Goal: Task Accomplishment & Management: Complete application form

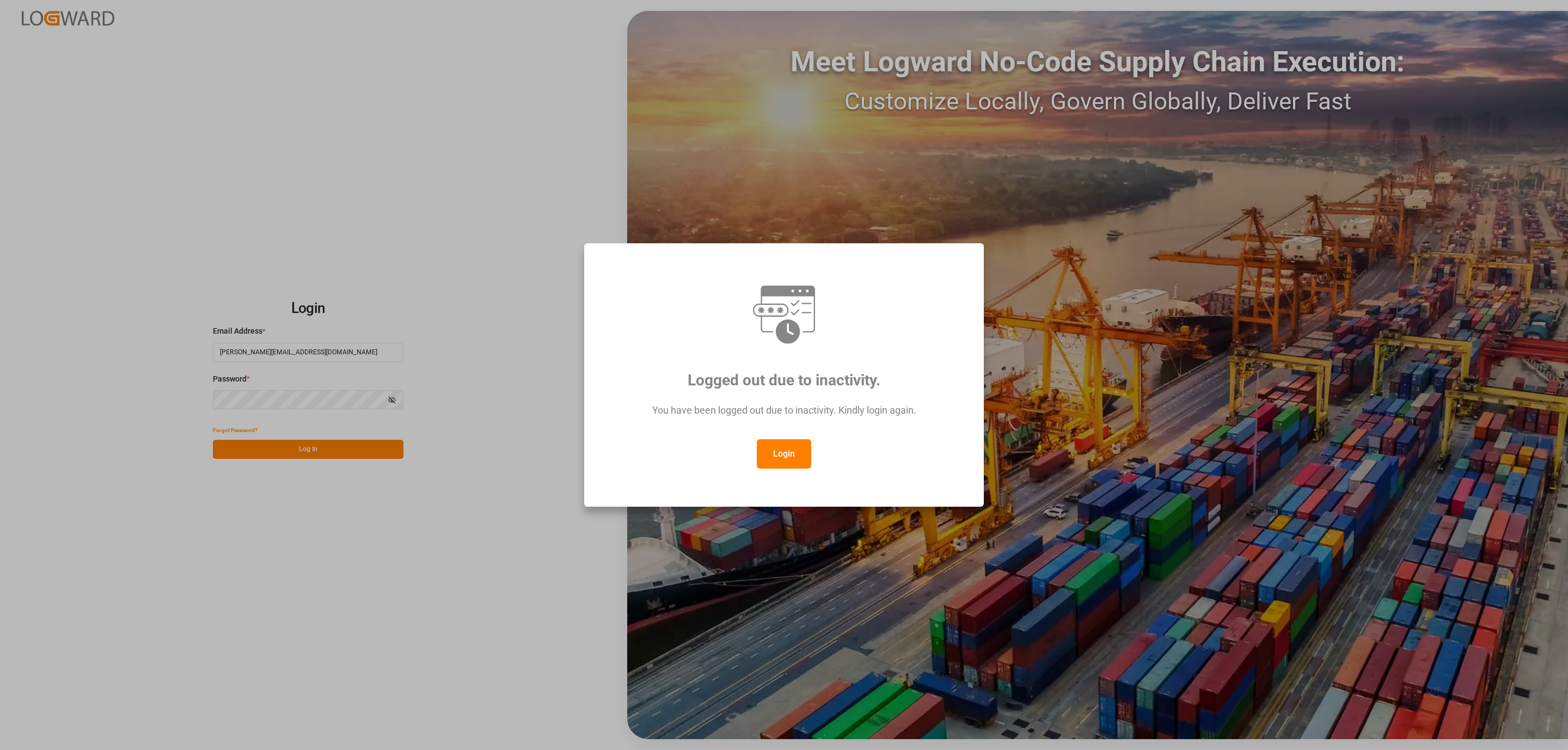
click at [780, 468] on button "Login" at bounding box center [784, 453] width 55 height 29
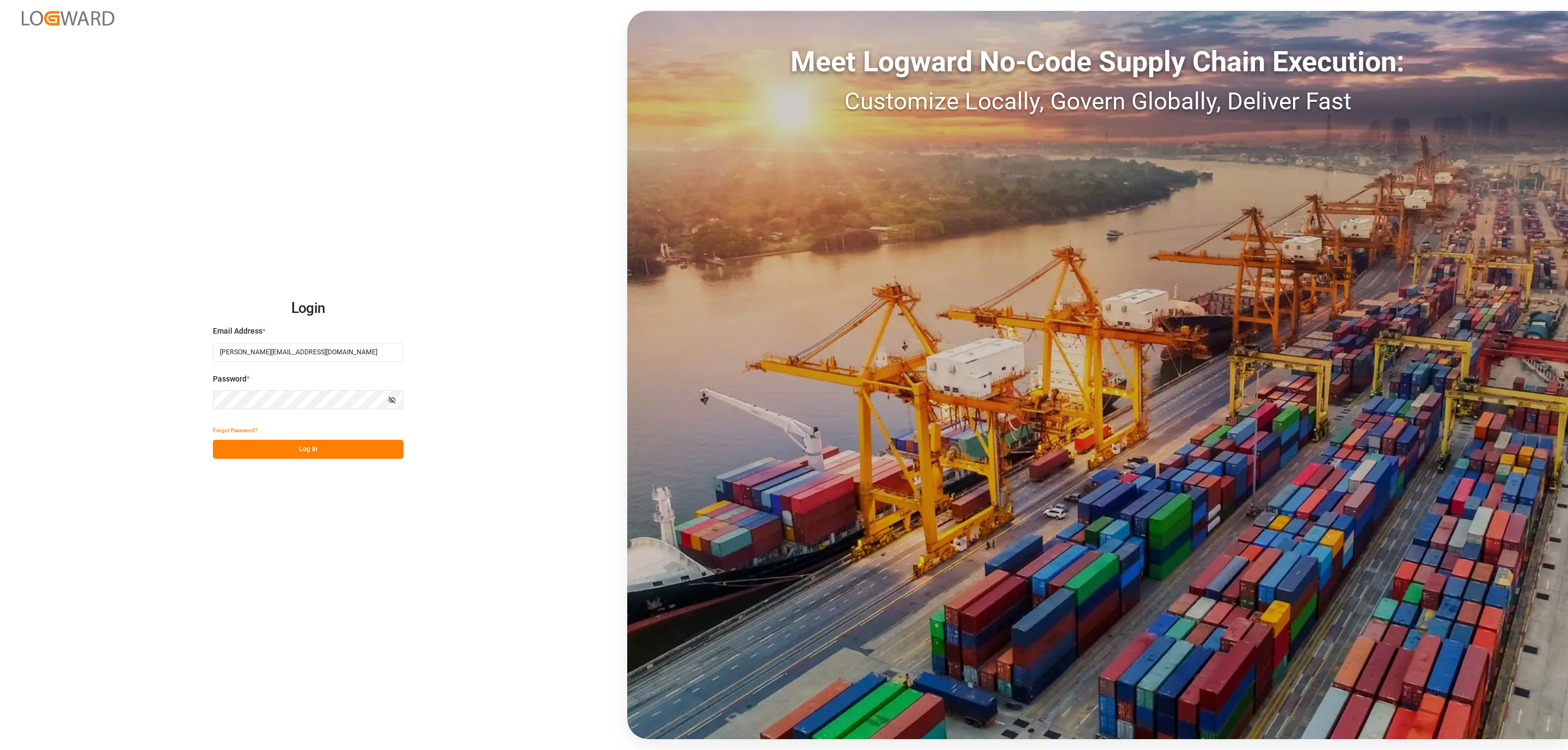
click at [382, 452] on button "Log In" at bounding box center [309, 449] width 191 height 19
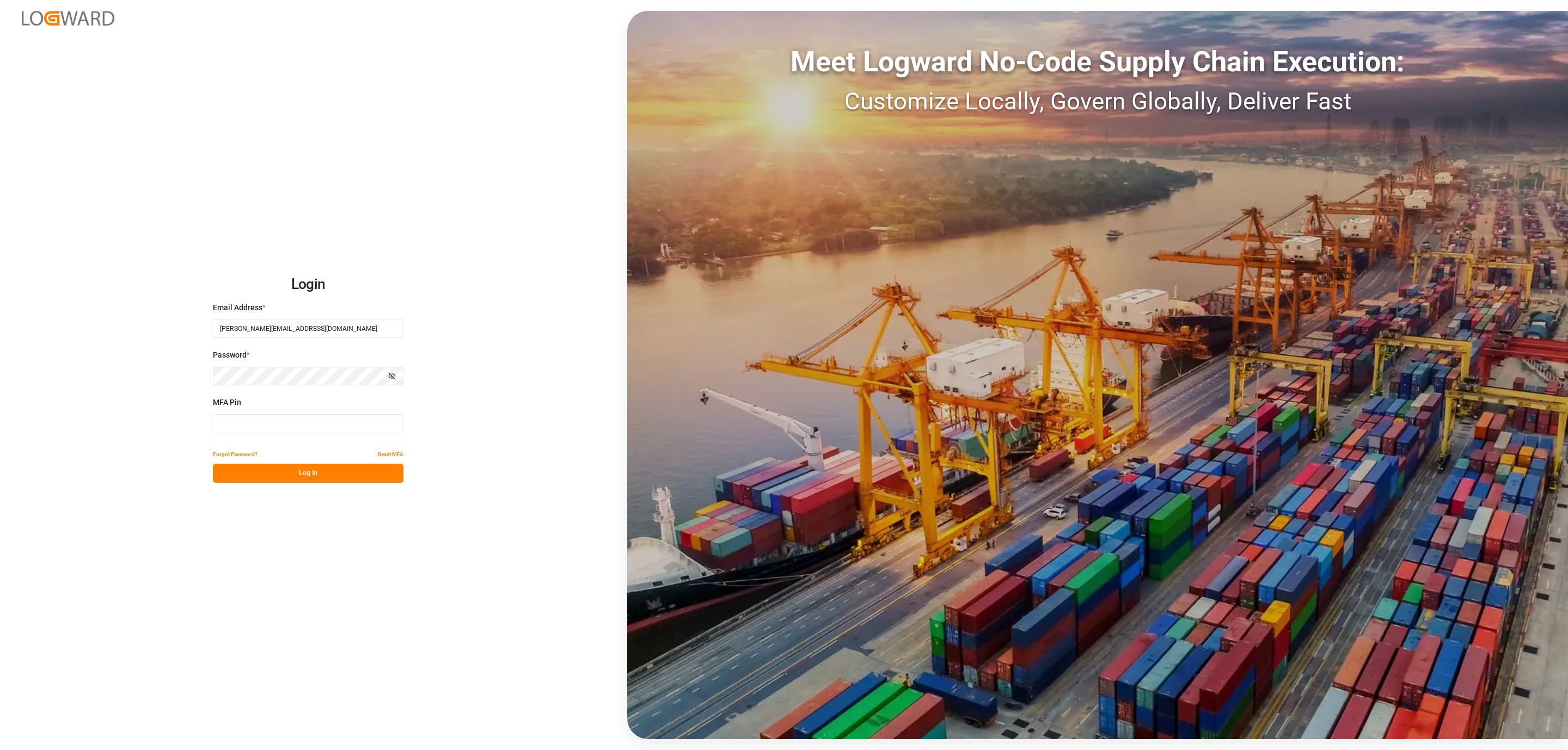
click at [331, 422] on input at bounding box center [309, 424] width 191 height 19
type input "813007"
click at [319, 471] on button "Log In" at bounding box center [309, 474] width 191 height 19
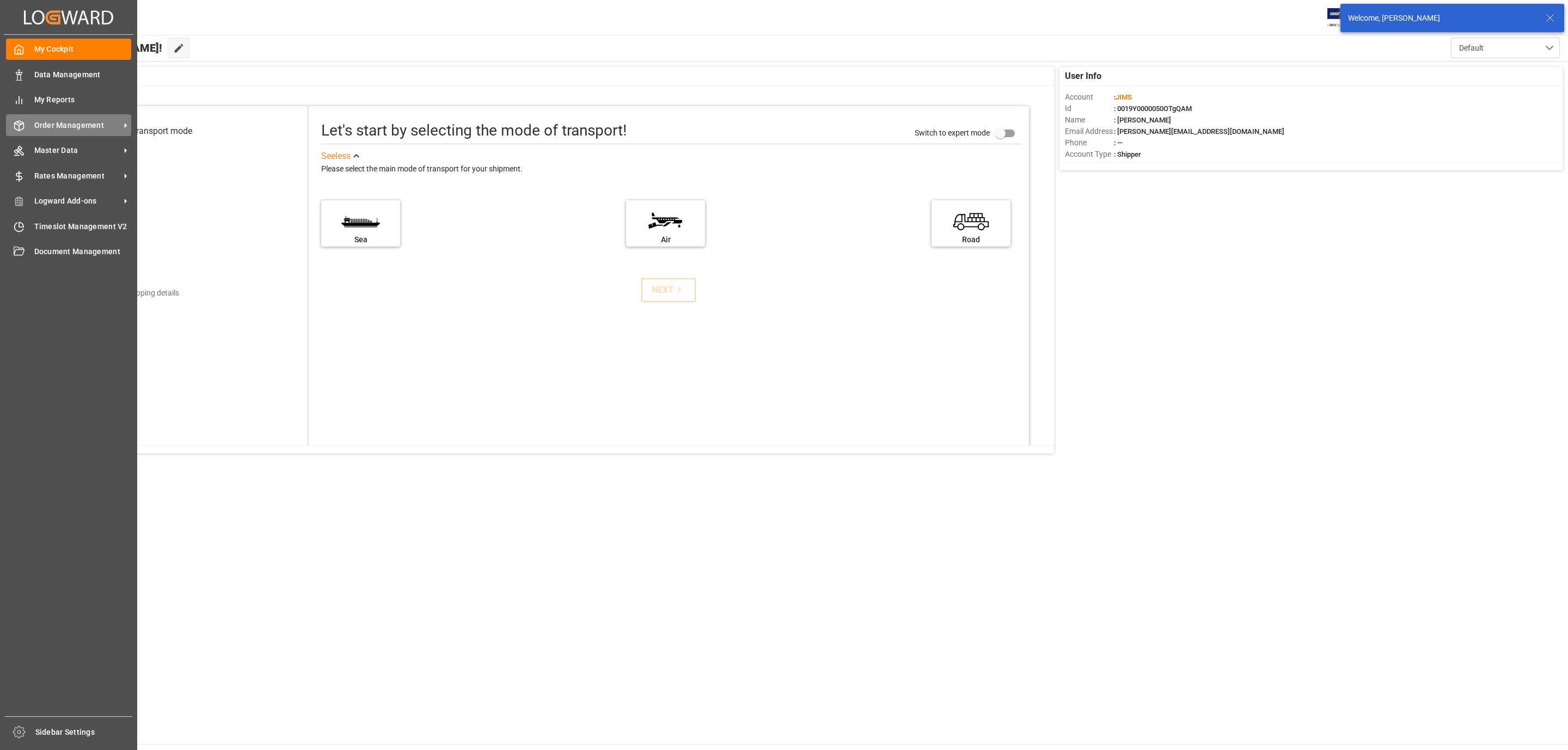
click at [57, 123] on span "Order Management" at bounding box center [77, 125] width 86 height 12
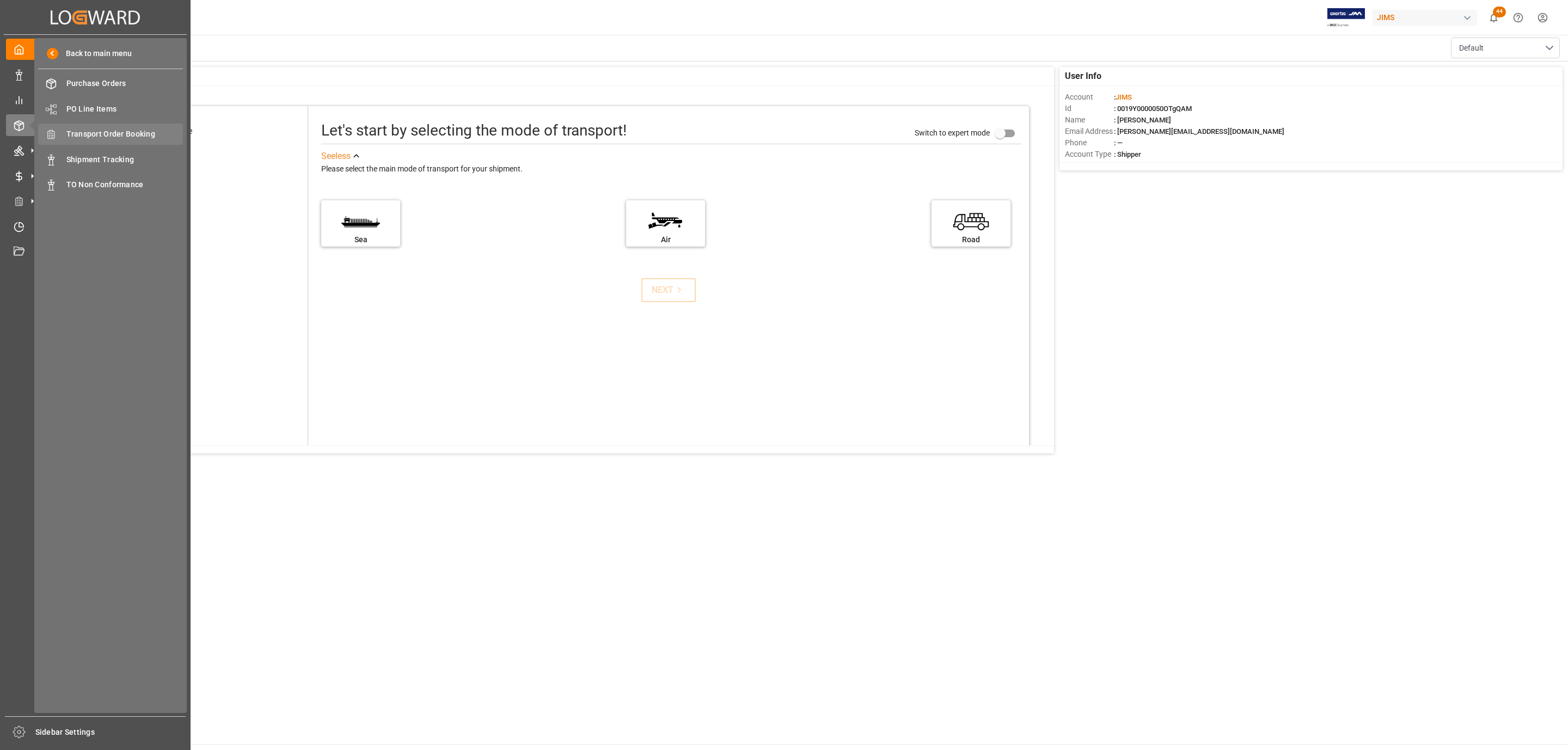
click at [129, 134] on span "Transport Order Booking" at bounding box center [125, 134] width 117 height 12
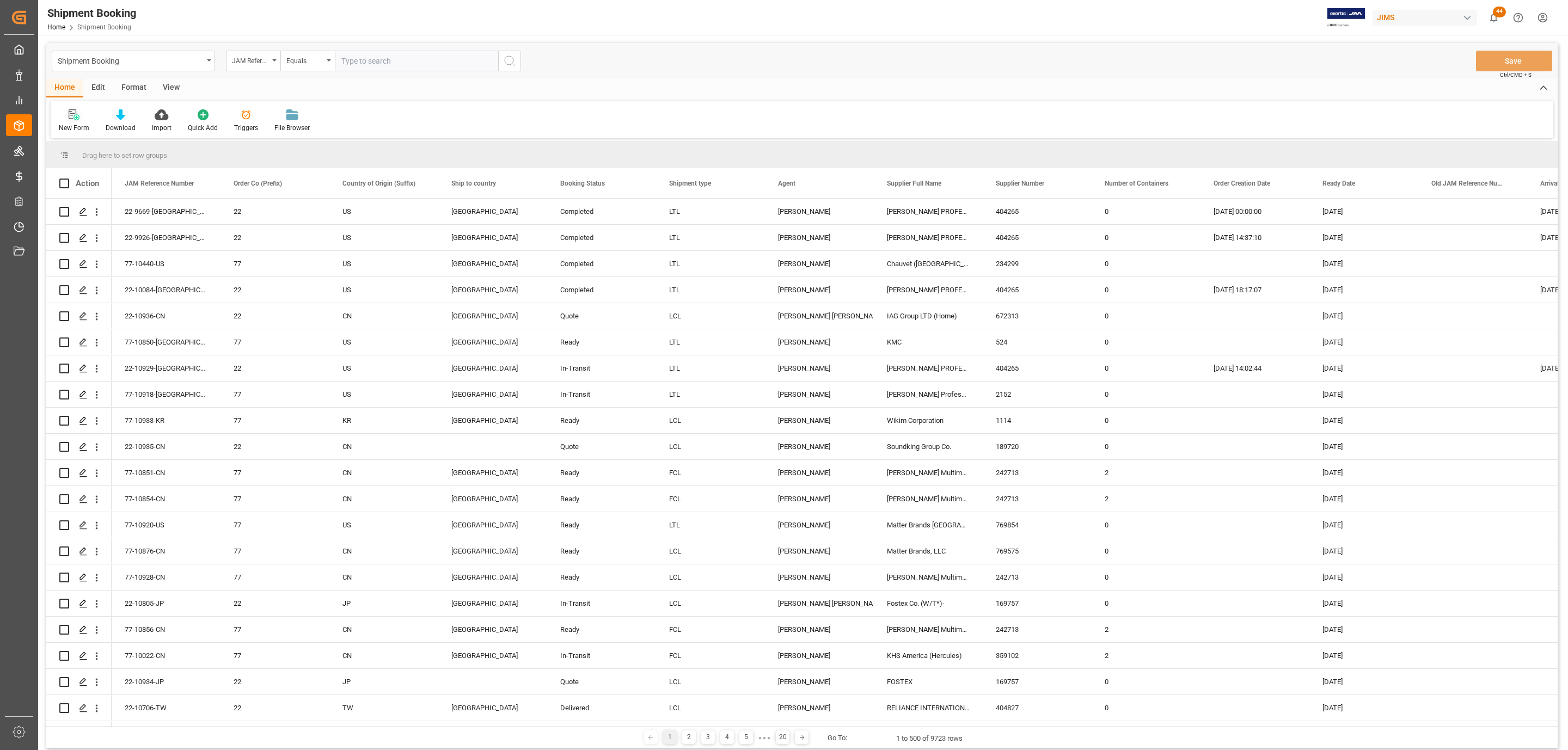
click at [69, 113] on icon at bounding box center [73, 114] width 11 height 11
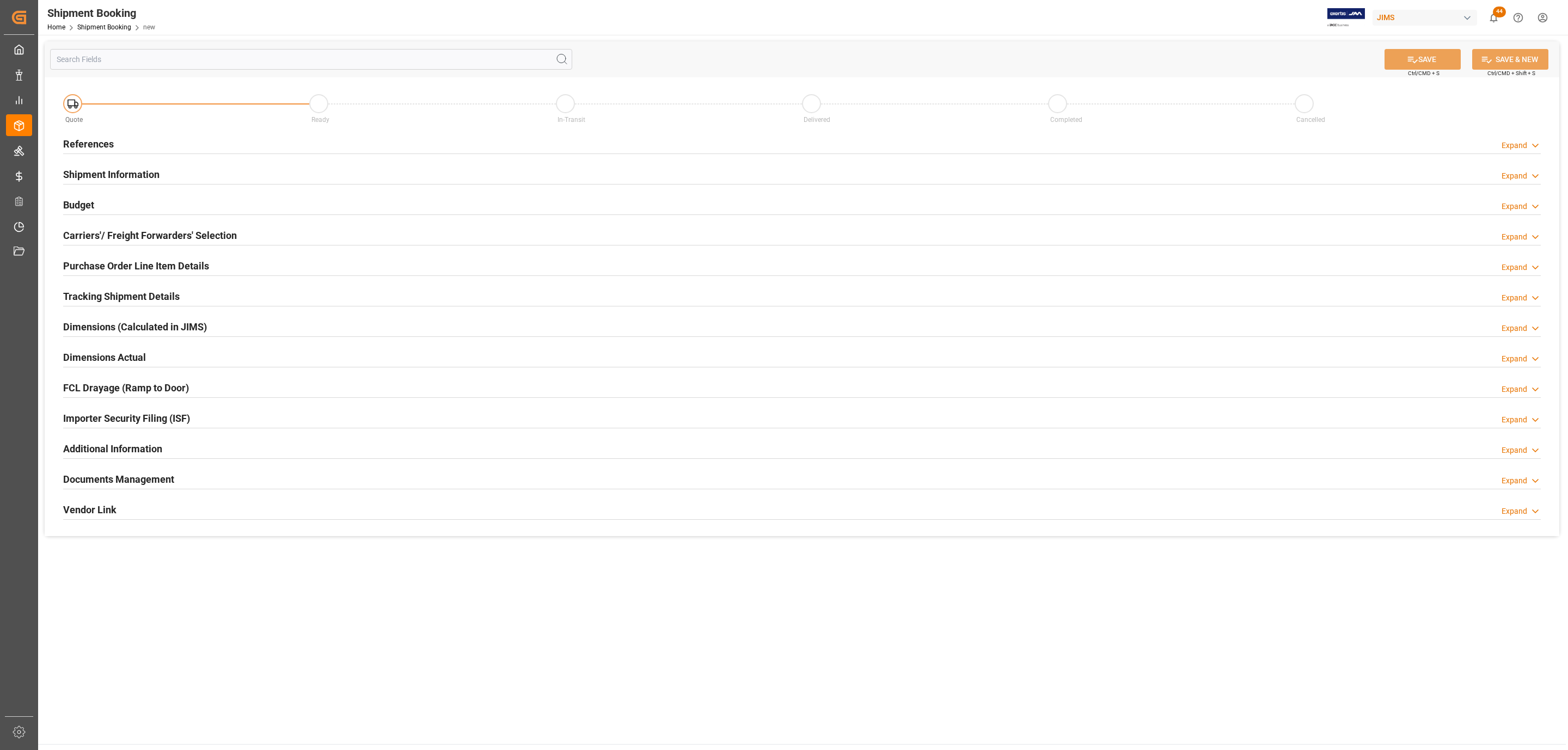
click at [134, 142] on div "References Expand" at bounding box center [802, 142] width 1477 height 20
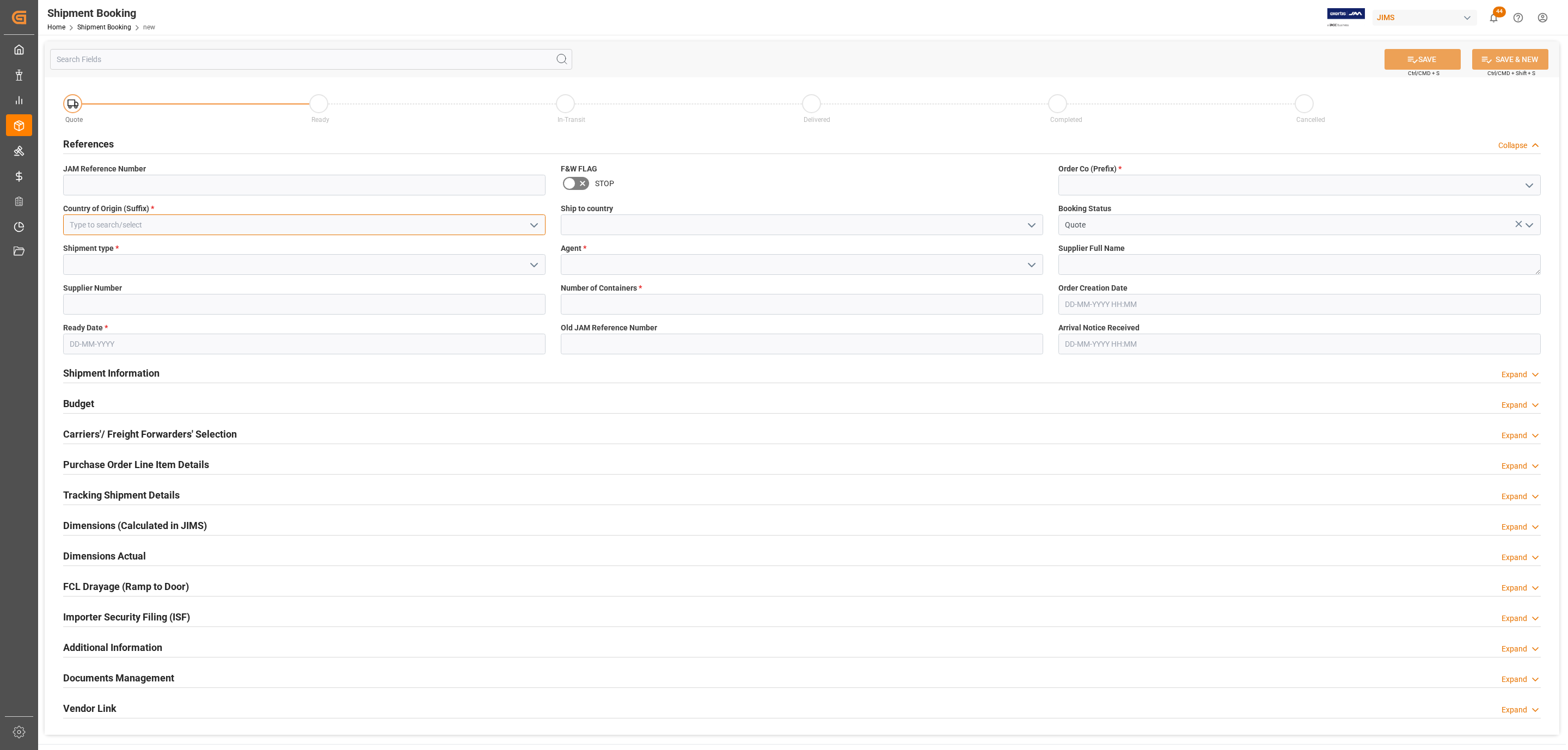
click at [98, 224] on input at bounding box center [305, 224] width 483 height 20
click at [96, 244] on div "US" at bounding box center [304, 248] width 482 height 24
type input "US"
click at [536, 265] on polyline "open menu" at bounding box center [533, 265] width 7 height 3
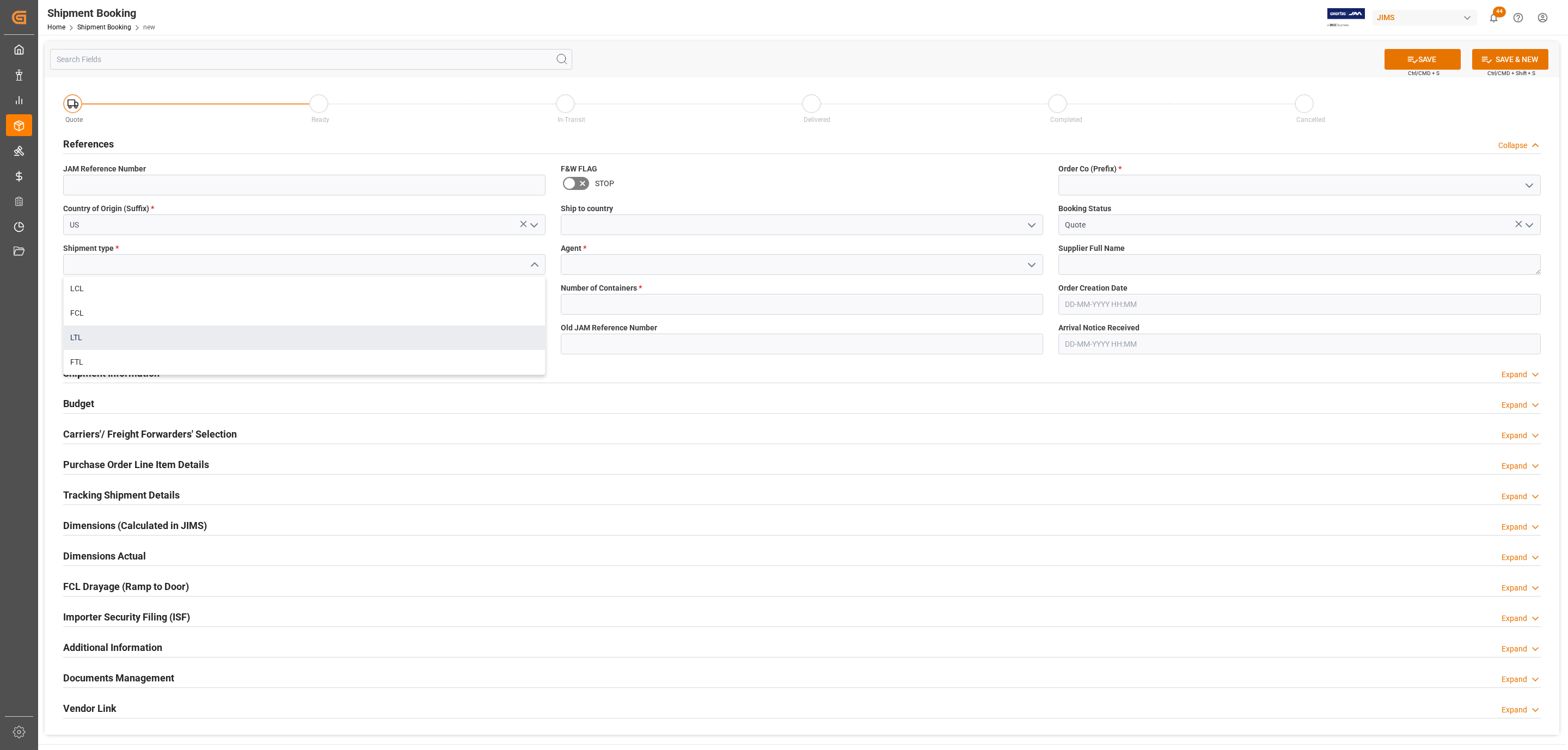
click at [120, 337] on div "LTL" at bounding box center [304, 338] width 482 height 24
type input "LTL"
click at [89, 297] on input at bounding box center [305, 304] width 483 height 20
click at [93, 304] on input at bounding box center [305, 304] width 483 height 20
paste input "181970"
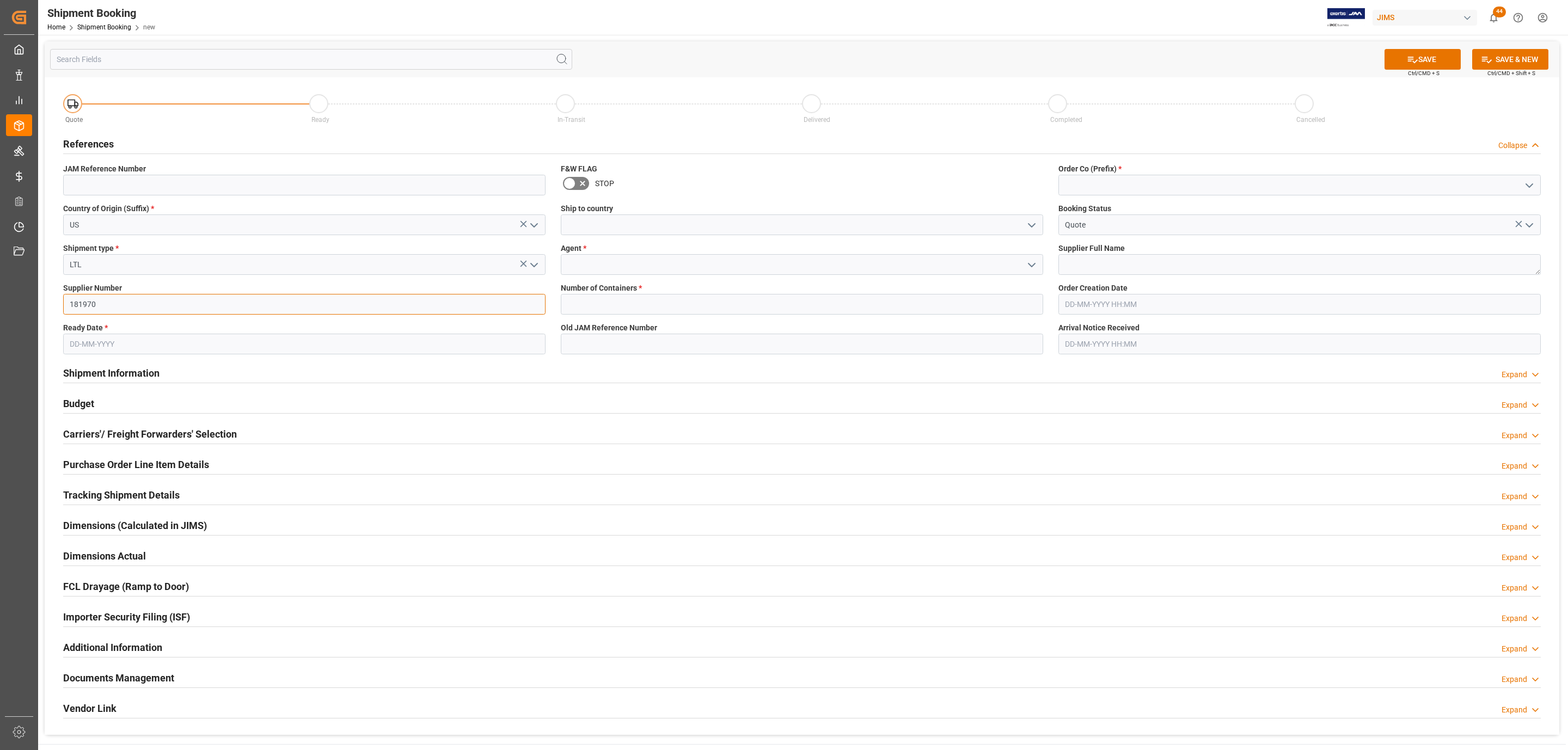
type input "181970"
click at [92, 342] on input "text" at bounding box center [305, 343] width 483 height 20
click at [99, 368] on div "[DATE]" at bounding box center [140, 370] width 155 height 11
click at [74, 411] on div "1" at bounding box center [78, 411] width 14 height 13
type input "01-09-2025"
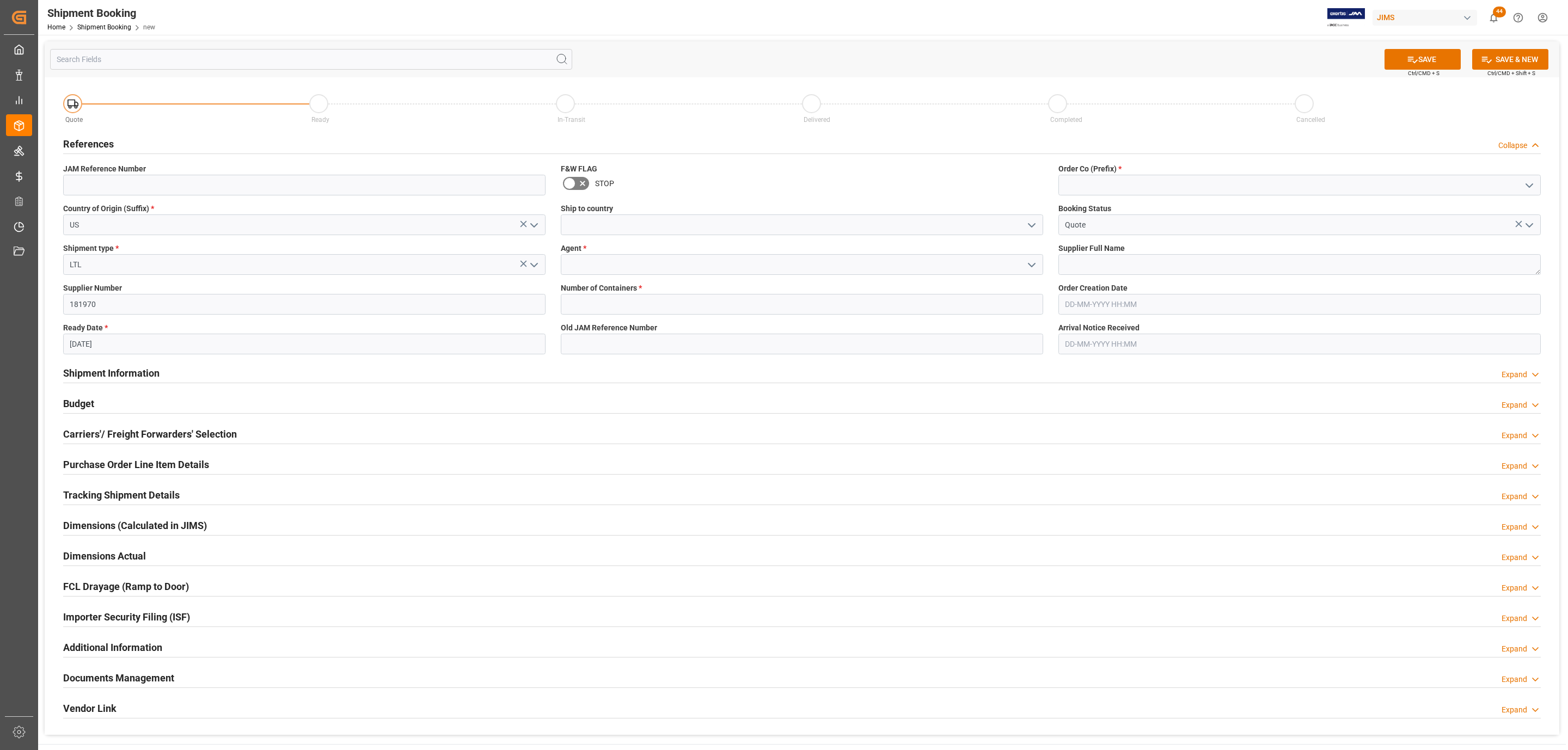
click at [1036, 224] on icon "open menu" at bounding box center [1031, 225] width 13 height 13
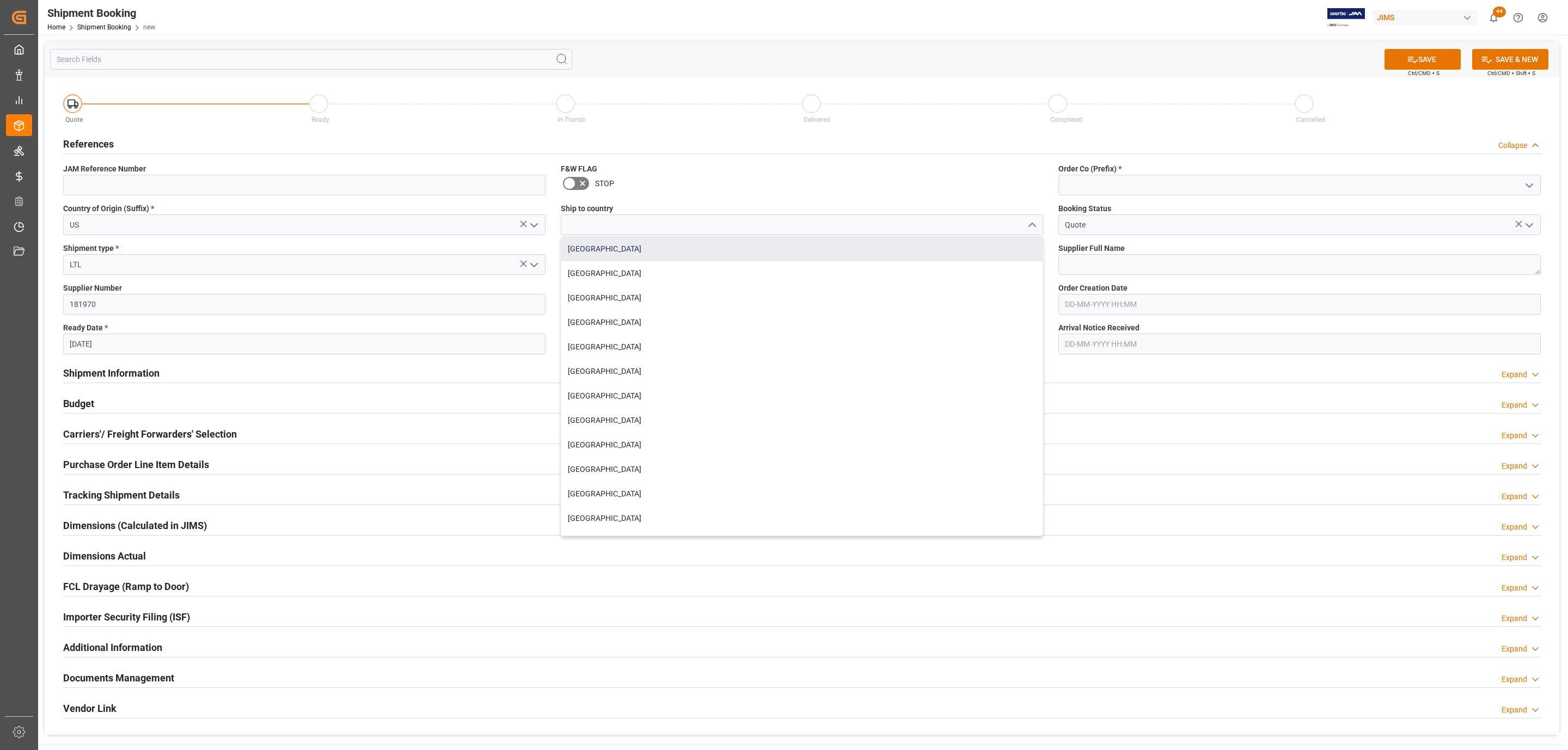
click at [719, 252] on div "Canada" at bounding box center [802, 248] width 482 height 24
type input "Canada"
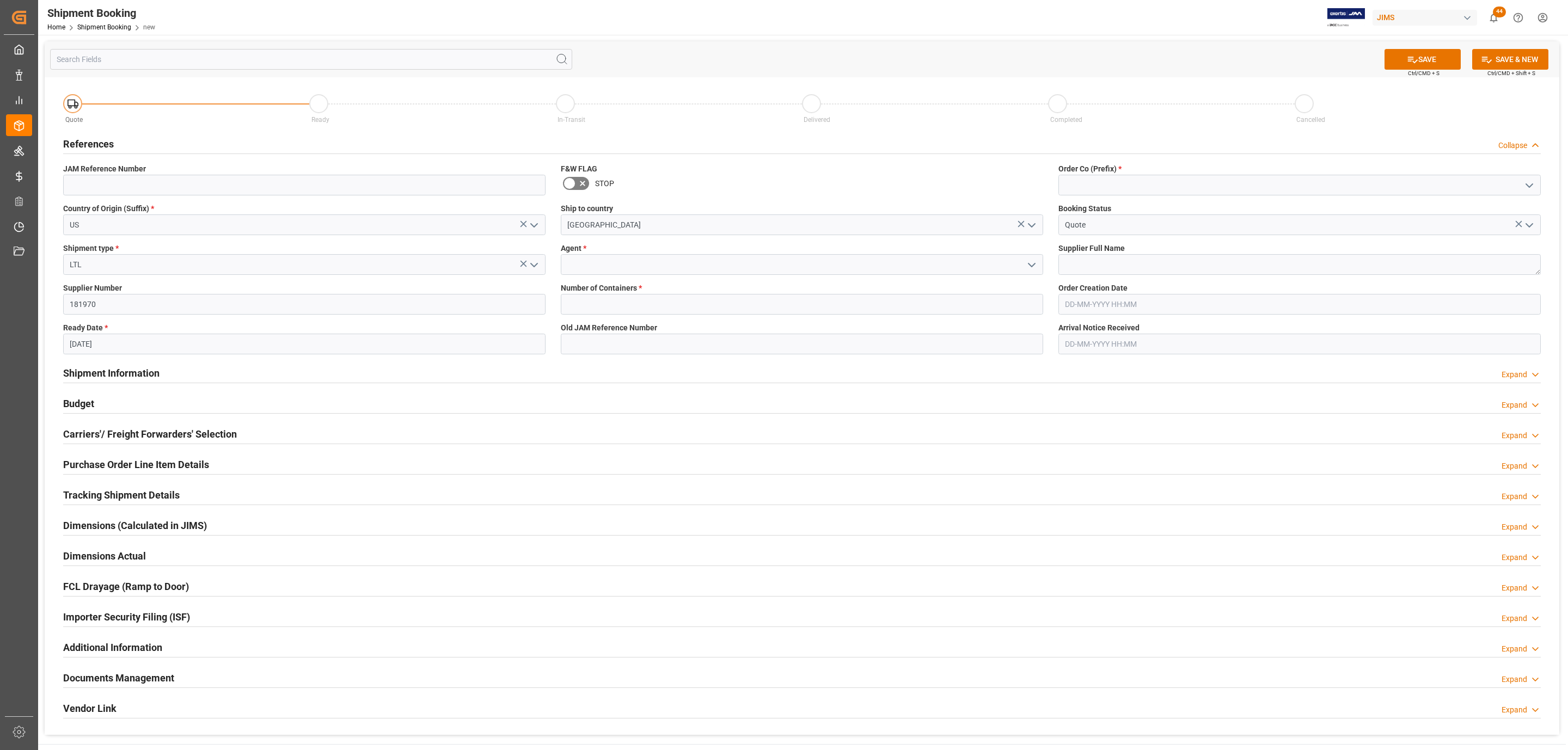
click at [1034, 262] on icon "open menu" at bounding box center [1031, 265] width 13 height 13
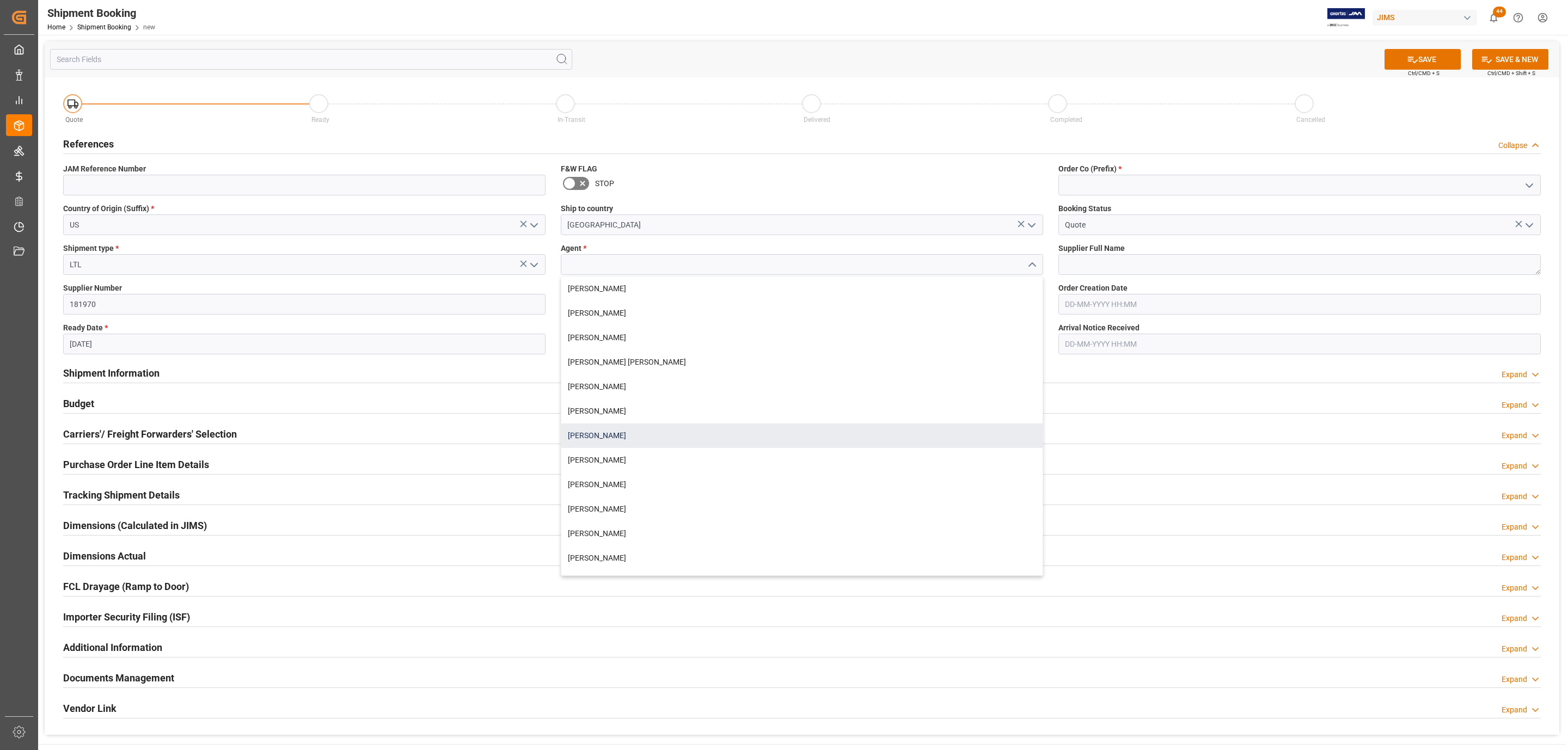
click at [645, 438] on div "[PERSON_NAME]" at bounding box center [802, 435] width 482 height 24
type input "[PERSON_NAME]"
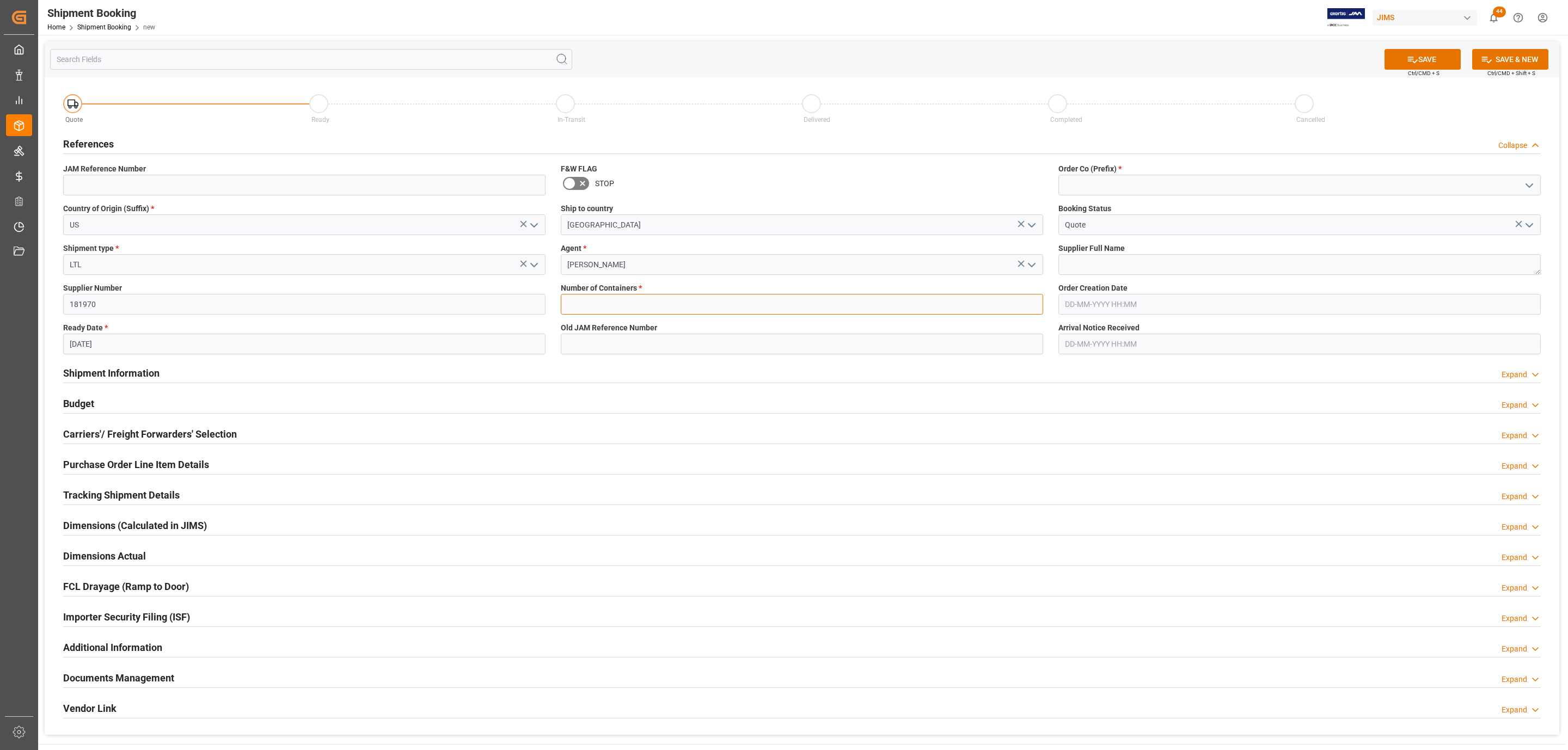
click at [604, 308] on input "text" at bounding box center [802, 304] width 483 height 20
type input "0"
click at [1536, 185] on icon "open menu" at bounding box center [1529, 185] width 13 height 13
click at [1201, 241] on div "77" at bounding box center [1299, 233] width 482 height 24
type input "77"
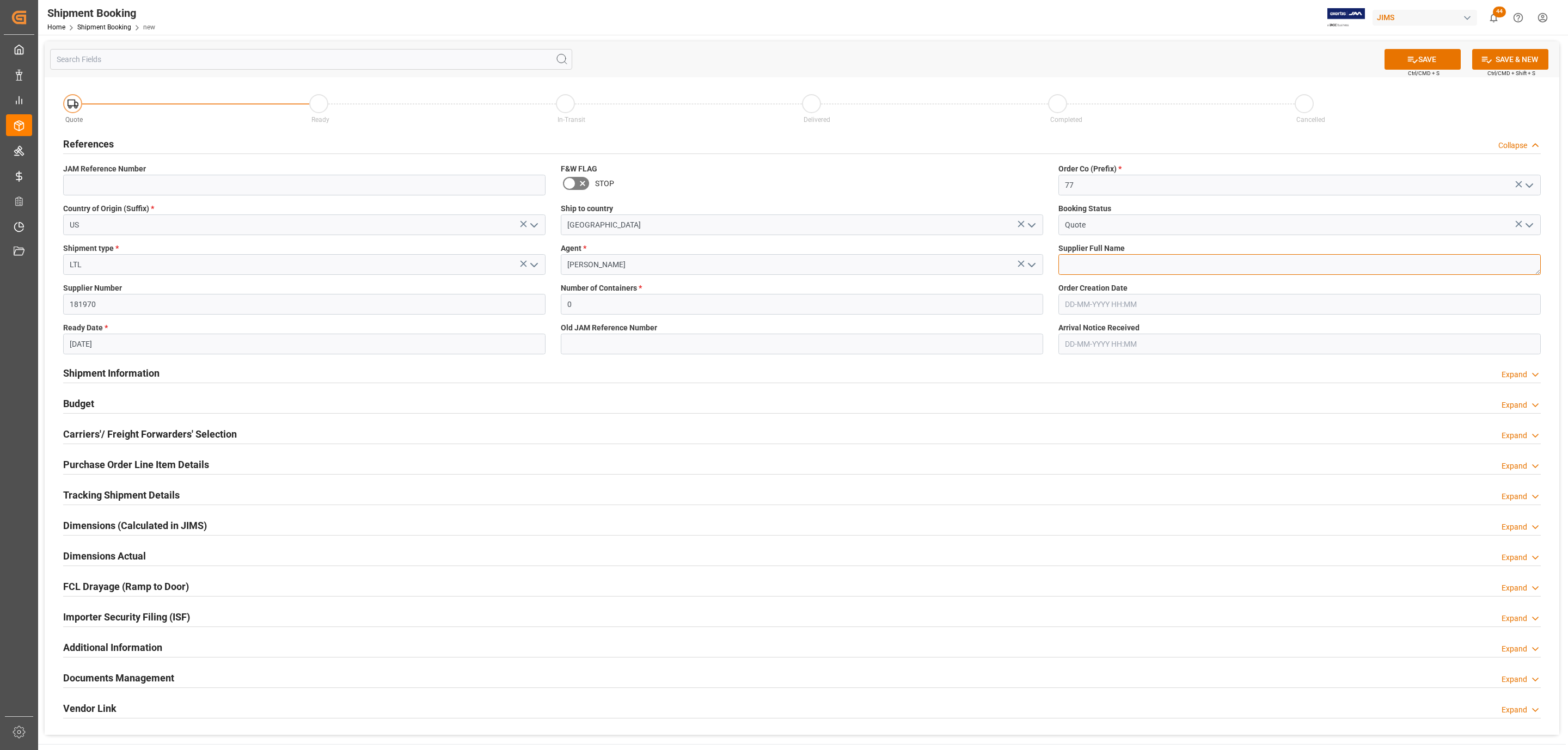
click at [1143, 260] on textarea at bounding box center [1300, 264] width 483 height 20
paste textarea "Radio Design Labs"
type textarea "Radio Design Labs"
click at [1428, 57] on button "SAVE" at bounding box center [1423, 58] width 76 height 20
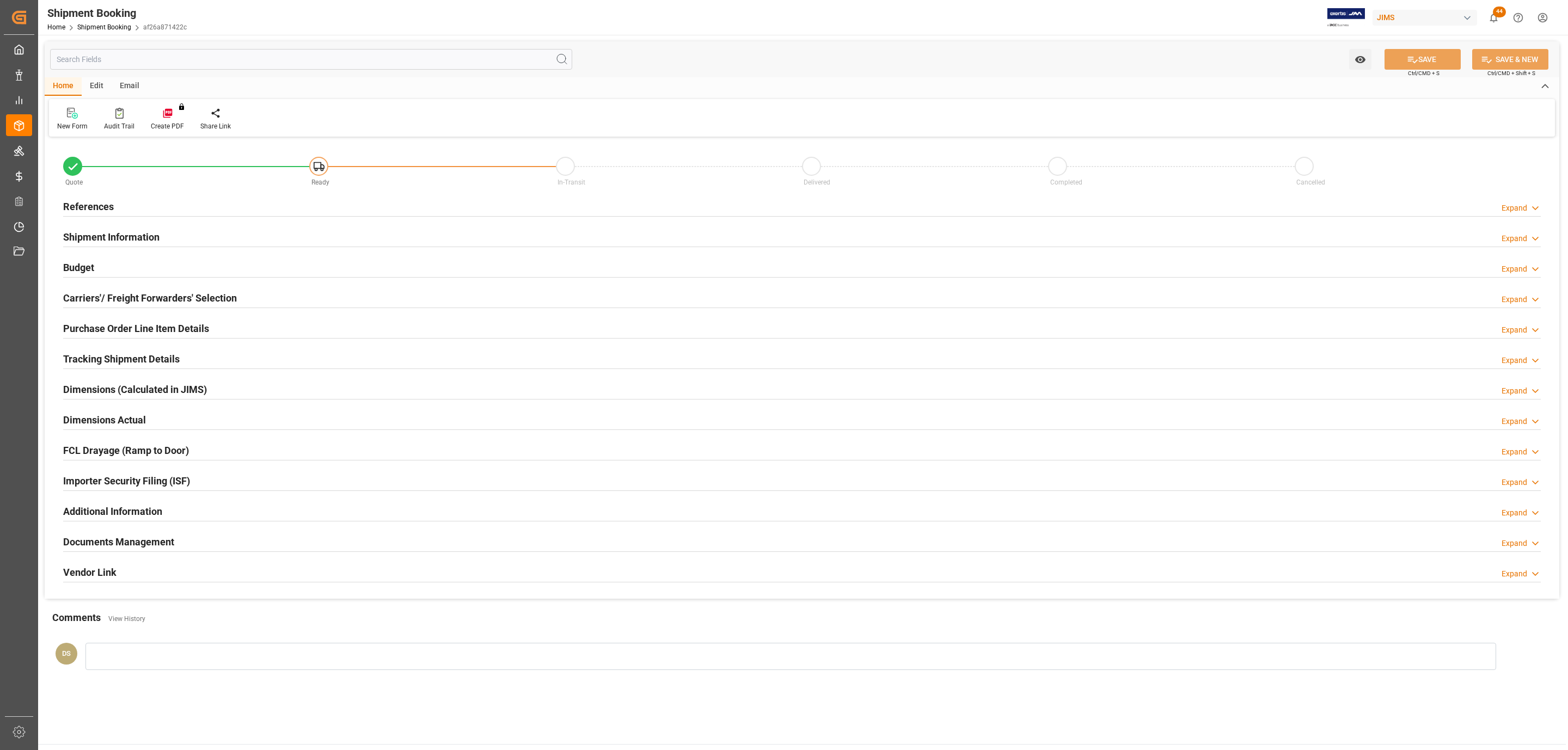
type input "0"
type input "[DATE]"
click at [98, 202] on h2 "References" at bounding box center [89, 206] width 51 height 15
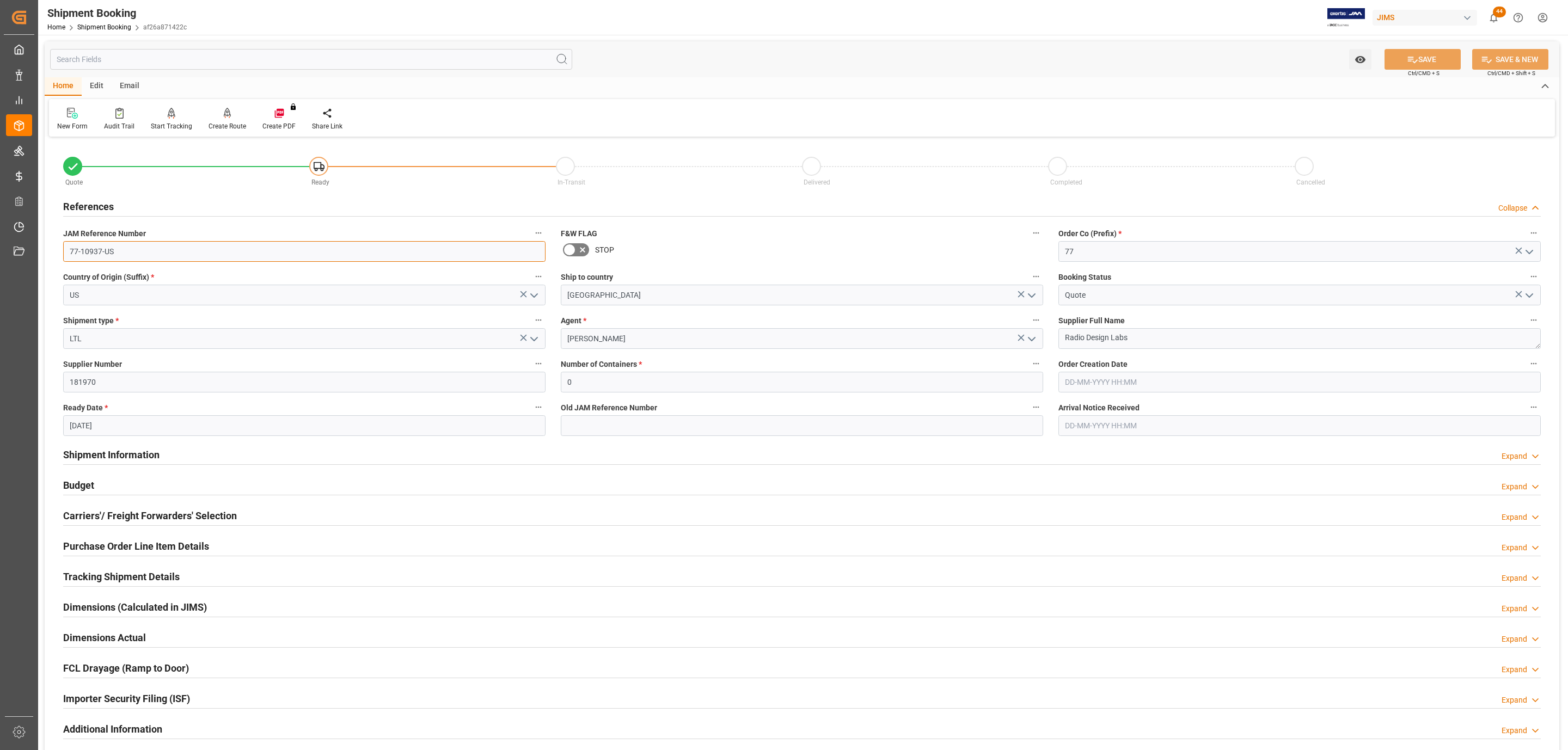
click at [118, 245] on input "77-10937-US" at bounding box center [305, 251] width 483 height 20
click at [91, 489] on h2 "Budget" at bounding box center [79, 484] width 31 height 15
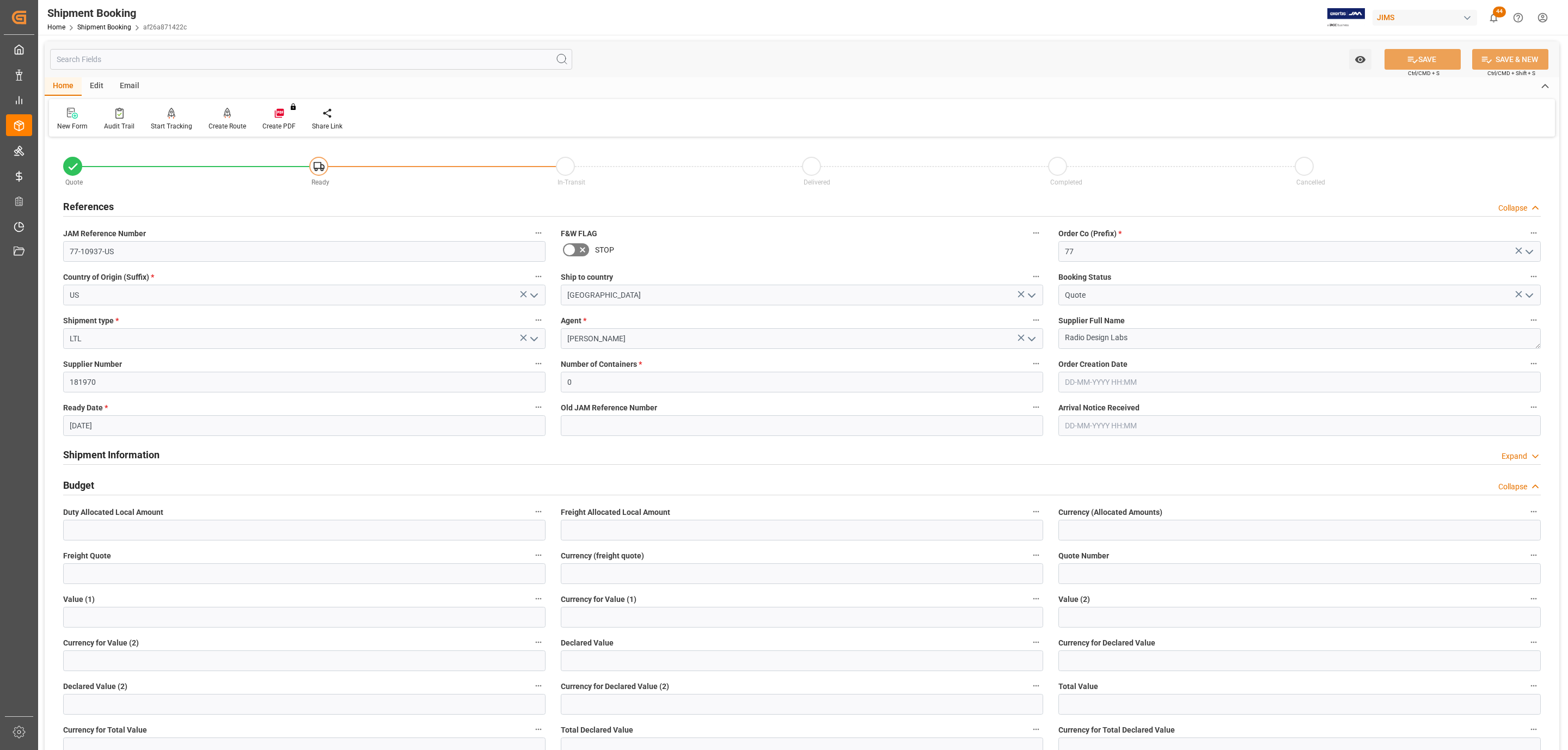
click at [108, 479] on div "Budget Collapse" at bounding box center [802, 483] width 1477 height 20
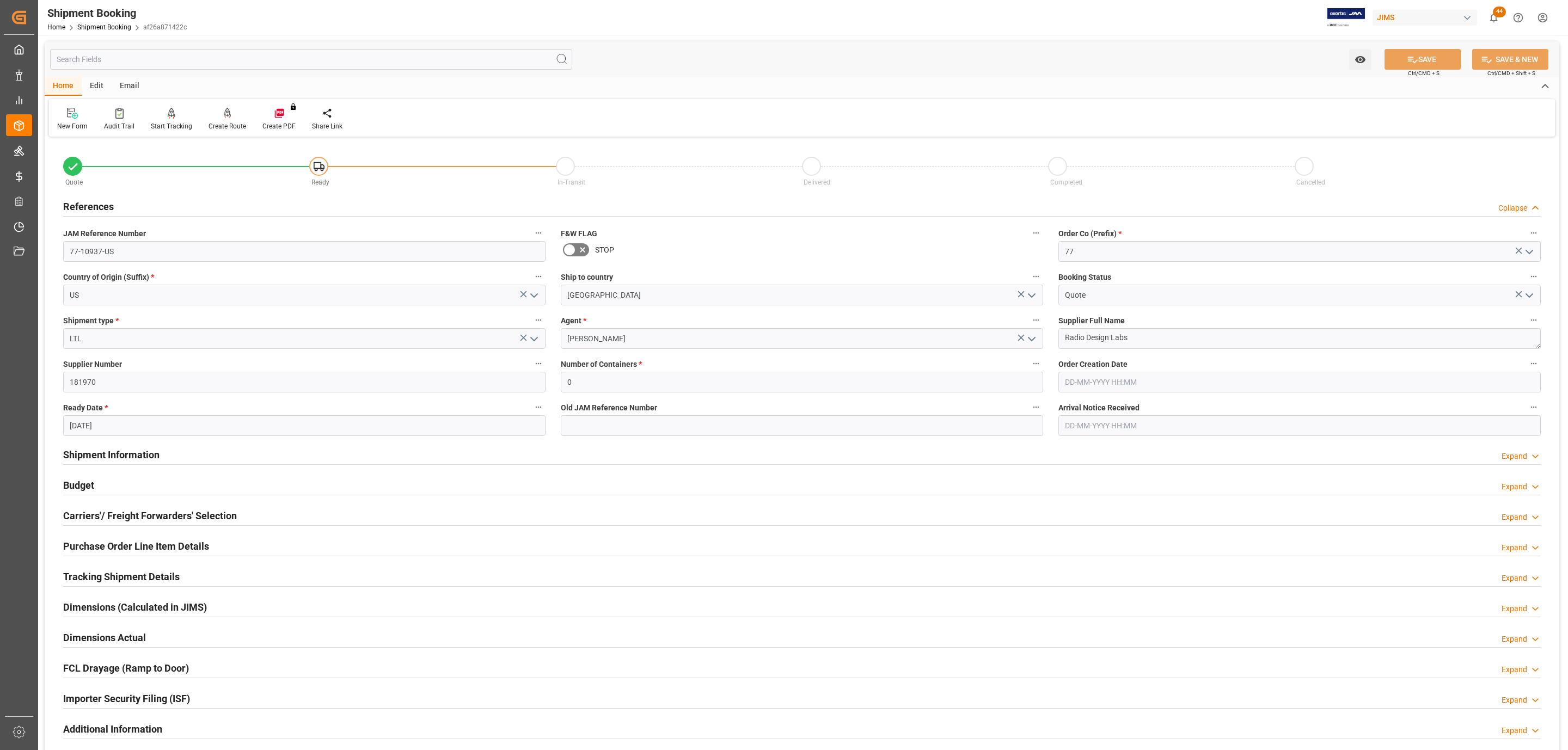
click at [109, 517] on h2 "Carriers'/ Freight Forwarders' Selection" at bounding box center [150, 515] width 173 height 15
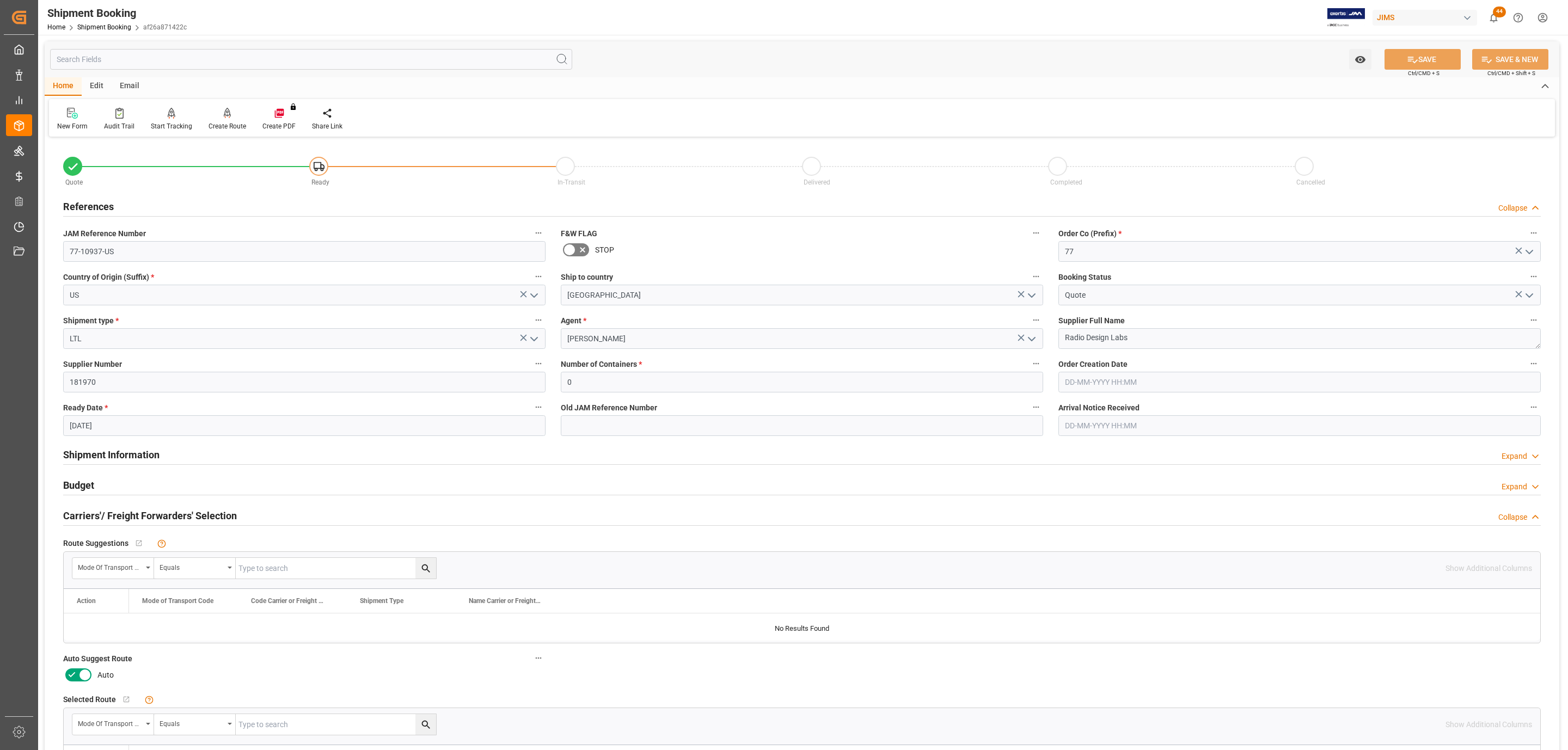
click at [79, 678] on icon at bounding box center [85, 674] width 13 height 13
click at [0, 0] on input "checkbox" at bounding box center [0, 0] width 0 height 0
click at [226, 120] on div "Create Route" at bounding box center [227, 119] width 54 height 24
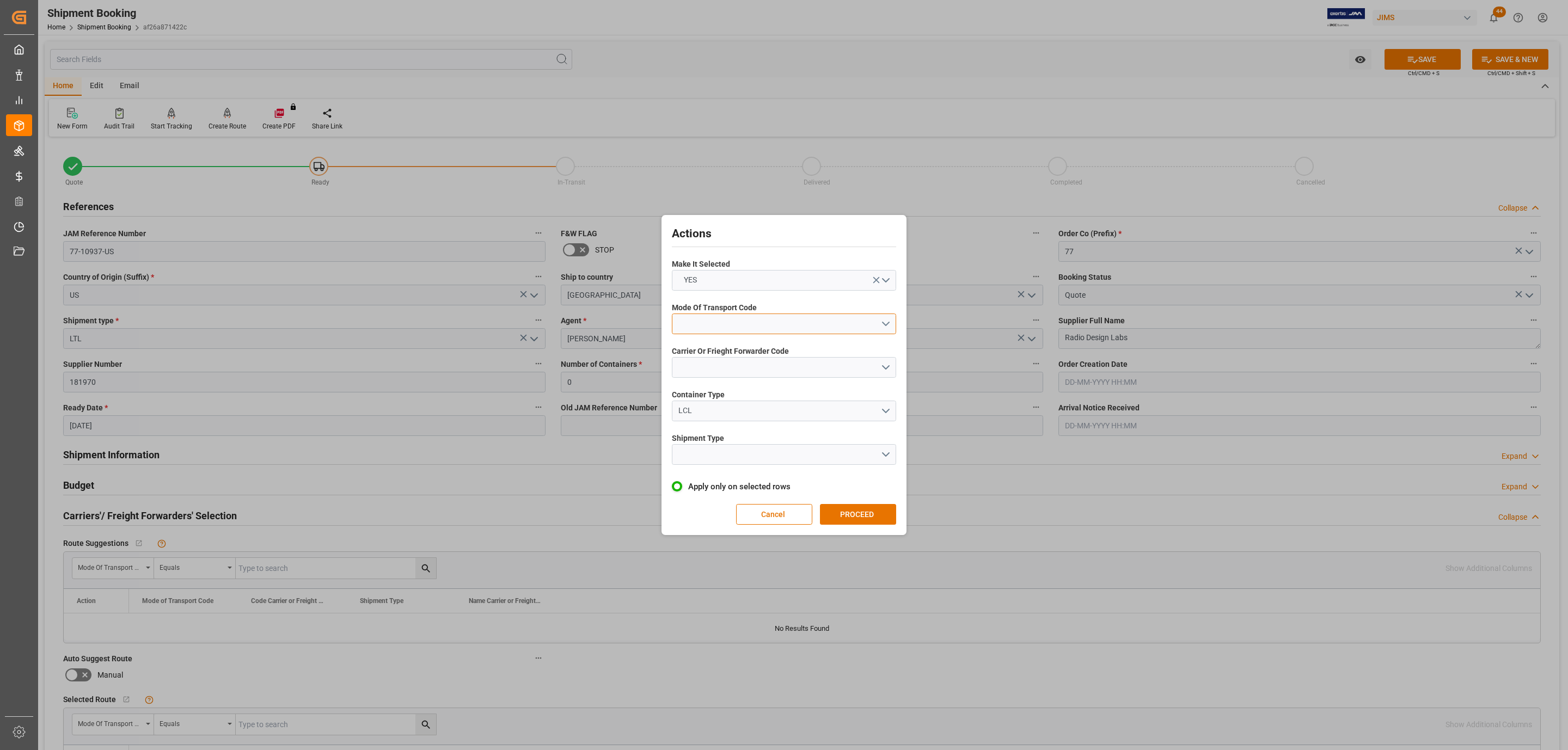
click at [763, 315] on button "open menu" at bounding box center [784, 323] width 224 height 20
drag, startPoint x: 723, startPoint y: 423, endPoint x: 711, endPoint y: 380, distance: 44.6
click at [722, 422] on div "5- COURIER GROUND" at bounding box center [784, 417] width 223 height 22
click at [707, 358] on button "open menu" at bounding box center [784, 367] width 224 height 20
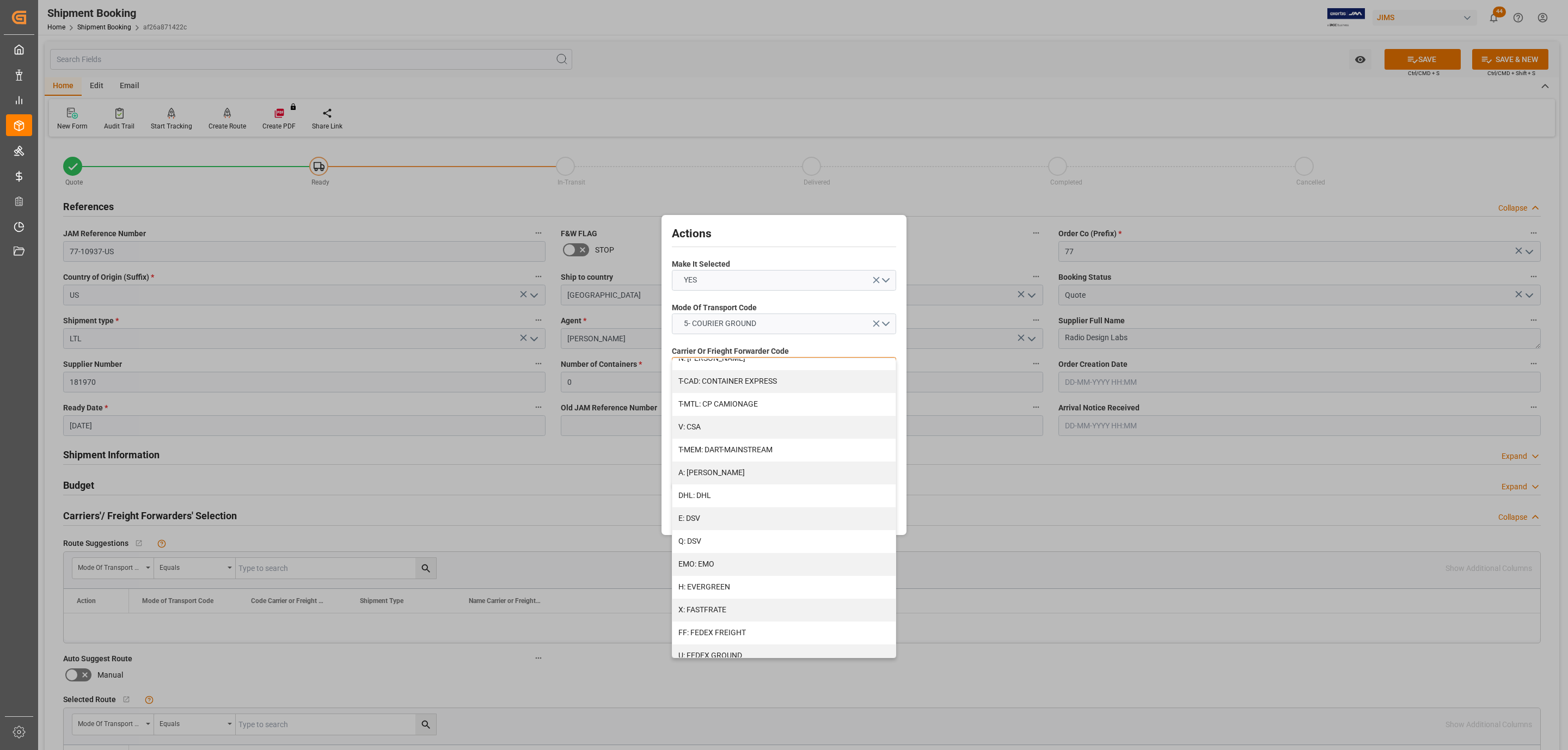
scroll to position [488, 0]
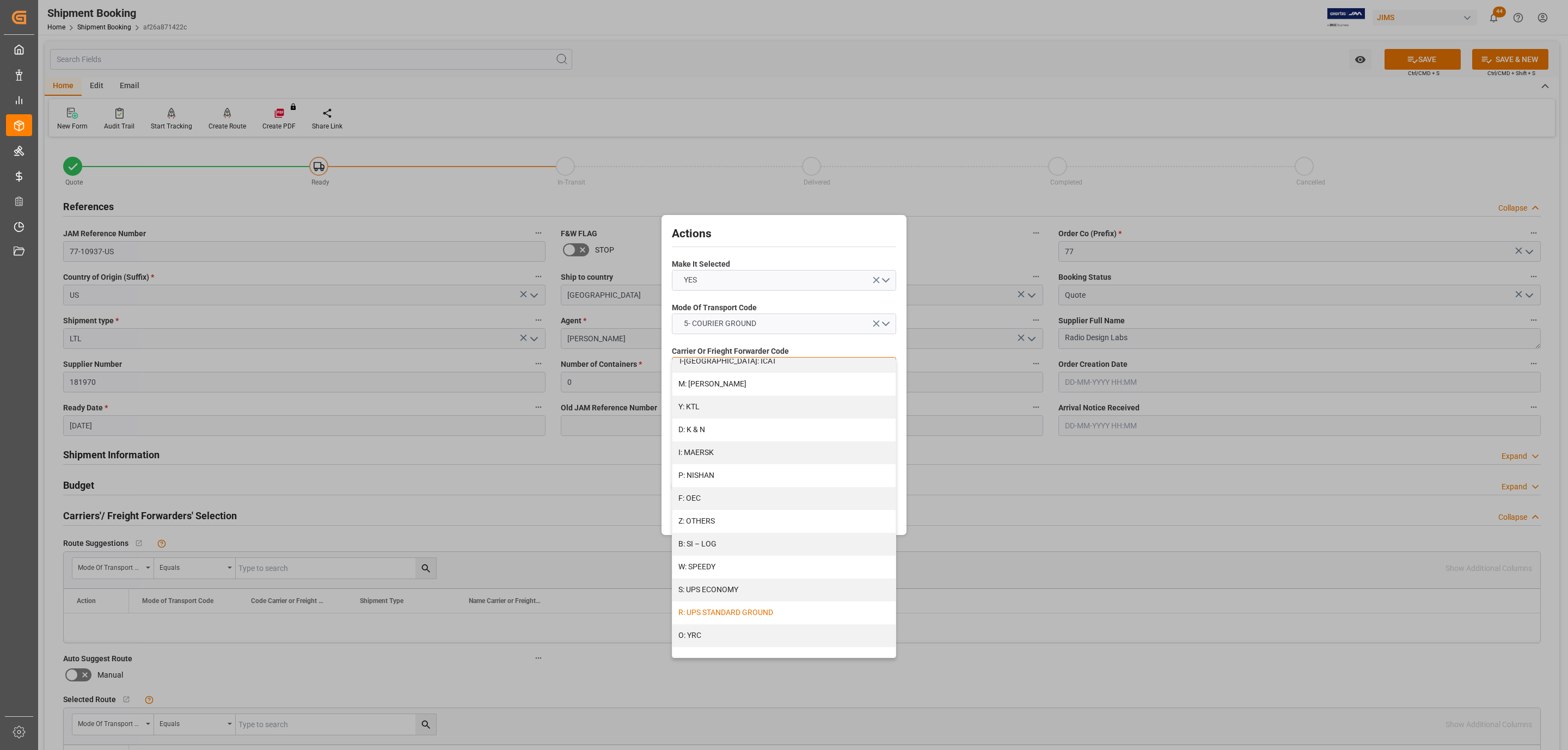
click at [722, 609] on div "R: UPS STANDARD GROUND" at bounding box center [784, 612] width 223 height 22
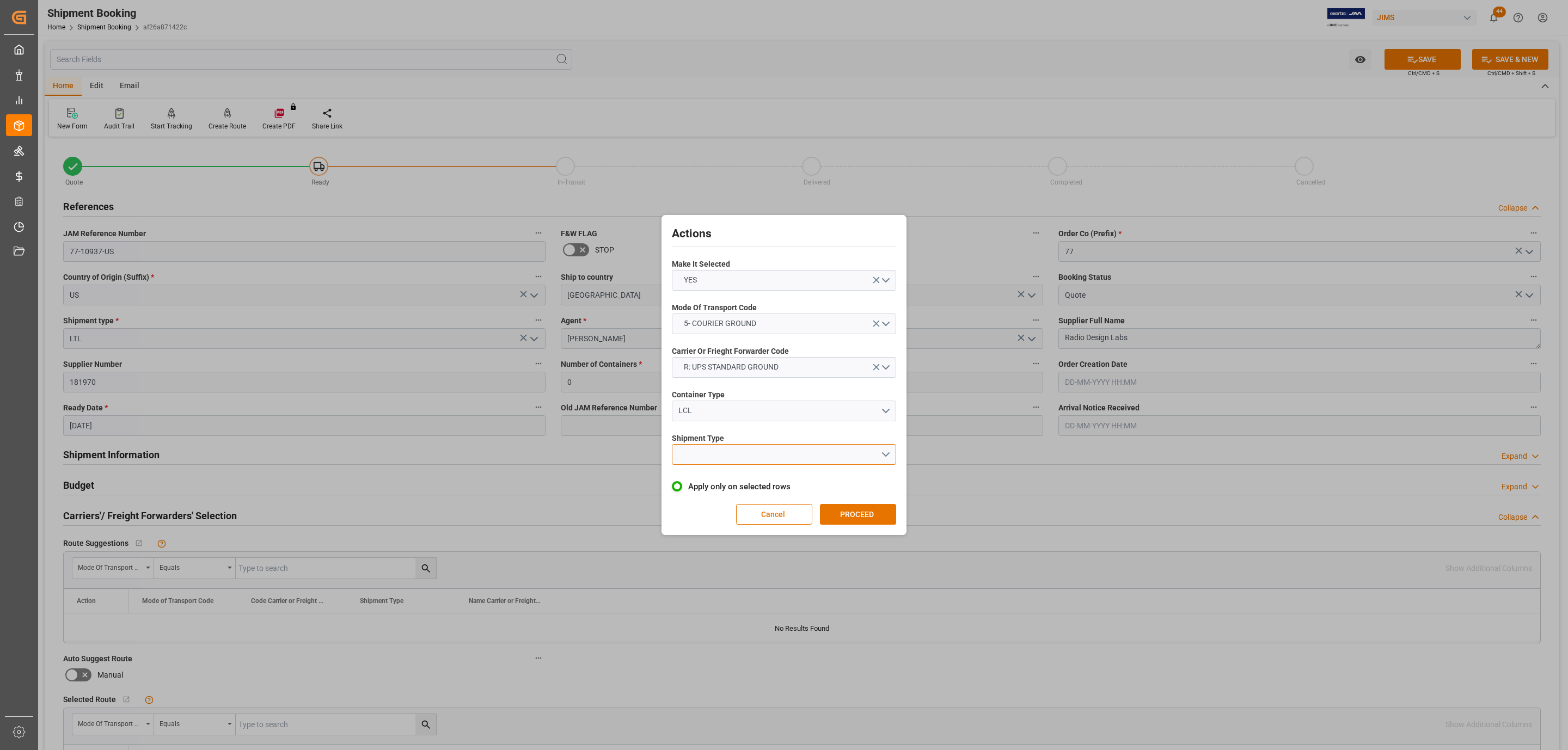
click at [703, 457] on button "open menu" at bounding box center [784, 453] width 224 height 20
click at [703, 457] on div "LTL" at bounding box center [784, 456] width 223 height 22
click at [846, 510] on button "PROCEED" at bounding box center [857, 514] width 76 height 20
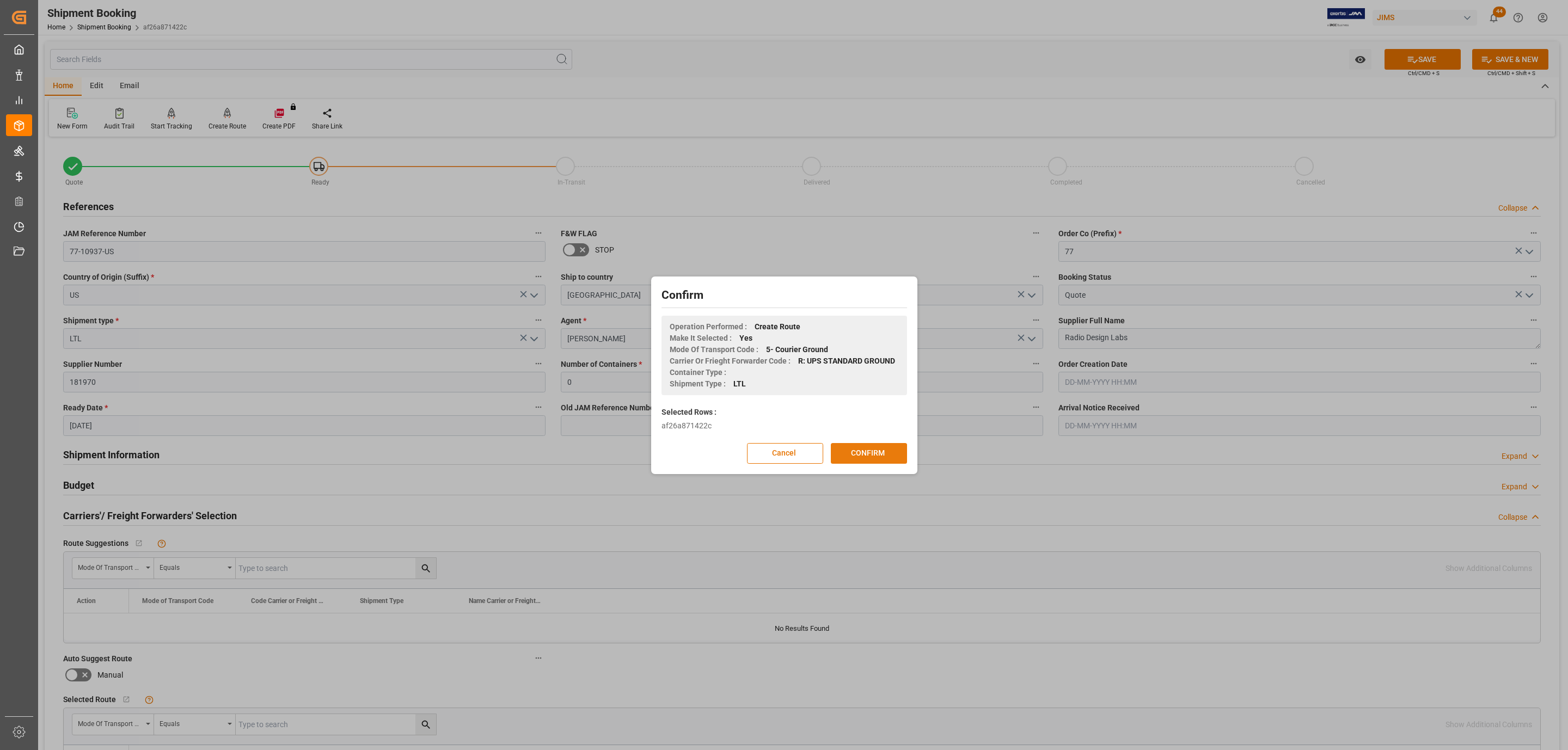
click at [853, 455] on button "CONFIRM" at bounding box center [869, 452] width 76 height 20
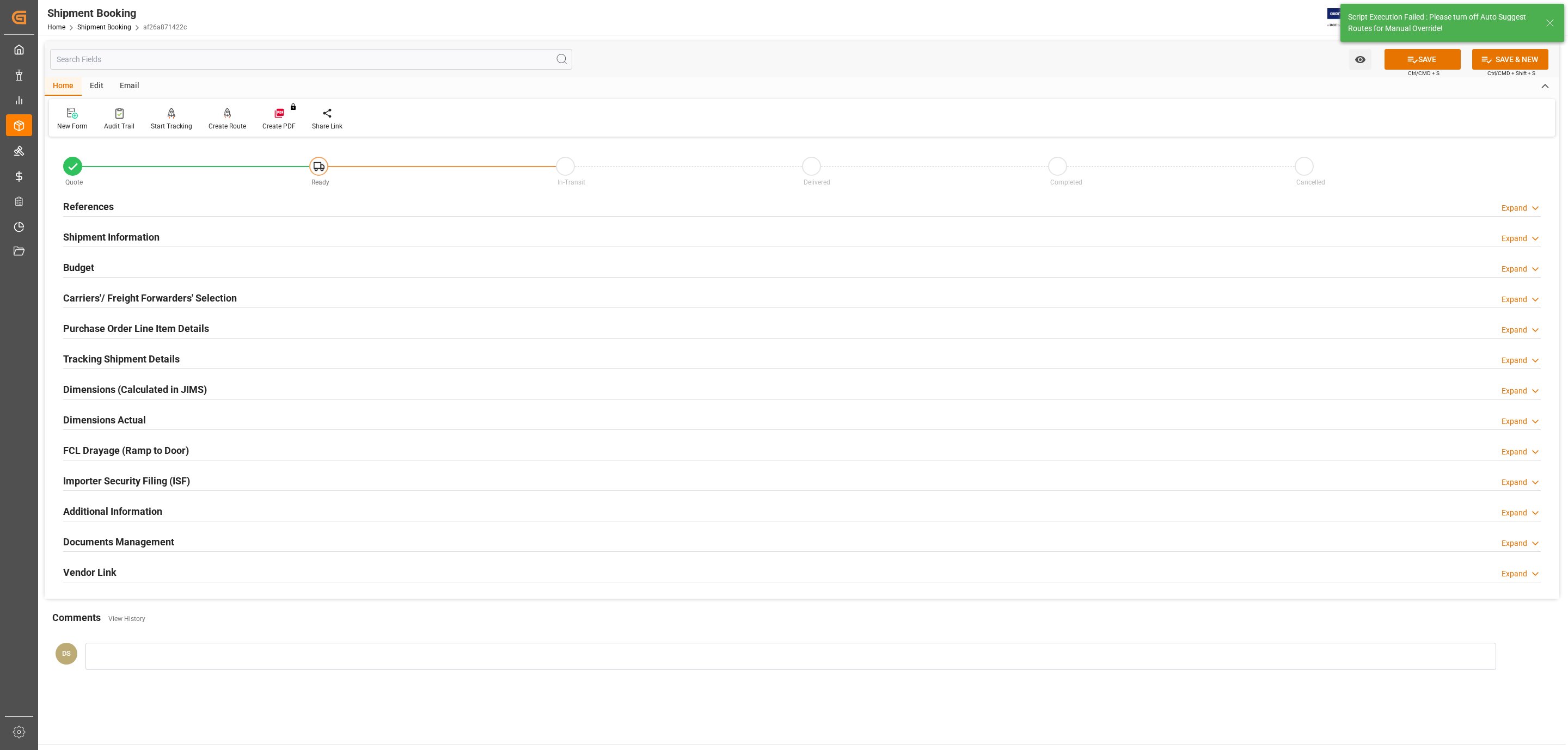
drag, startPoint x: 1401, startPoint y: 63, endPoint x: 1371, endPoint y: 71, distance: 31.0
click at [1401, 62] on button "SAVE" at bounding box center [1423, 58] width 76 height 20
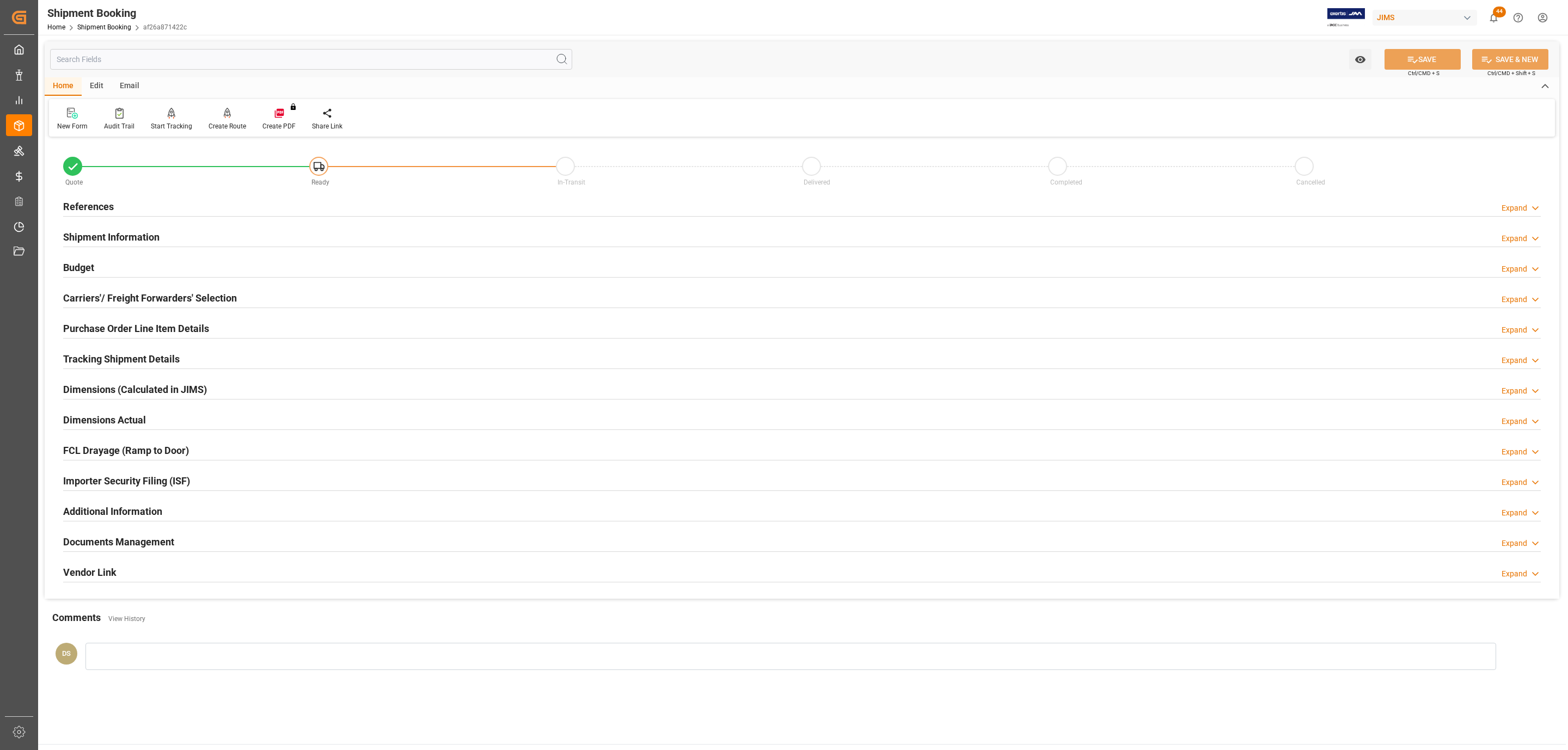
click at [120, 360] on h2 "Tracking Shipment Details" at bounding box center [122, 358] width 117 height 15
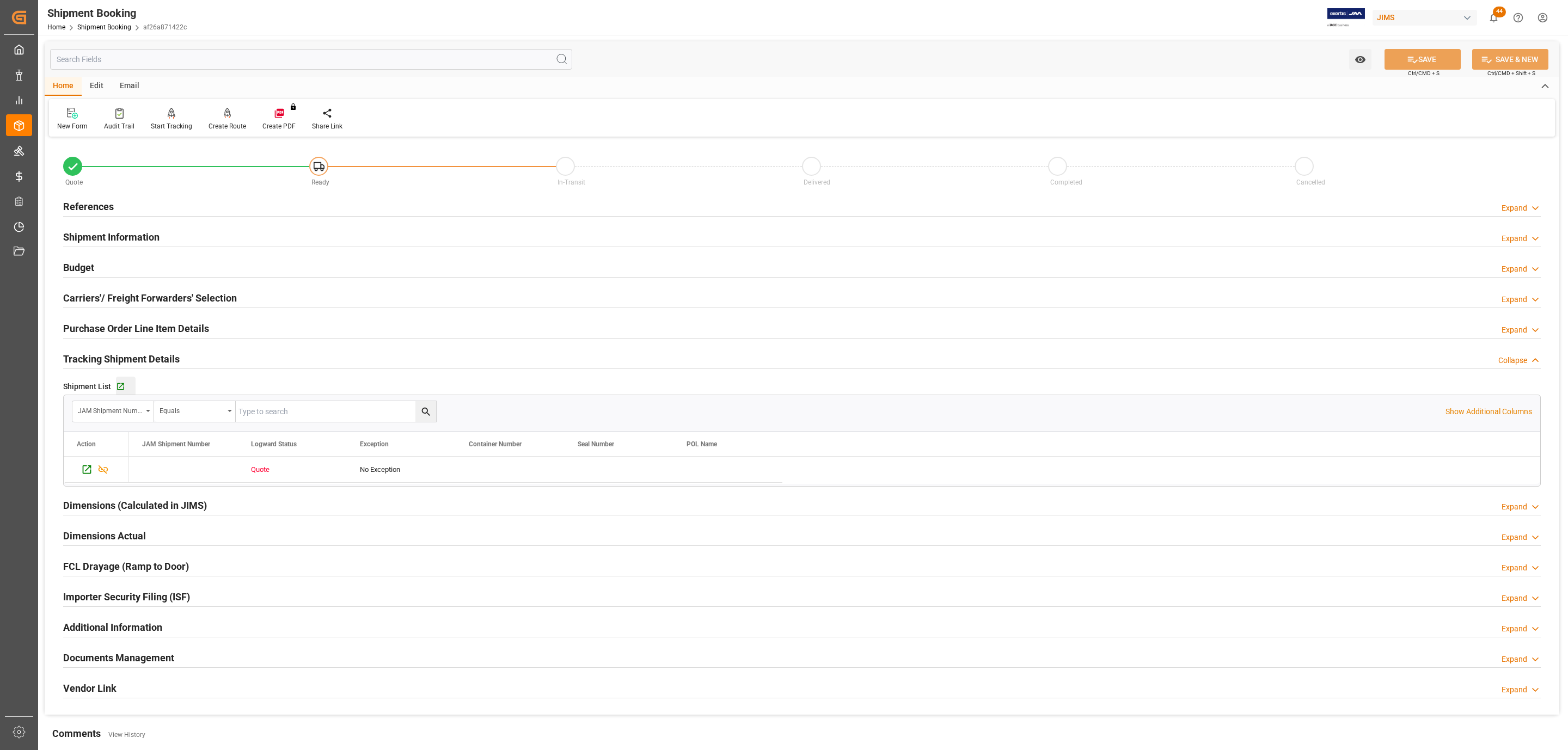
click at [120, 382] on button "Go to Shipment Tracking Grid" at bounding box center [126, 386] width 19 height 19
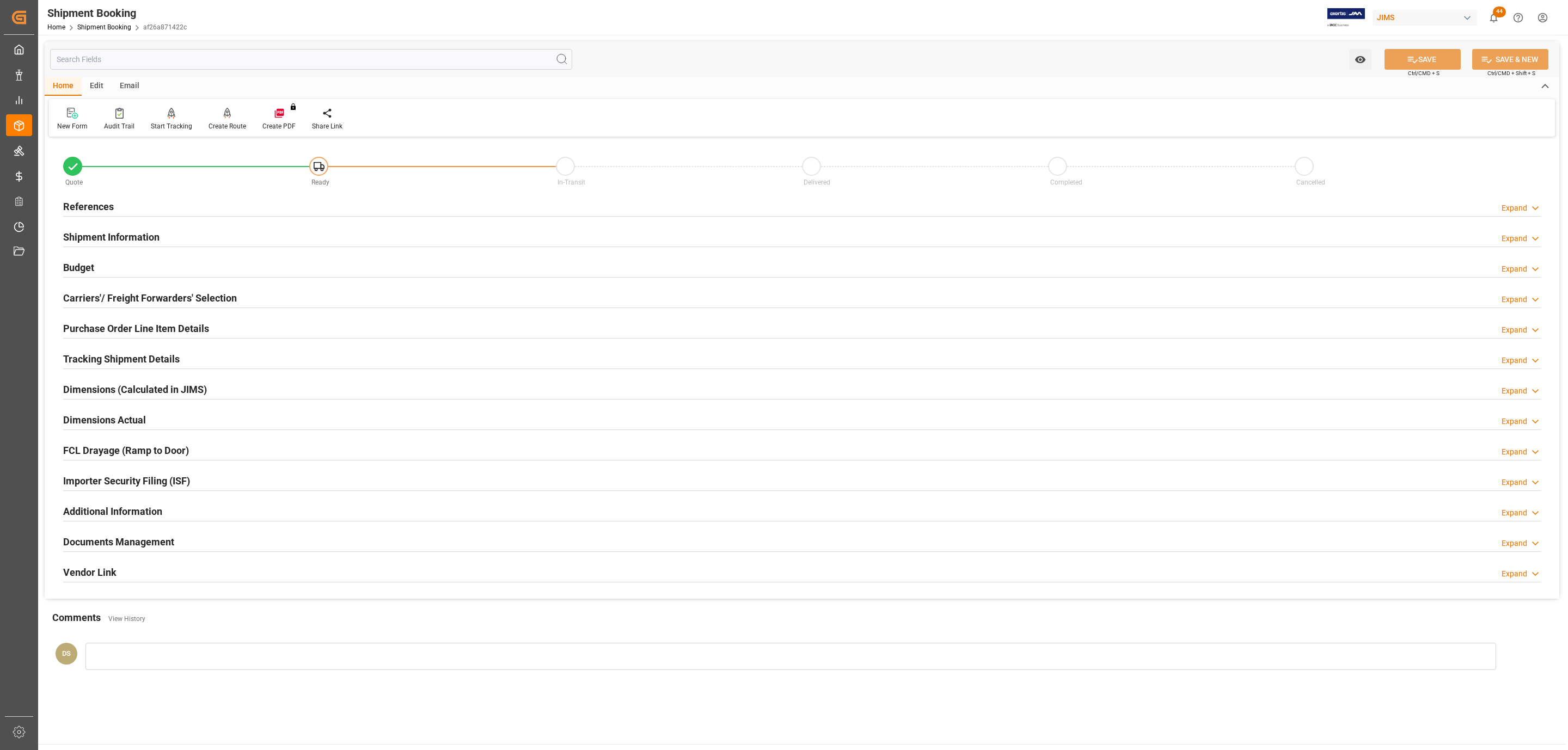
click at [104, 360] on h2 "Tracking Shipment Details" at bounding box center [122, 358] width 117 height 15
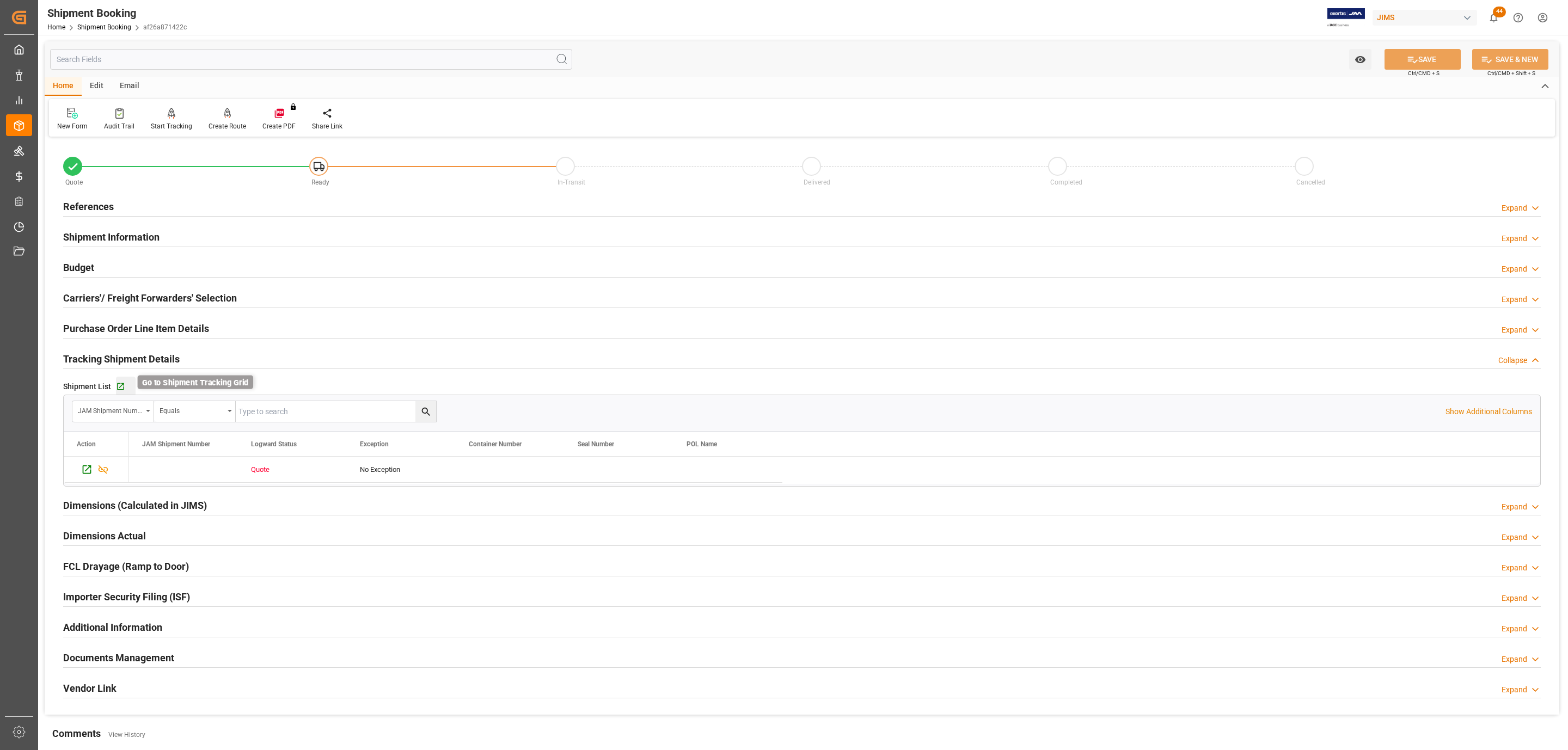
click at [118, 389] on icon "button" at bounding box center [121, 387] width 10 height 10
click at [139, 202] on div "References Expand" at bounding box center [802, 205] width 1477 height 20
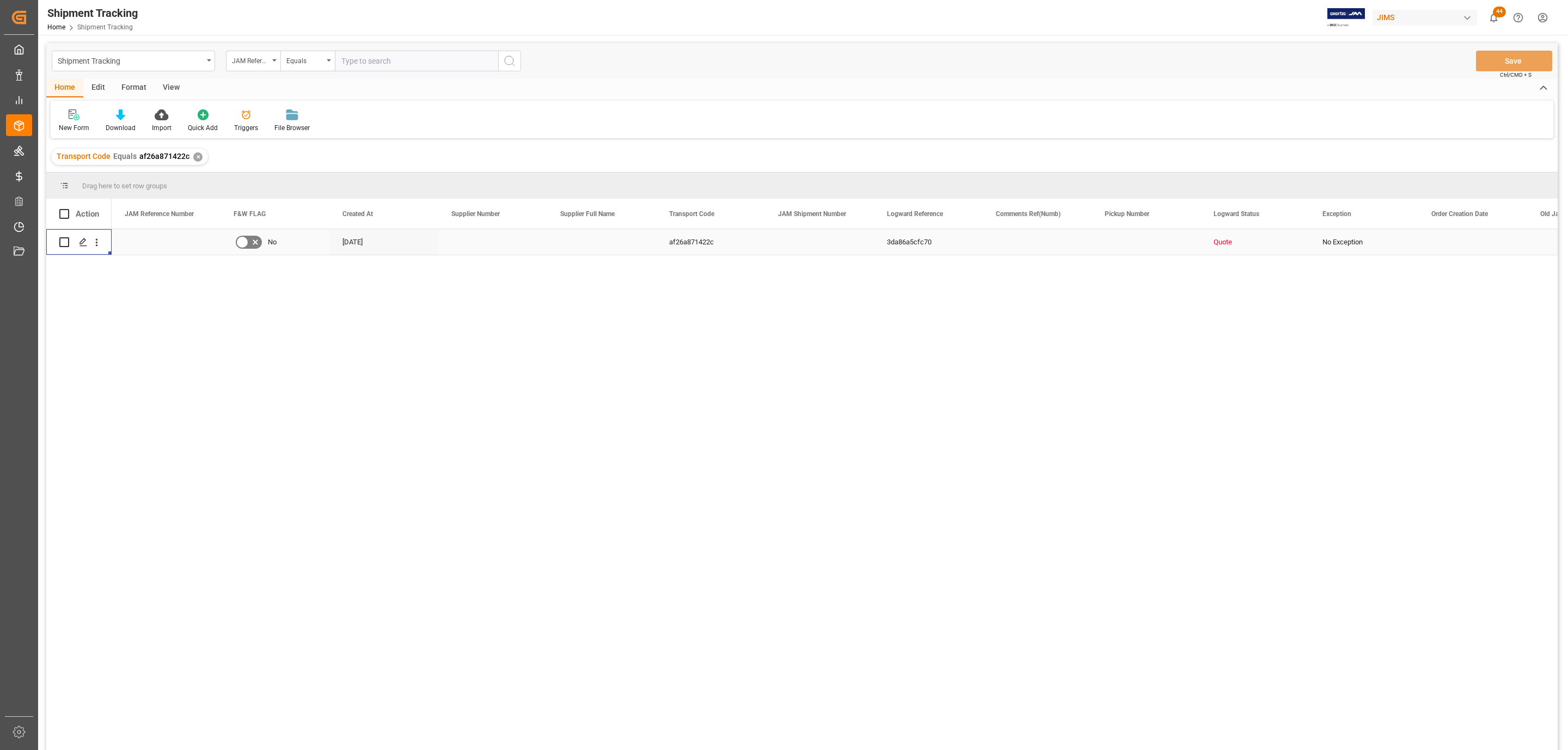
click at [77, 242] on div "Press SPACE to select this row." at bounding box center [83, 242] width 17 height 20
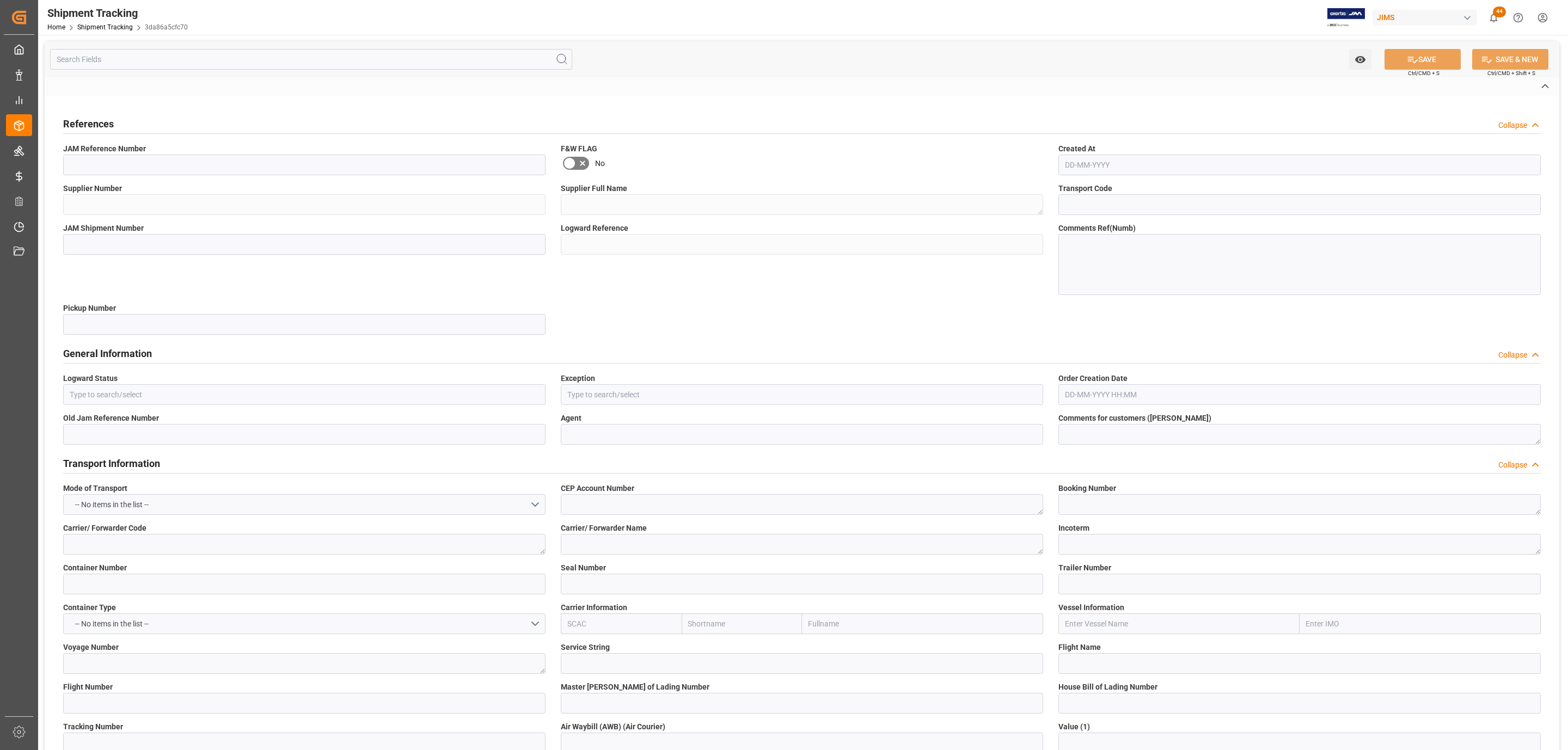
type input "af26a871422c"
type input "3da86a5cfc70"
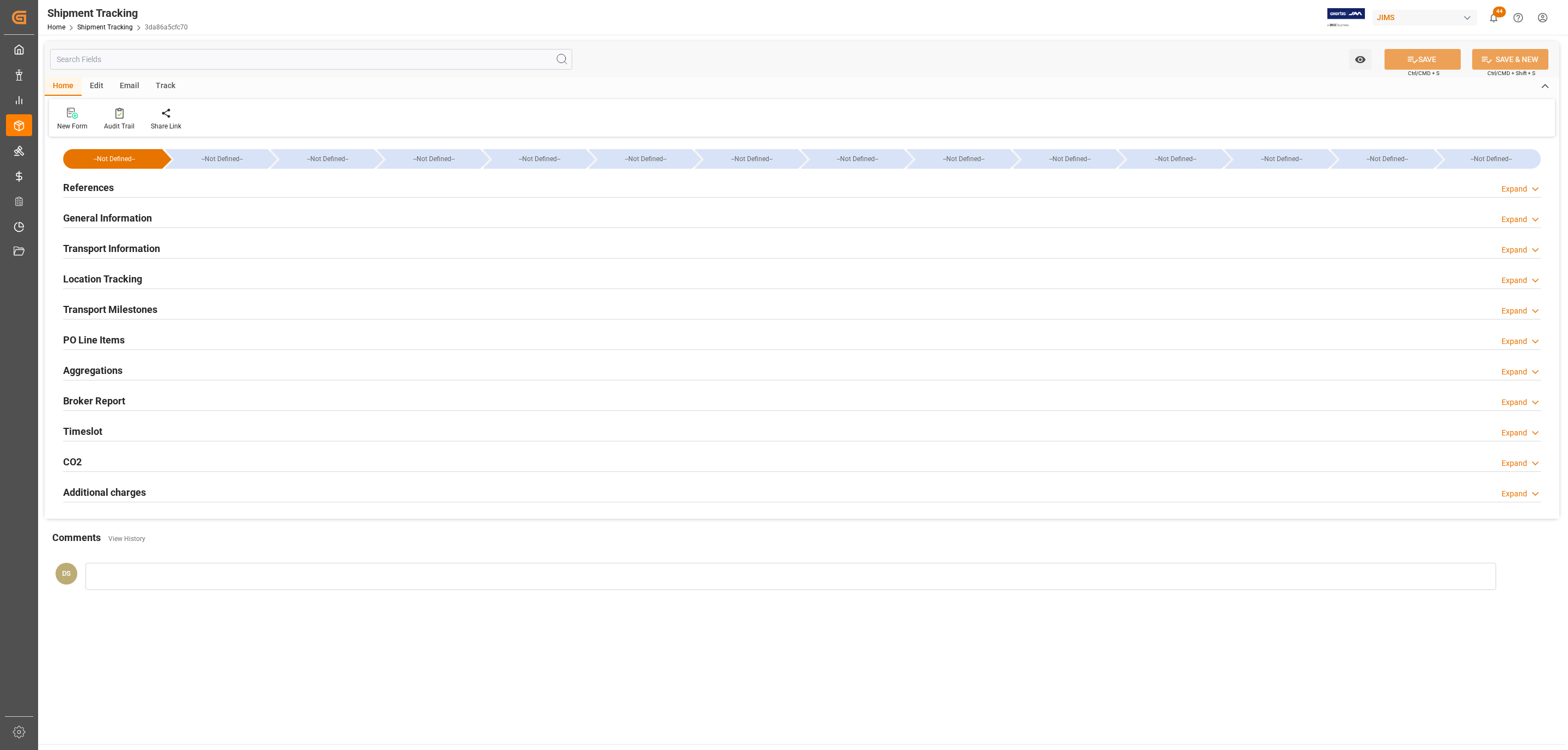
click at [94, 188] on h2 "References" at bounding box center [89, 187] width 51 height 15
type input "08-09-2025"
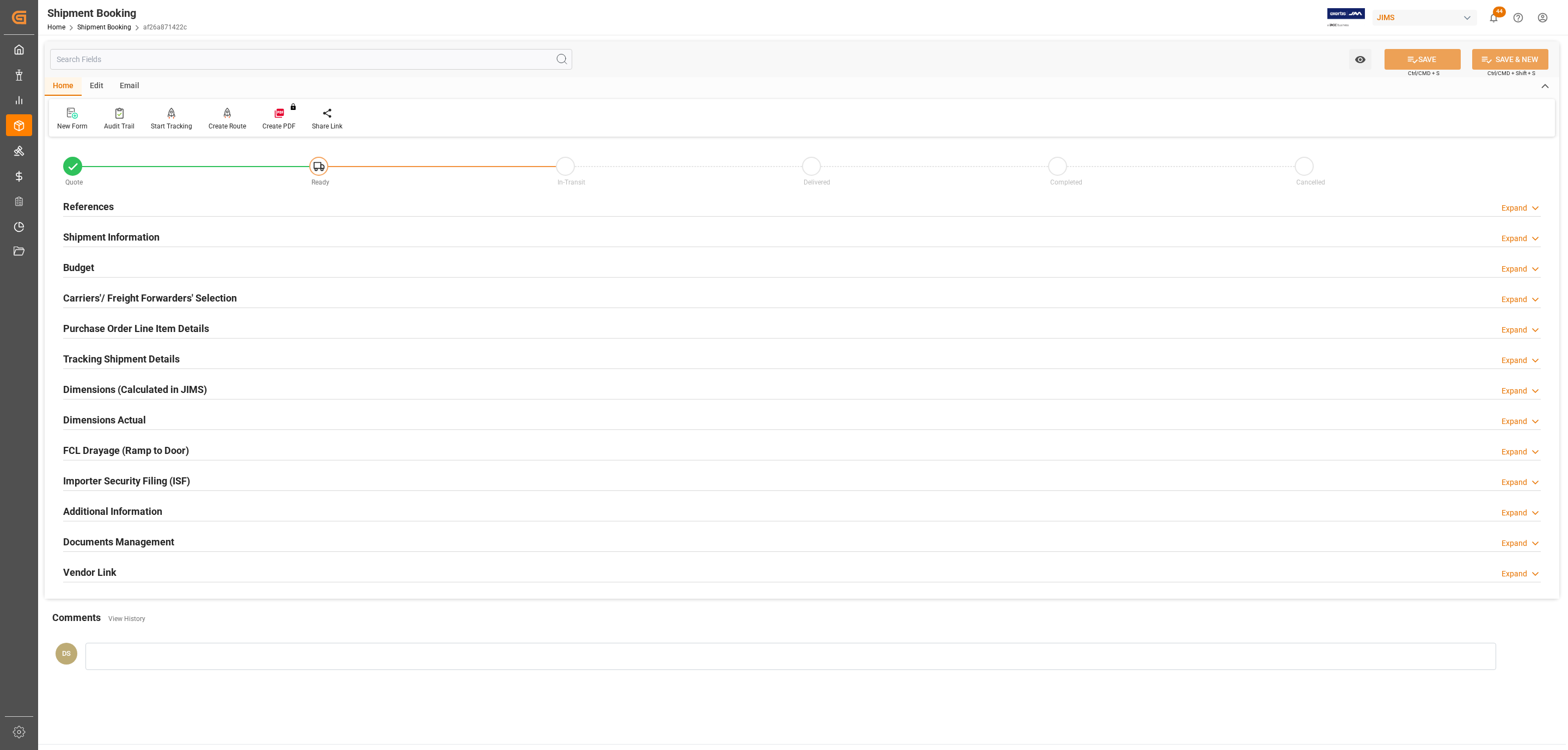
click at [221, 212] on div "References Expand" at bounding box center [802, 205] width 1477 height 20
click at [129, 372] on div "Tracking Shipment Details Expand" at bounding box center [802, 359] width 1493 height 30
drag, startPoint x: 130, startPoint y: 355, endPoint x: 164, endPoint y: 356, distance: 34.0
click at [130, 354] on h2 "Tracking Shipment Details" at bounding box center [122, 358] width 117 height 15
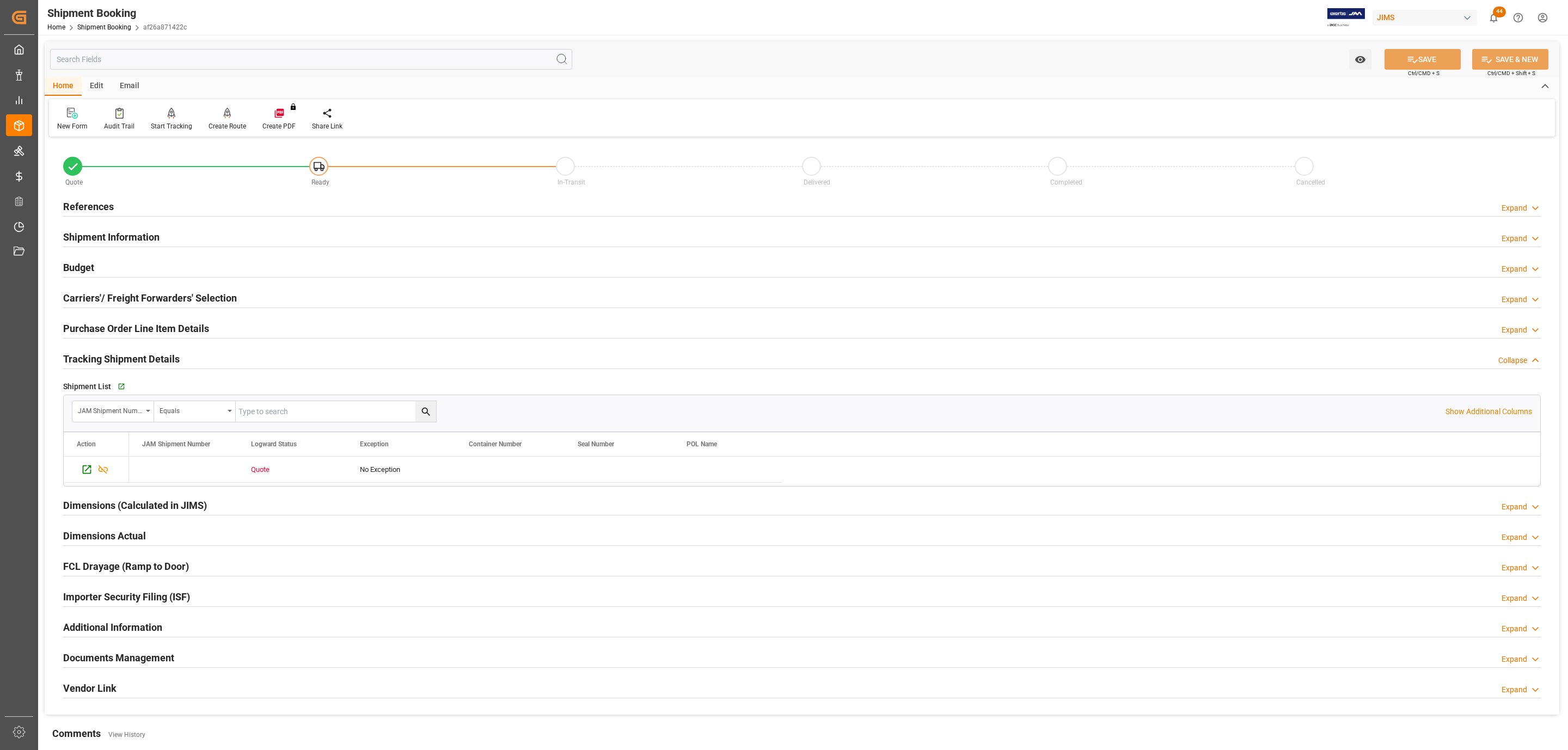
click at [88, 242] on h2 "Shipment Information" at bounding box center [111, 236] width 96 height 15
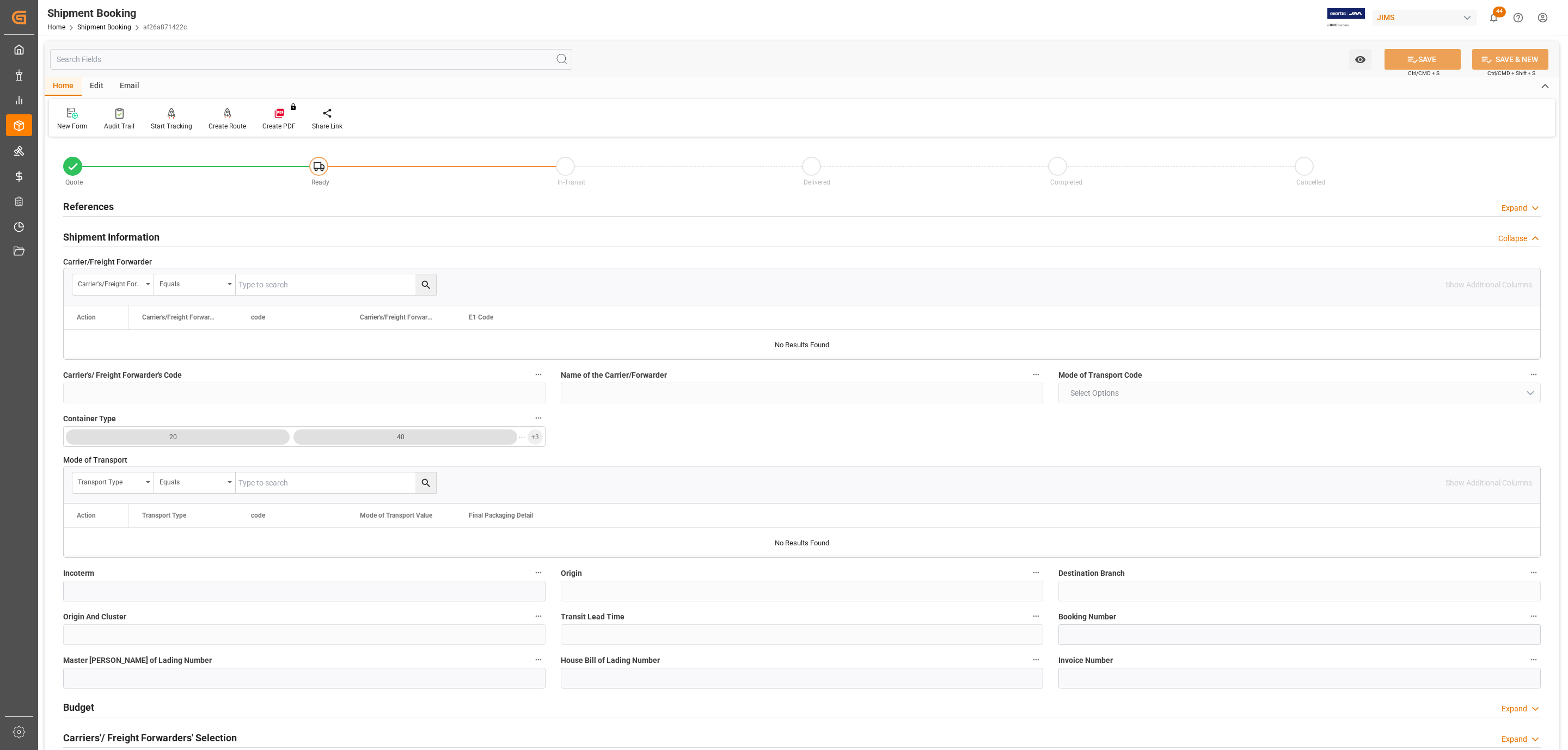
click at [89, 242] on h2 "Shipment Information" at bounding box center [111, 236] width 96 height 15
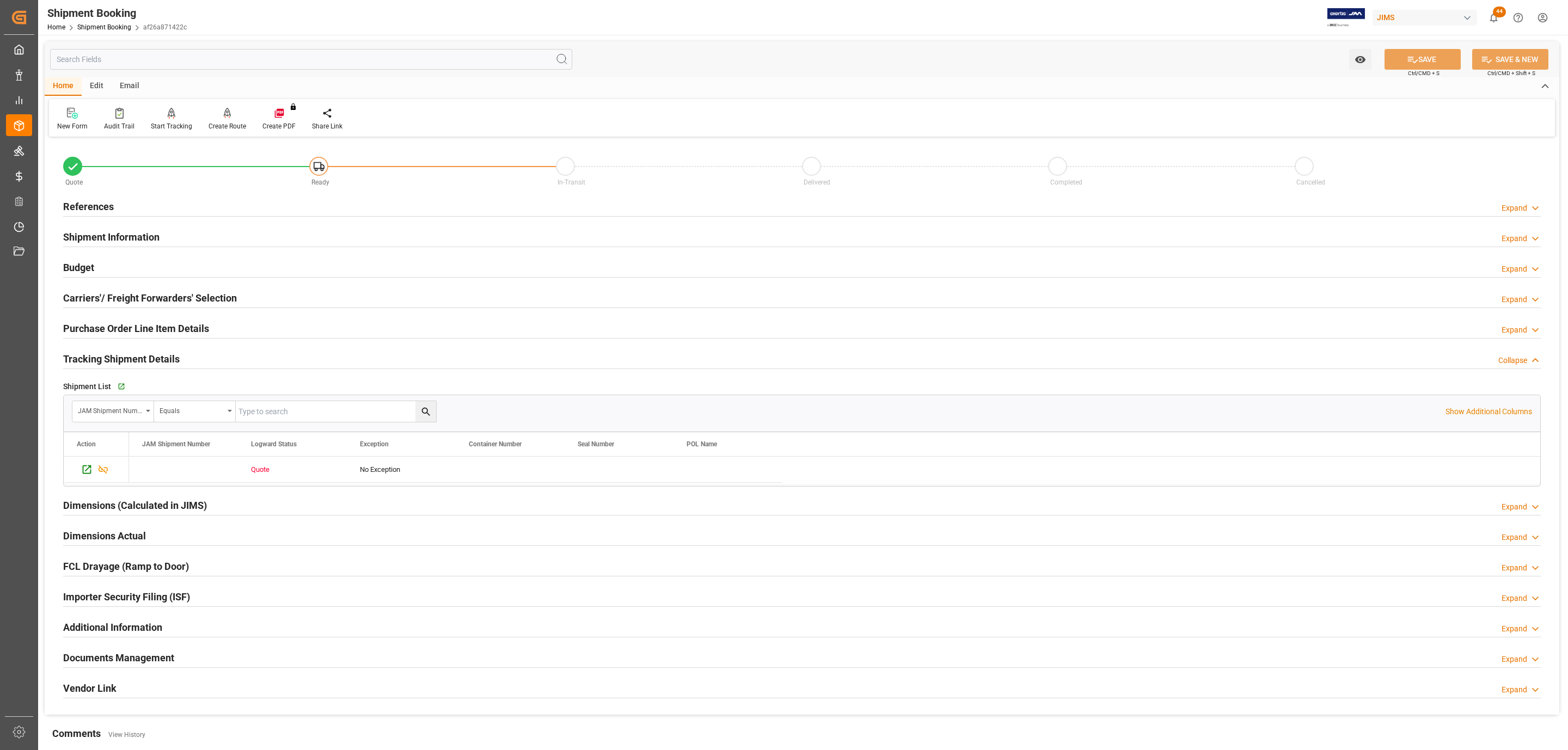
click at [85, 204] on h2 "References" at bounding box center [89, 206] width 51 height 15
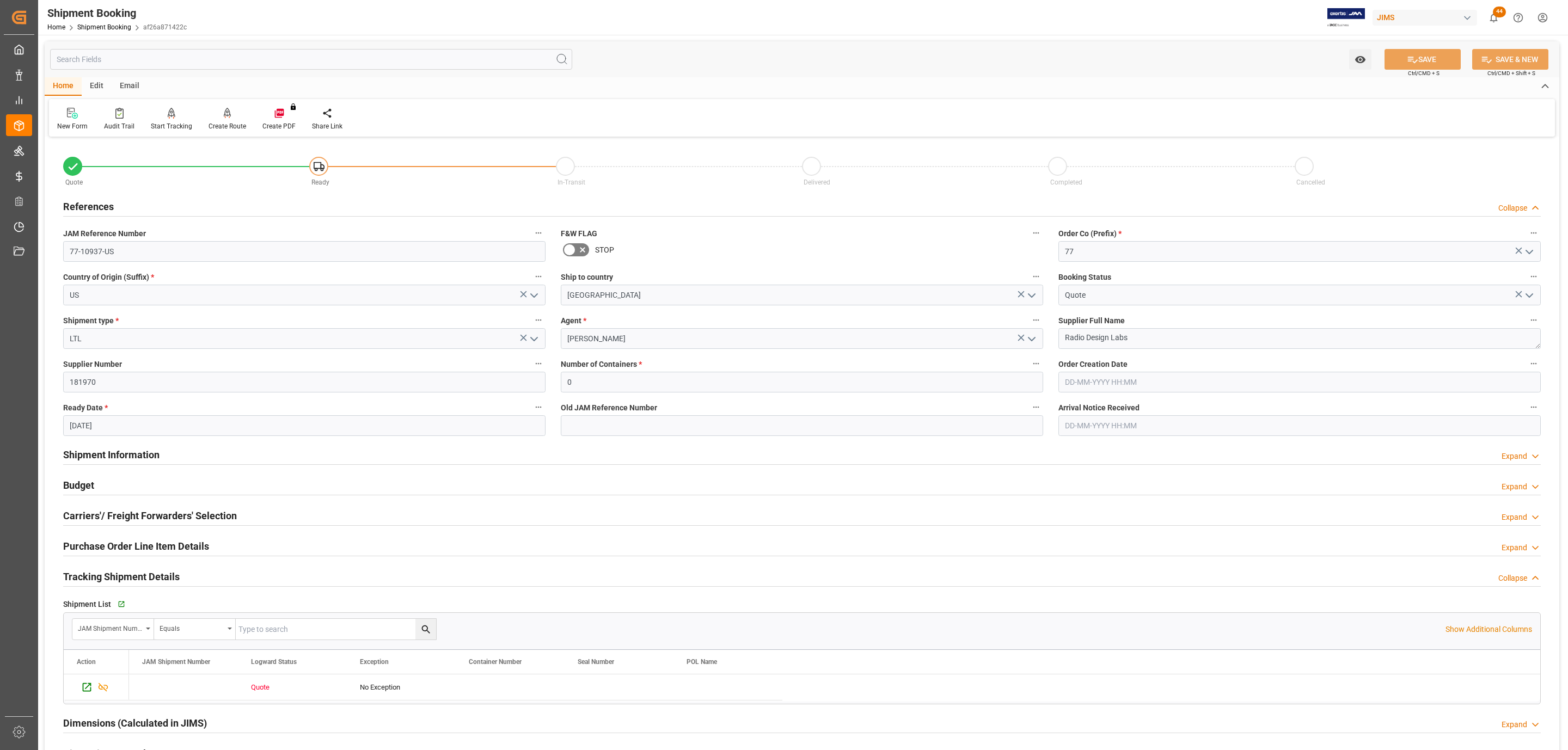
click at [89, 212] on h2 "References" at bounding box center [89, 206] width 51 height 15
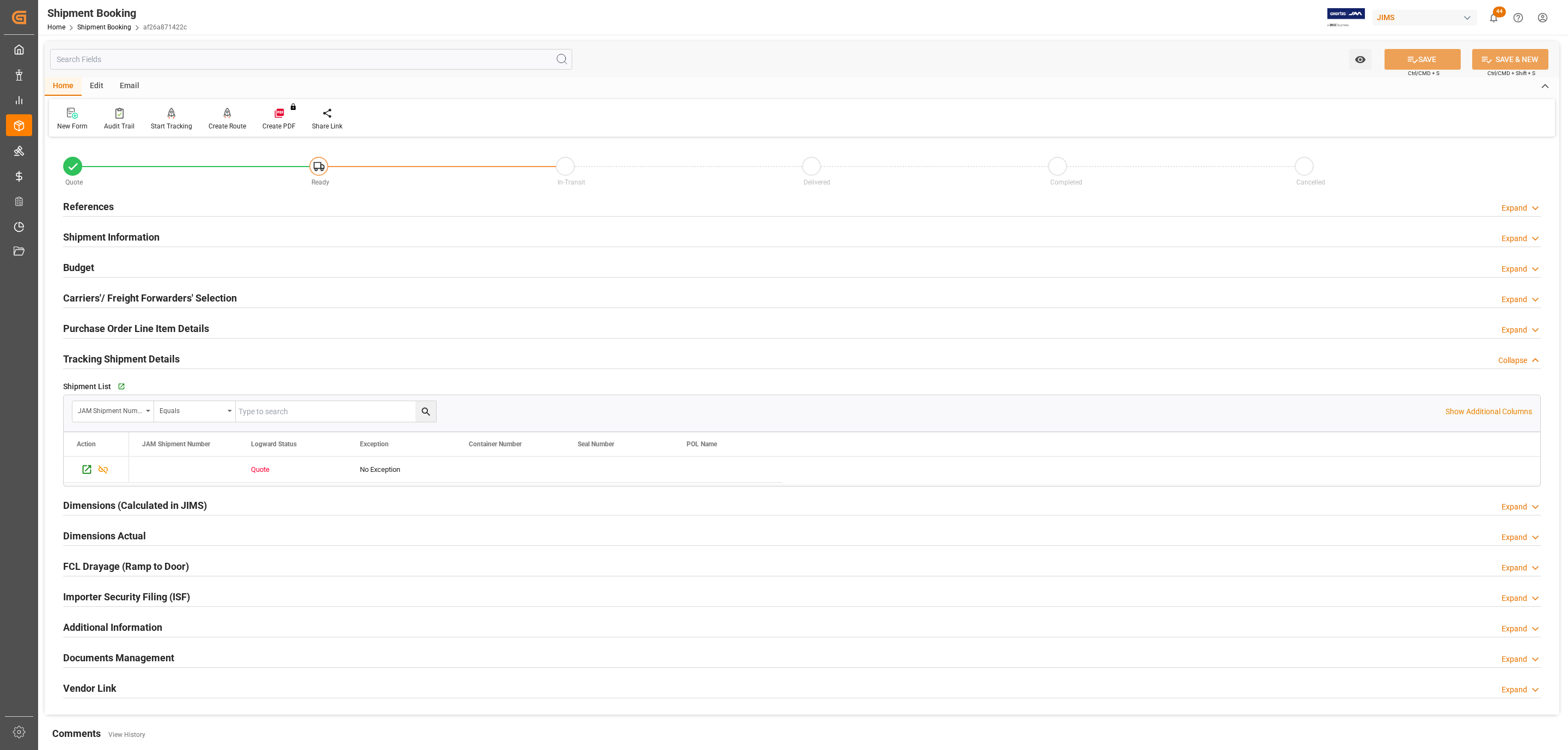
click at [87, 257] on div "Budget" at bounding box center [79, 266] width 31 height 20
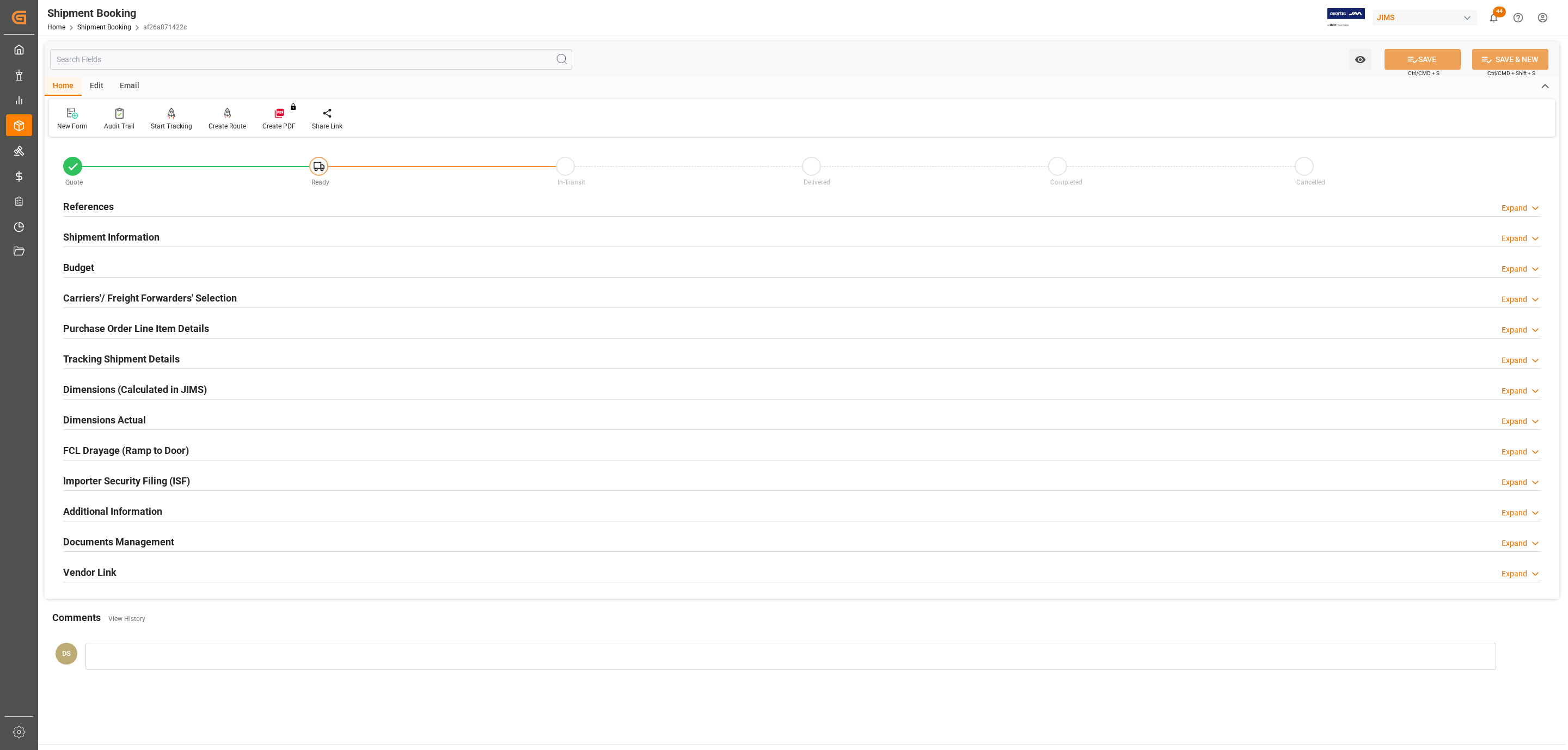
click at [72, 358] on h2 "Tracking Shipment Details" at bounding box center [122, 358] width 117 height 15
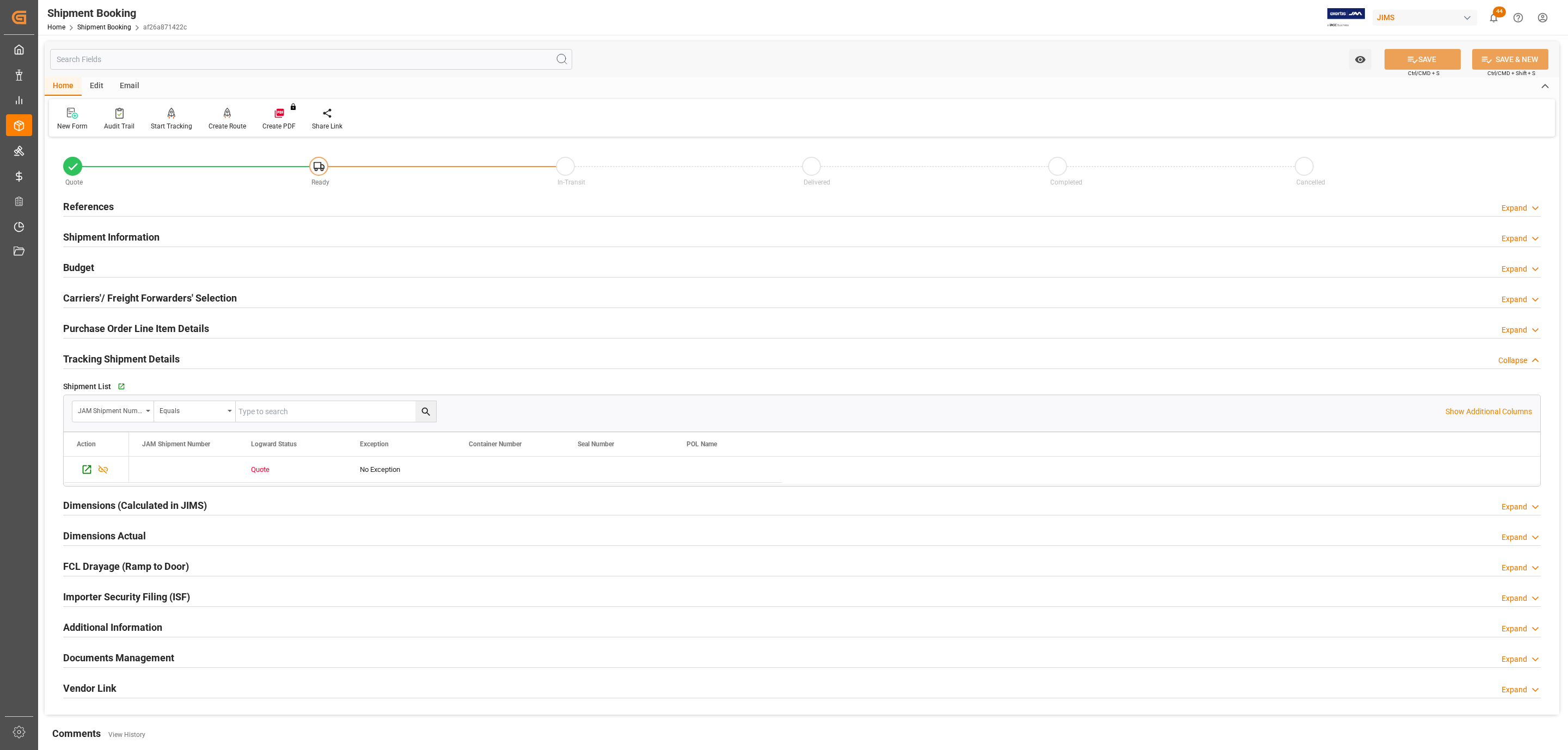
click at [81, 654] on h2 "Documents Management" at bounding box center [119, 658] width 111 height 15
click at [81, 702] on icon at bounding box center [85, 700] width 13 height 13
click at [0, 0] on input "checkbox" at bounding box center [0, 0] width 0 height 0
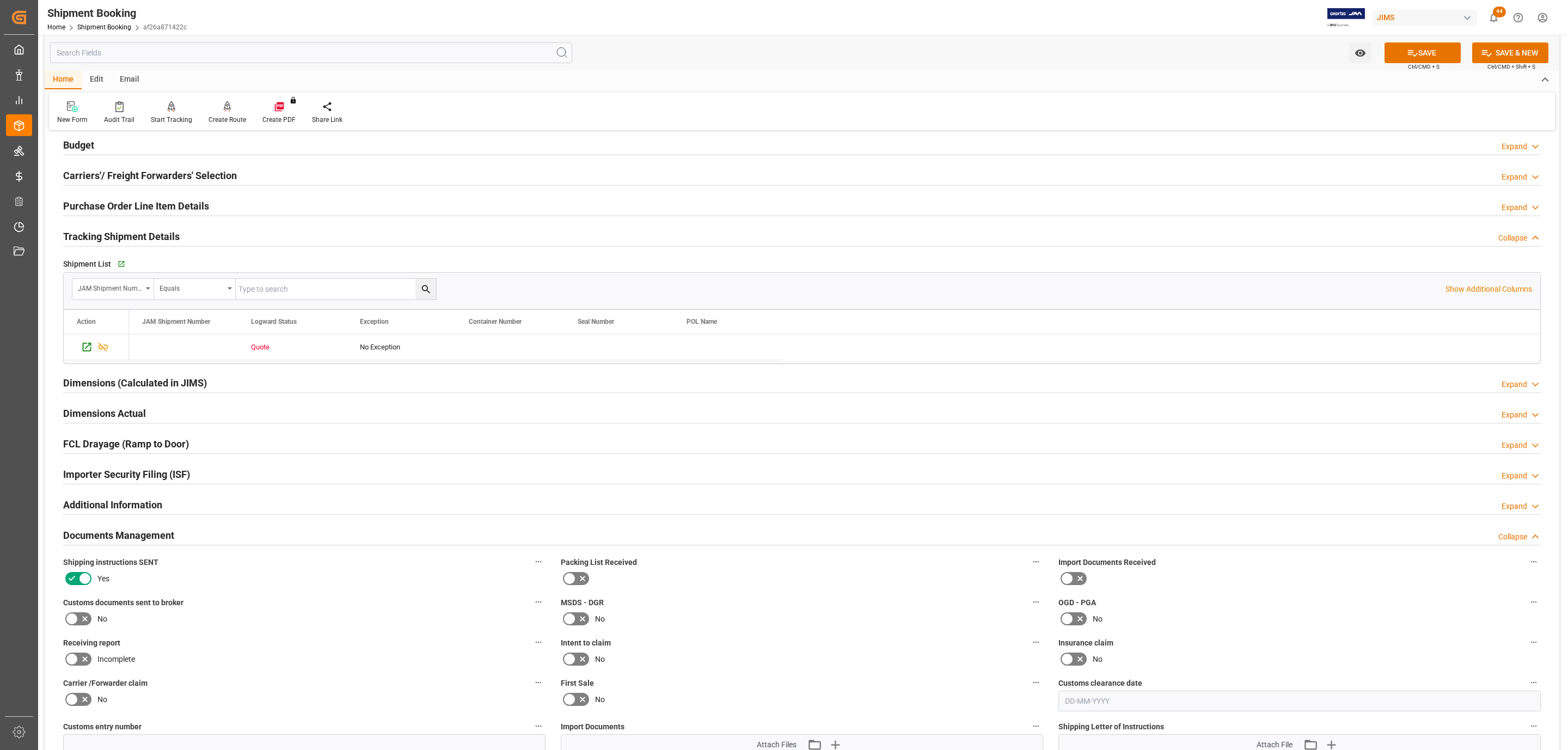
scroll to position [327, 0]
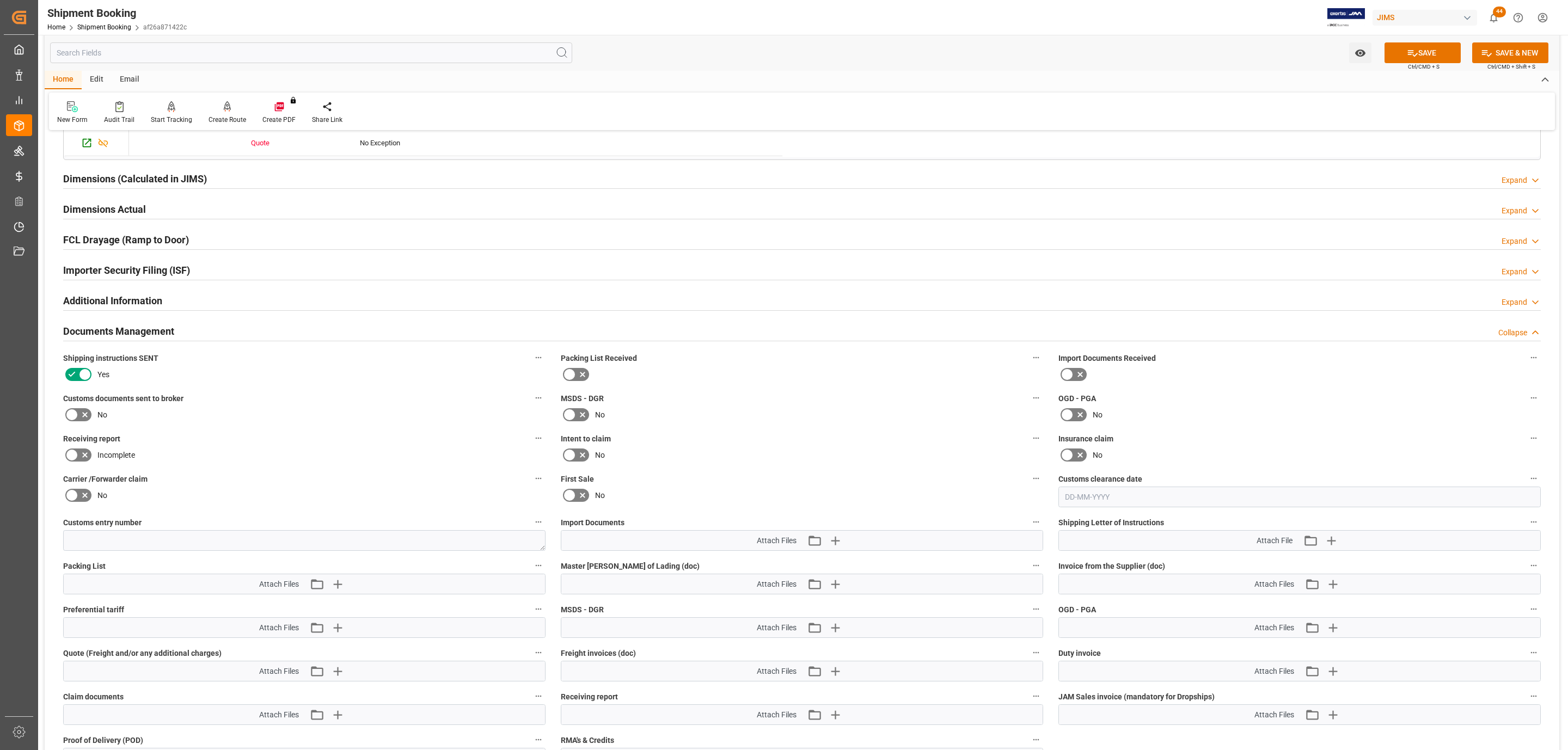
click at [1417, 53] on button "SAVE" at bounding box center [1423, 53] width 76 height 20
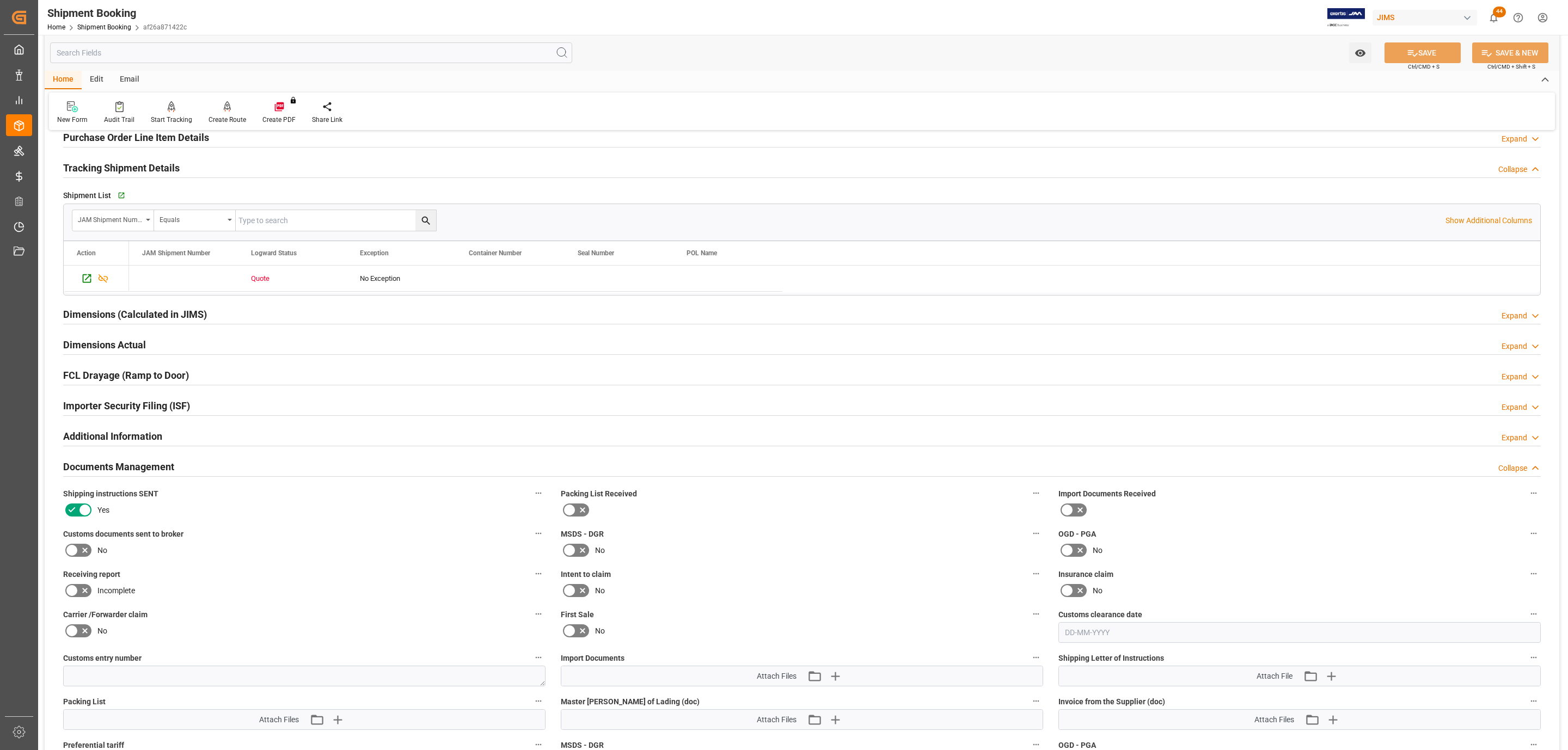
scroll to position [0, 0]
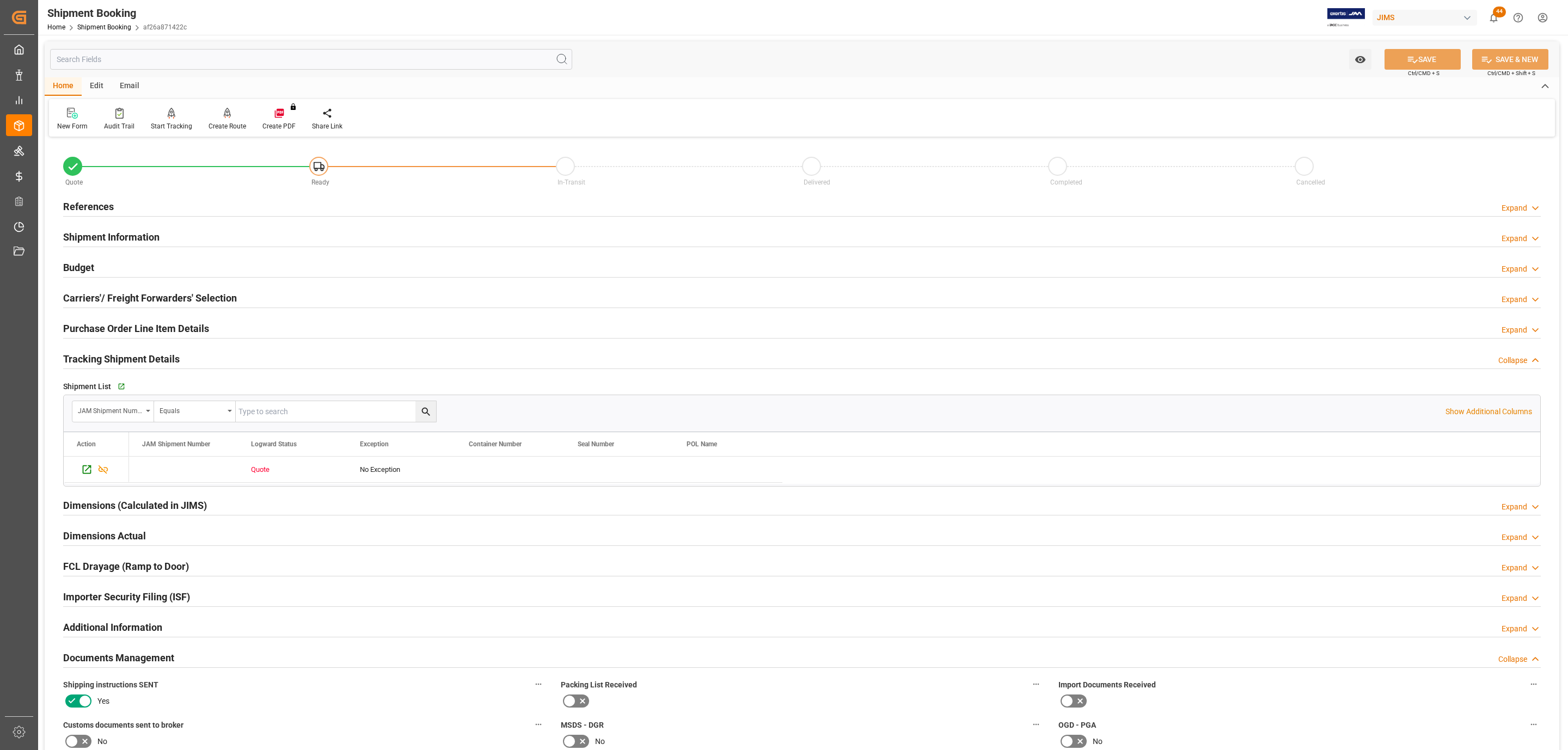
click at [140, 232] on h2 "Shipment Information" at bounding box center [111, 236] width 96 height 15
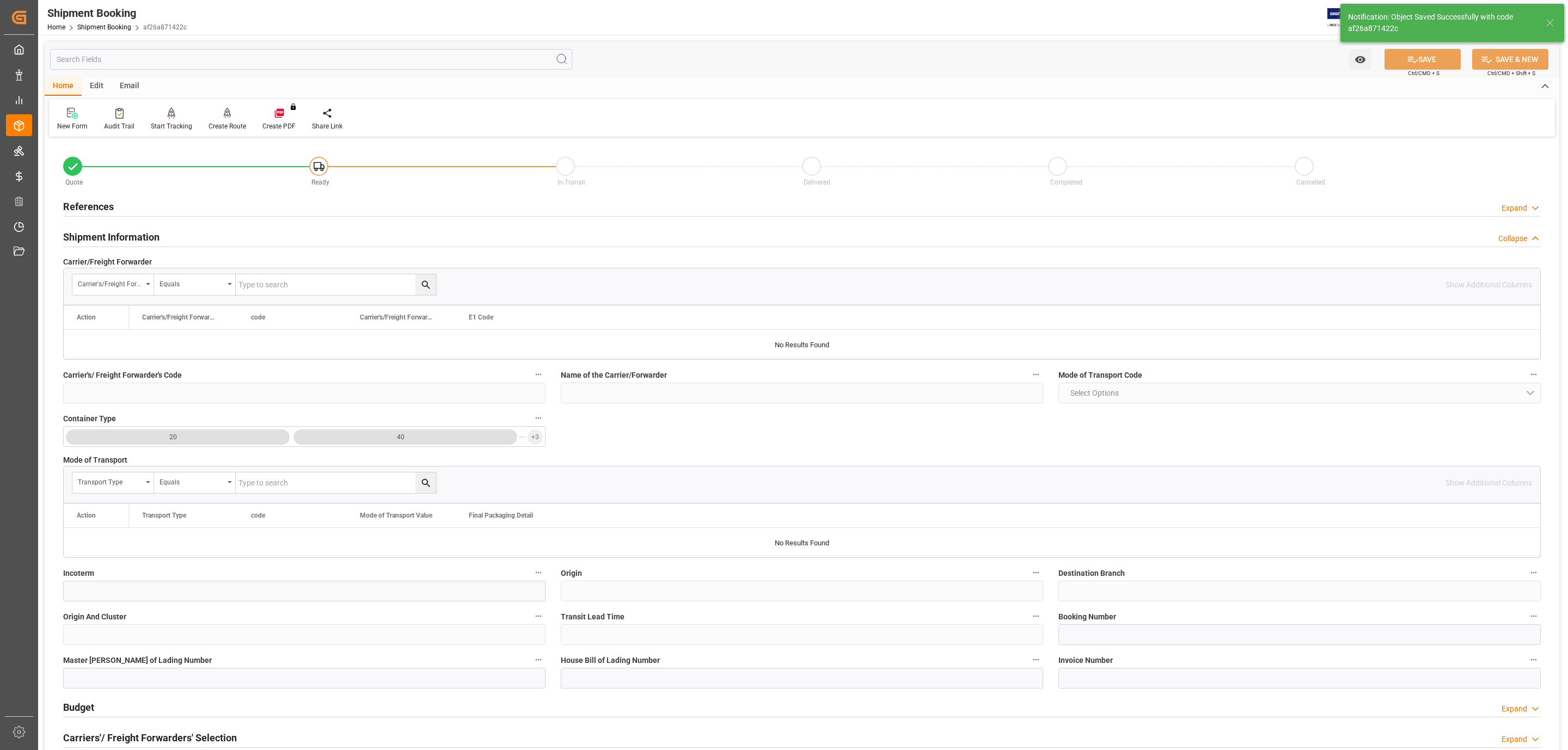
type input "Ready"
click at [111, 229] on div "Shipment Information" at bounding box center [111, 235] width 96 height 20
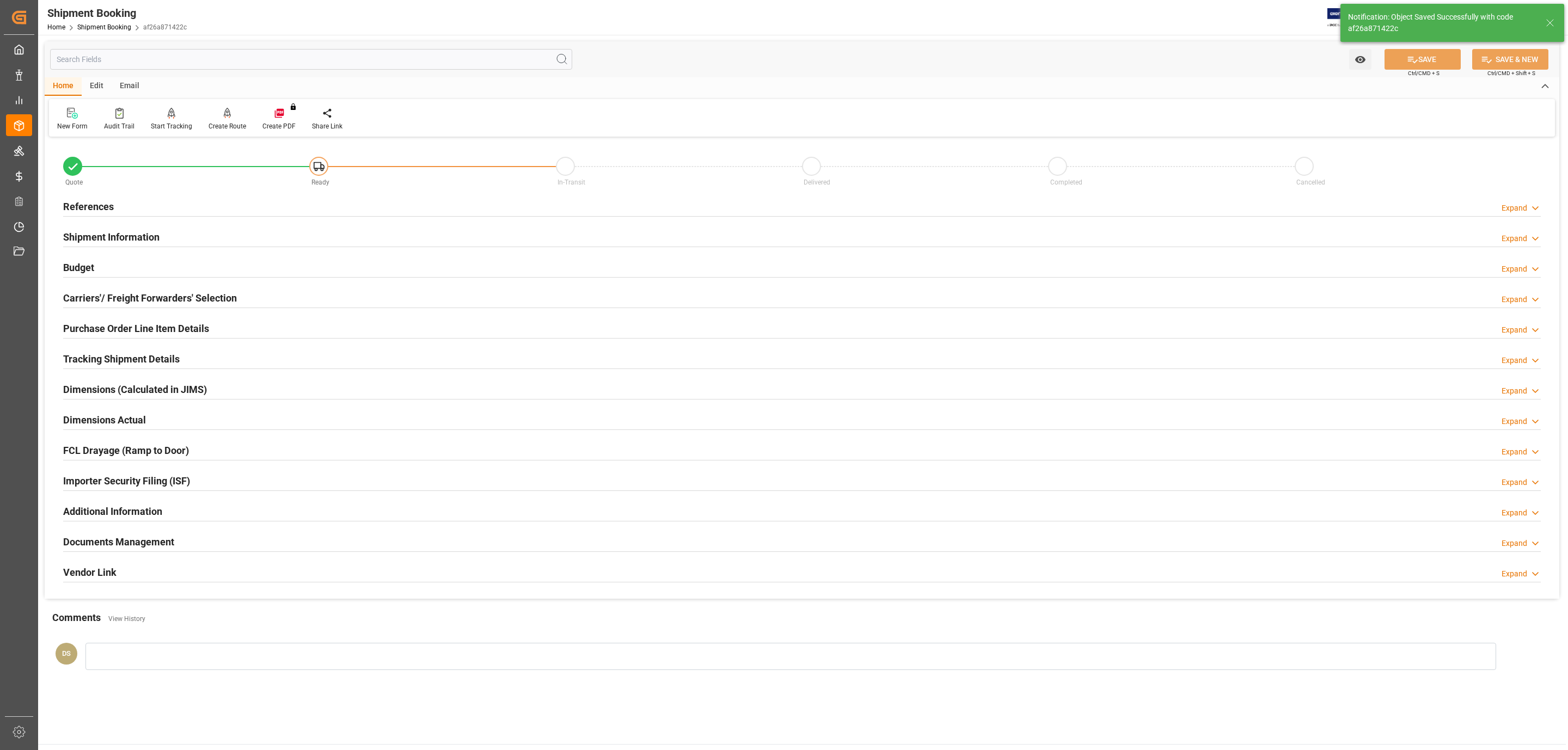
click at [97, 208] on h2 "References" at bounding box center [89, 206] width 51 height 15
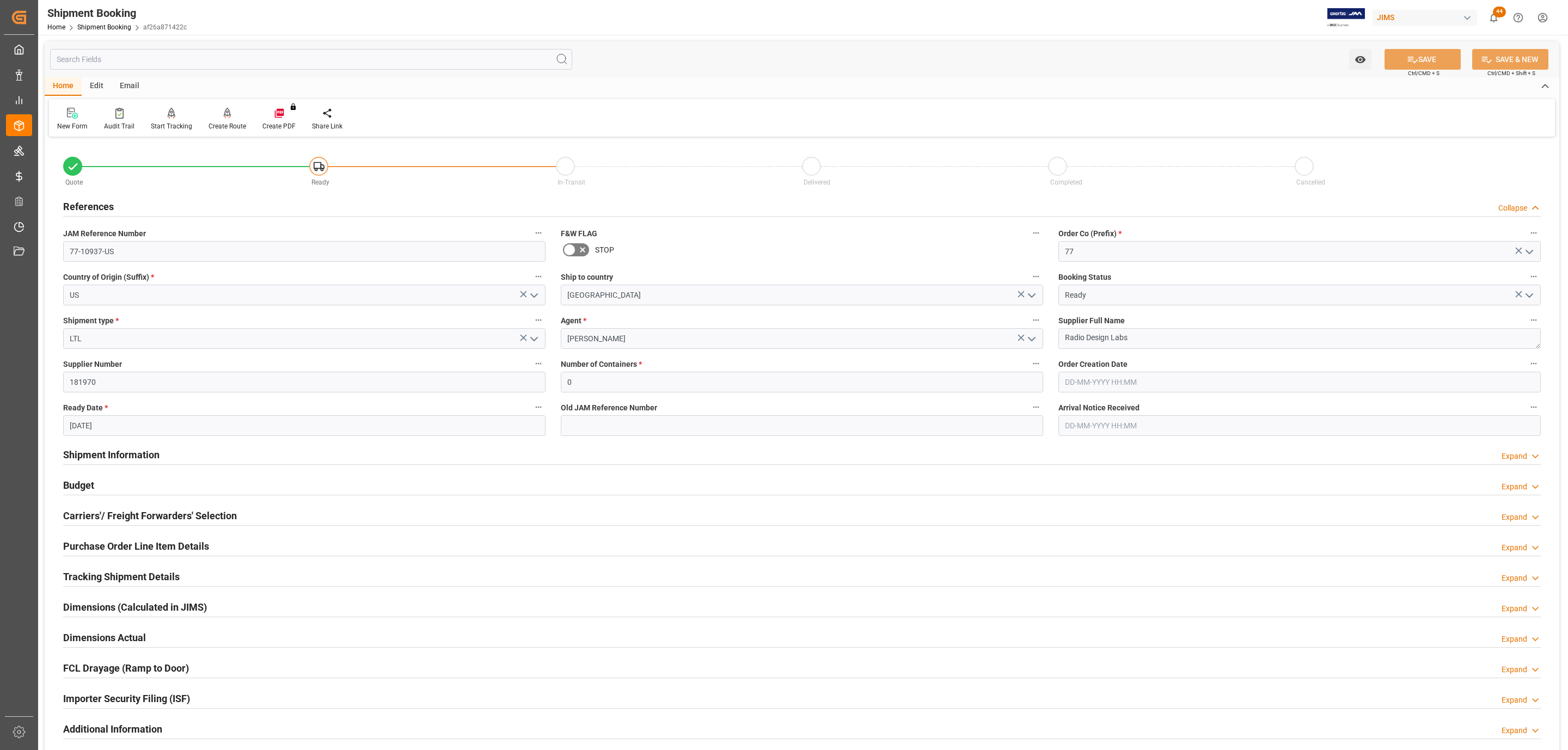
click at [99, 203] on h2 "References" at bounding box center [89, 206] width 51 height 15
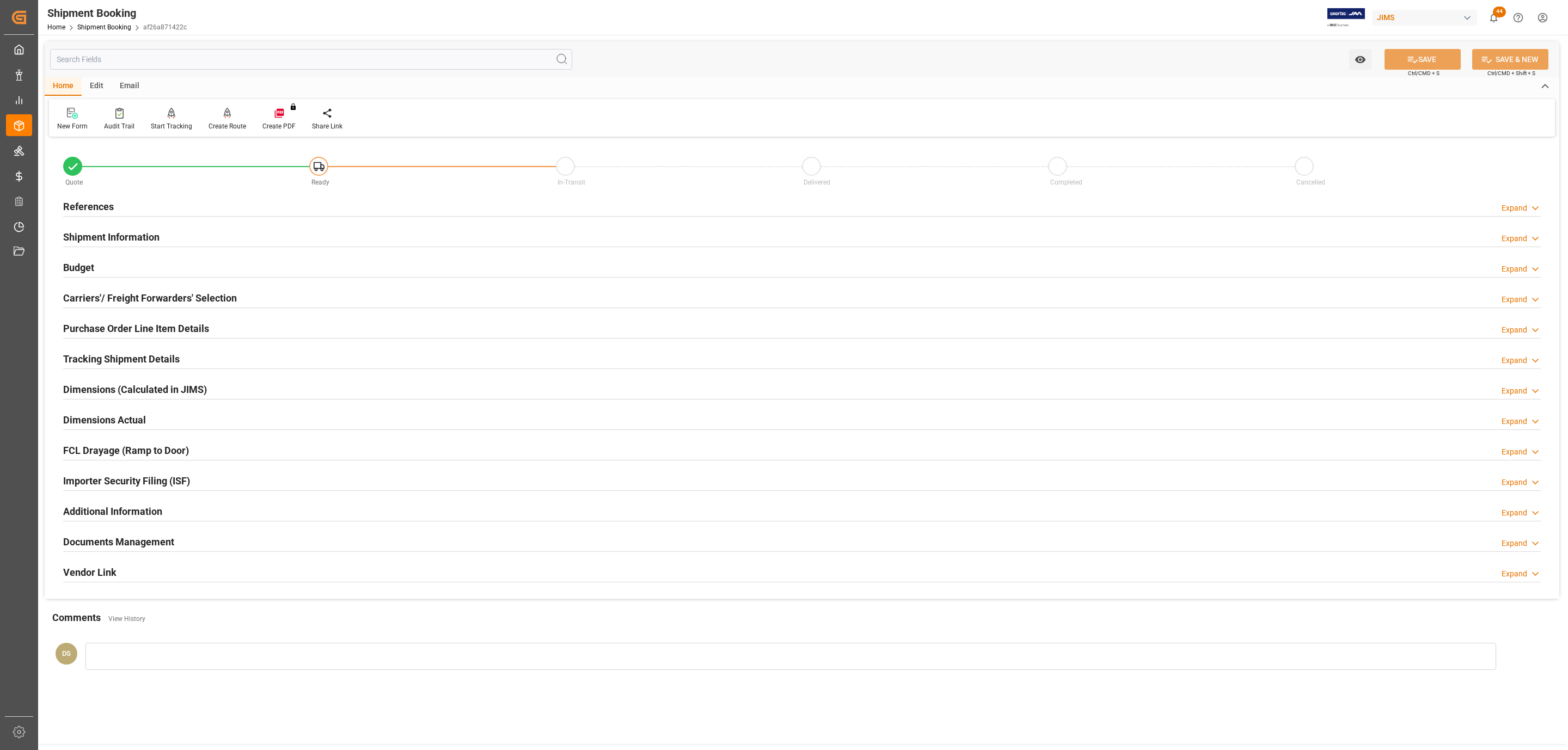
click at [118, 271] on div "Budget Expand" at bounding box center [802, 266] width 1477 height 20
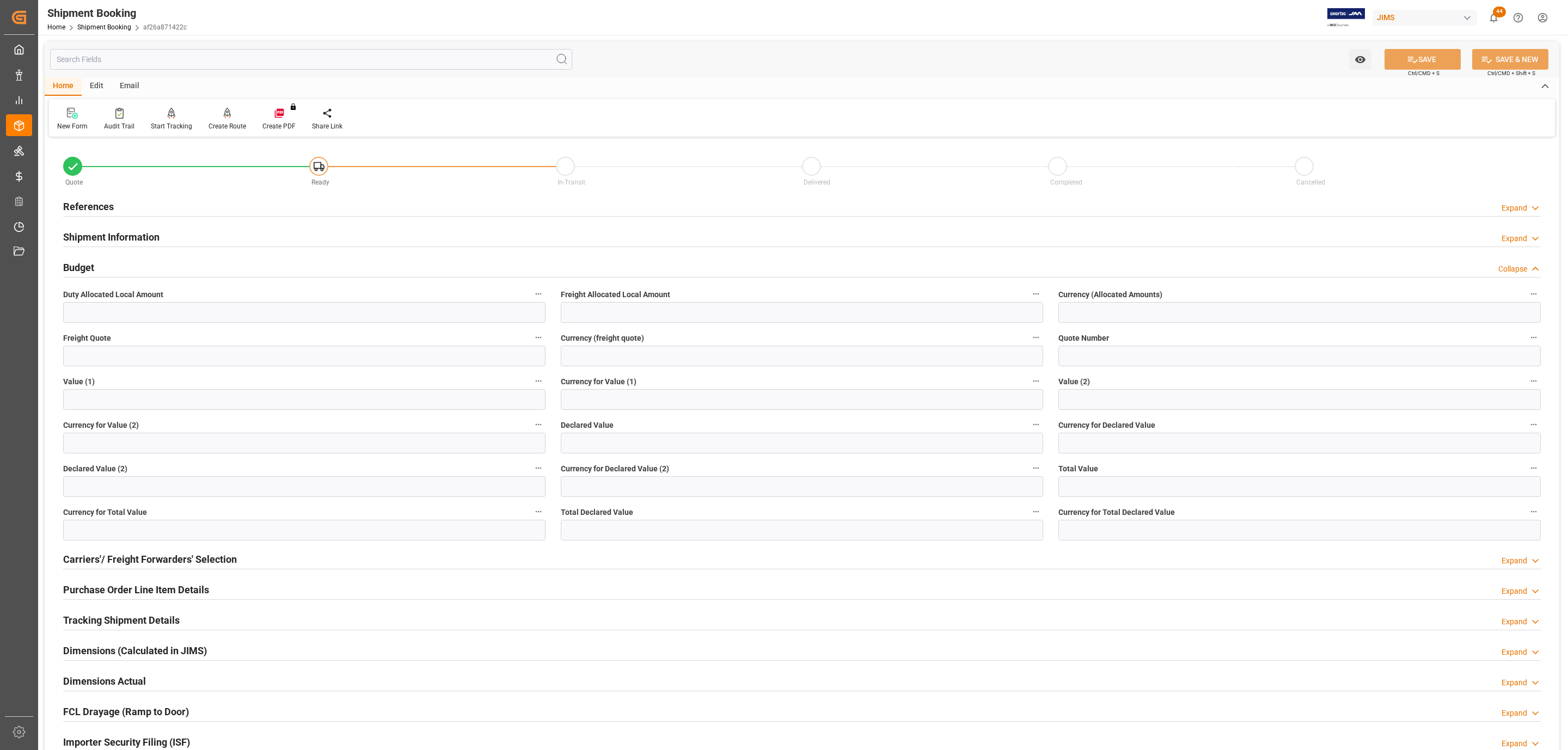
click at [92, 231] on h2 "Shipment Information" at bounding box center [111, 236] width 96 height 15
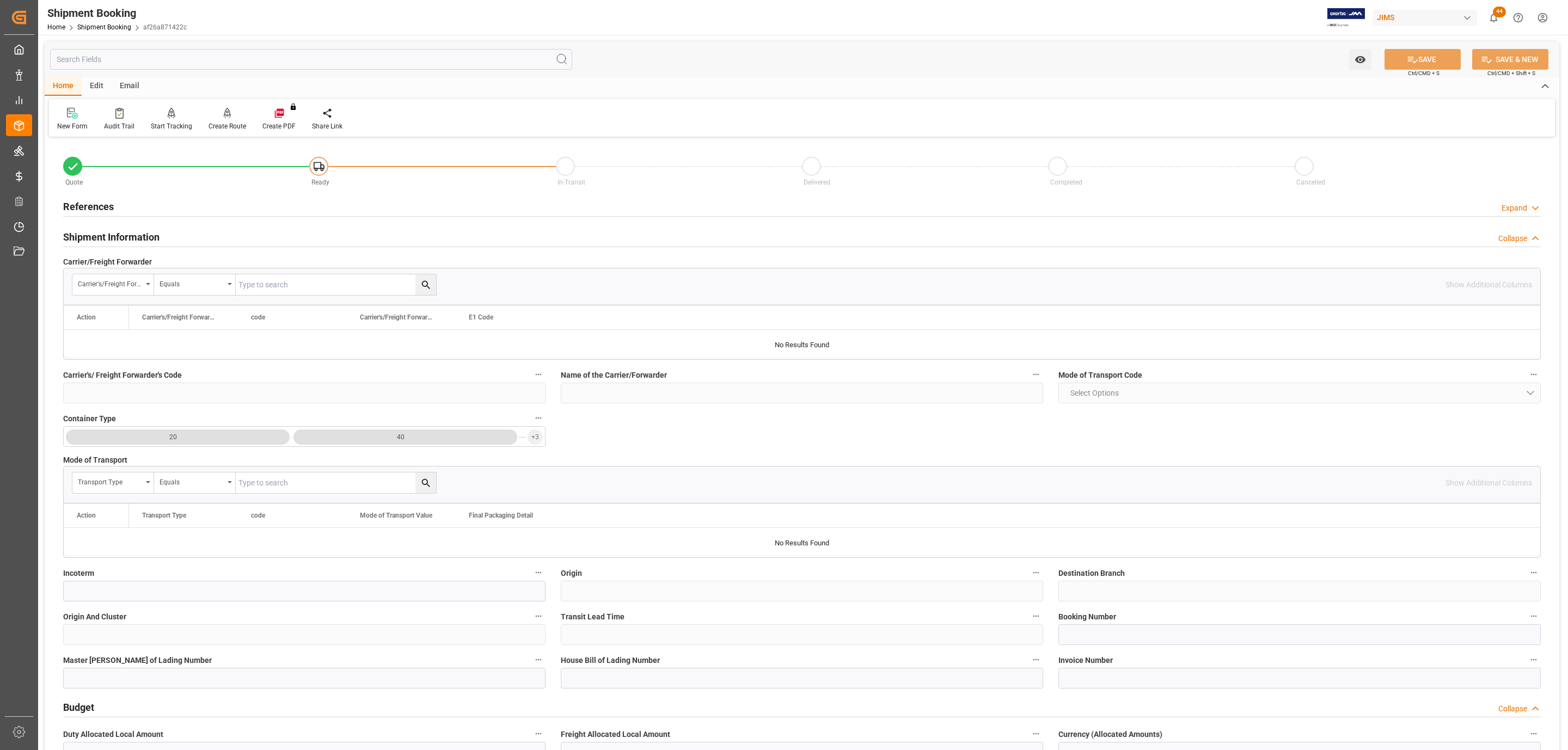
click at [182, 235] on div "Shipment Information Collapse" at bounding box center [802, 235] width 1477 height 20
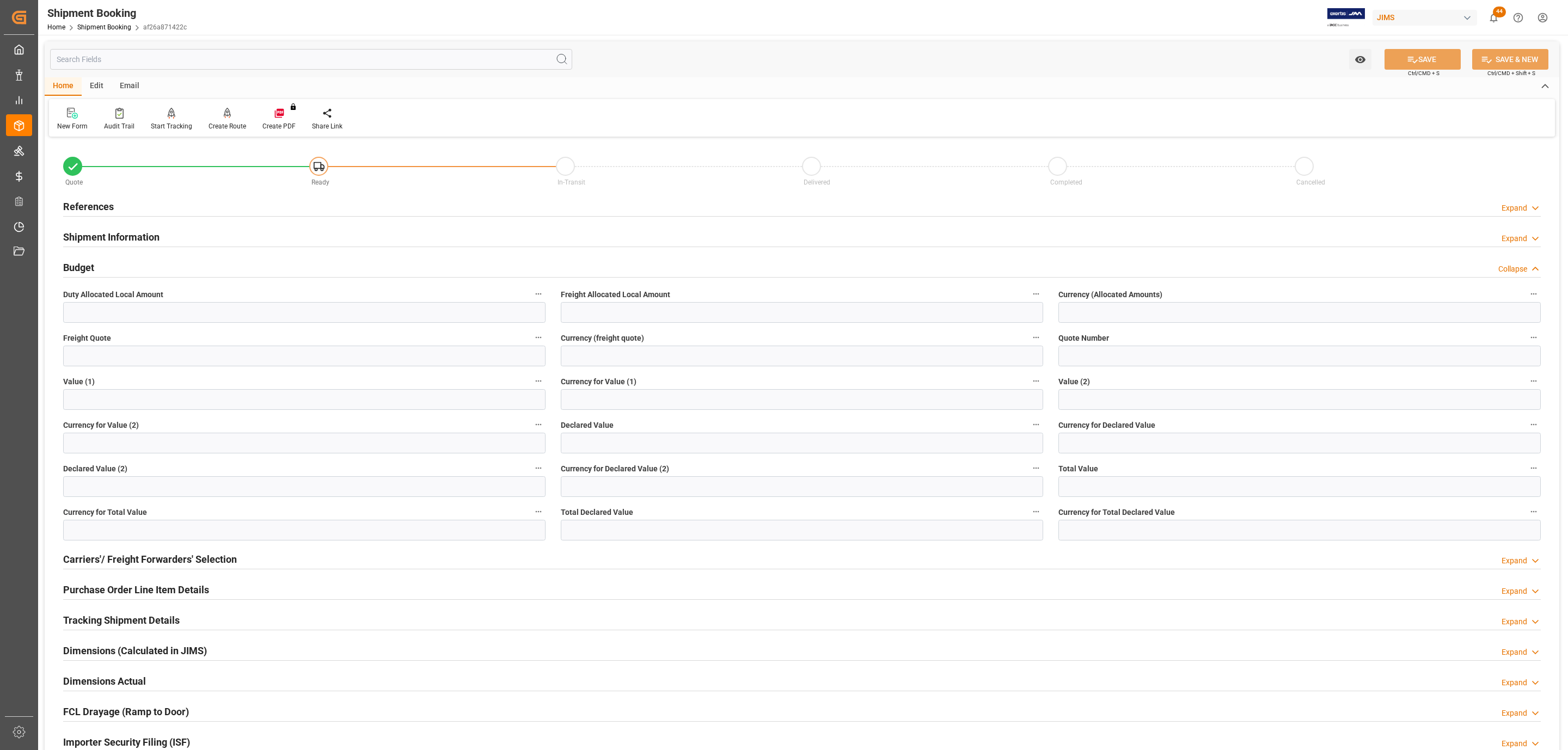
drag, startPoint x: 146, startPoint y: 170, endPoint x: 148, endPoint y: 178, distance: 8.2
click at [148, 171] on div "Quote" at bounding box center [186, 172] width 246 height 31
click at [145, 204] on div "References Expand" at bounding box center [802, 205] width 1477 height 20
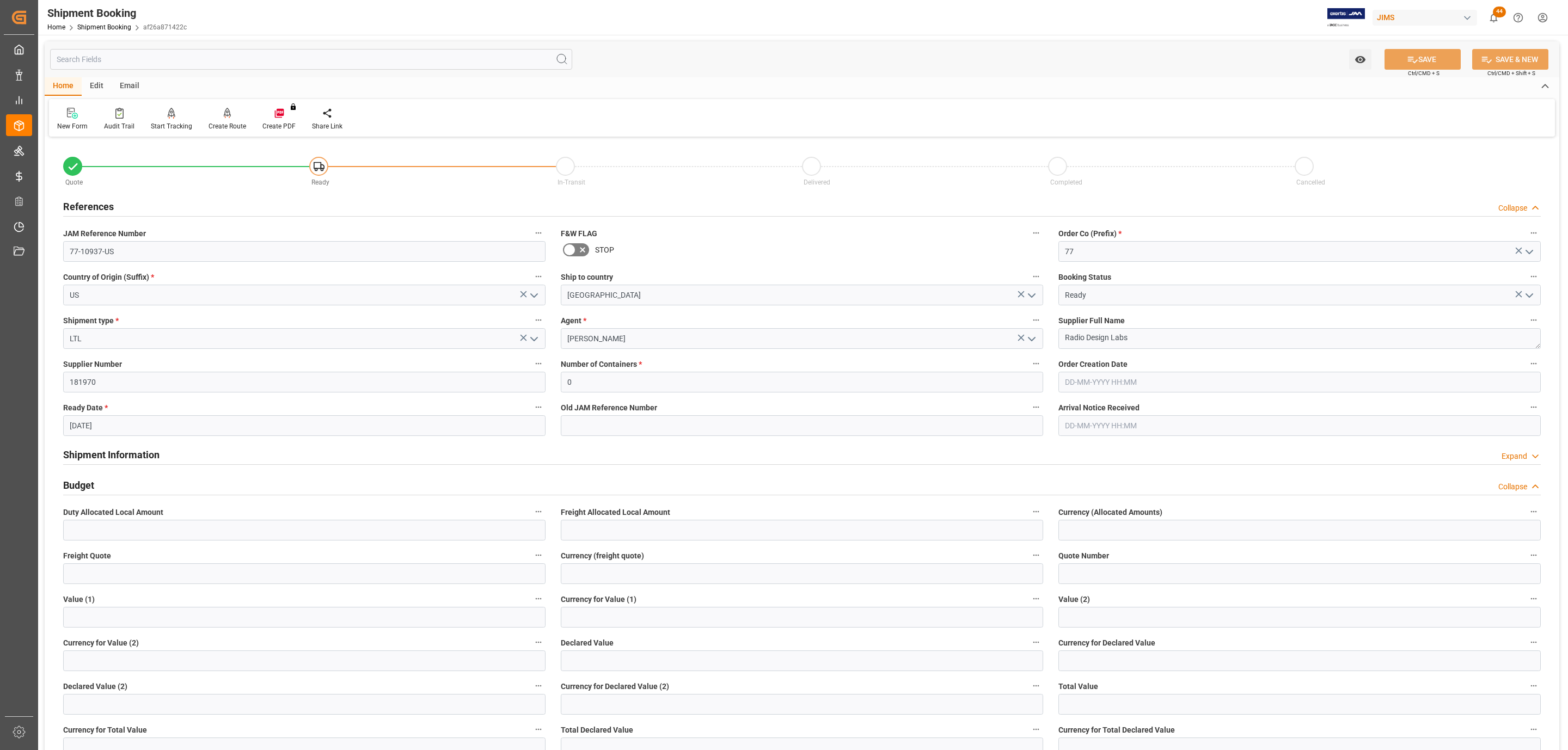
scroll to position [549, 0]
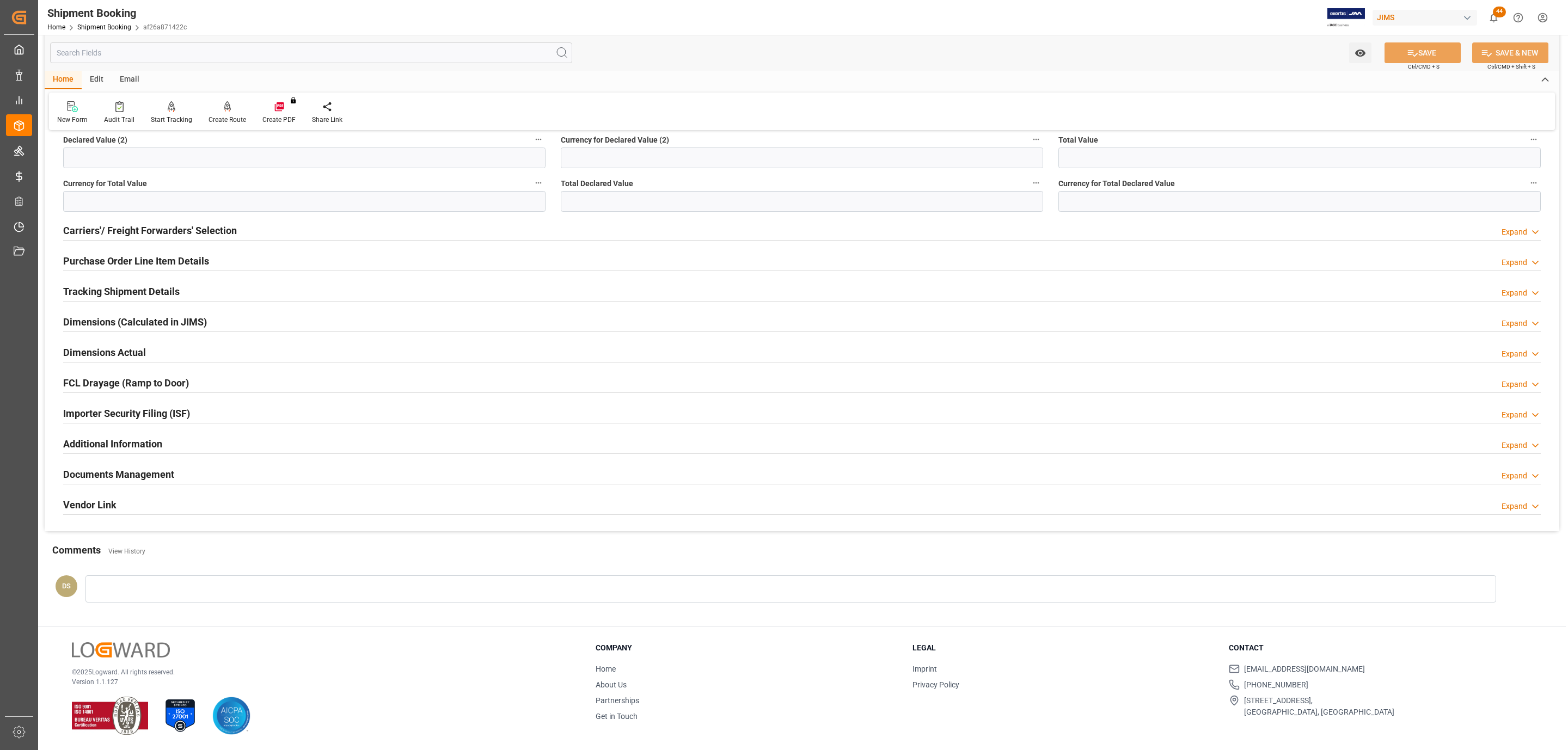
click at [100, 297] on div "Tracking Shipment Details" at bounding box center [122, 290] width 117 height 20
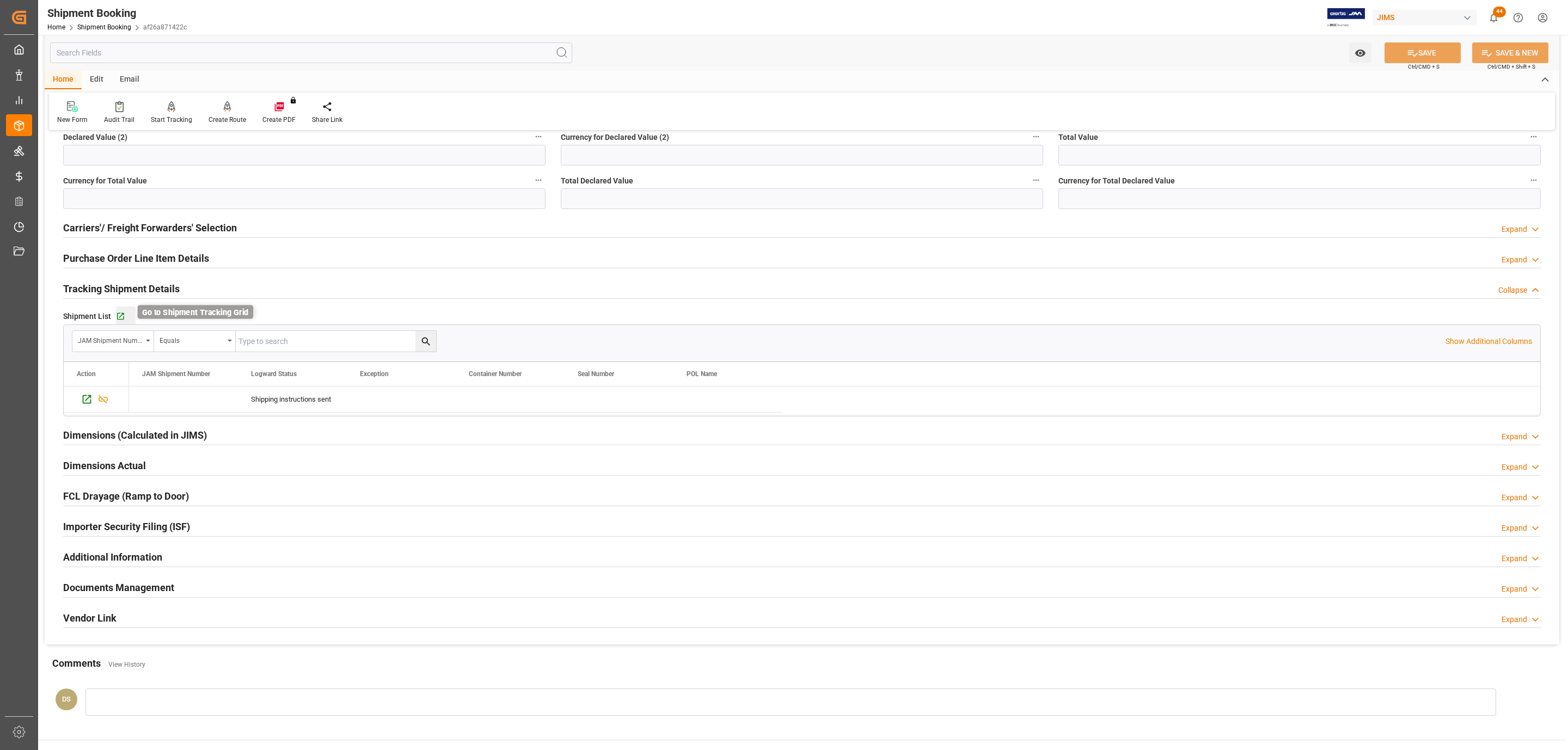
click at [122, 318] on icon "button" at bounding box center [121, 317] width 10 height 10
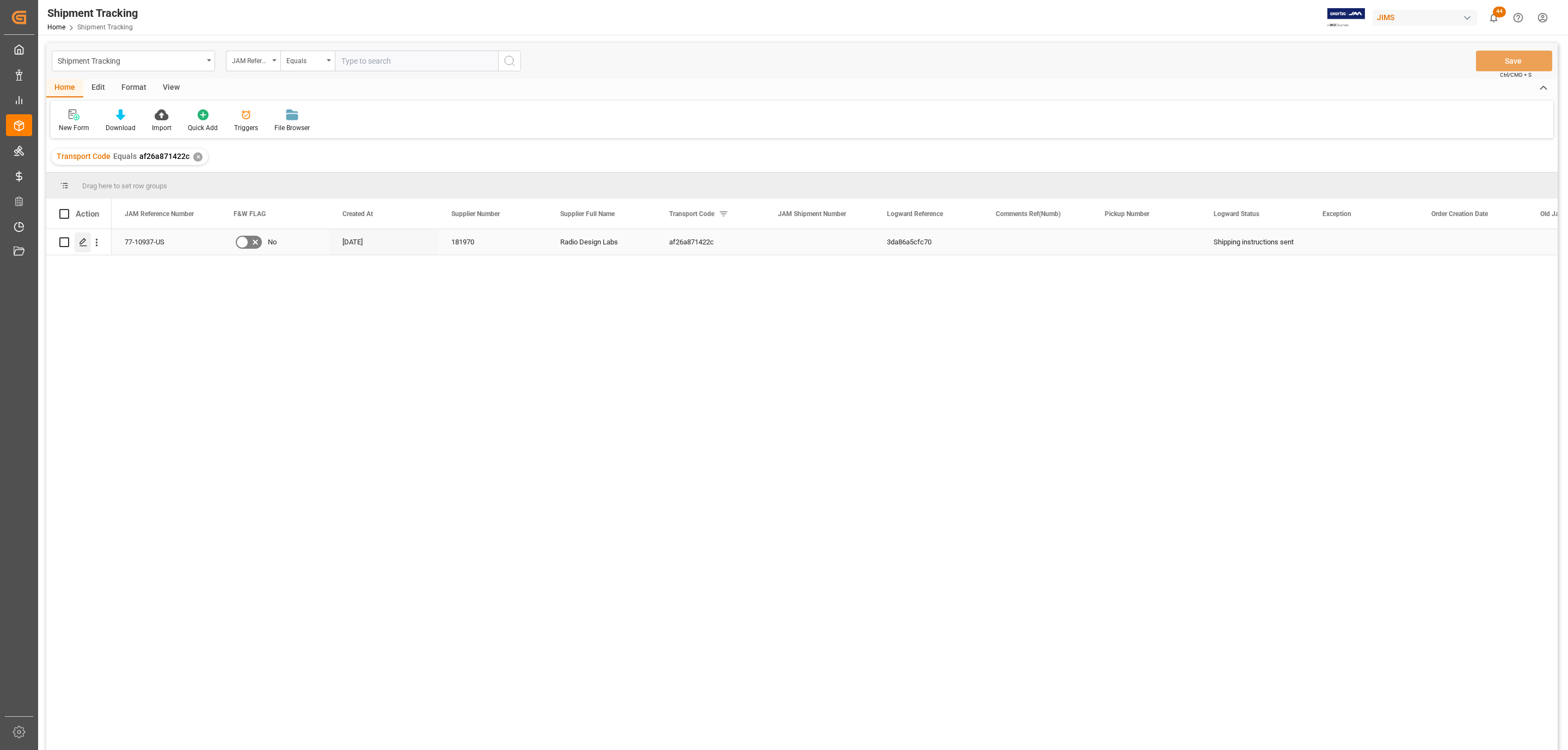
click at [84, 246] on icon "Press SPACE to select this row." at bounding box center [83, 241] width 9 height 9
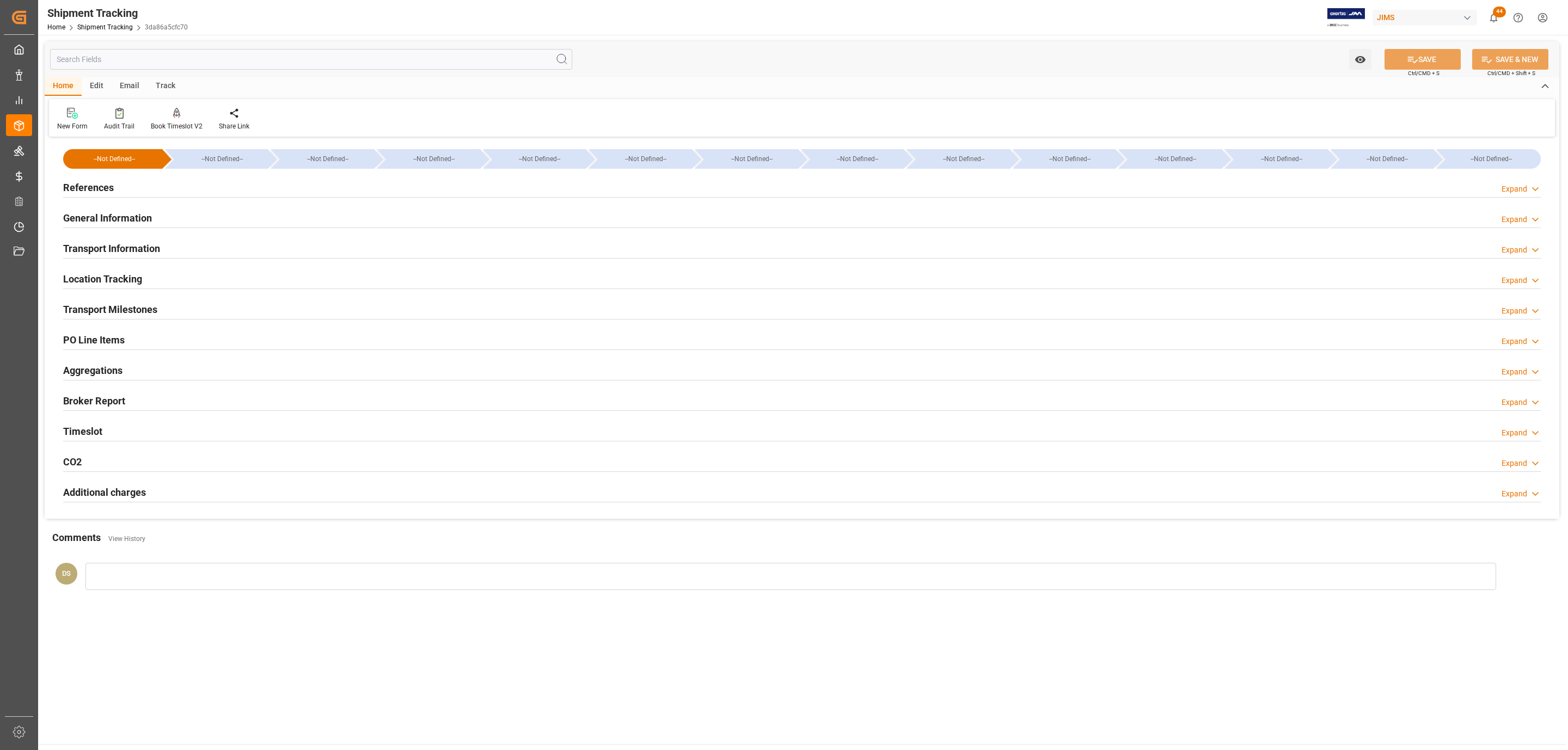
click at [142, 187] on div "References Expand" at bounding box center [802, 186] width 1477 height 20
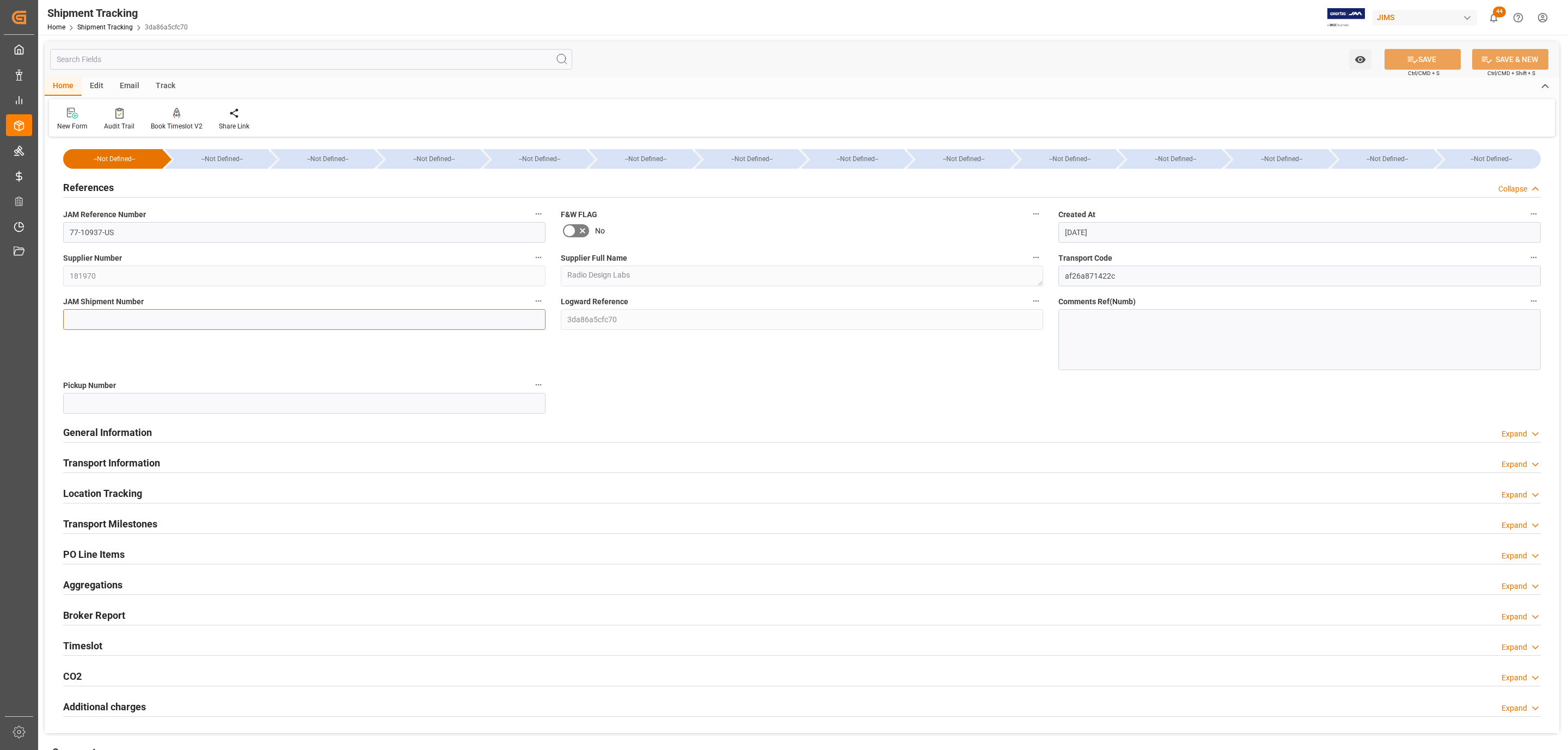
paste input "72918"
type input "72918"
click at [1413, 45] on div "Watch Option SAVE Ctrl/CMD + S SAVE & NEW Ctrl/CMD + Shift + S" at bounding box center [802, 59] width 1514 height 36
click at [1413, 55] on icon at bounding box center [1413, 59] width 12 height 12
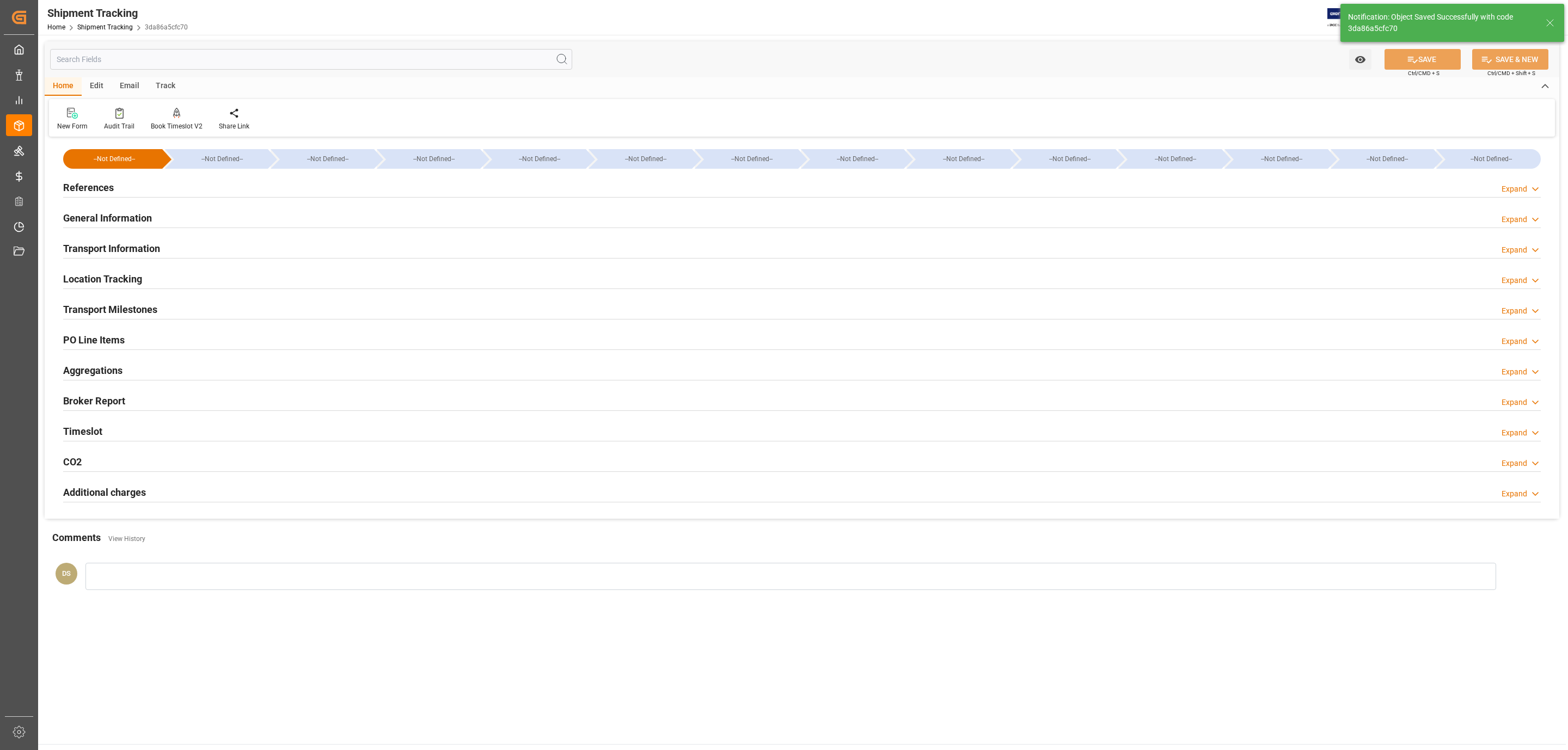
click at [121, 319] on div at bounding box center [802, 319] width 1477 height 1
click at [121, 314] on h2 "Transport Milestones" at bounding box center [110, 308] width 94 height 15
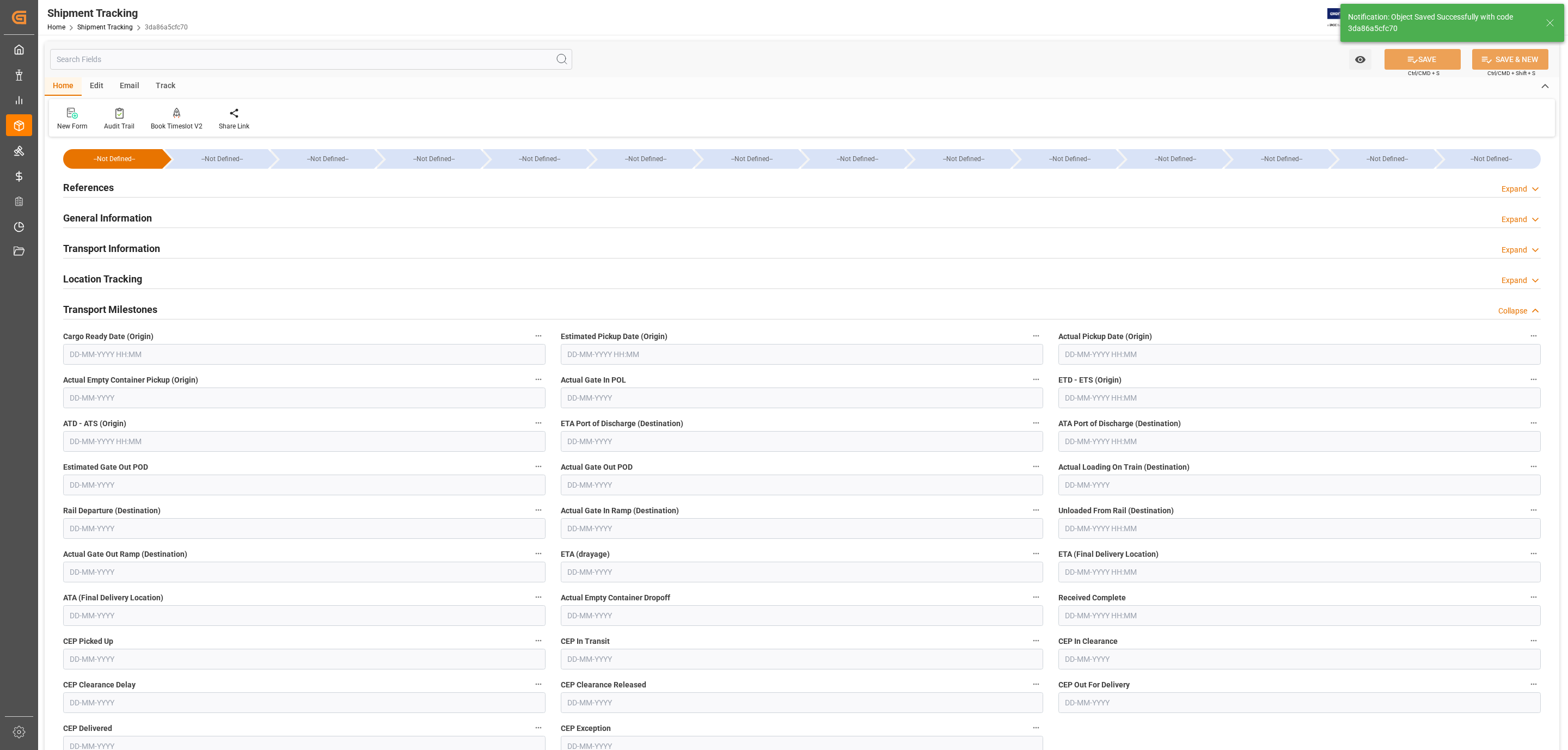
click at [113, 358] on input "text" at bounding box center [305, 354] width 483 height 20
click at [77, 420] on span "1" at bounding box center [78, 421] width 4 height 8
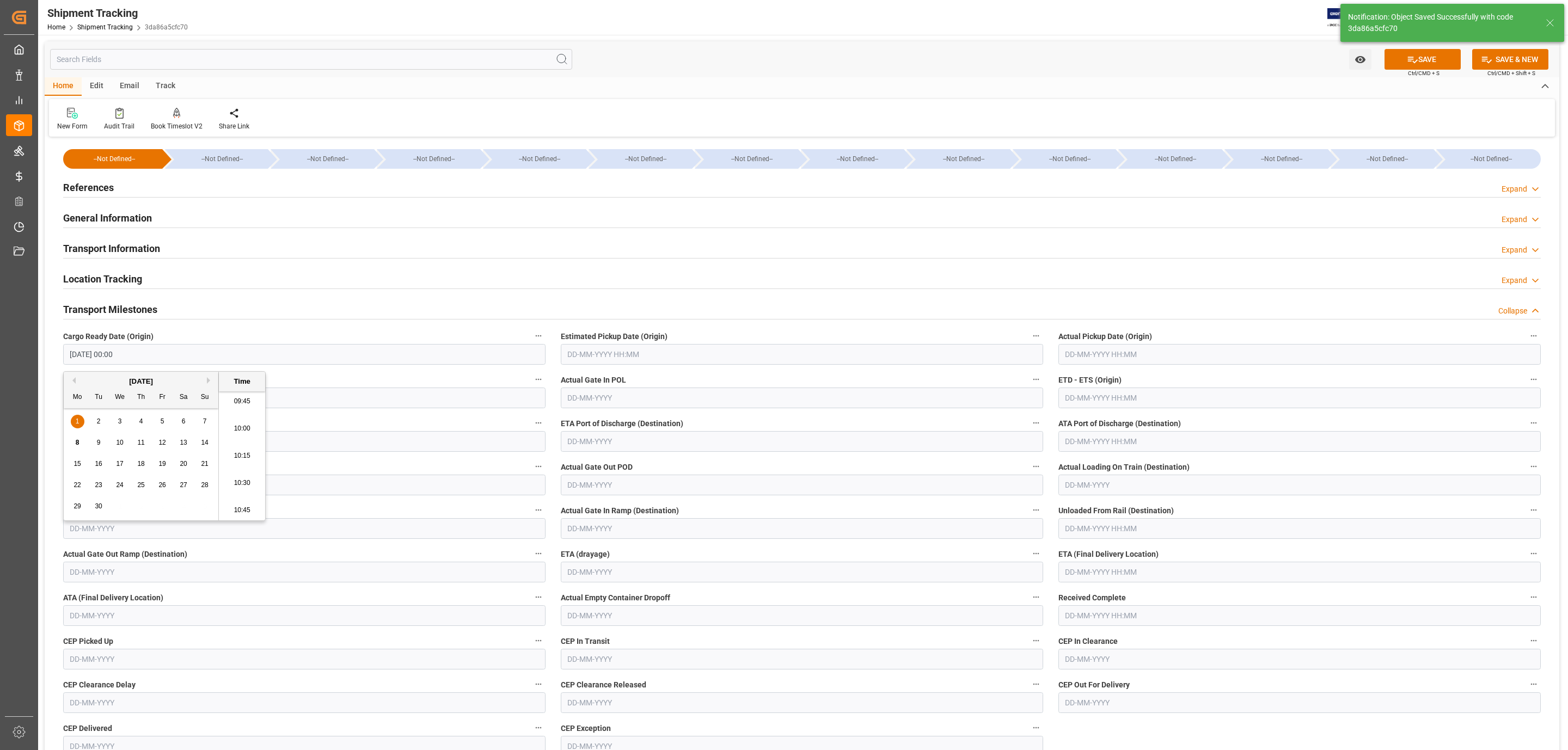
type input "01-09-2025 00:00"
click at [651, 361] on input "text" at bounding box center [802, 354] width 483 height 20
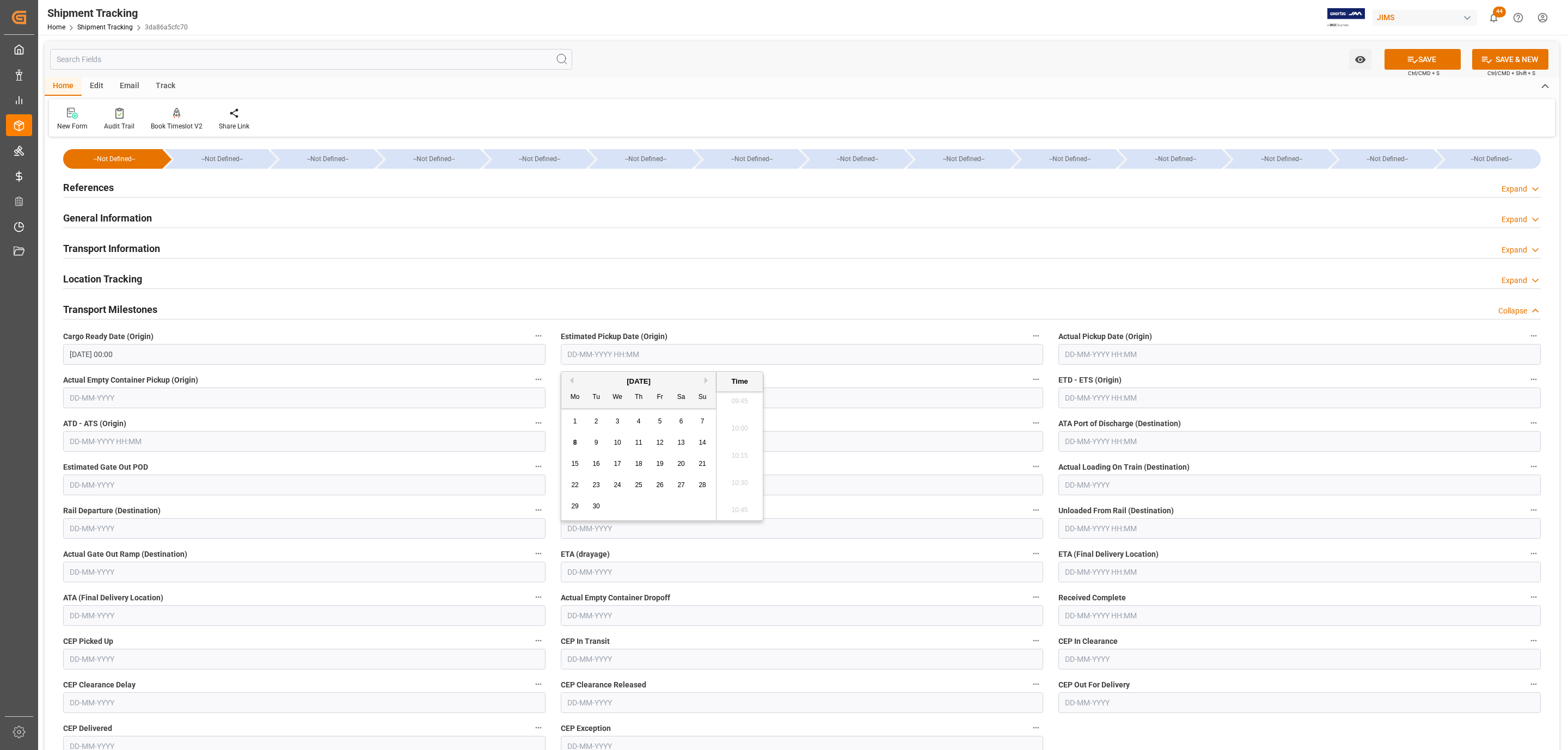
click at [573, 423] on span "1" at bounding box center [575, 421] width 4 height 8
type input "01-09-2025 00:00"
click at [1132, 350] on input "text" at bounding box center [1300, 354] width 483 height 20
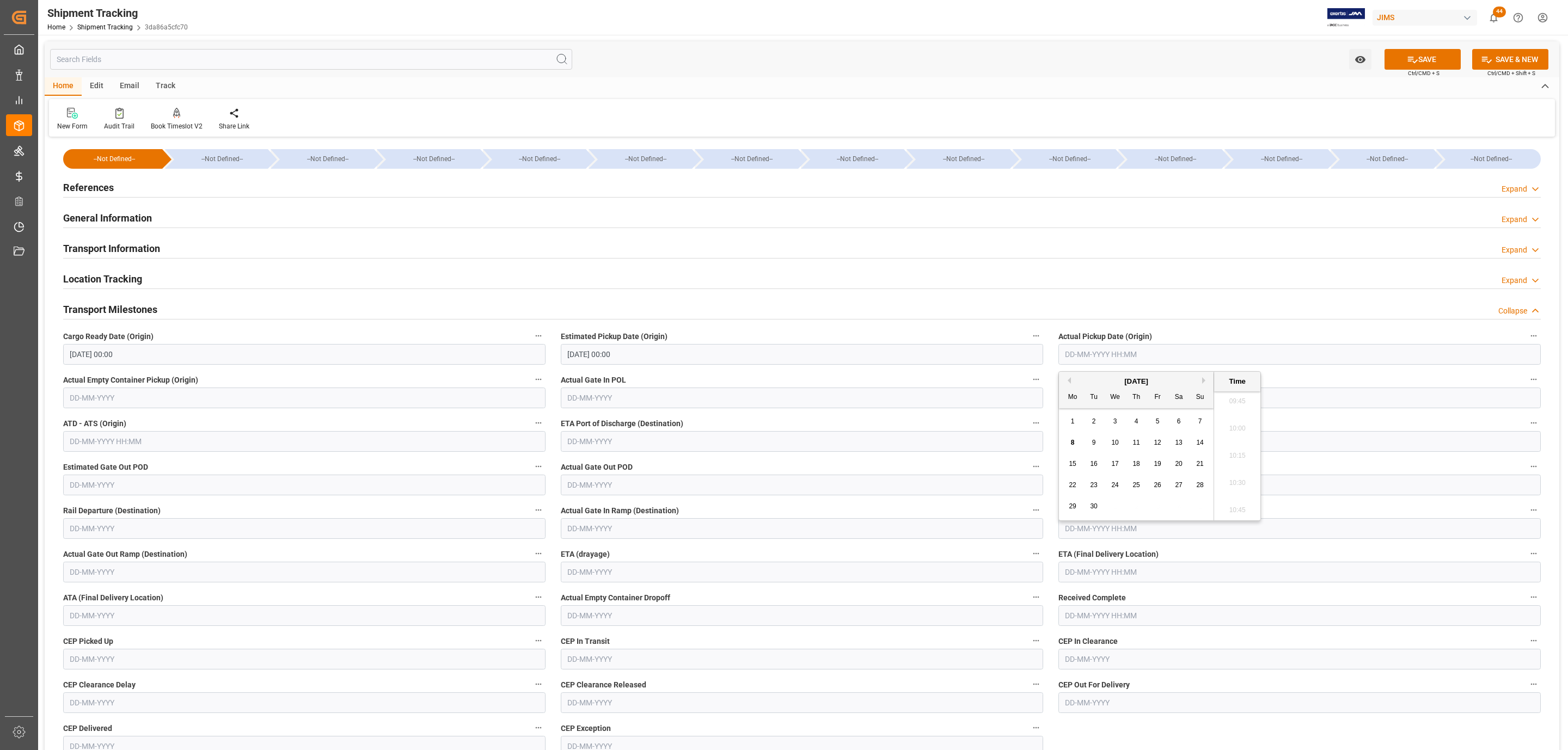
click at [1088, 422] on div "2" at bounding box center [1094, 421] width 14 height 13
type input "02-09-2025 00:00"
click at [1112, 574] on input "text" at bounding box center [1300, 571] width 483 height 20
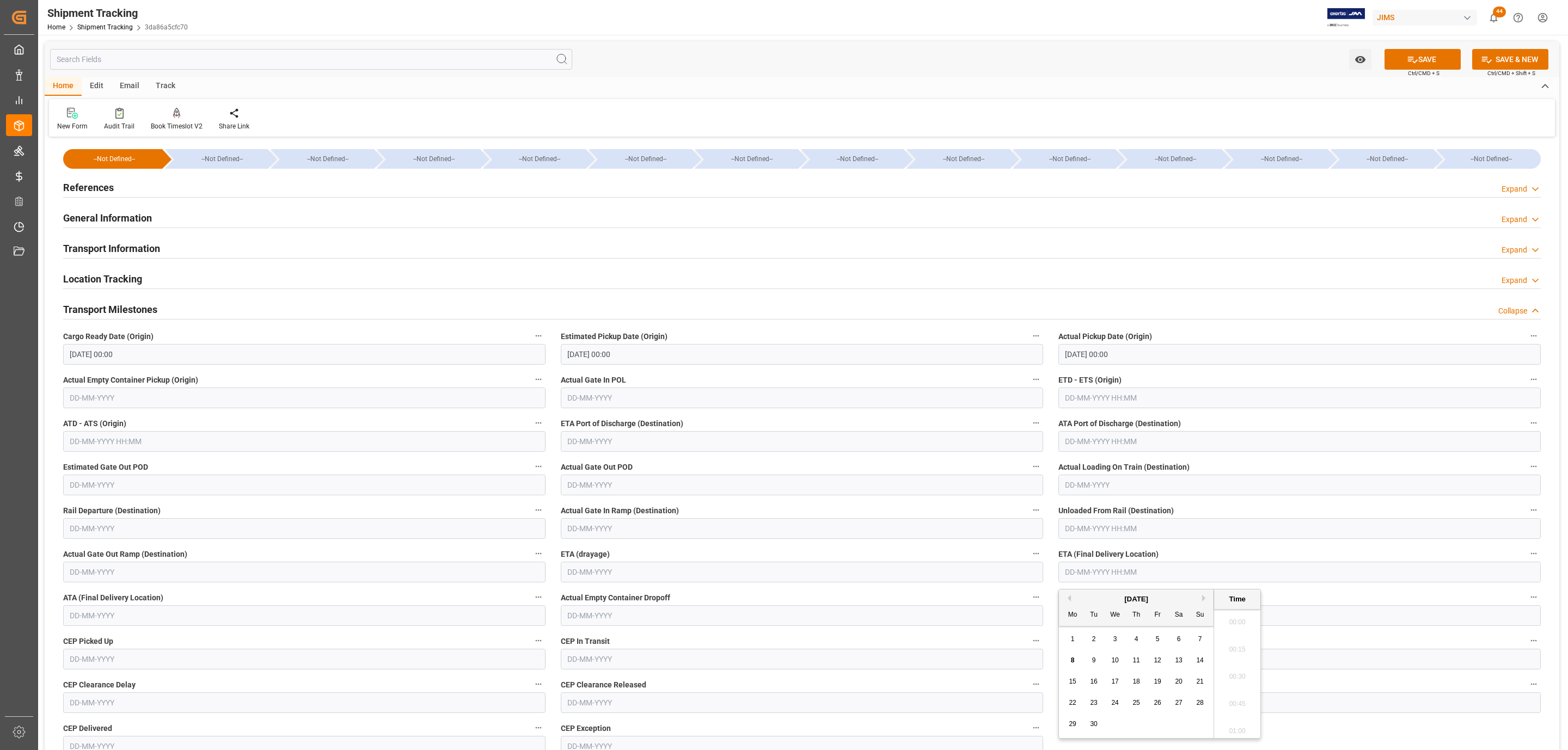
scroll to position [1092, 0]
click at [1157, 642] on span "5" at bounding box center [1158, 639] width 4 height 8
type input "05-09-2025 00:00"
click at [1408, 58] on icon at bounding box center [1413, 59] width 10 height 7
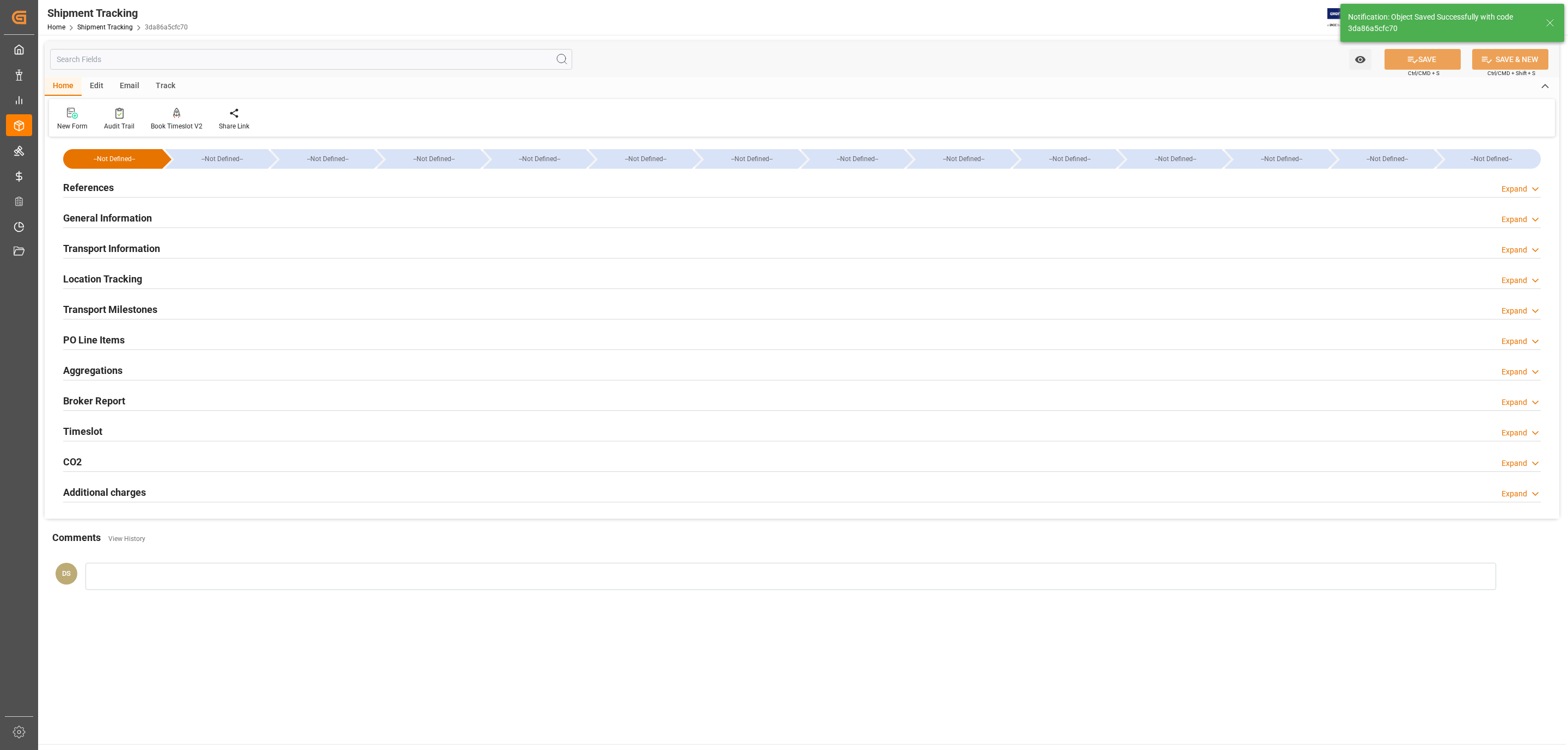
click at [184, 244] on div "Transport Information Expand" at bounding box center [802, 247] width 1477 height 20
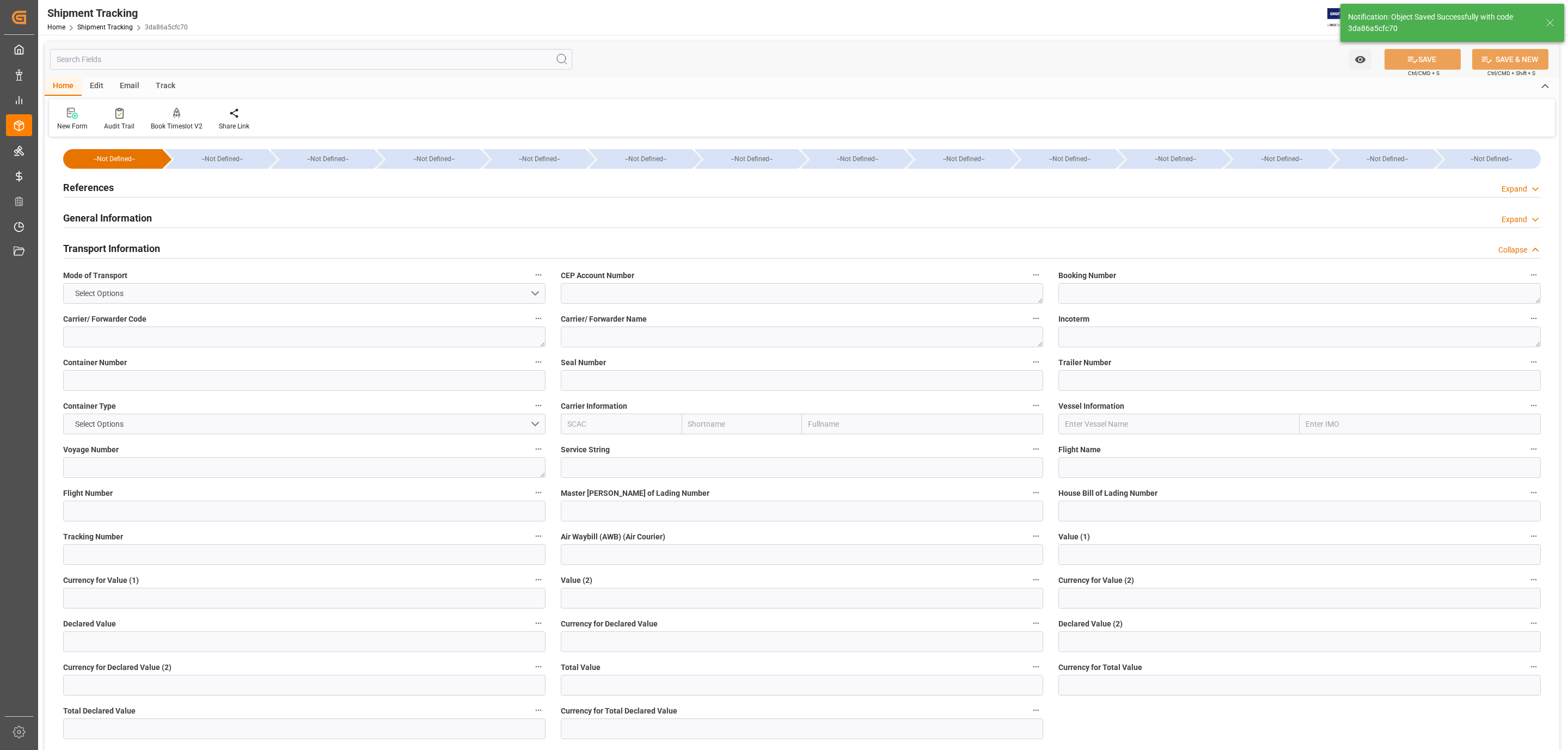
click at [155, 566] on div "Tracking Number" at bounding box center [304, 547] width 497 height 44
drag, startPoint x: 143, startPoint y: 553, endPoint x: 142, endPoint y: 560, distance: 7.1
click at [143, 555] on input at bounding box center [305, 554] width 483 height 20
paste input "1ZX274746868069426"
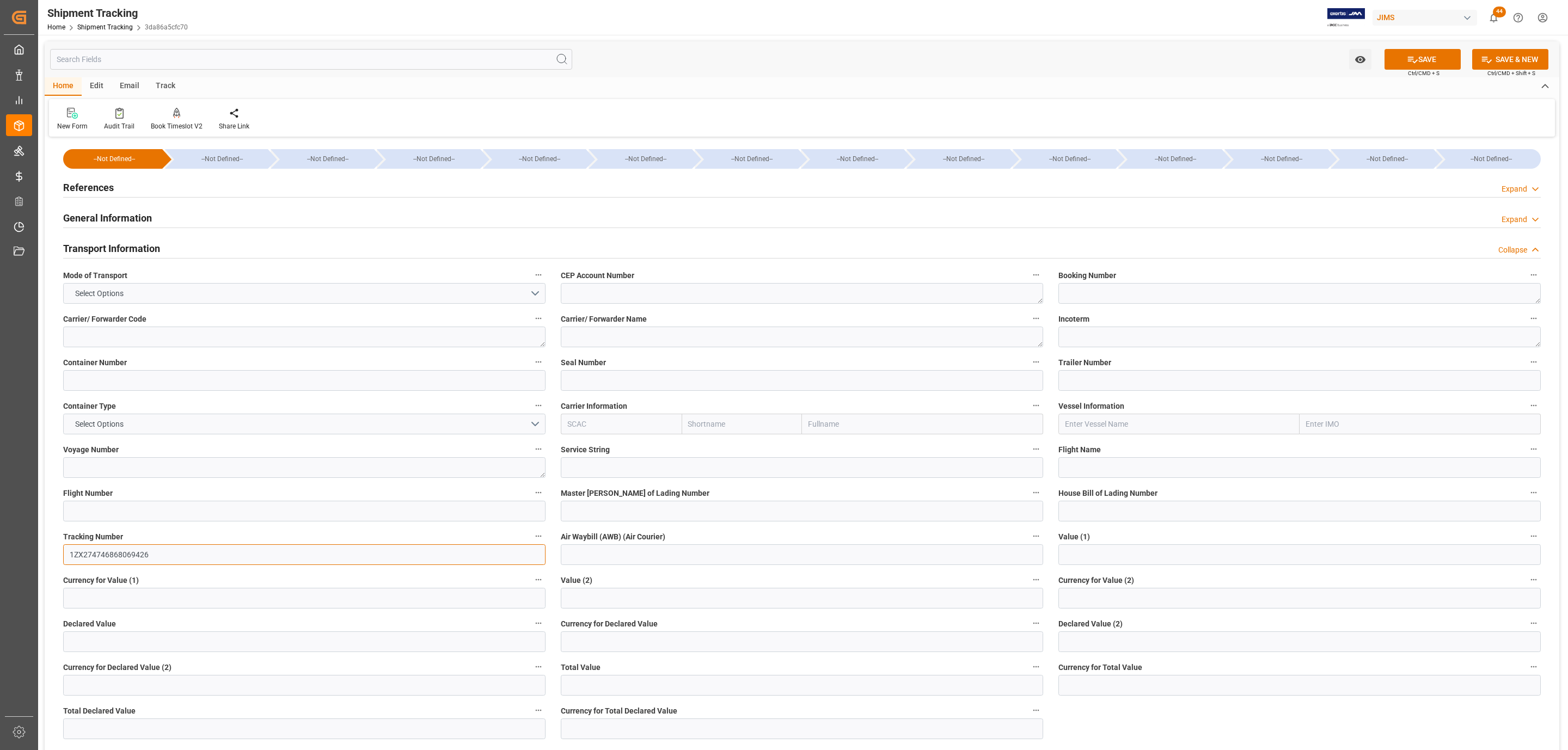
type input "1ZX274746868069426"
click at [145, 640] on input "text" at bounding box center [305, 641] width 483 height 20
type input "478.28"
type input "usd"
click at [1417, 61] on button "SAVE" at bounding box center [1423, 58] width 76 height 20
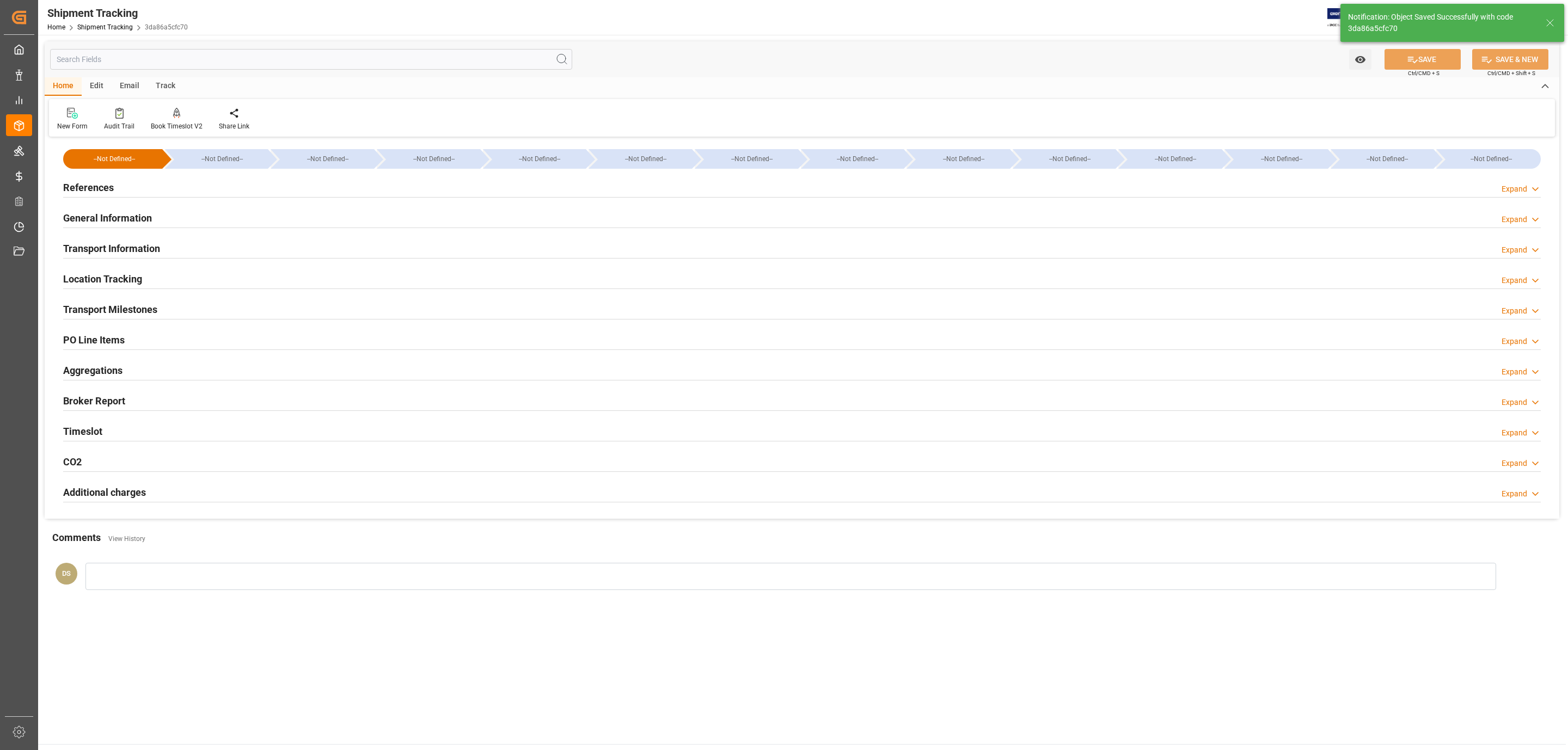
click at [118, 304] on h2 "Transport Milestones" at bounding box center [110, 308] width 94 height 15
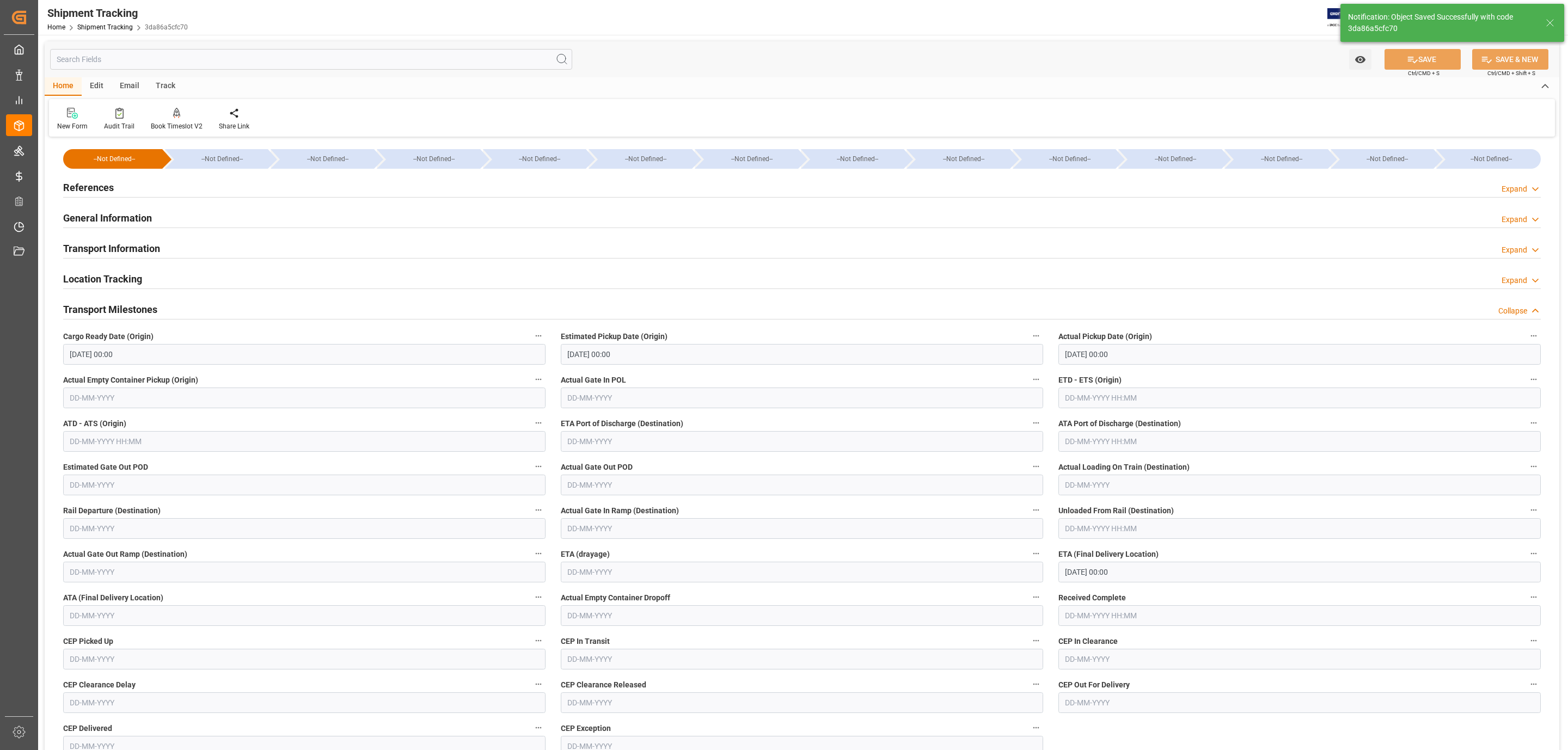
click at [149, 186] on div "References Expand" at bounding box center [802, 186] width 1477 height 20
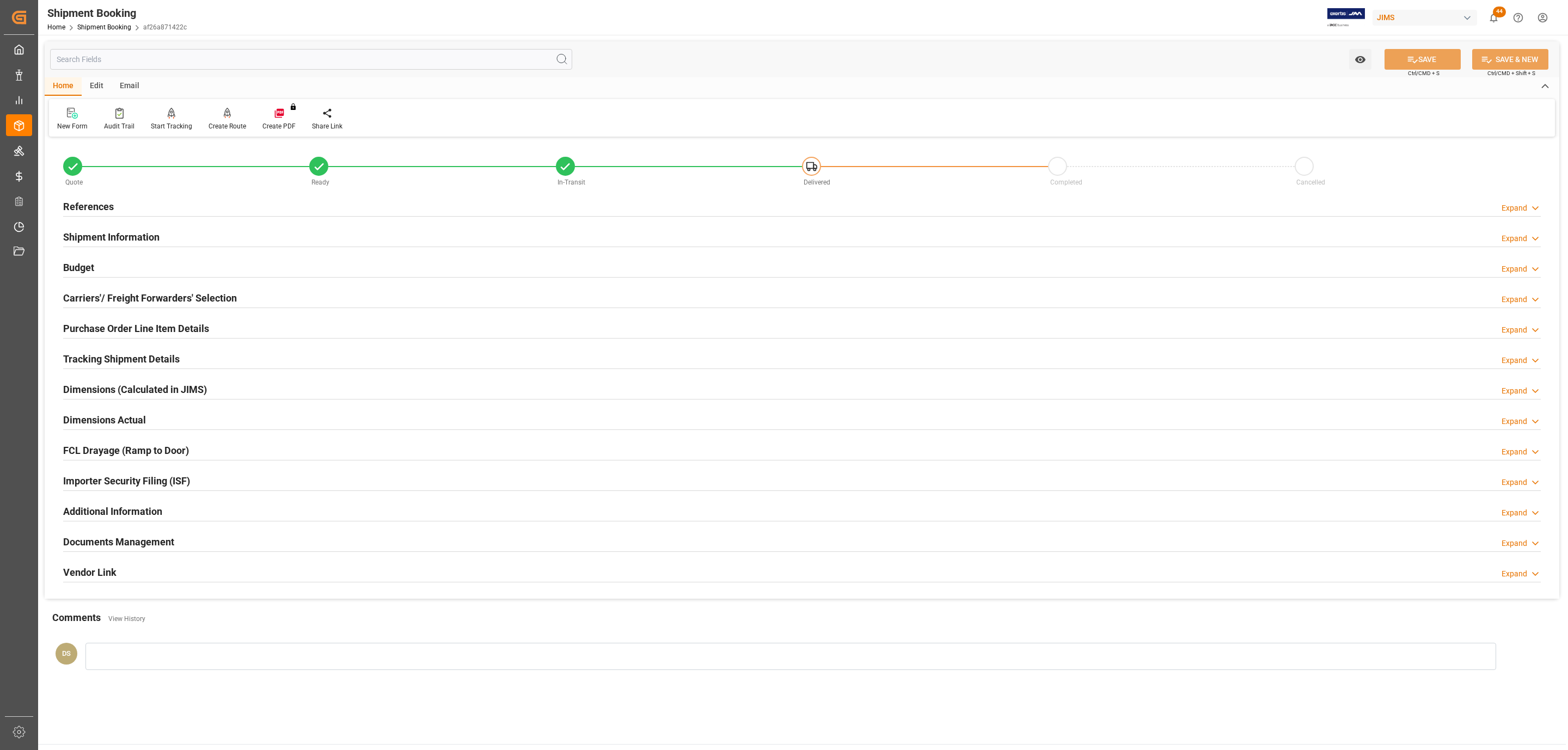
click at [122, 199] on div "References Expand" at bounding box center [802, 205] width 1477 height 20
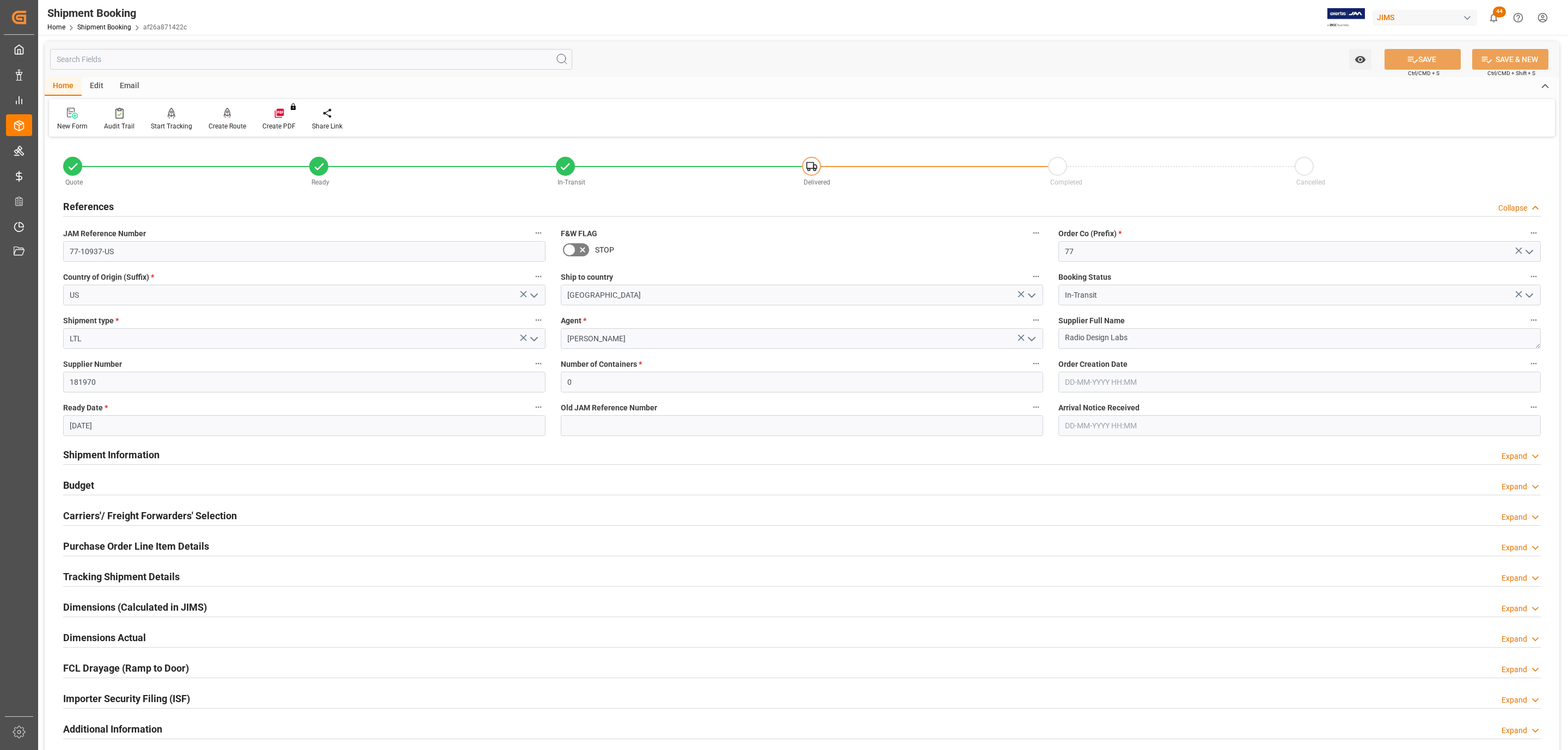
click at [162, 575] on h2 "Tracking Shipment Details" at bounding box center [122, 576] width 117 height 15
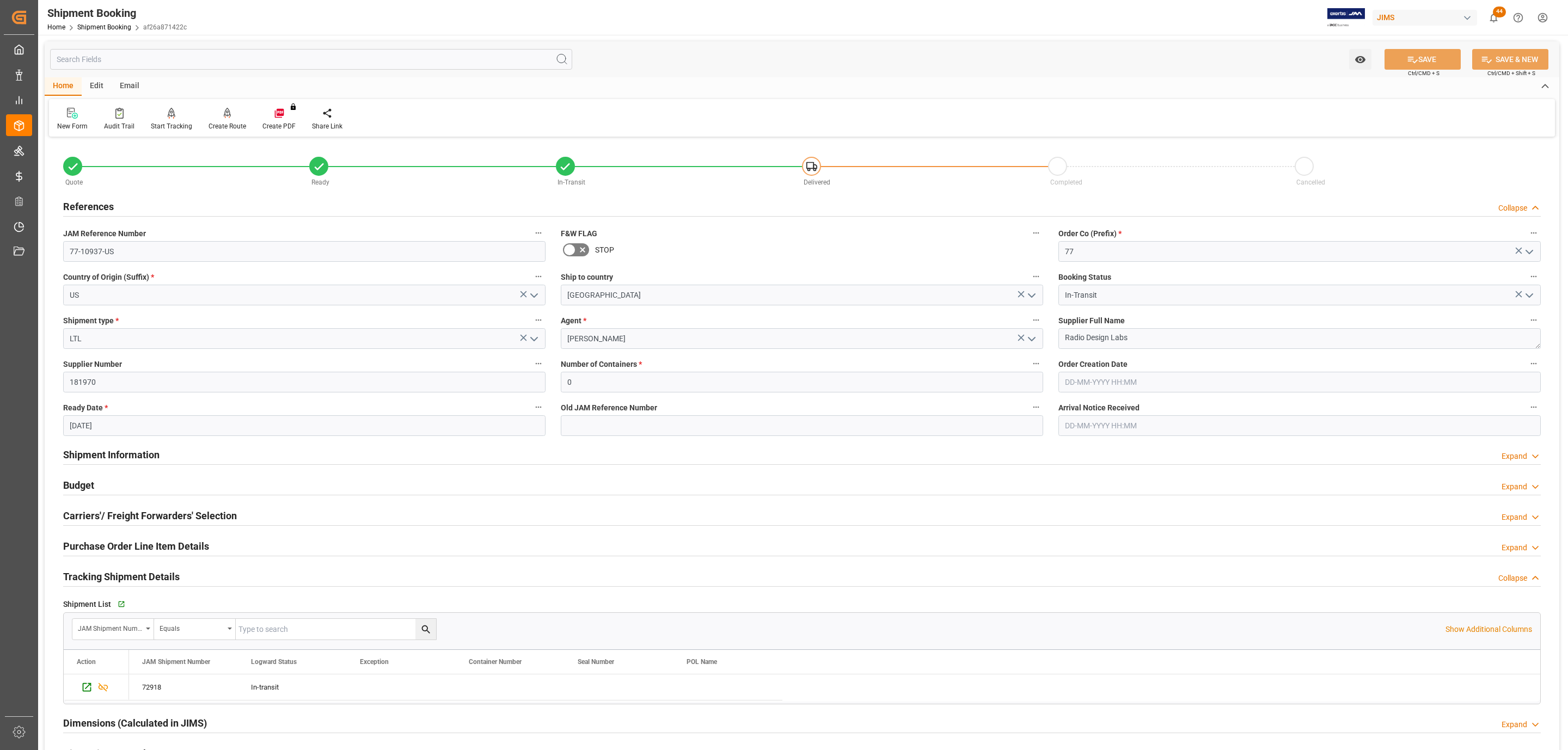
click at [156, 549] on h2 "Purchase Order Line Item Details" at bounding box center [136, 546] width 146 height 15
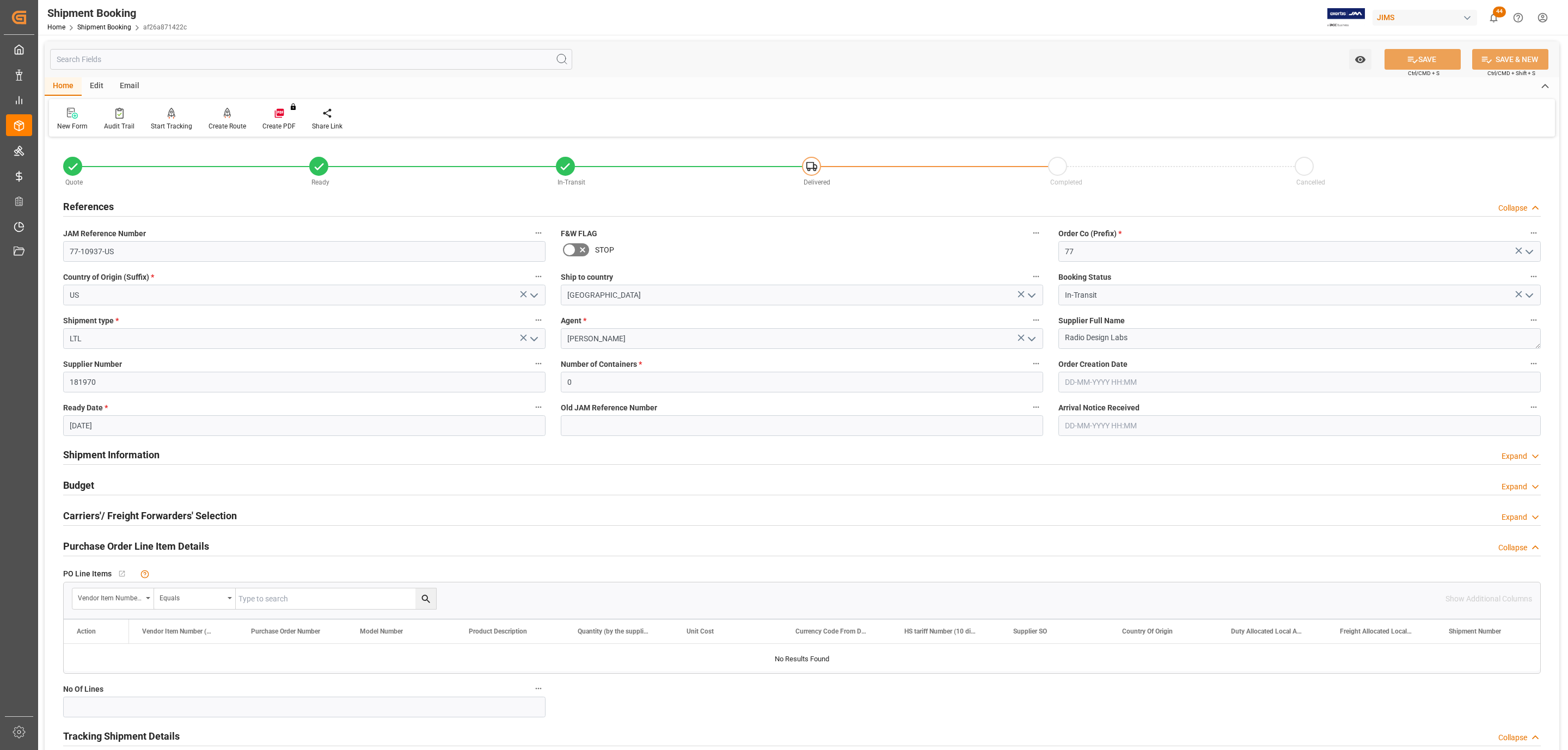
click at [155, 515] on h2 "Carriers'/ Freight Forwarders' Selection" at bounding box center [150, 515] width 173 height 15
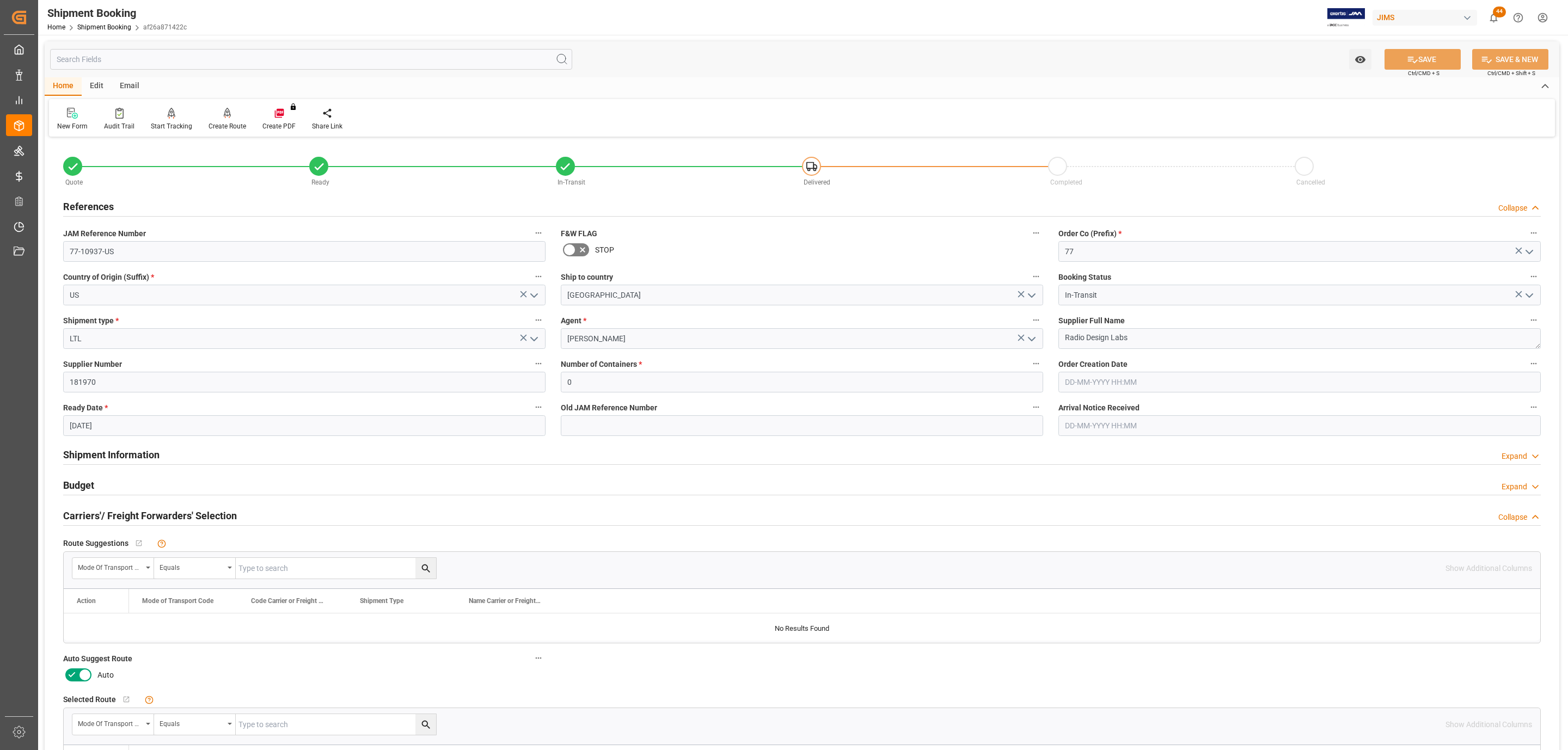
click at [74, 677] on icon at bounding box center [71, 674] width 13 height 13
click at [0, 0] on input "checkbox" at bounding box center [0, 0] width 0 height 0
click at [1400, 57] on button "SAVE" at bounding box center [1423, 58] width 76 height 20
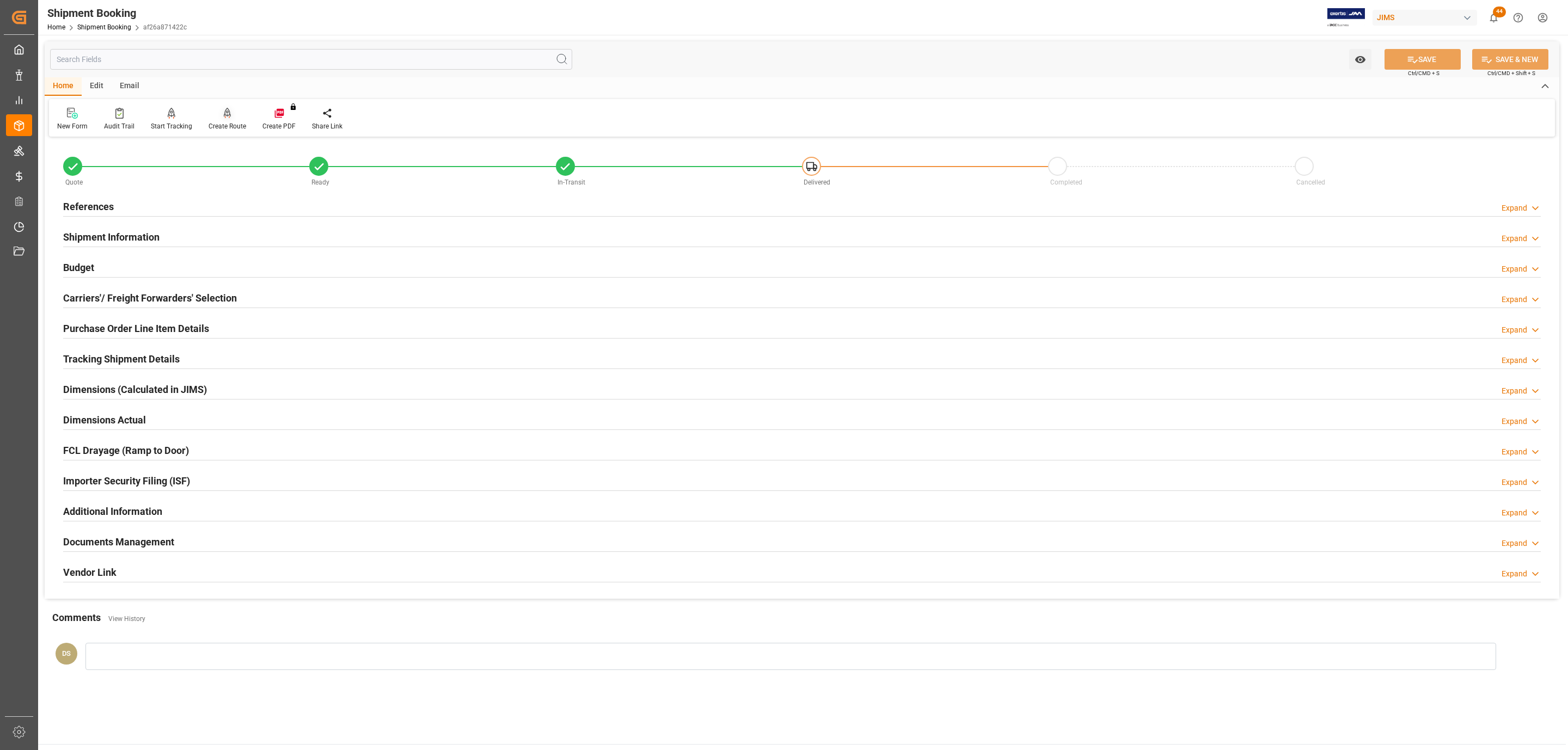
click at [226, 110] on icon at bounding box center [228, 113] width 8 height 11
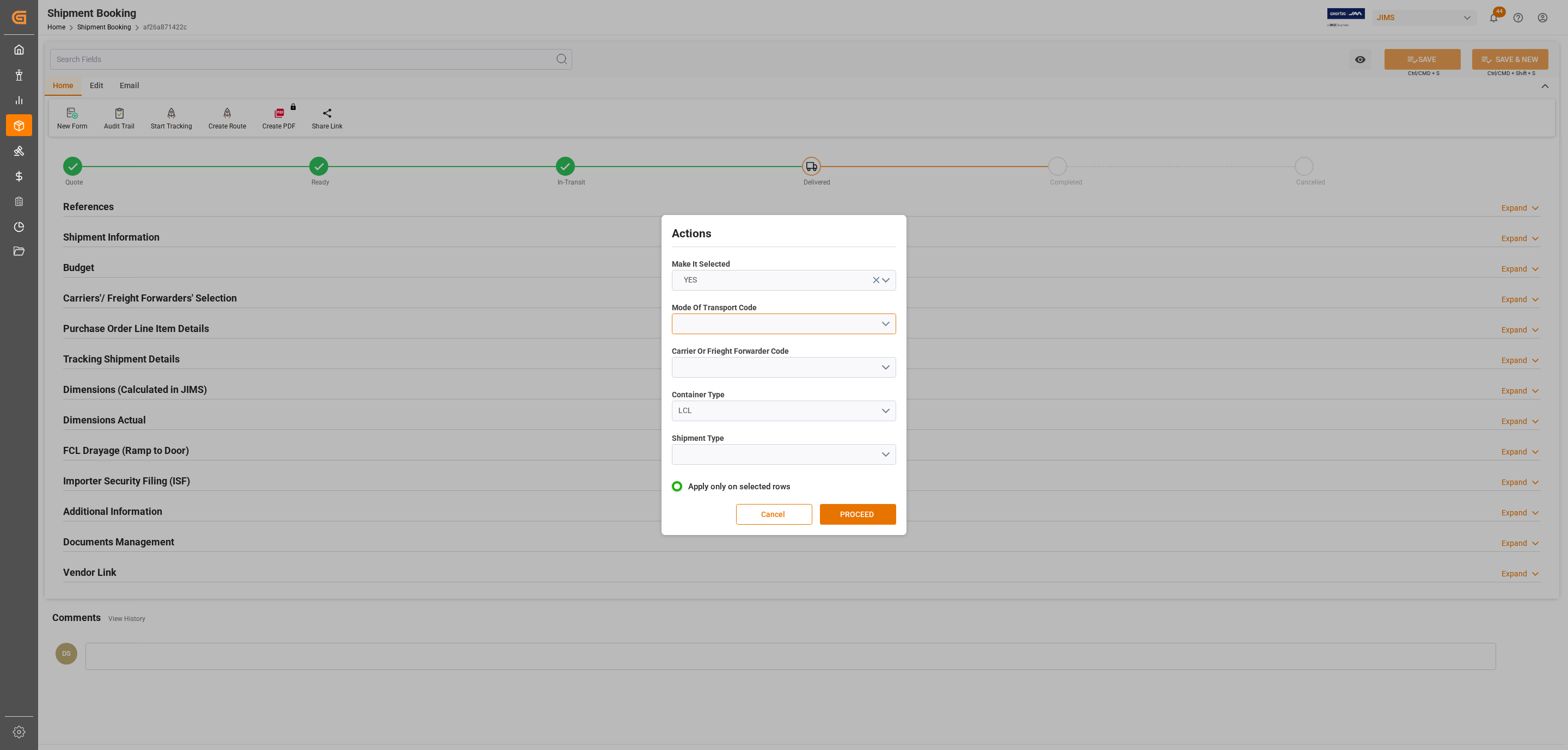
click at [838, 323] on button "open menu" at bounding box center [784, 323] width 224 height 20
click at [748, 420] on div "5- COURIER GROUND" at bounding box center [784, 417] width 223 height 22
click at [741, 380] on div "Actions Make It Selected YES Mode Of Transport Code 5- COURIER GROUND Carrier O…" at bounding box center [784, 375] width 239 height 314
click at [740, 372] on button "open menu" at bounding box center [784, 367] width 224 height 20
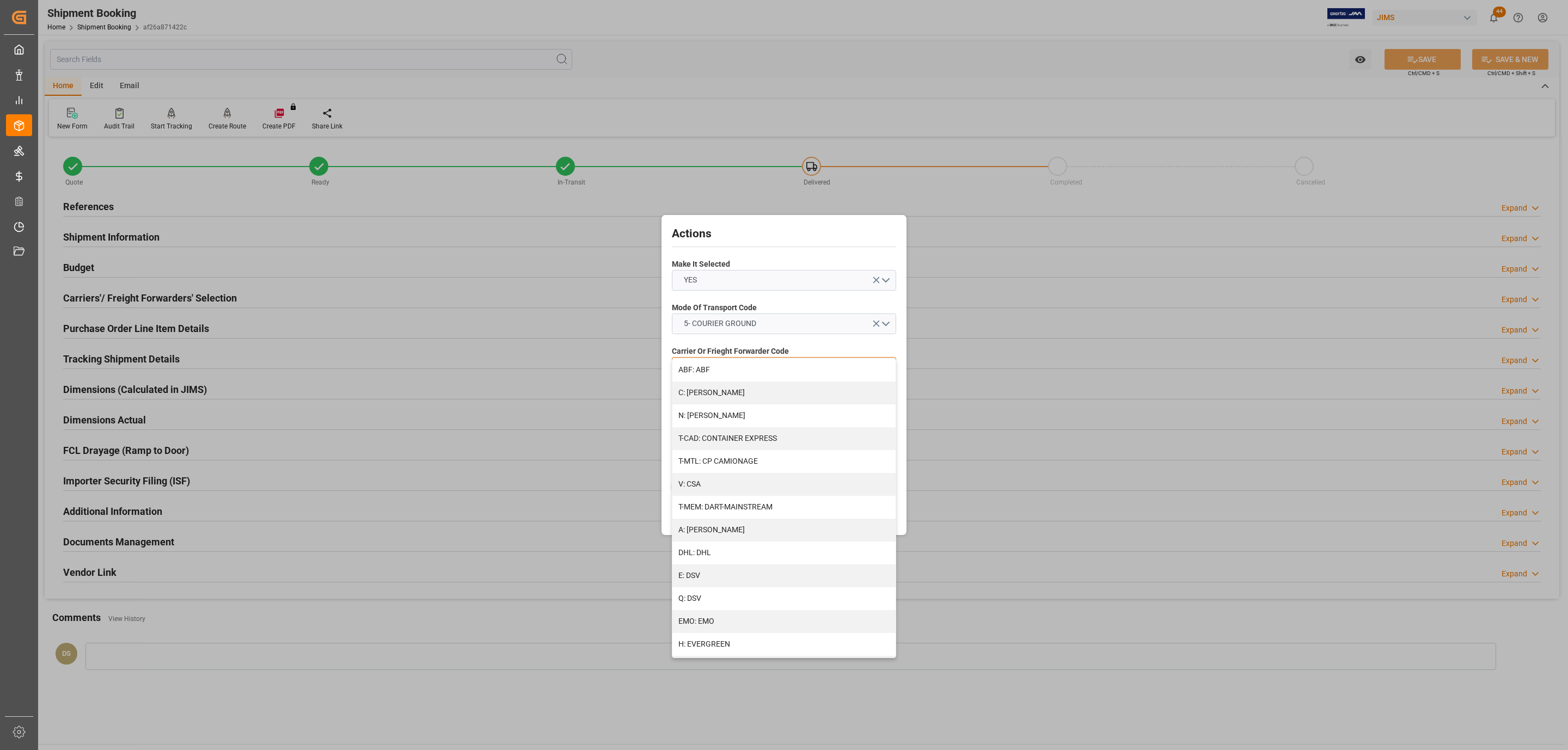
scroll to position [488, 0]
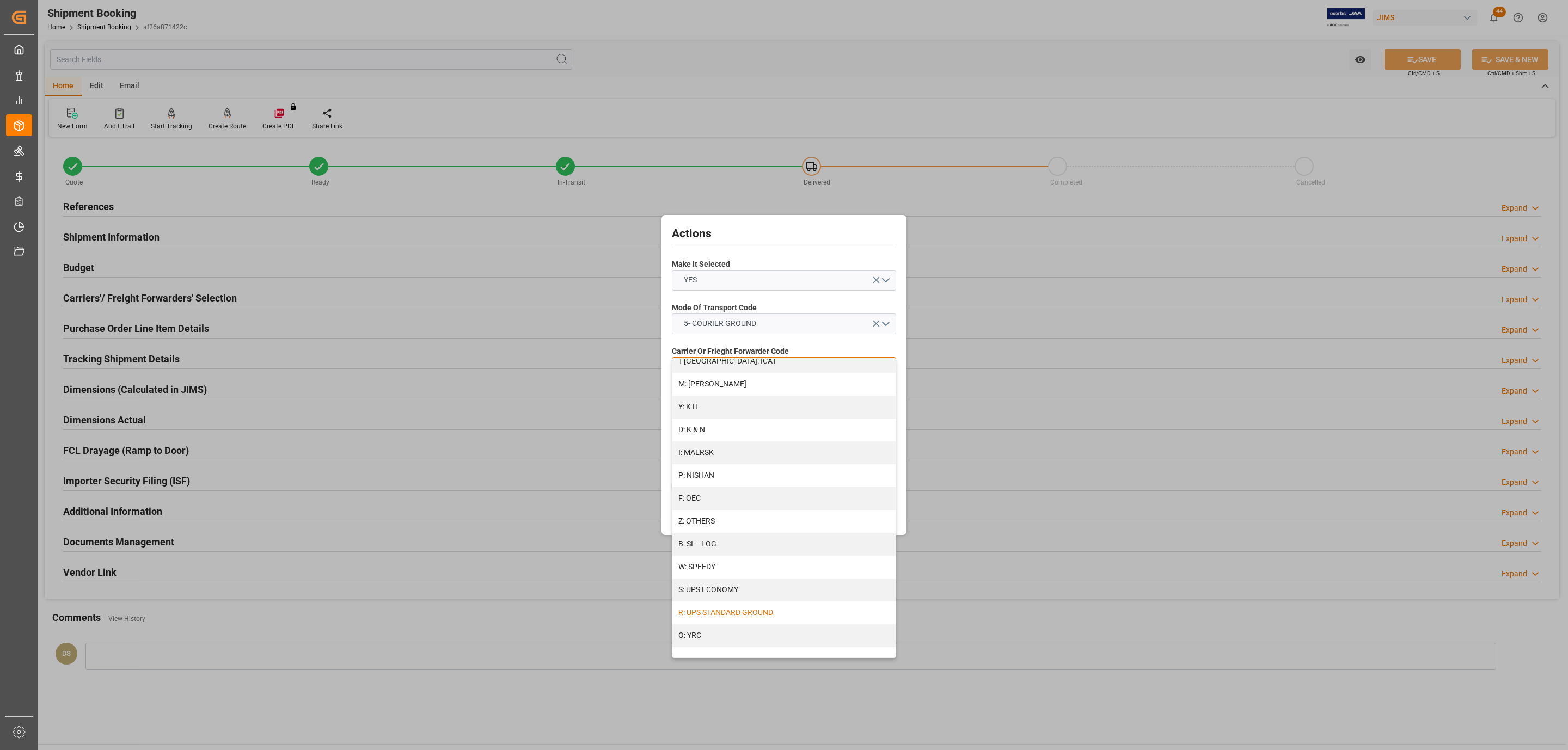
click at [750, 612] on div "R: UPS STANDARD GROUND" at bounding box center [784, 612] width 223 height 22
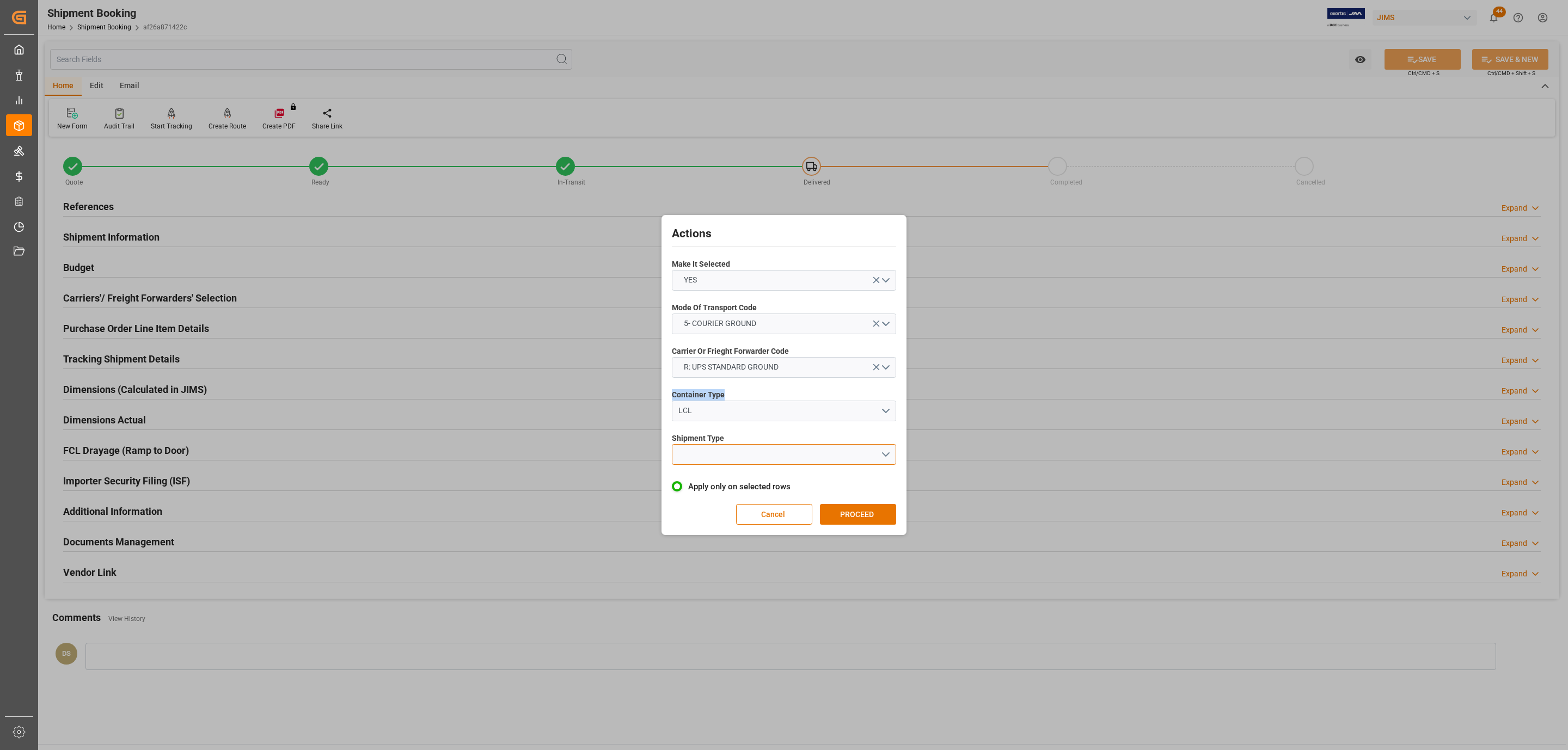
click at [748, 457] on button "open menu" at bounding box center [784, 453] width 224 height 20
click at [748, 459] on div "LTL" at bounding box center [784, 456] width 223 height 22
click at [833, 505] on button "PROCEED" at bounding box center [857, 514] width 76 height 20
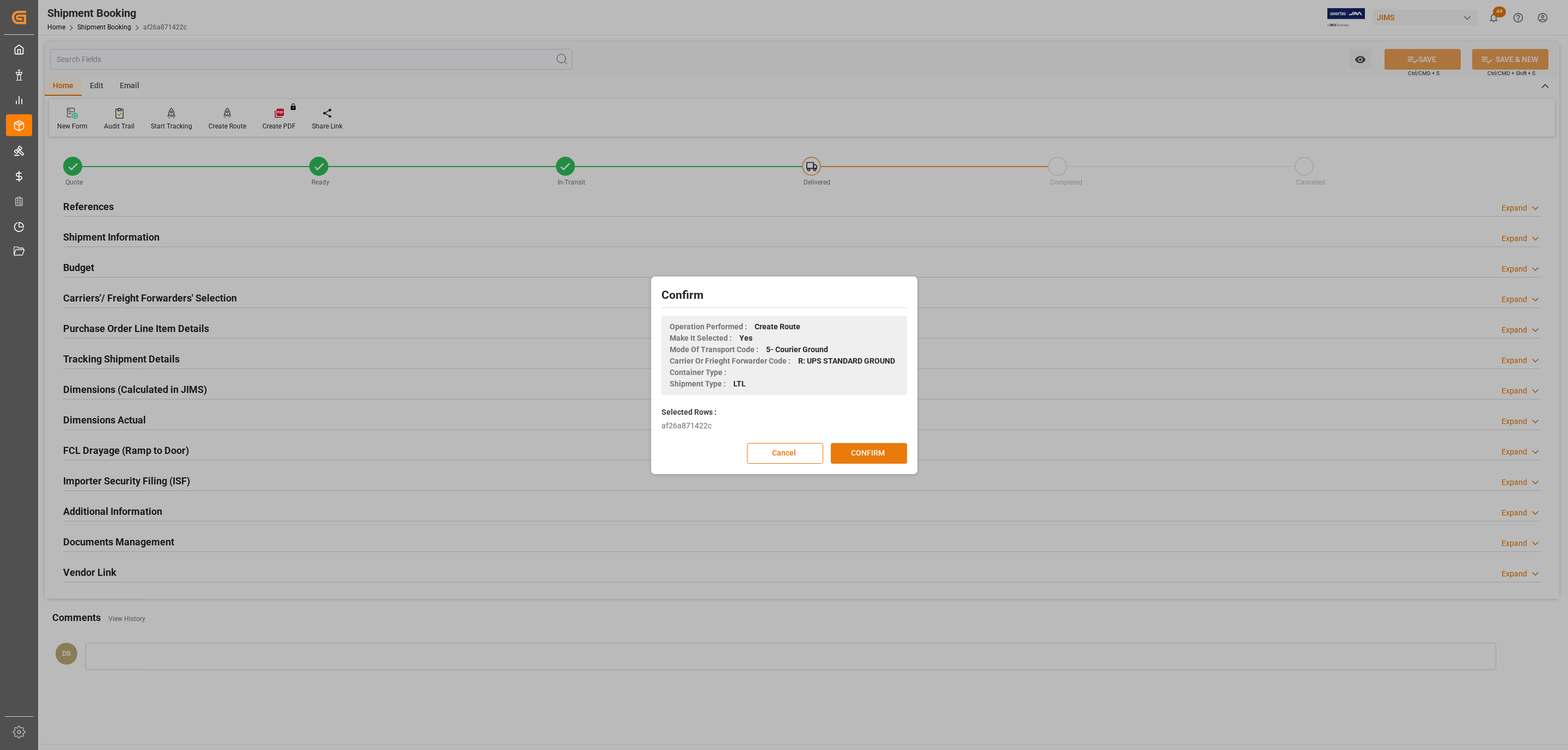
click at [869, 457] on button "CONFIRM" at bounding box center [869, 452] width 76 height 20
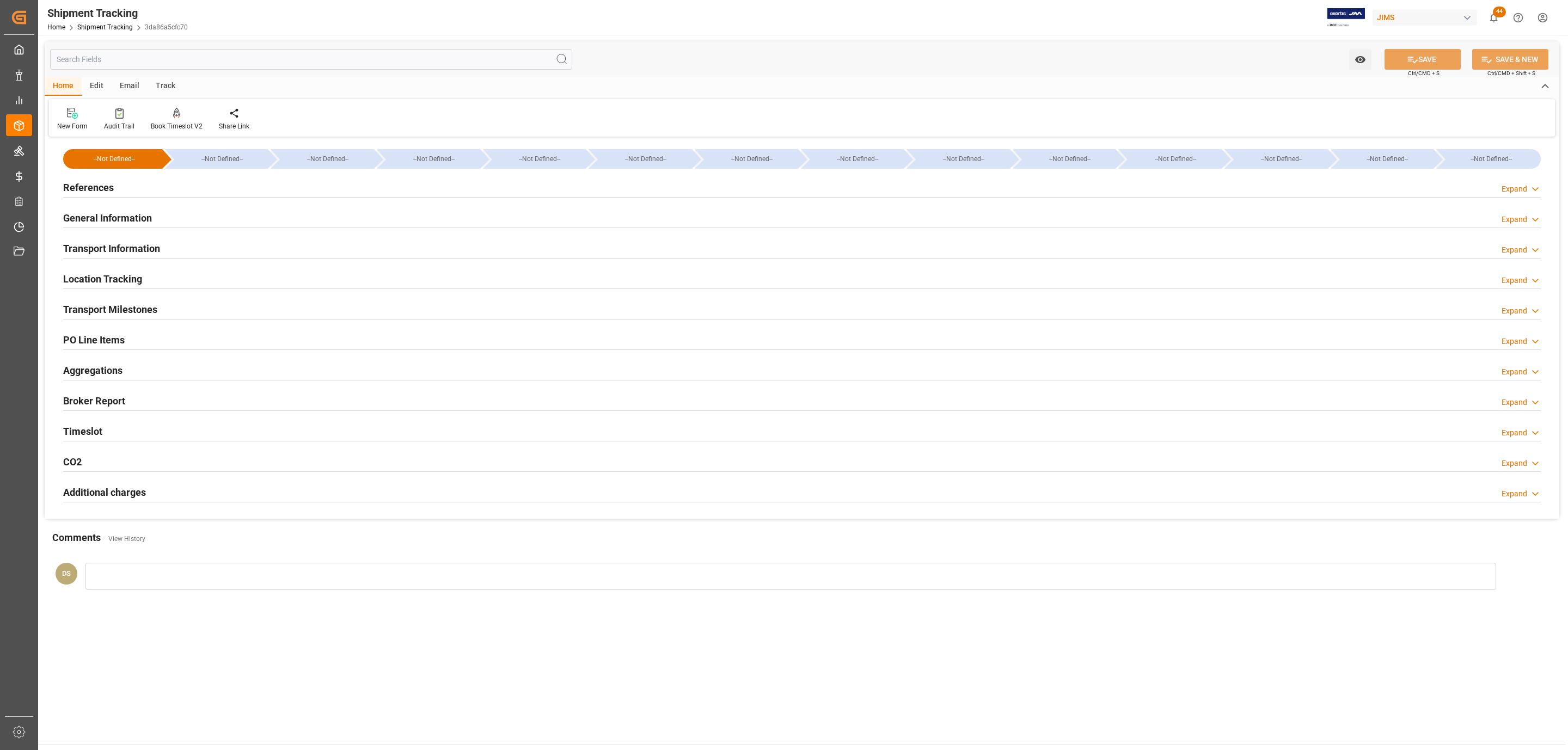
click at [96, 180] on h2 "References" at bounding box center [89, 187] width 51 height 15
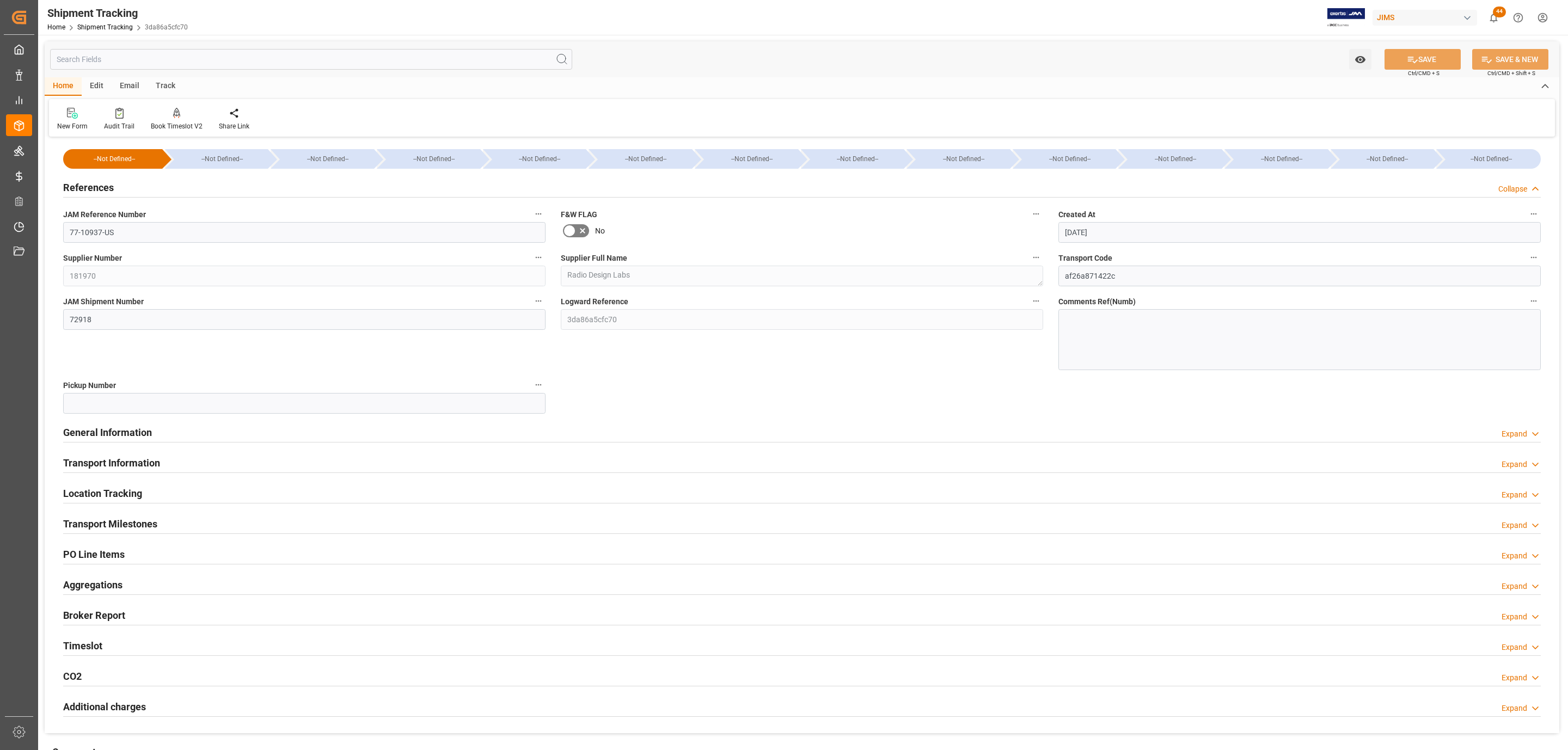
click at [96, 180] on h2 "References" at bounding box center [89, 187] width 51 height 15
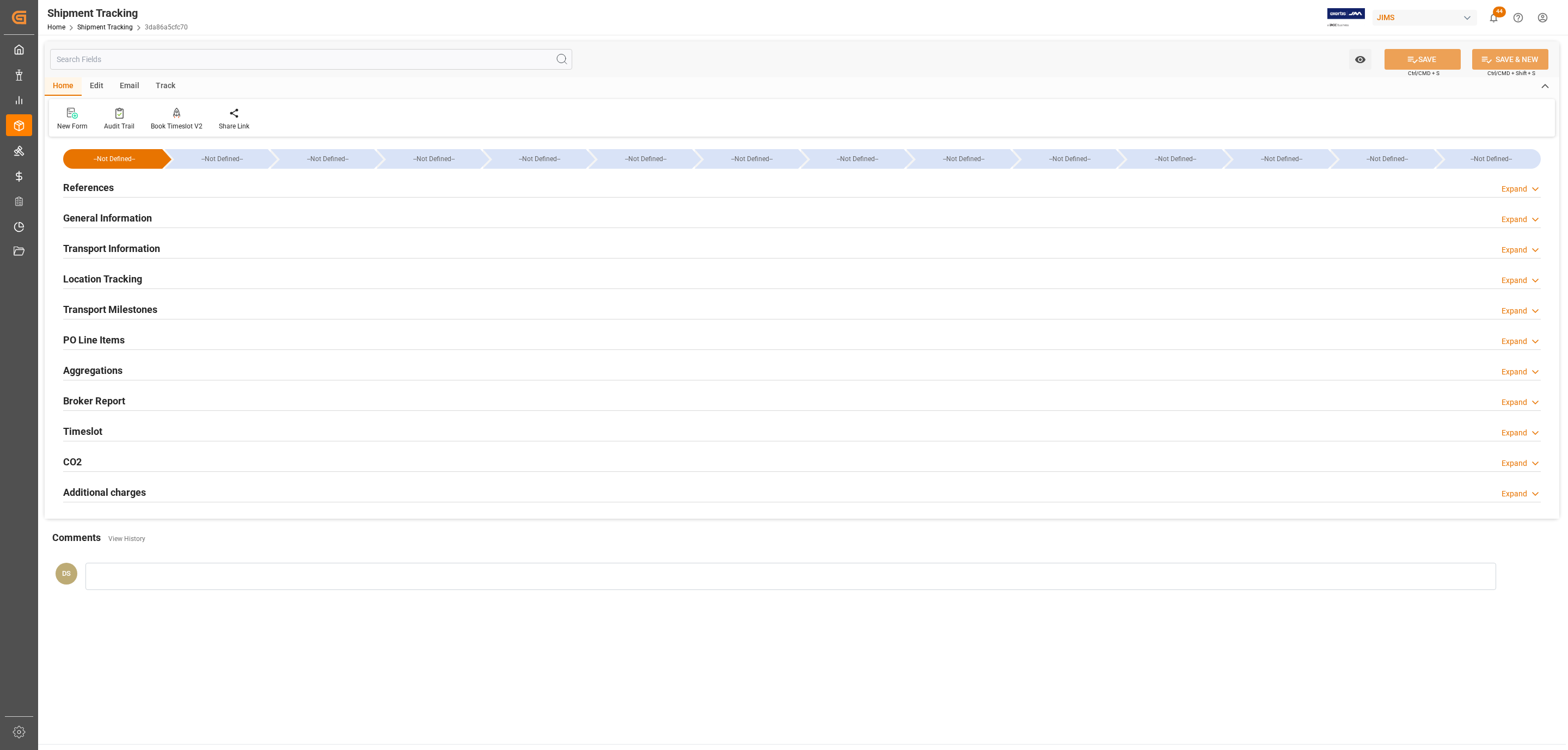
click at [129, 247] on h2 "Transport Information" at bounding box center [112, 248] width 97 height 15
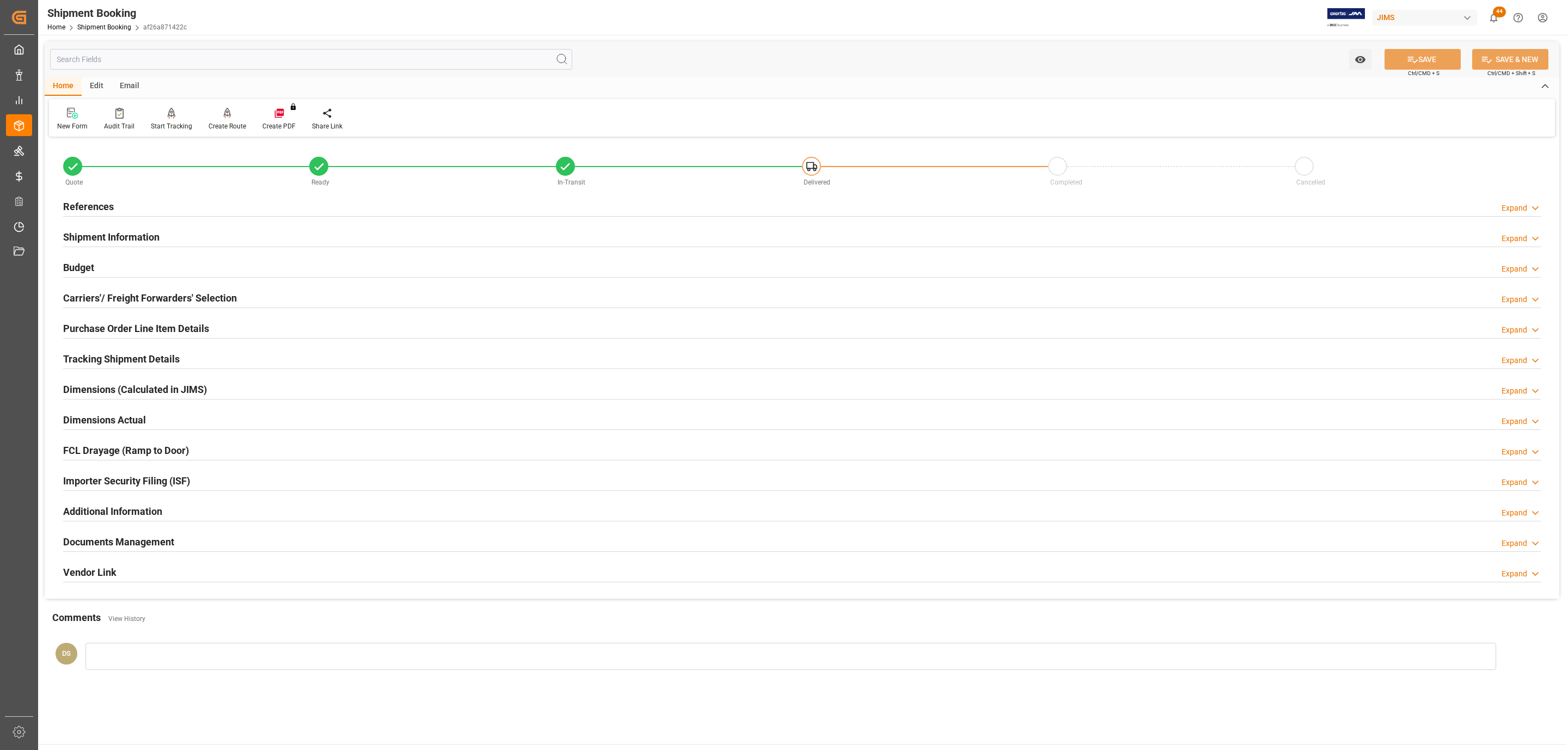
click at [181, 294] on h2 "Carriers'/ Freight Forwarders' Selection" at bounding box center [150, 298] width 173 height 15
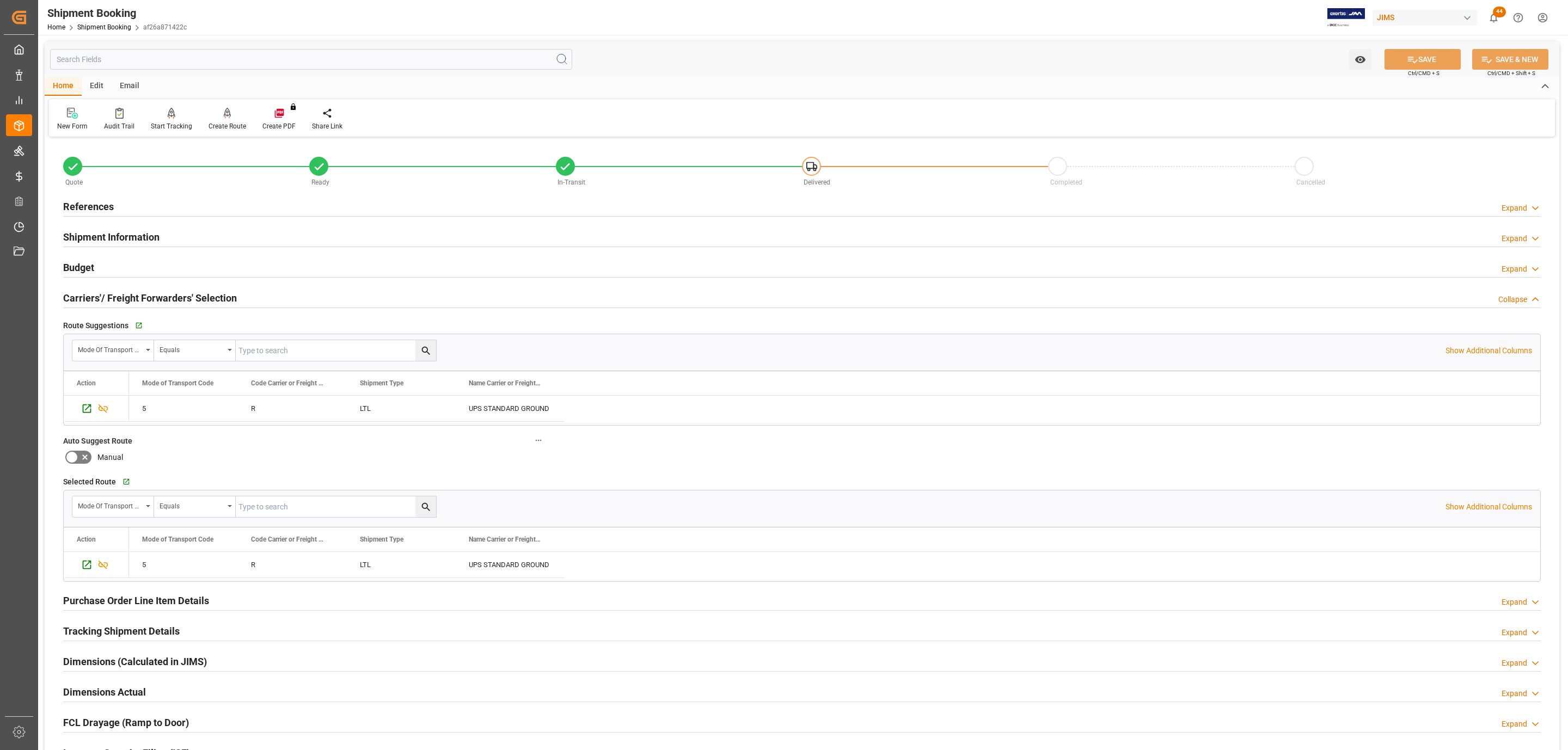
click at [170, 273] on div "Budget Expand" at bounding box center [802, 266] width 1477 height 20
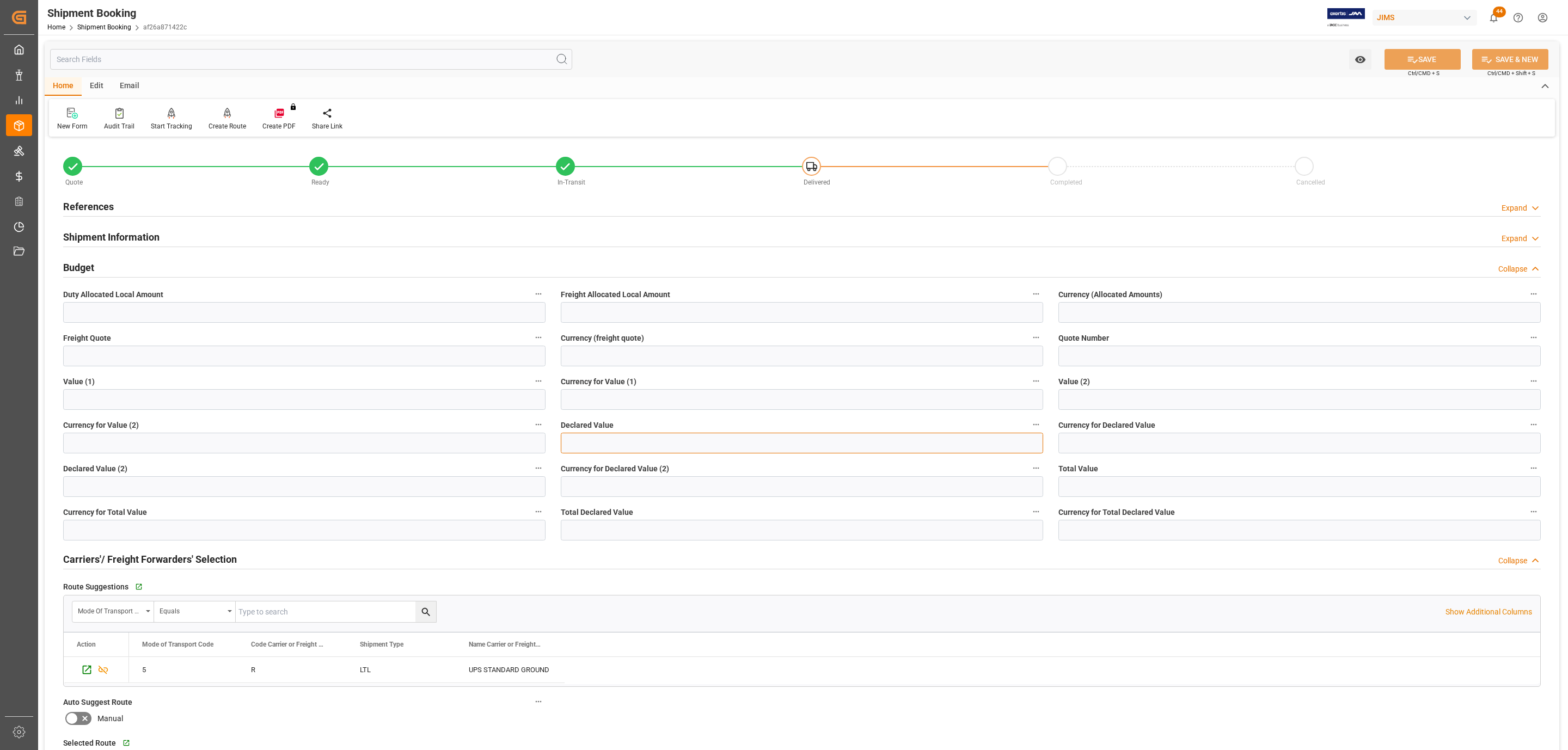
click at [616, 442] on input "text" at bounding box center [802, 443] width 483 height 20
type input "478.28"
type input "USD"
click at [1391, 59] on button "SAVE" at bounding box center [1423, 58] width 76 height 20
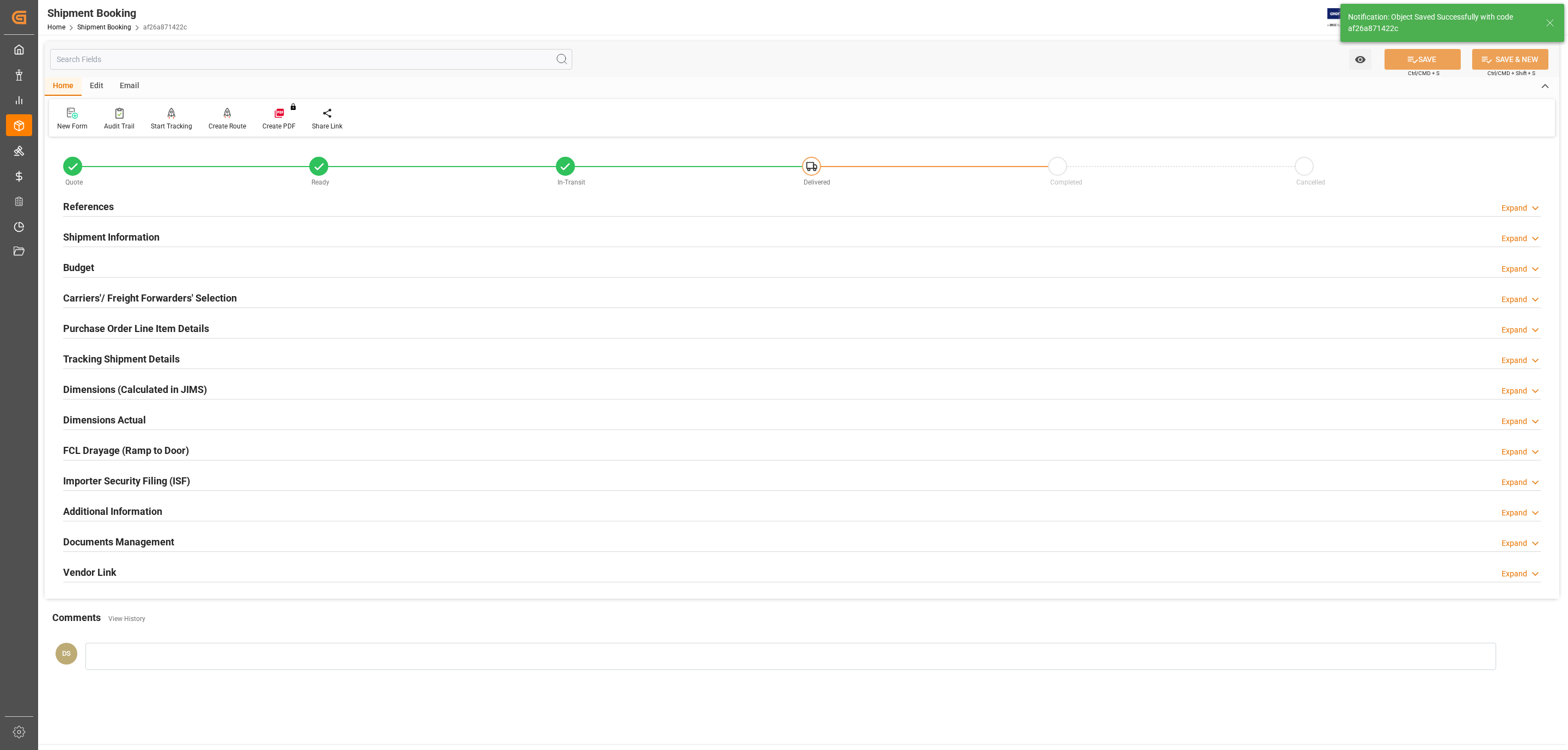
click at [93, 262] on h2 "Budget" at bounding box center [79, 267] width 31 height 15
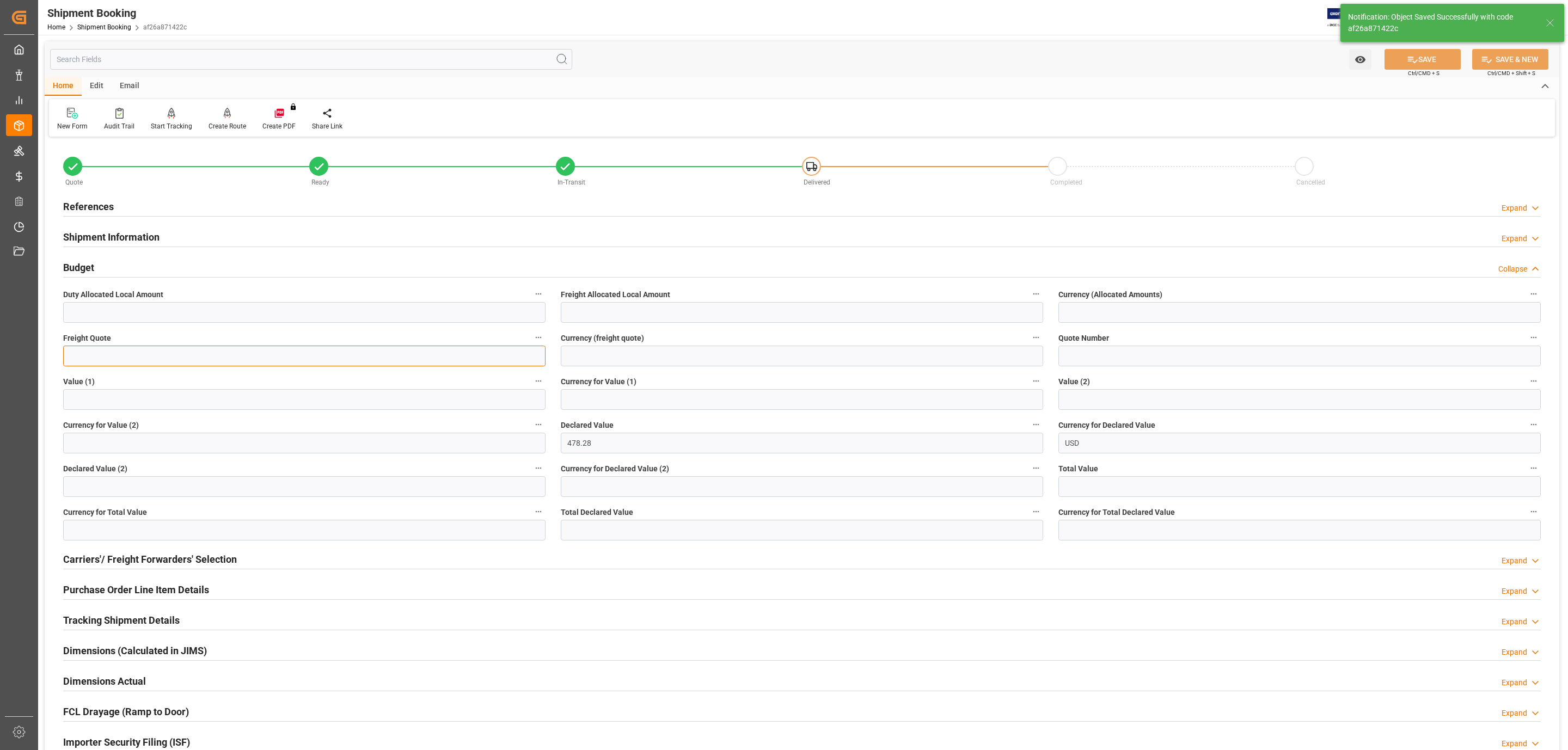
click at [90, 346] on input "text" at bounding box center [305, 355] width 483 height 20
type input "25"
click at [681, 348] on input at bounding box center [802, 355] width 483 height 20
click at [677, 358] on input at bounding box center [802, 355] width 483 height 20
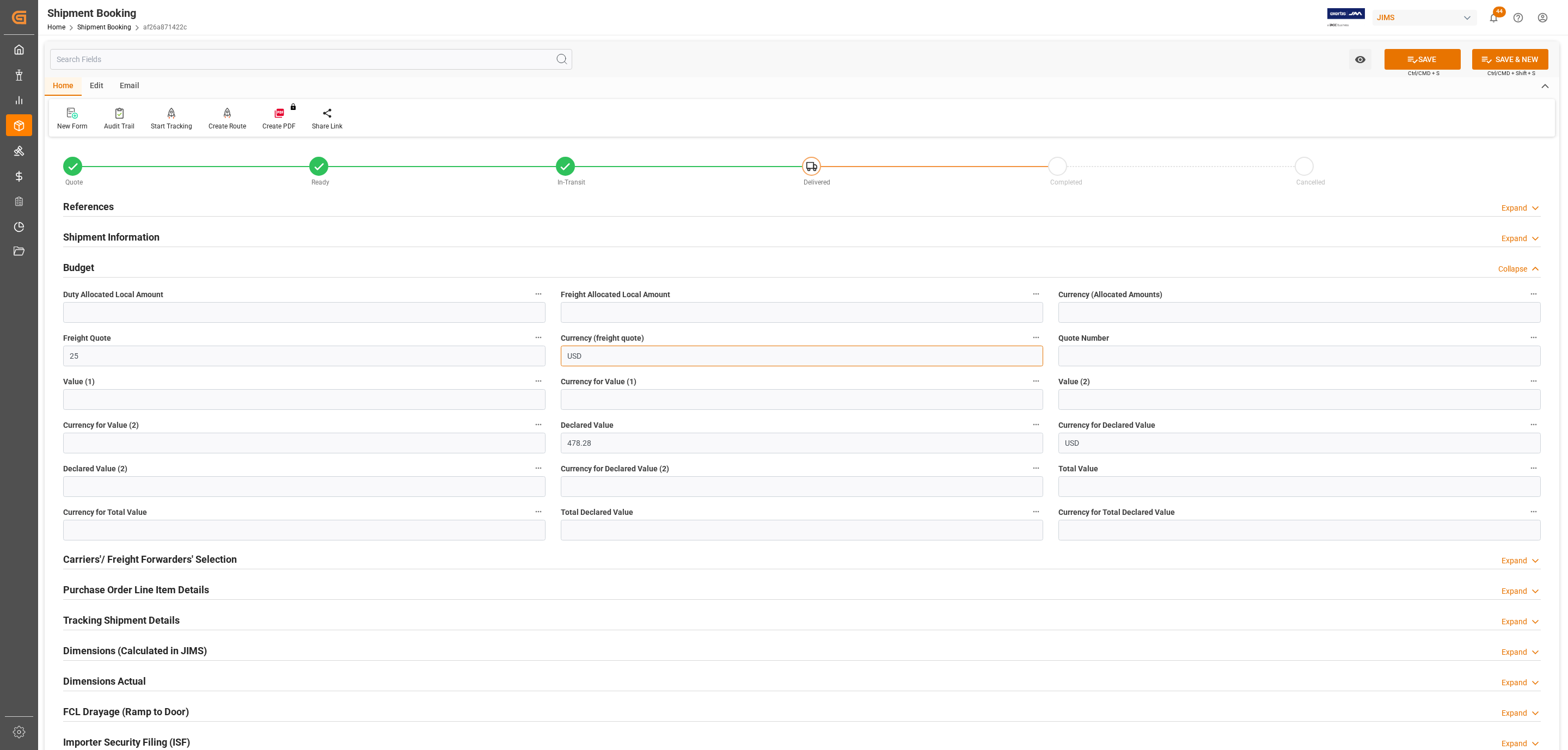
drag, startPoint x: 633, startPoint y: 354, endPoint x: 292, endPoint y: 385, distance: 342.4
click at [296, 385] on div "Quote Ready In-Transit Delivered Completed Cancelled References Expand JAM Refe…" at bounding box center [802, 500] width 1514 height 720
type input "CAD"
click at [1411, 64] on button "SAVE" at bounding box center [1423, 58] width 76 height 20
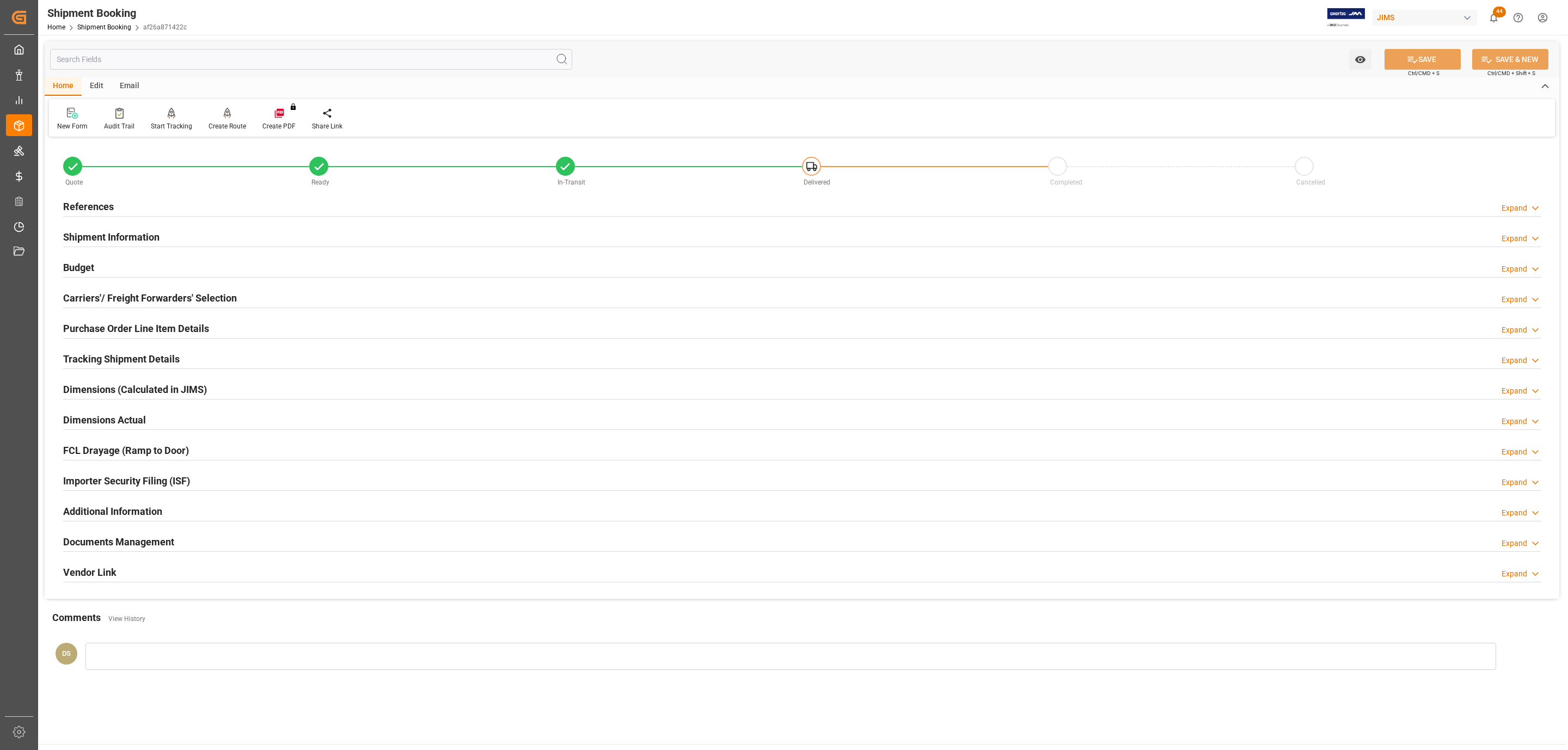
click at [156, 543] on h2 "Documents Management" at bounding box center [119, 541] width 111 height 15
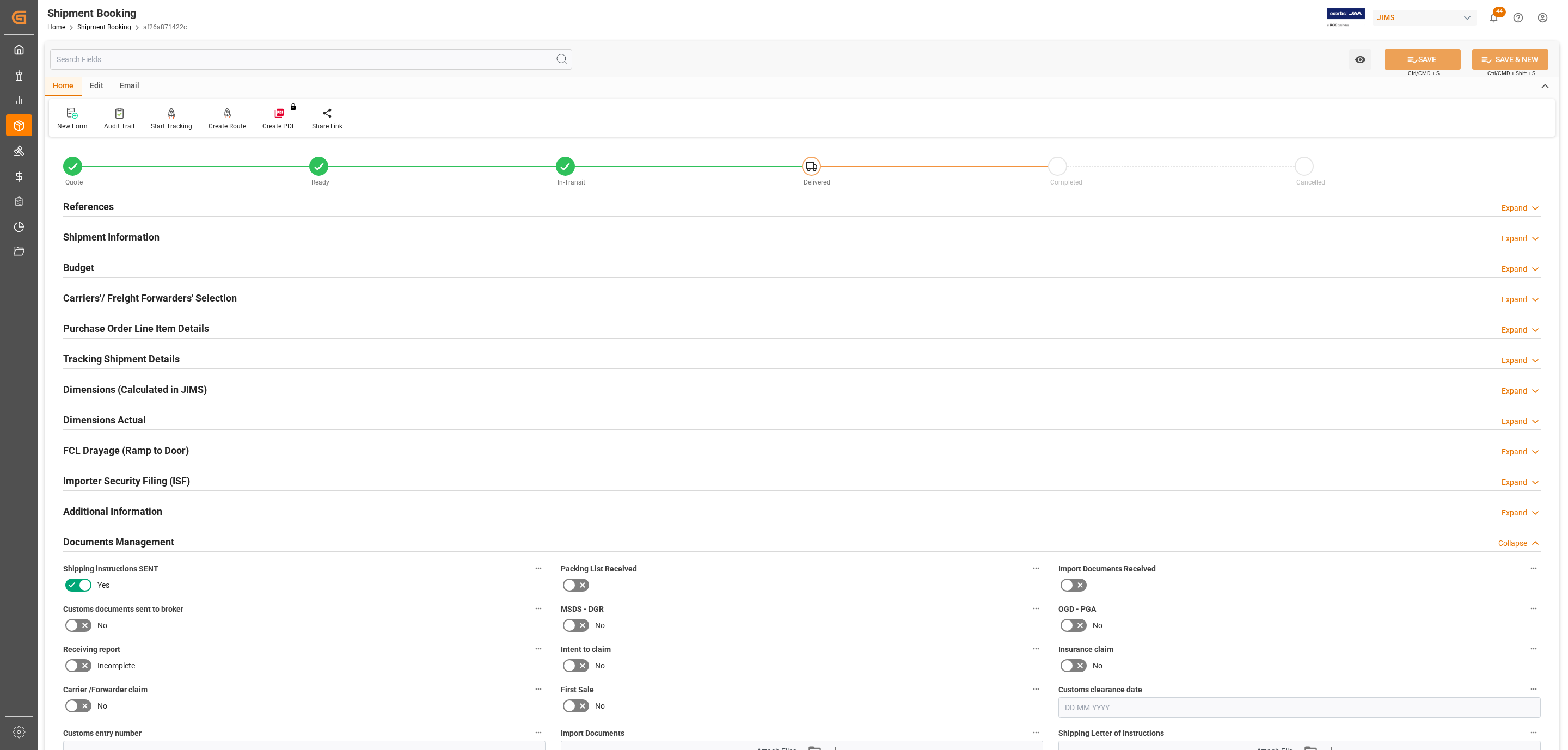
click at [121, 265] on div "Budget Expand" at bounding box center [802, 266] width 1477 height 20
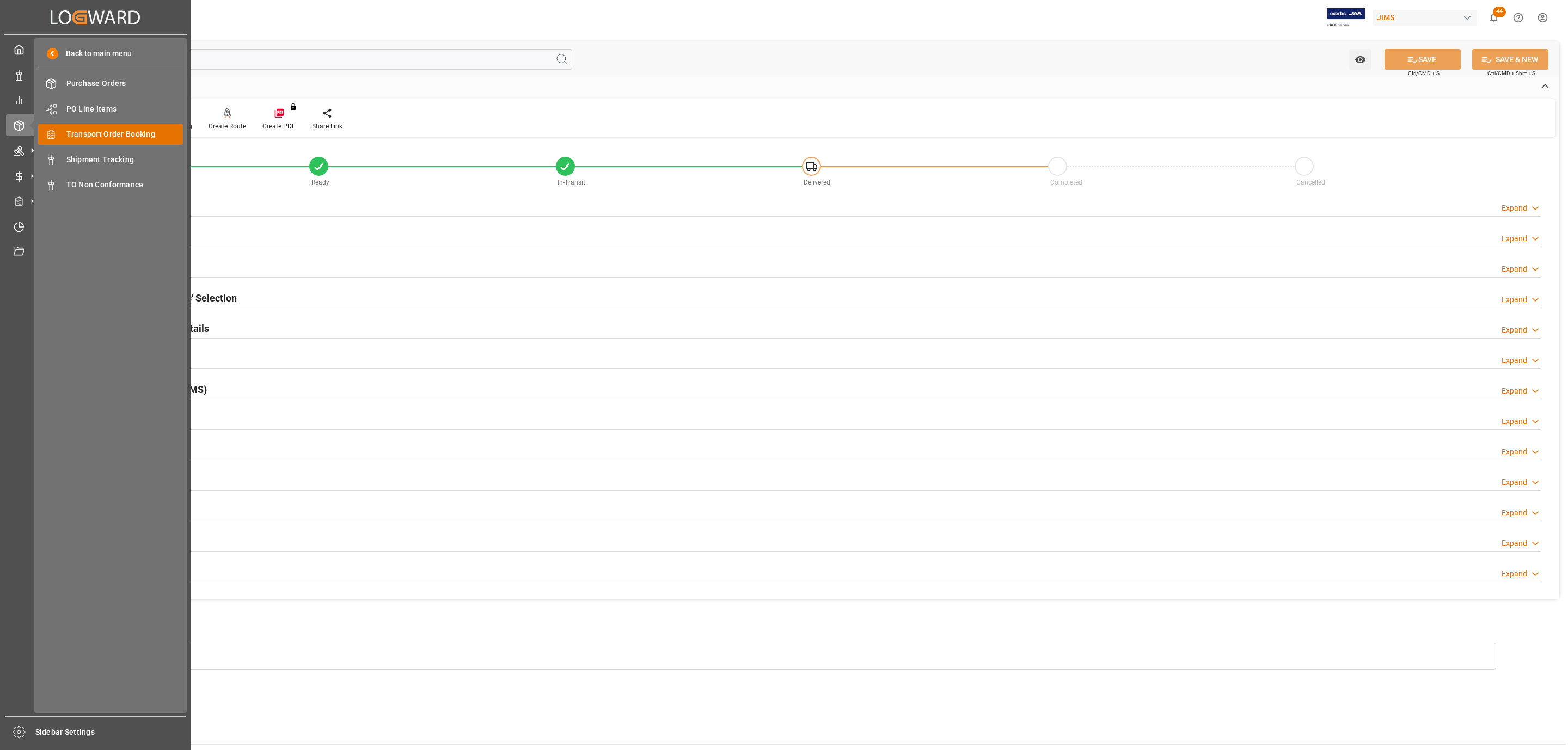
click at [167, 134] on span "Transport Order Booking" at bounding box center [125, 134] width 117 height 12
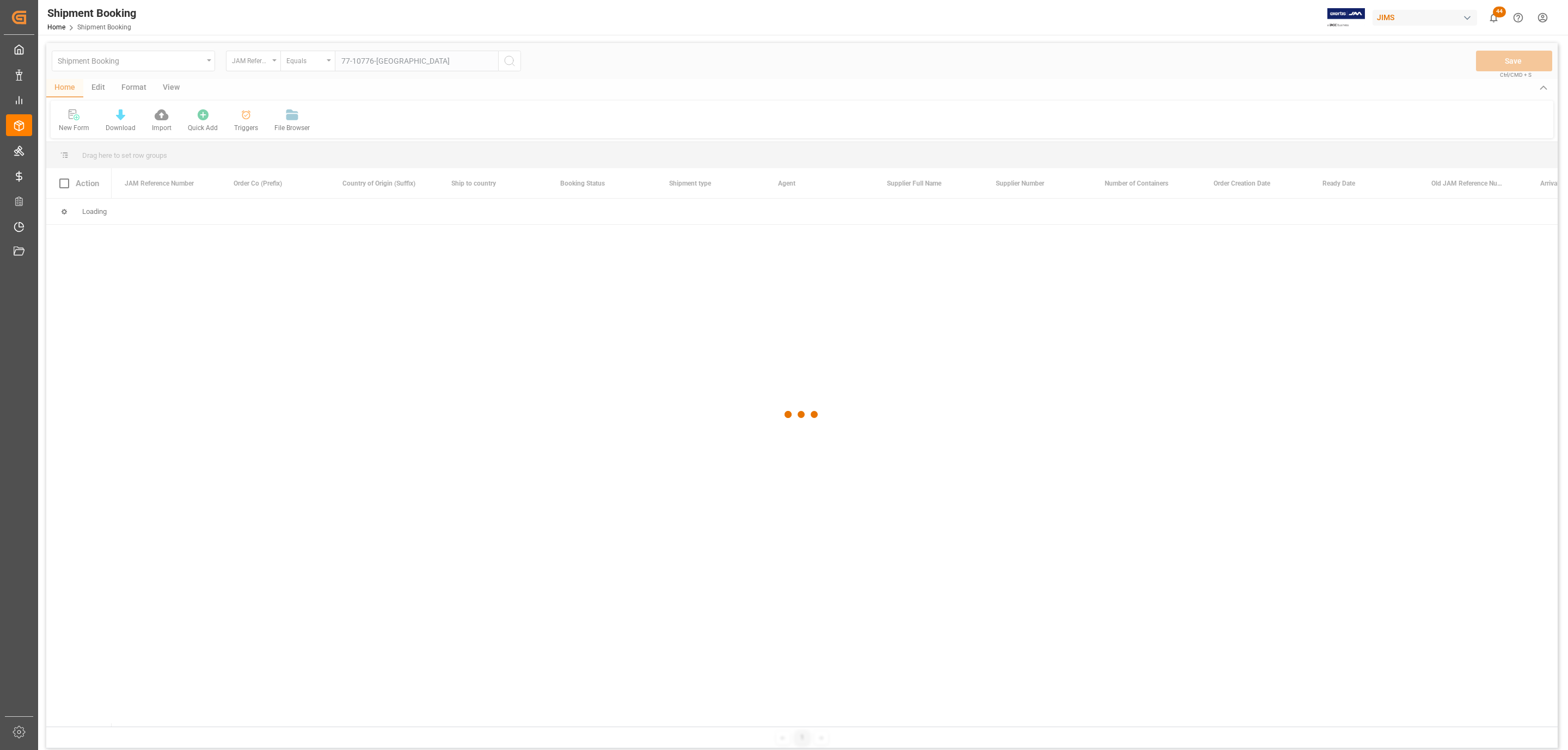
type input "77-10776-[GEOGRAPHIC_DATA]"
click at [373, 67] on div at bounding box center [802, 414] width 1512 height 743
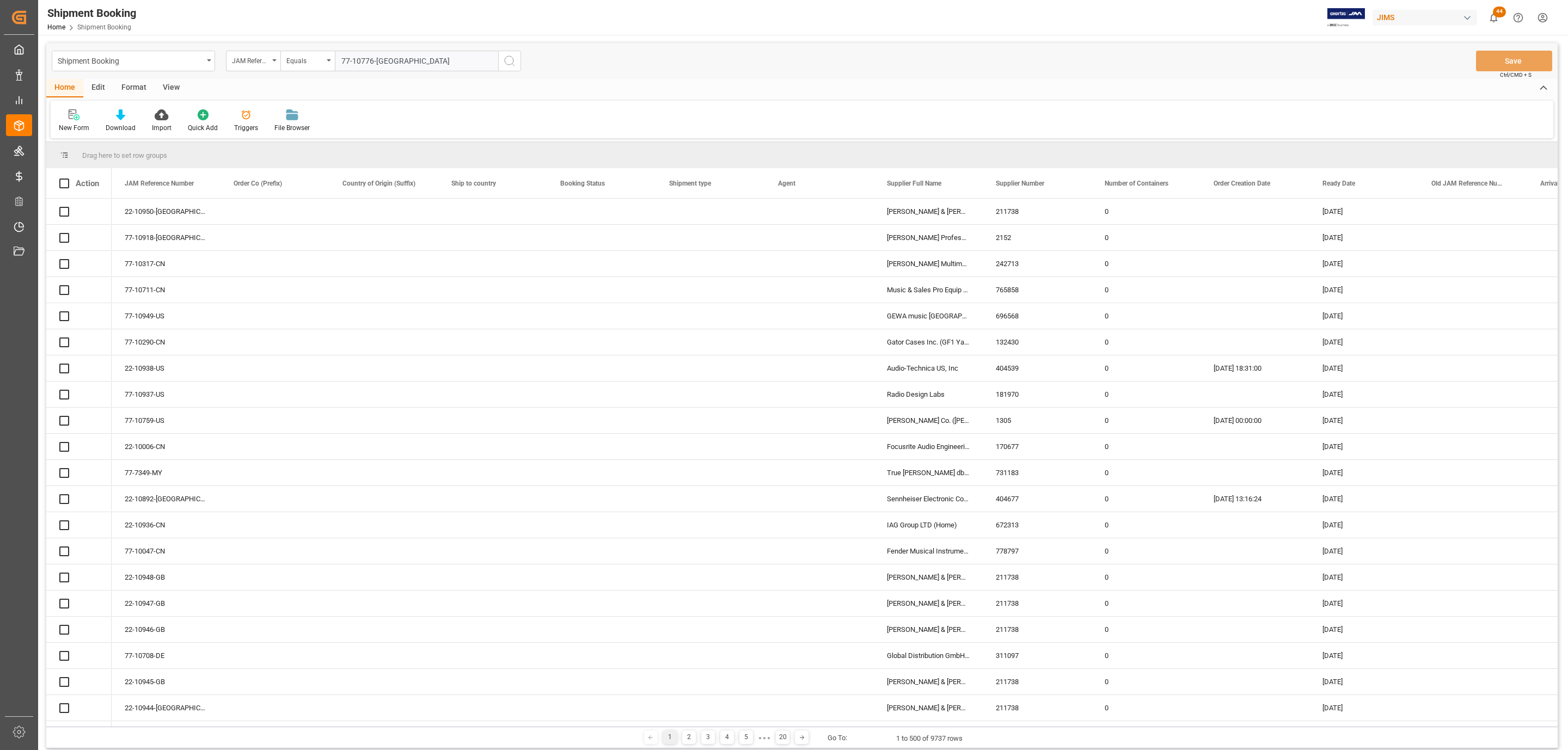
click at [512, 65] on icon "search button" at bounding box center [509, 60] width 13 height 13
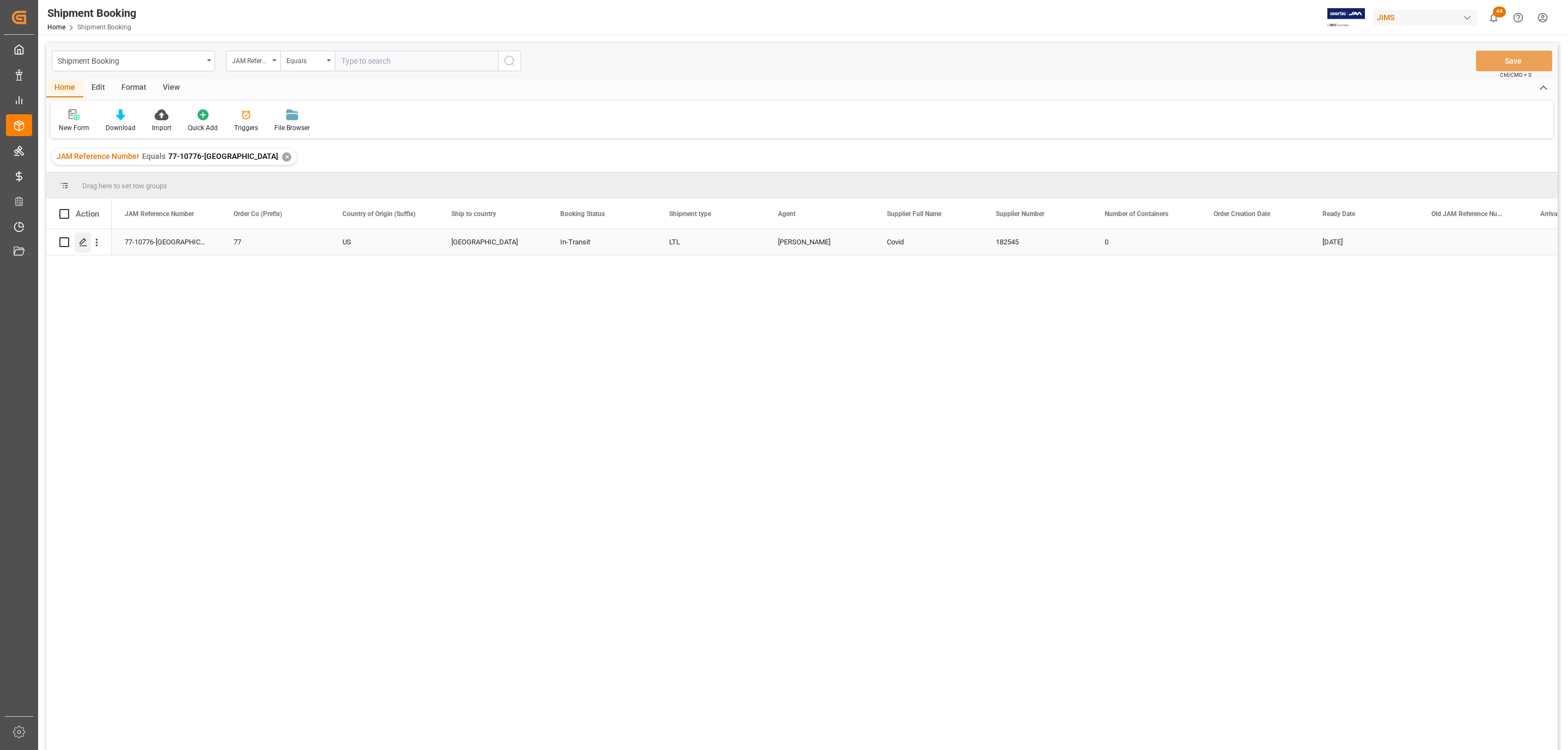
click at [79, 242] on icon "Press SPACE to select this row." at bounding box center [83, 241] width 9 height 9
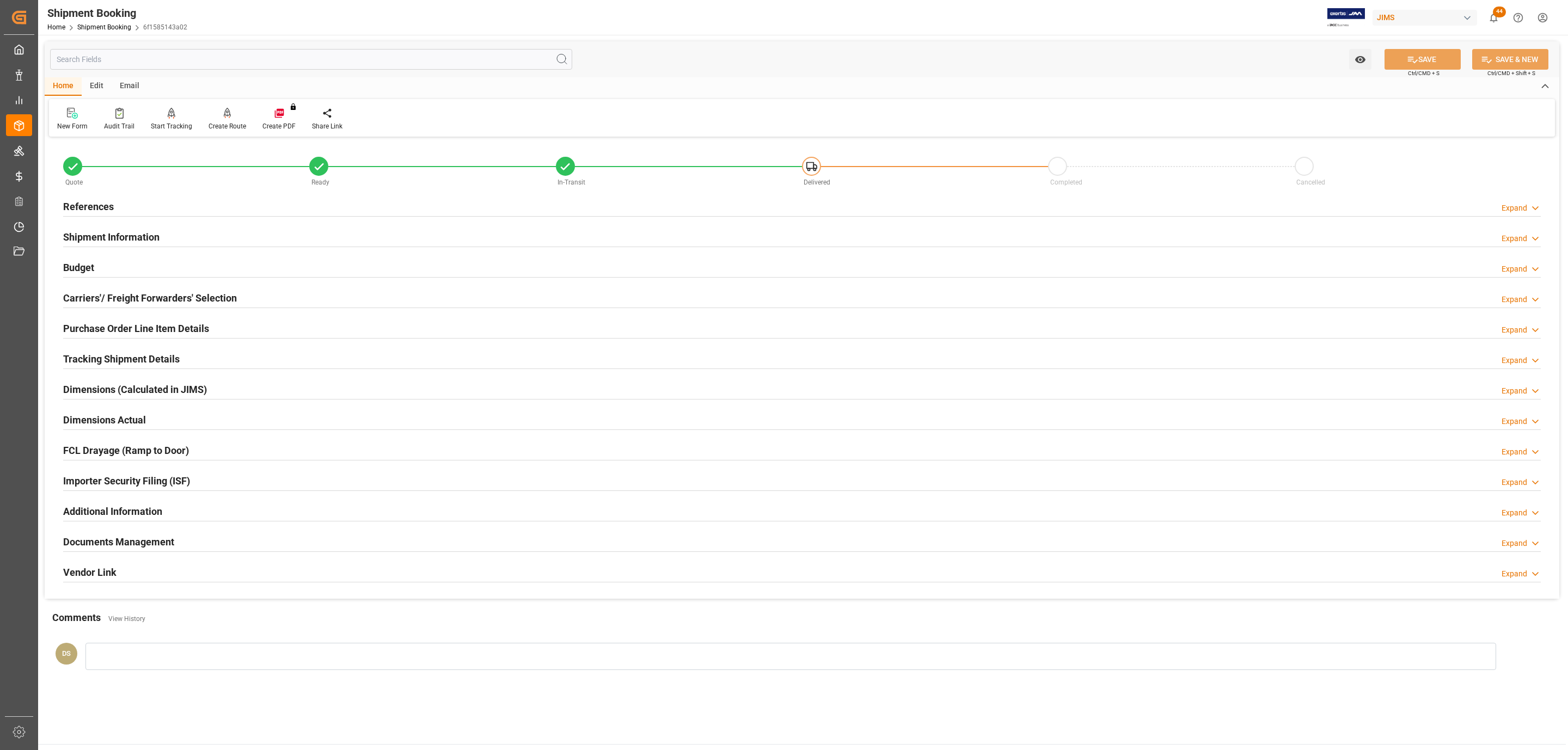
drag, startPoint x: 224, startPoint y: 205, endPoint x: 200, endPoint y: 196, distance: 25.6
click at [224, 207] on div "References Expand" at bounding box center [802, 205] width 1477 height 20
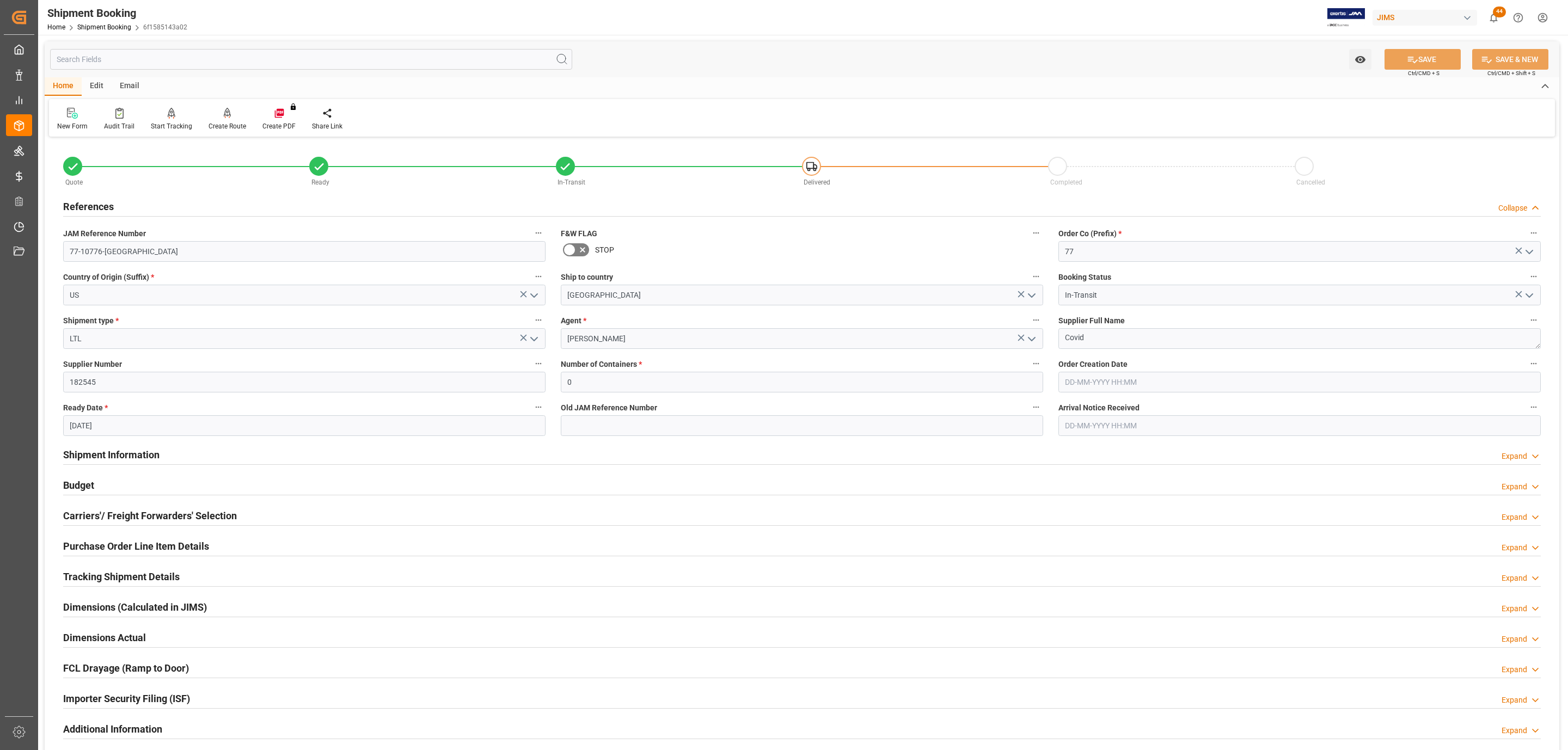
click at [125, 549] on h2 "Purchase Order Line Item Details" at bounding box center [136, 546] width 146 height 15
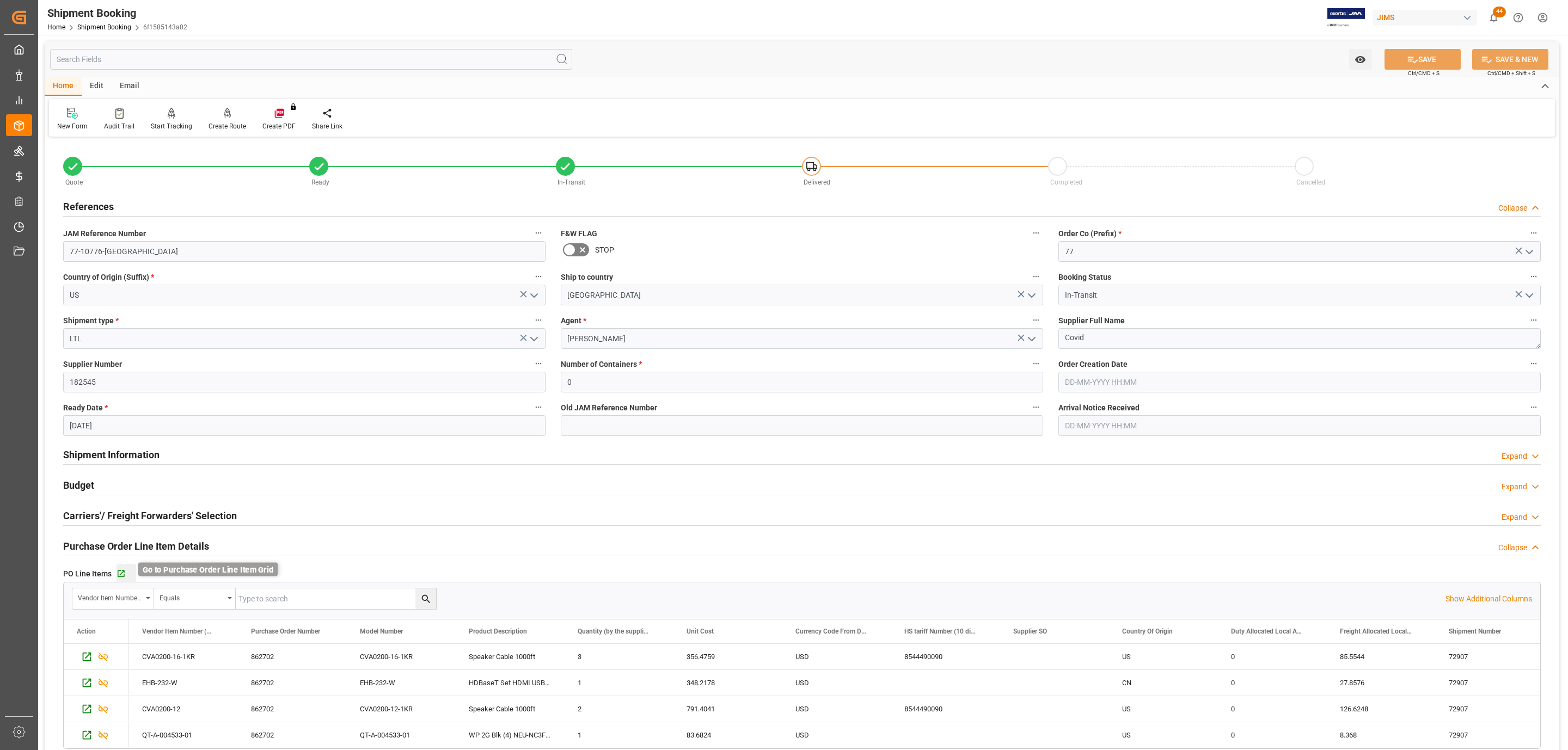
click at [118, 574] on icon "button" at bounding box center [121, 573] width 7 height 7
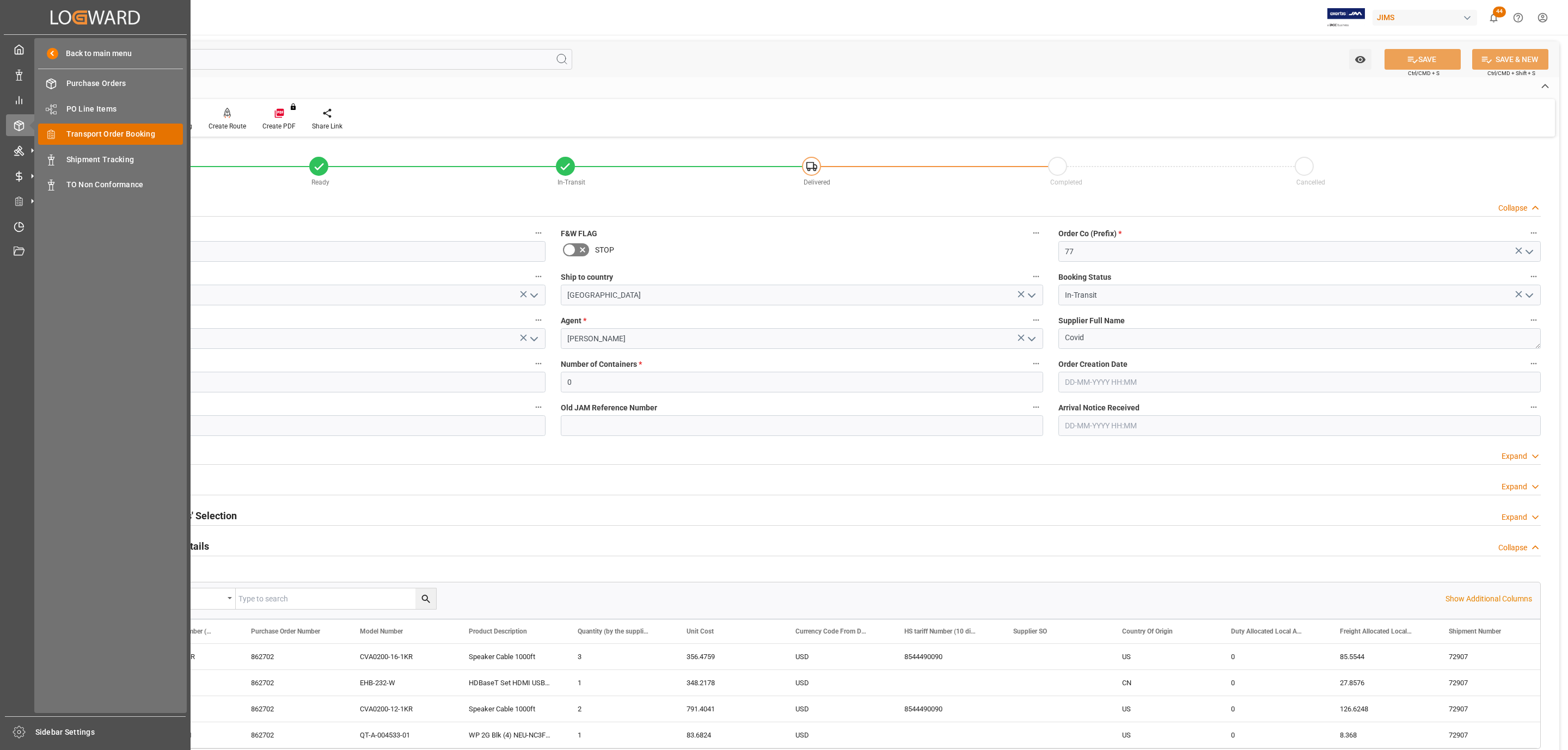
click at [168, 132] on span "Transport Order Booking" at bounding box center [125, 134] width 117 height 12
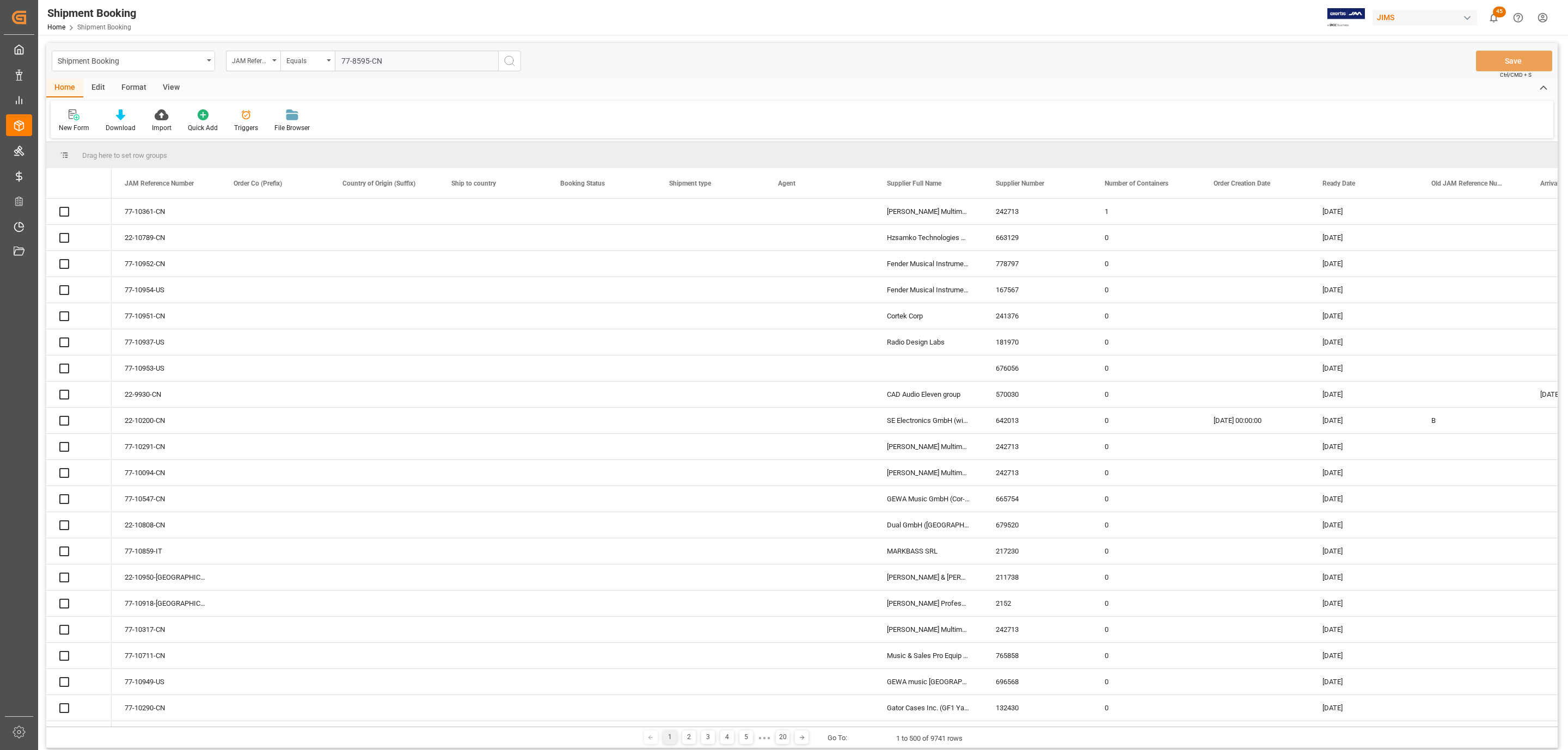
type input "77-8595-CN"
click at [510, 62] on icon "search button" at bounding box center [509, 60] width 13 height 13
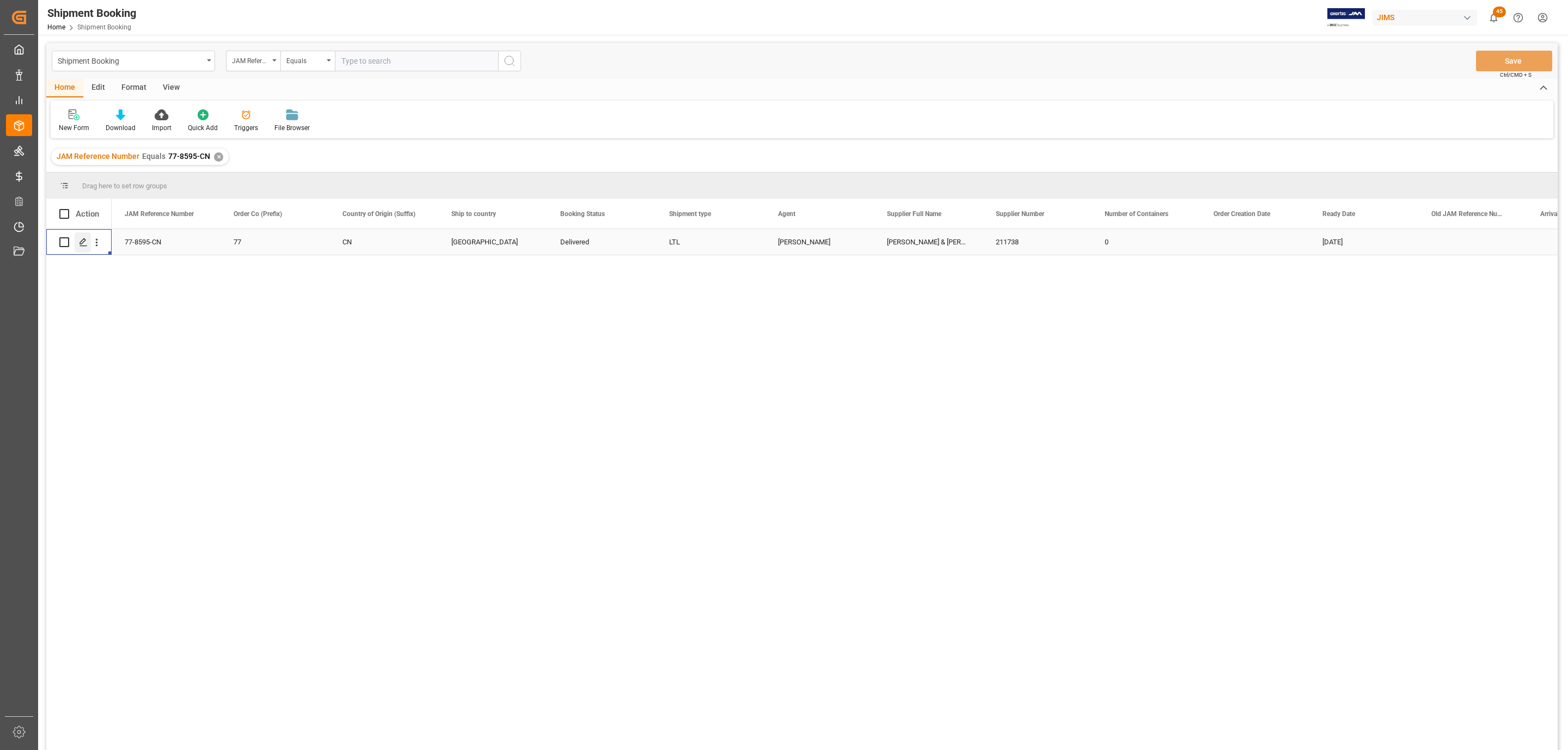
click at [81, 249] on div "Press SPACE to select this row." at bounding box center [83, 242] width 17 height 20
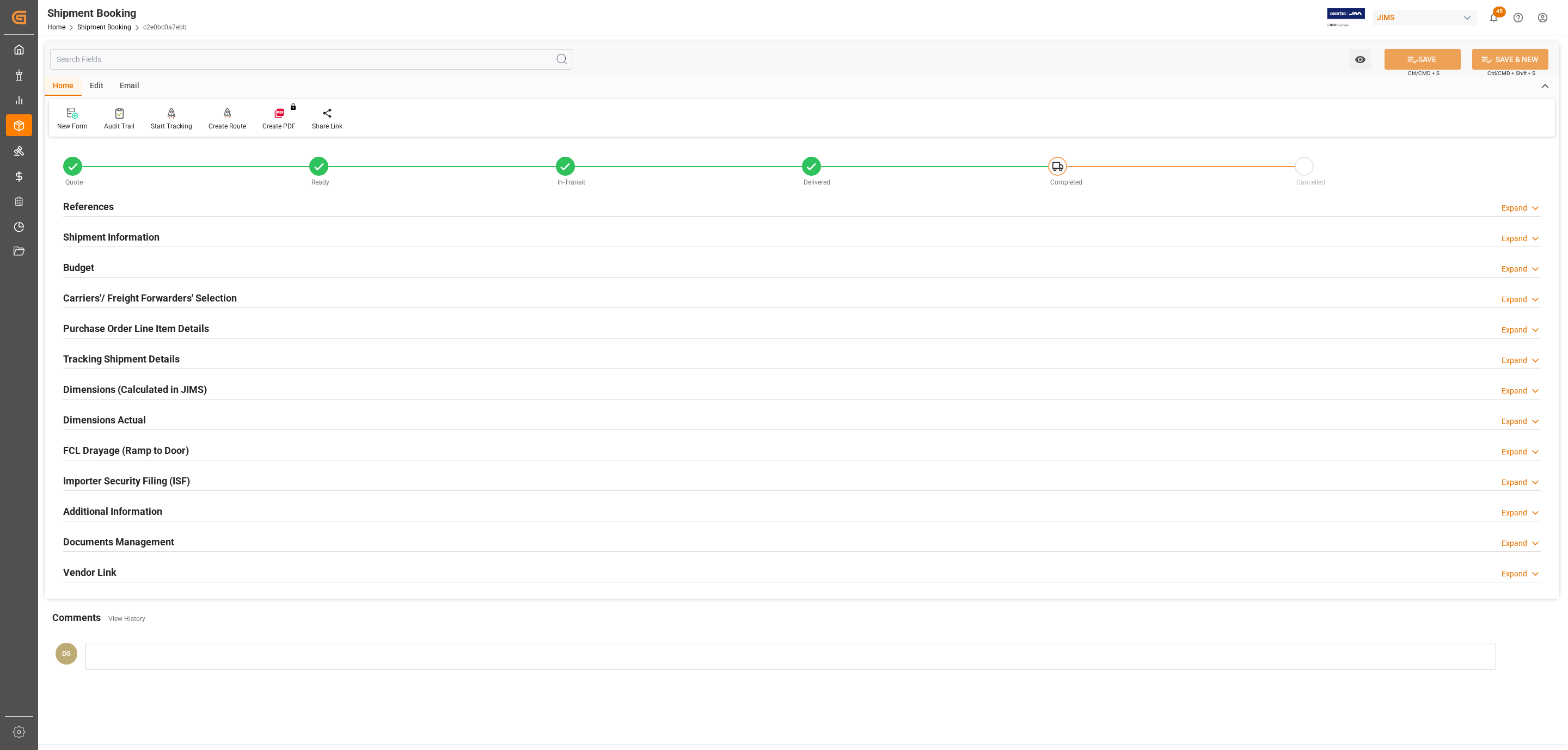
click at [129, 356] on h2 "Tracking Shipment Details" at bounding box center [122, 358] width 117 height 15
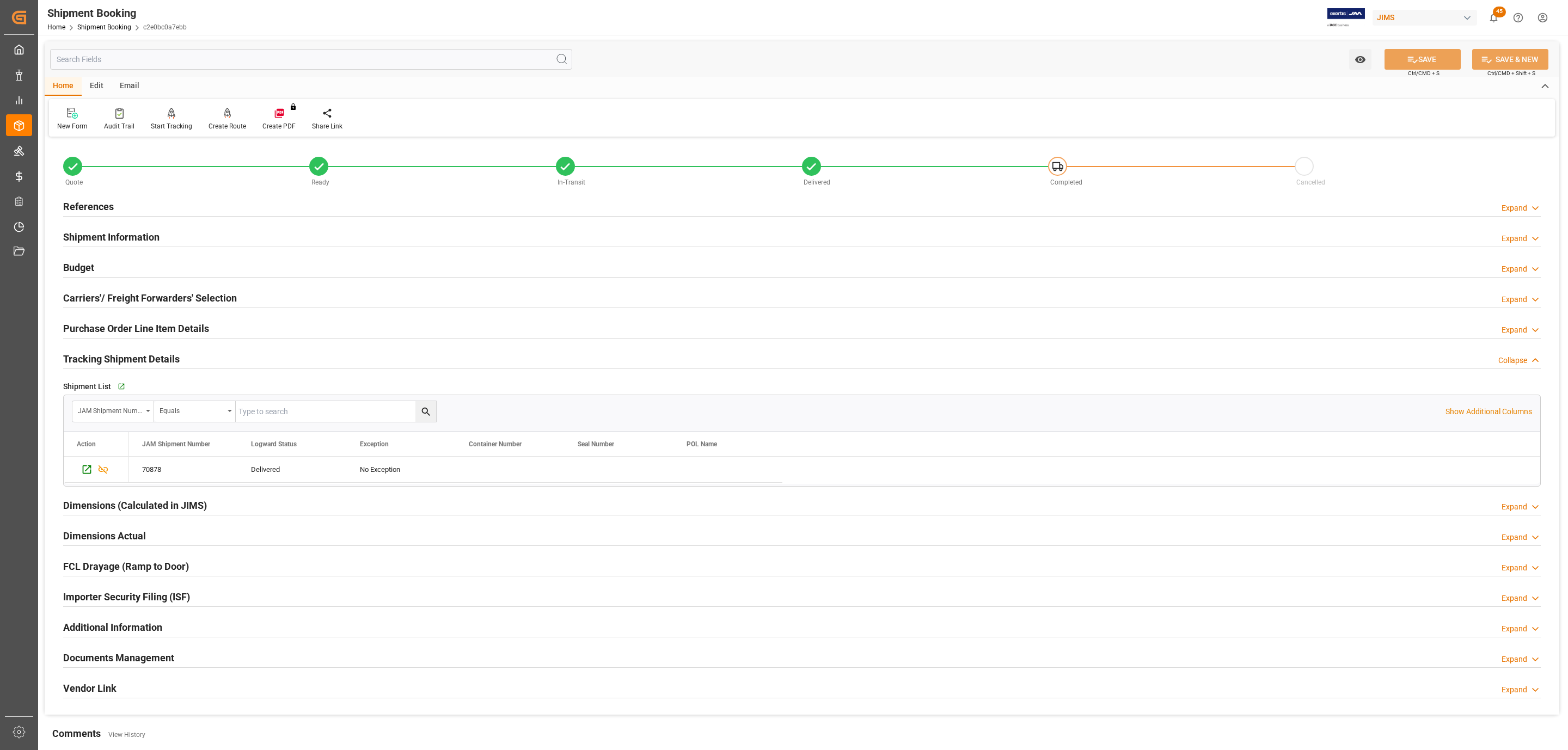
click at [136, 208] on div "References Expand" at bounding box center [802, 205] width 1477 height 20
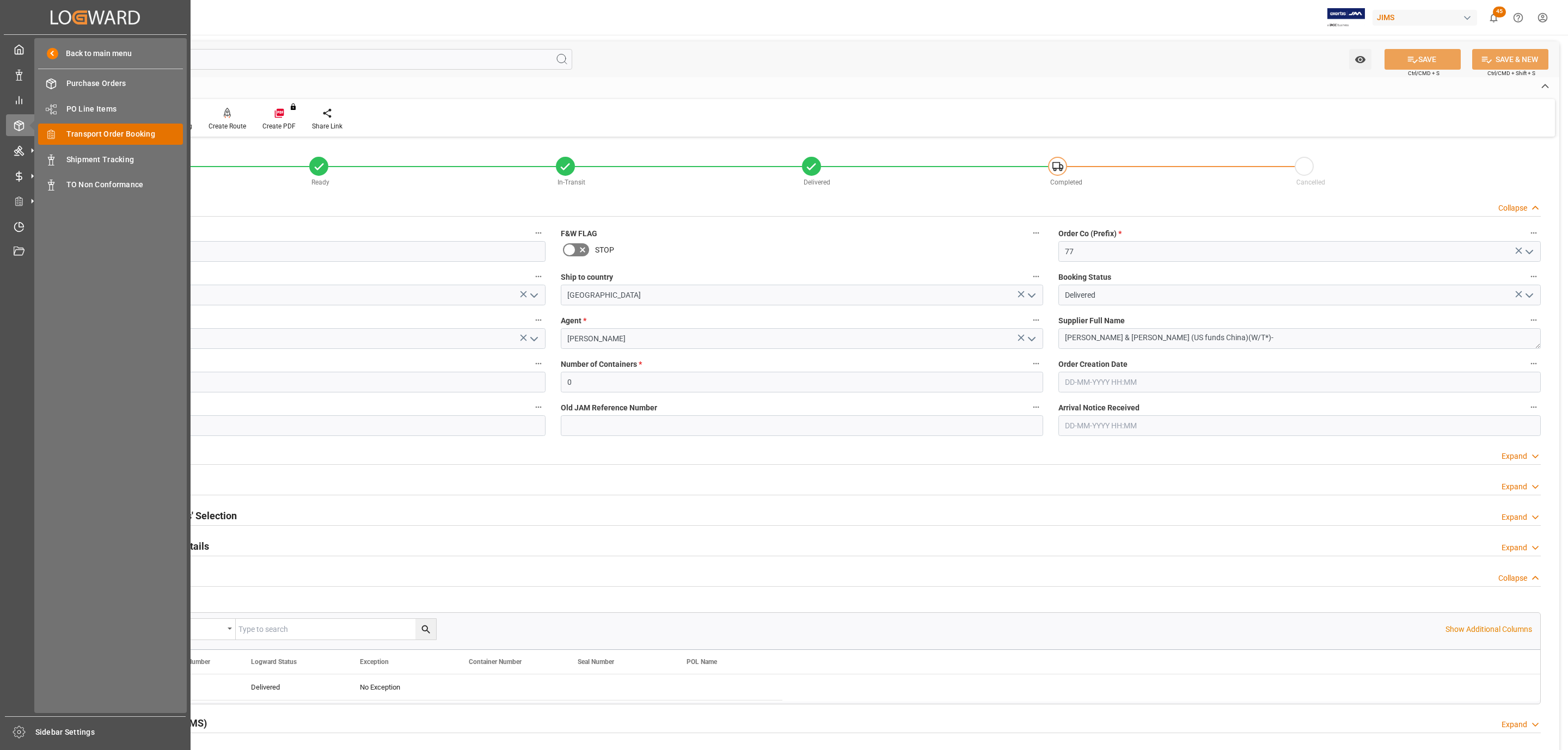
click at [127, 129] on span "Transport Order Booking" at bounding box center [125, 134] width 117 height 12
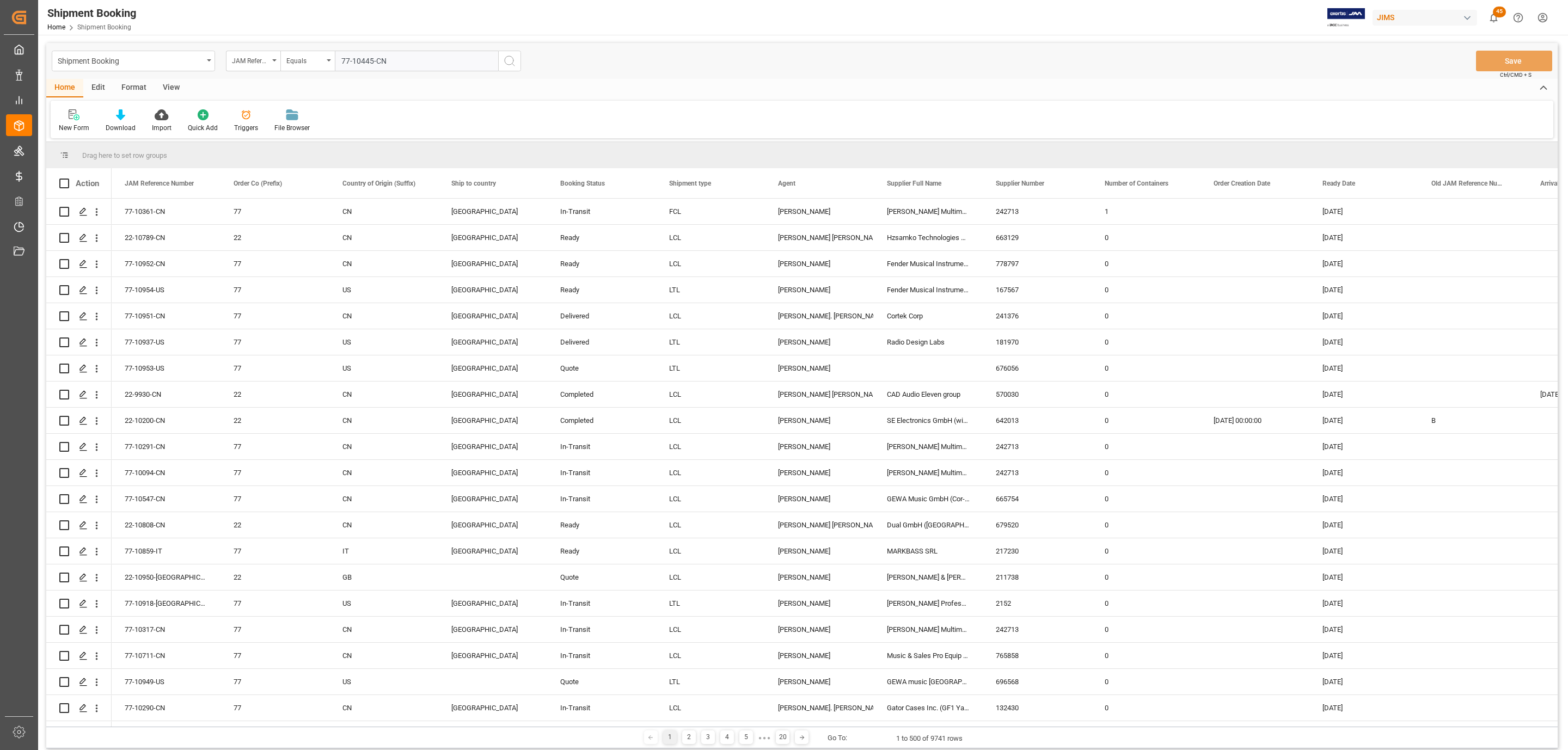
type input "77-10445-CN"
click at [510, 58] on icon "search button" at bounding box center [509, 60] width 13 height 13
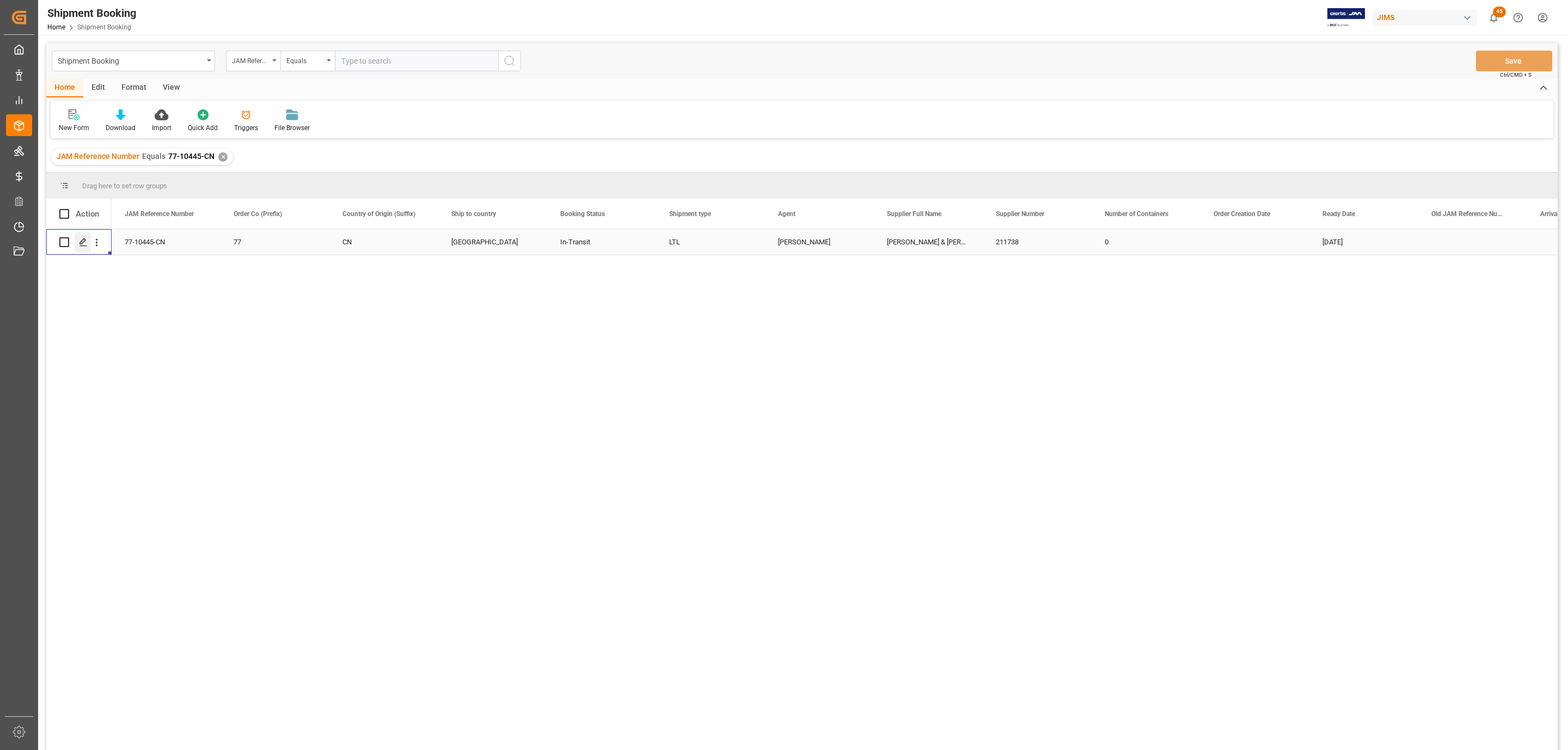
click at [79, 243] on icon "Press SPACE to select this row." at bounding box center [83, 241] width 9 height 9
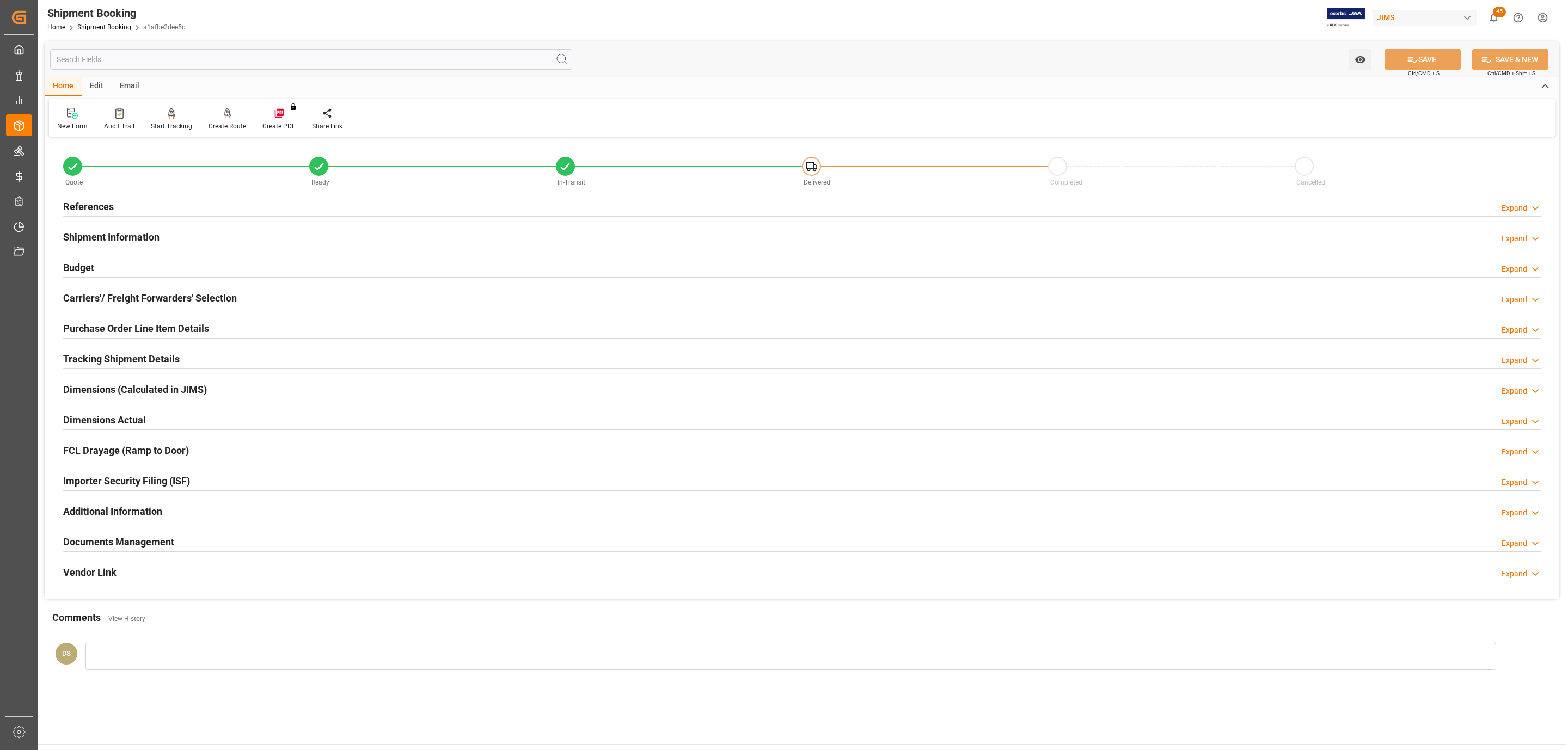
click at [134, 288] on div "Carriers'/ Freight Forwarders' Selection" at bounding box center [150, 297] width 173 height 20
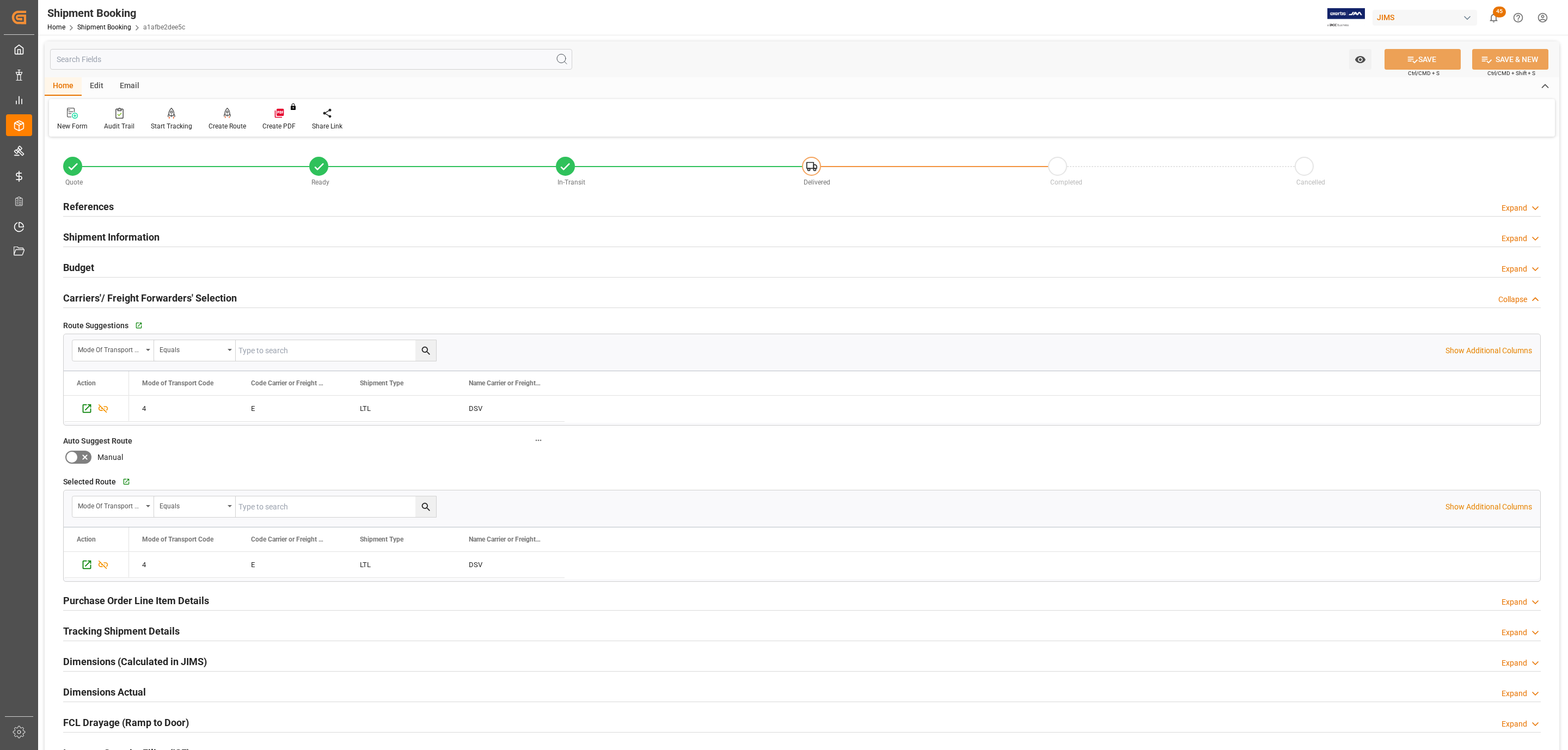
click at [134, 288] on div "Carriers'/ Freight Forwarders' Selection" at bounding box center [150, 297] width 173 height 20
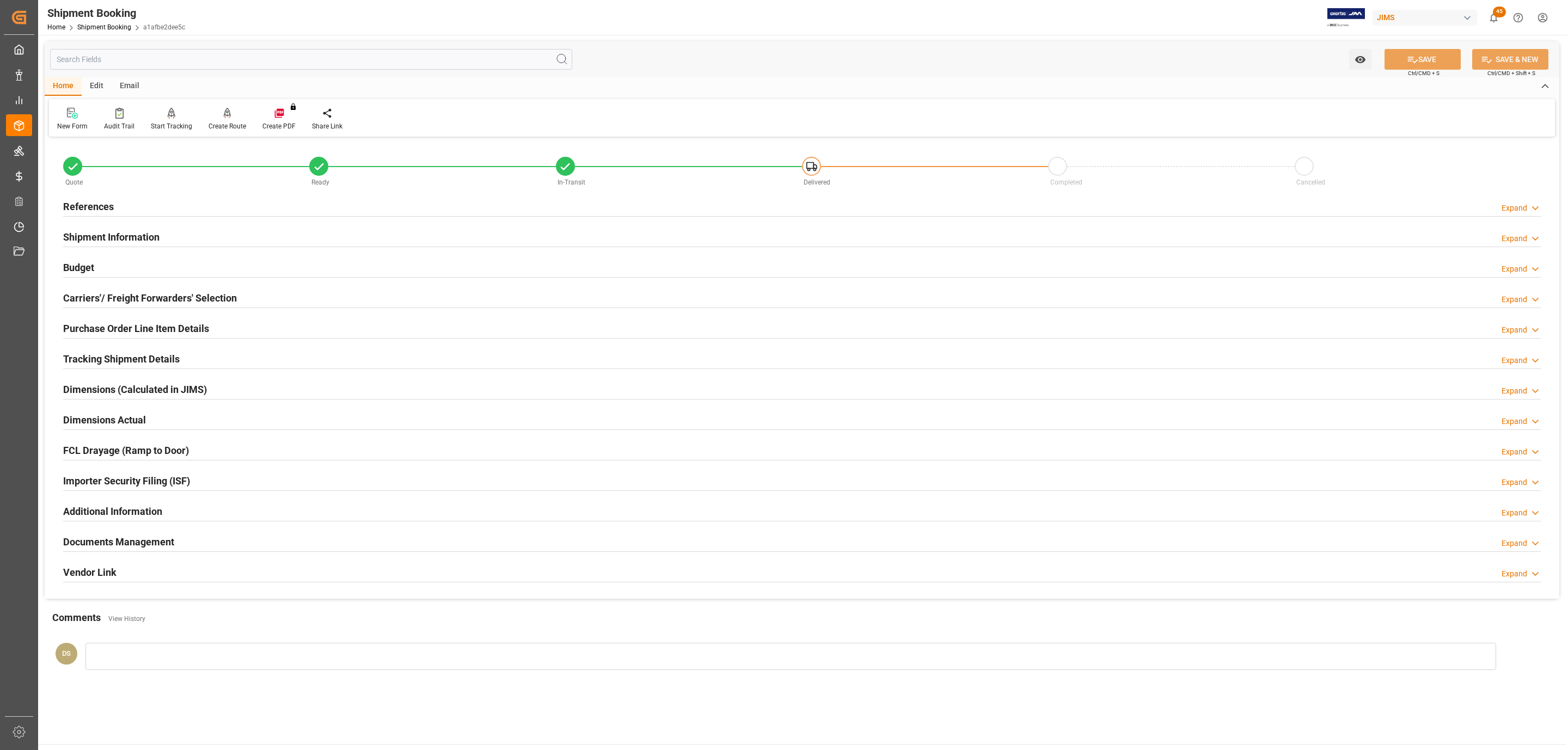
click at [132, 260] on div "Budget Expand" at bounding box center [802, 266] width 1477 height 20
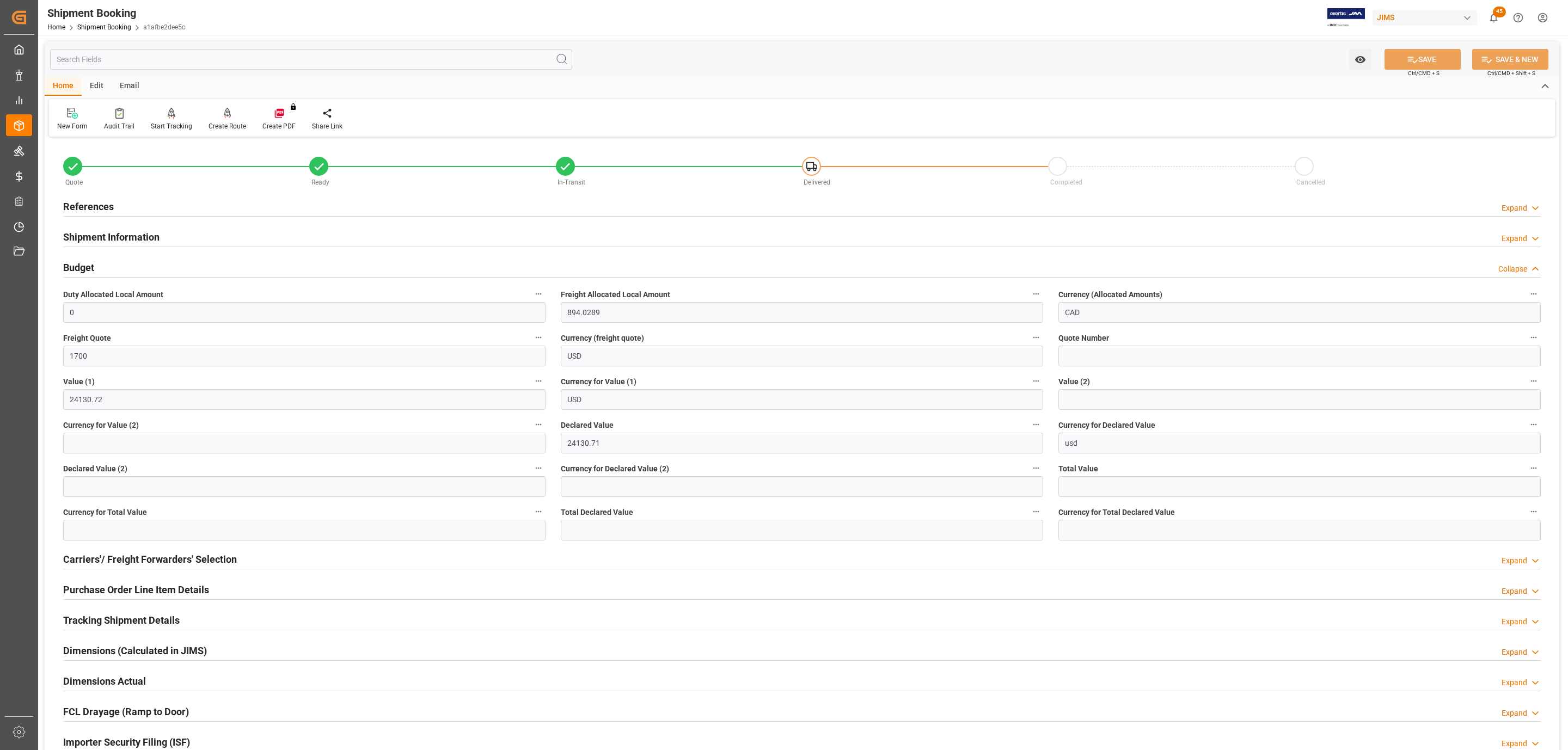
click at [132, 260] on div "Budget Collapse" at bounding box center [802, 266] width 1477 height 20
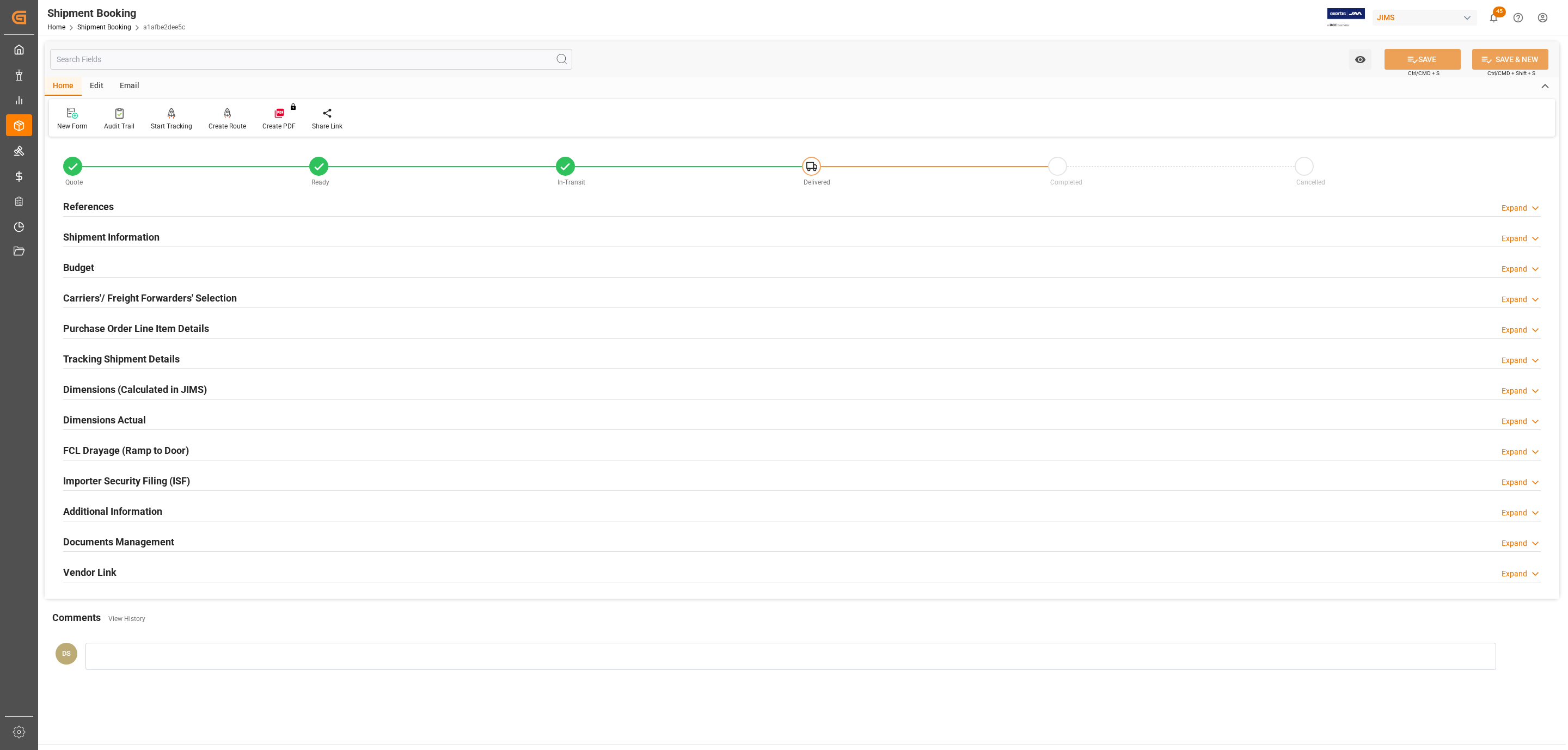
click at [120, 536] on div "Documents Management" at bounding box center [119, 540] width 111 height 20
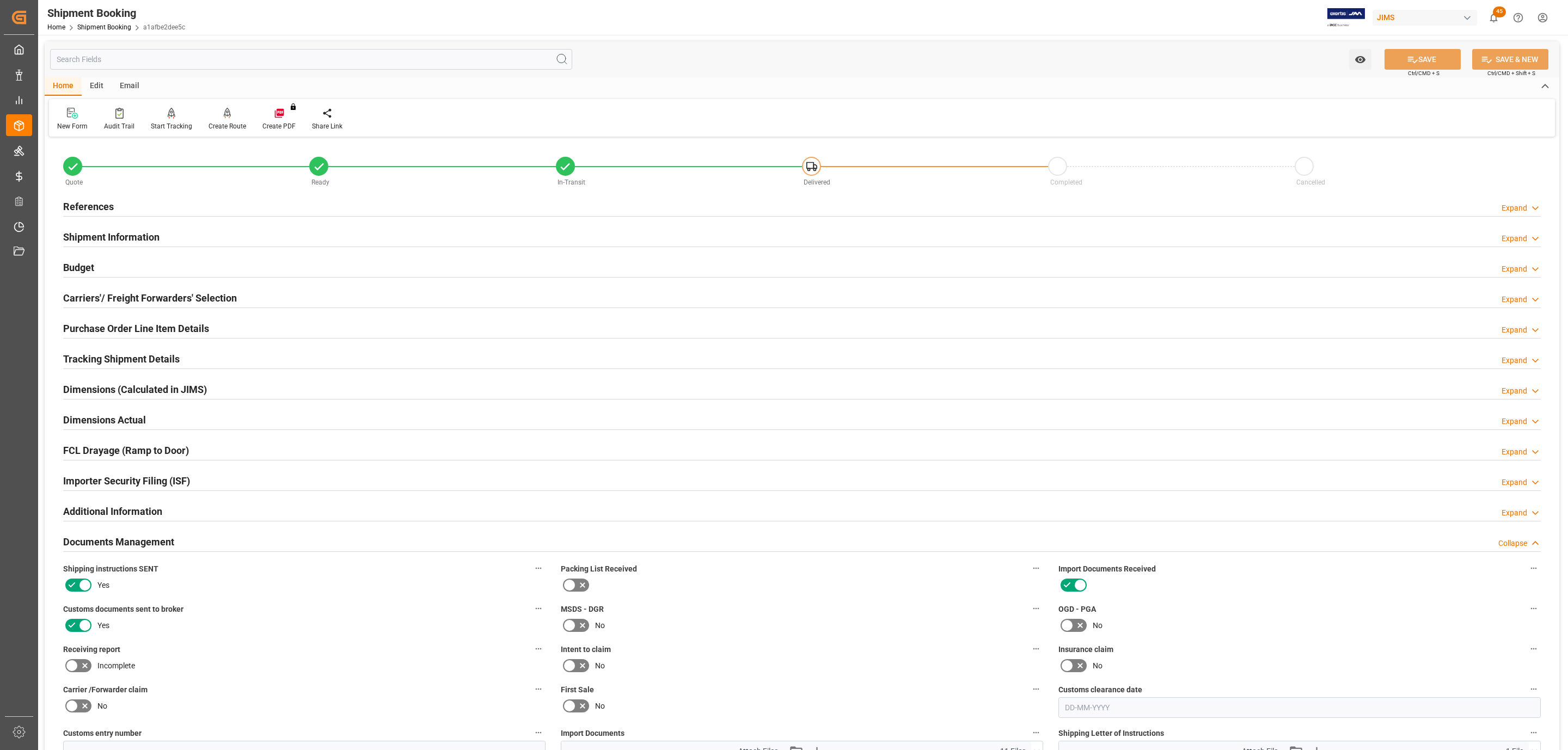
click at [113, 366] on h2 "Tracking Shipment Details" at bounding box center [122, 358] width 117 height 15
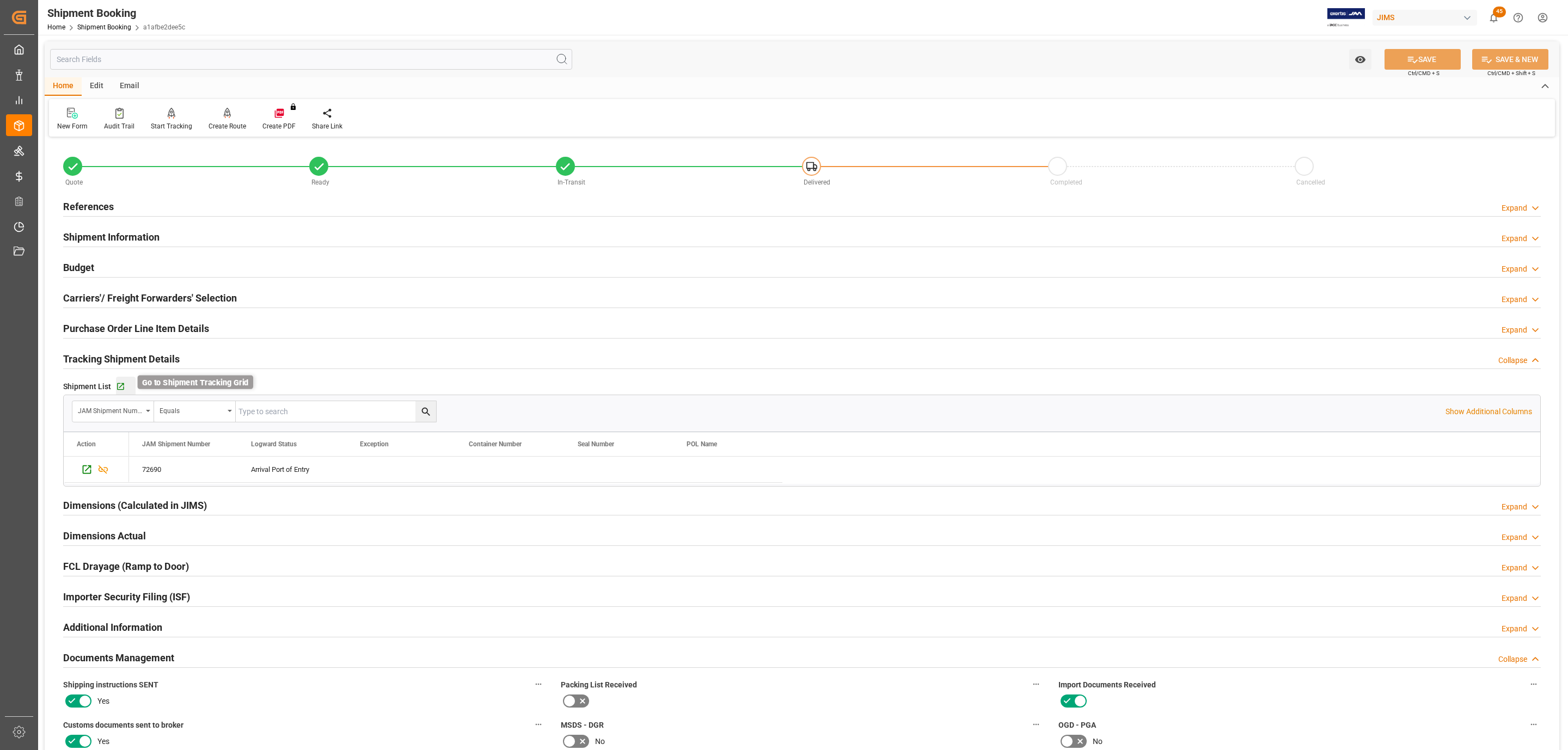
click at [120, 386] on icon "button" at bounding box center [121, 387] width 10 height 10
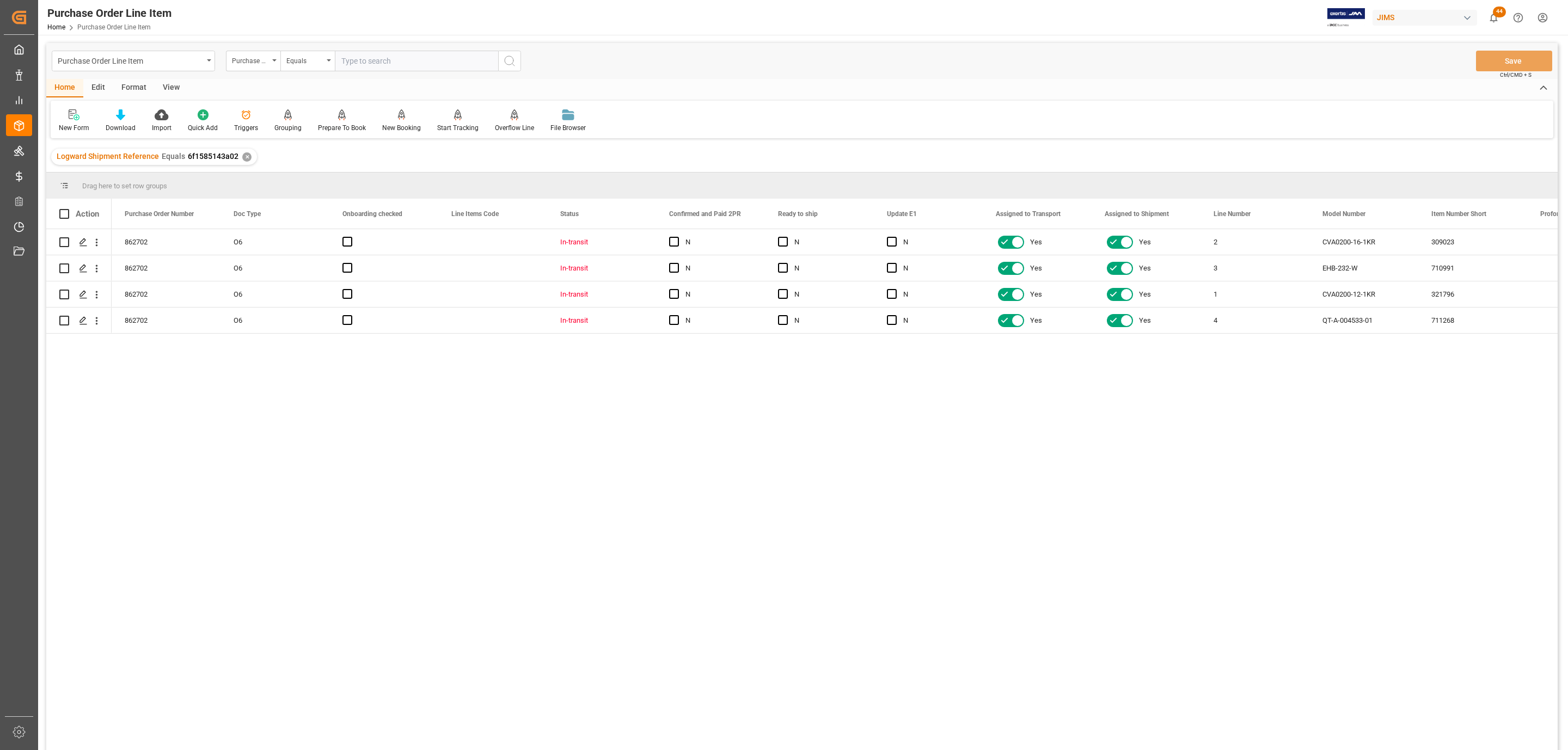
click at [173, 84] on div "View" at bounding box center [171, 88] width 33 height 18
click at [128, 114] on icon at bounding box center [123, 114] width 11 height 11
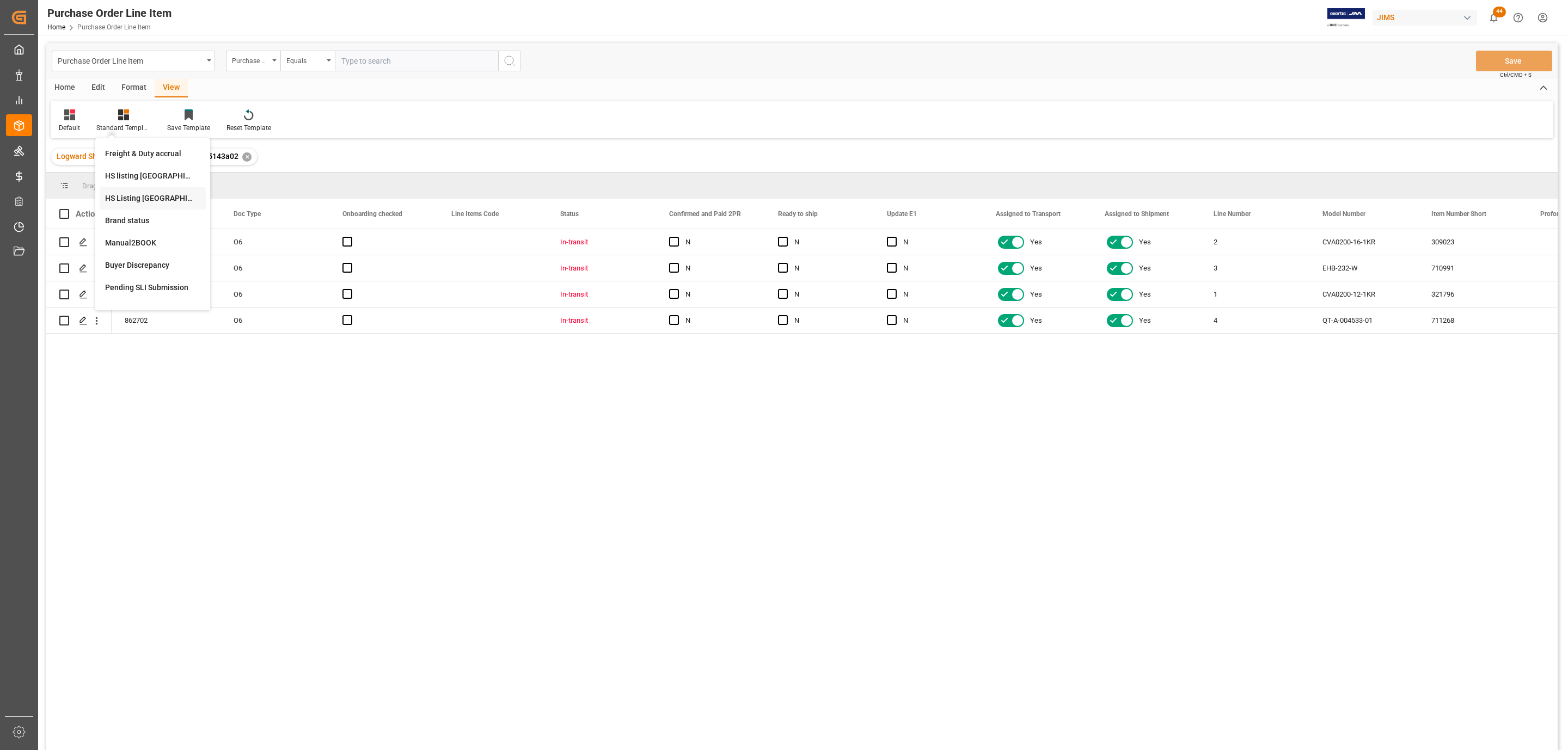
click at [149, 196] on div "HS Listing [GEOGRAPHIC_DATA]" at bounding box center [153, 198] width 95 height 12
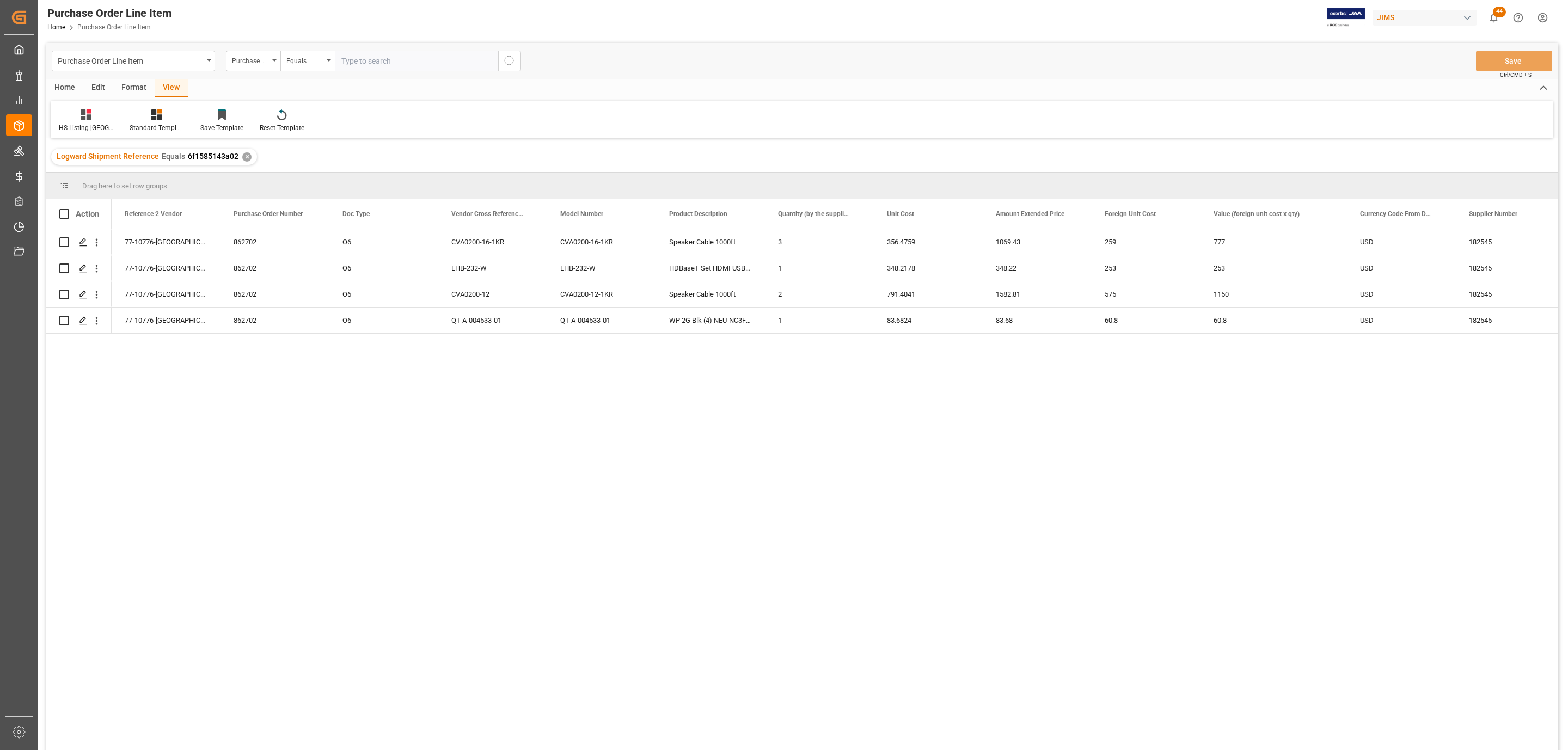
click at [95, 87] on div "Edit" at bounding box center [98, 88] width 30 height 18
click at [57, 84] on div "Home" at bounding box center [65, 88] width 37 height 18
click at [65, 206] on div "Action" at bounding box center [79, 213] width 65 height 30
click at [64, 212] on span at bounding box center [64, 214] width 10 height 10
click at [67, 209] on input "checkbox" at bounding box center [67, 209] width 0 height 0
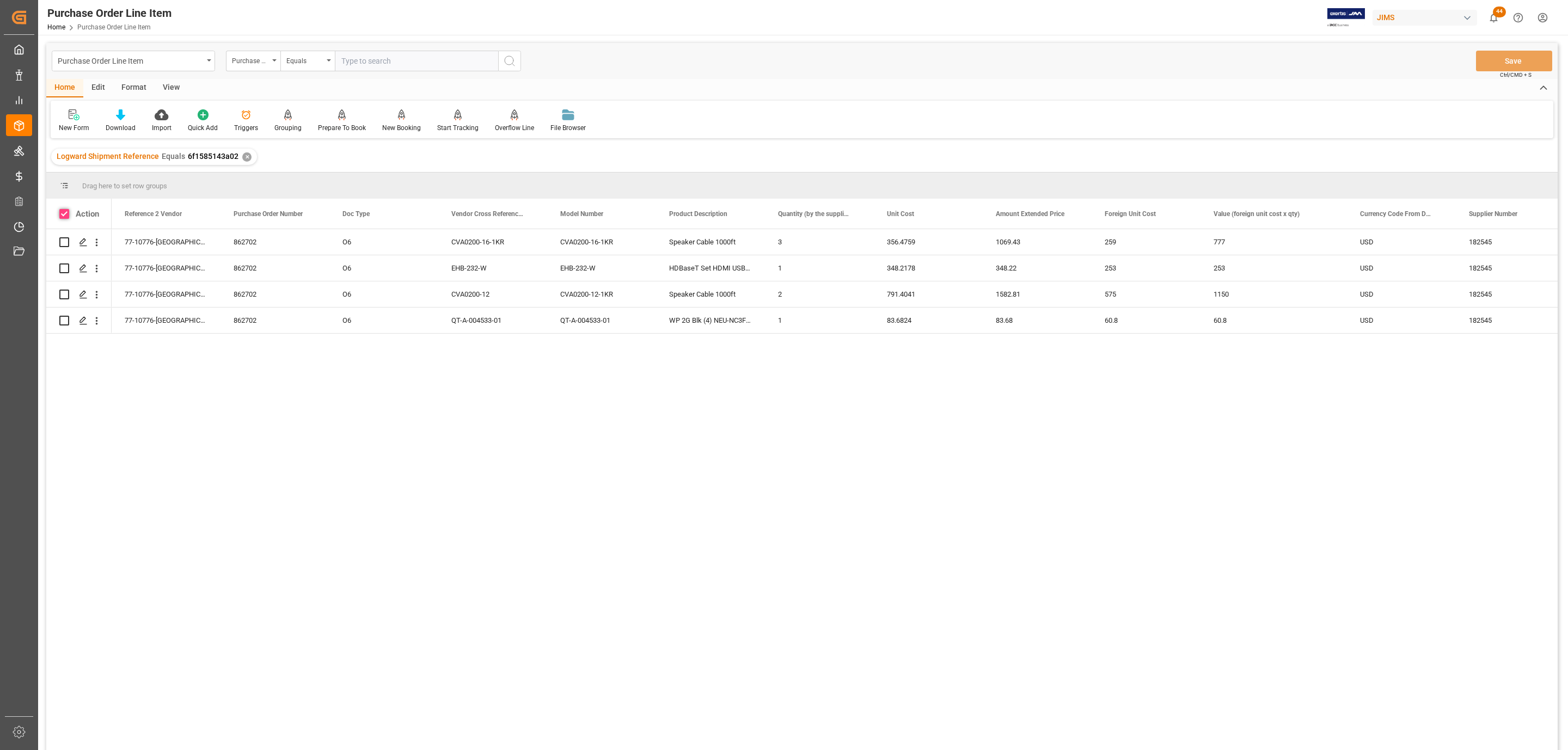
checkbox input "true"
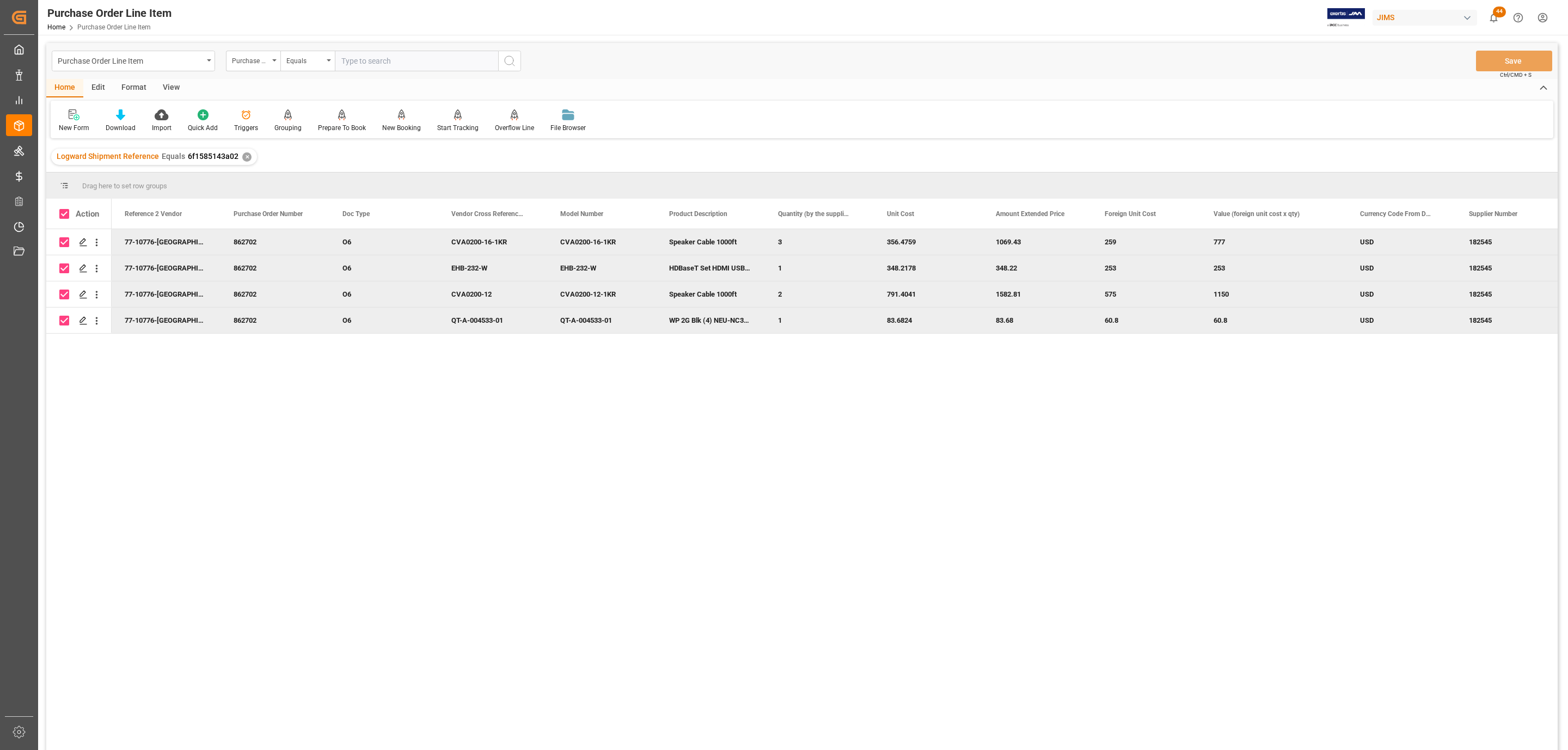
click at [113, 97] on div "Format" at bounding box center [133, 88] width 42 height 18
click at [67, 85] on div "Home" at bounding box center [65, 88] width 37 height 18
click at [113, 125] on div "Download" at bounding box center [121, 127] width 30 height 10
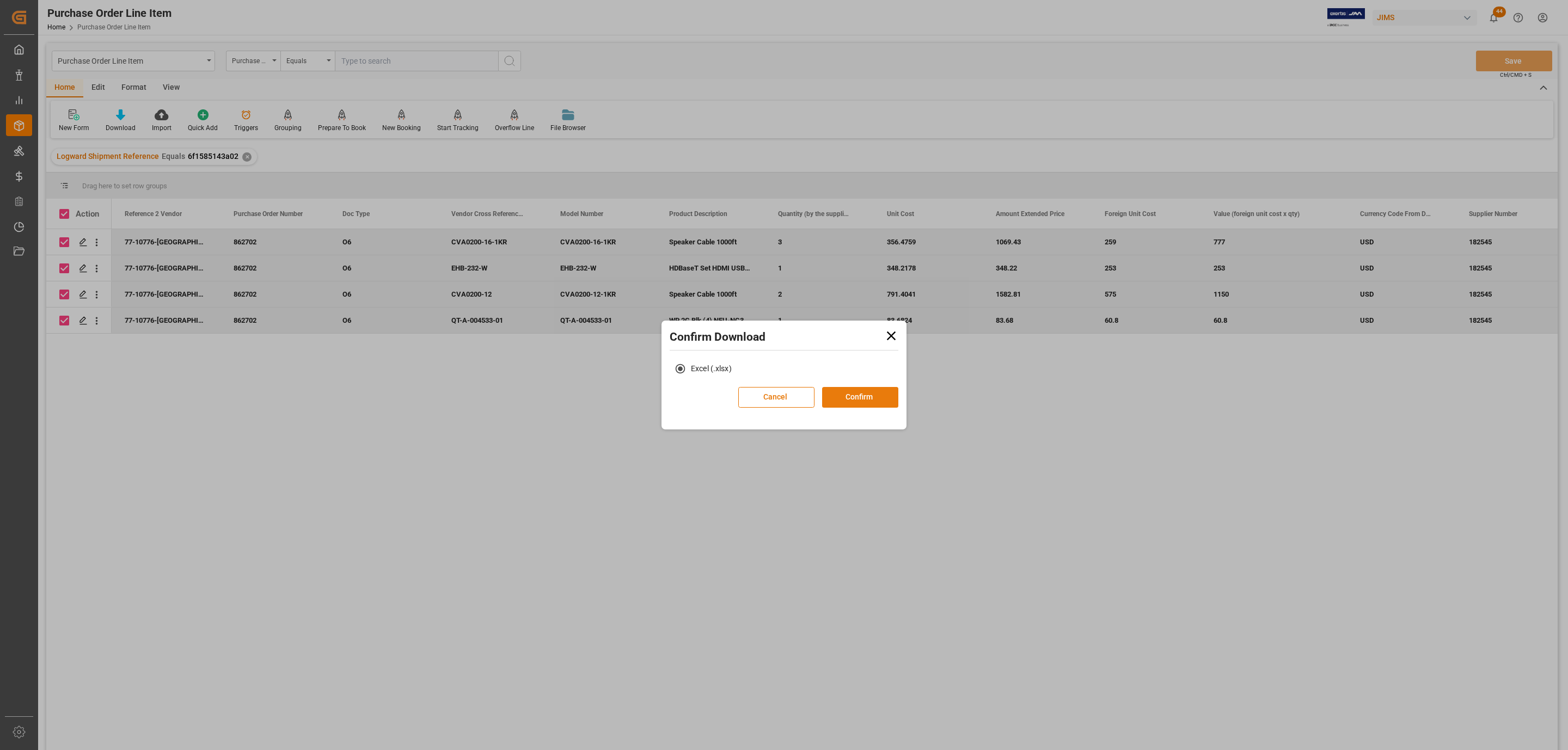
click at [859, 401] on button "Confirm" at bounding box center [860, 397] width 76 height 20
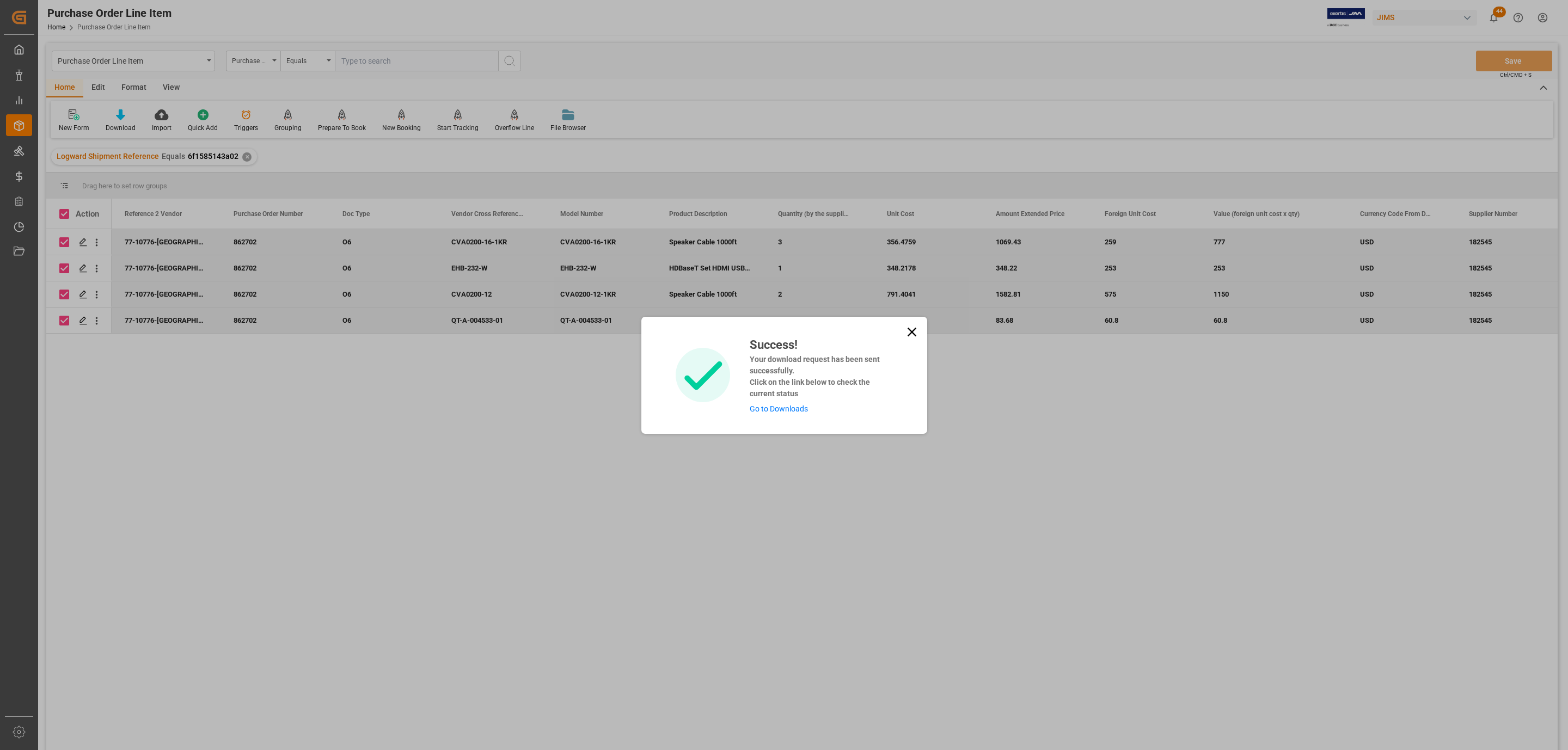
click at [786, 411] on link "Go to Downloads" at bounding box center [779, 409] width 58 height 9
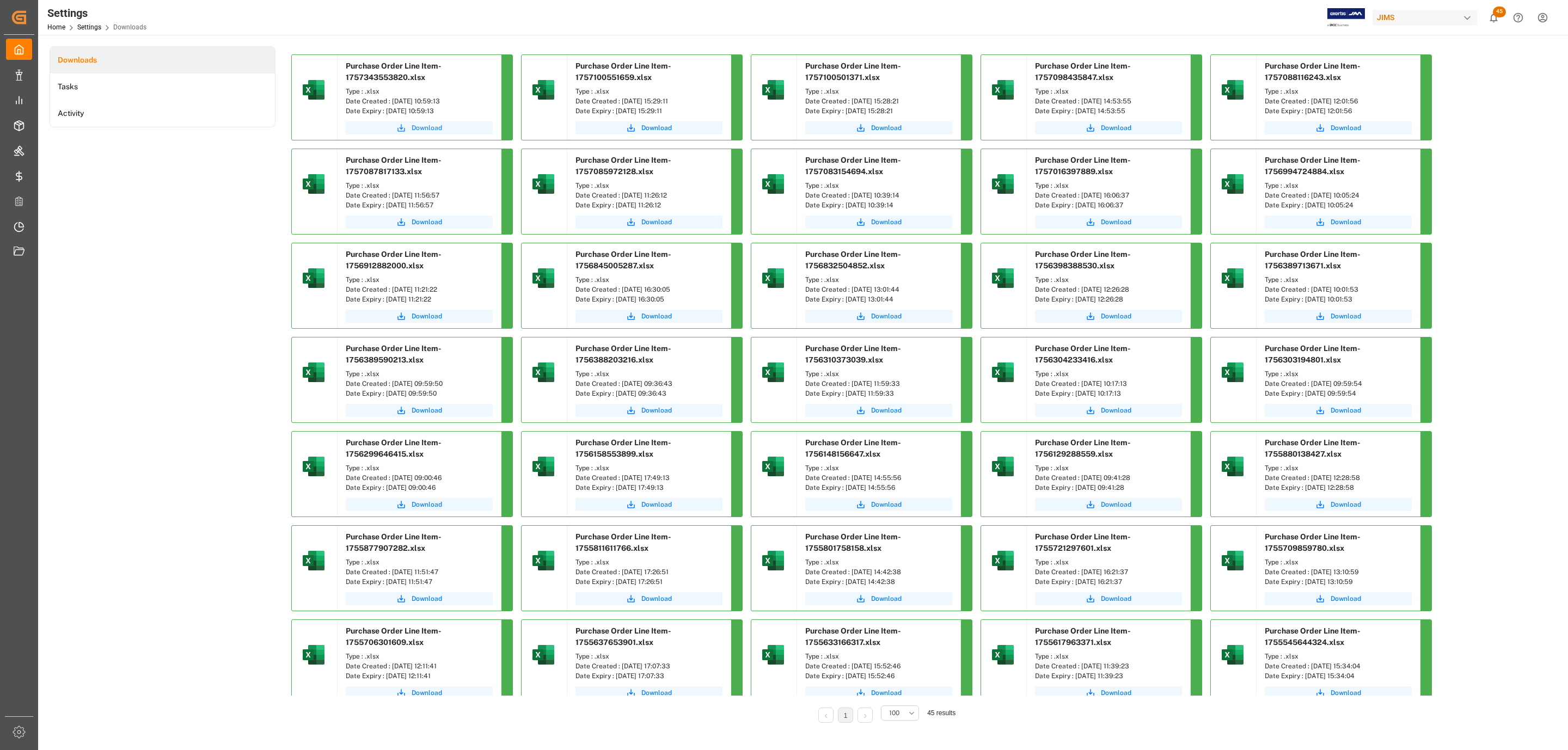
click at [453, 125] on button "Download" at bounding box center [419, 127] width 147 height 13
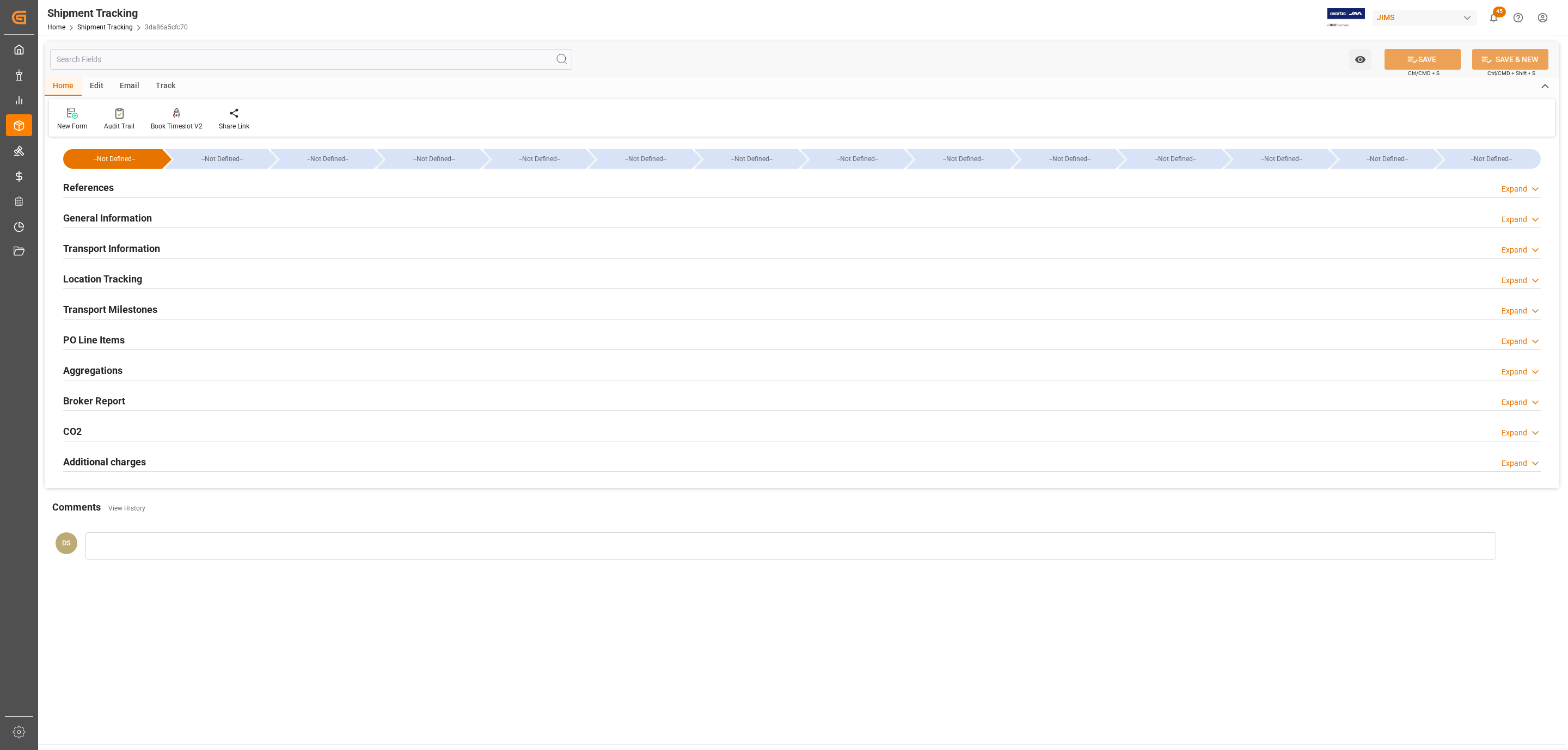
click at [113, 340] on h2 "PO Line Items" at bounding box center [93, 339] width 61 height 15
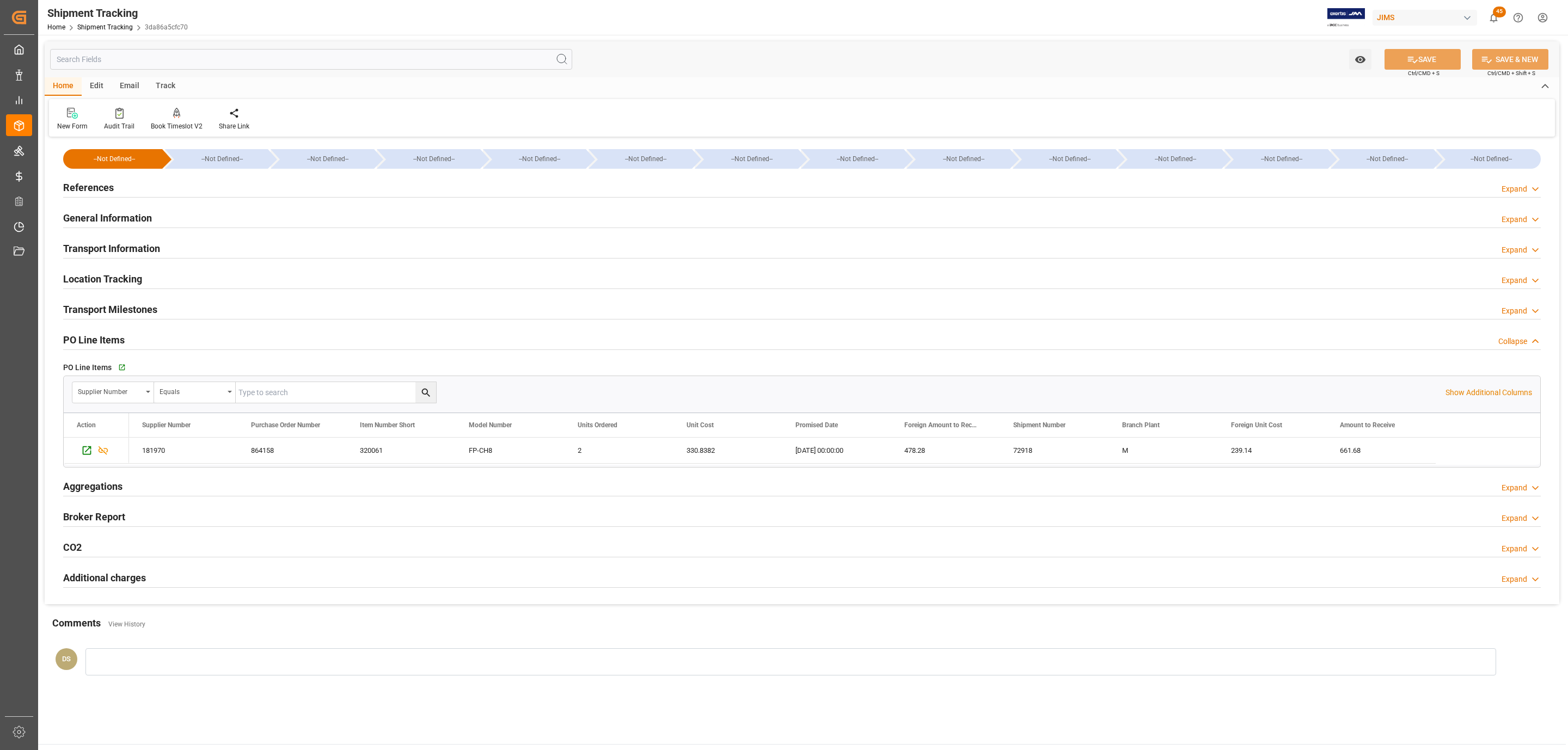
click at [182, 185] on div "References Expand" at bounding box center [802, 186] width 1477 height 20
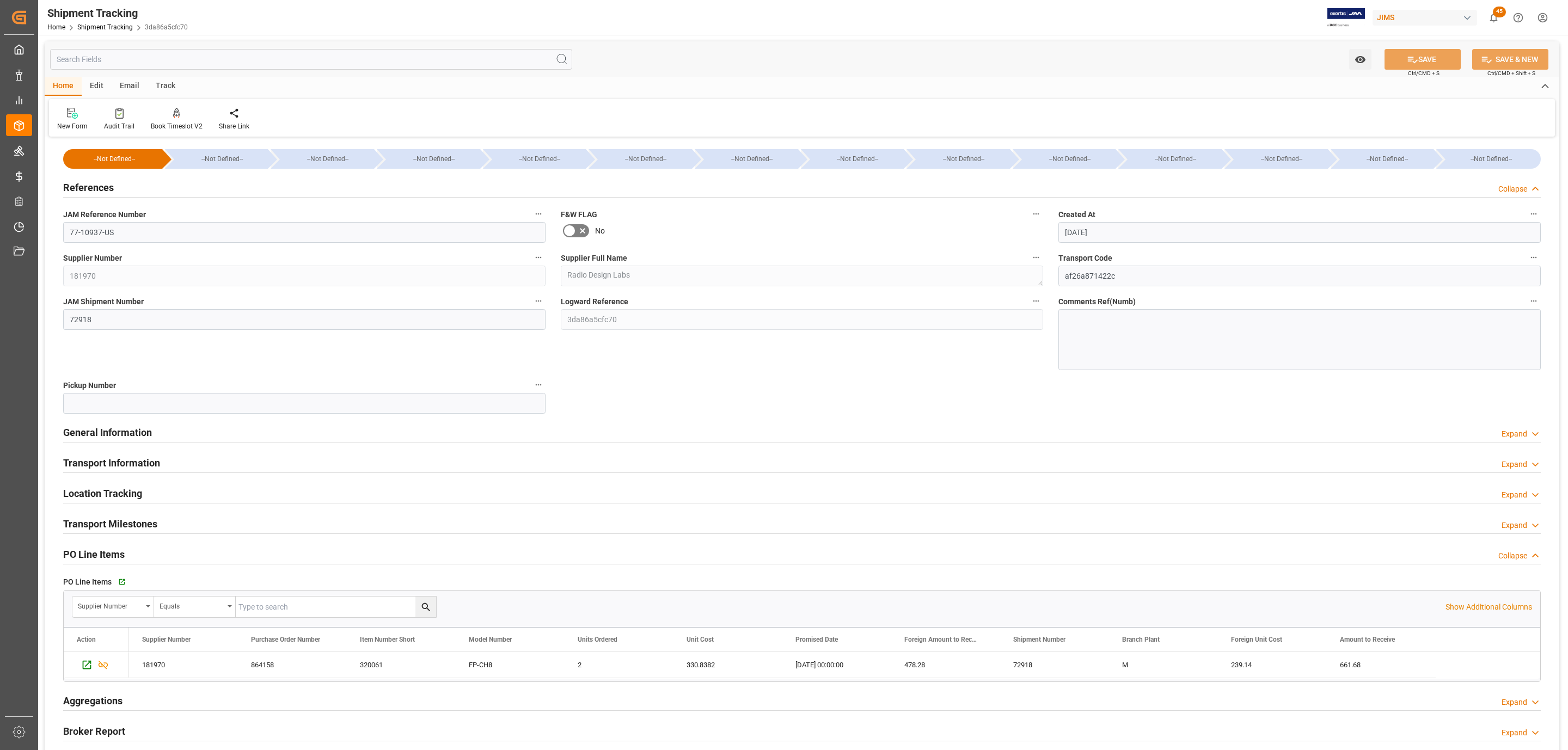
click at [182, 185] on div "References Collapse" at bounding box center [802, 186] width 1477 height 20
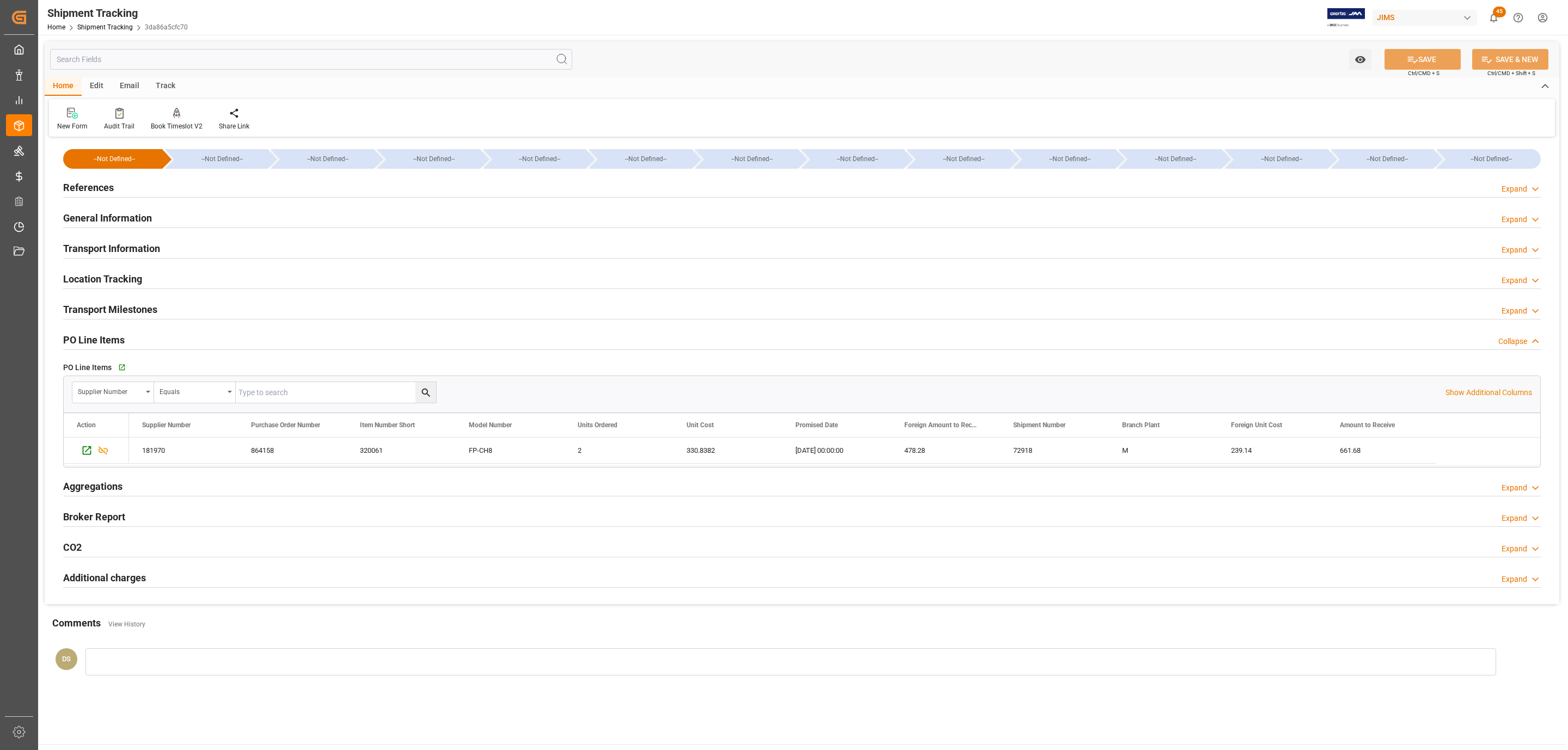
click at [107, 178] on div "References" at bounding box center [89, 186] width 51 height 20
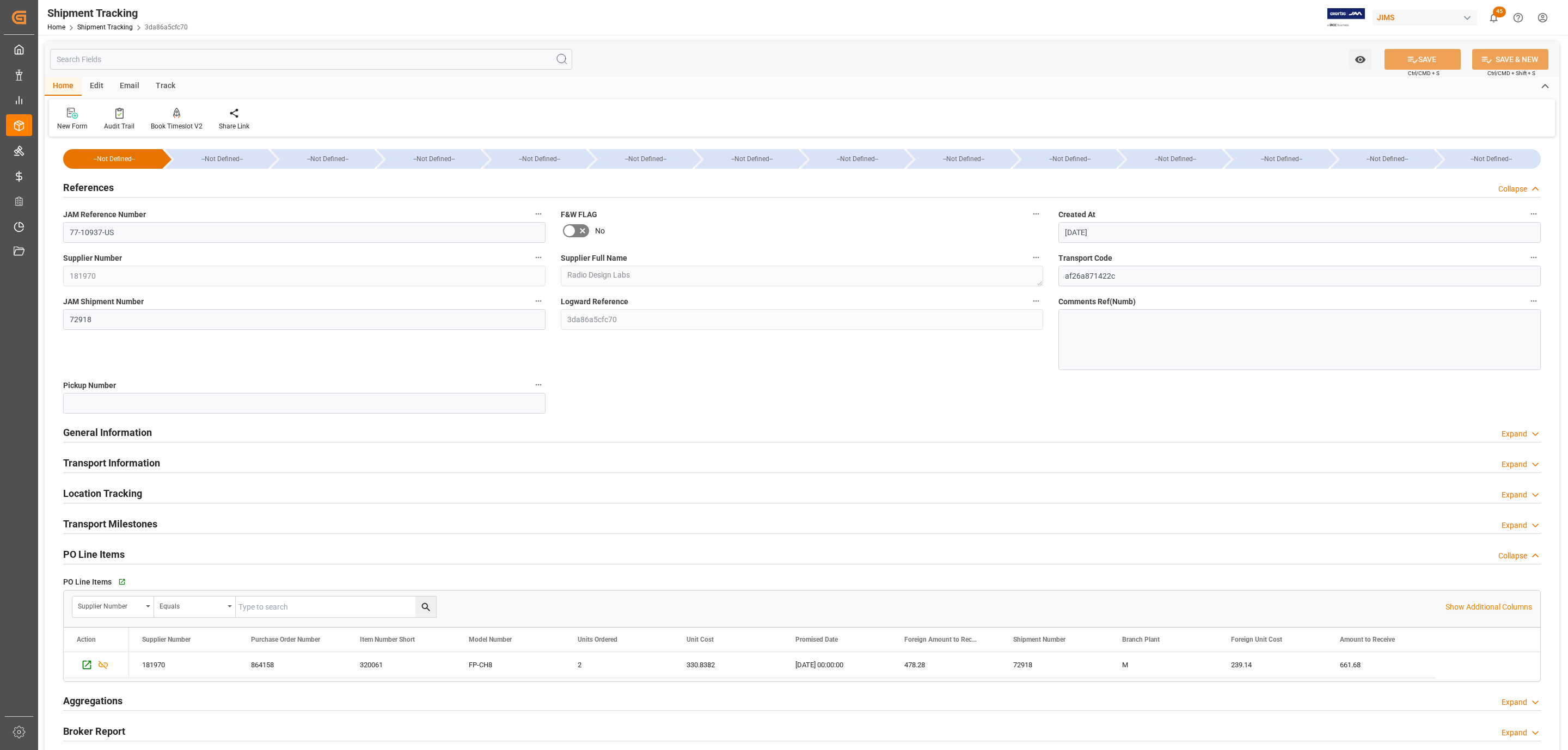
click at [107, 185] on h2 "References" at bounding box center [89, 187] width 51 height 15
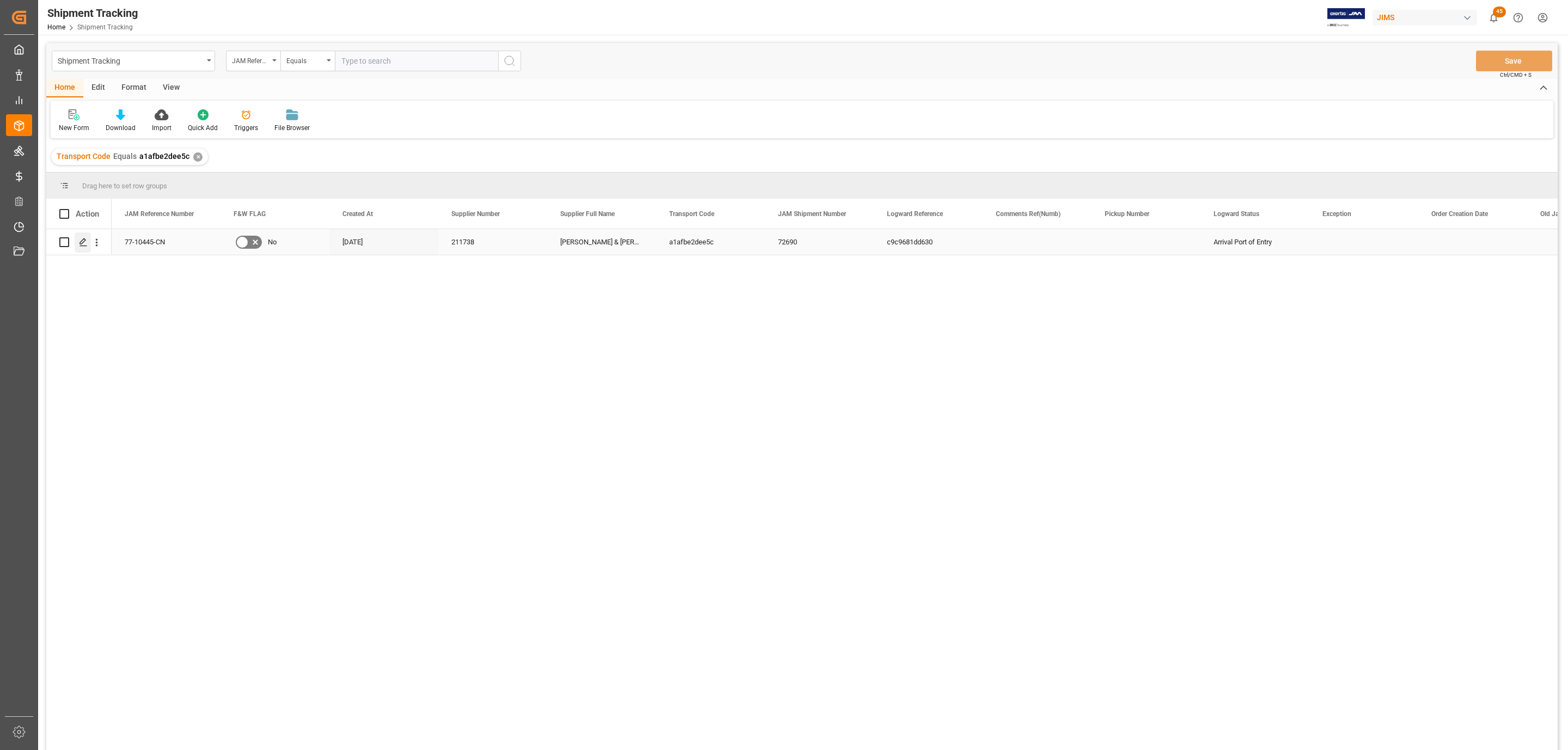
click at [77, 249] on div "Press SPACE to select this row." at bounding box center [83, 242] width 17 height 20
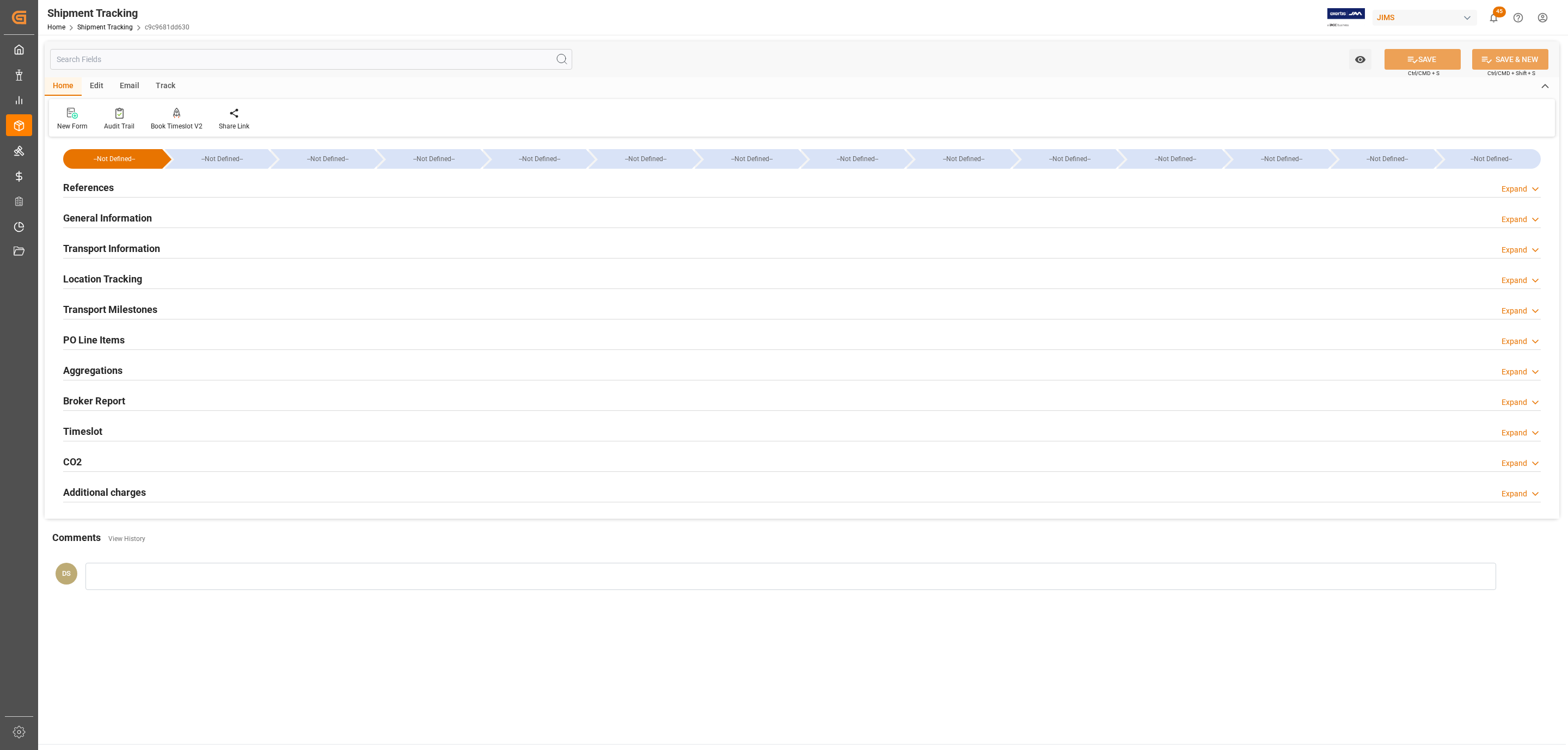
click at [125, 423] on div "Timeslot Expand" at bounding box center [802, 430] width 1477 height 20
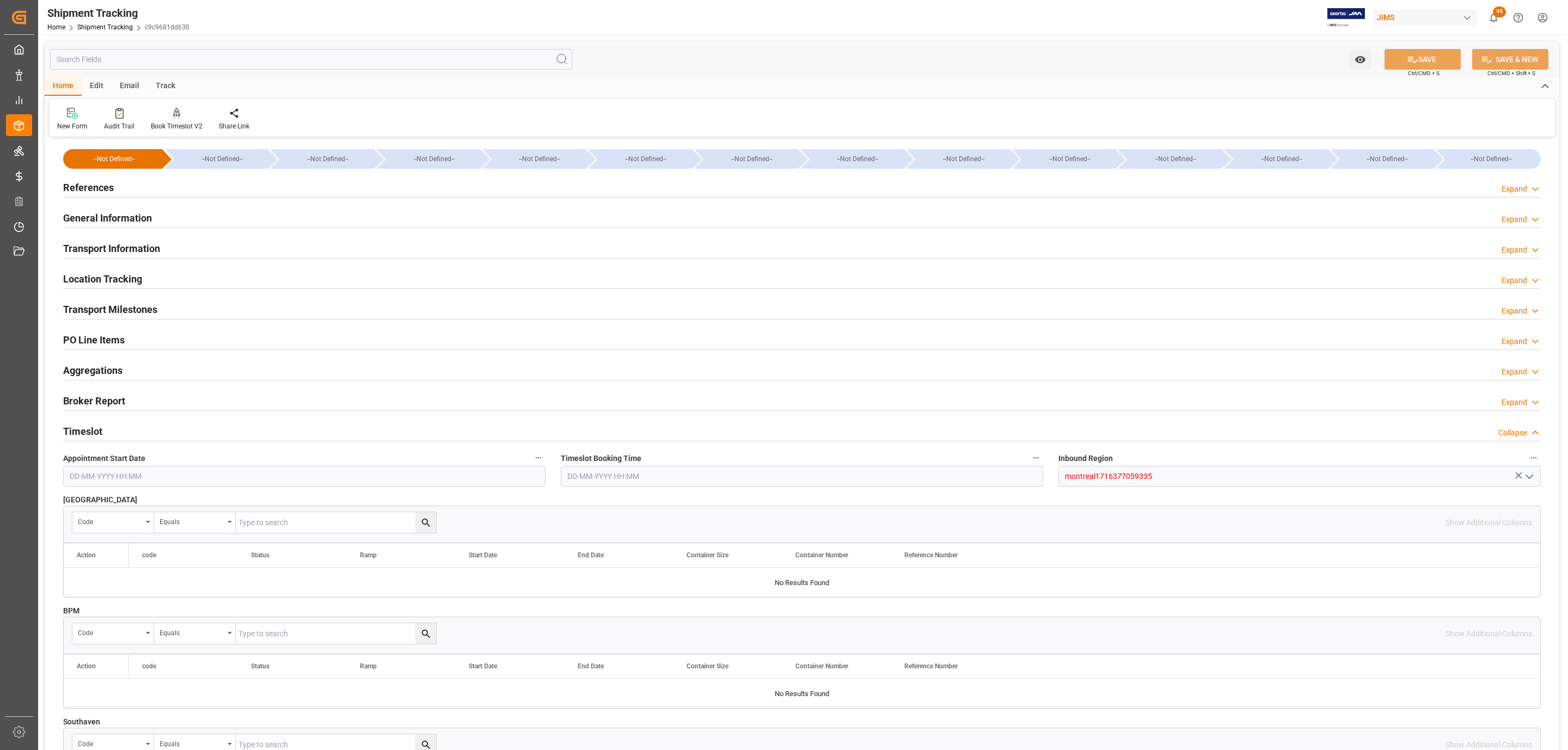
click at [108, 185] on h2 "References" at bounding box center [89, 187] width 51 height 15
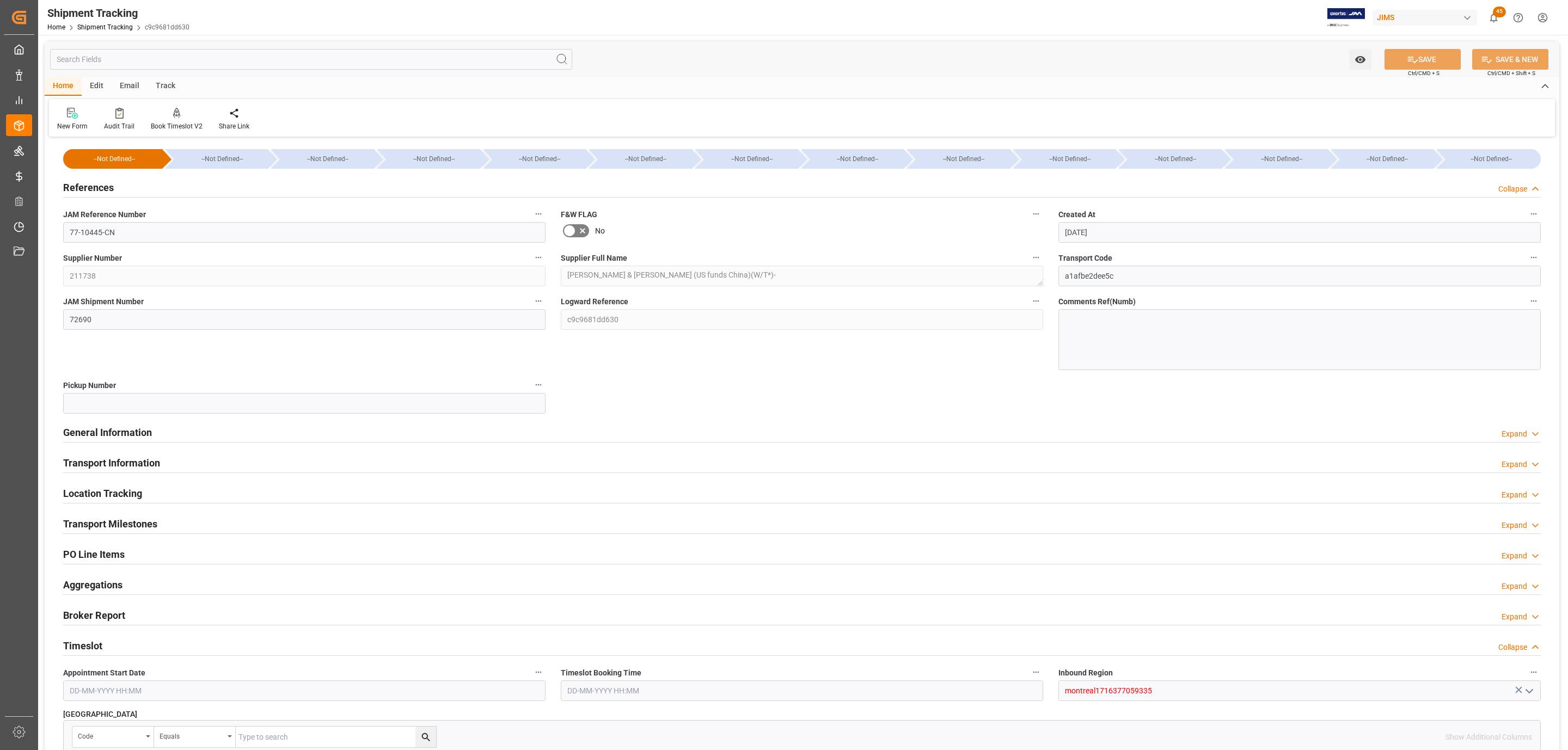
click at [108, 185] on h2 "References" at bounding box center [89, 187] width 51 height 15
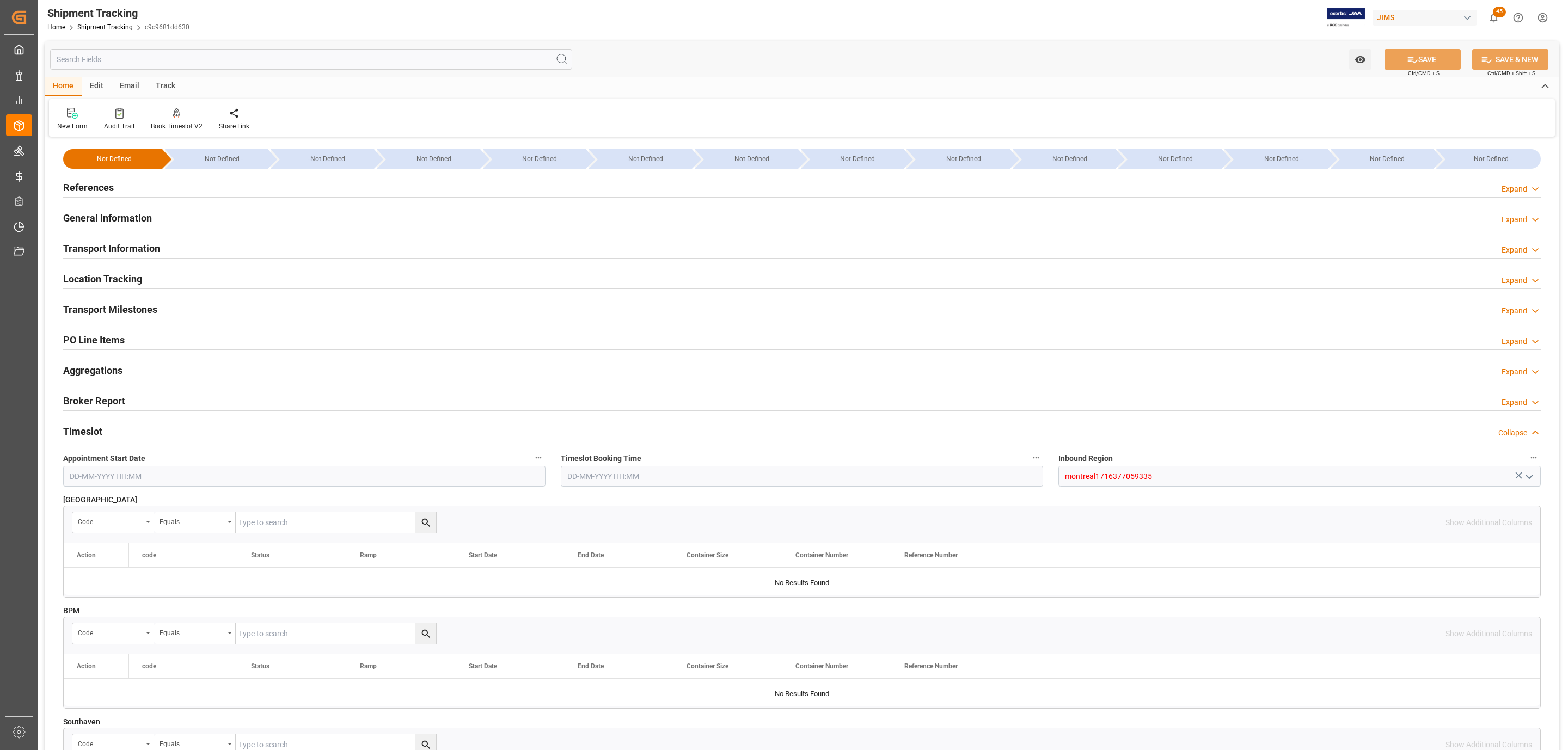
click at [100, 314] on h2 "Transport Milestones" at bounding box center [110, 308] width 94 height 15
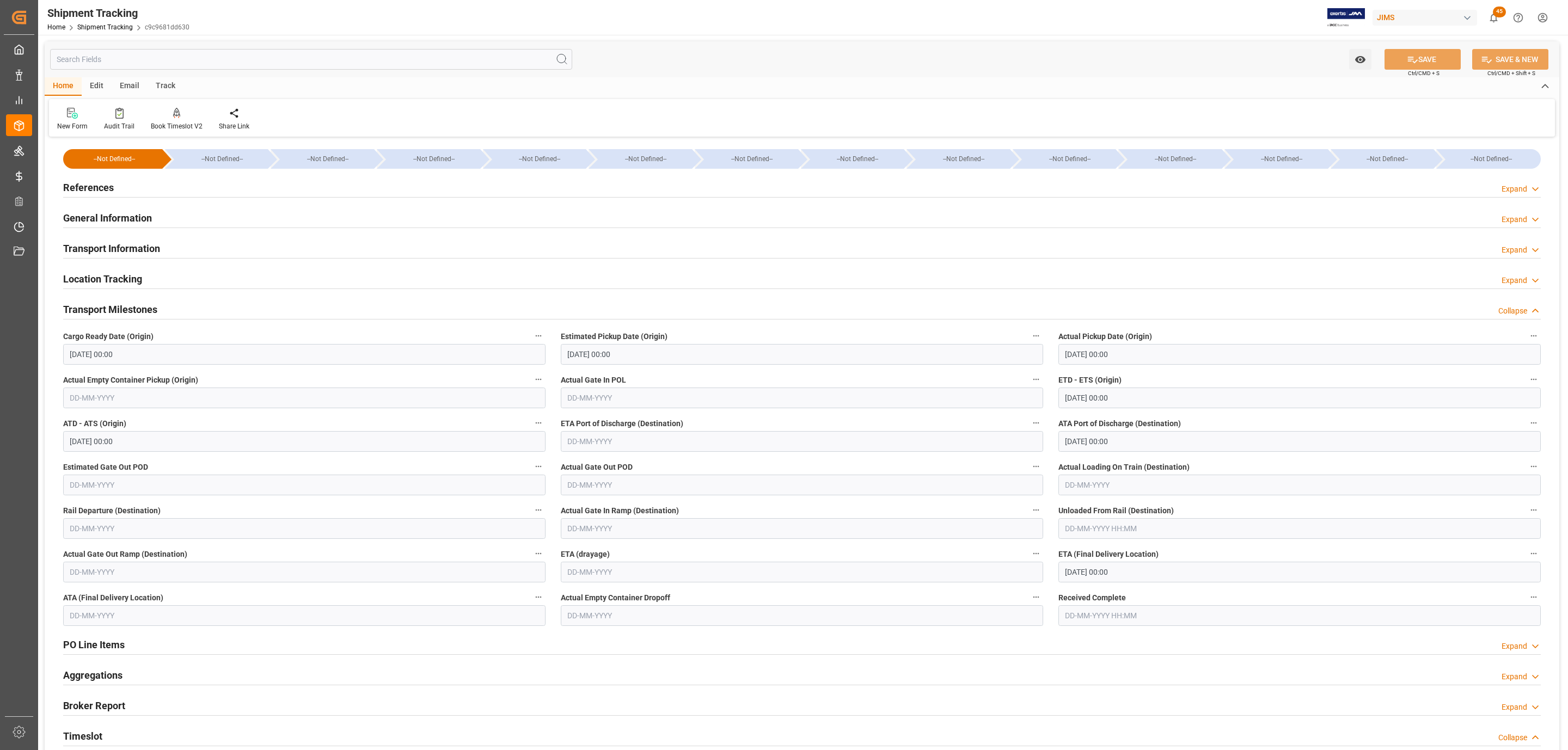
click at [1089, 580] on input "10-09-2025 00:00" at bounding box center [1300, 571] width 483 height 20
click at [1155, 661] on span "12" at bounding box center [1156, 661] width 7 height 8
type input "[DATE] 00:00"
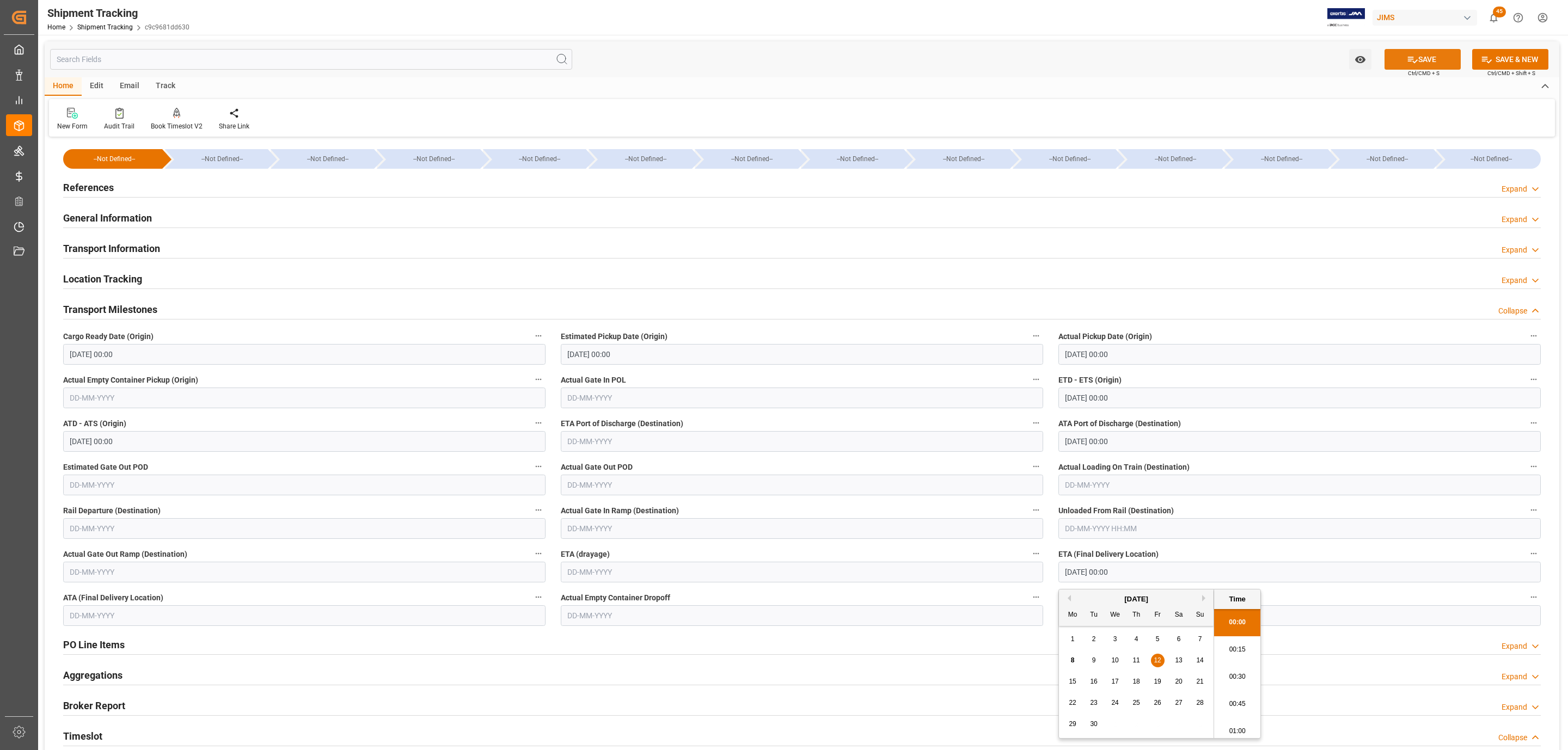
click at [1421, 61] on button "SAVE" at bounding box center [1423, 58] width 76 height 20
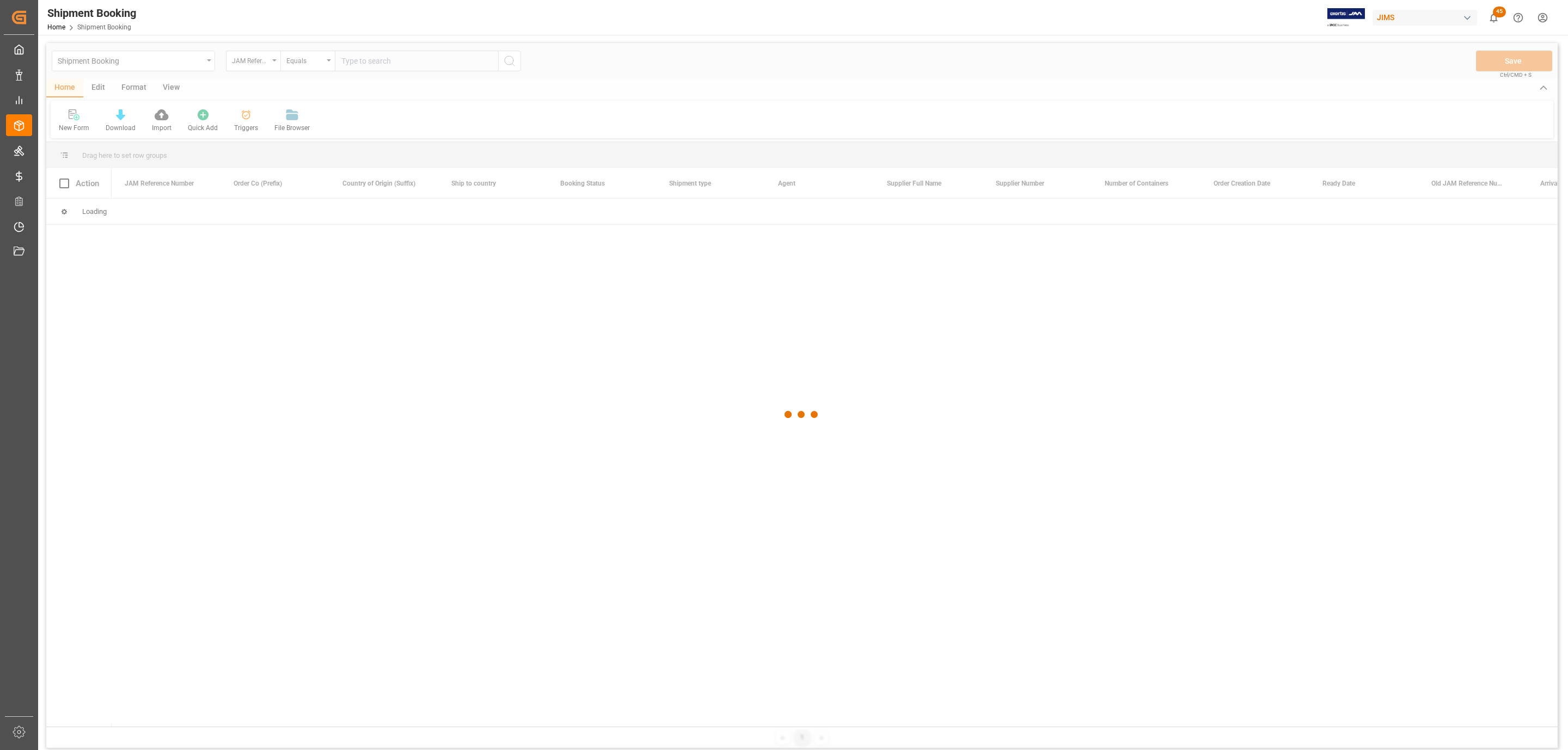
paste input "77-10518-[GEOGRAPHIC_DATA]"
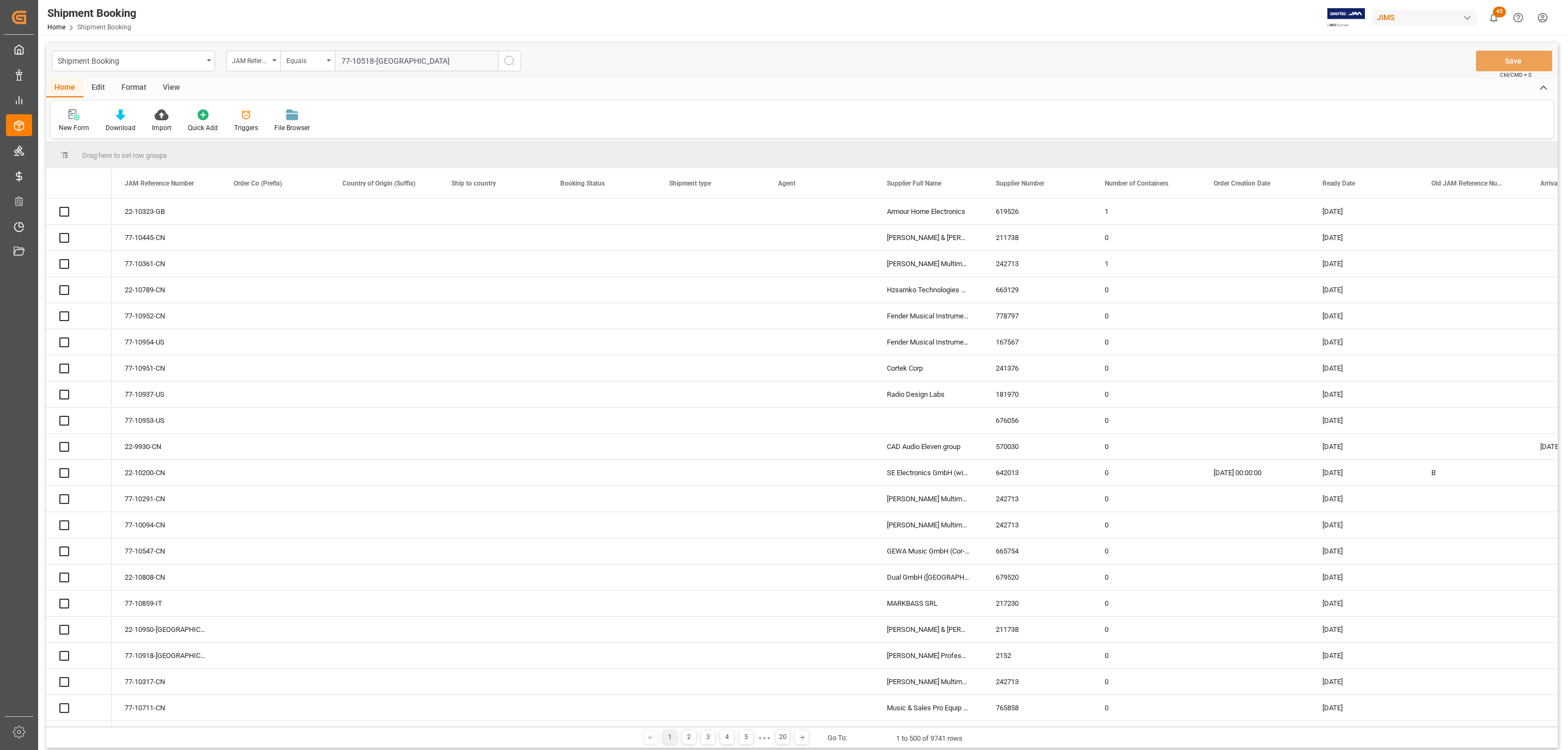
type input "77-10518-[GEOGRAPHIC_DATA]"
click at [508, 59] on icon "search button" at bounding box center [509, 60] width 13 height 13
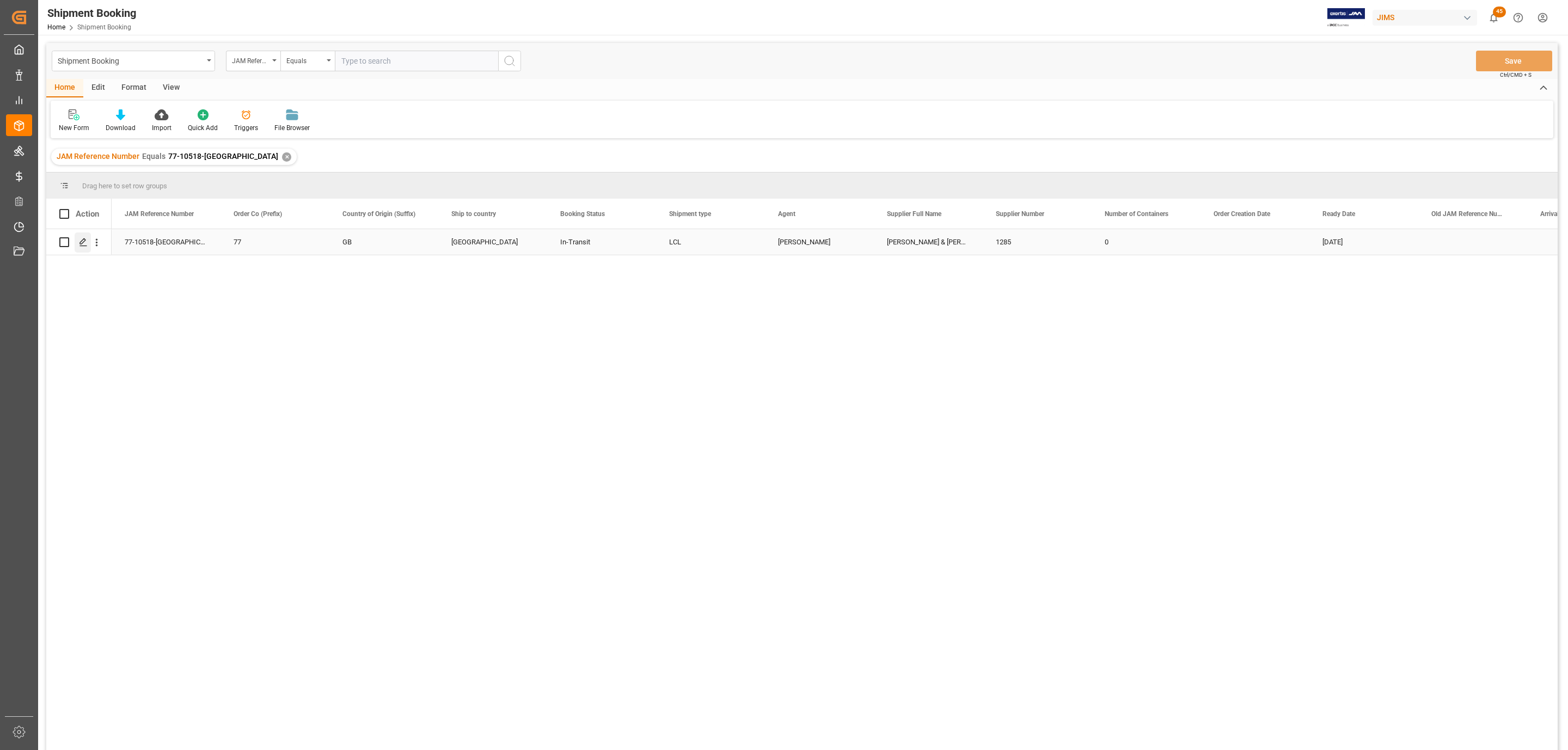
click at [84, 242] on polygon "Press SPACE to select this row." at bounding box center [83, 242] width 6 height 6
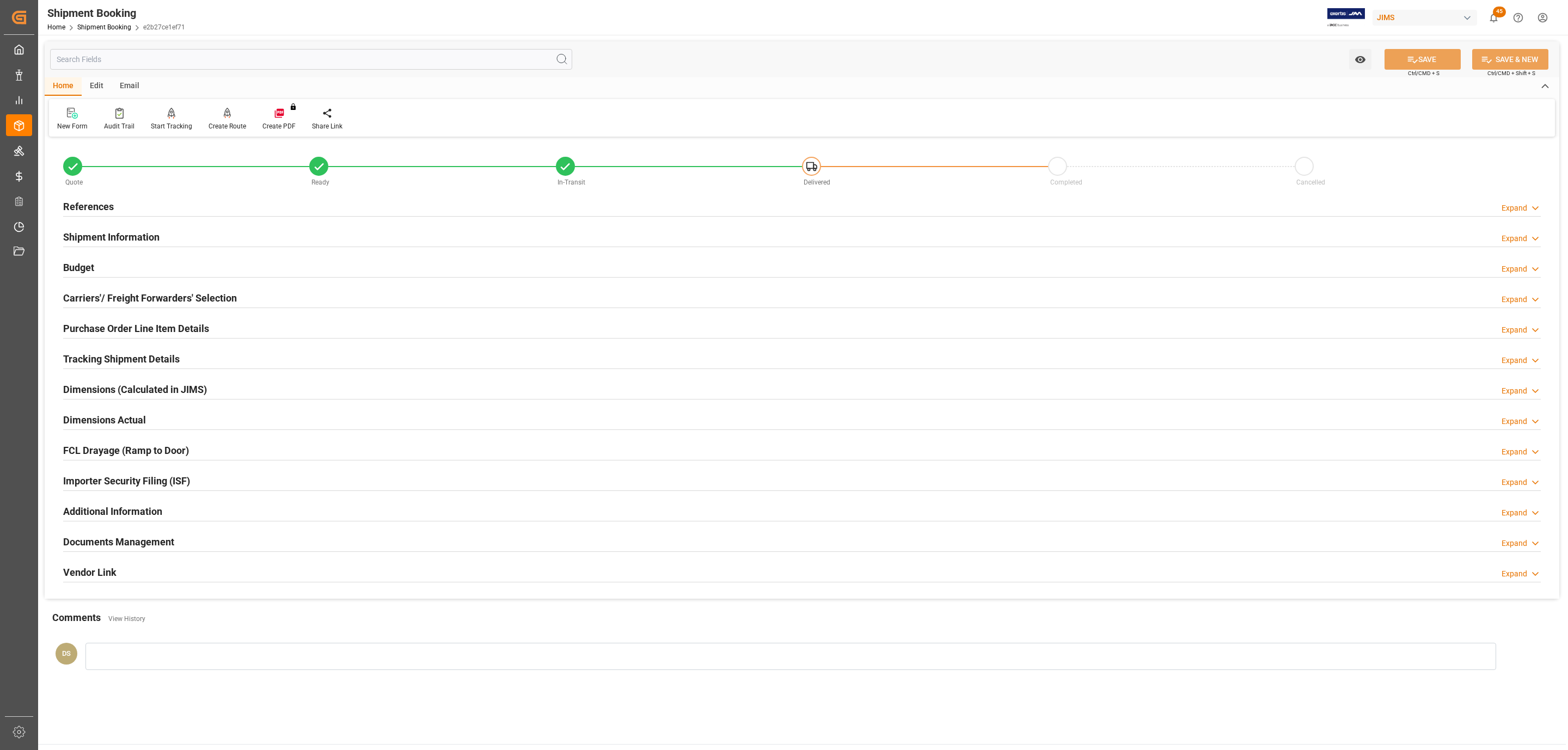
click at [127, 191] on div "Quote Ready In-Transit Delivered Completed Cancelled" at bounding box center [802, 168] width 1493 height 47
click at [118, 204] on div "References Expand" at bounding box center [802, 205] width 1477 height 20
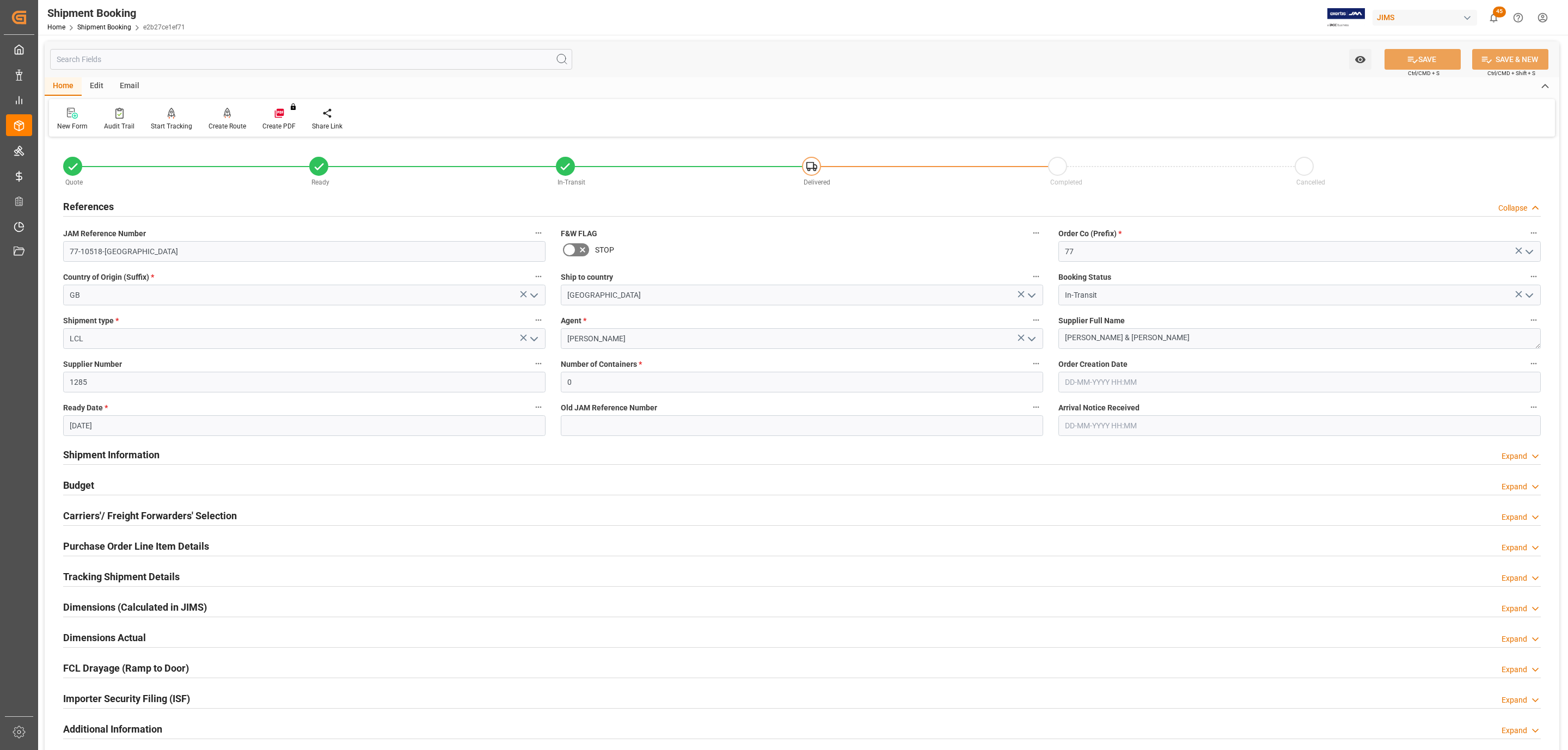
click at [118, 204] on div "References Collapse" at bounding box center [802, 205] width 1477 height 20
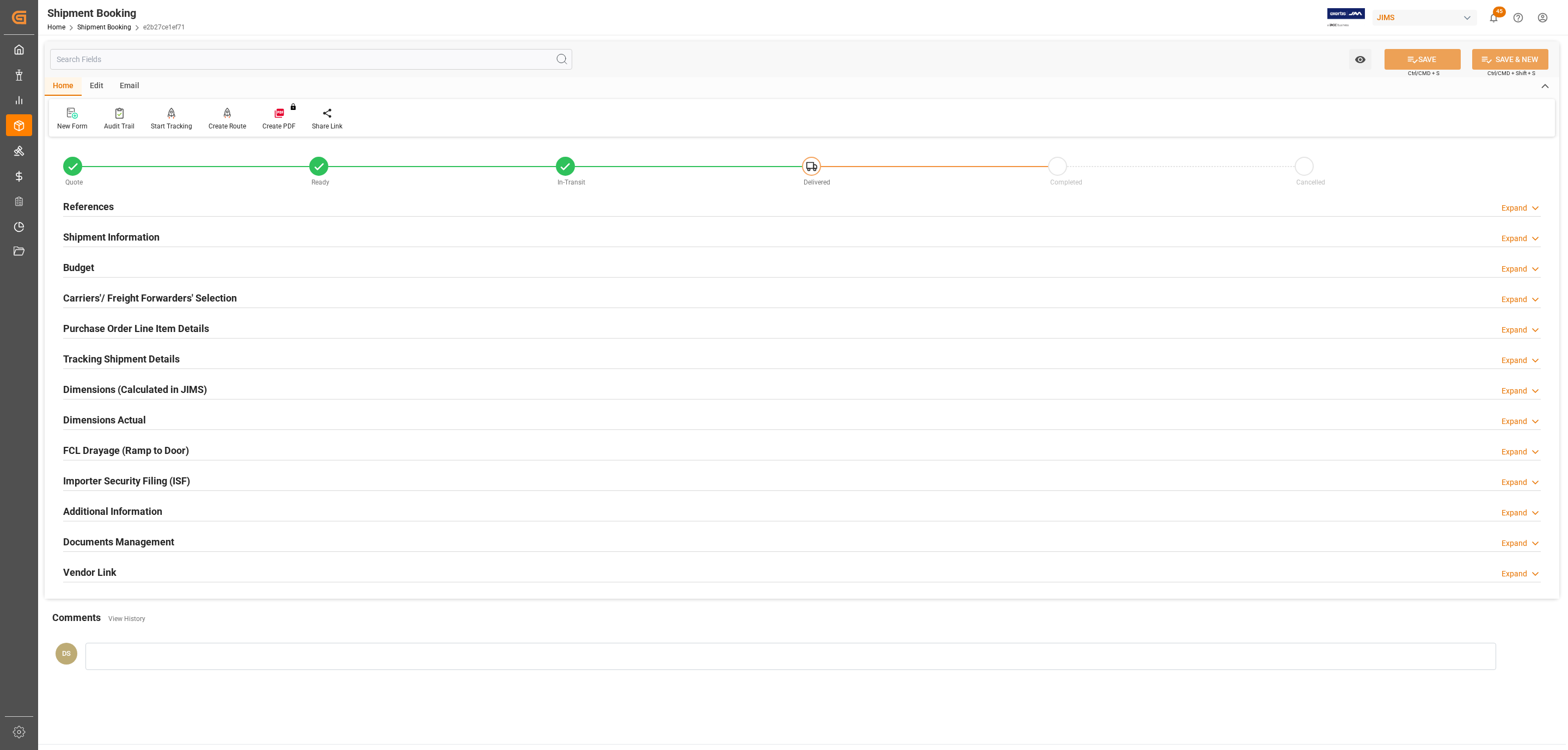
click at [108, 231] on h2 "Shipment Information" at bounding box center [111, 236] width 96 height 15
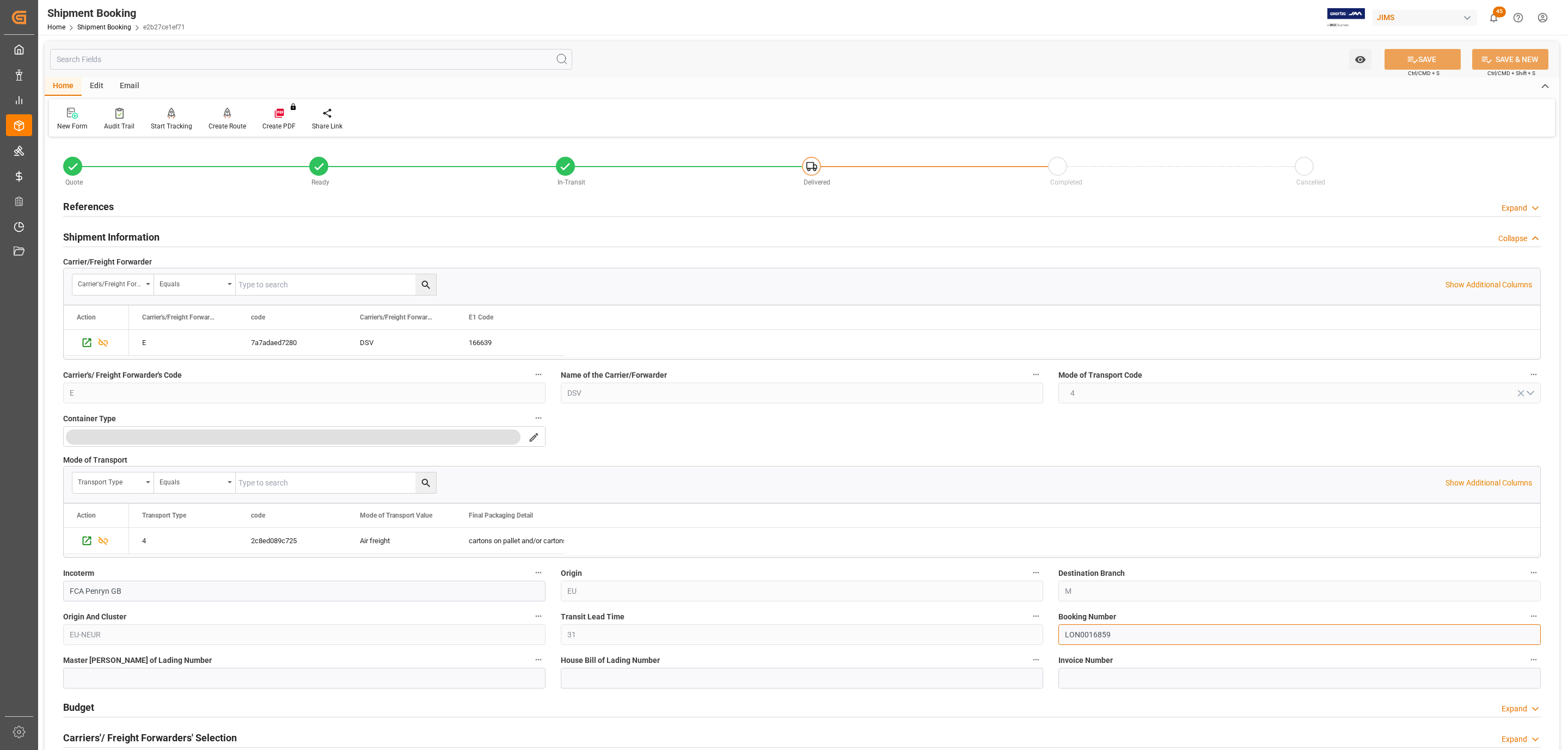
click at [1155, 631] on input "LON0016859" at bounding box center [1300, 634] width 483 height 20
paste input "S"
type input "SLON0016859"
click at [1438, 61] on button "SAVE" at bounding box center [1423, 58] width 76 height 20
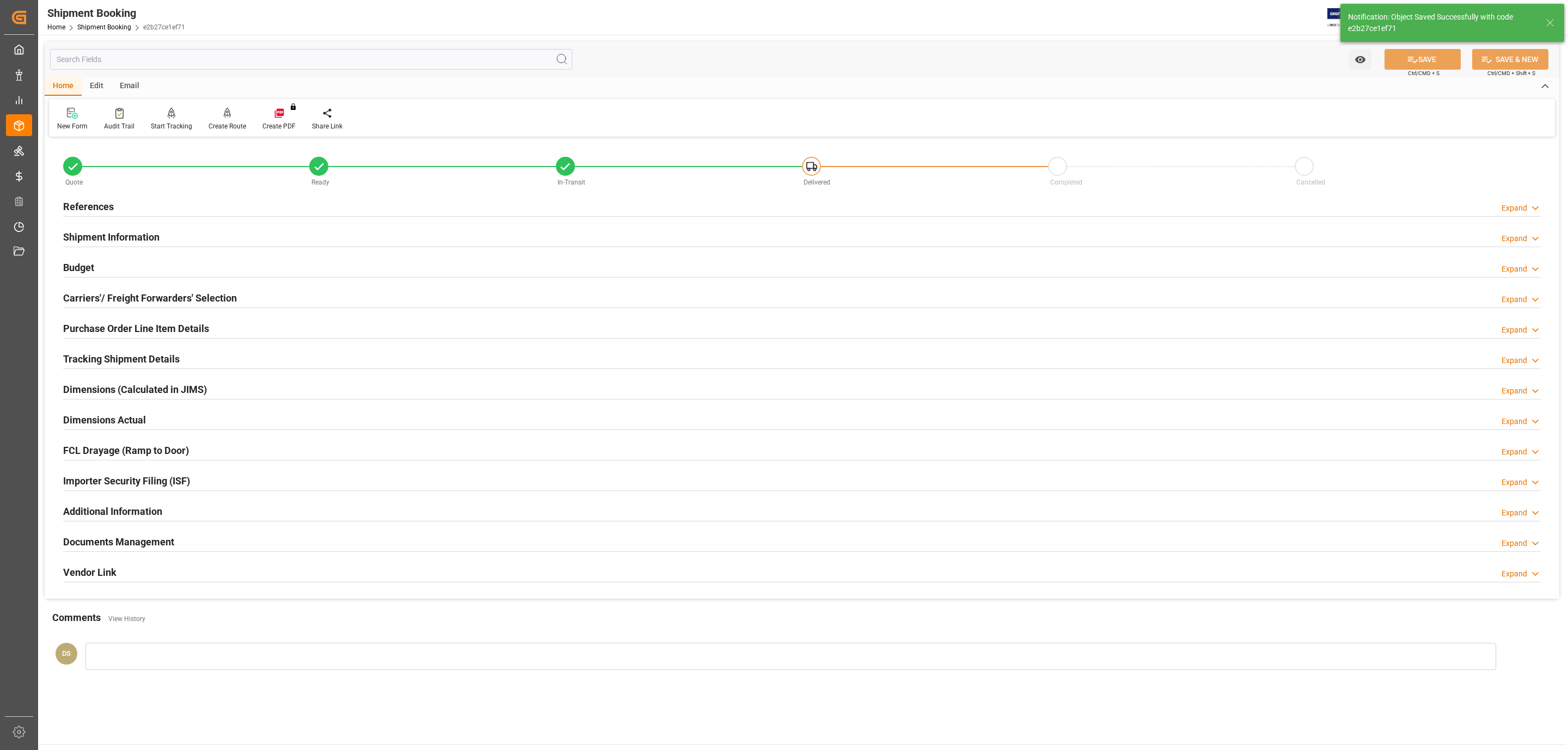
click at [139, 358] on h2 "Tracking Shipment Details" at bounding box center [122, 358] width 117 height 15
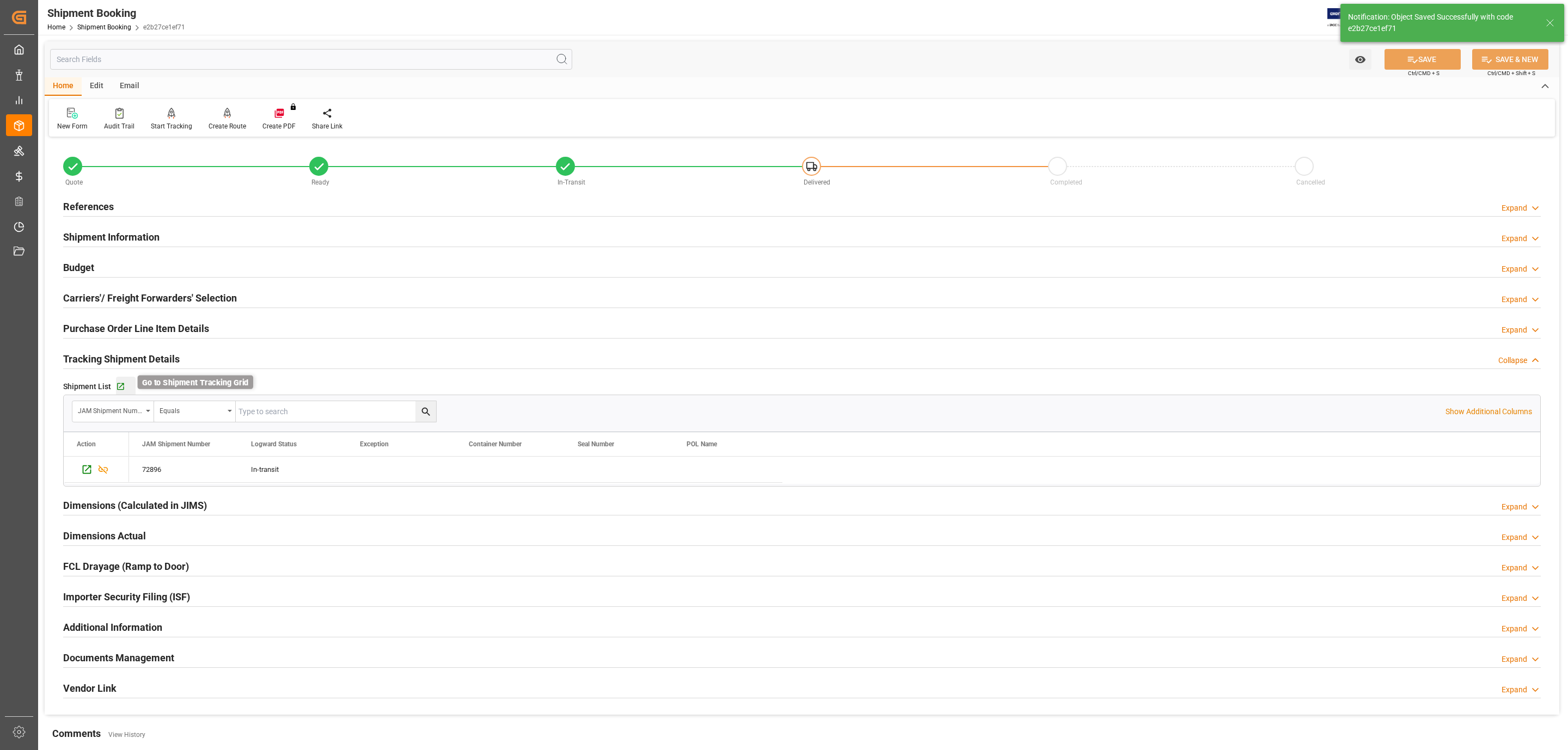
click at [120, 388] on icon "button" at bounding box center [120, 386] width 7 height 7
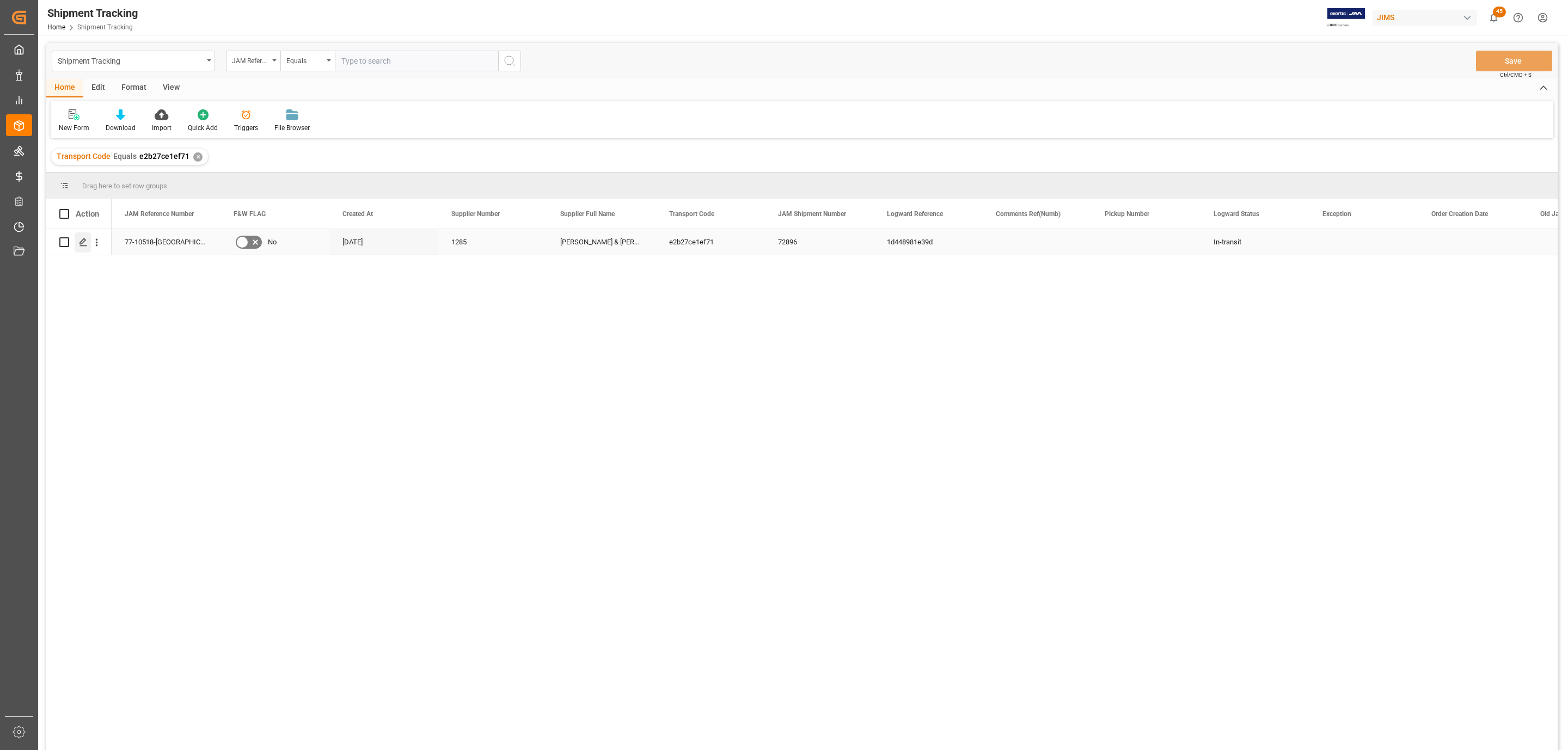
click at [82, 243] on icon "Press SPACE to select this row." at bounding box center [83, 241] width 9 height 9
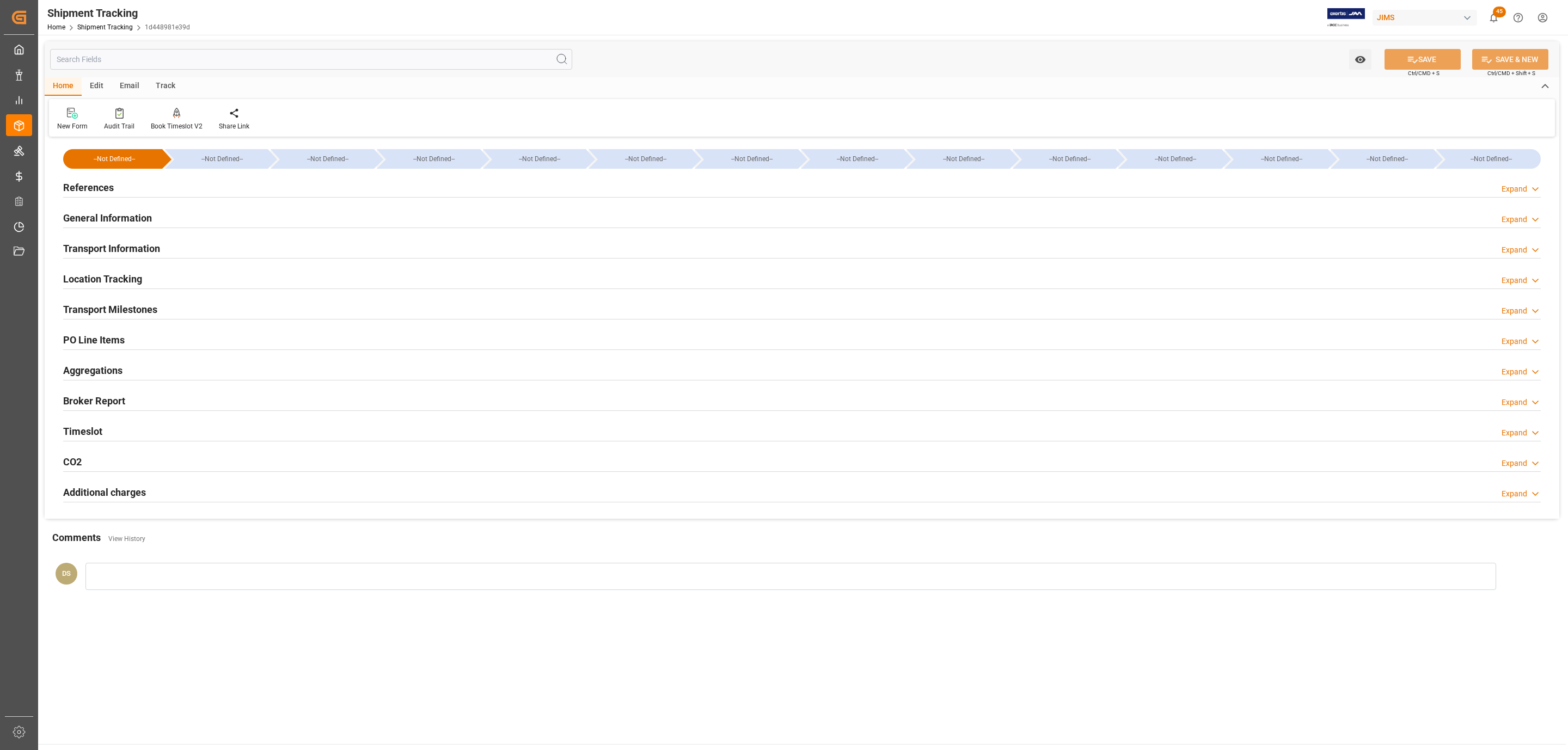
type input "01-09-2025 00:00"
type input "02-09-2025 00:00"
click at [102, 304] on h2 "Transport Milestones" at bounding box center [110, 308] width 94 height 15
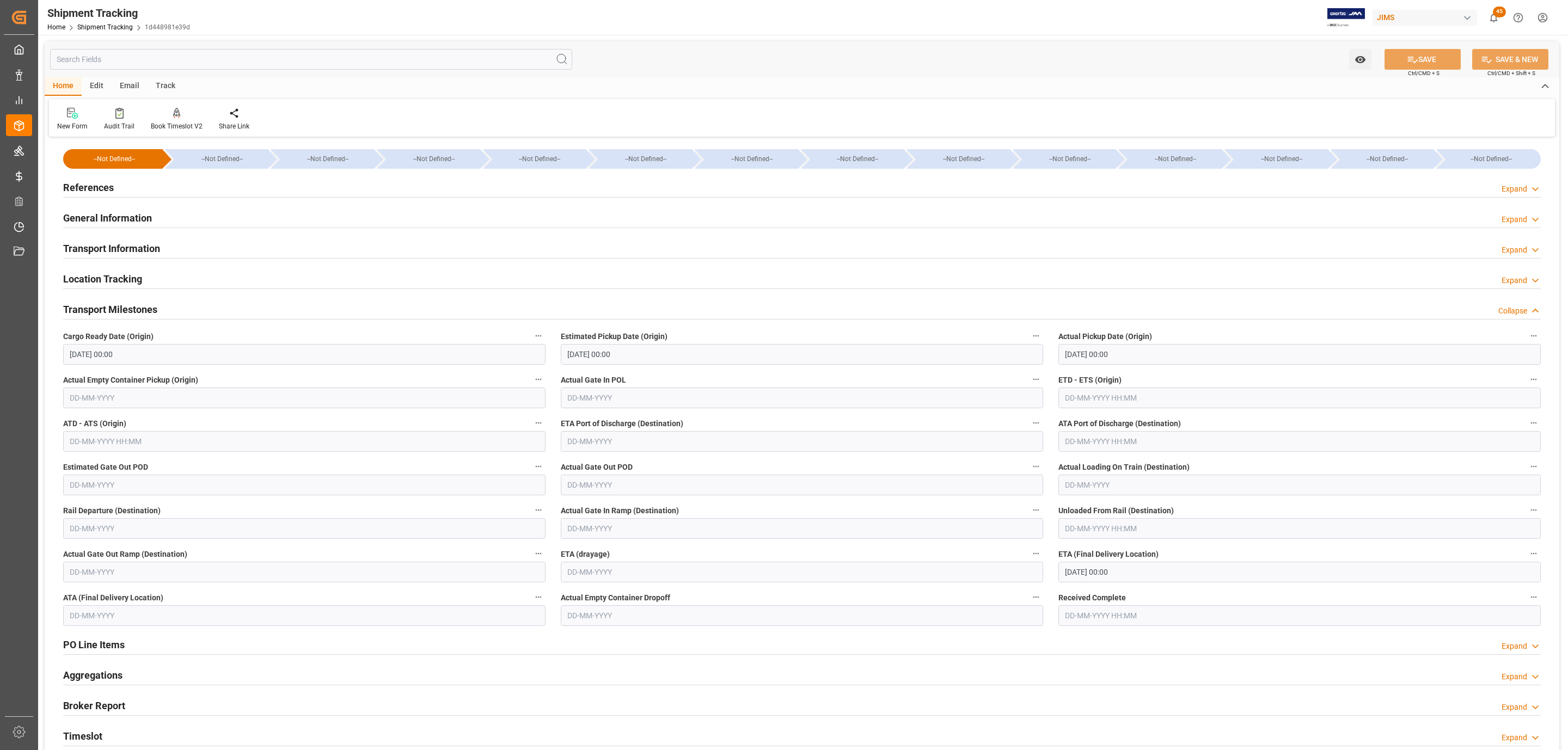
click at [1117, 563] on input "08-09-2025 00:00" at bounding box center [1300, 571] width 483 height 20
click at [1155, 661] on span "12" at bounding box center [1156, 661] width 7 height 8
type input "12-09-2025 00:00"
click at [1394, 58] on button "SAVE" at bounding box center [1423, 58] width 76 height 20
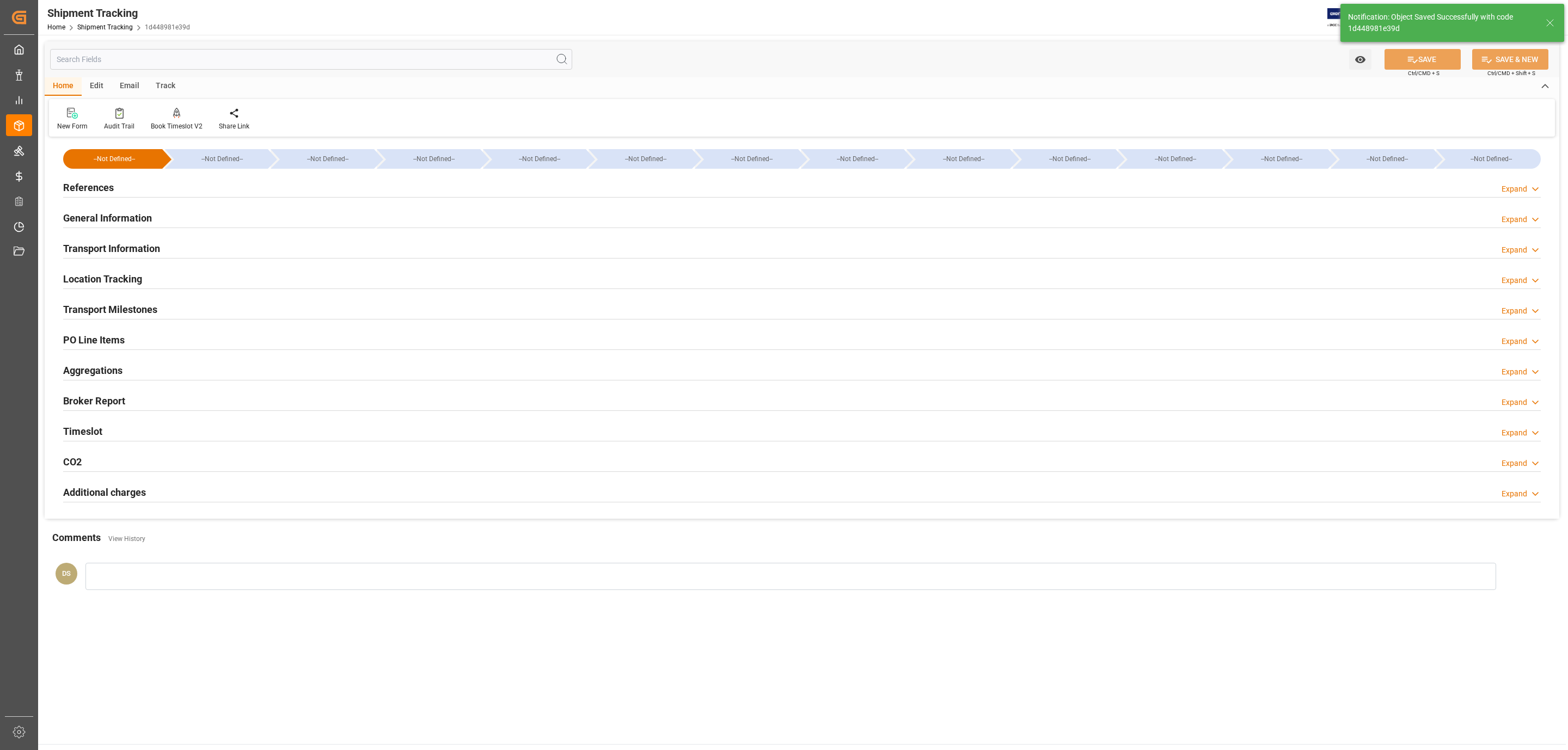
click at [93, 313] on h2 "Transport Milestones" at bounding box center [110, 308] width 94 height 15
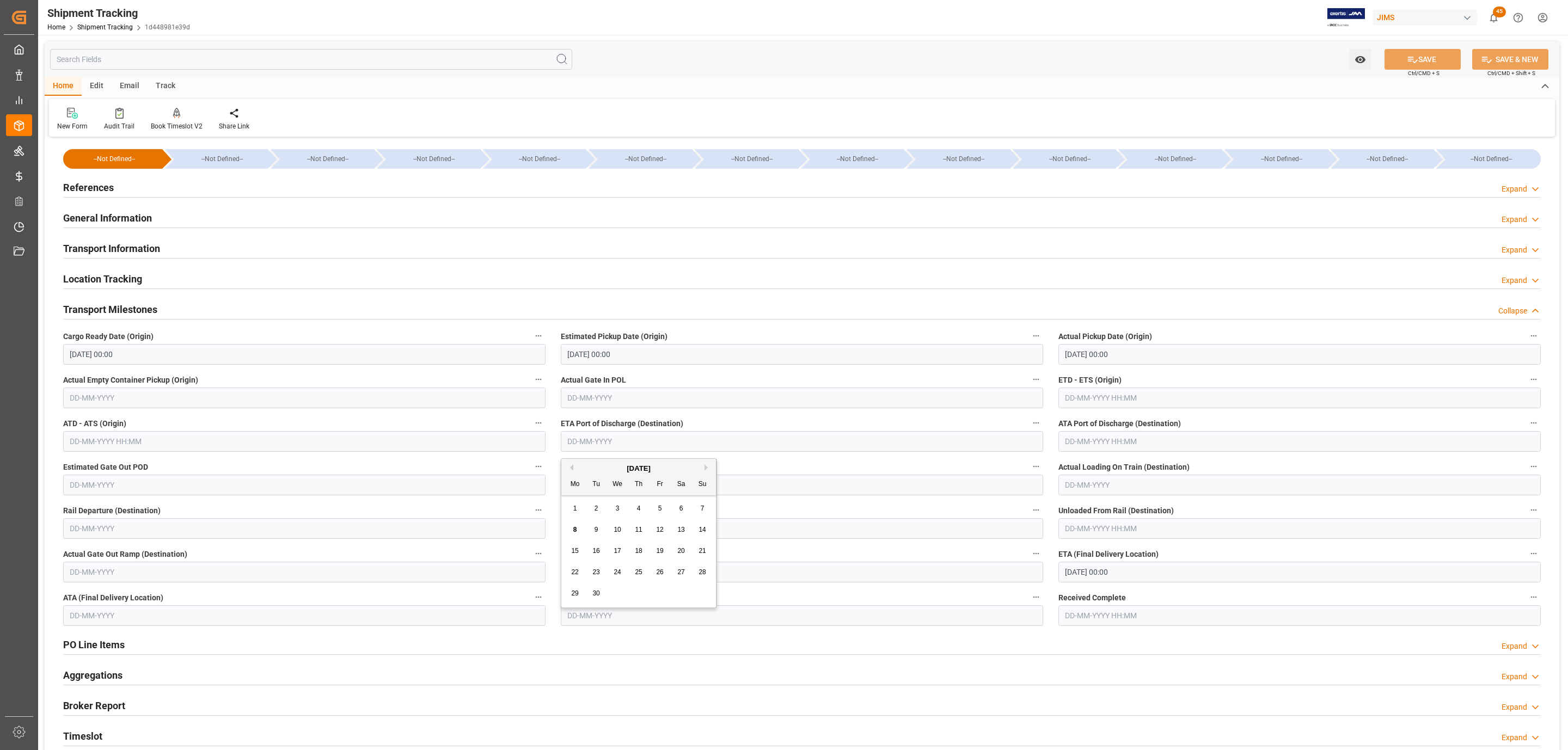
click at [600, 441] on input "text" at bounding box center [802, 441] width 483 height 20
click at [632, 529] on div "11" at bounding box center [638, 529] width 14 height 13
type input "[DATE]"
click at [1088, 574] on input "12-09-2025 00:00" at bounding box center [1300, 571] width 483 height 20
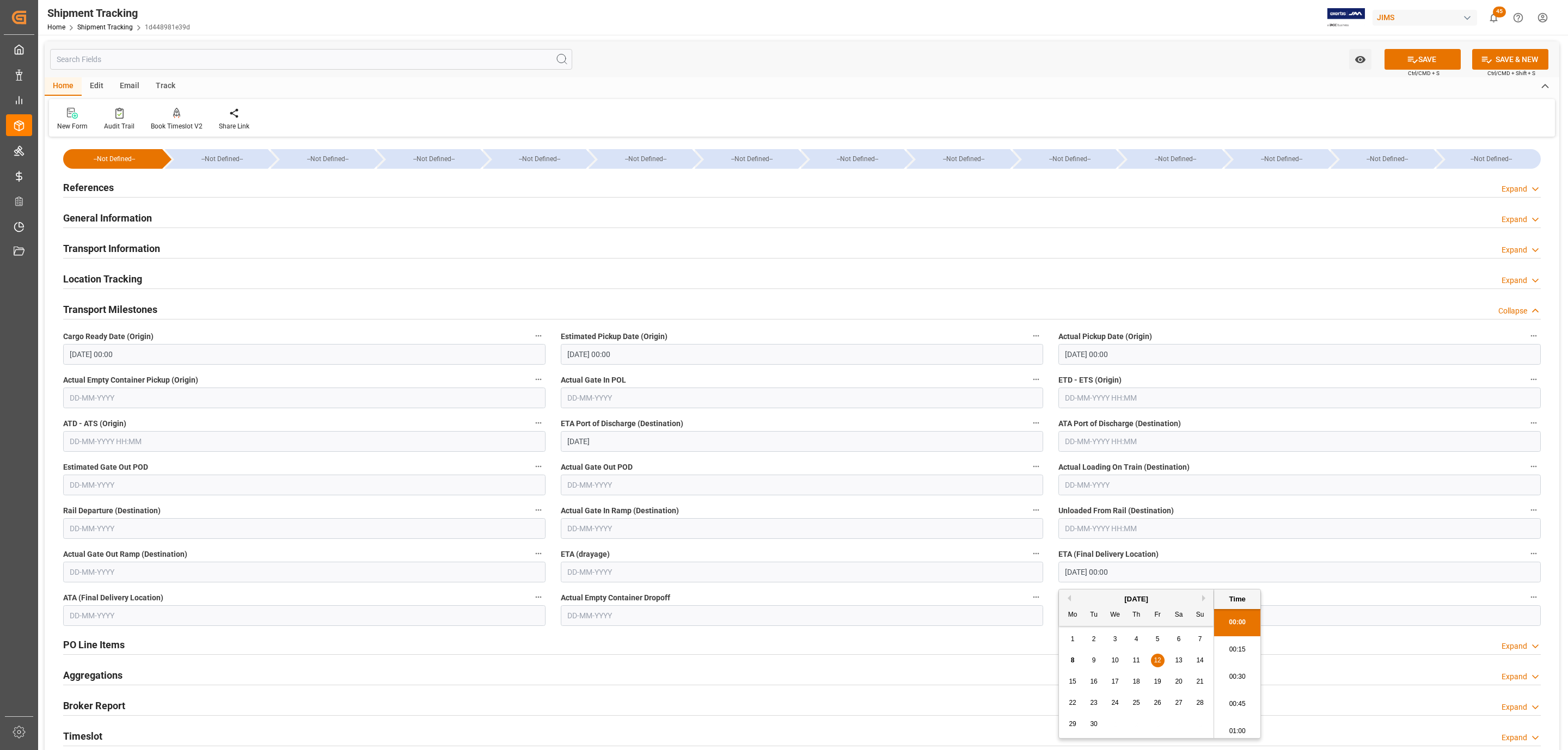
click at [1075, 688] on div "15" at bounding box center [1073, 681] width 14 height 13
type input "15-09-2025 00:00"
click at [1437, 62] on button "SAVE" at bounding box center [1423, 58] width 76 height 20
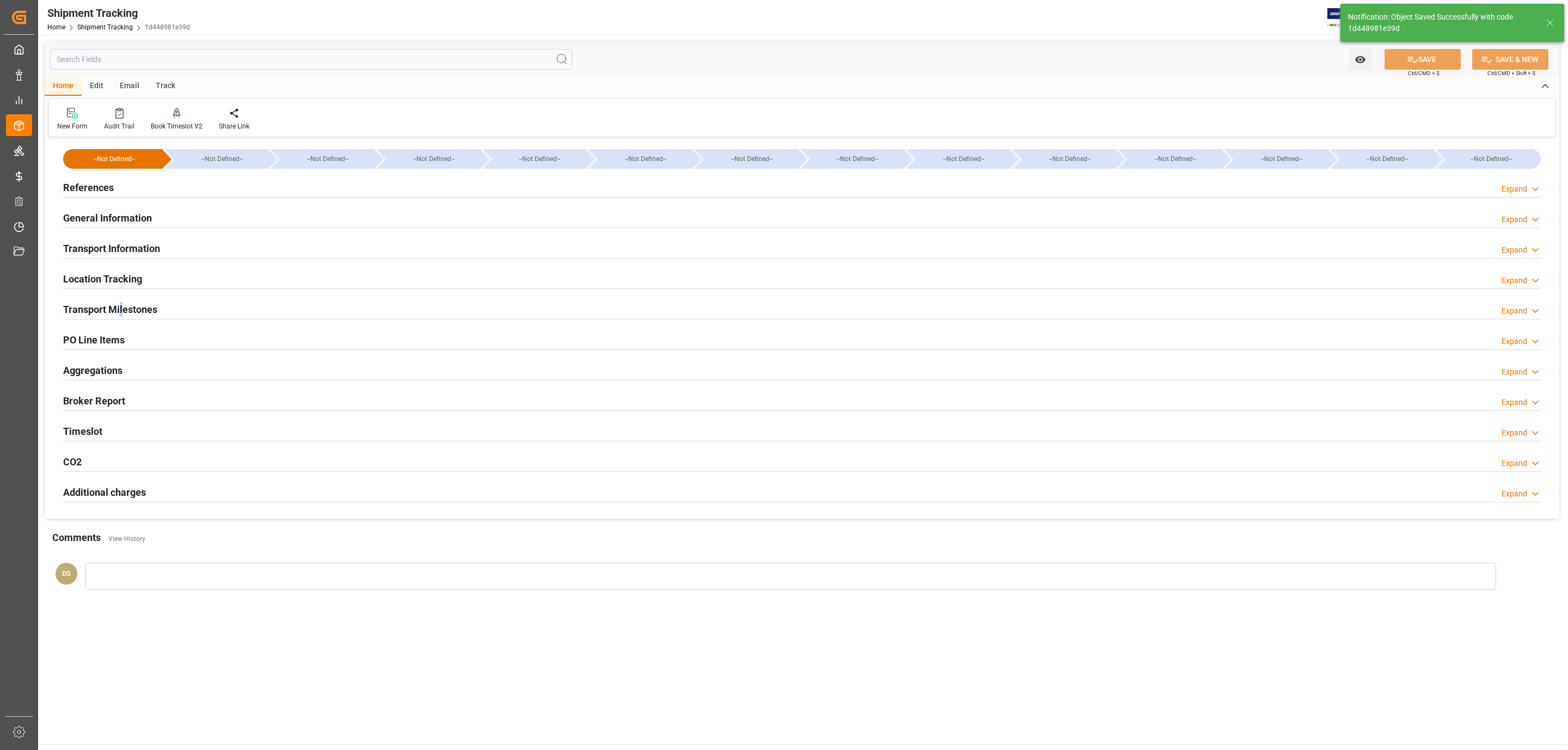
click at [122, 296] on div "Transport Milestones Expand" at bounding box center [802, 309] width 1493 height 30
click at [123, 305] on h2 "Transport Milestones" at bounding box center [110, 308] width 94 height 15
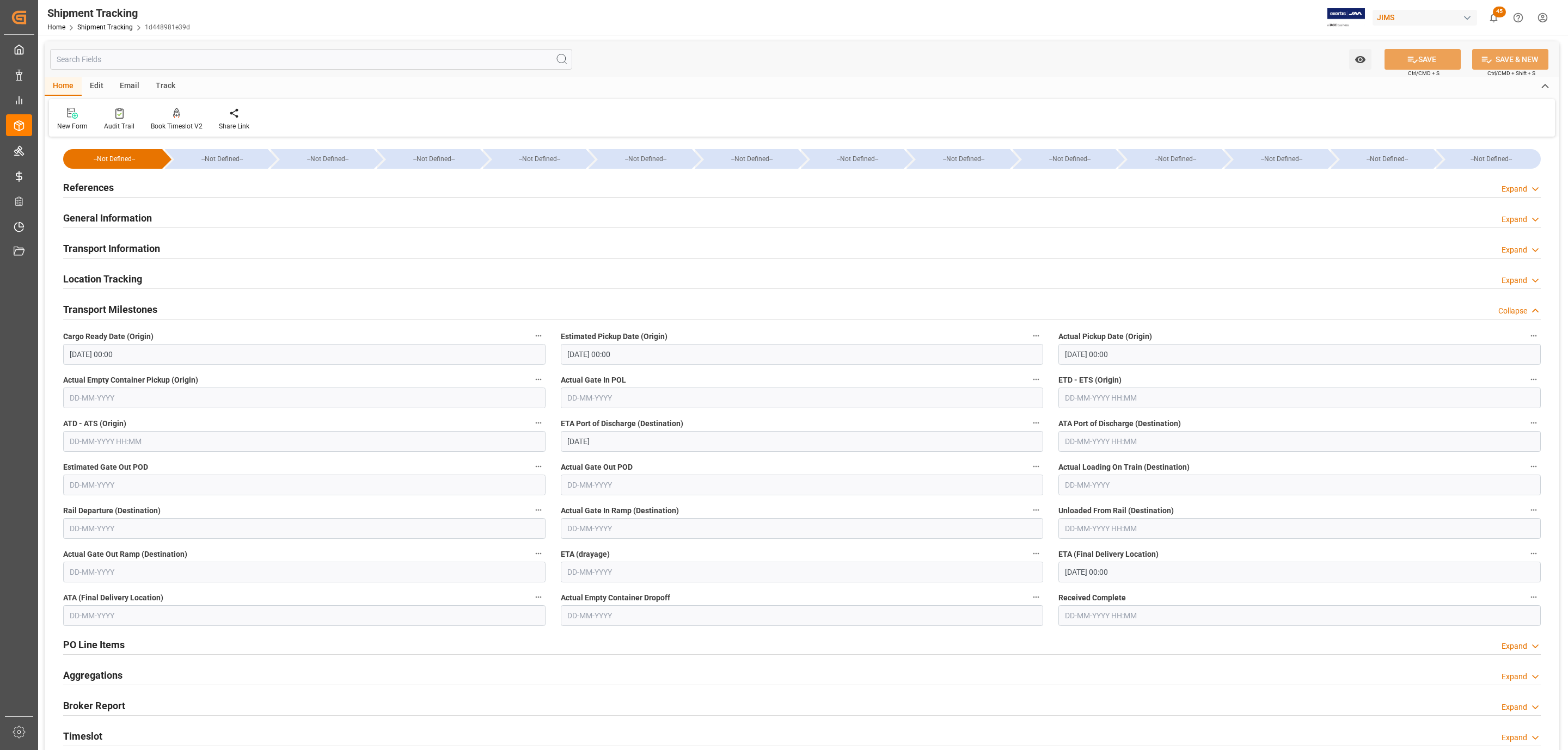
drag, startPoint x: 126, startPoint y: 186, endPoint x: 116, endPoint y: 219, distance: 34.5
click at [126, 185] on div "References Expand" at bounding box center [802, 186] width 1477 height 20
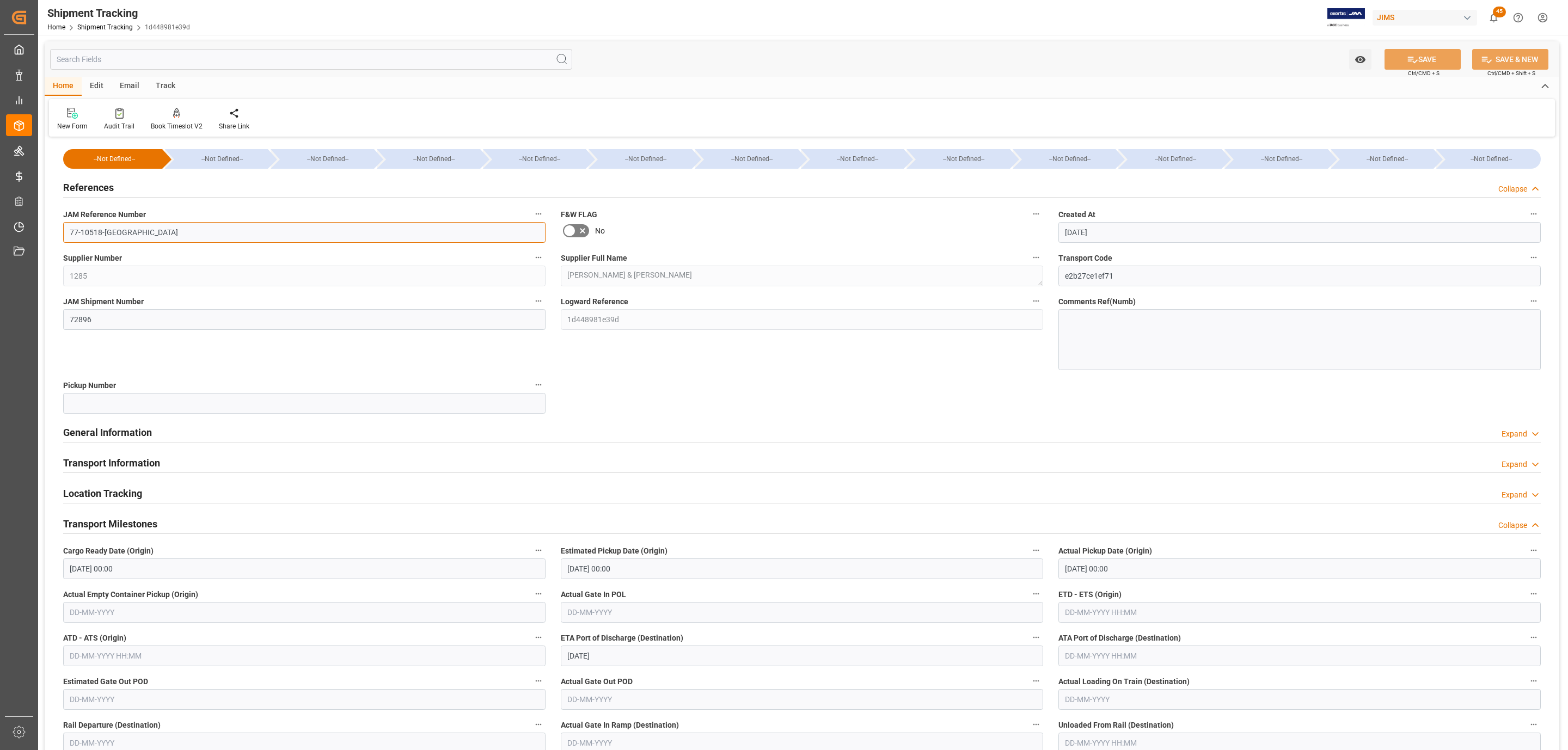
click at [125, 231] on input "77-10518-[GEOGRAPHIC_DATA]" at bounding box center [305, 232] width 483 height 20
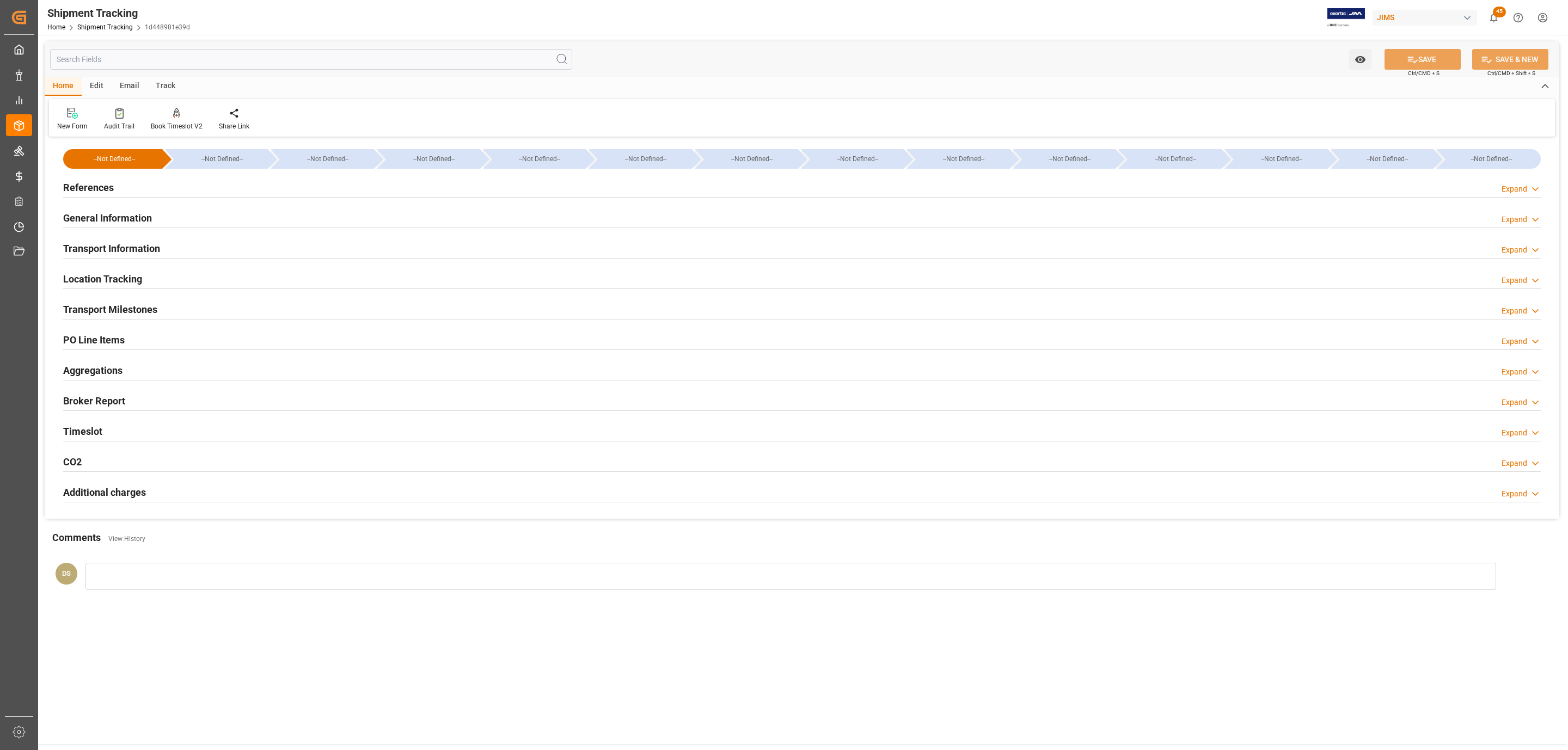
click at [129, 428] on div "Timeslot Expand" at bounding box center [802, 430] width 1477 height 20
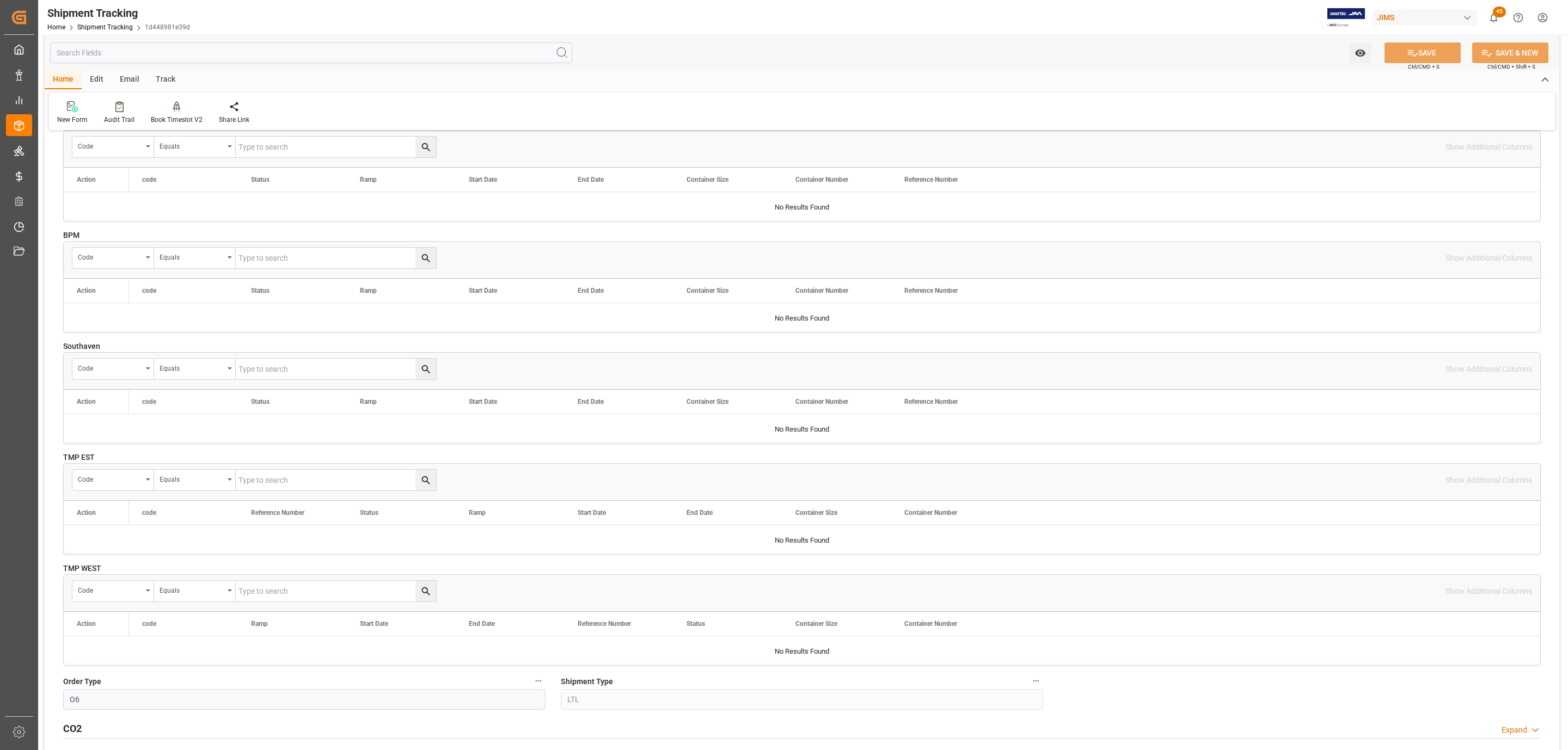
scroll to position [409, 0]
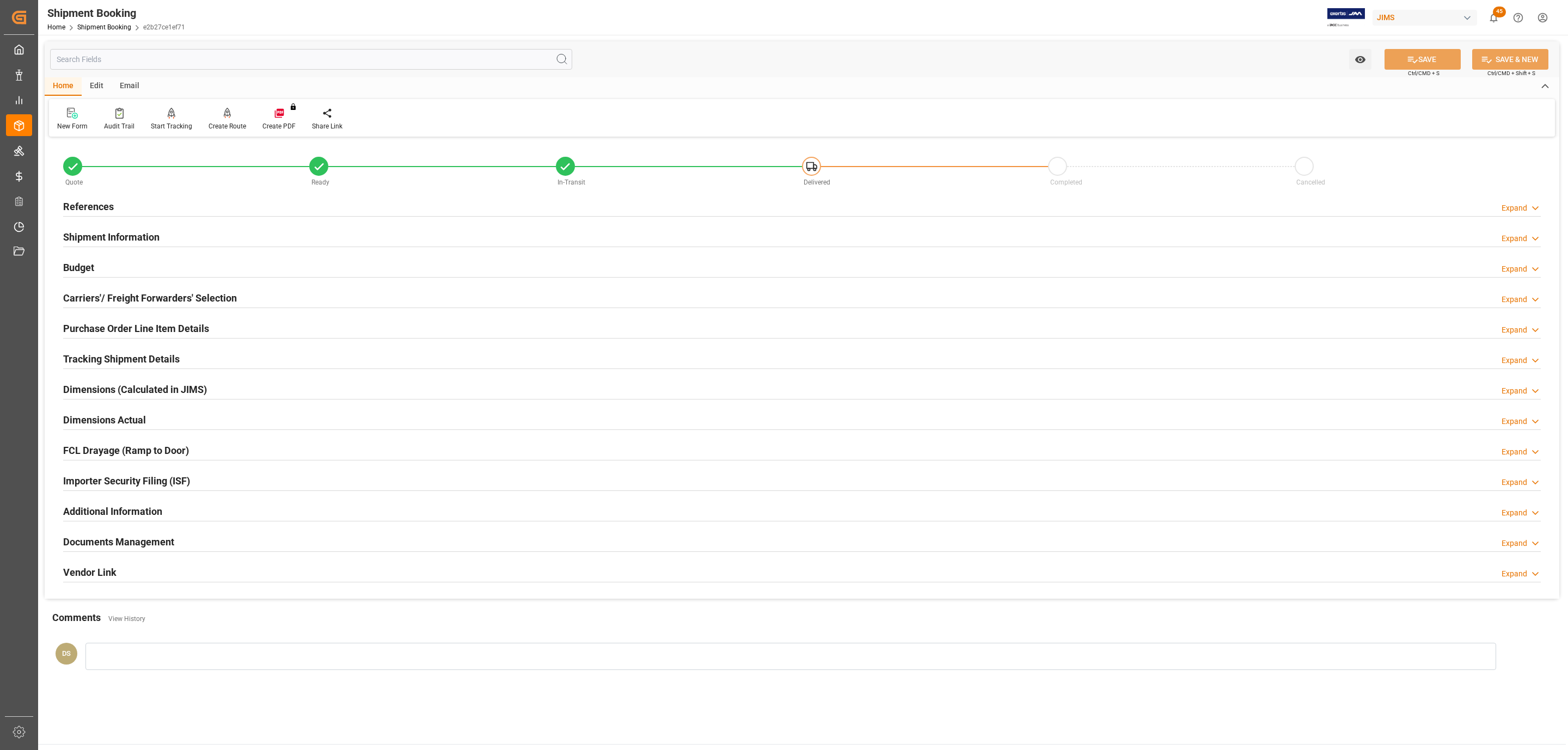
click at [118, 196] on div "References Expand" at bounding box center [802, 205] width 1477 height 20
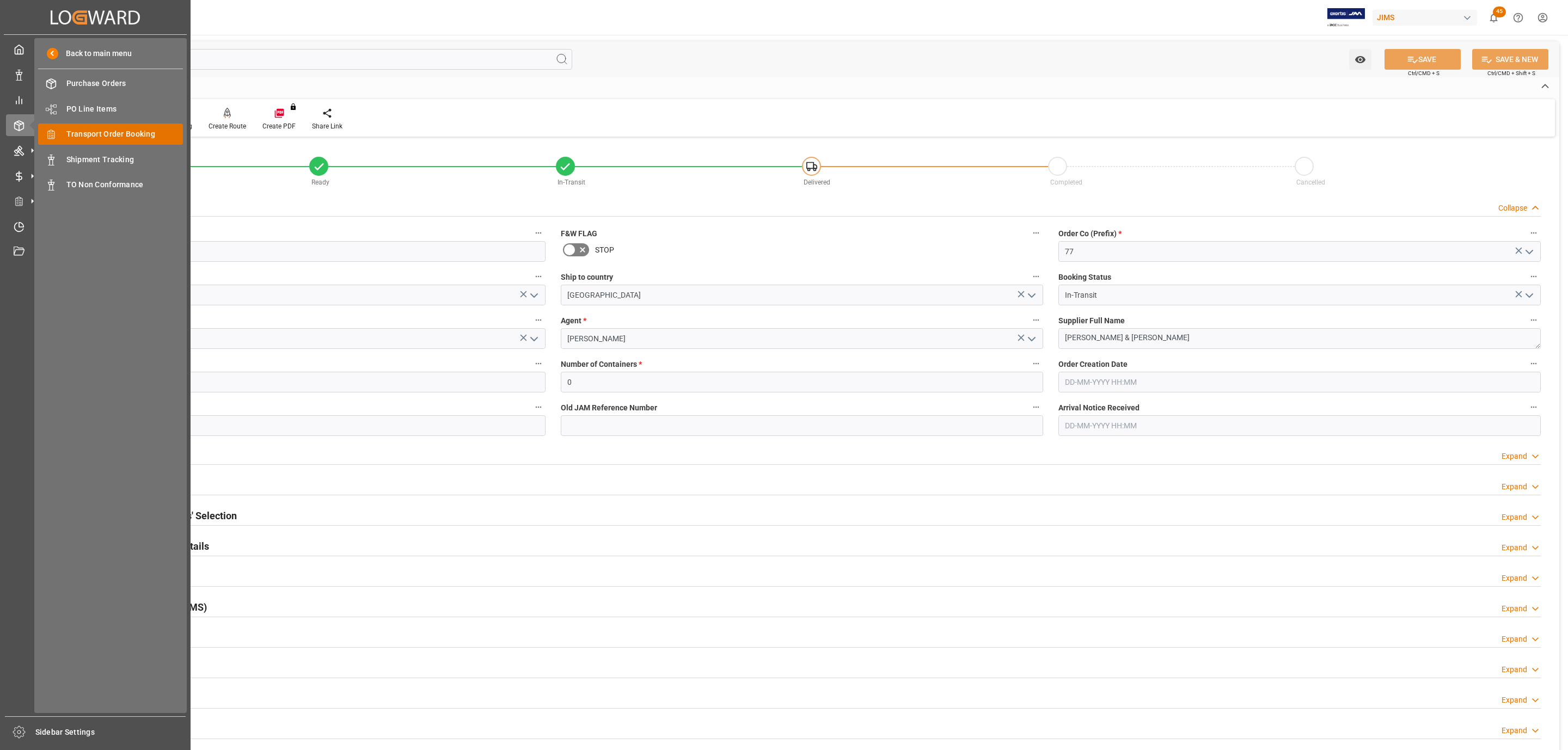
click at [117, 136] on span "Transport Order Booking" at bounding box center [125, 134] width 117 height 12
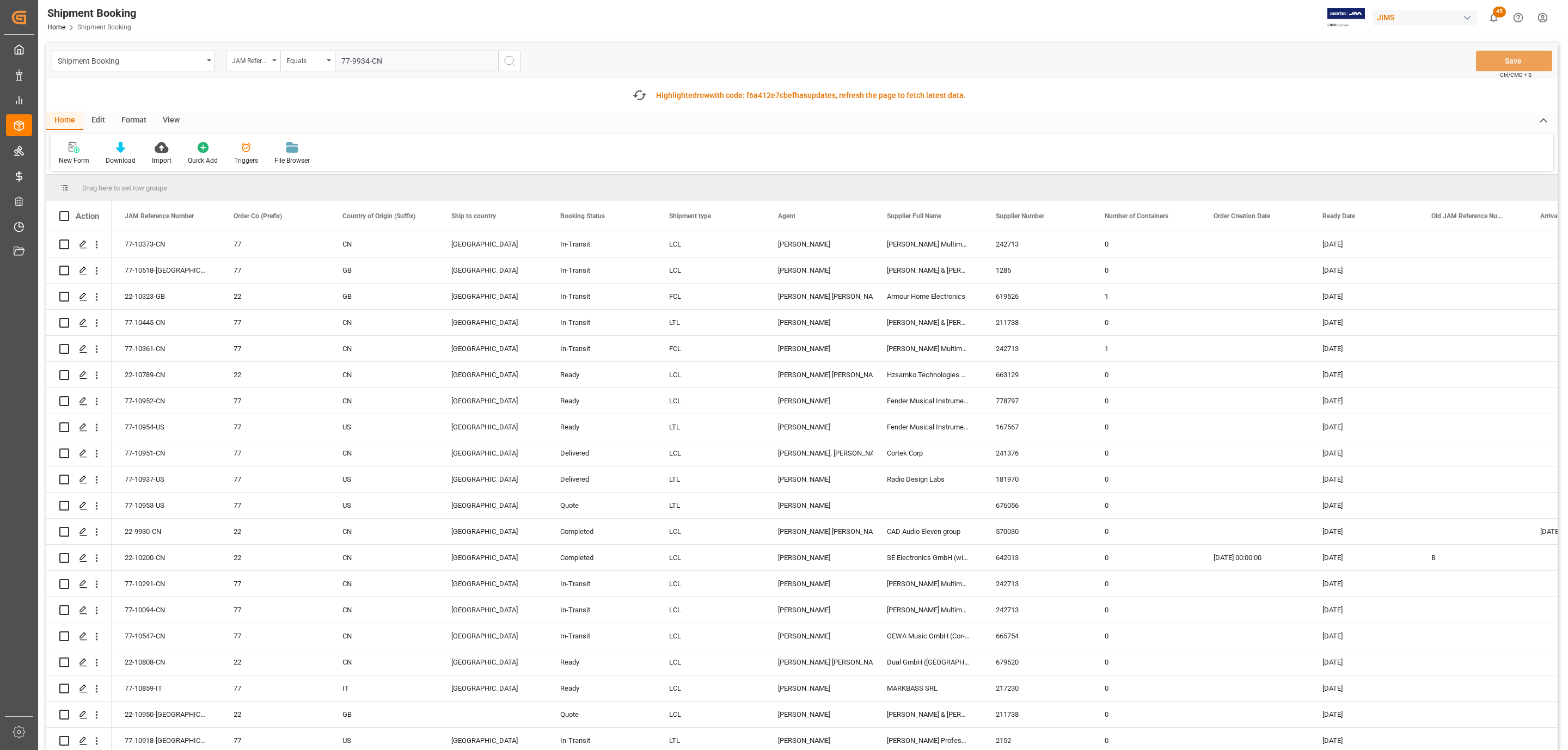
type input "77-9934-CN"
click at [515, 58] on icon "search button" at bounding box center [509, 60] width 13 height 13
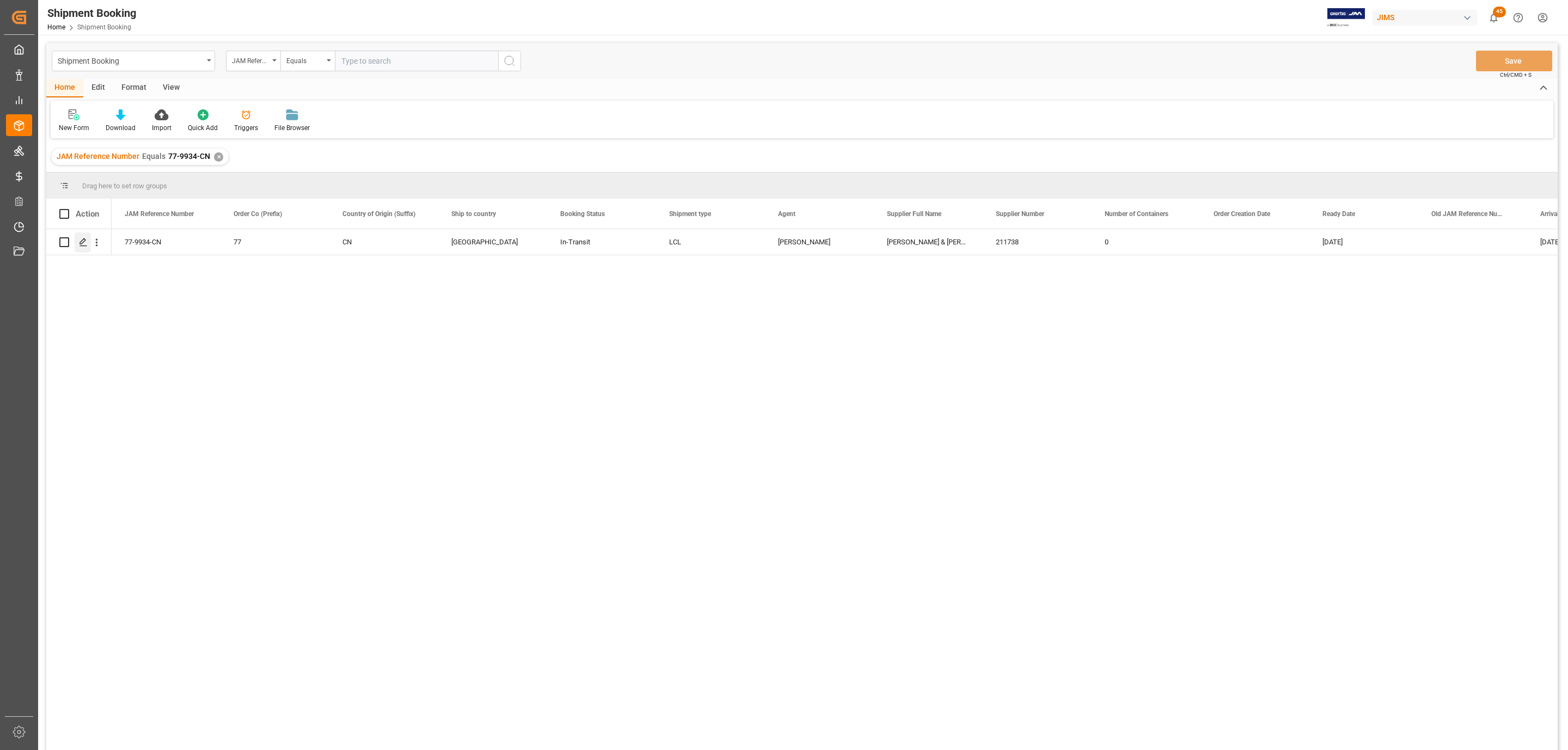
click at [82, 246] on icon "Press SPACE to select this row." at bounding box center [83, 241] width 9 height 9
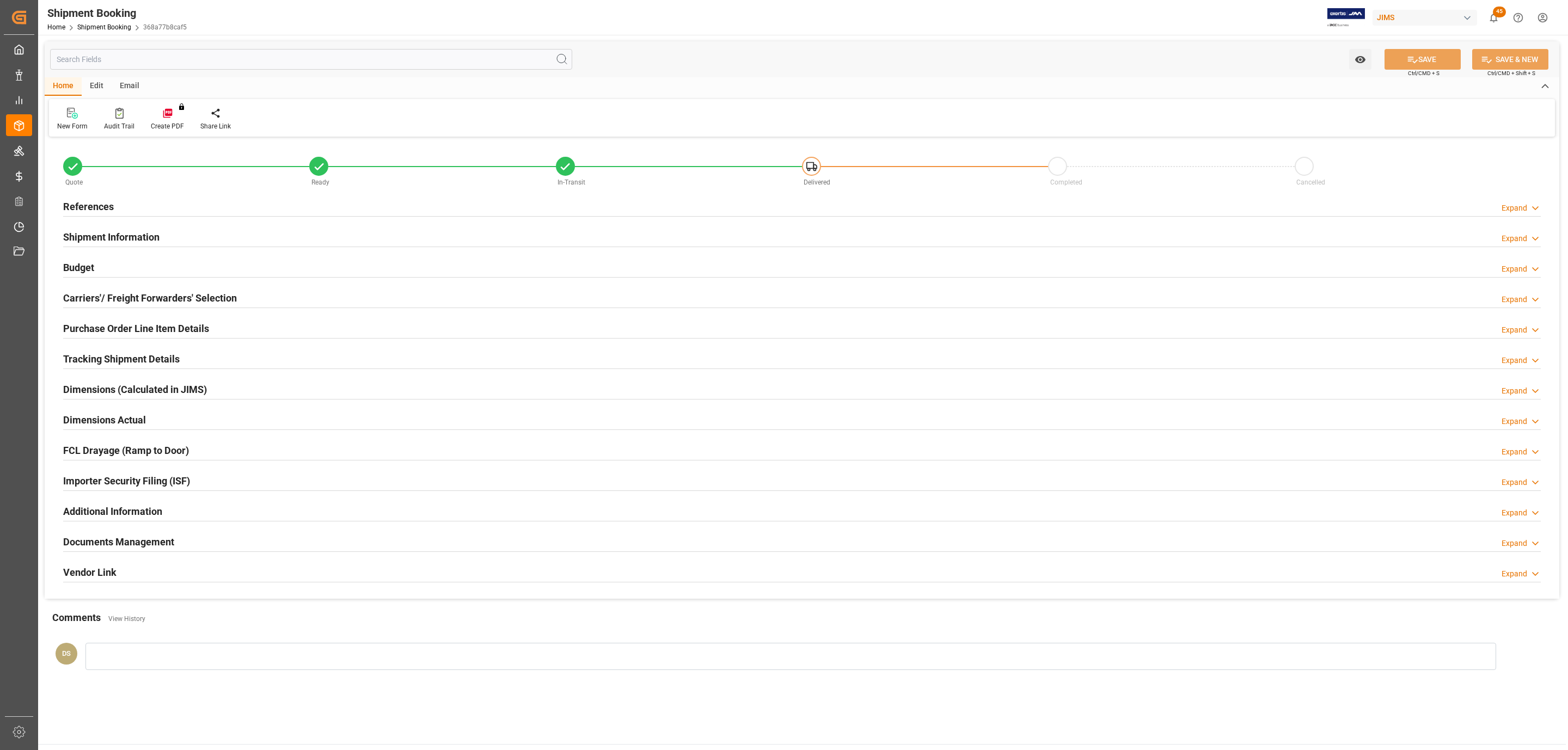
type input "0"
type input "[DATE]"
type input "21-08-2025 00:00"
click at [90, 187] on div "Quote" at bounding box center [186, 182] width 246 height 12
click at [96, 196] on div "References" at bounding box center [89, 205] width 51 height 20
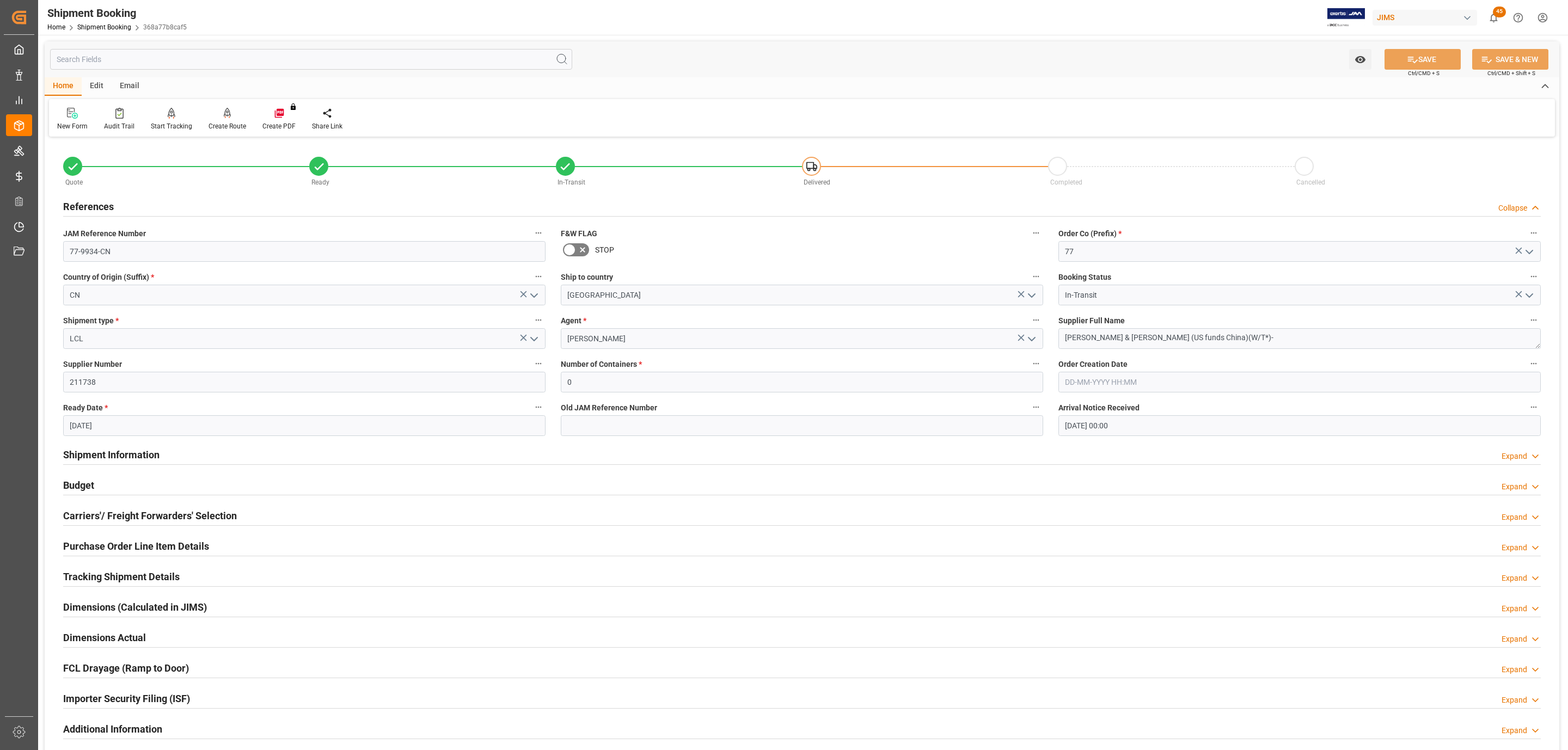
click at [116, 581] on h2 "Tracking Shipment Details" at bounding box center [122, 576] width 117 height 15
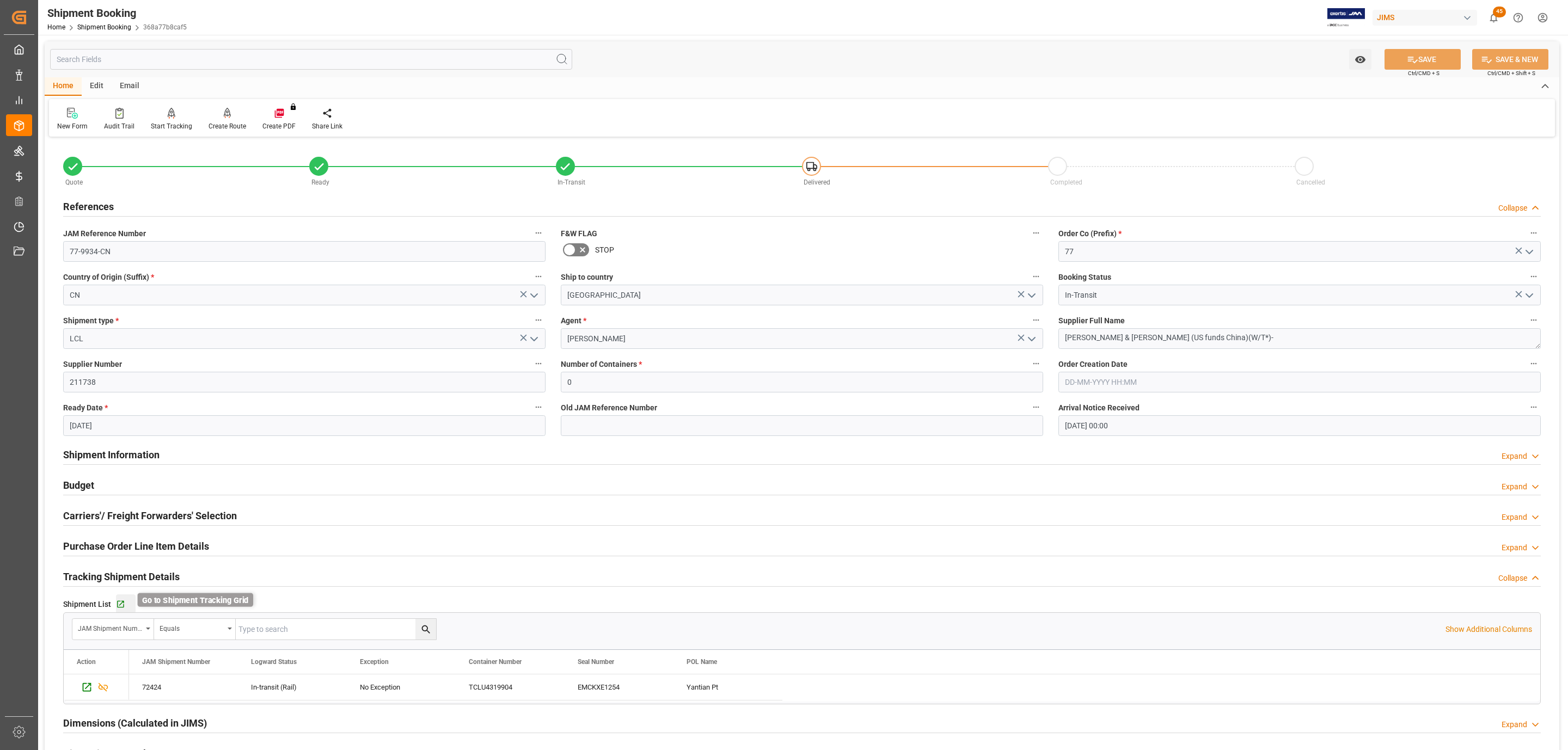
click at [117, 602] on icon "button" at bounding box center [120, 604] width 7 height 7
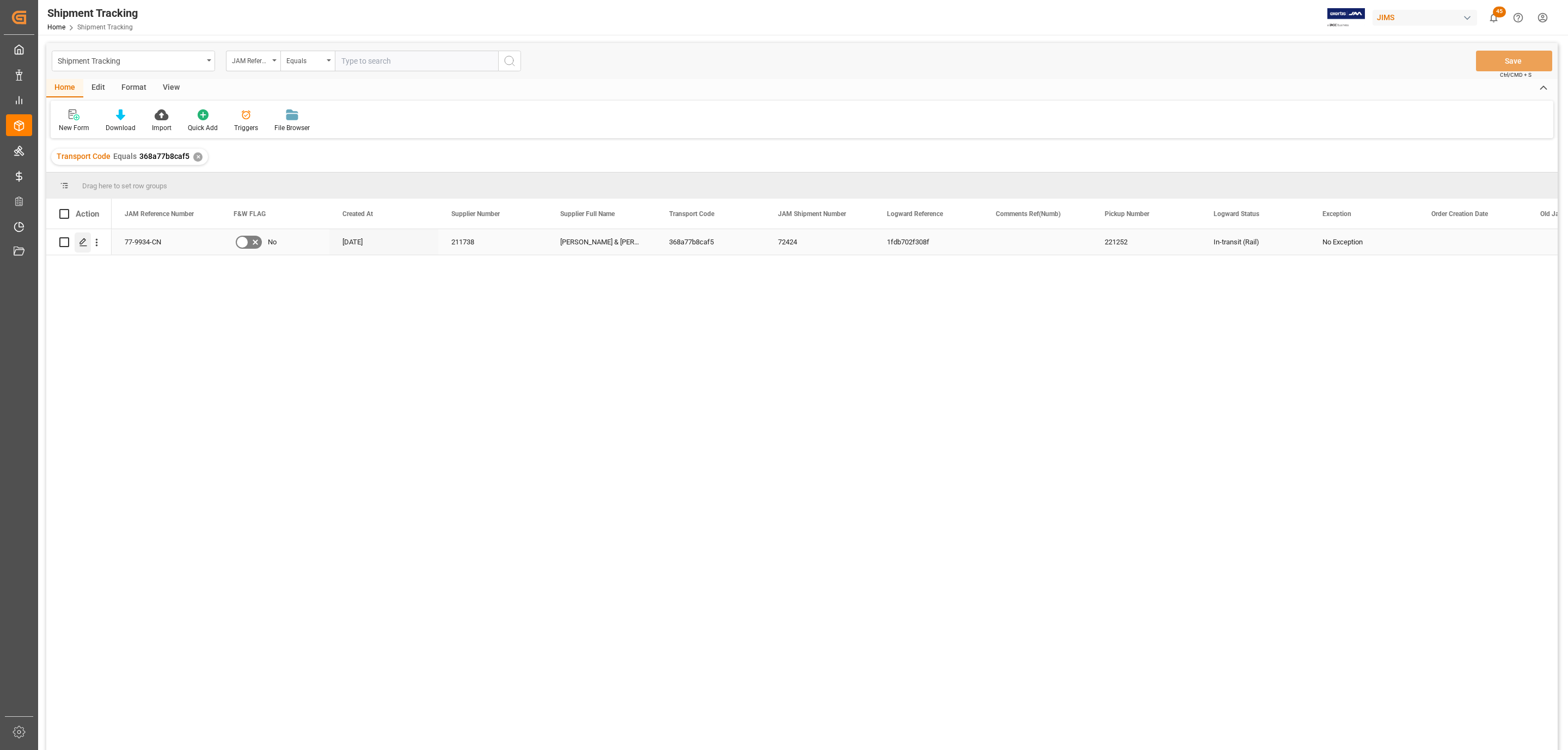
click at [85, 245] on icon "Press SPACE to select this row." at bounding box center [83, 241] width 9 height 9
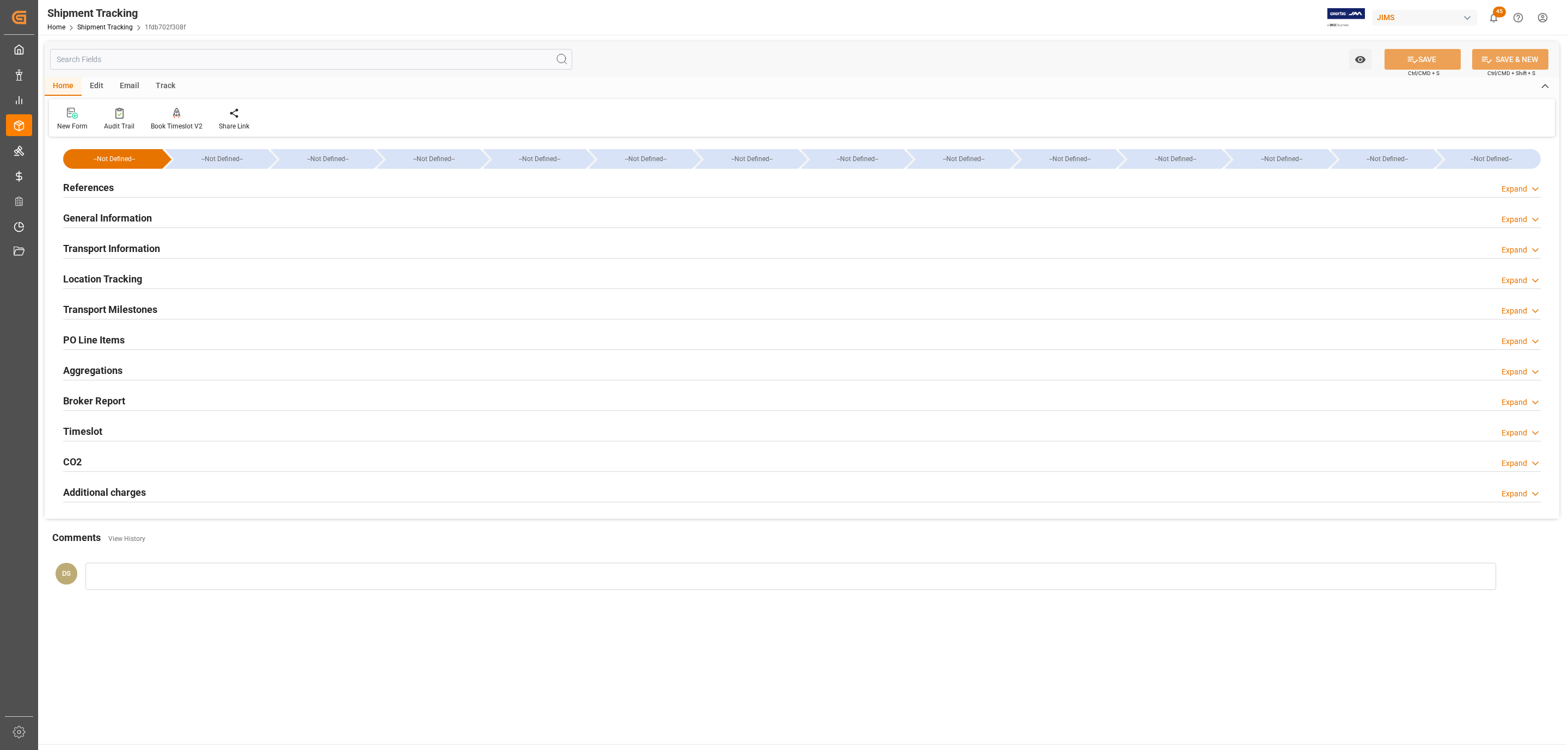
type input "[DATE] 00:00"
type input "[DATE]"
type input "[DATE] 00:00"
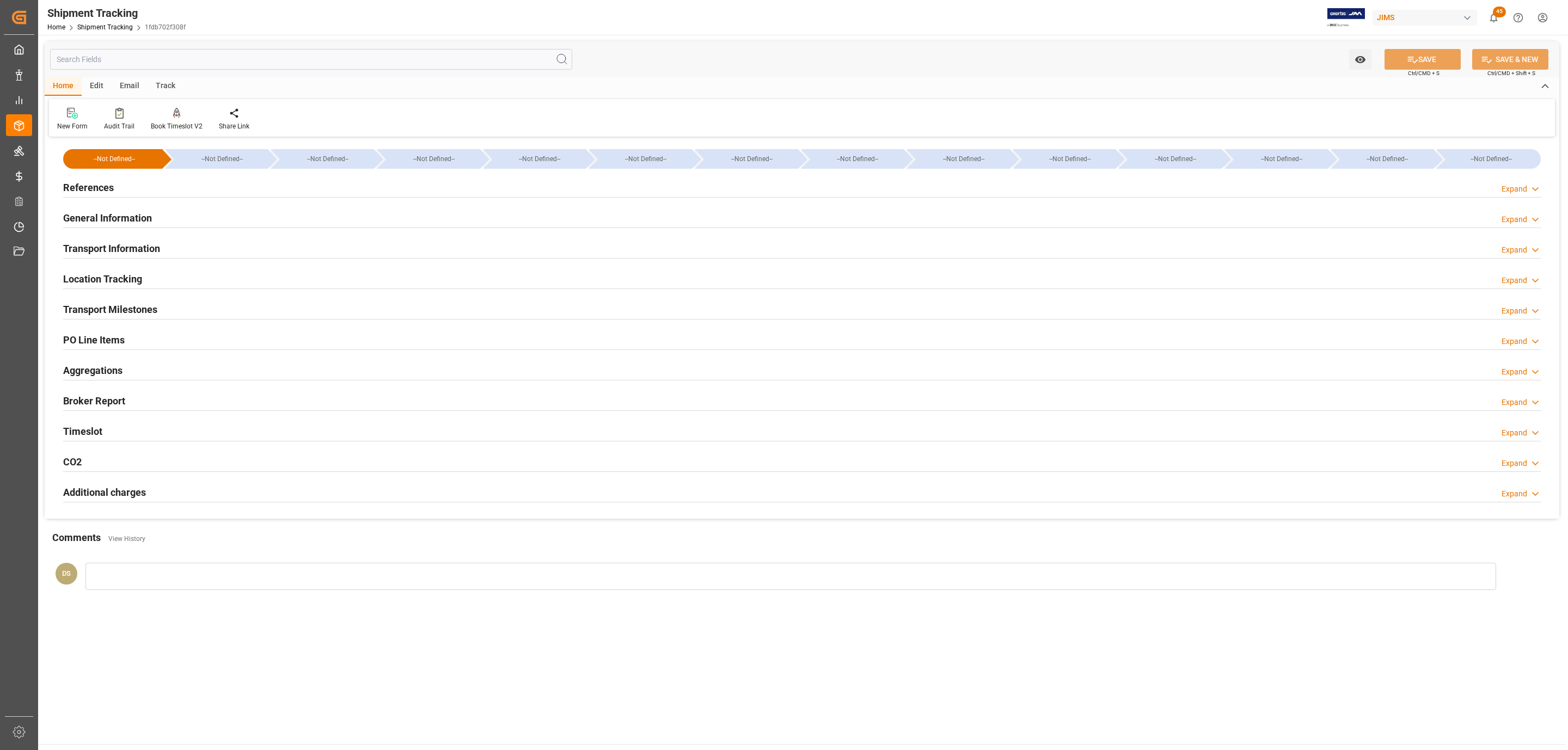
type input "[DATE] 05:20"
type input "[DATE]"
type input "[DATE] 22:00"
type input "[DATE]"
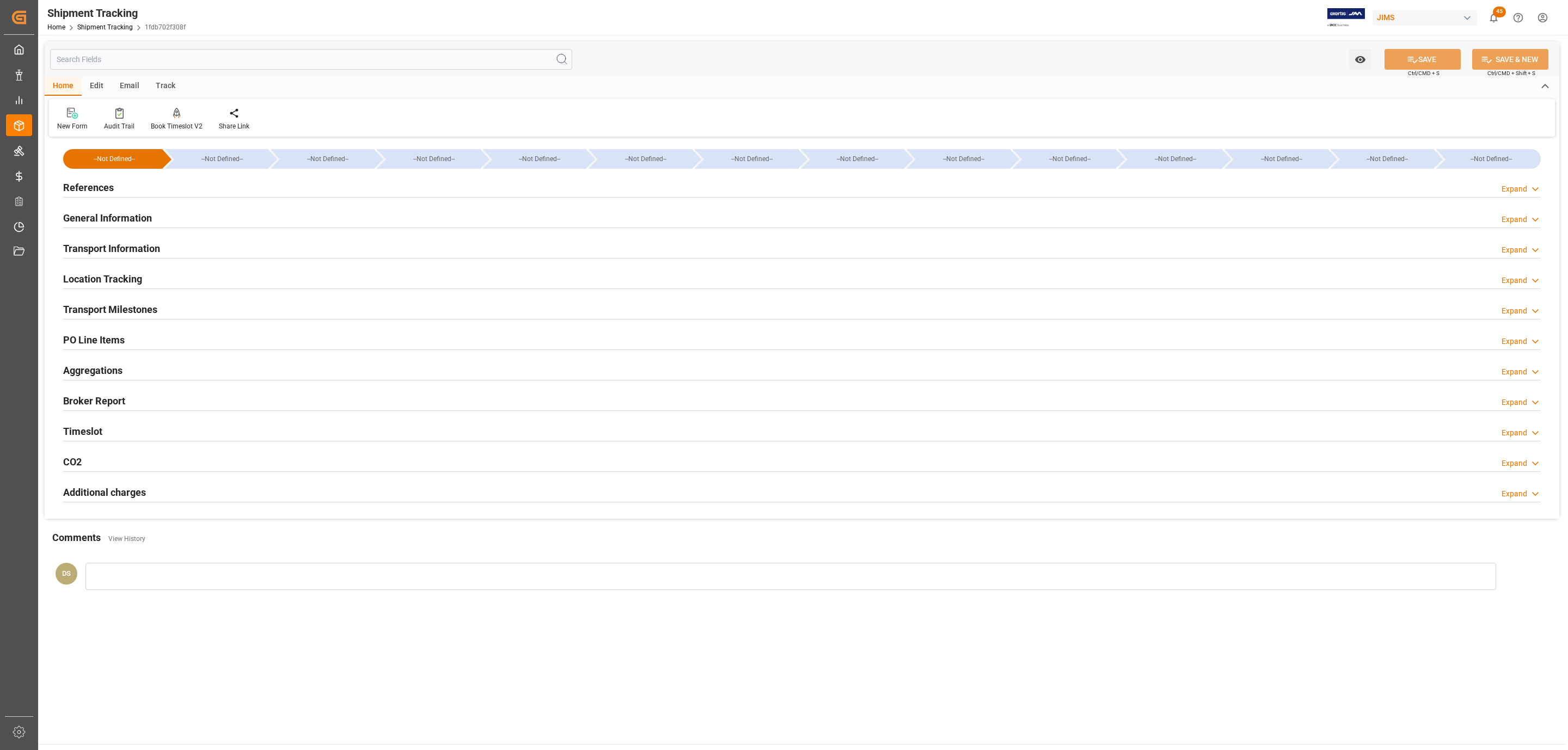
type input "[DATE] 00:00"
click at [127, 305] on h2 "Transport Milestones" at bounding box center [110, 308] width 94 height 15
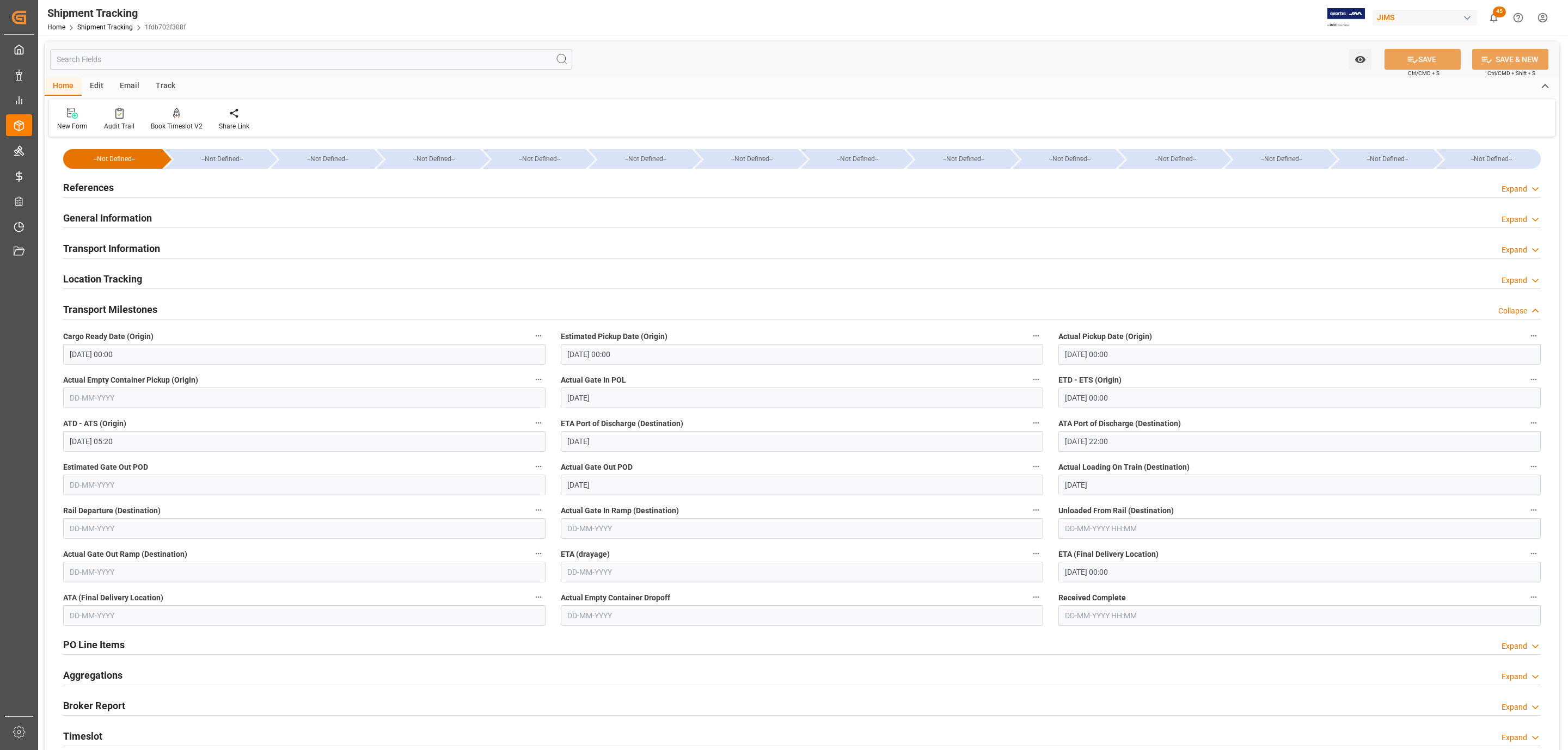
click at [113, 185] on h2 "References" at bounding box center [89, 187] width 51 height 15
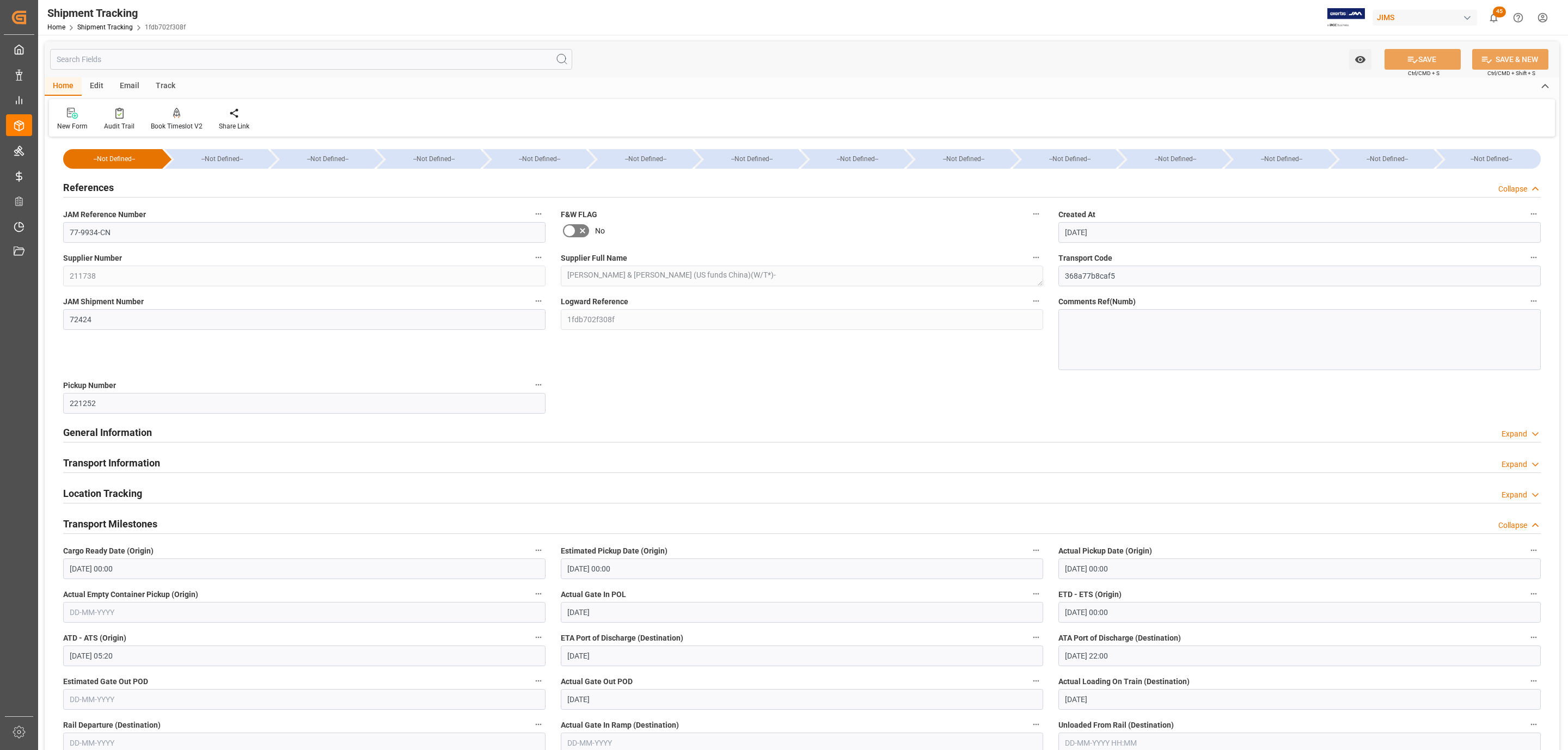
click at [113, 185] on h2 "References" at bounding box center [89, 187] width 51 height 15
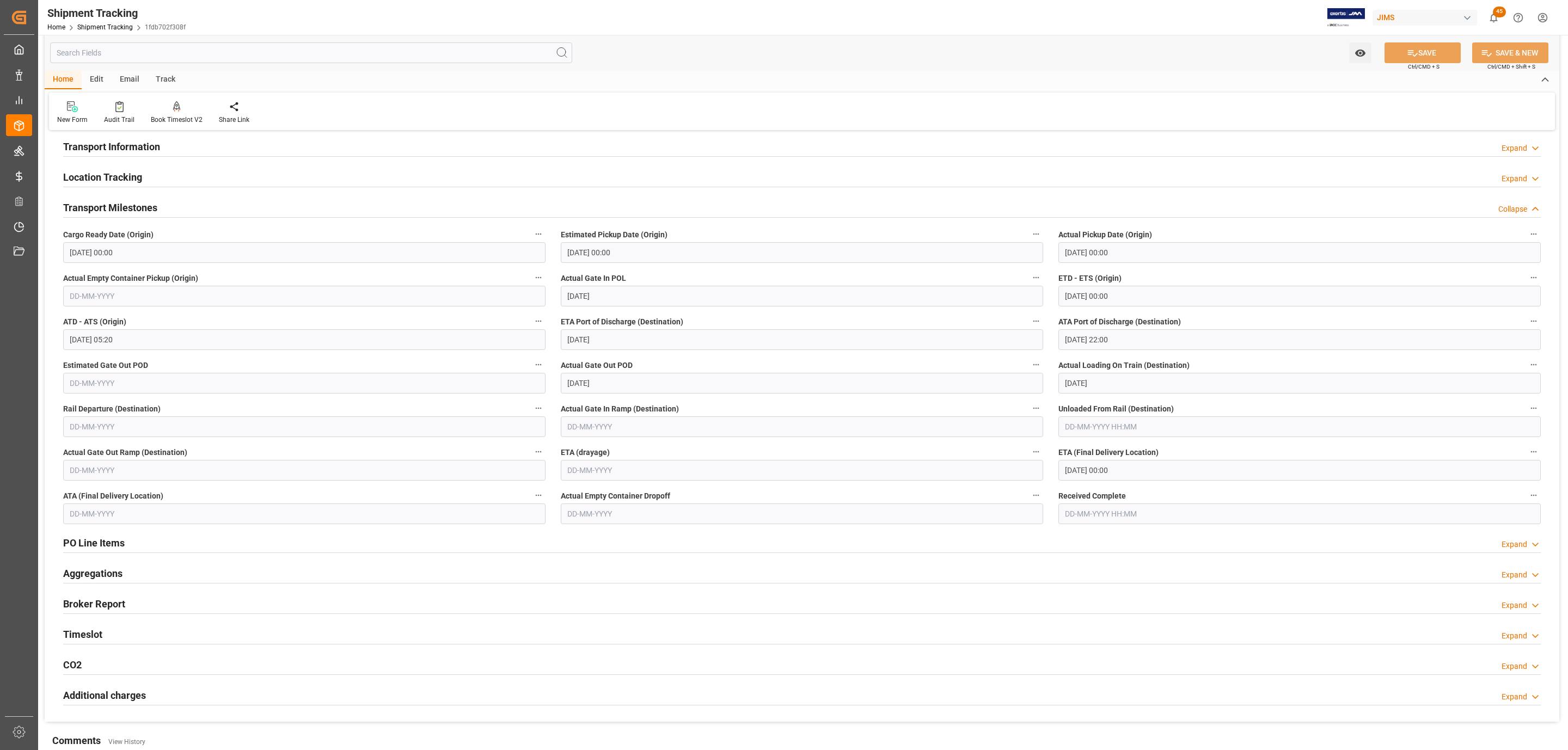
scroll to position [295, 0]
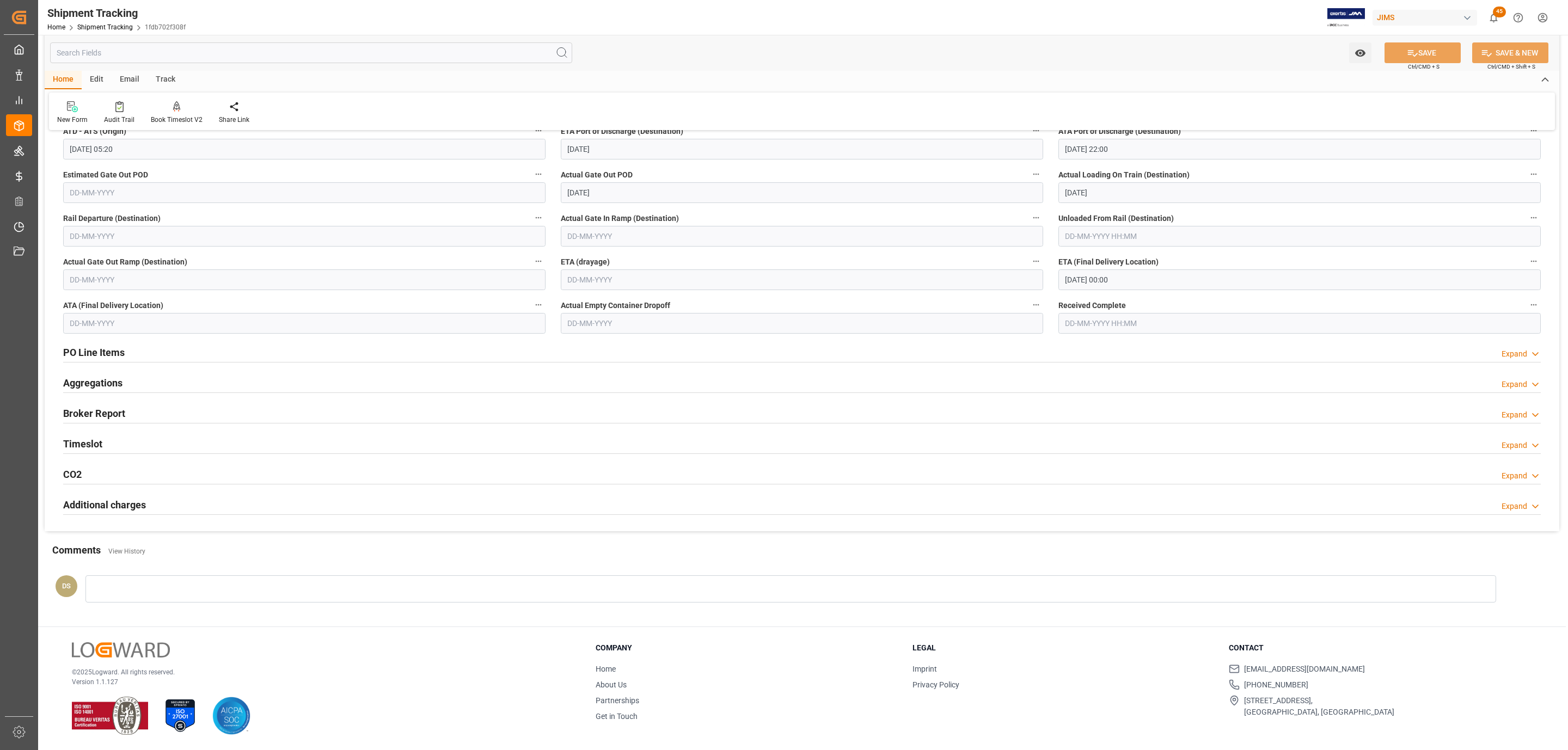
click at [93, 444] on h2 "Timeslot" at bounding box center [83, 444] width 39 height 15
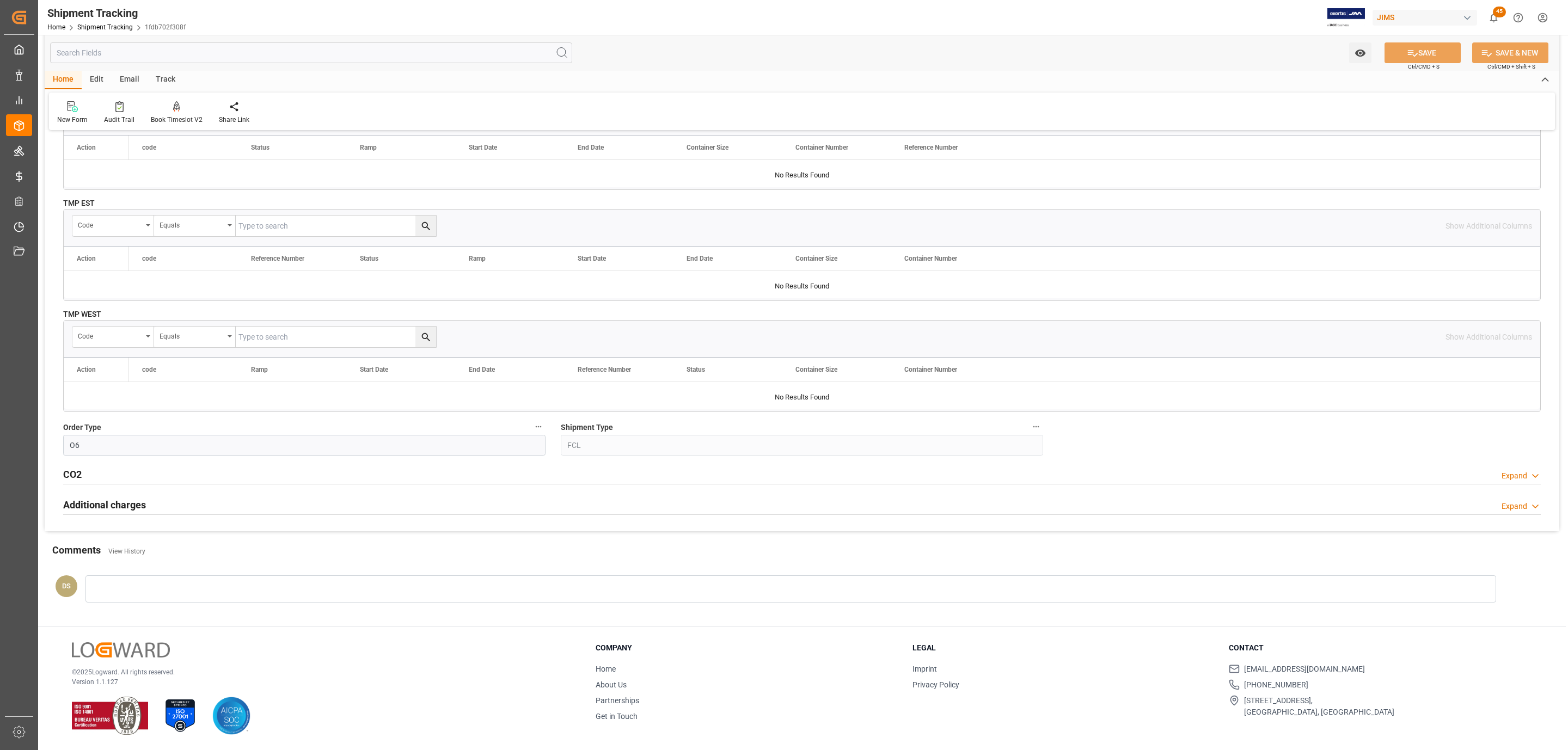
scroll to position [207, 0]
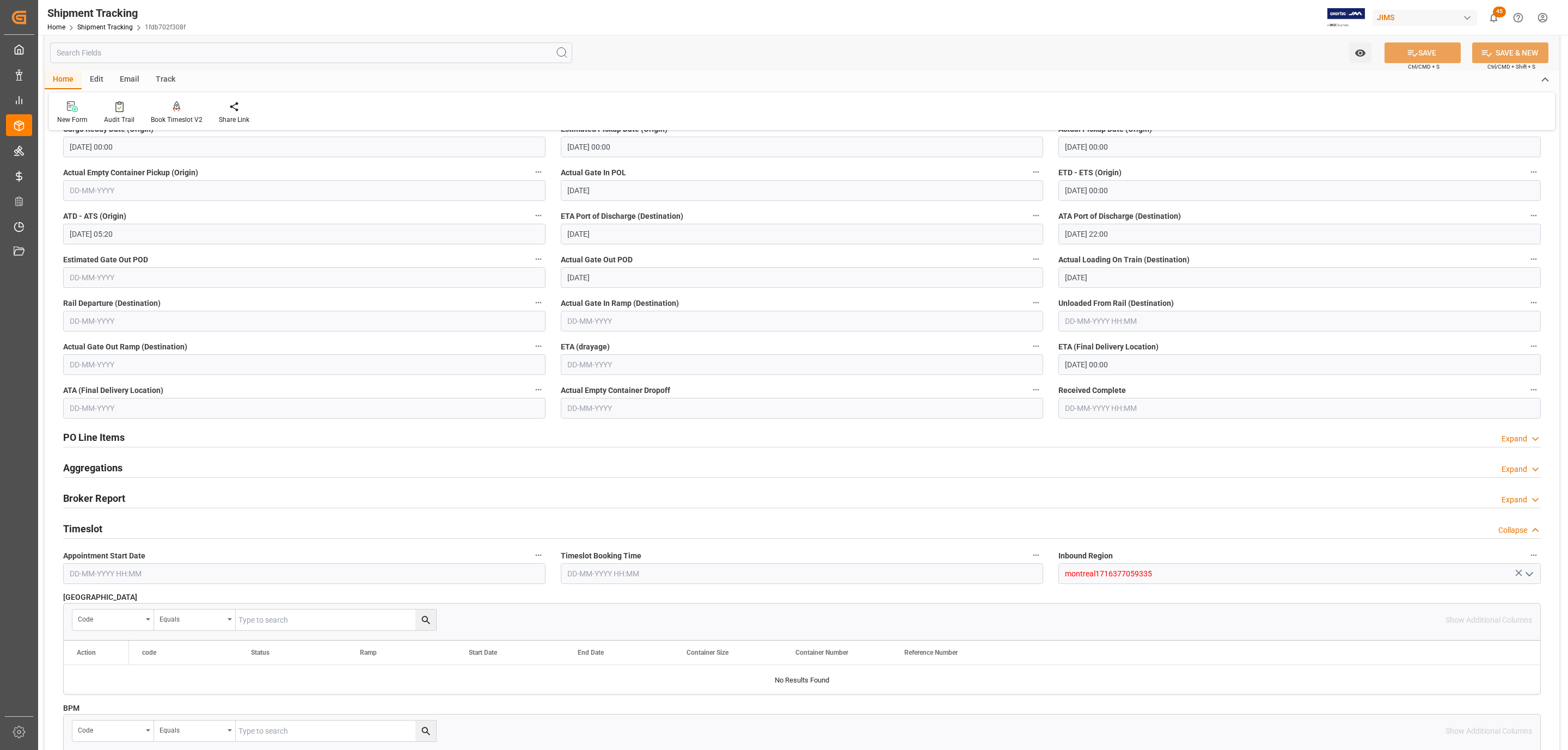
click at [144, 524] on div "Timeslot Collapse" at bounding box center [802, 527] width 1477 height 20
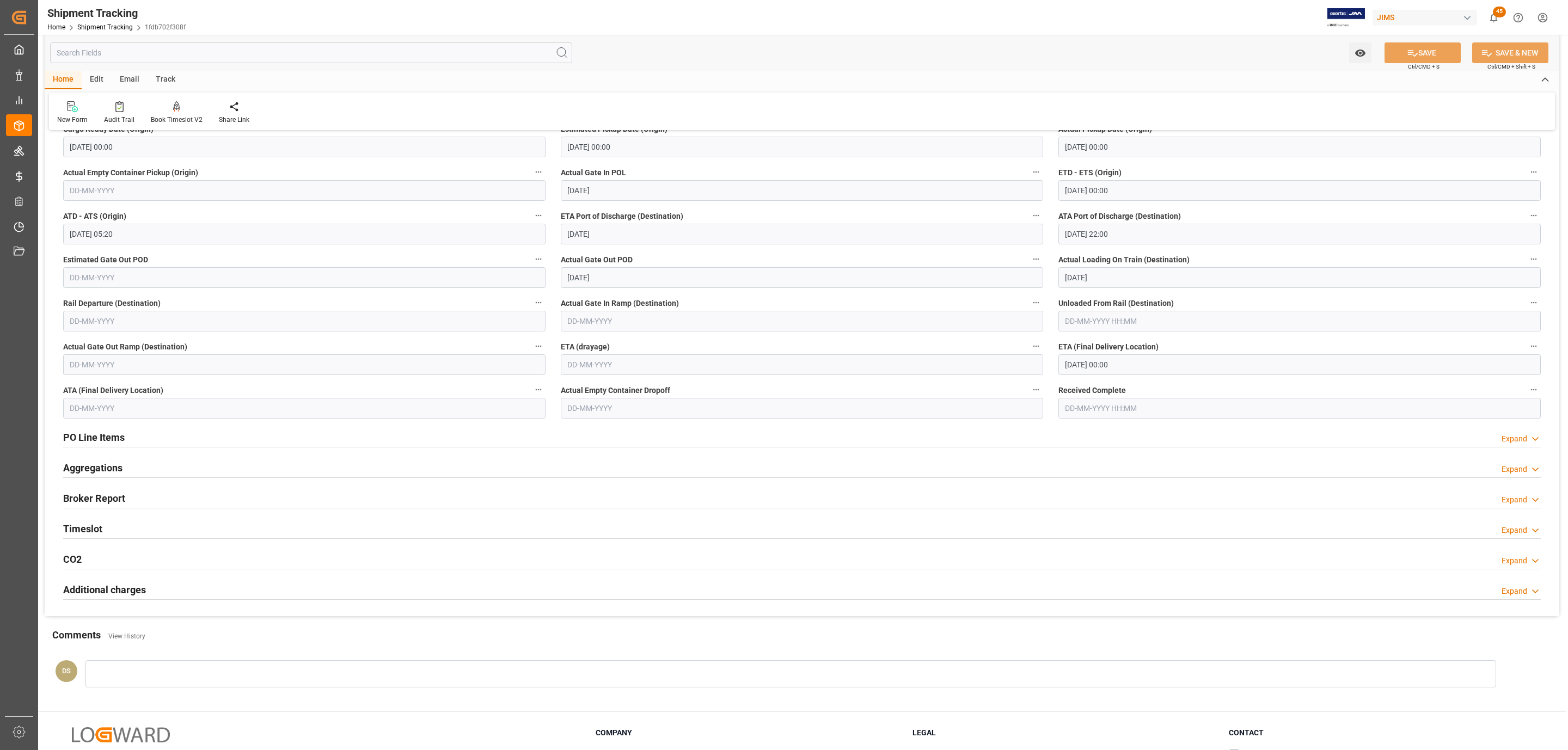
scroll to position [0, 0]
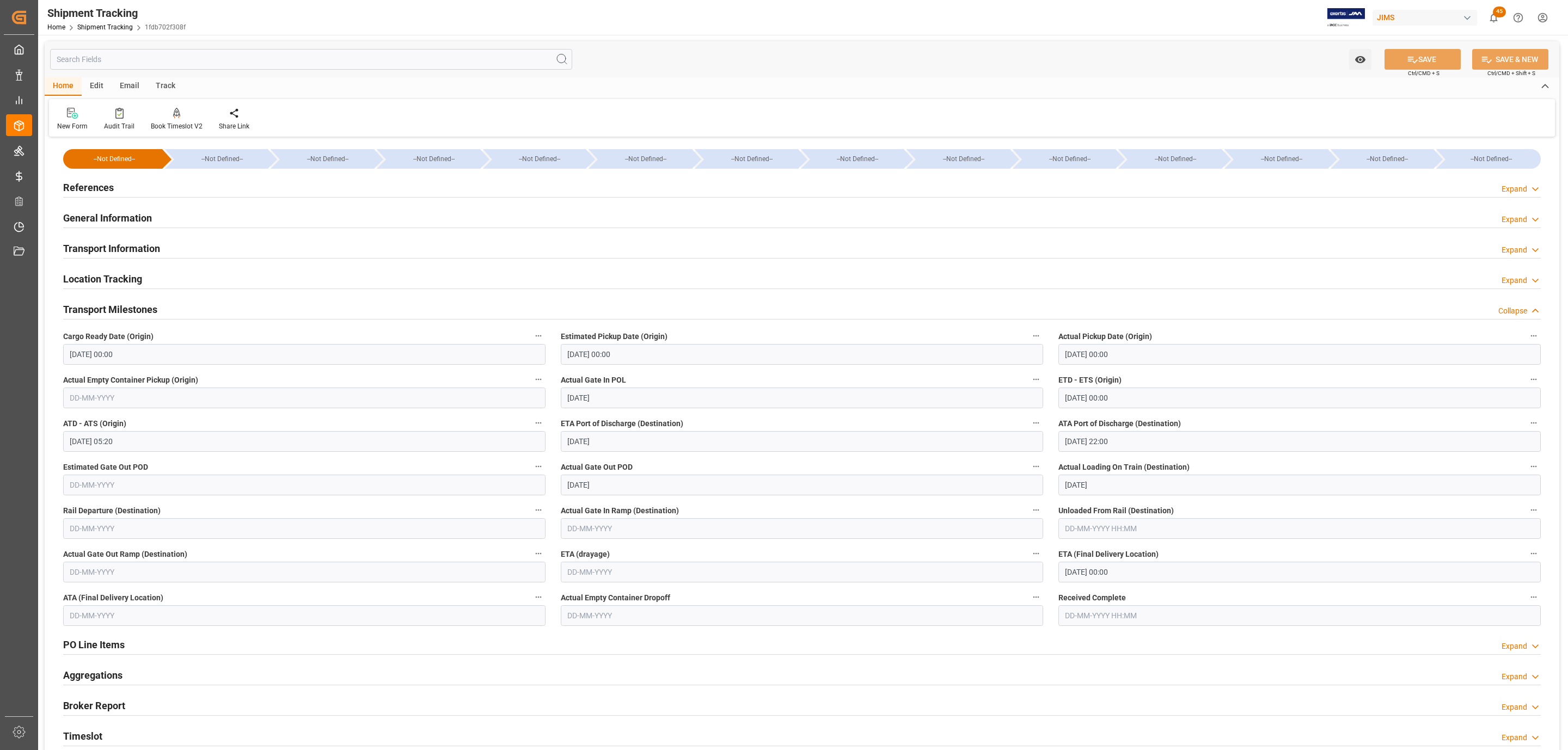
click at [98, 184] on h2 "References" at bounding box center [89, 187] width 51 height 15
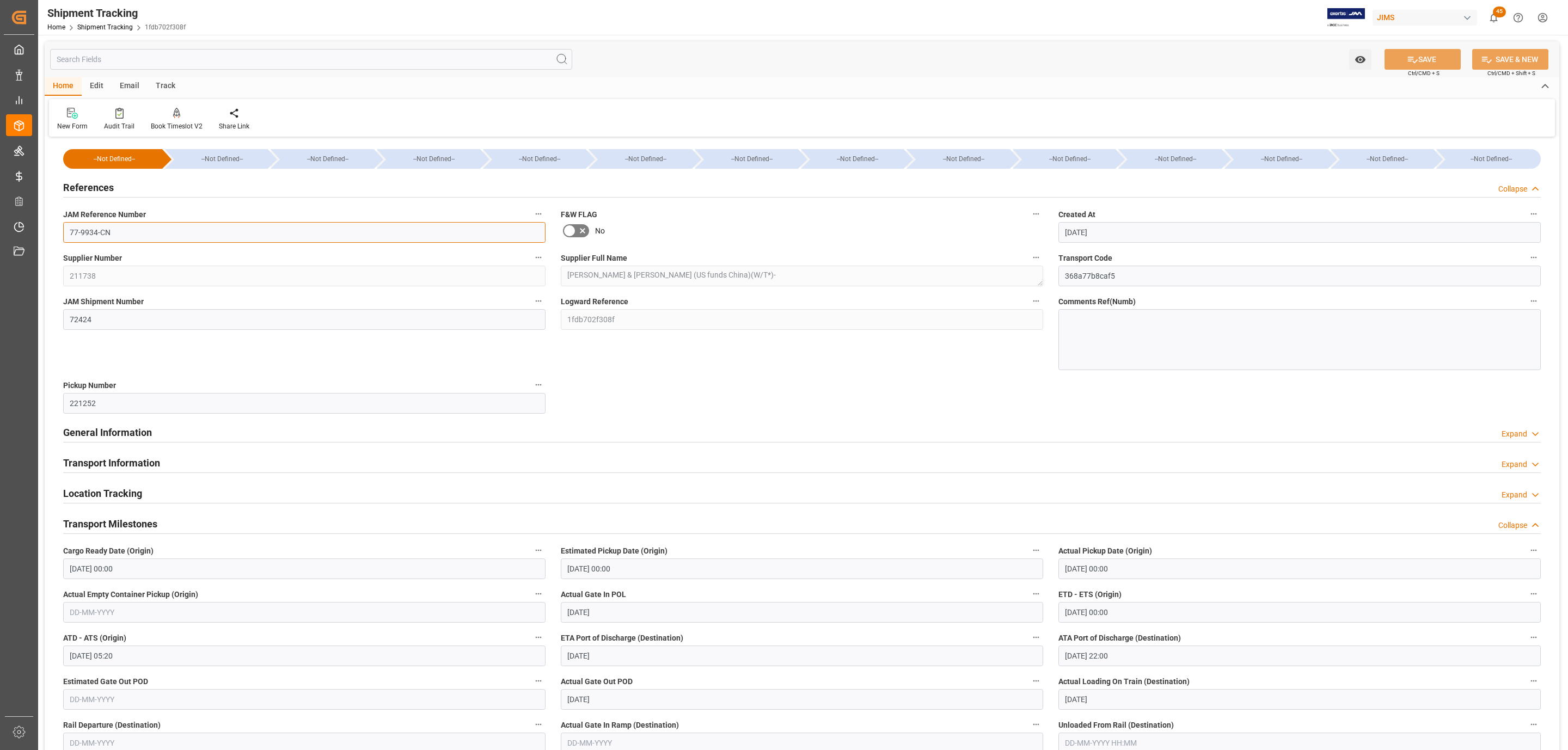
click at [112, 237] on input "77-9934-CN" at bounding box center [305, 232] width 483 height 20
click at [114, 459] on h2 "Transport Information" at bounding box center [112, 462] width 97 height 15
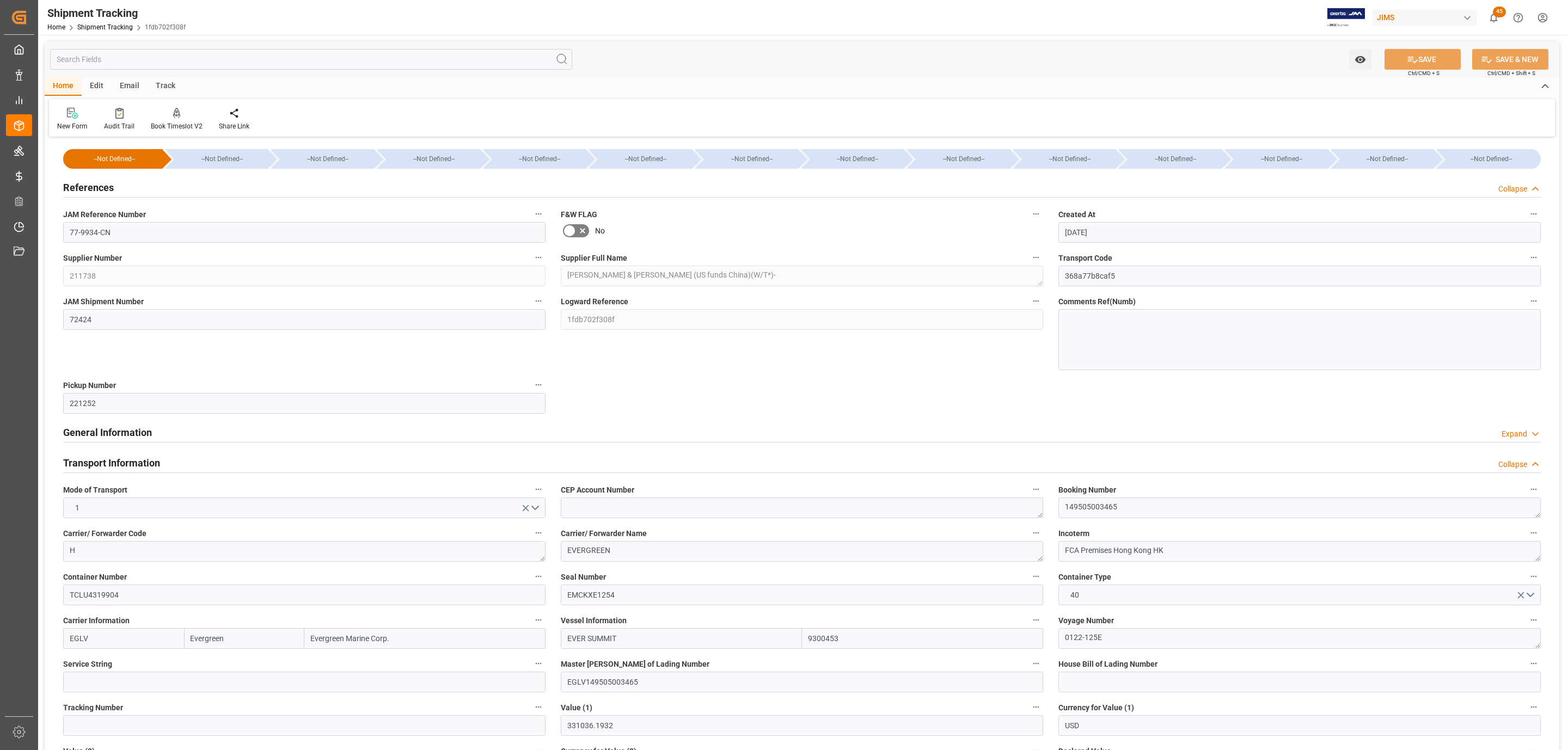
click at [114, 459] on h2 "Transport Information" at bounding box center [112, 462] width 97 height 15
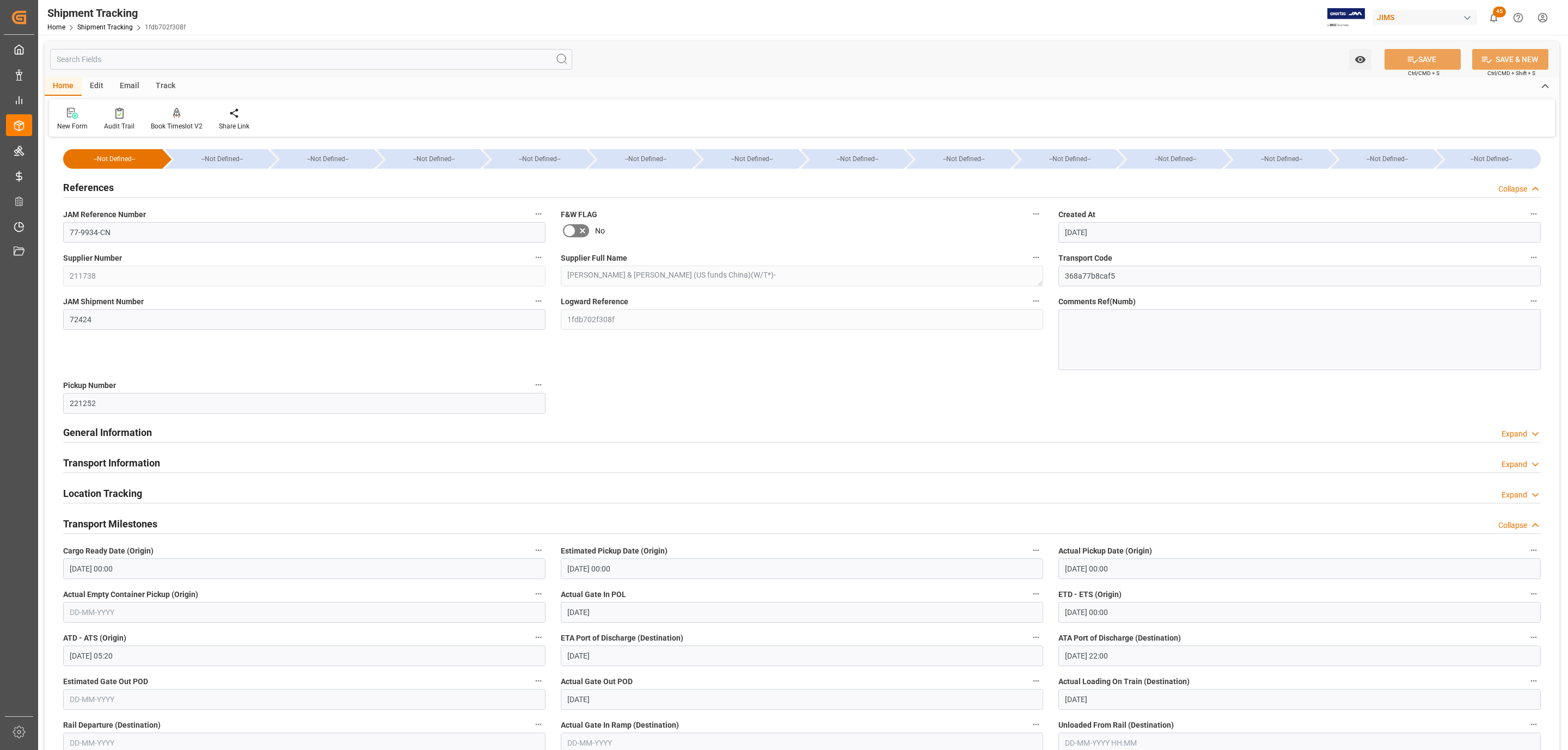
click at [118, 522] on h2 "Transport Milestones" at bounding box center [110, 523] width 94 height 15
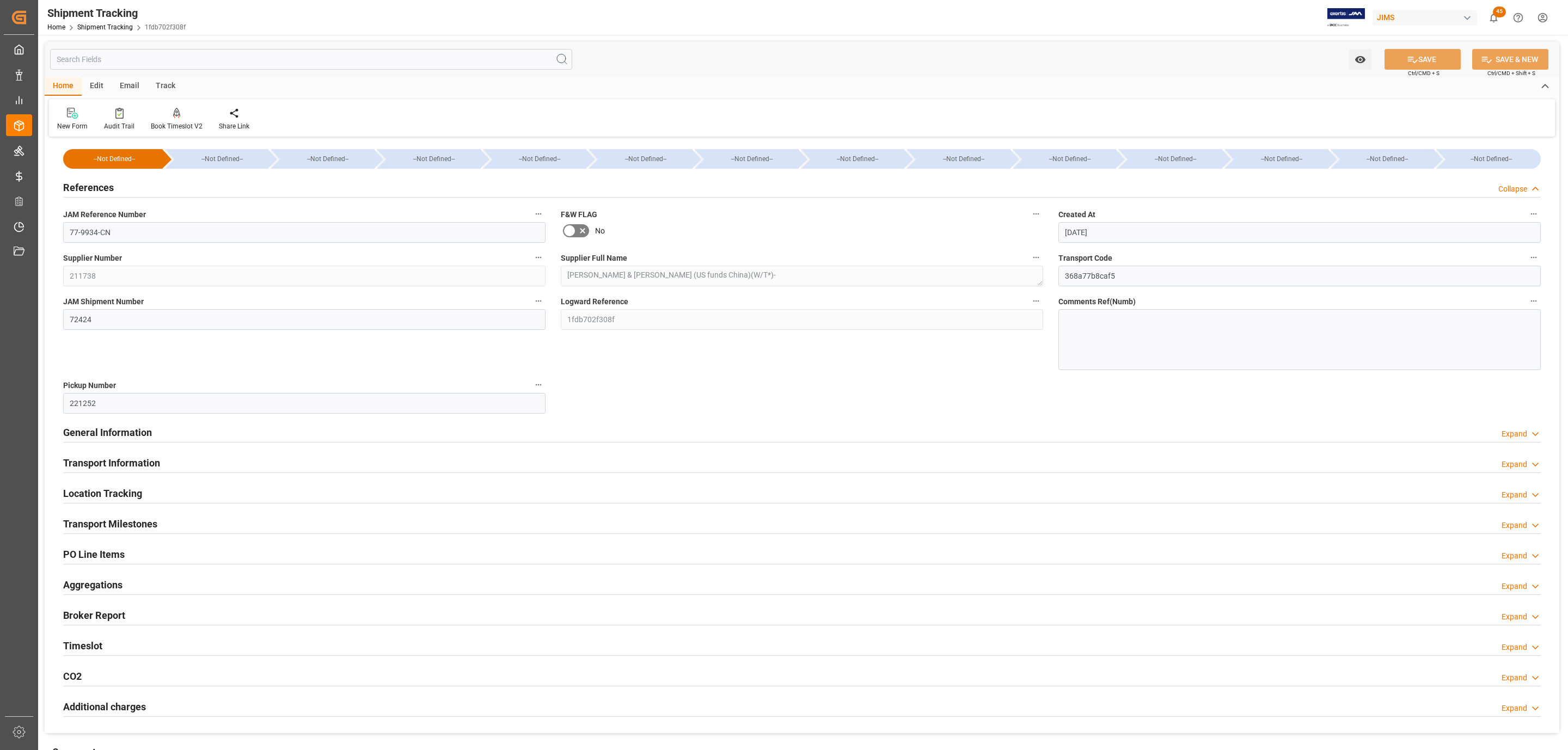
click at [132, 185] on div "References Collapse" at bounding box center [802, 186] width 1477 height 20
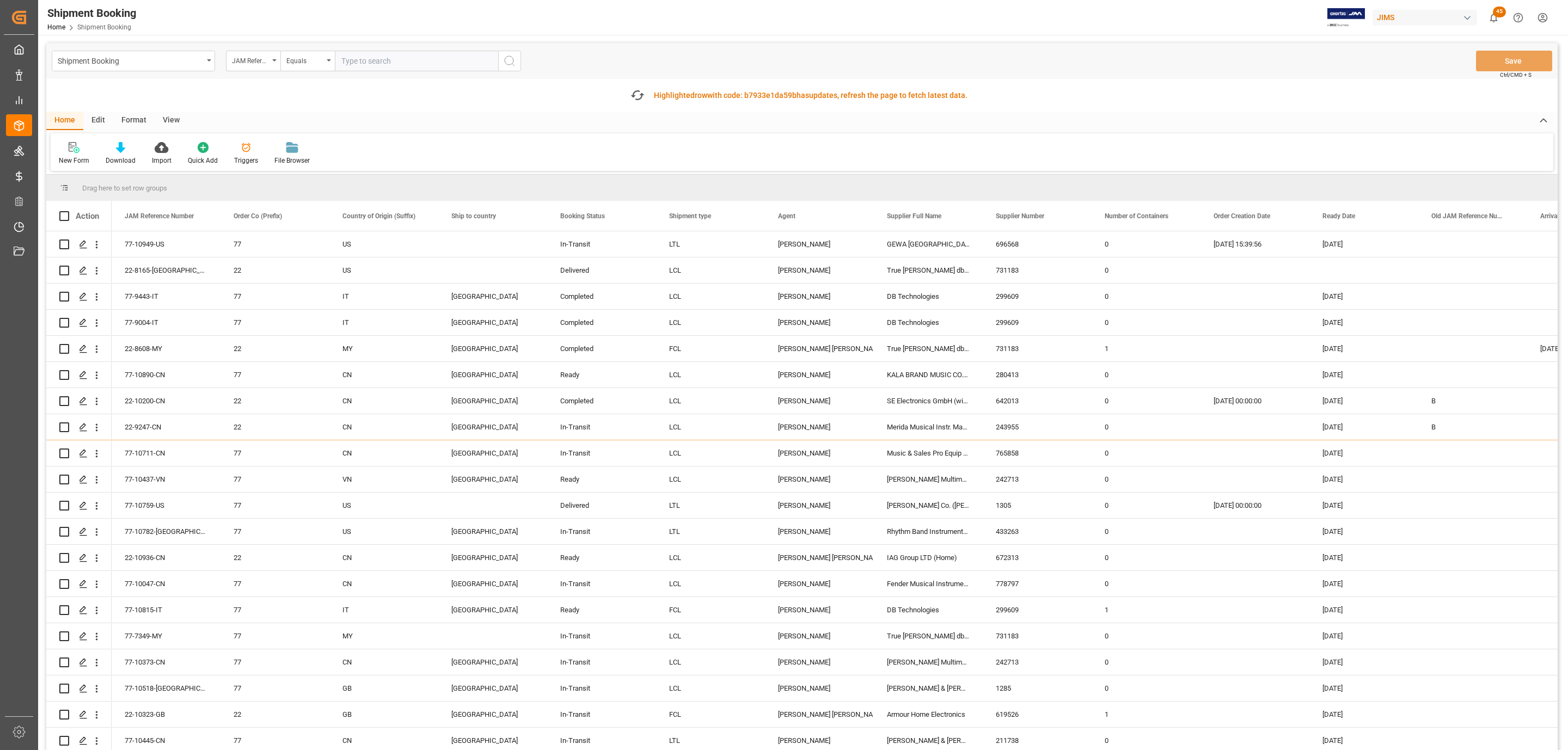
click at [385, 62] on input "text" at bounding box center [417, 60] width 164 height 20
paste input "77-10815-IT"
type input "77-10815-IT"
click at [501, 62] on button "search button" at bounding box center [509, 60] width 22 height 20
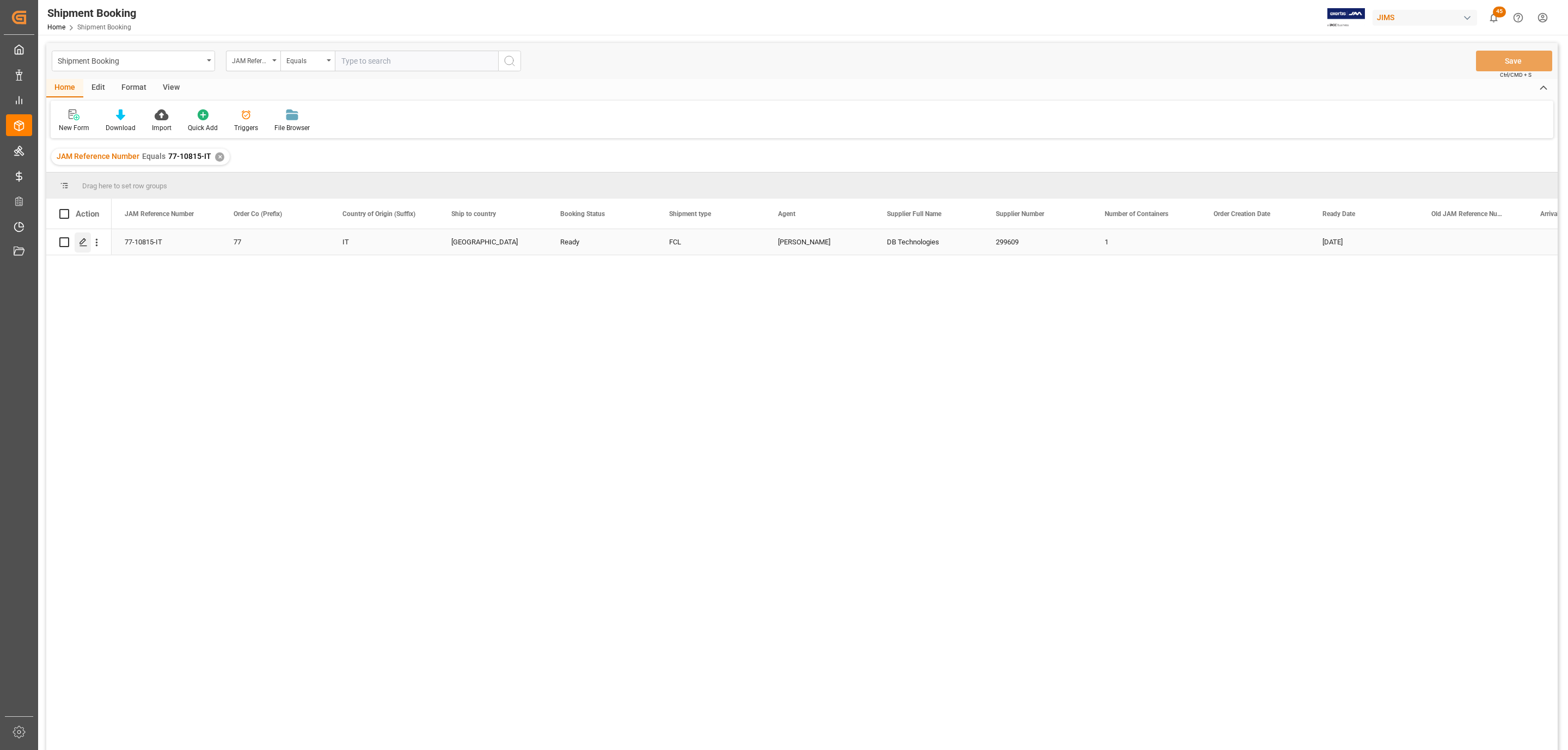
click at [81, 244] on polygon "Press SPACE to select this row." at bounding box center [83, 242] width 6 height 6
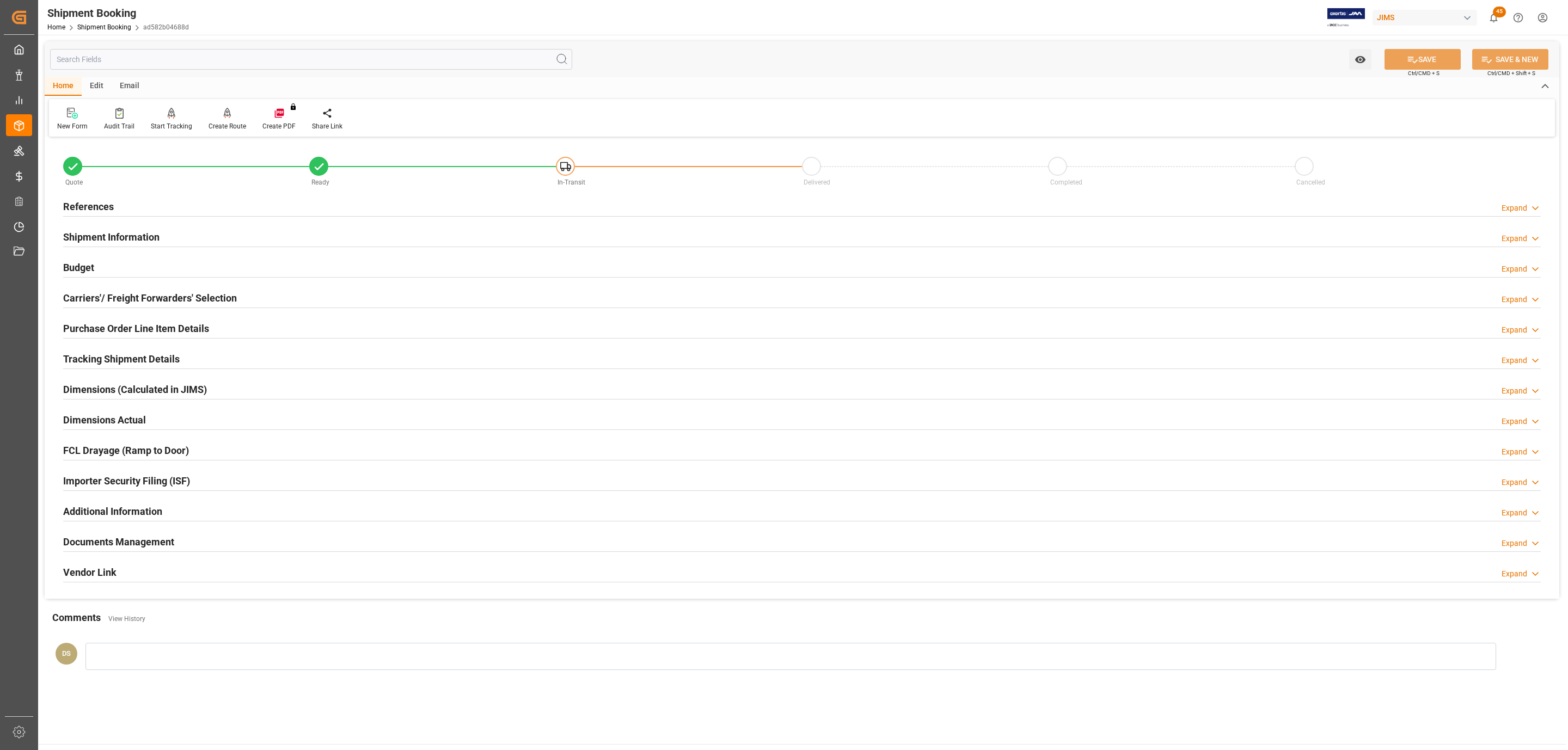
click at [104, 299] on h2 "Carriers'/ Freight Forwarders' Selection" at bounding box center [150, 298] width 173 height 15
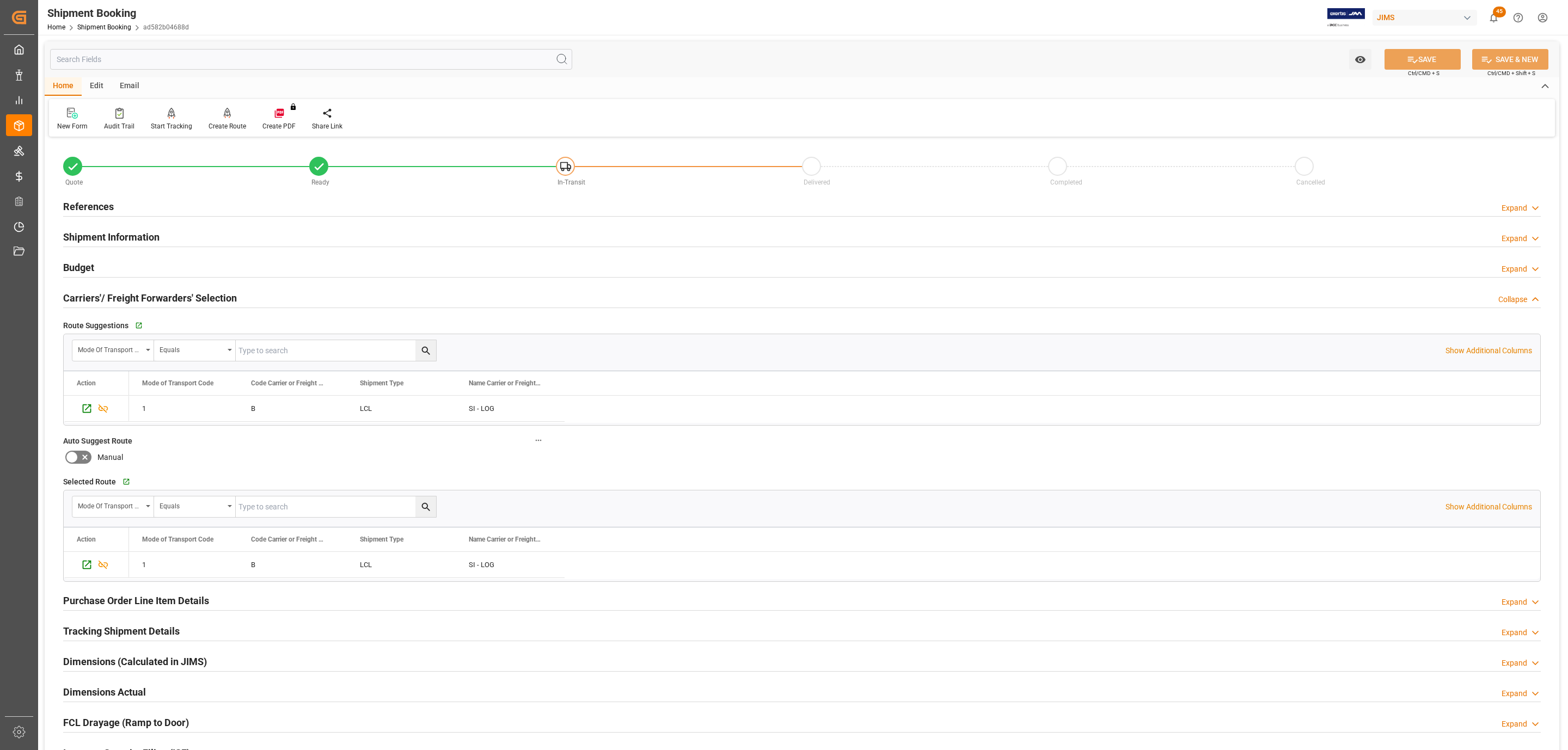
click at [92, 265] on h2 "Budget" at bounding box center [79, 267] width 31 height 15
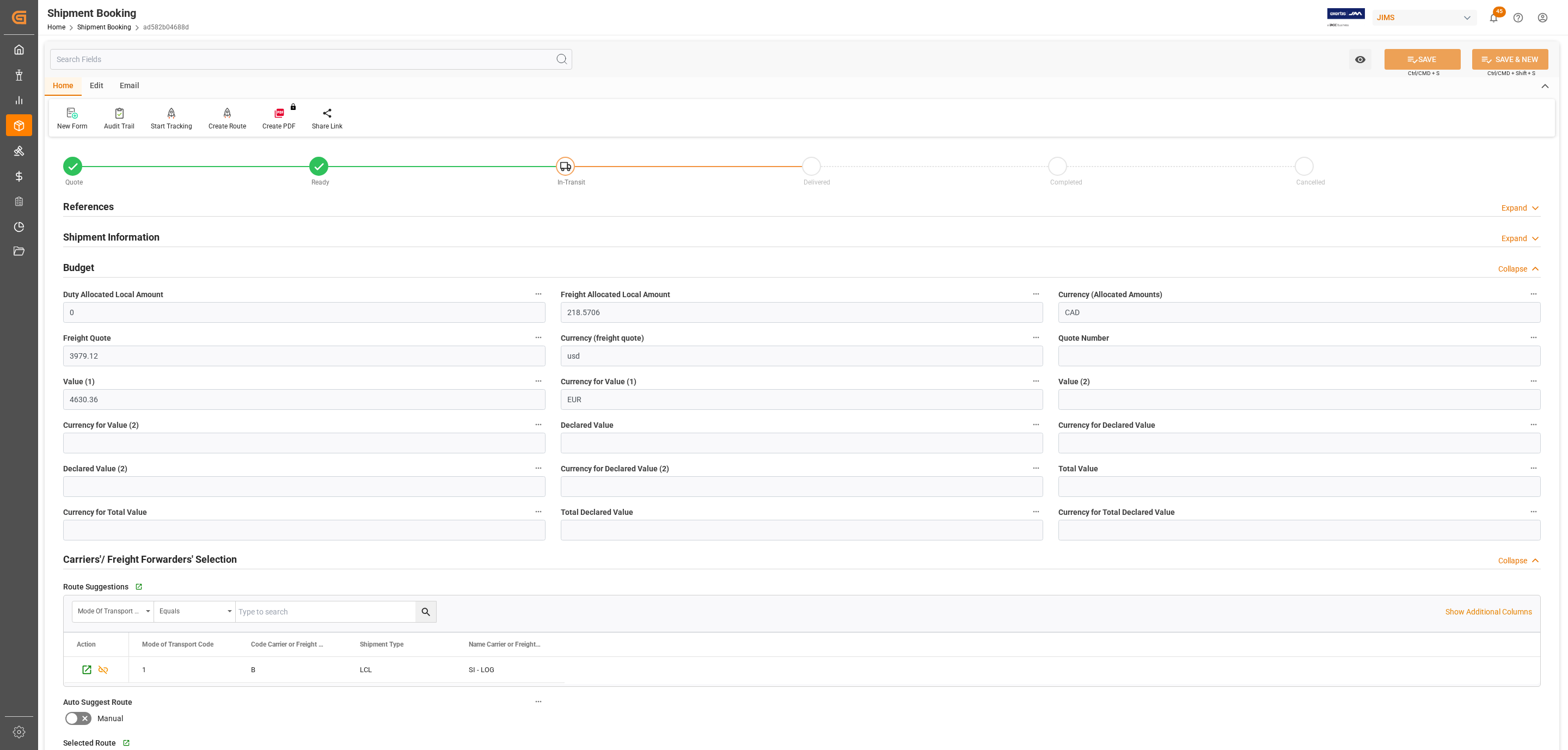
click at [92, 265] on h2 "Budget" at bounding box center [79, 267] width 31 height 15
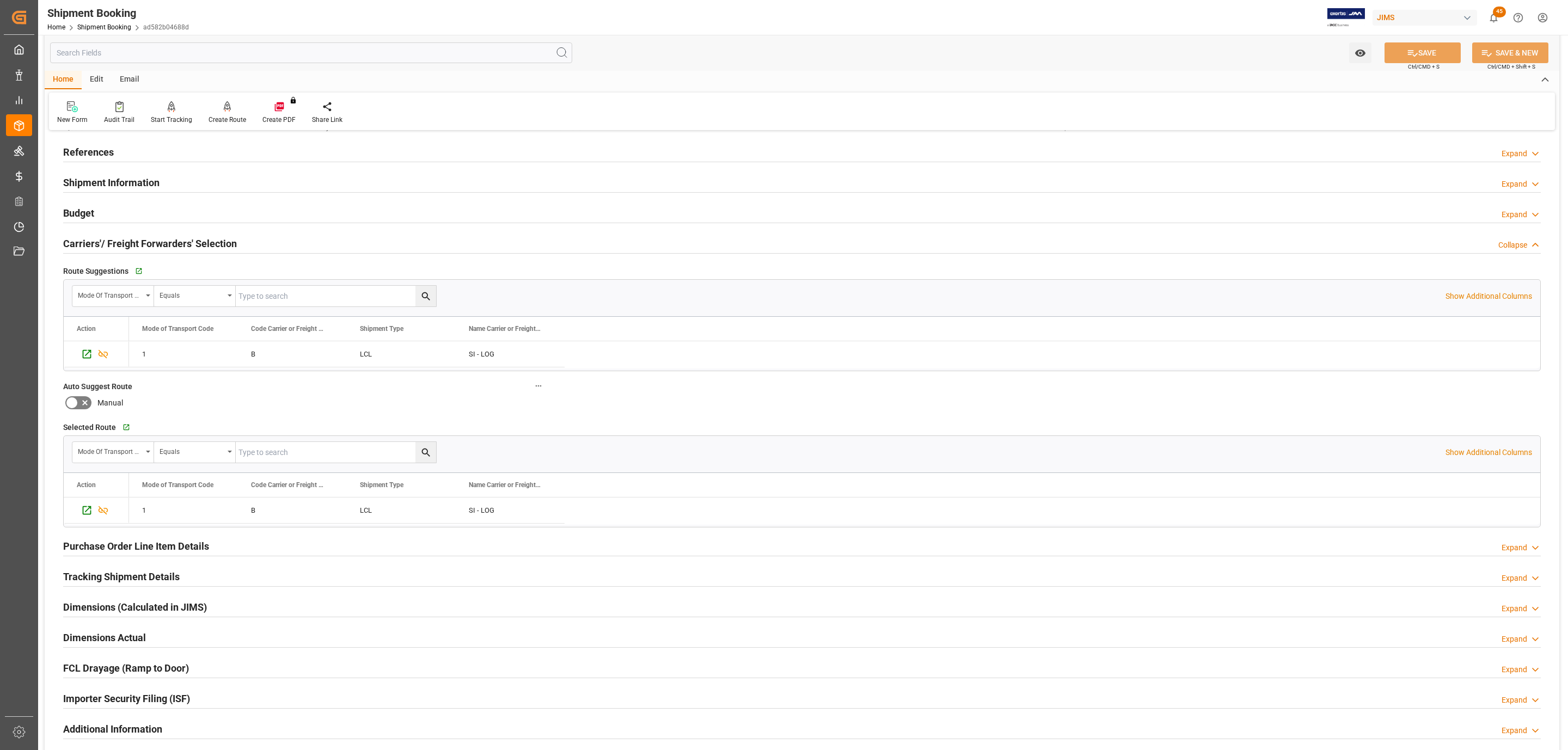
scroll to position [245, 0]
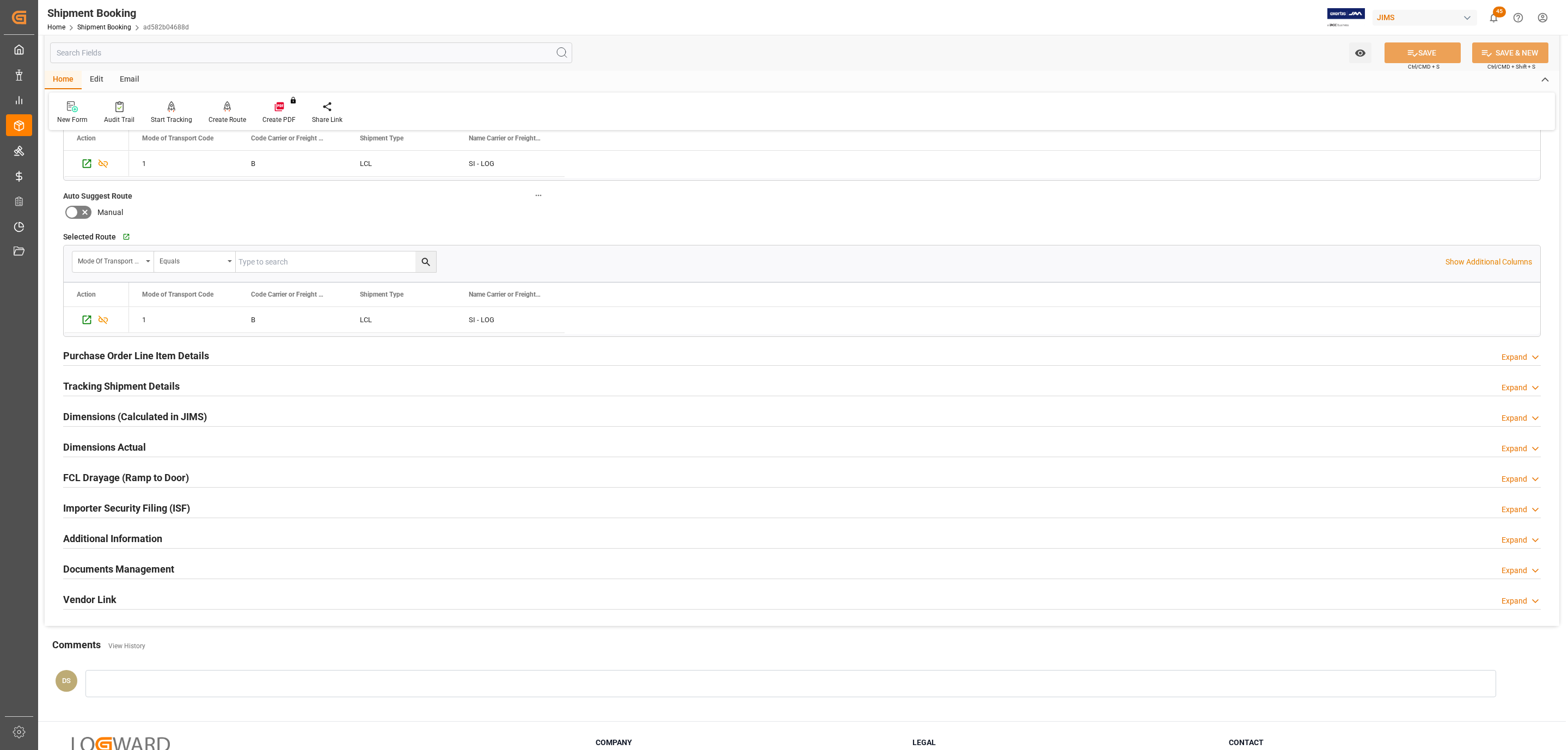
drag, startPoint x: 93, startPoint y: 378, endPoint x: 98, endPoint y: 391, distance: 13.9
click at [93, 379] on div "Tracking Shipment Details" at bounding box center [122, 384] width 117 height 20
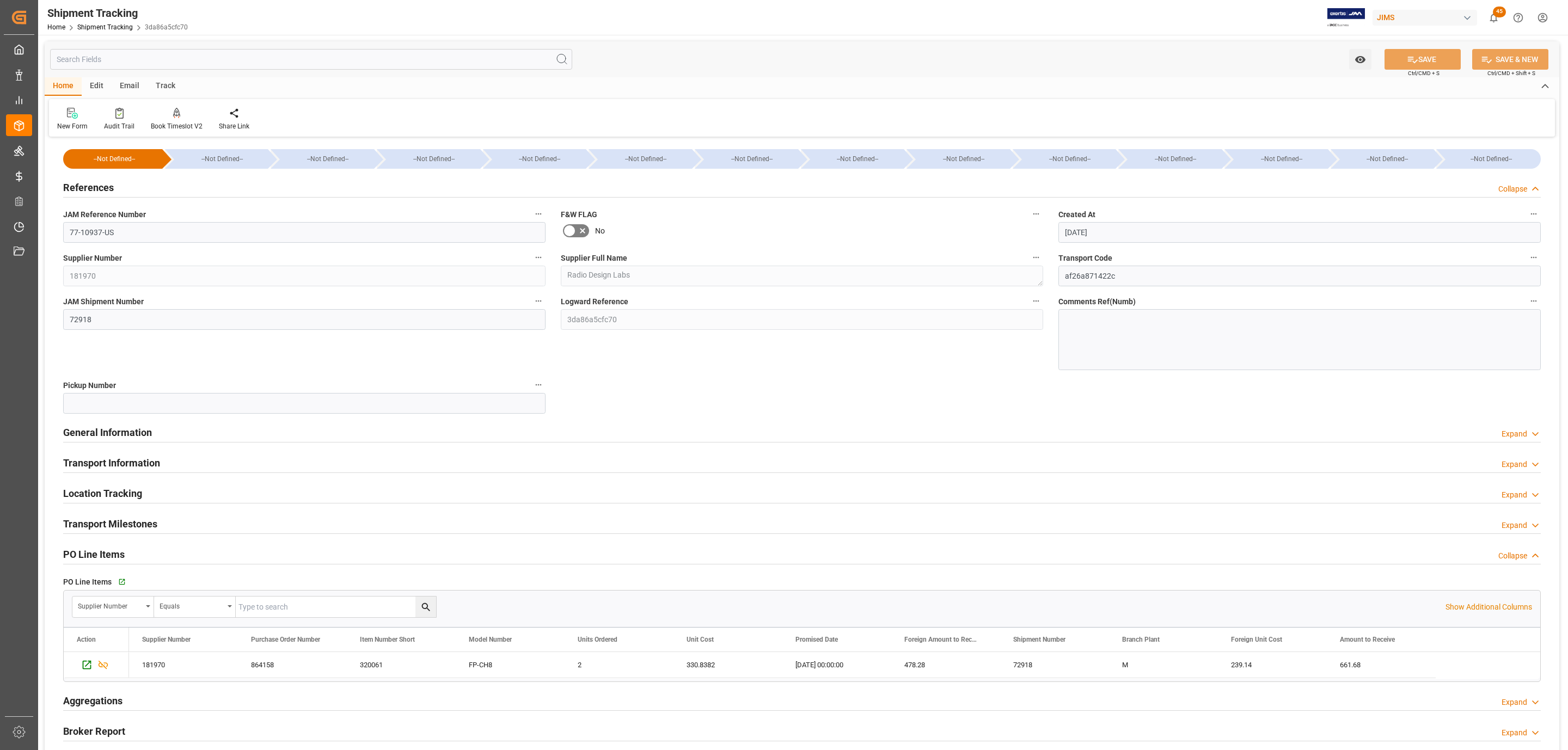
click at [142, 464] on h2 "Transport Information" at bounding box center [112, 462] width 97 height 15
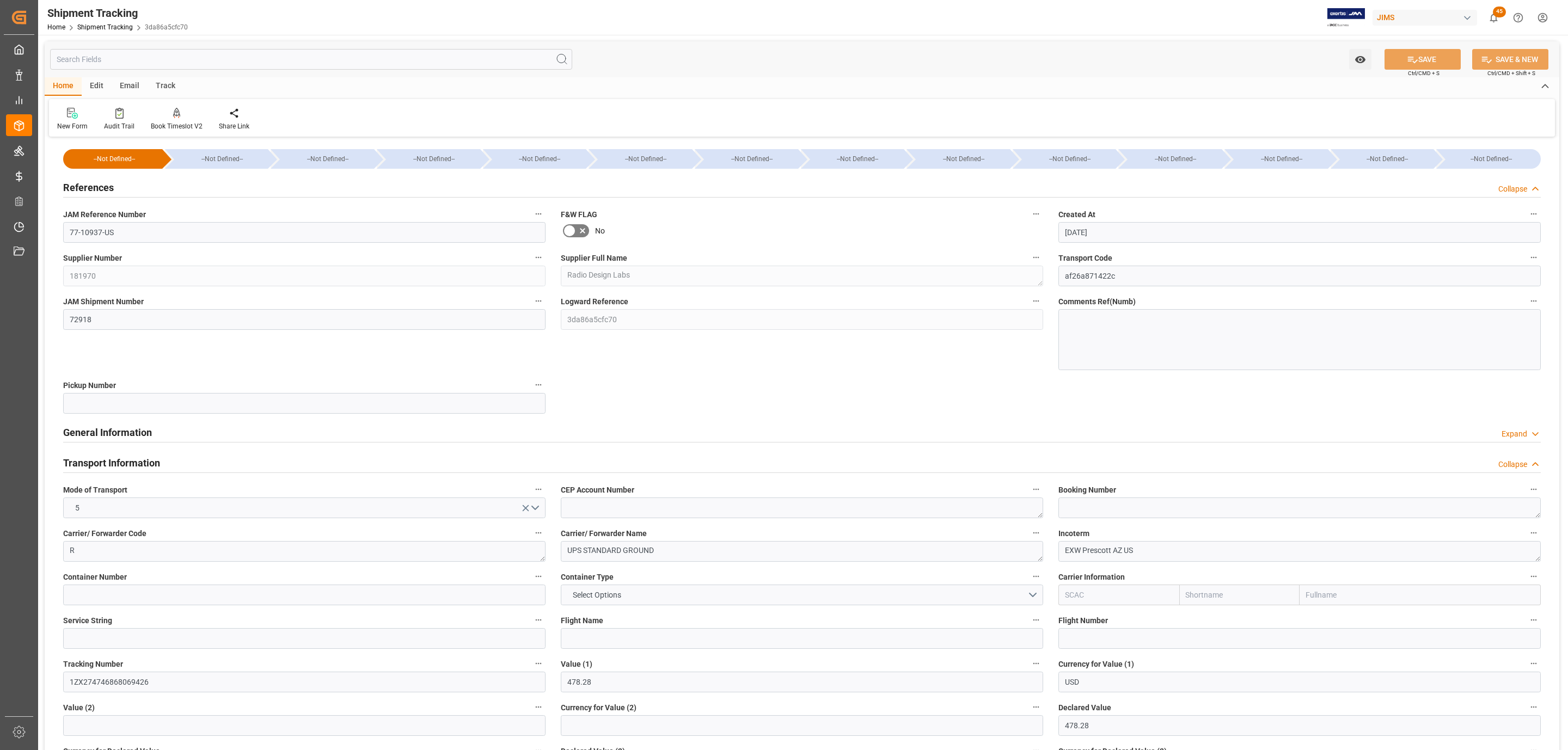
click at [142, 464] on h2 "Transport Information" at bounding box center [112, 462] width 97 height 15
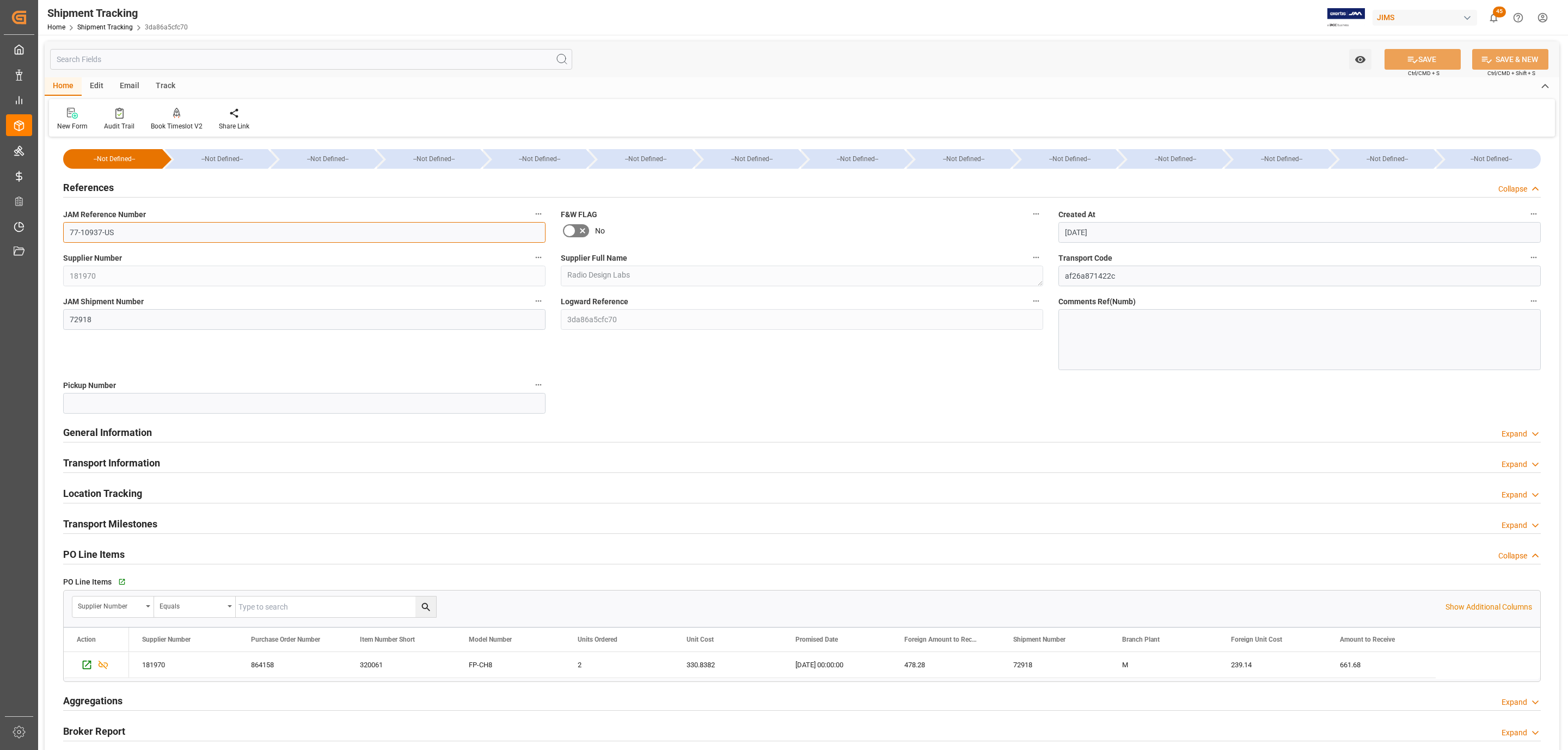
drag, startPoint x: 132, startPoint y: 231, endPoint x: -74, endPoint y: 224, distance: 206.1
click at [0, 224] on html "Created by potrace 1.15, written by [PERSON_NAME] [DATE]-[DATE] Created by potr…" at bounding box center [784, 375] width 1568 height 750
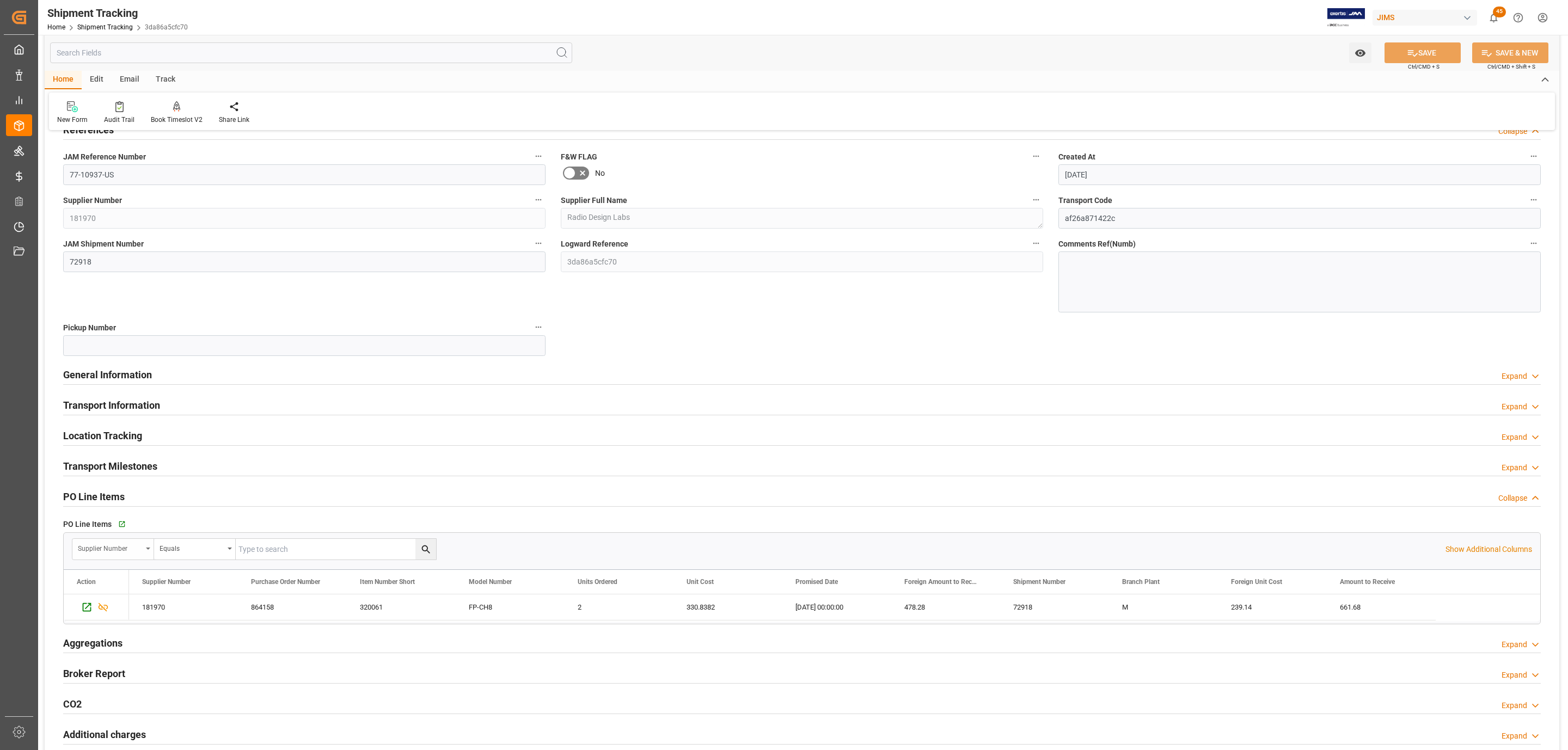
scroll to position [163, 0]
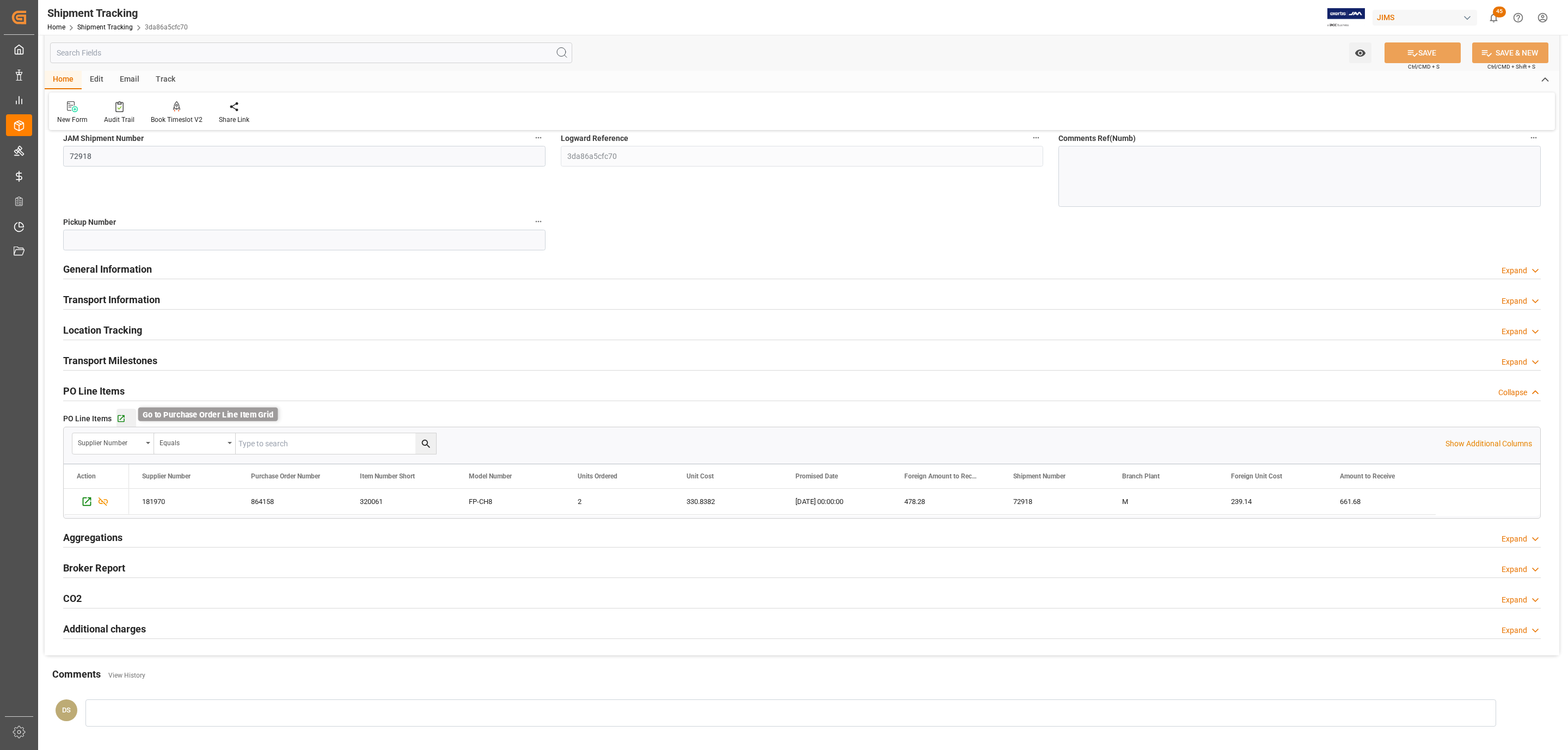
click at [118, 421] on icon "button" at bounding box center [121, 418] width 7 height 7
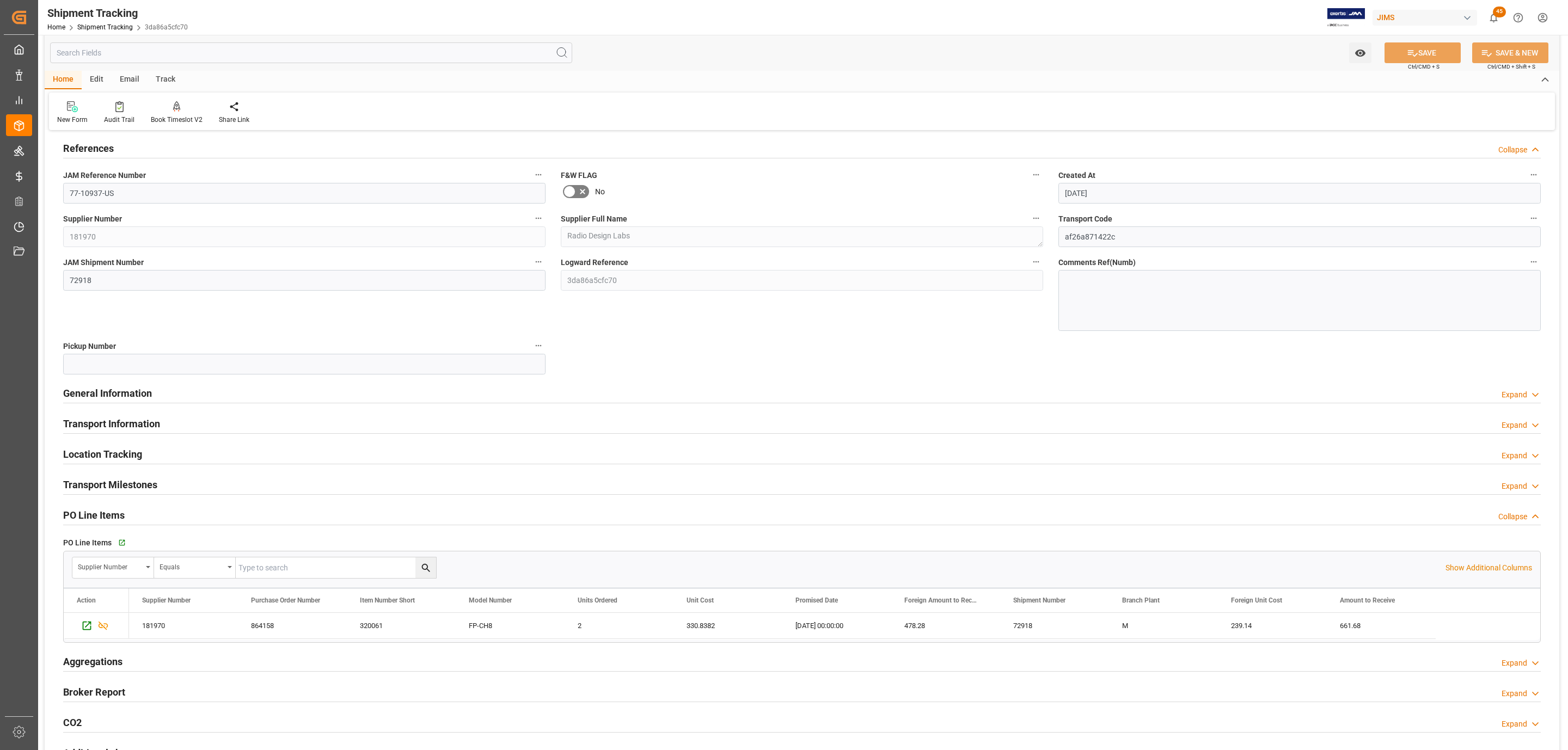
scroll to position [0, 0]
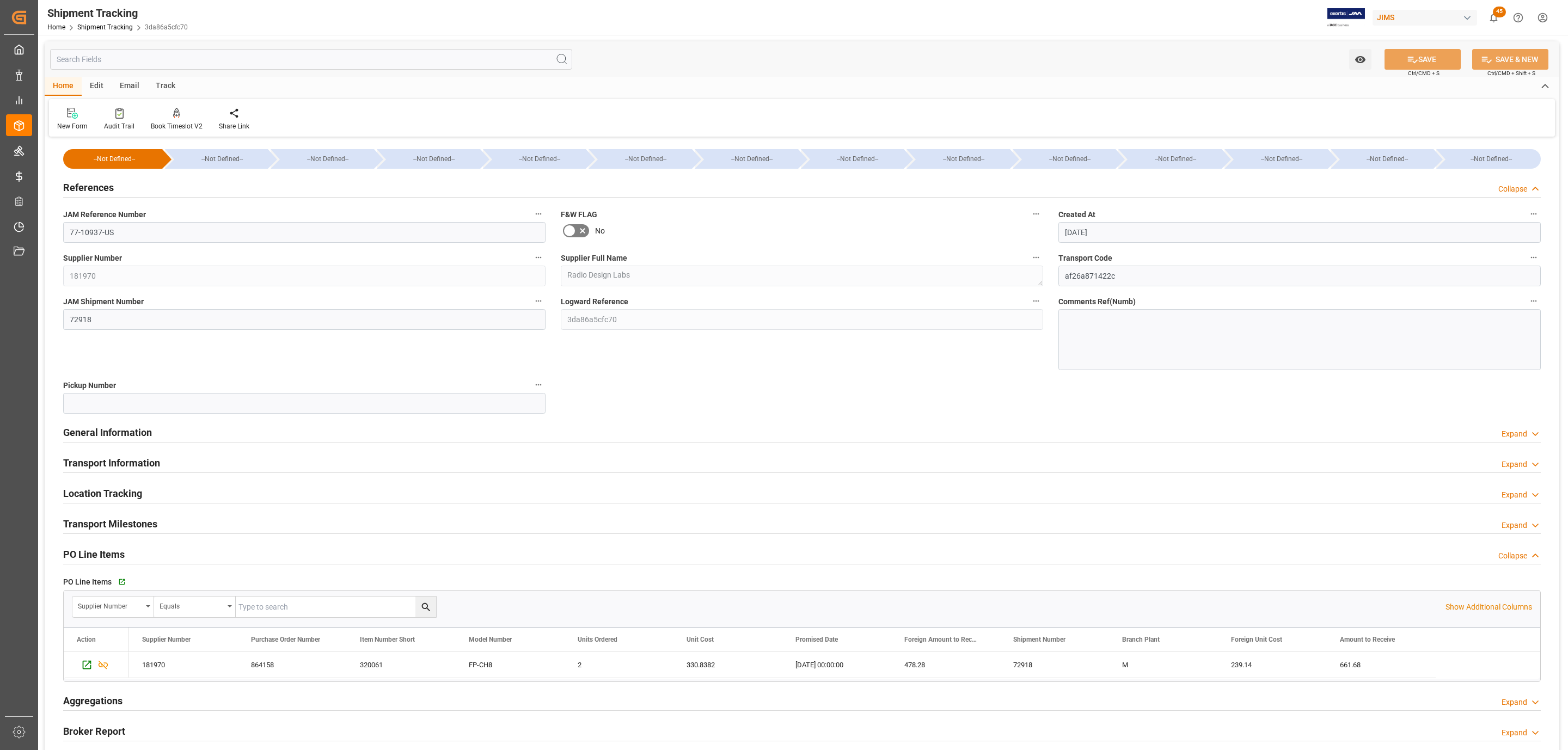
click at [115, 184] on div "References Collapse" at bounding box center [802, 186] width 1477 height 20
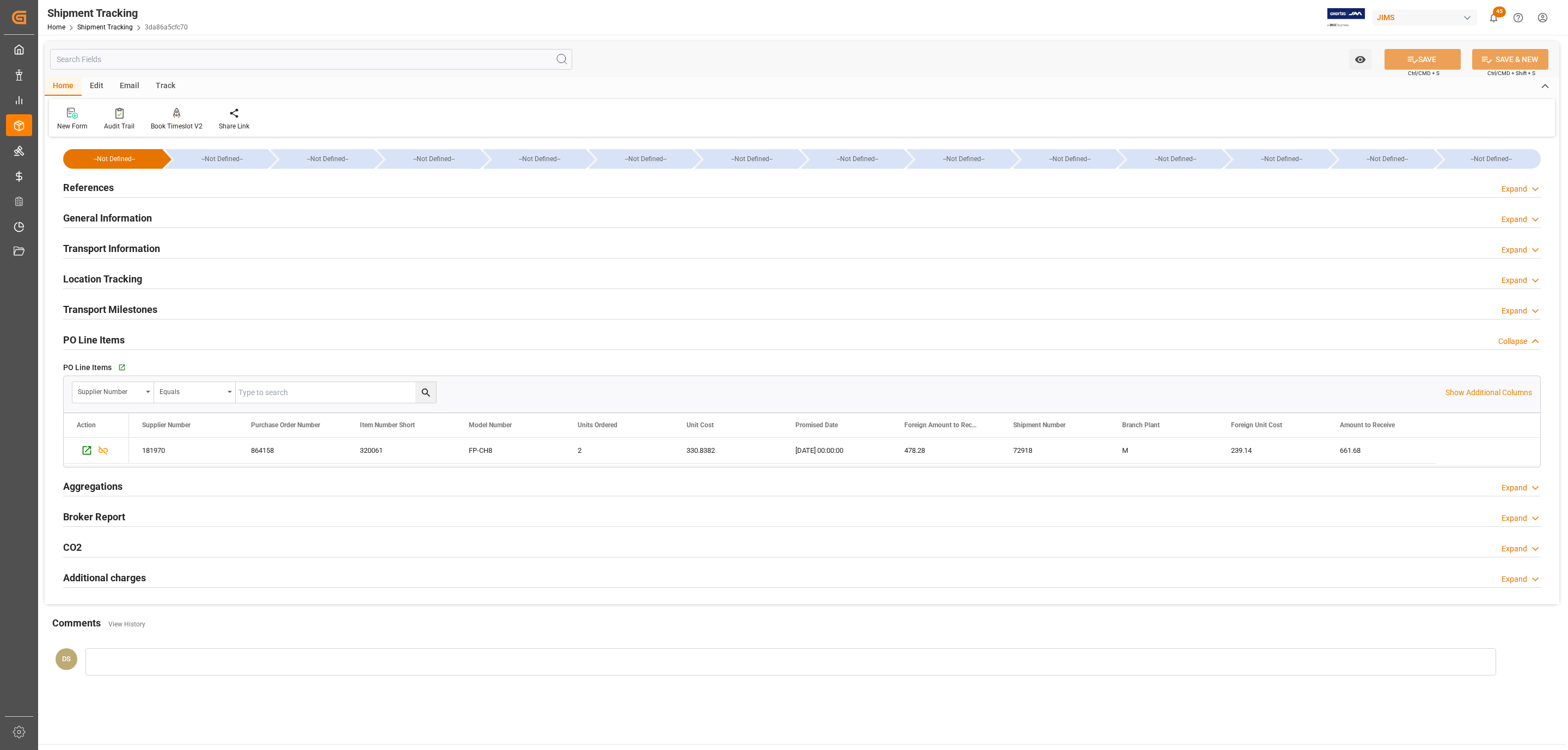
click at [115, 184] on div "References Expand" at bounding box center [802, 186] width 1477 height 20
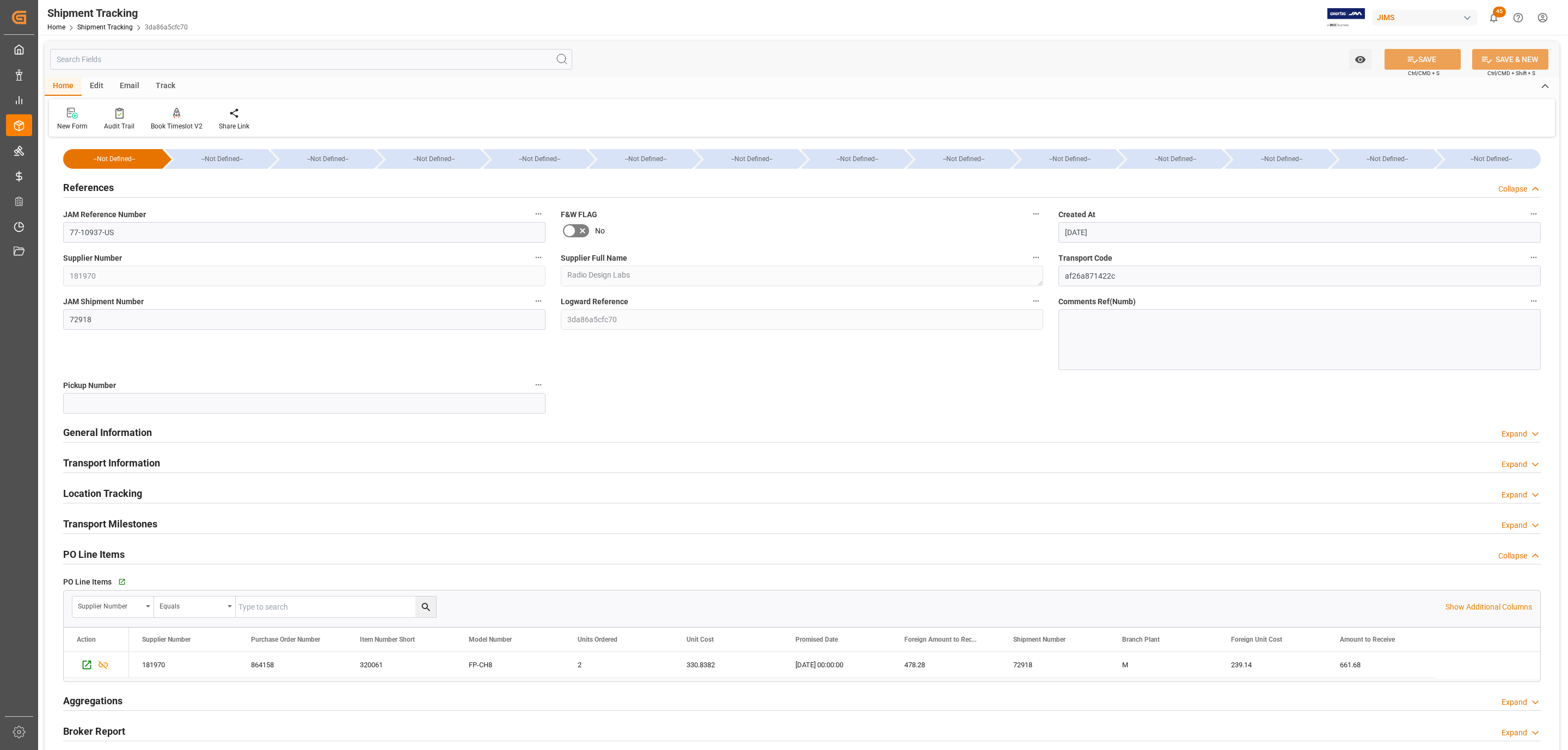
click at [103, 219] on span "JAM Reference Number" at bounding box center [104, 215] width 83 height 12
click at [531, 219] on button "JAM Reference Number" at bounding box center [538, 214] width 15 height 15
click at [103, 219] on div at bounding box center [784, 375] width 1568 height 750
click at [110, 231] on body "Created by potrace 1.15, written by [PERSON_NAME] [DATE]-[DATE] Created by potr…" at bounding box center [784, 375] width 1568 height 750
click at [110, 231] on input "77-10937-US" at bounding box center [305, 232] width 483 height 20
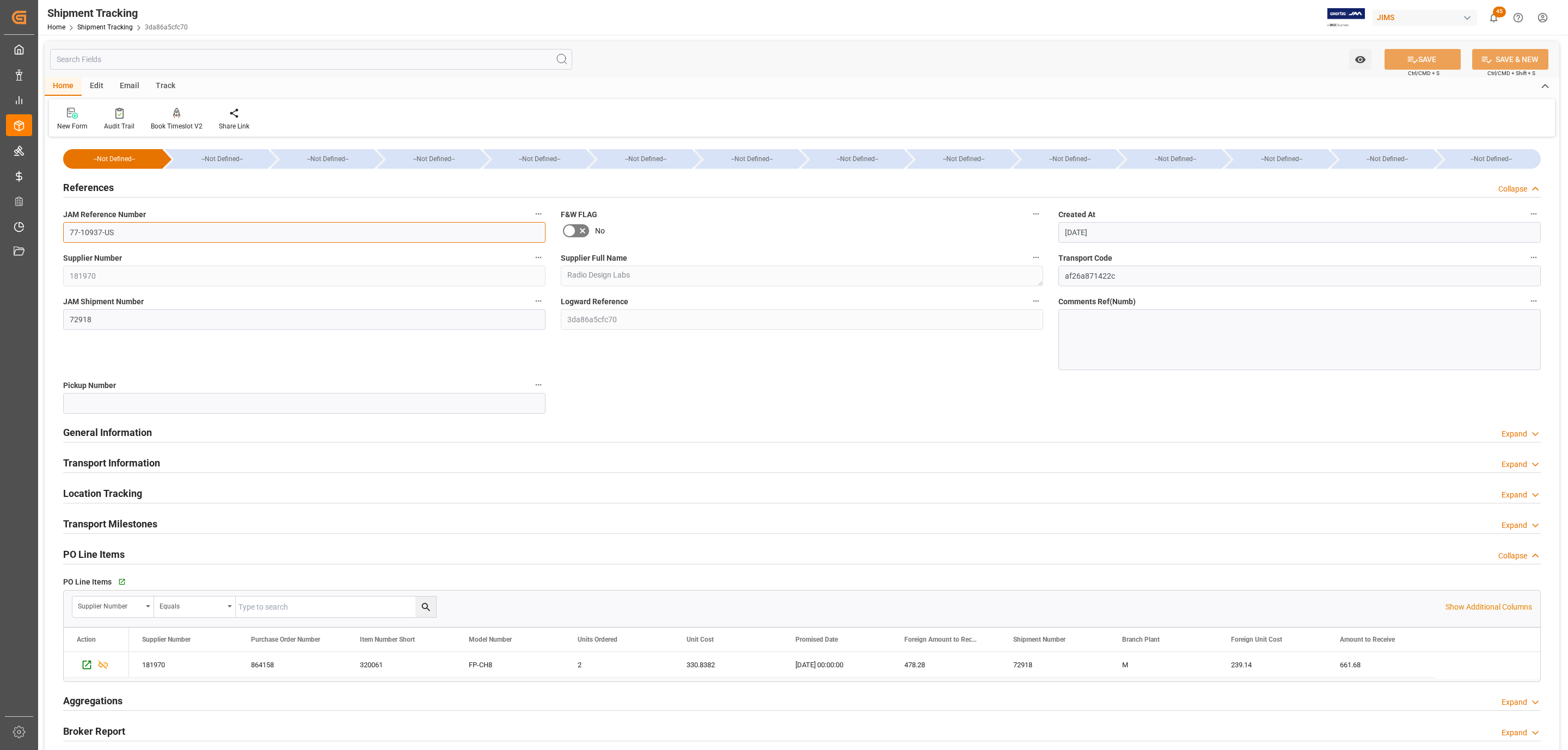
click at [110, 231] on input "77-10937-US" at bounding box center [305, 232] width 483 height 20
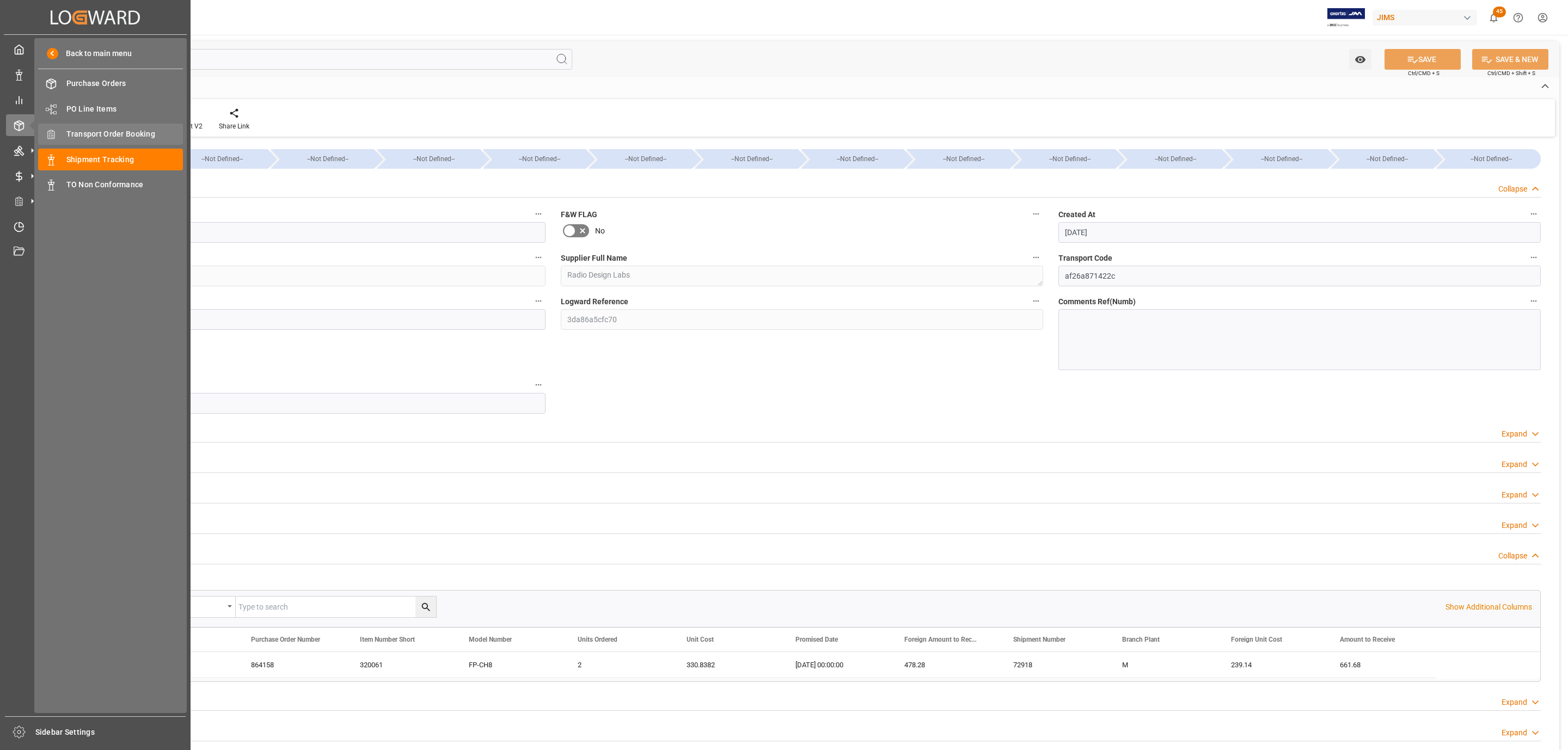
click at [130, 135] on span "Transport Order Booking" at bounding box center [125, 134] width 117 height 12
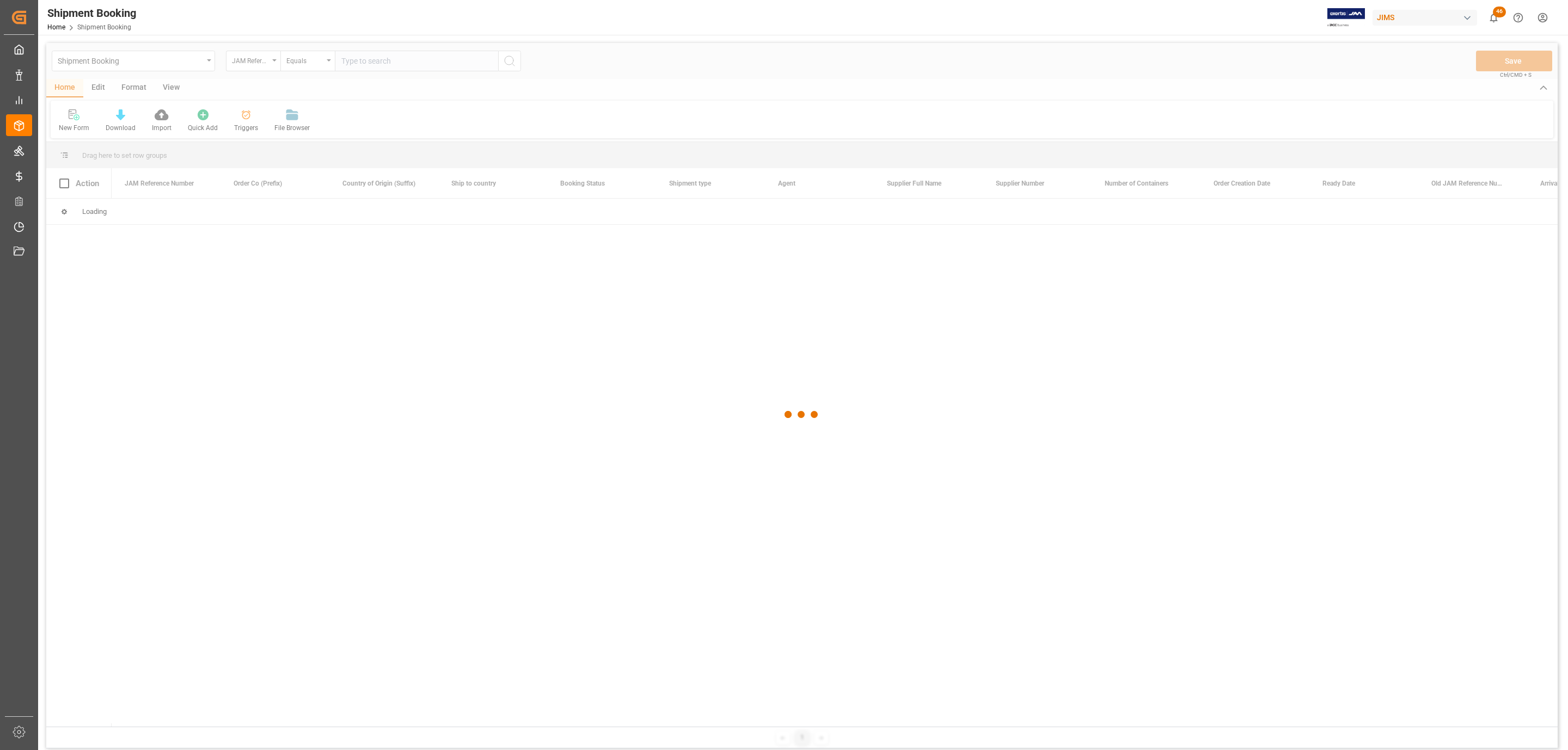
click at [419, 62] on div at bounding box center [802, 414] width 1512 height 743
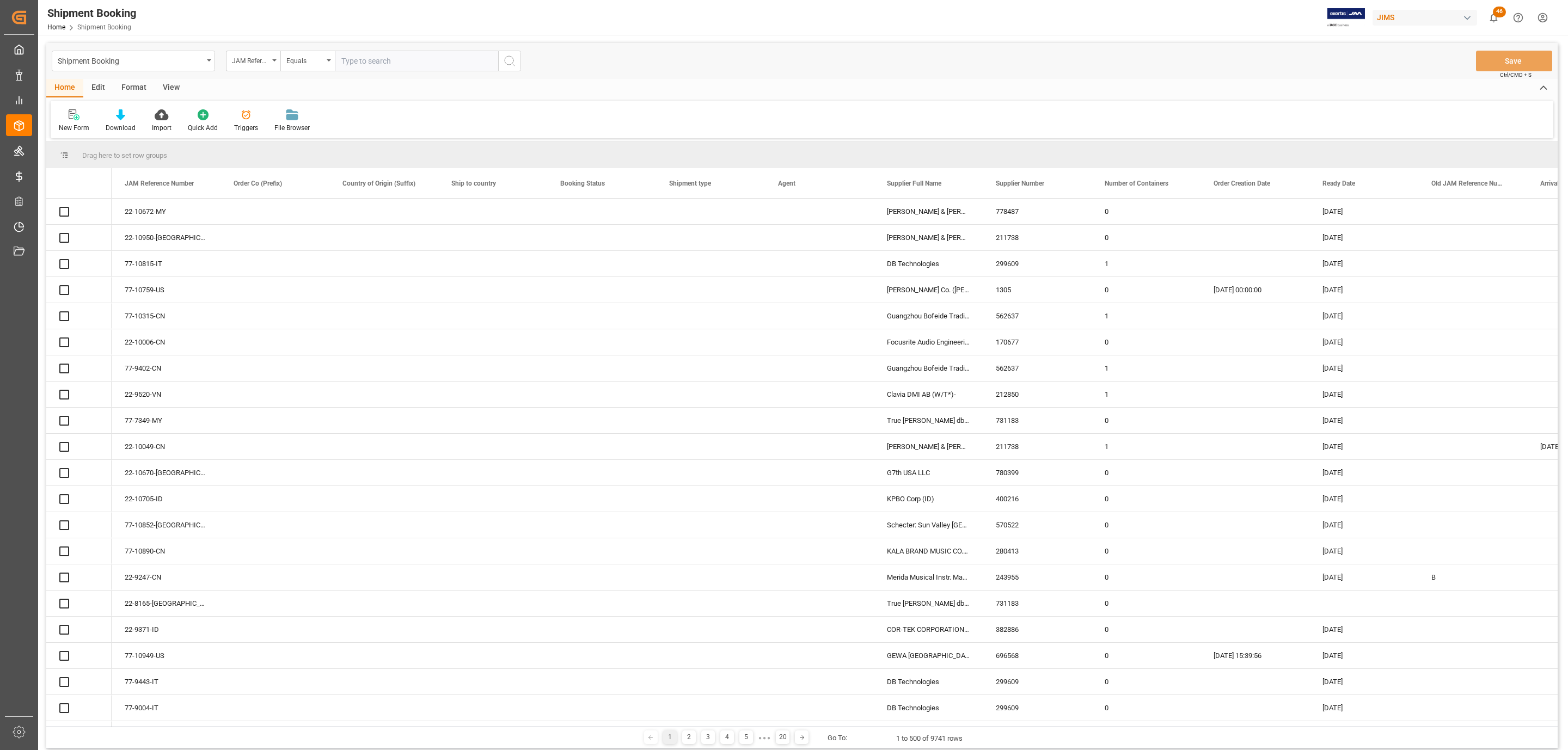
click at [359, 57] on input "text" at bounding box center [417, 60] width 164 height 20
paste input "77-10937-US"
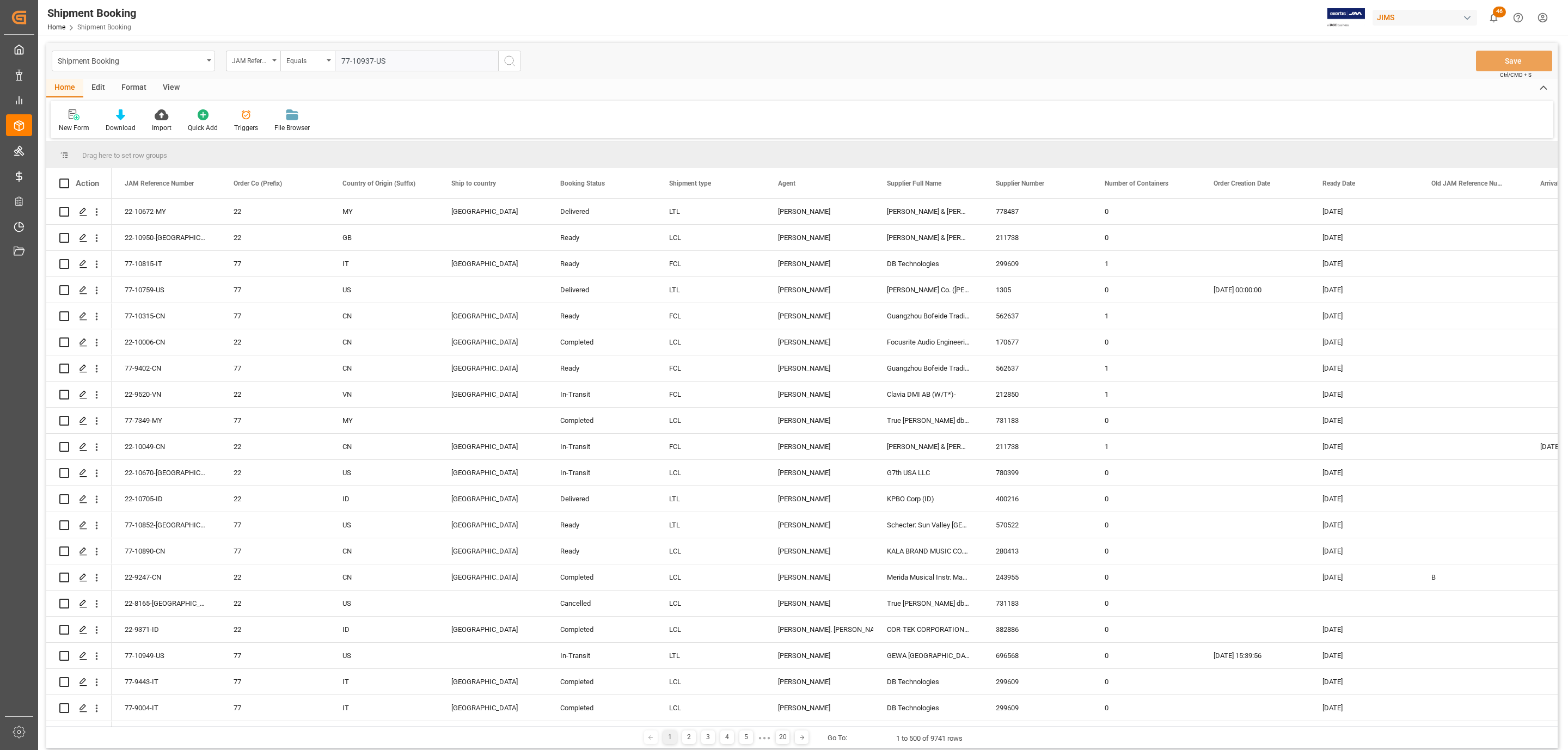
type input "77-10937-US"
click at [514, 60] on icon "search button" at bounding box center [509, 60] width 13 height 13
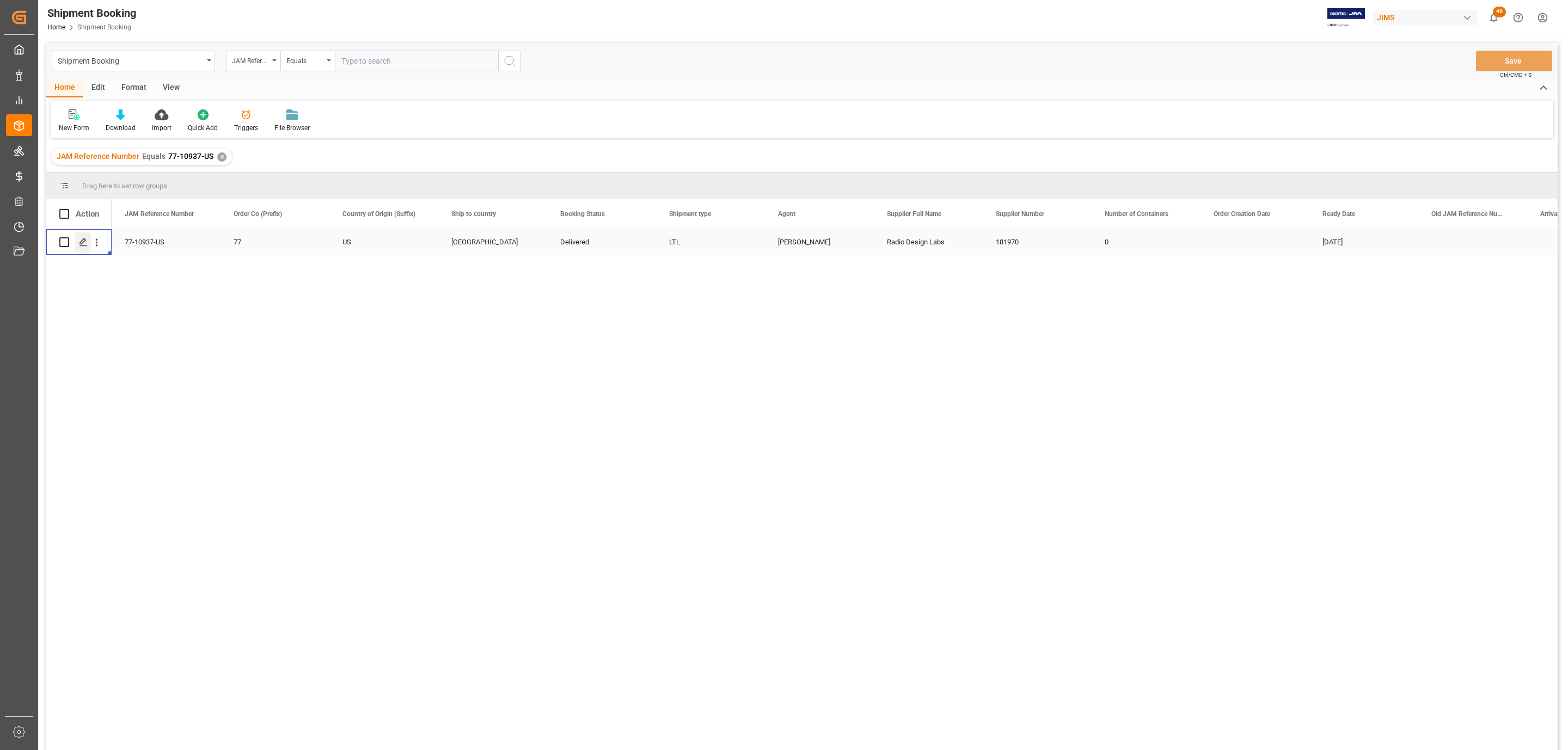
click at [84, 248] on div "Press SPACE to select this row." at bounding box center [83, 242] width 17 height 20
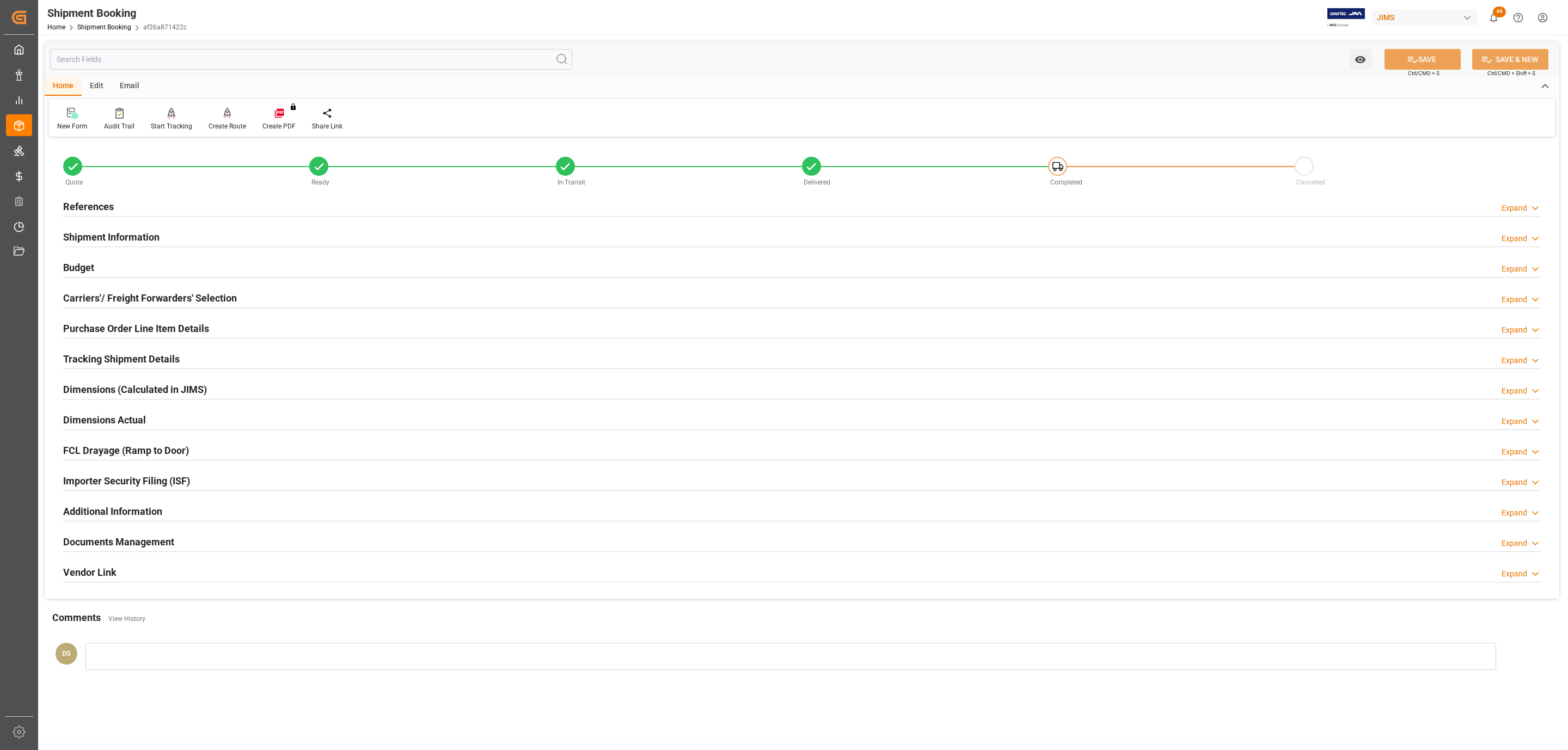
click at [131, 541] on h2 "Documents Management" at bounding box center [119, 541] width 111 height 15
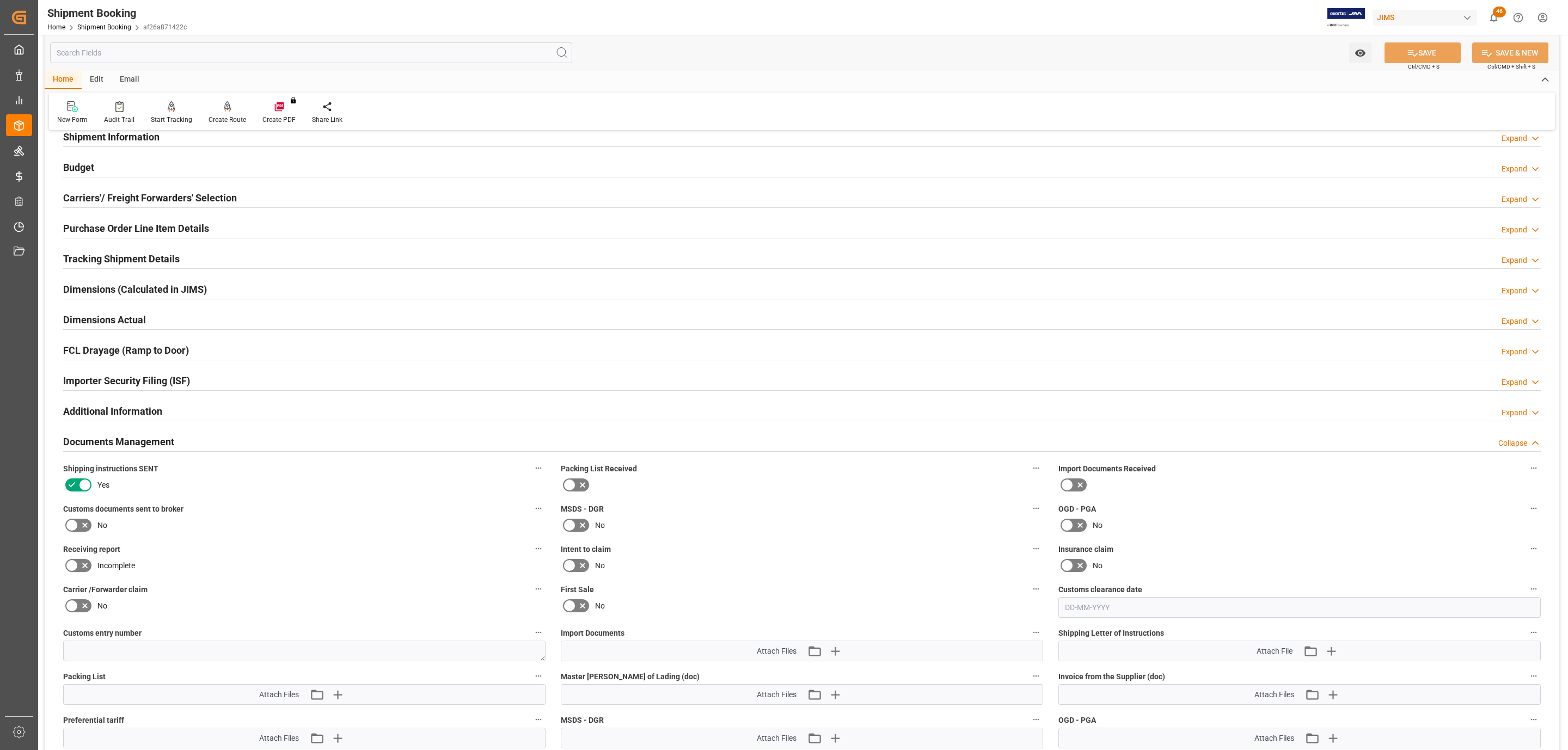
scroll to position [245, 0]
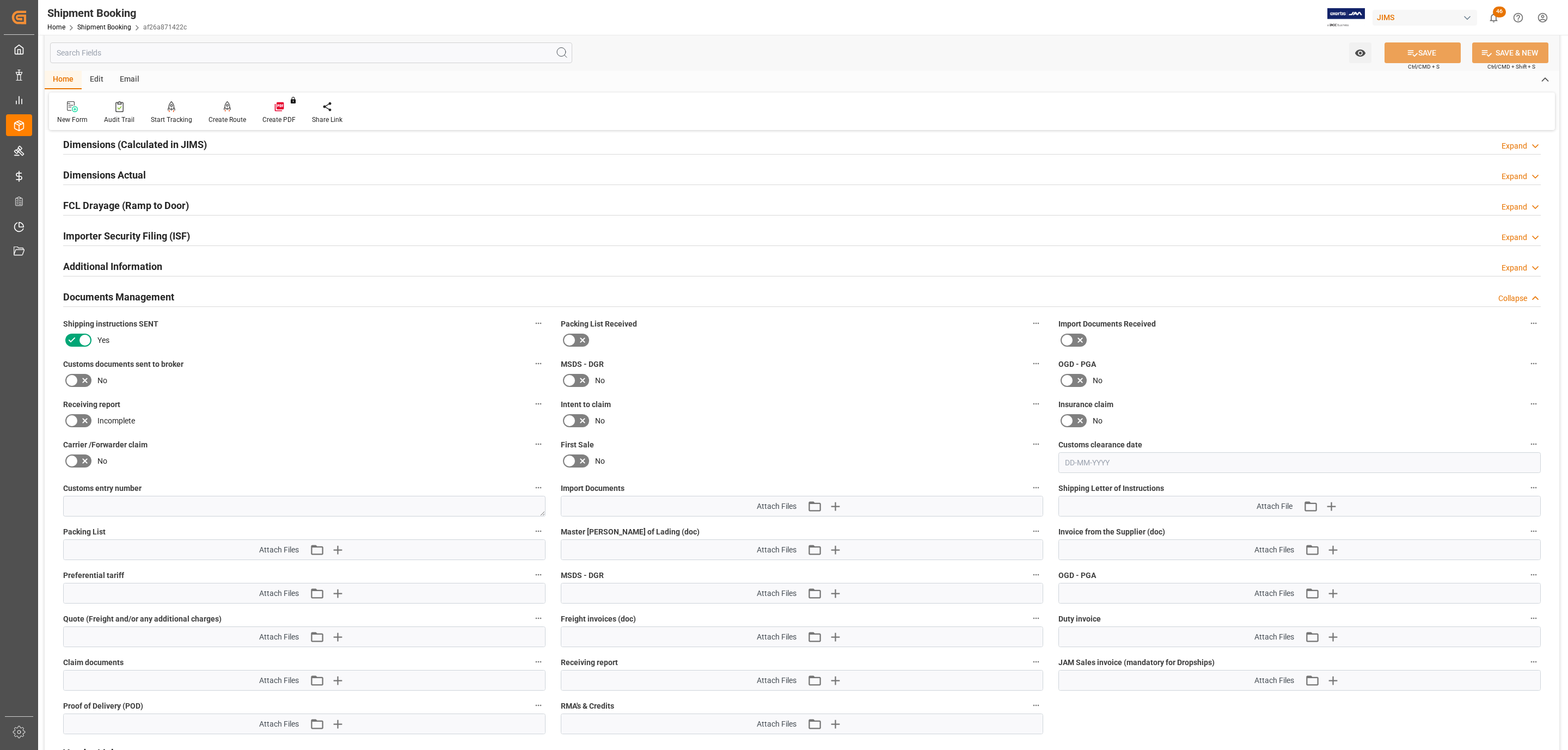
click at [74, 379] on icon at bounding box center [71, 379] width 13 height 13
click at [0, 0] on input "checkbox" at bounding box center [0, 0] width 0 height 0
click at [838, 505] on icon "button" at bounding box center [835, 506] width 18 height 18
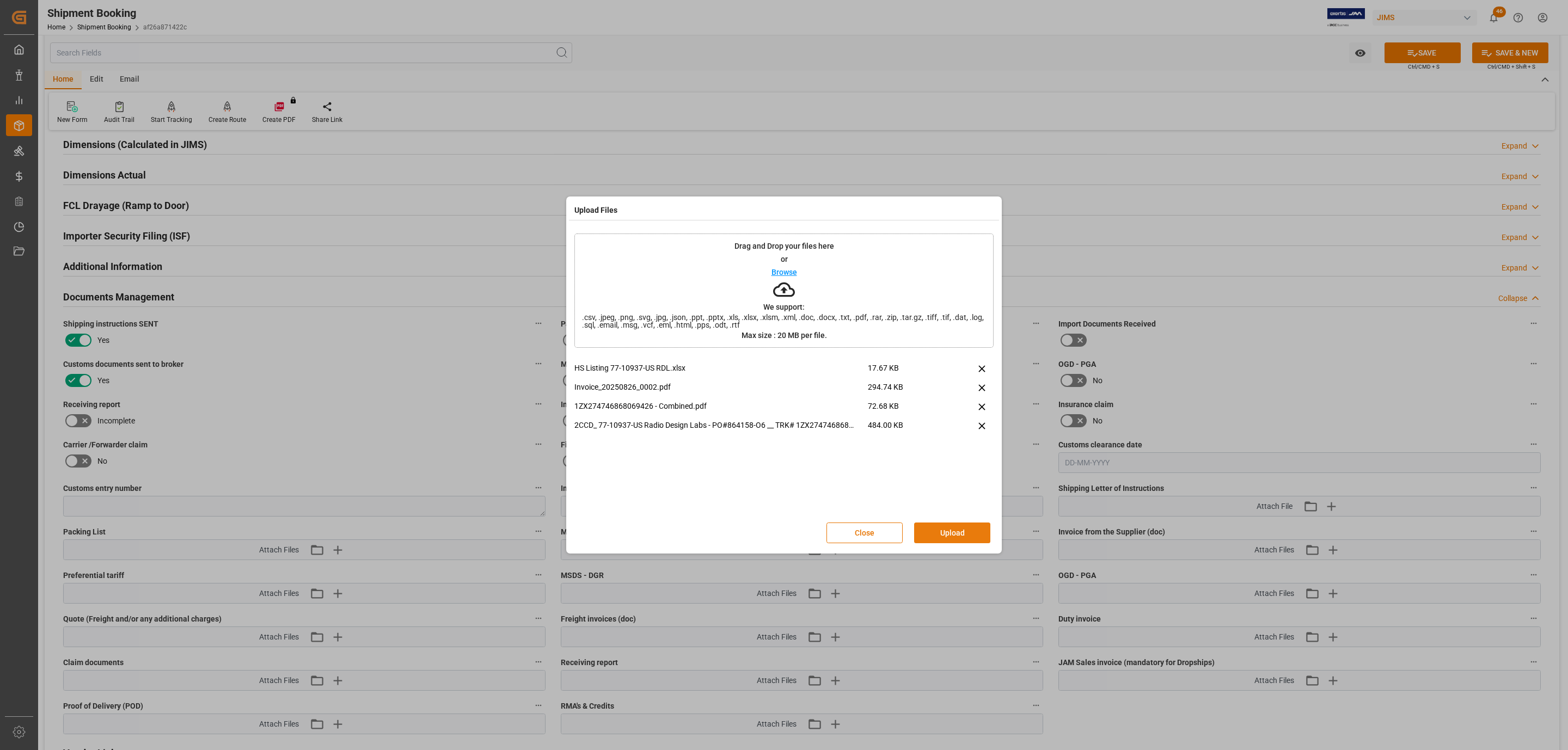
click at [972, 535] on button "Upload" at bounding box center [952, 532] width 76 height 20
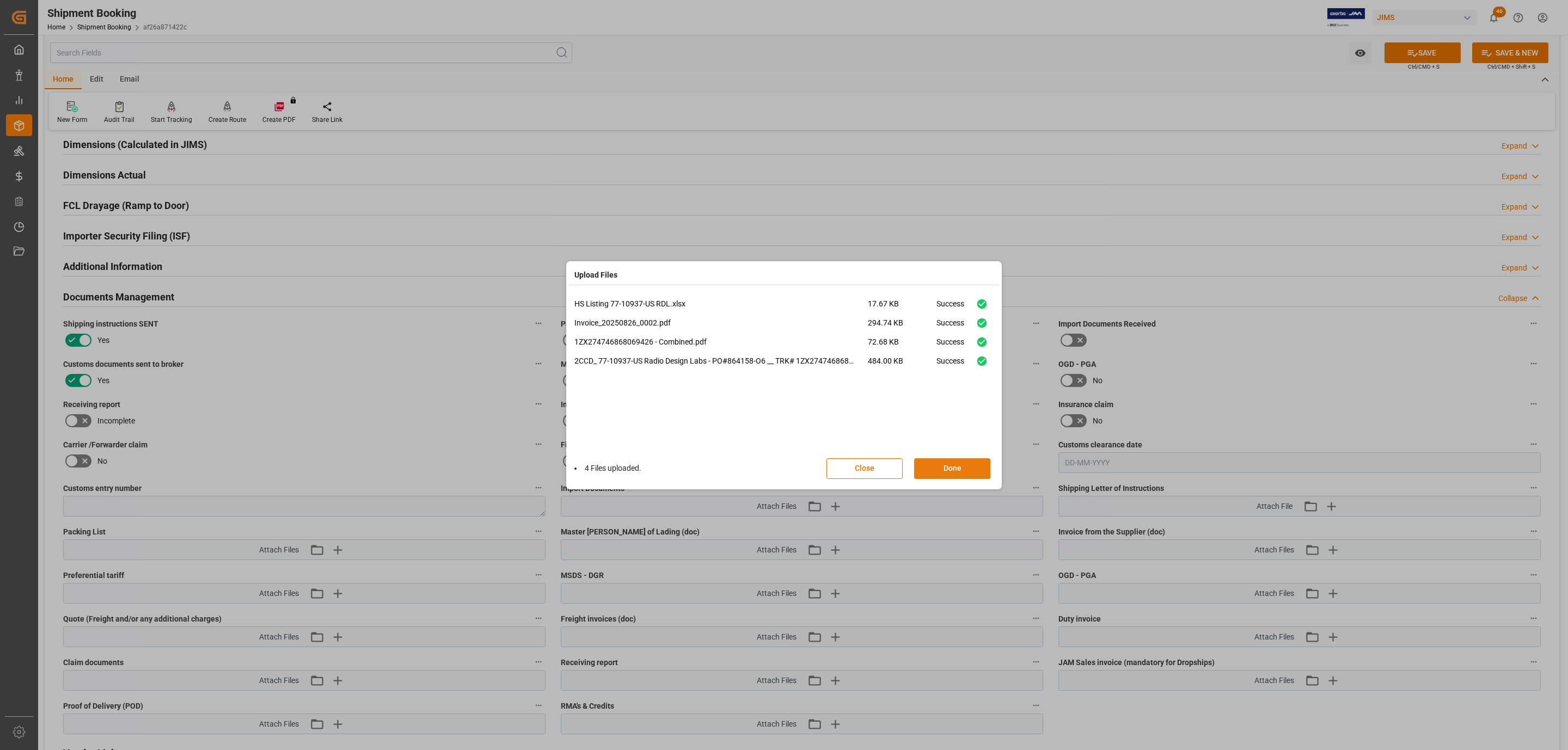
click at [983, 467] on button "Done" at bounding box center [952, 468] width 76 height 20
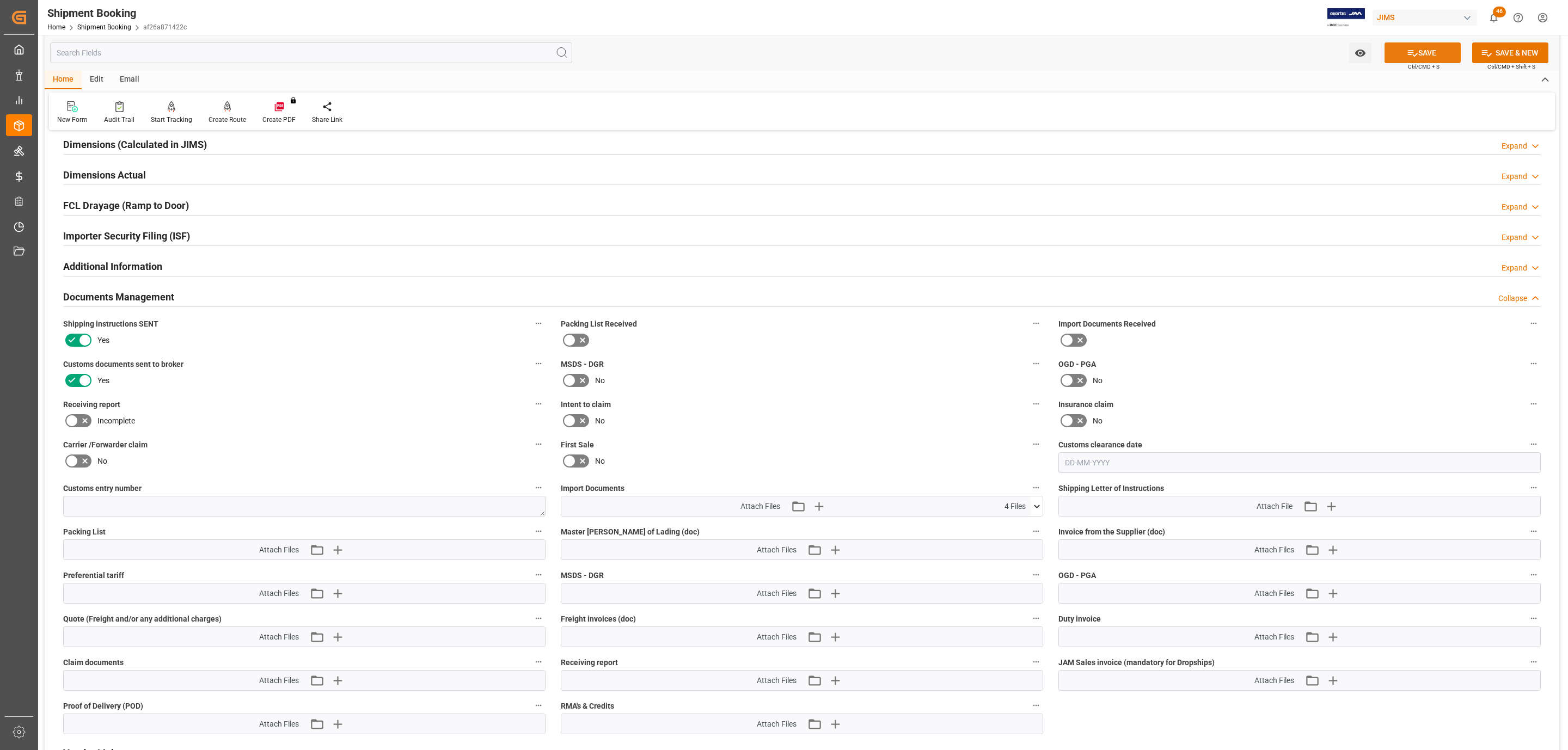
click at [1410, 55] on icon at bounding box center [1413, 54] width 12 height 12
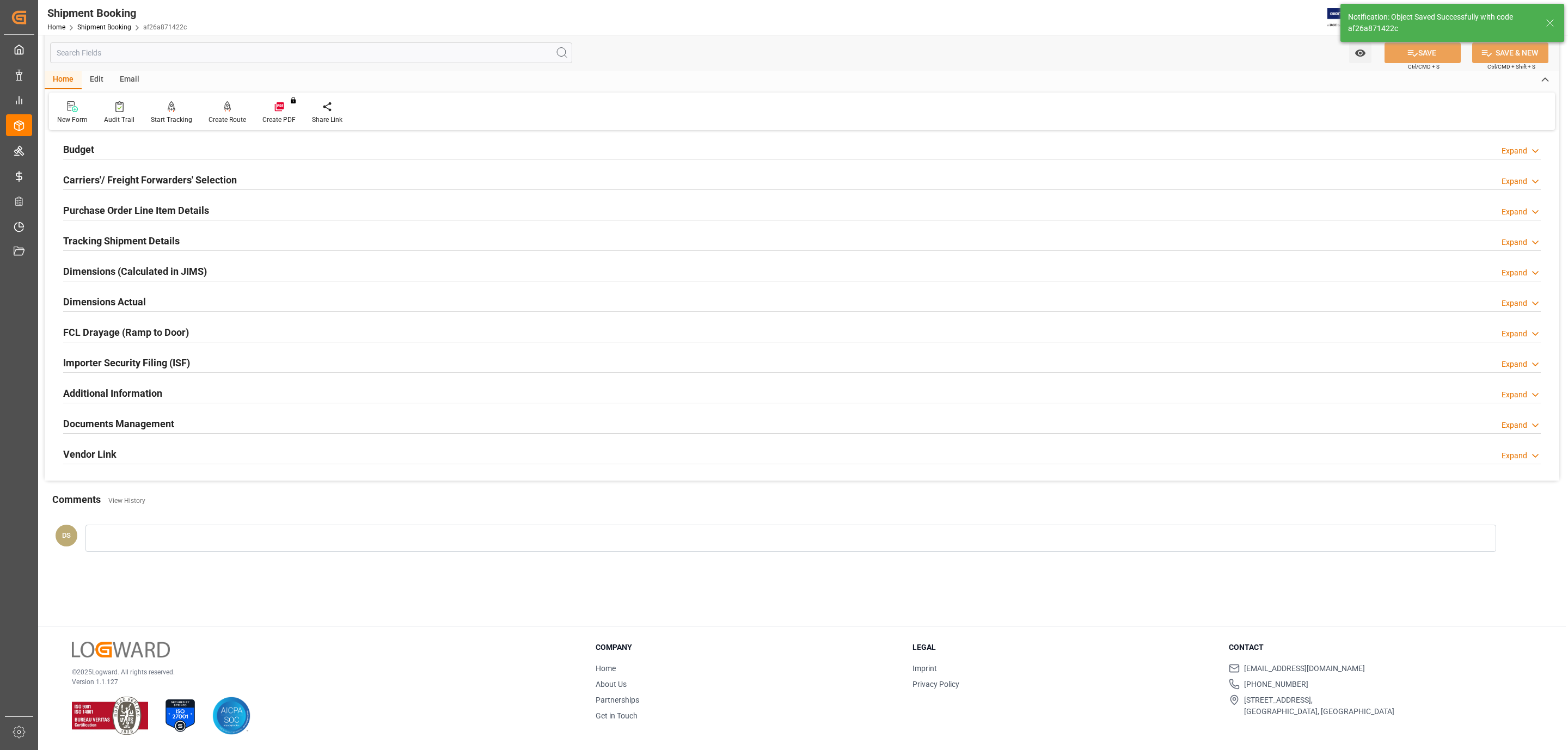
scroll to position [118, 0]
click at [173, 178] on h2 "Carriers'/ Freight Forwarders' Selection" at bounding box center [150, 179] width 173 height 15
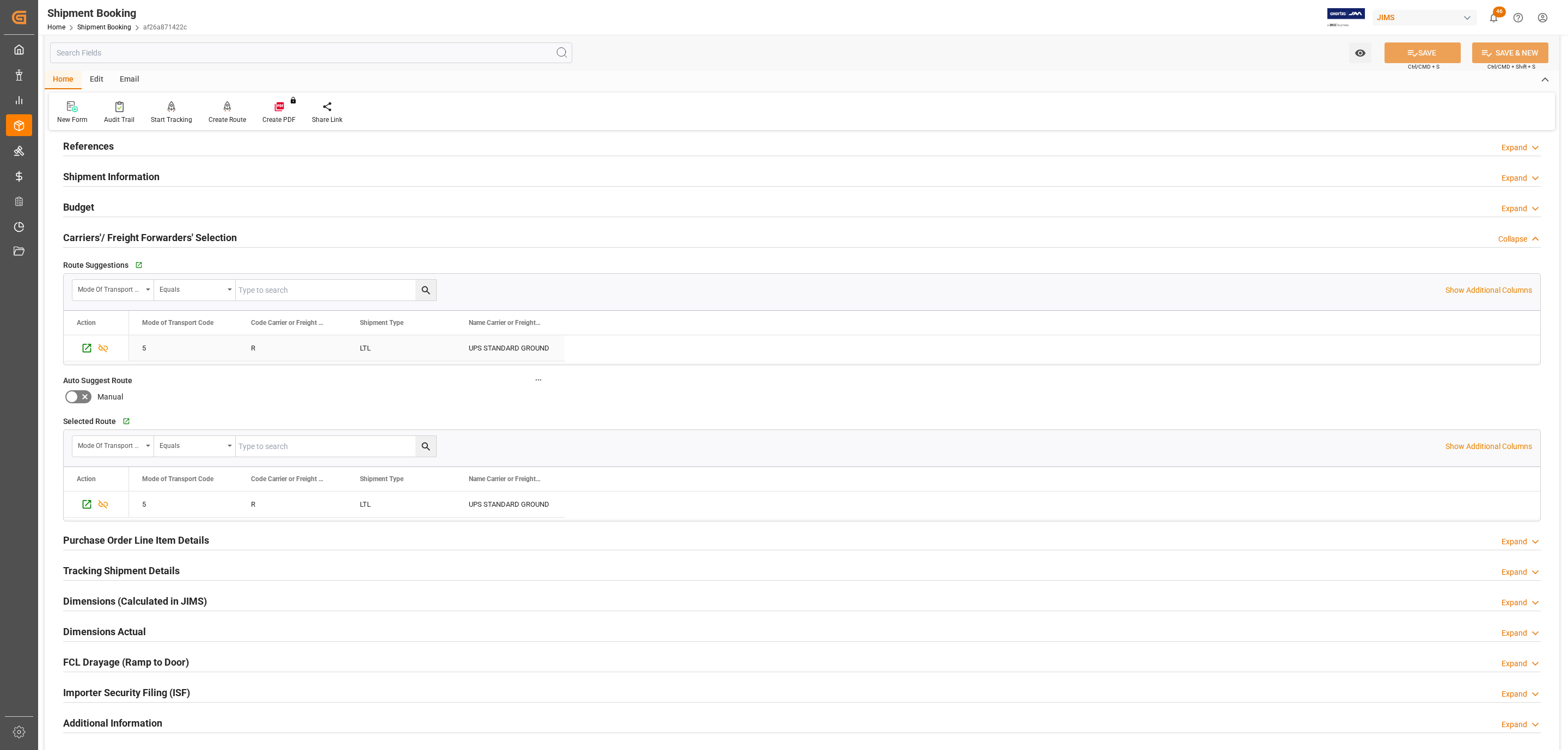
scroll to position [0, 0]
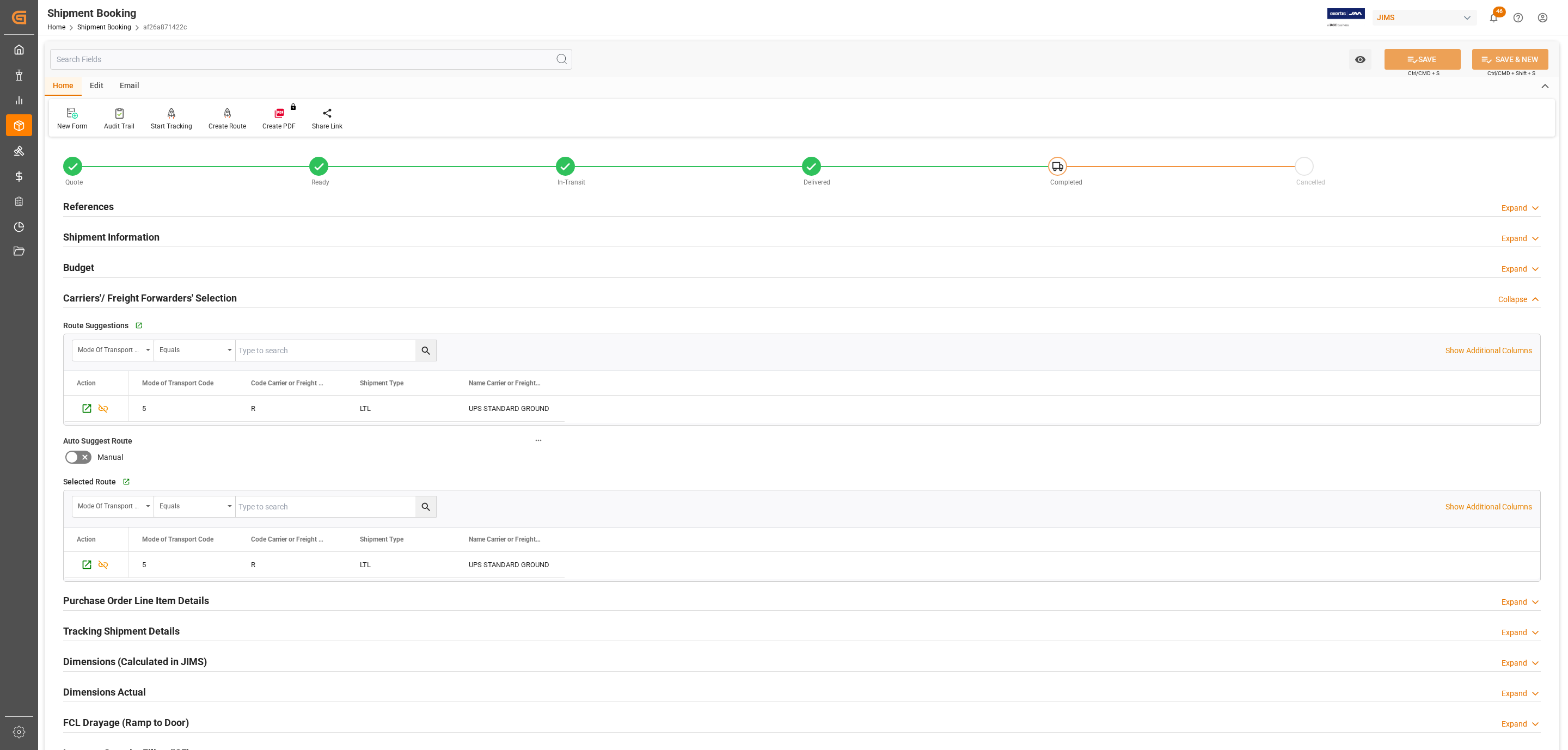
click at [111, 265] on div "Budget Expand" at bounding box center [802, 266] width 1477 height 20
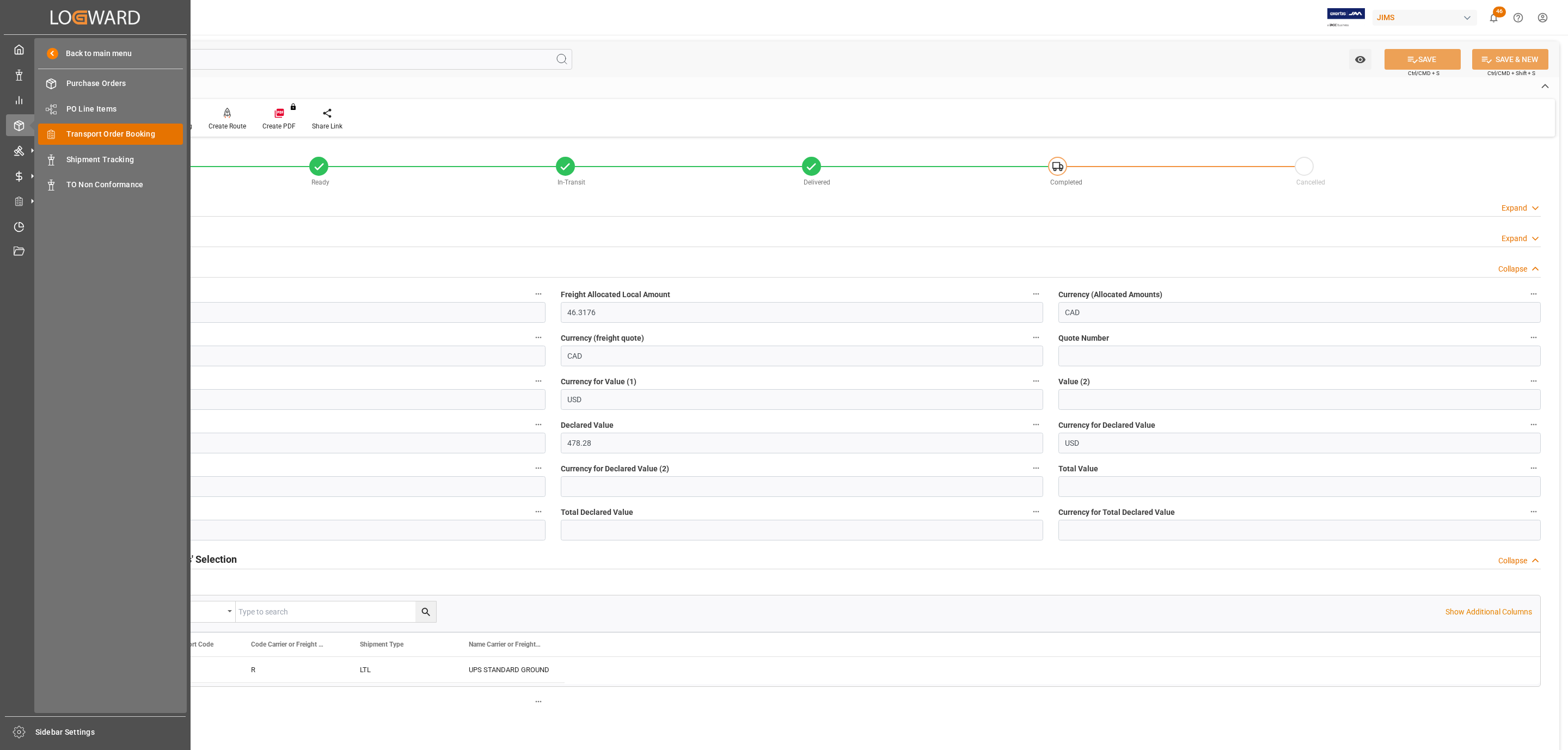
click at [123, 132] on span "Transport Order Booking" at bounding box center [125, 134] width 117 height 12
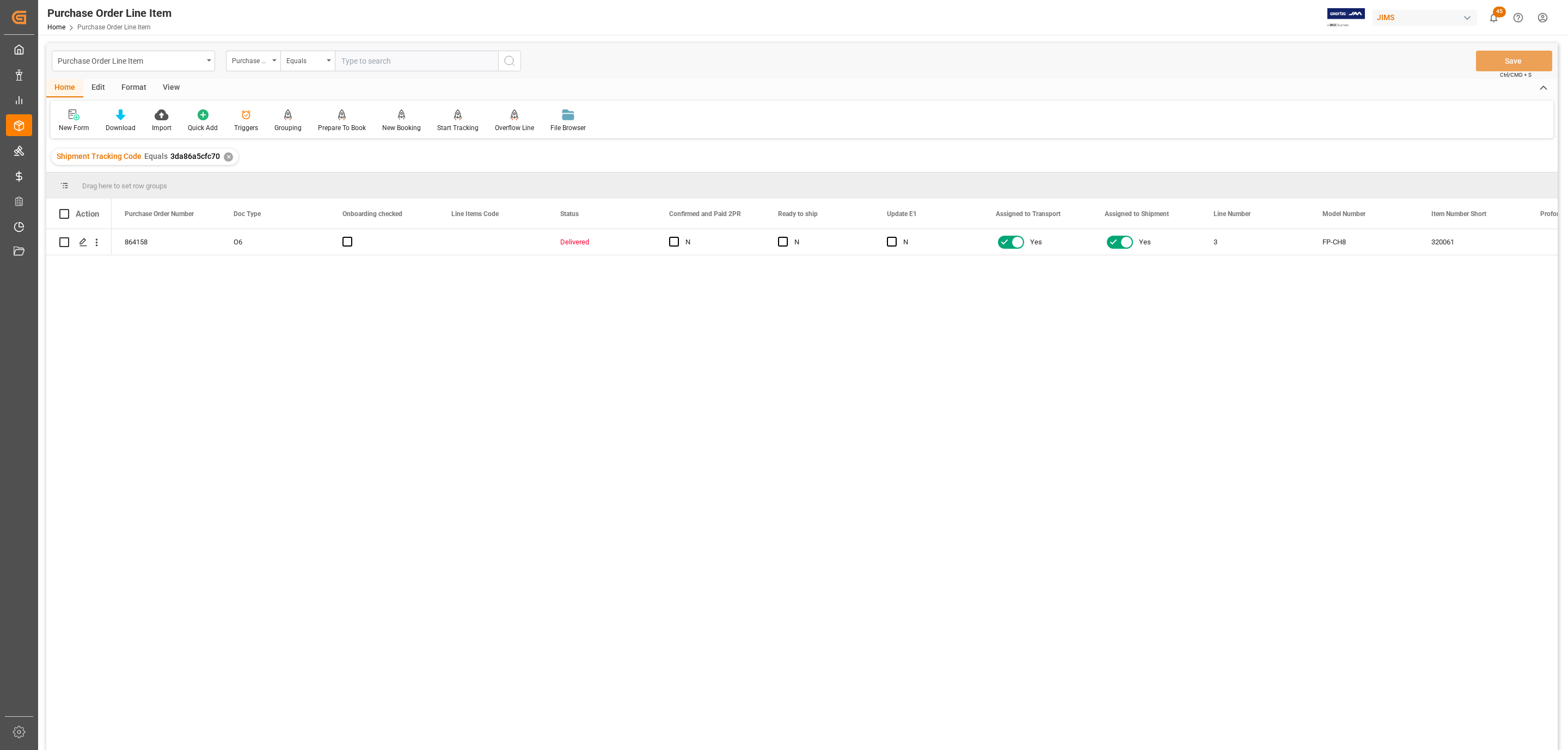
click at [170, 90] on div "View" at bounding box center [171, 88] width 33 height 18
click at [134, 120] on div at bounding box center [124, 115] width 55 height 12
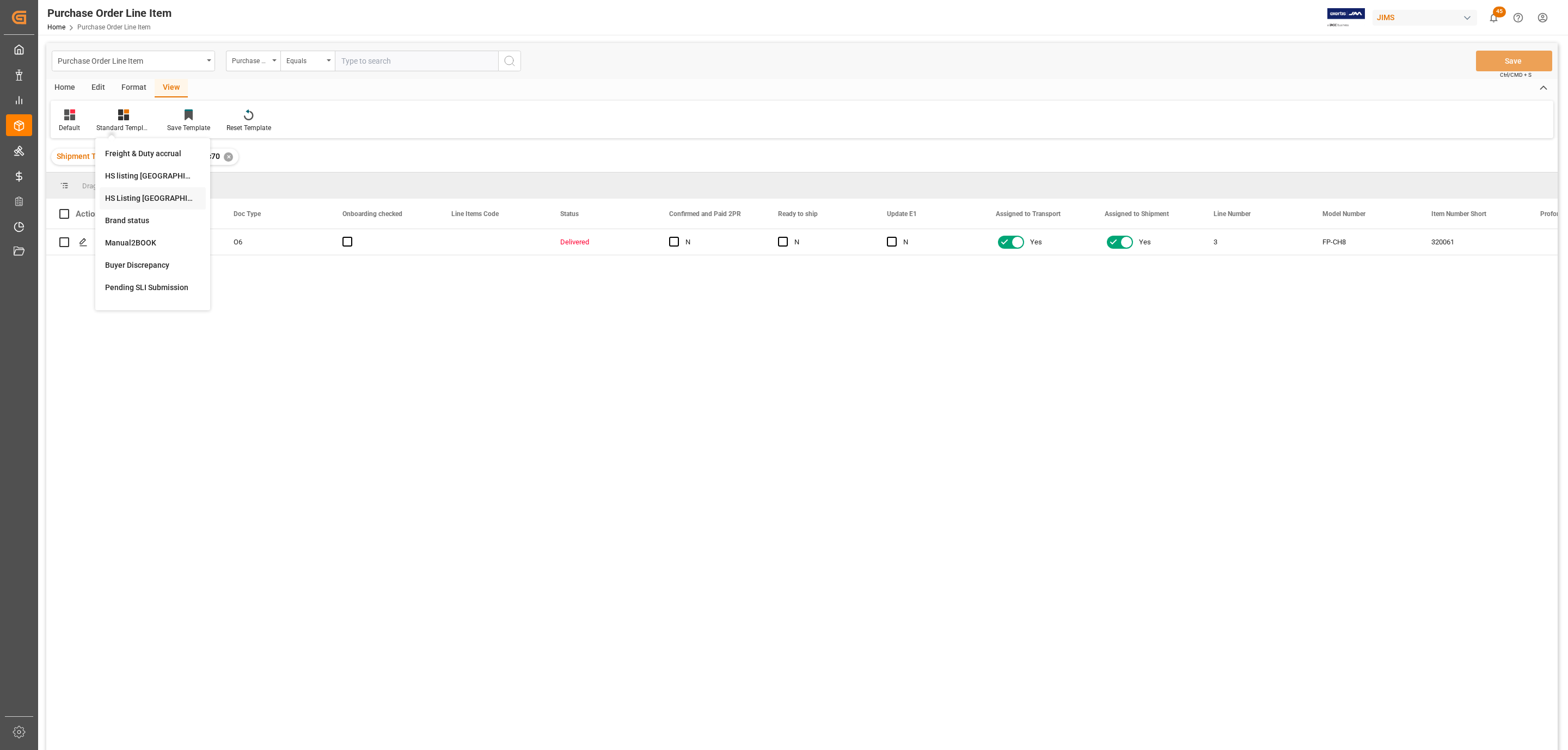
click at [170, 198] on div "HS Listing [GEOGRAPHIC_DATA]" at bounding box center [153, 198] width 95 height 12
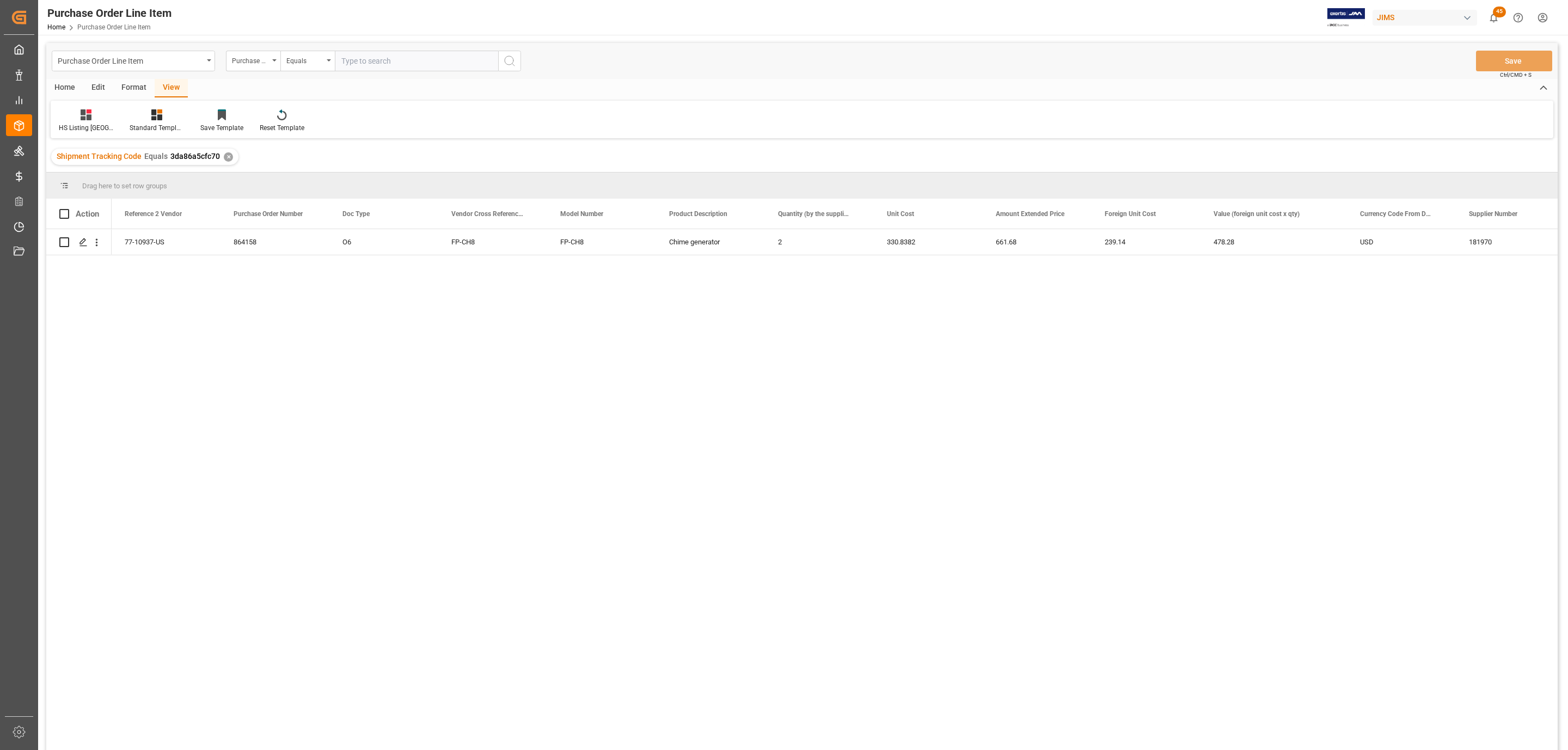
click at [58, 85] on div "Home" at bounding box center [65, 88] width 37 height 18
click at [62, 212] on span at bounding box center [64, 214] width 10 height 10
click at [67, 209] on input "checkbox" at bounding box center [67, 209] width 0 height 0
checkbox input "true"
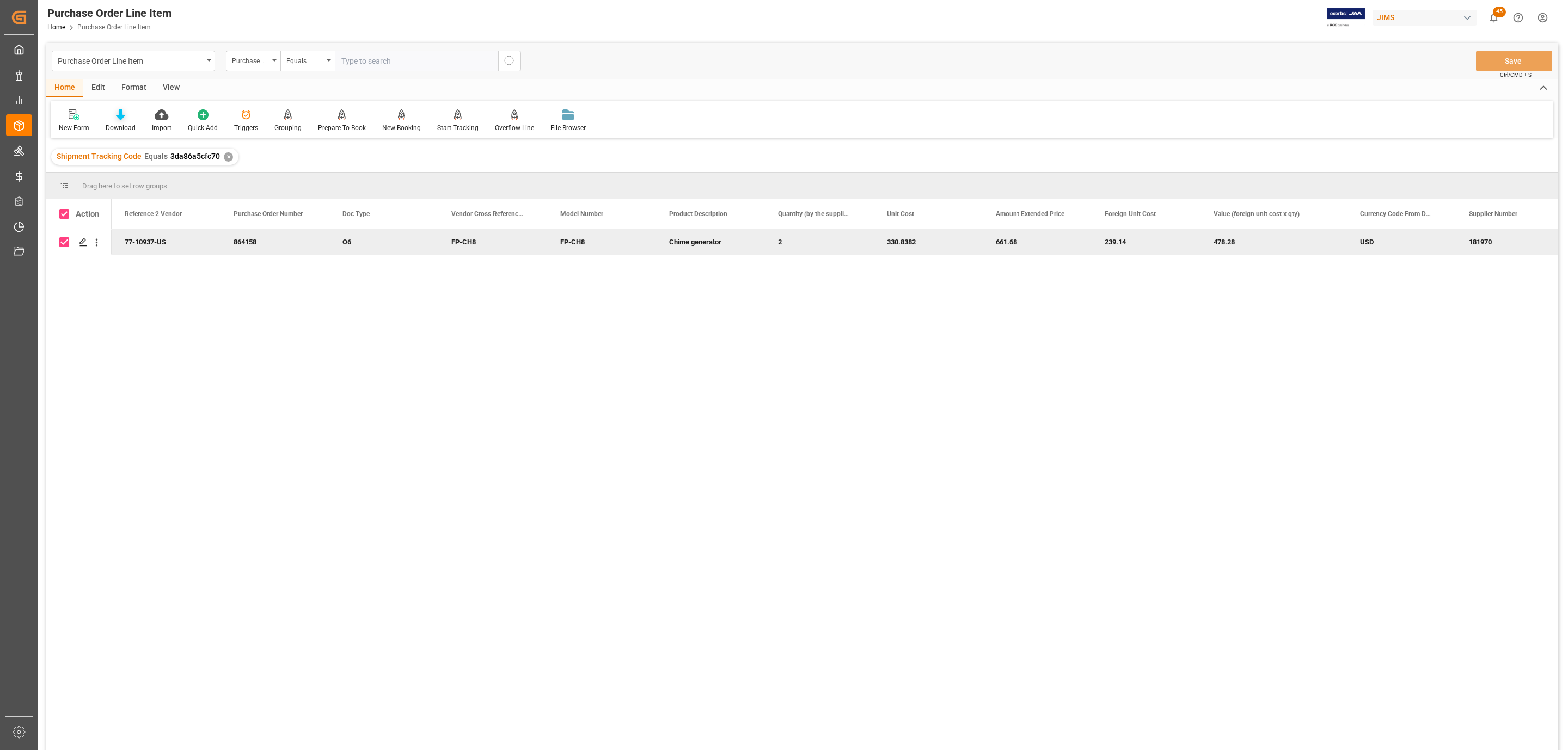
click at [118, 114] on icon at bounding box center [121, 114] width 10 height 11
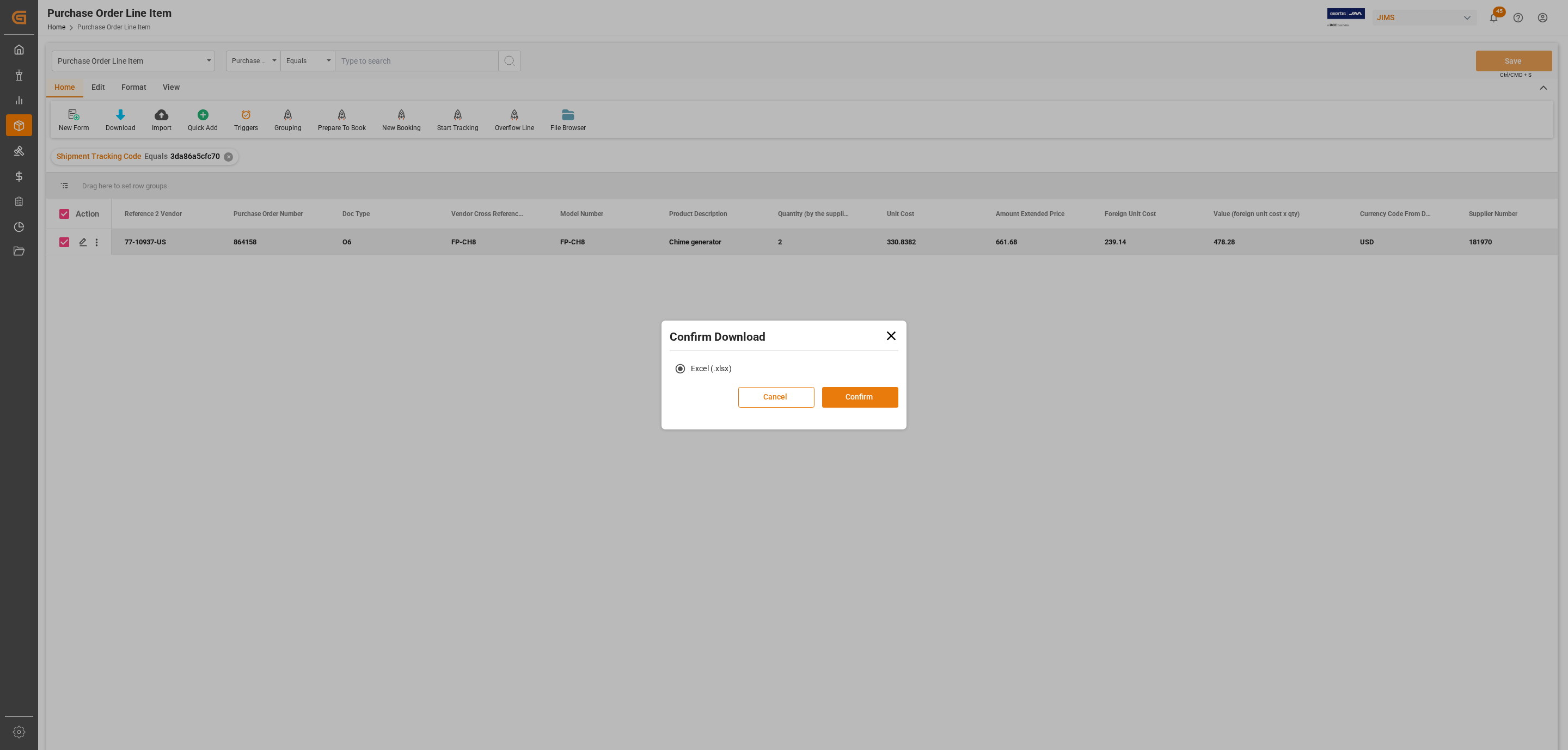
click at [874, 397] on button "Confirm" at bounding box center [860, 397] width 76 height 20
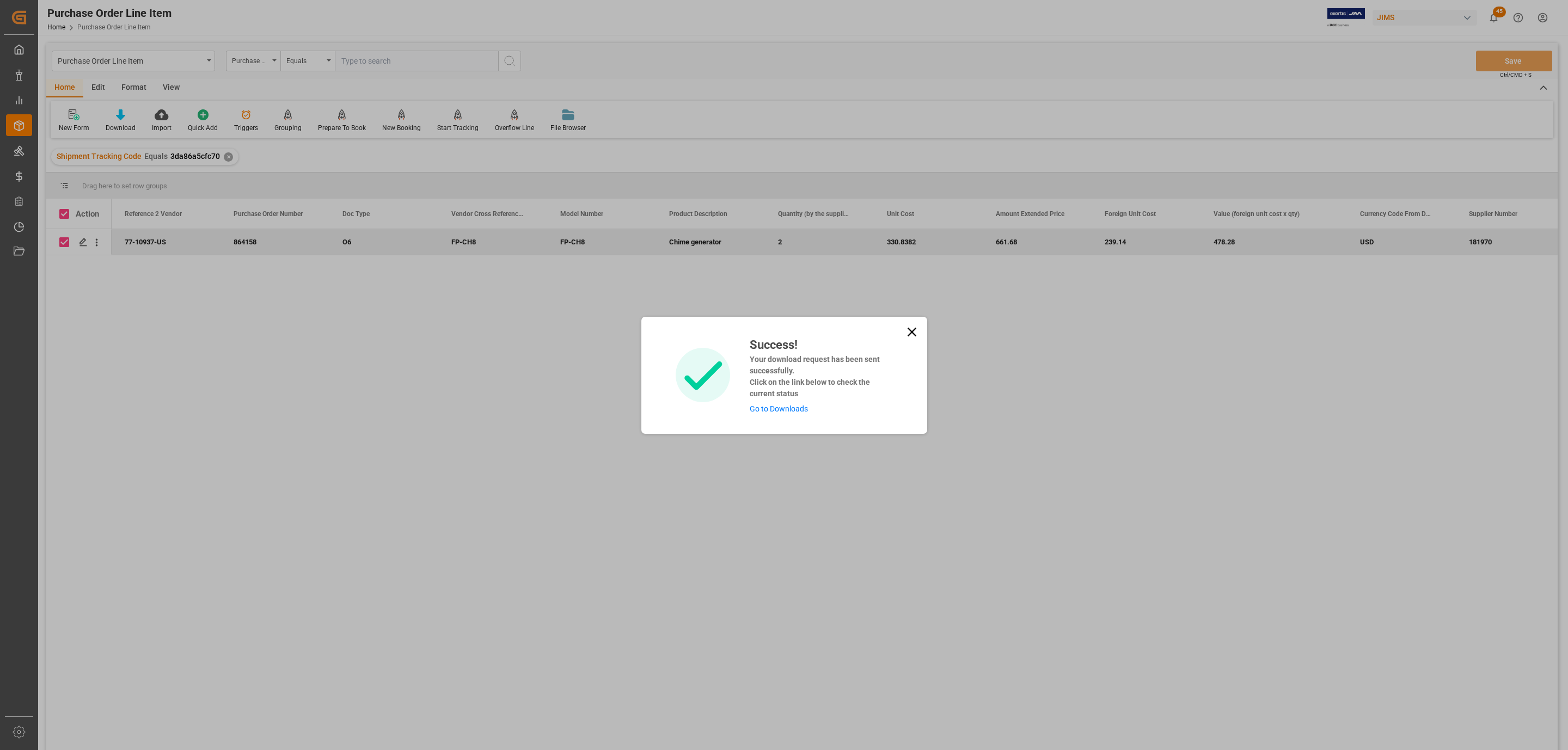
click at [778, 410] on link "Go to Downloads" at bounding box center [779, 409] width 58 height 9
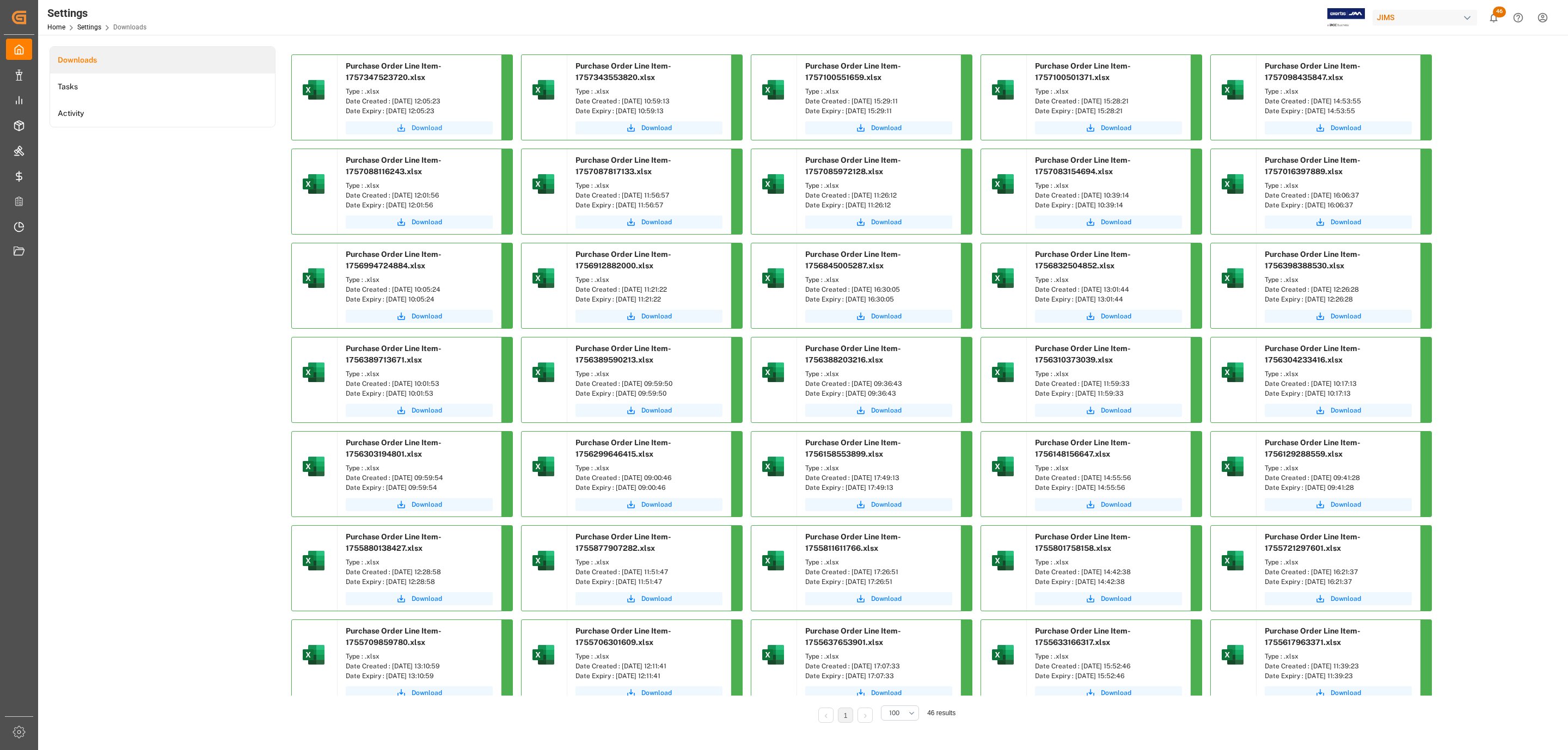
click at [431, 129] on span "Download" at bounding box center [426, 127] width 30 height 10
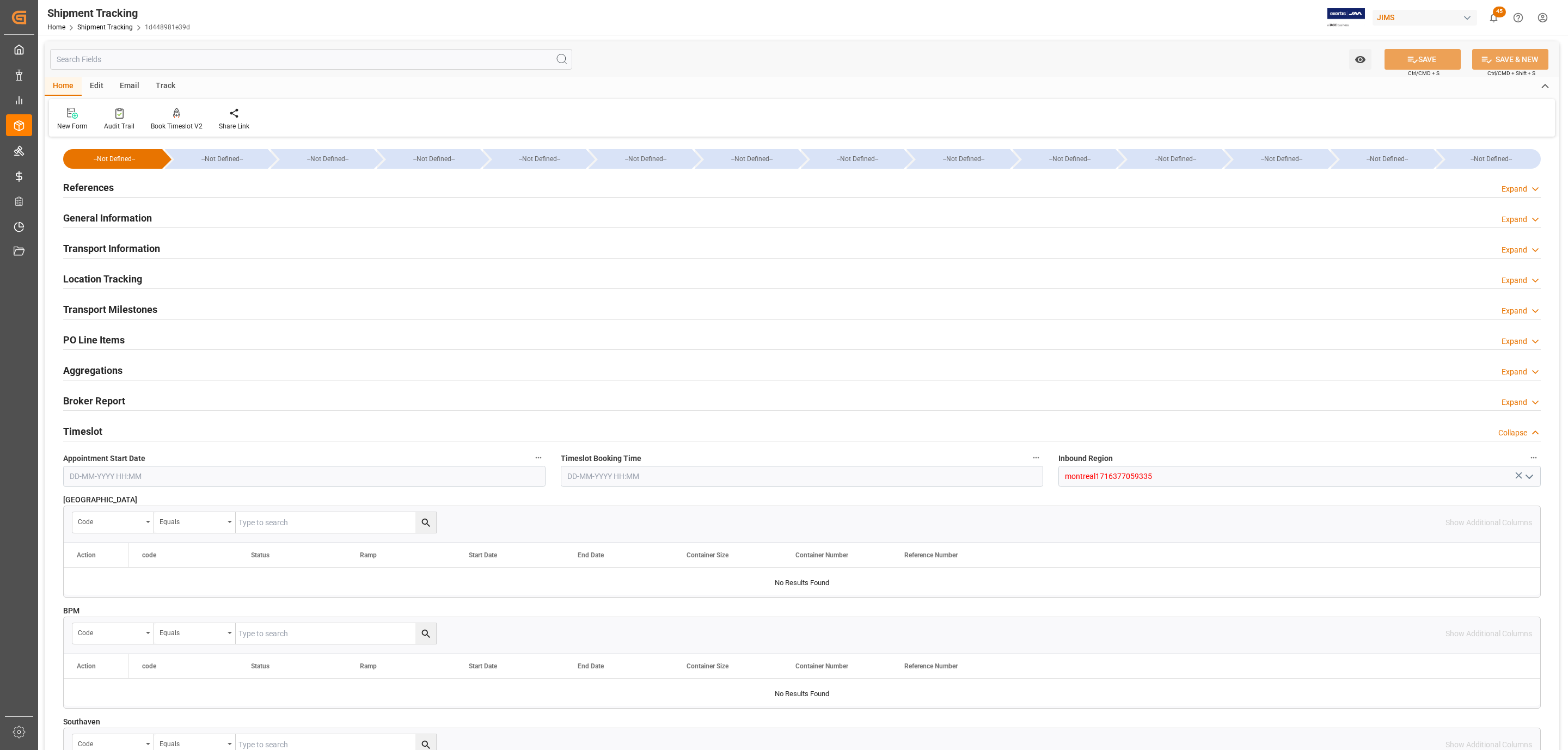
drag, startPoint x: 172, startPoint y: 185, endPoint x: 183, endPoint y: 183, distance: 11.2
click at [172, 185] on div "References Expand" at bounding box center [802, 186] width 1477 height 20
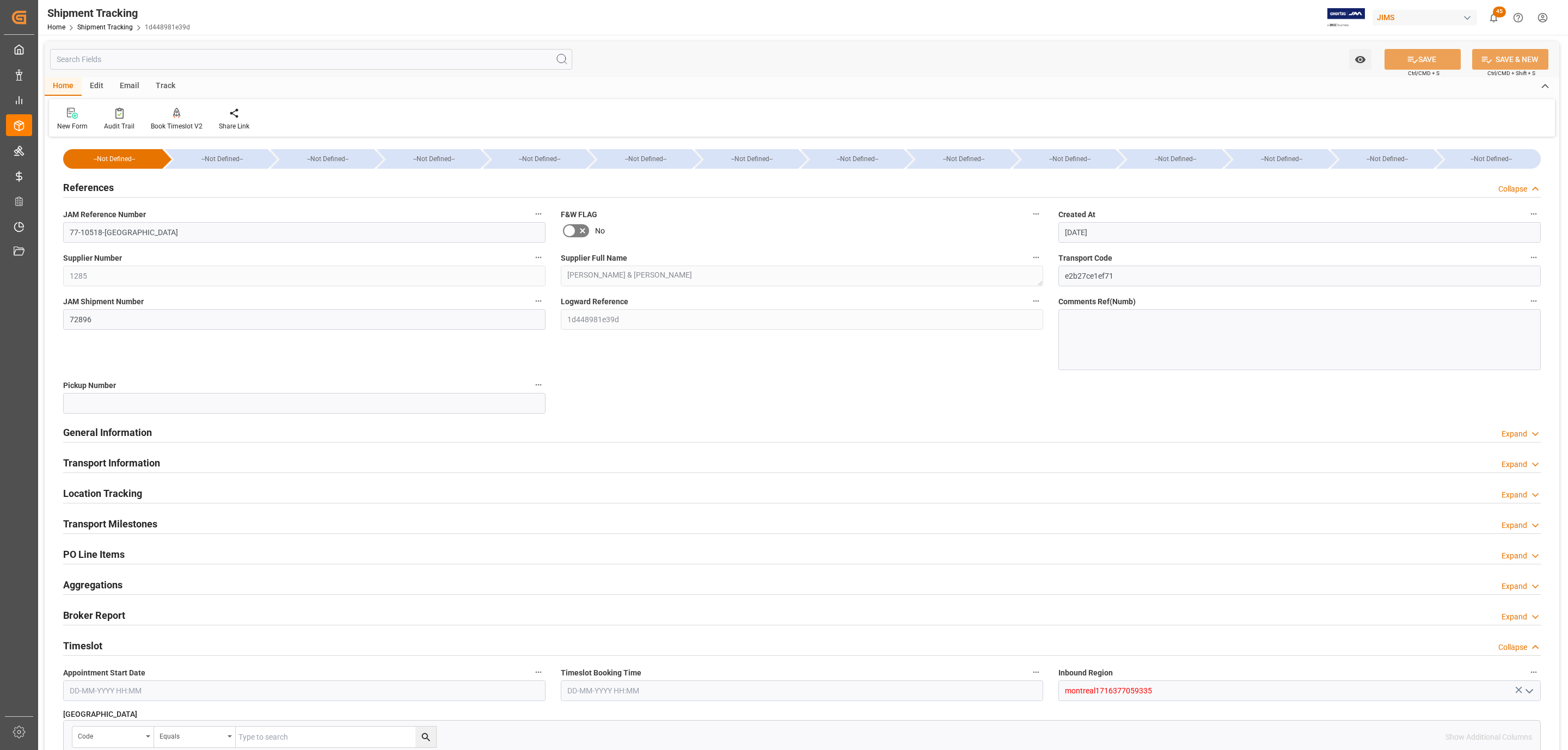
click at [134, 524] on h2 "Transport Milestones" at bounding box center [110, 523] width 94 height 15
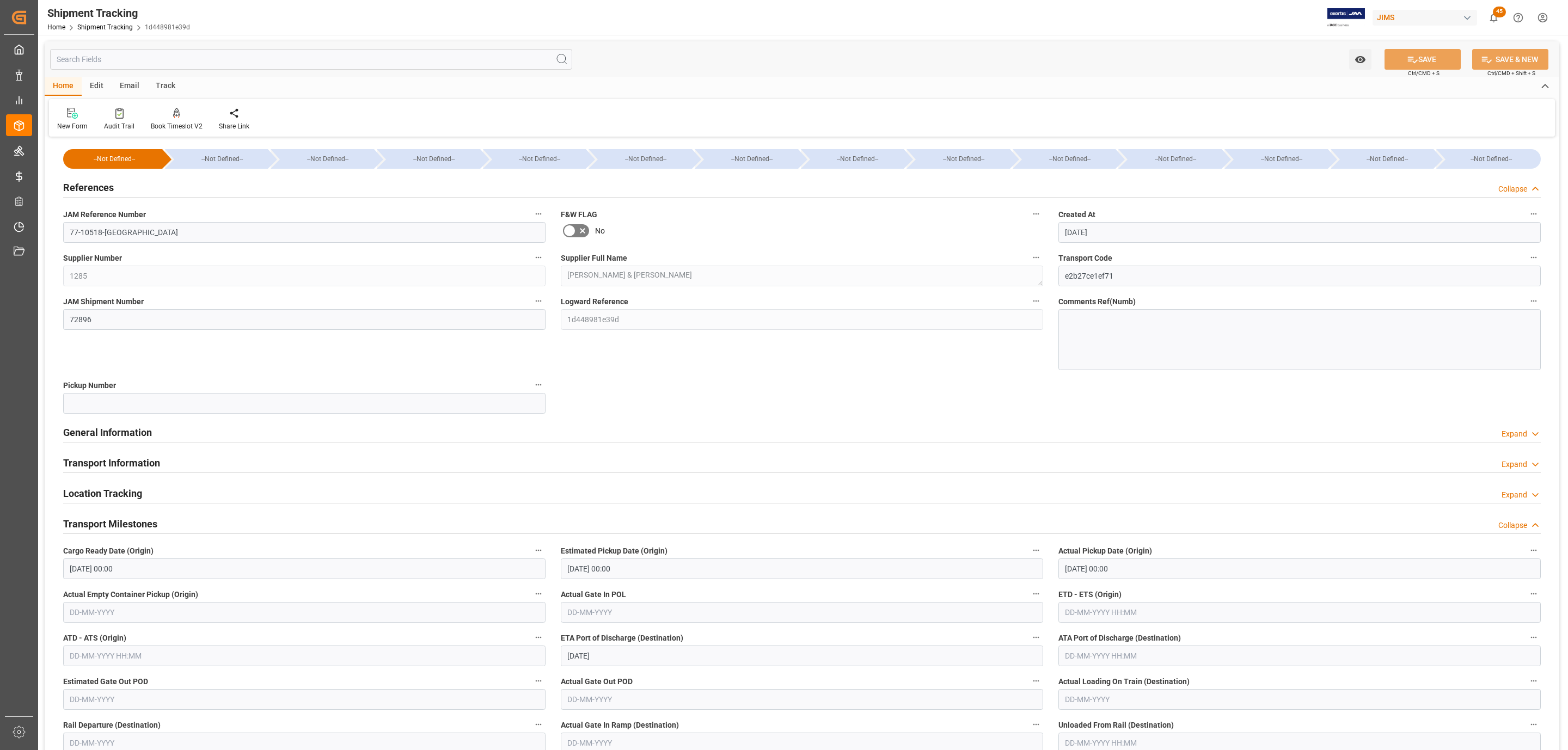
click at [132, 521] on h2 "Transport Milestones" at bounding box center [110, 523] width 94 height 15
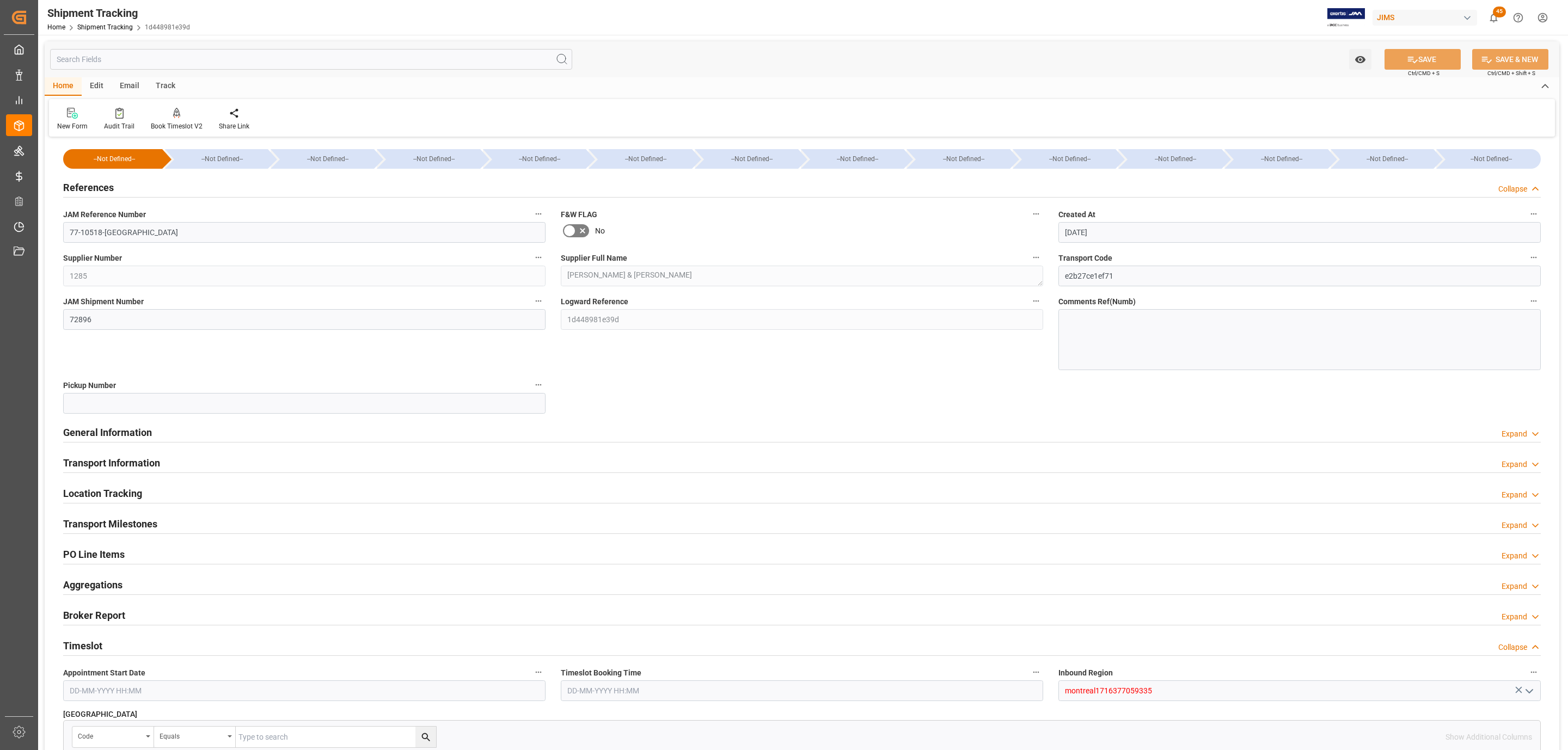
click at [127, 454] on div "Transport Information" at bounding box center [112, 461] width 97 height 20
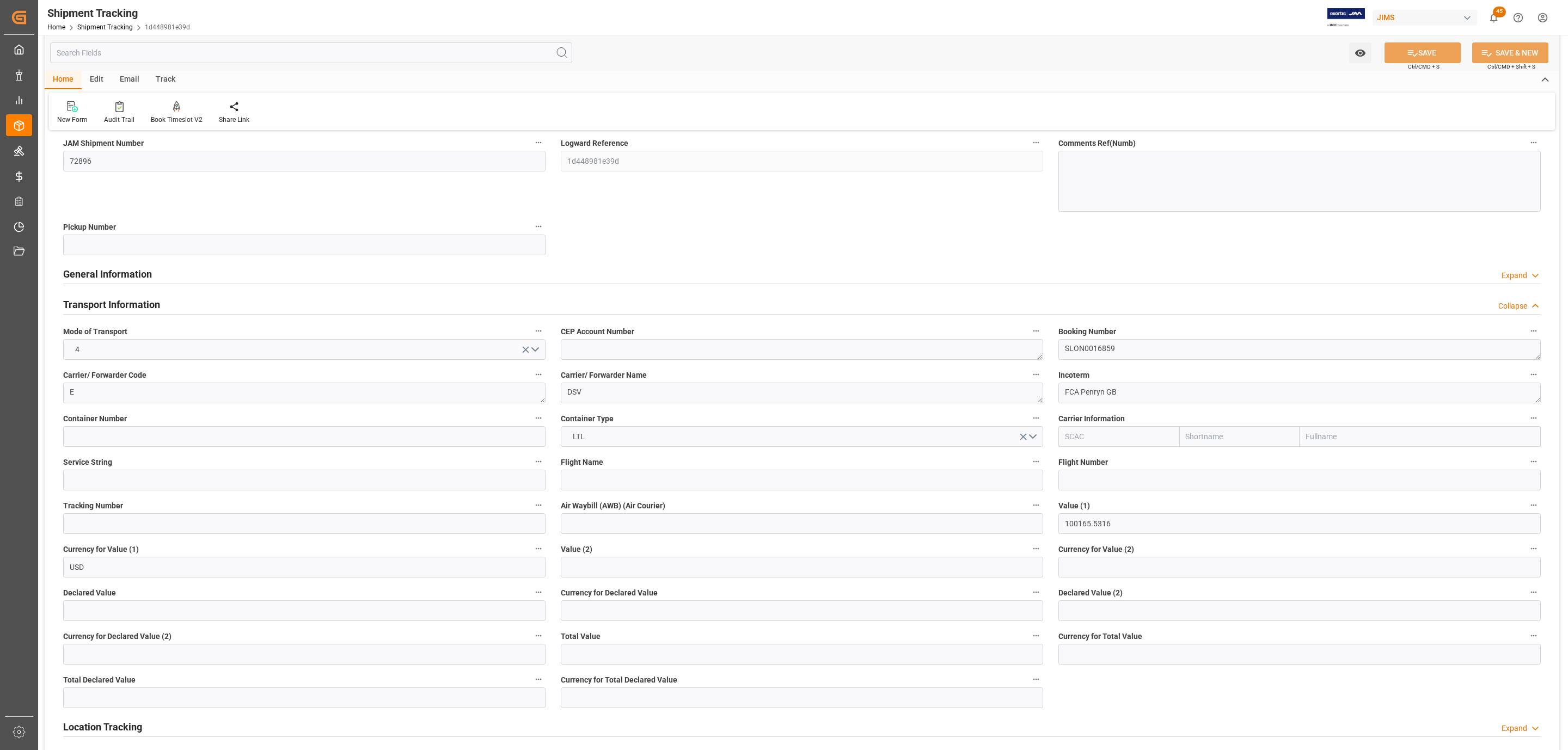
scroll to position [245, 0]
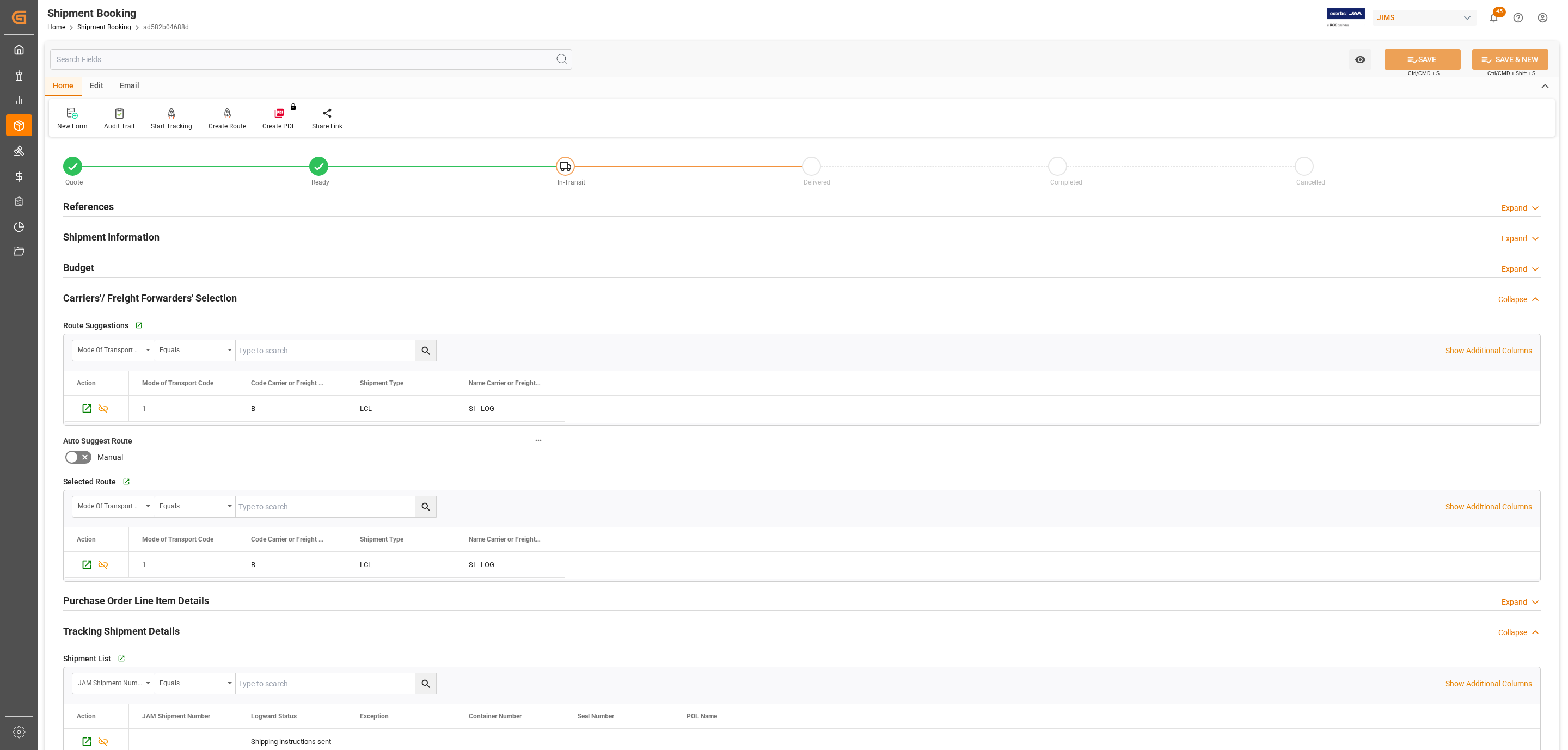
click at [84, 200] on h2 "References" at bounding box center [89, 206] width 51 height 15
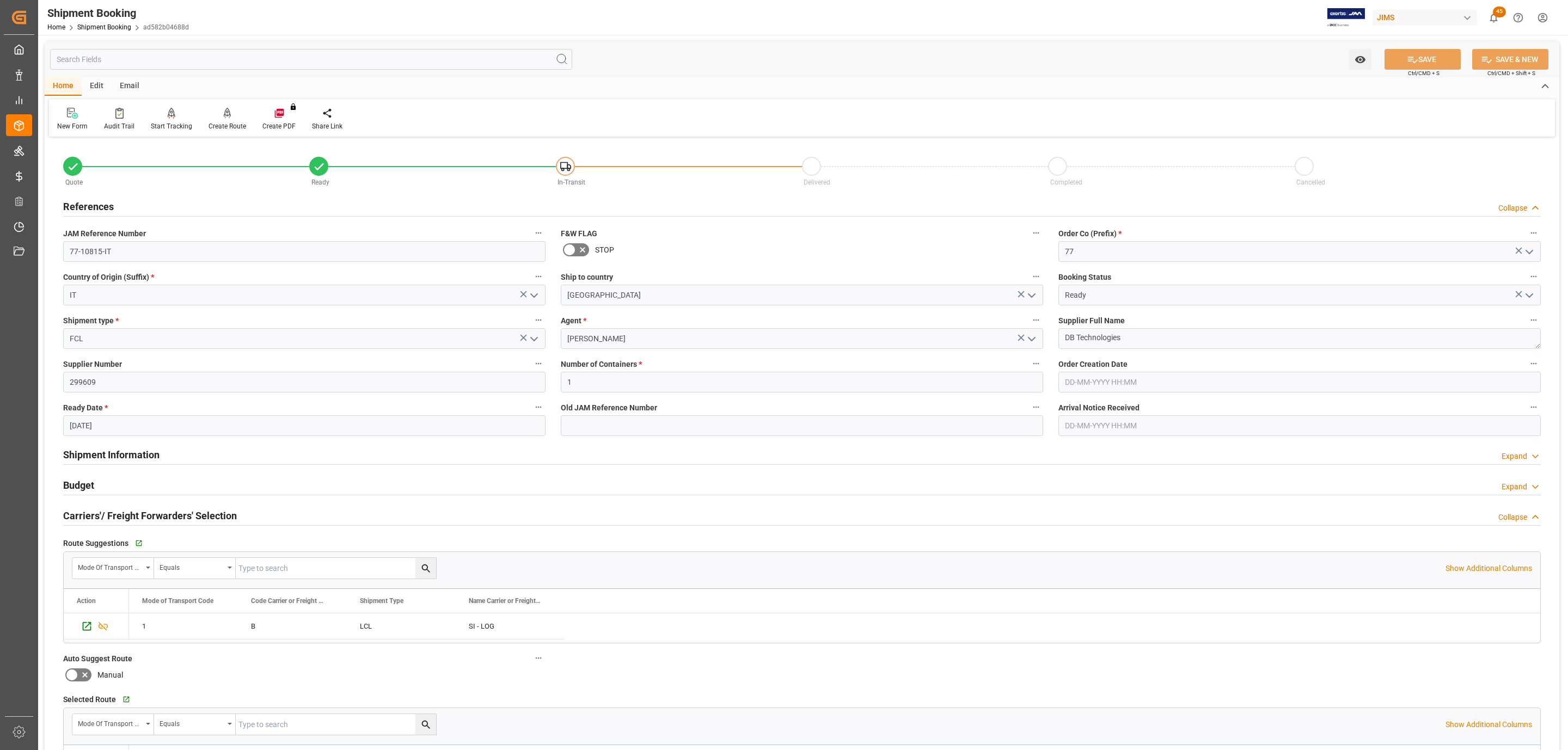
click at [84, 200] on h2 "References" at bounding box center [89, 206] width 51 height 15
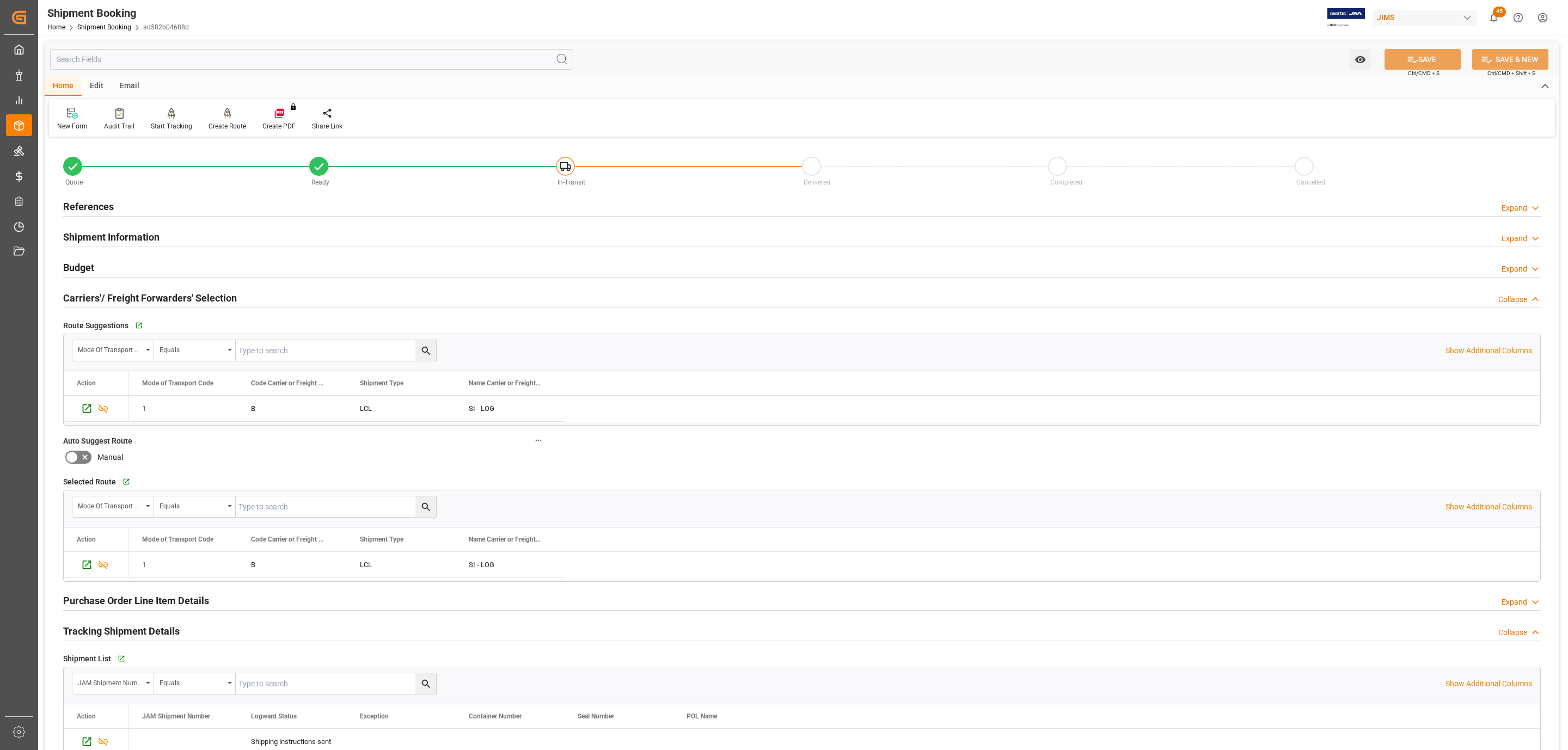
click at [94, 214] on div "References" at bounding box center [89, 205] width 51 height 20
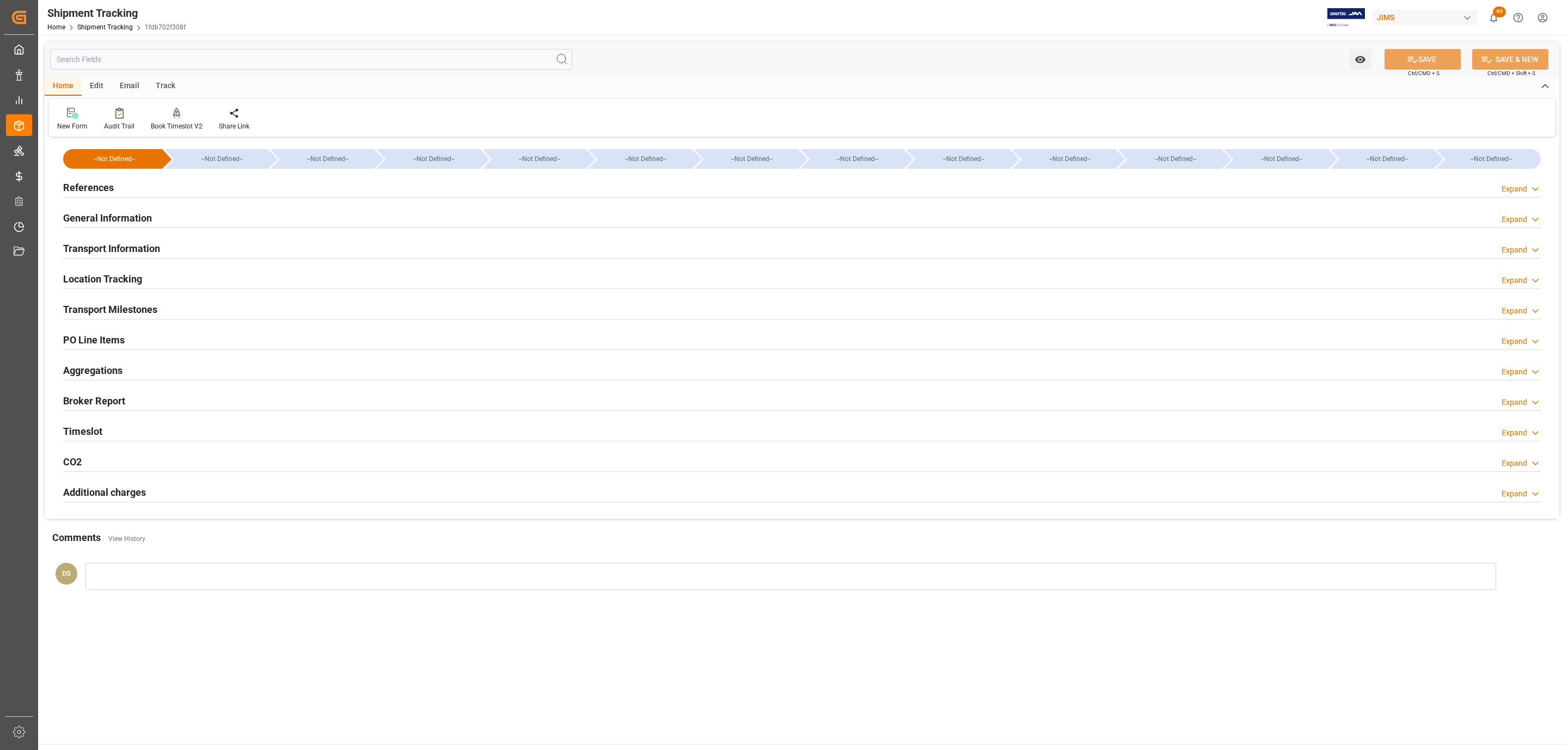
click at [103, 188] on h2 "References" at bounding box center [89, 187] width 51 height 15
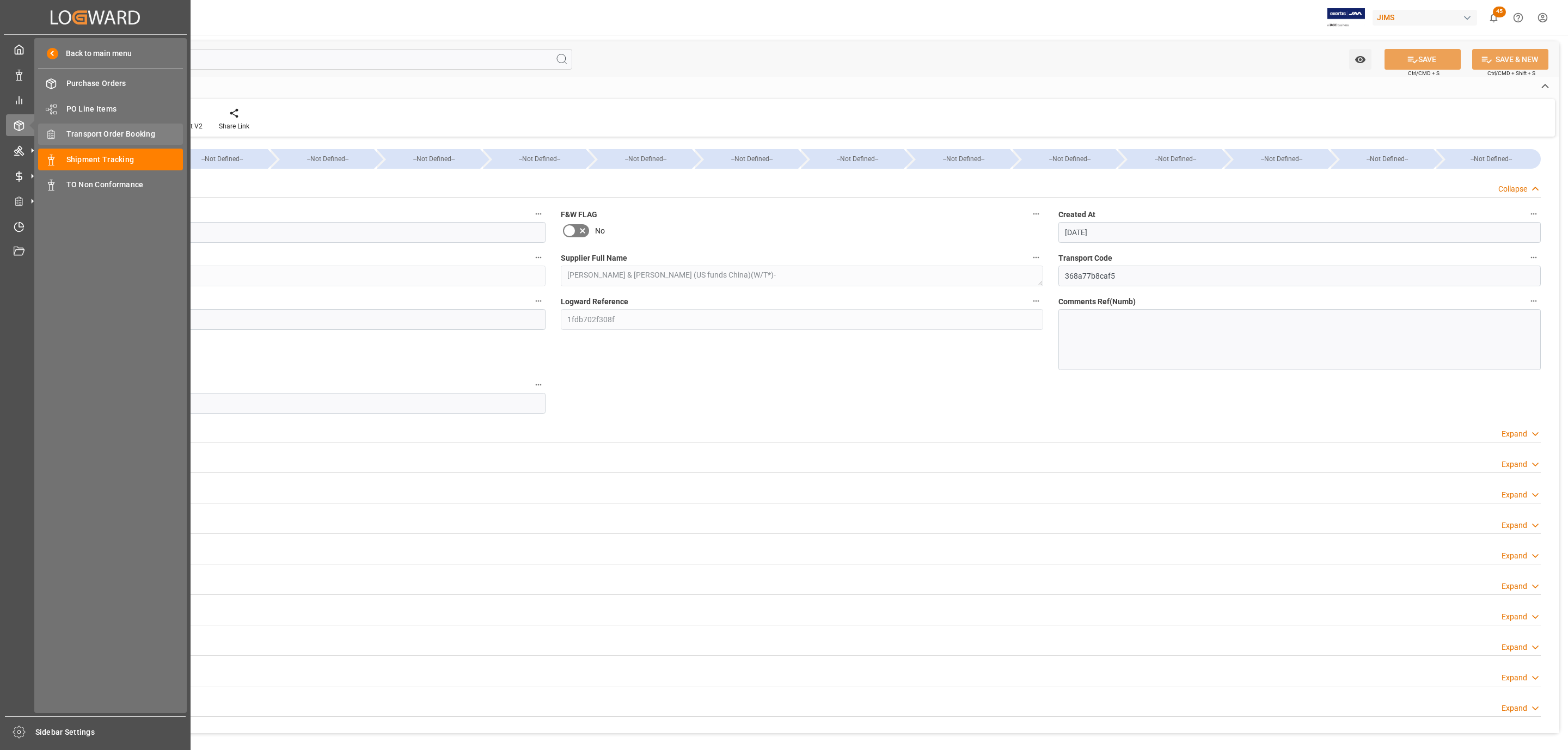
click at [143, 138] on span "Transport Order Booking" at bounding box center [125, 134] width 117 height 12
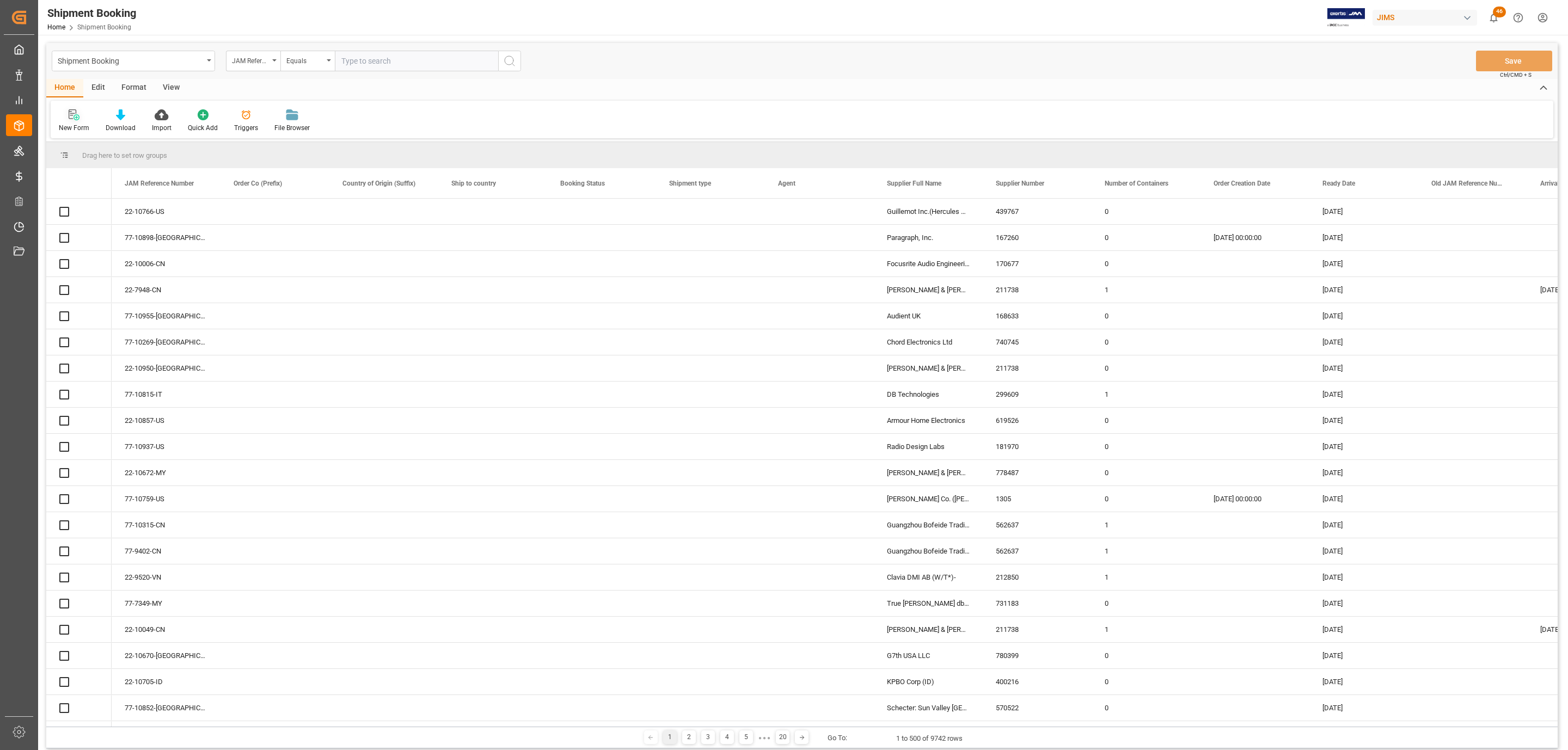
click at [74, 115] on icon at bounding box center [73, 114] width 11 height 11
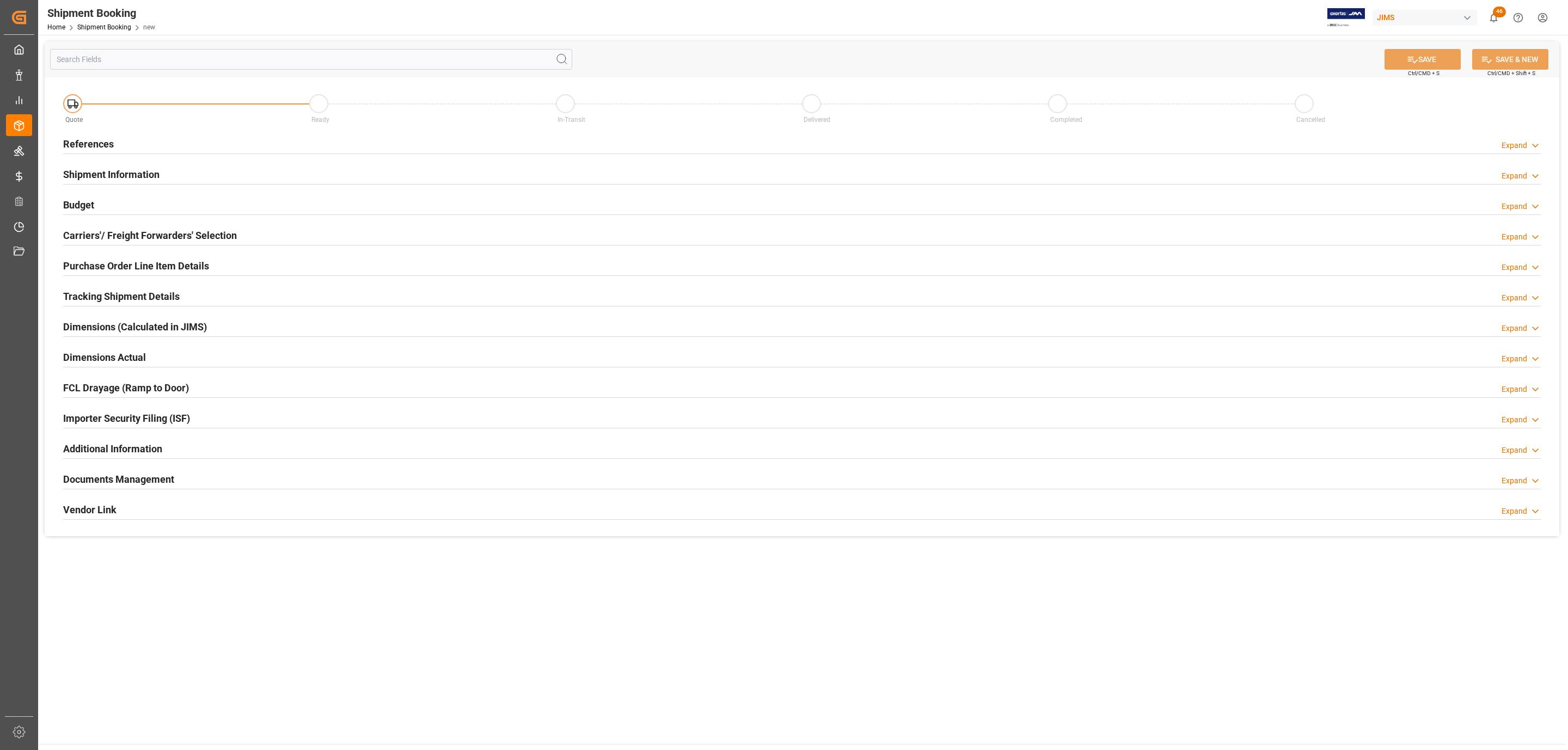
click at [134, 148] on div "References Expand" at bounding box center [802, 142] width 1477 height 20
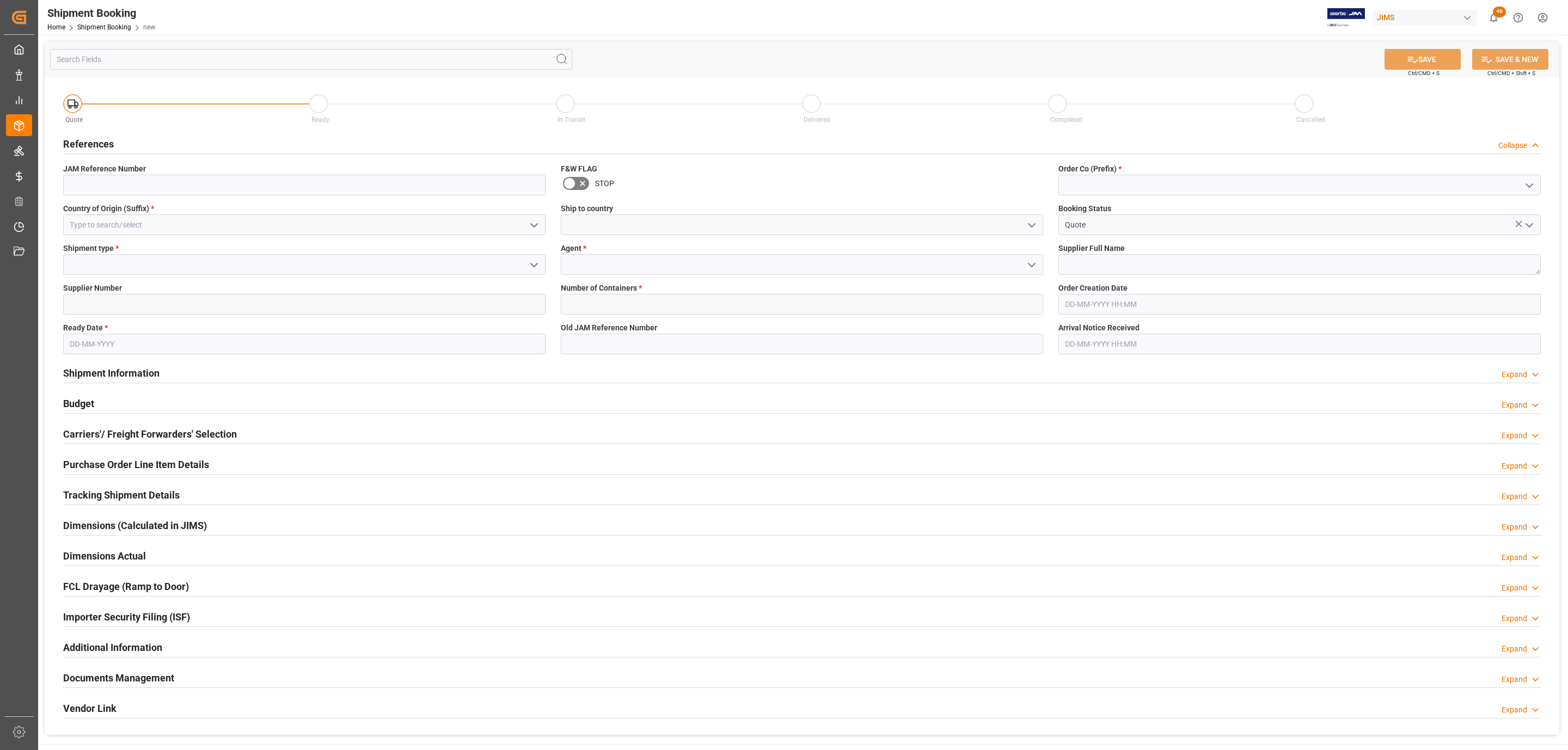
click at [537, 218] on button "open menu" at bounding box center [533, 225] width 17 height 17
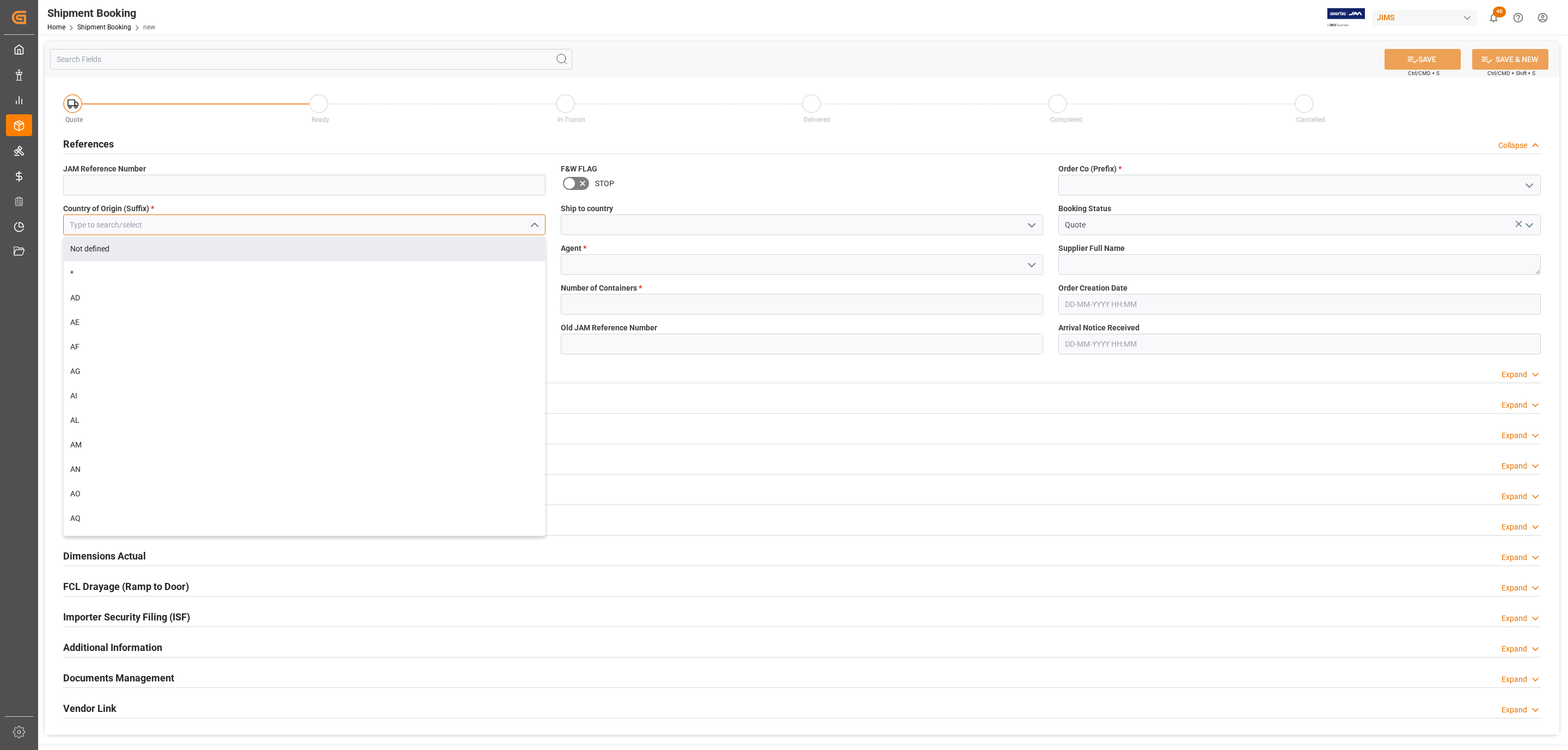
click at [131, 224] on input at bounding box center [305, 224] width 483 height 20
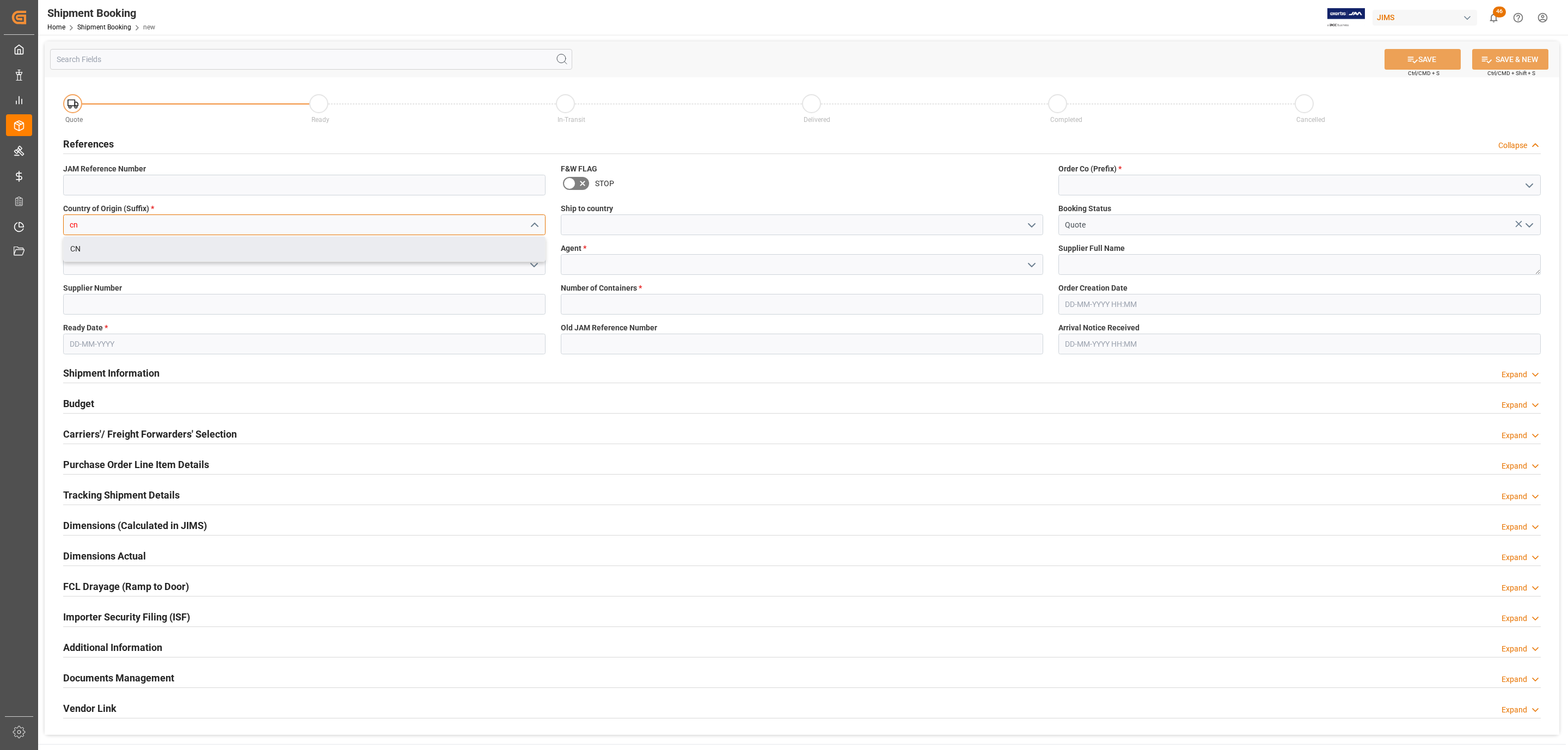
drag, startPoint x: 82, startPoint y: 250, endPoint x: 129, endPoint y: 252, distance: 47.0
click at [82, 249] on div "CN" at bounding box center [304, 248] width 482 height 24
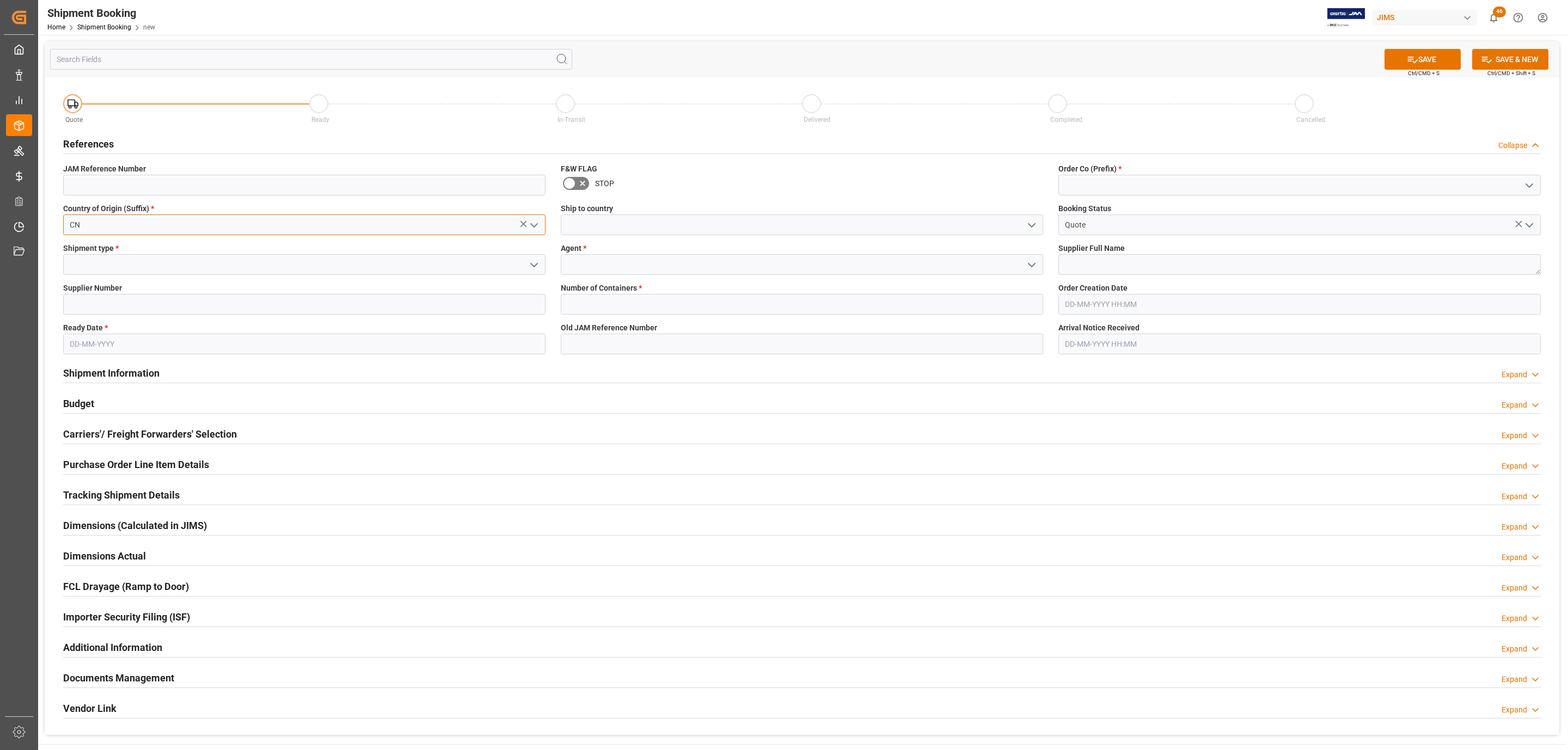
type input "CN"
click at [532, 265] on icon "open menu" at bounding box center [533, 265] width 13 height 13
click at [131, 327] on div "LTL" at bounding box center [304, 338] width 482 height 24
type input "LTL"
click at [91, 302] on input at bounding box center [305, 304] width 483 height 20
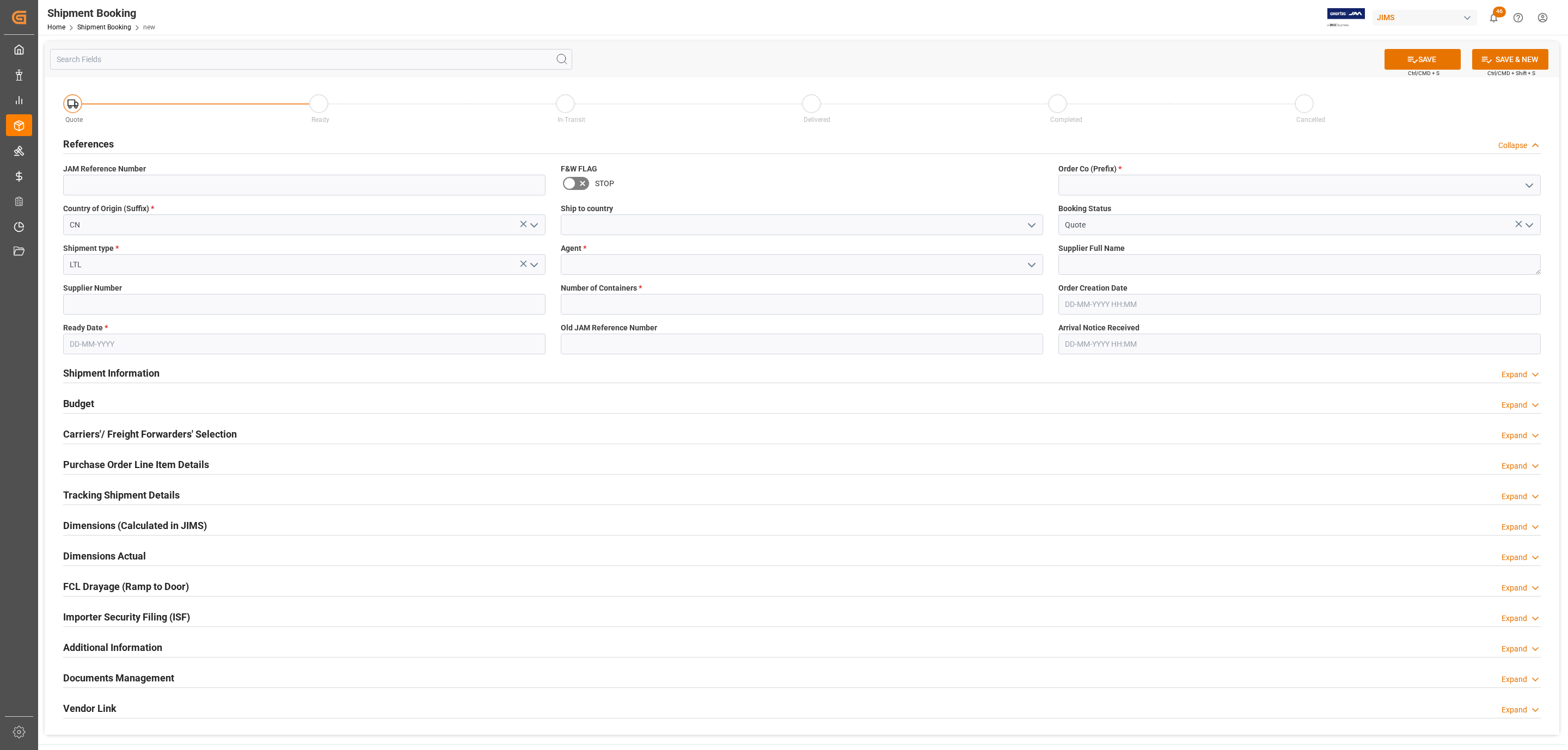
click at [98, 344] on input "text" at bounding box center [305, 343] width 483 height 20
drag, startPoint x: 129, startPoint y: 491, endPoint x: 129, endPoint y: 483, distance: 8.0
click at [129, 491] on div "29 30 1 2 3 4 5" at bounding box center [141, 495] width 149 height 21
click at [164, 452] on span "19" at bounding box center [162, 453] width 7 height 8
type input "[DATE]"
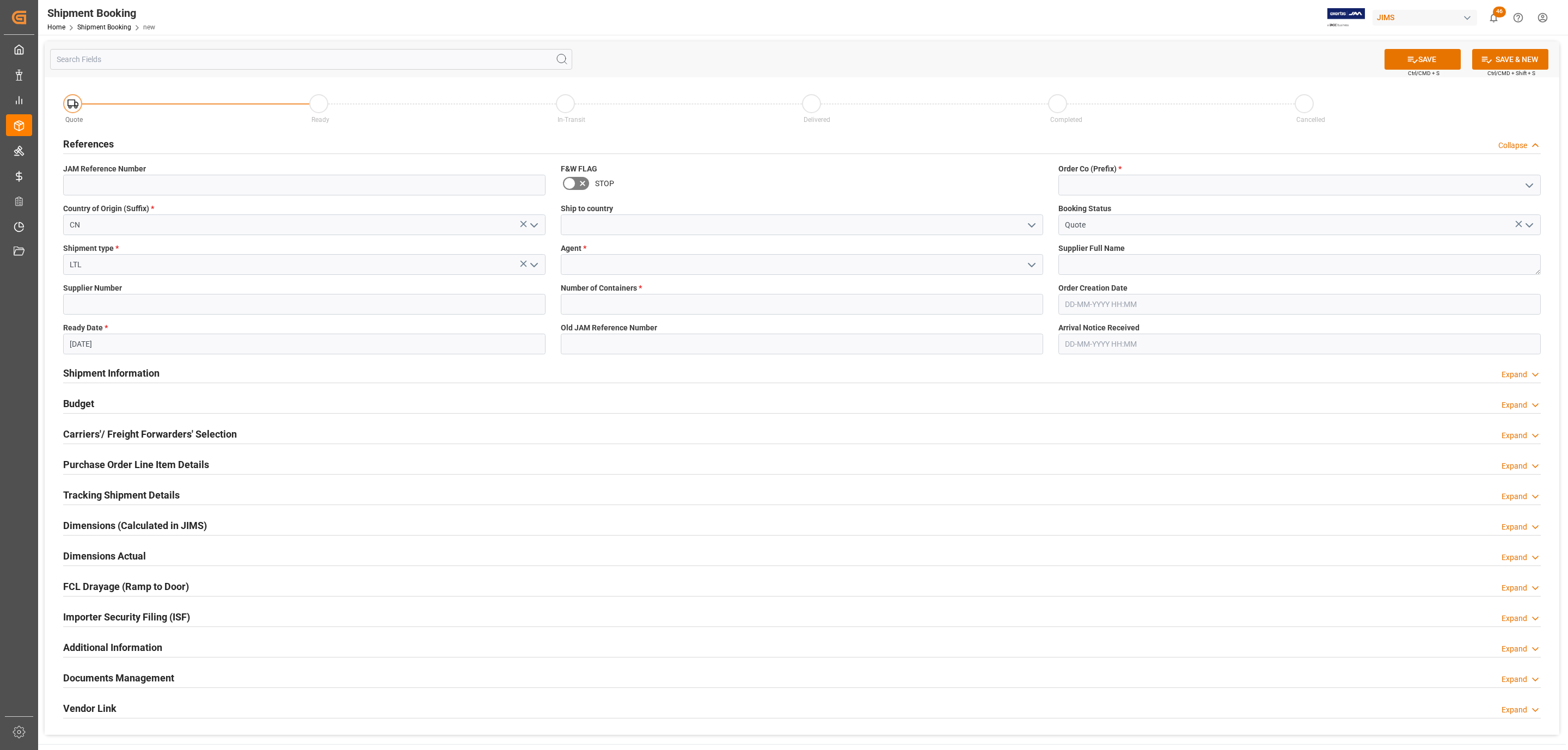
click at [1033, 227] on icon "open menu" at bounding box center [1031, 225] width 13 height 13
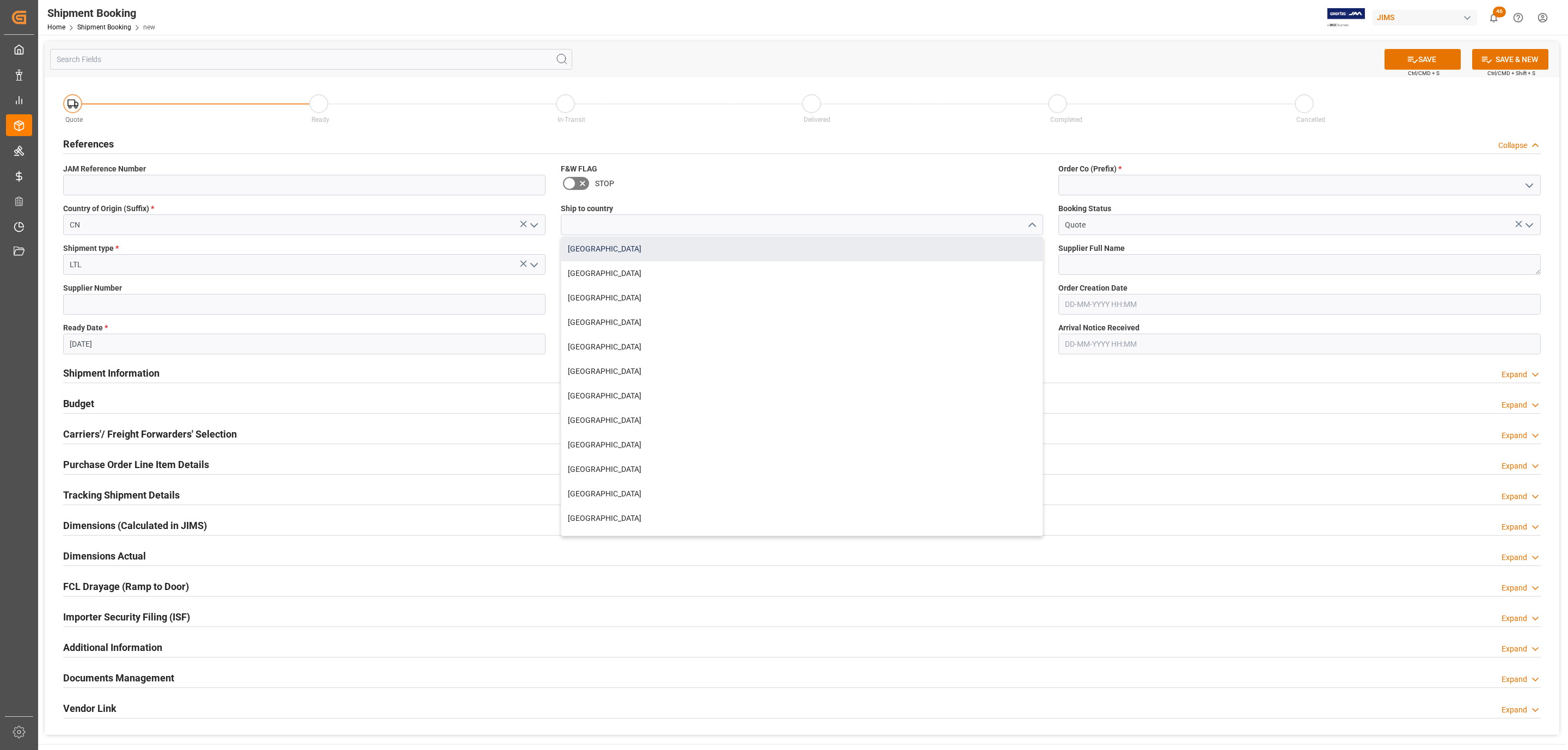
click at [602, 250] on div "[GEOGRAPHIC_DATA]" at bounding box center [802, 248] width 482 height 24
type input "[GEOGRAPHIC_DATA]"
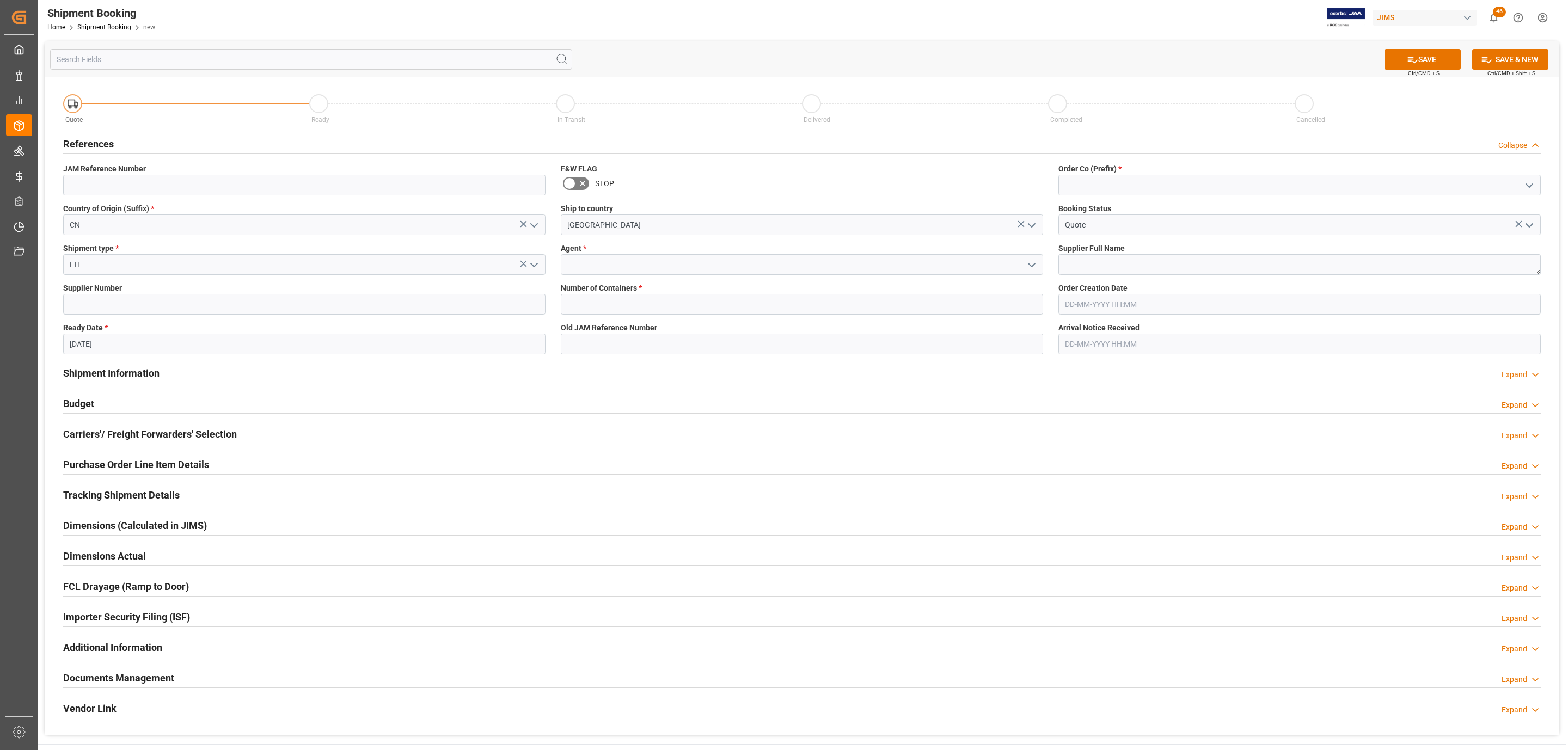
click at [1033, 267] on icon "open menu" at bounding box center [1031, 265] width 13 height 13
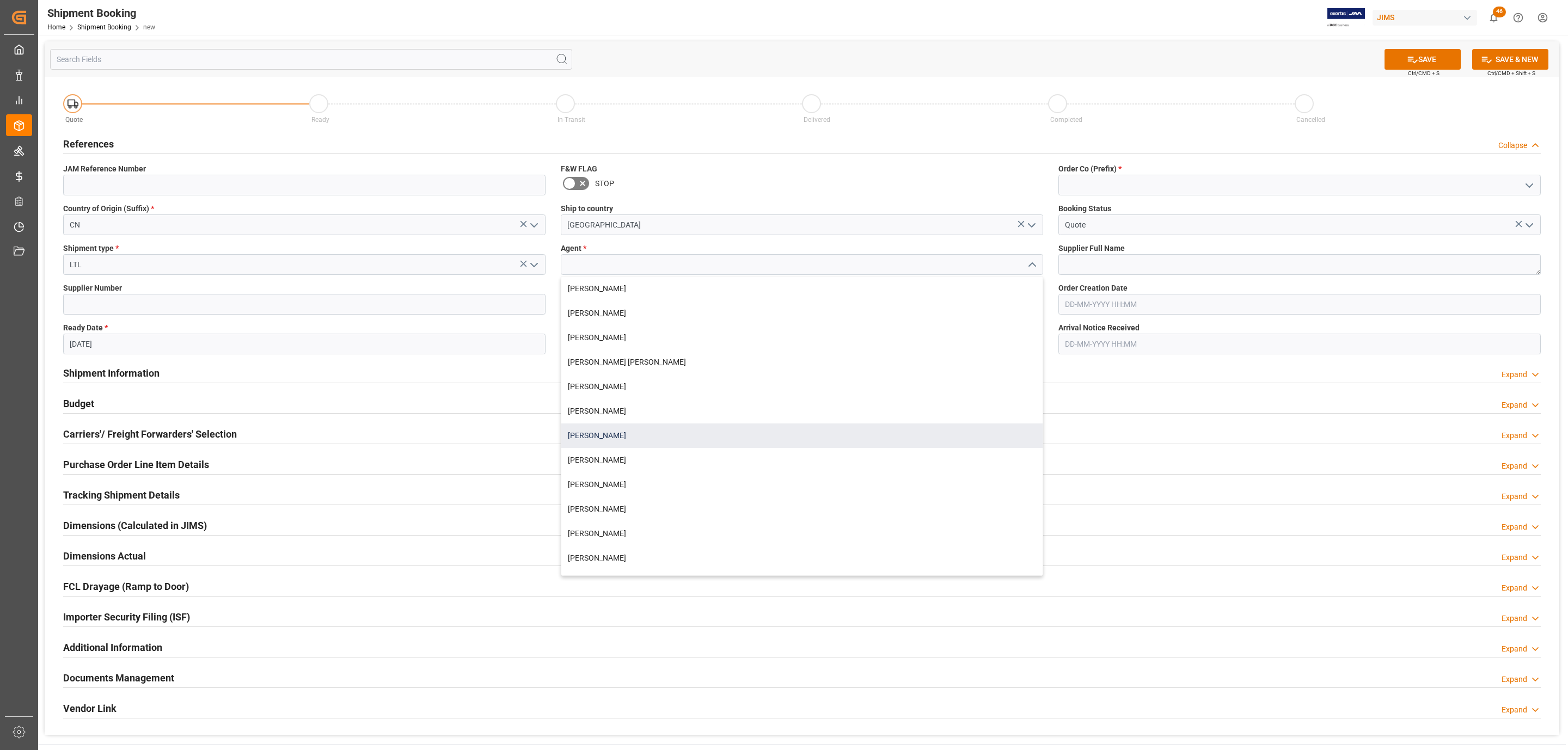
click at [640, 434] on div "[PERSON_NAME]" at bounding box center [802, 435] width 482 height 24
type input "[PERSON_NAME]"
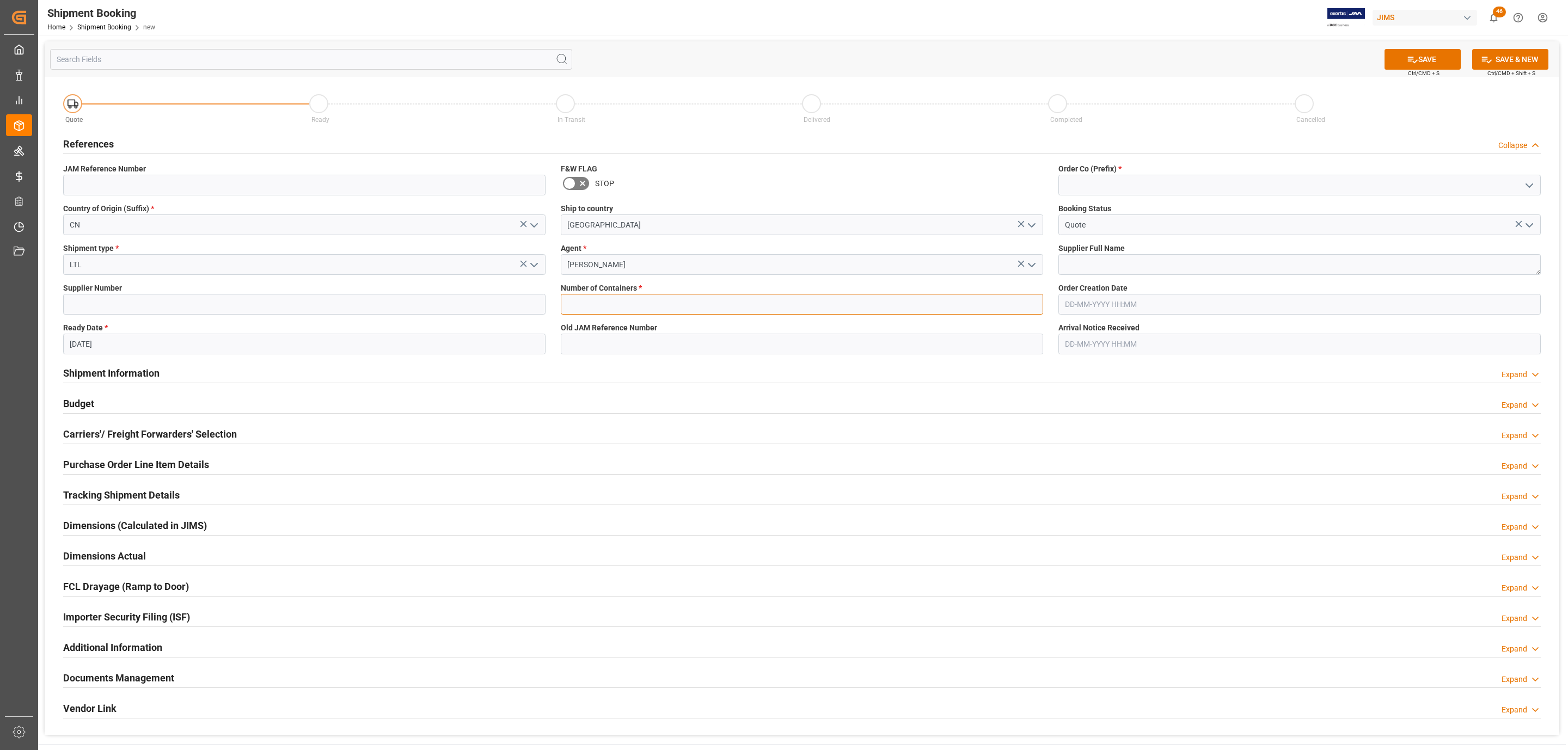
click at [590, 305] on input "text" at bounding box center [802, 304] width 483 height 20
type input "0"
click at [1524, 184] on icon "open menu" at bounding box center [1529, 185] width 13 height 13
click at [1171, 236] on div "77" at bounding box center [1299, 233] width 482 height 24
type input "77"
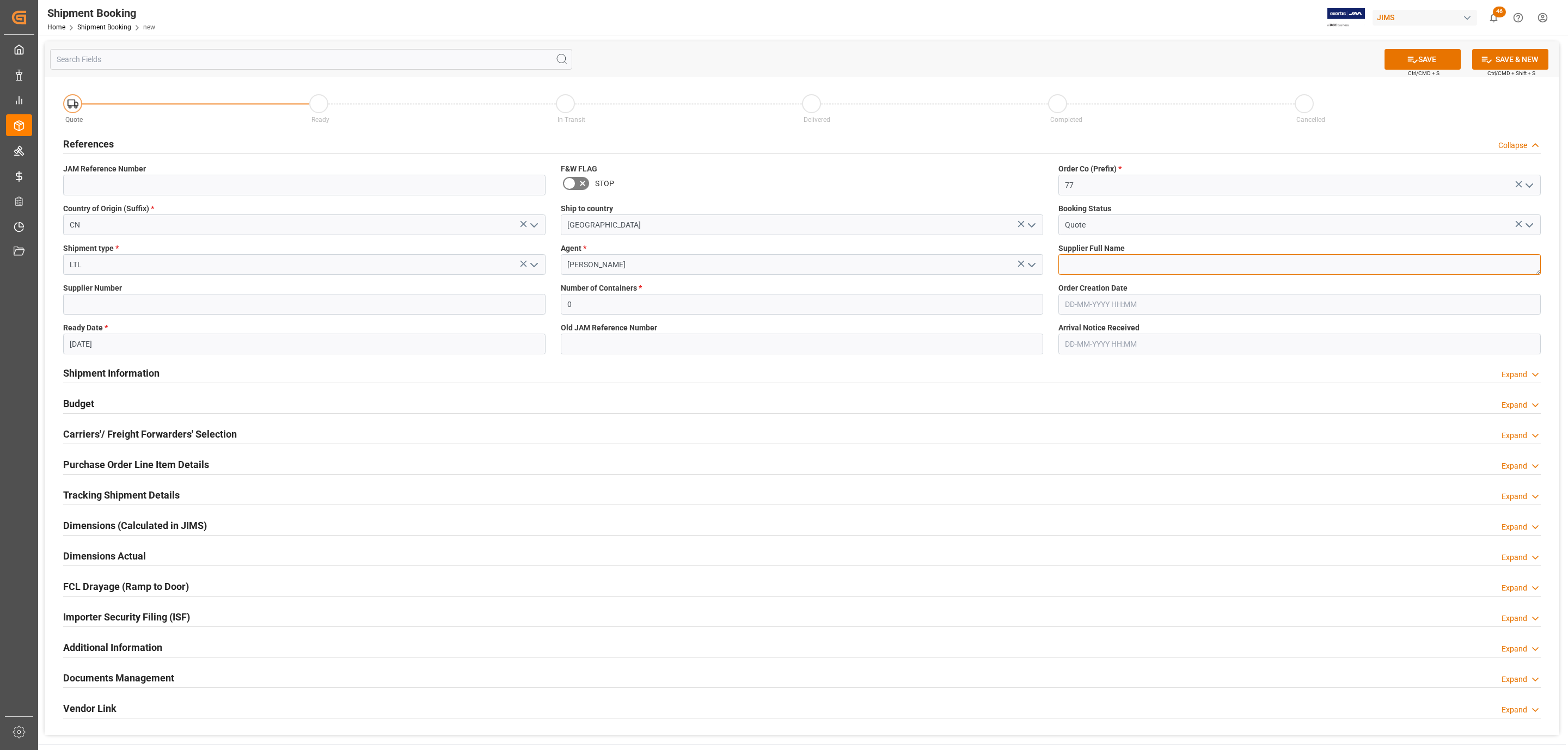
click at [1124, 269] on textarea at bounding box center [1300, 264] width 483 height 20
type textarea "[PERSON_NAME] & [PERSON_NAME] [GEOGRAPHIC_DATA]"
click at [1409, 62] on icon at bounding box center [1413, 59] width 12 height 12
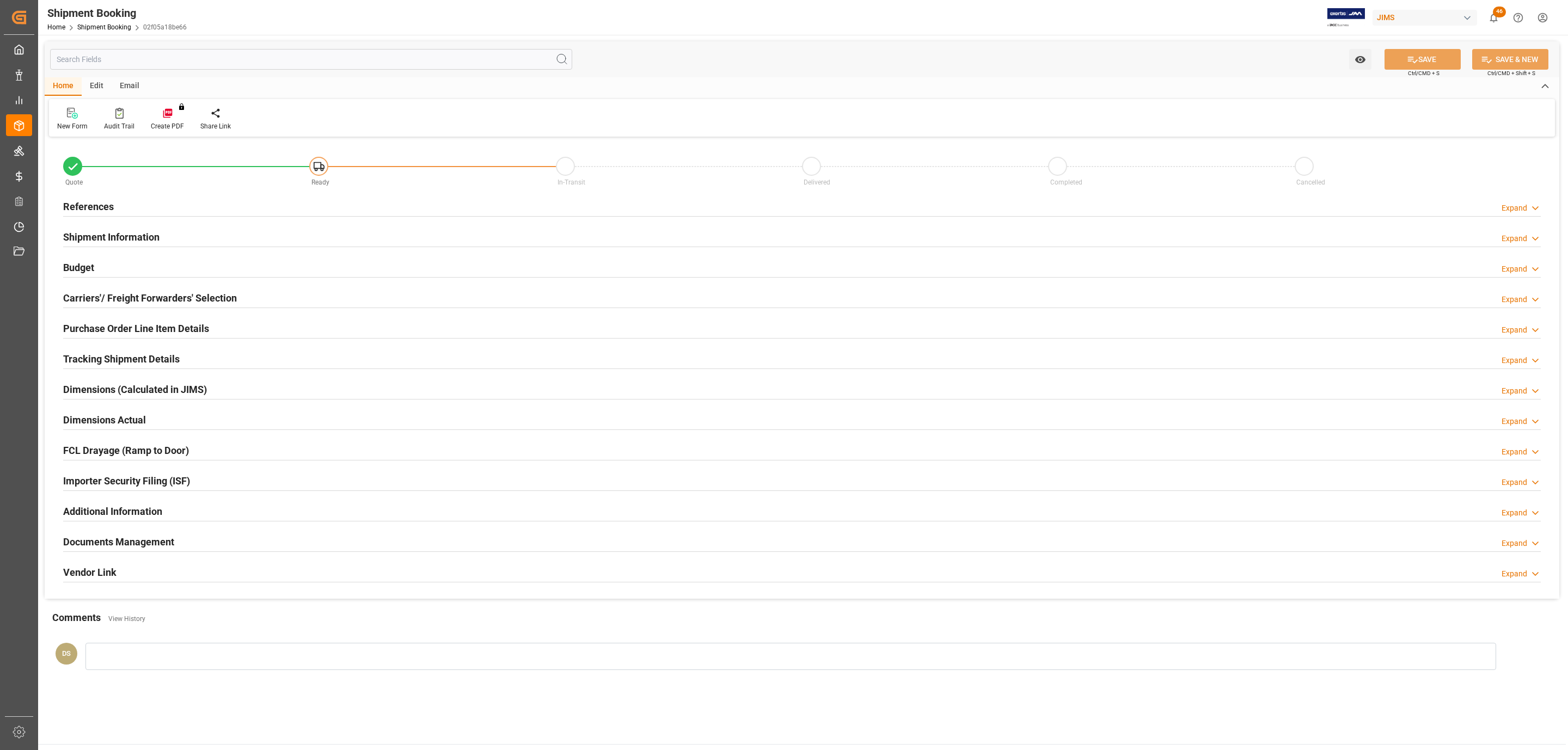
type input "0"
type input "[DATE]"
click at [100, 201] on h2 "References" at bounding box center [89, 206] width 51 height 15
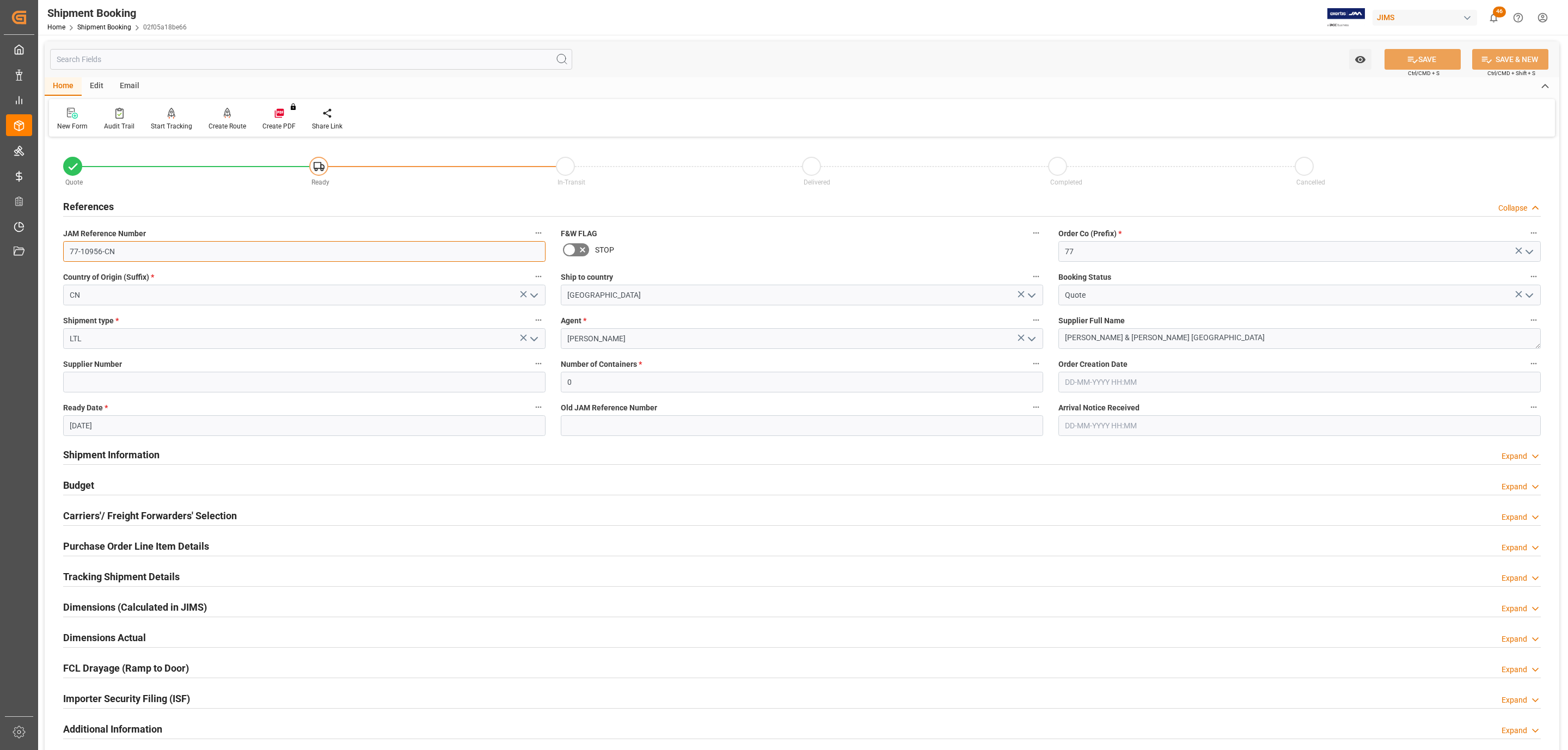
click at [121, 252] on input "77-10956-CN" at bounding box center [305, 251] width 483 height 20
click at [143, 518] on h2 "Carriers'/ Freight Forwarders' Selection" at bounding box center [150, 515] width 173 height 15
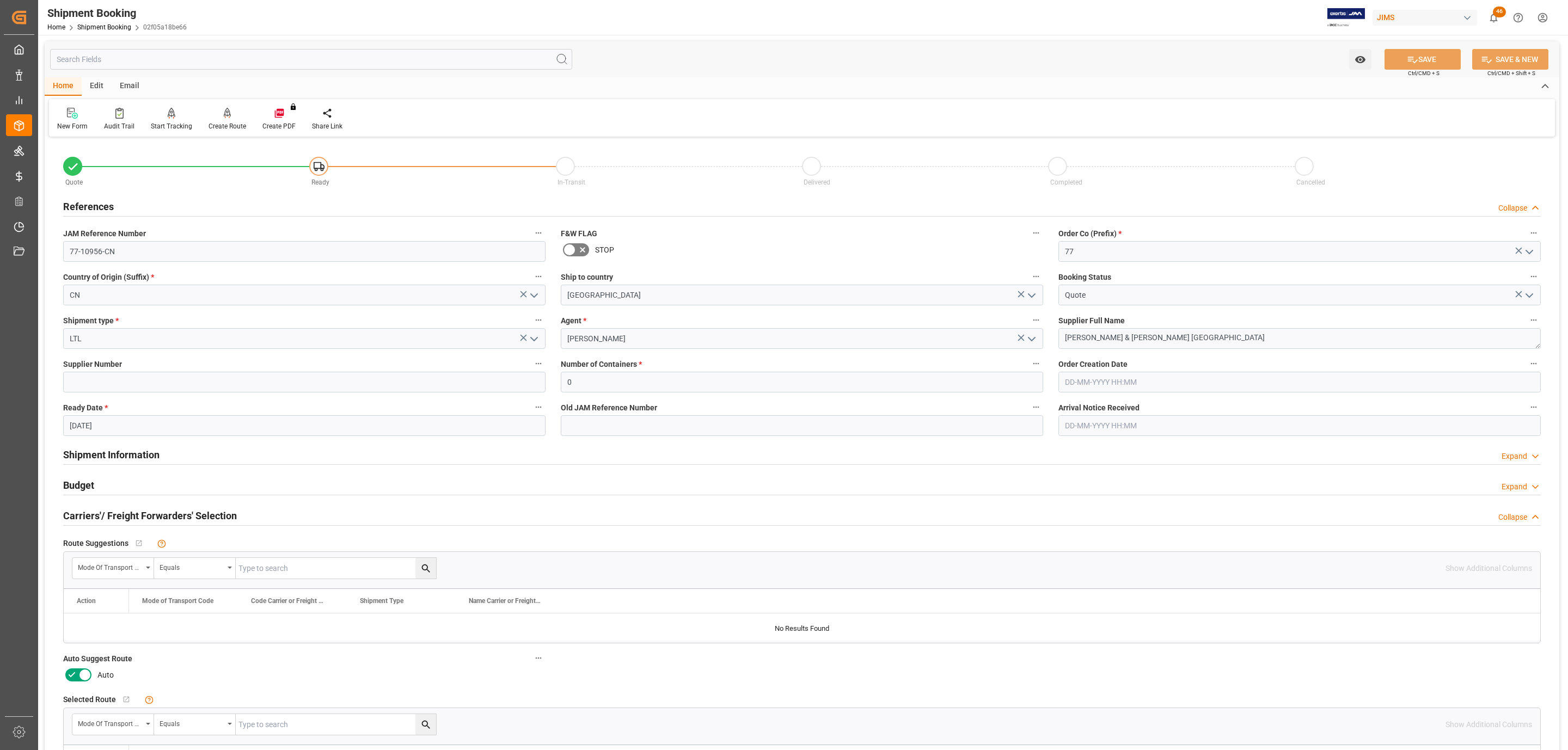
click at [82, 678] on icon at bounding box center [85, 674] width 13 height 13
click at [0, 0] on input "checkbox" at bounding box center [0, 0] width 0 height 0
drag, startPoint x: 1407, startPoint y: 57, endPoint x: 1285, endPoint y: 148, distance: 152.2
click at [1407, 58] on icon at bounding box center [1413, 59] width 12 height 12
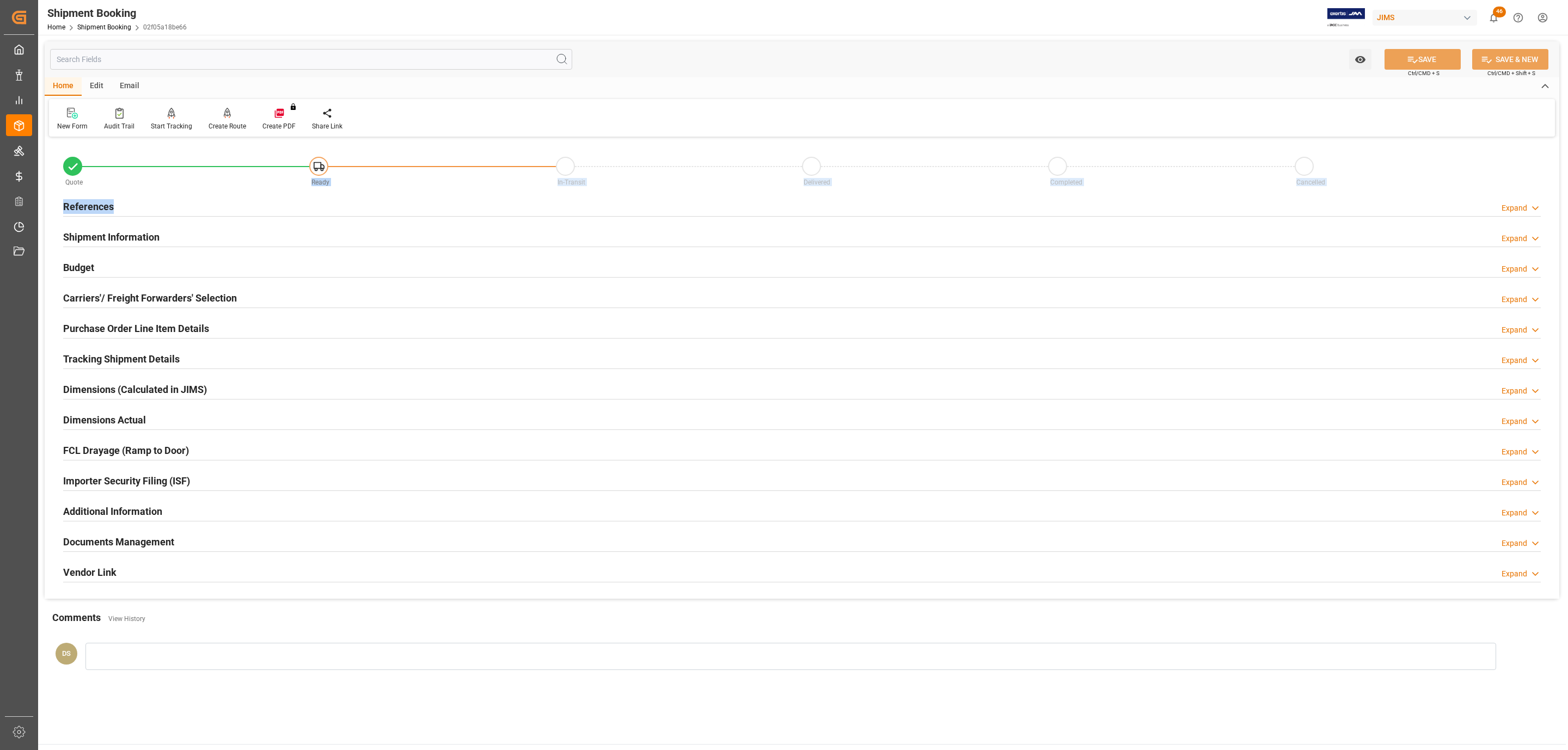
click at [224, 193] on div "Quote Ready In-Transit Delivered Completed Cancelled References Expand JAM Refe…" at bounding box center [802, 370] width 1514 height 459
click at [221, 204] on div "References Expand" at bounding box center [802, 205] width 1477 height 20
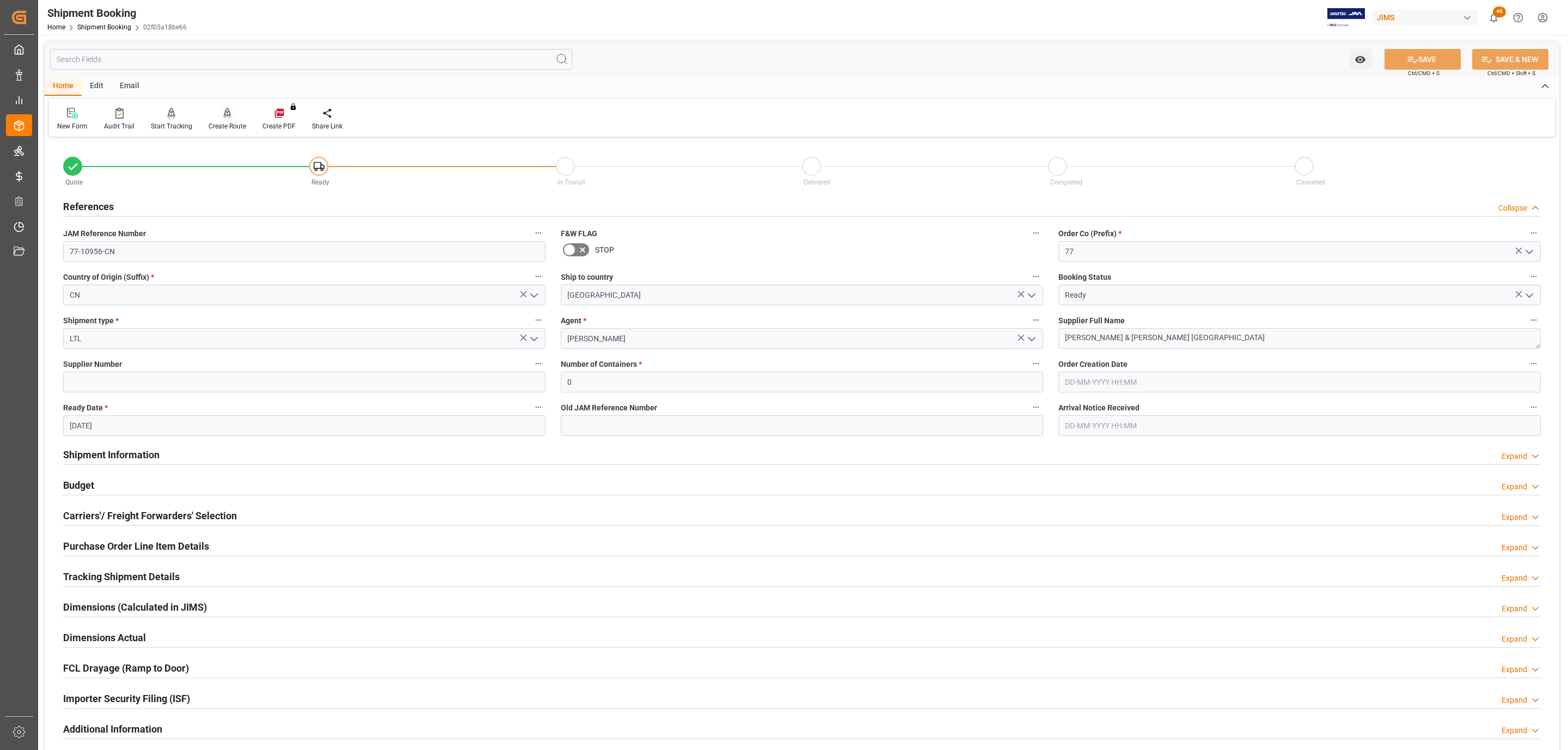
click at [216, 114] on div at bounding box center [227, 113] width 38 height 12
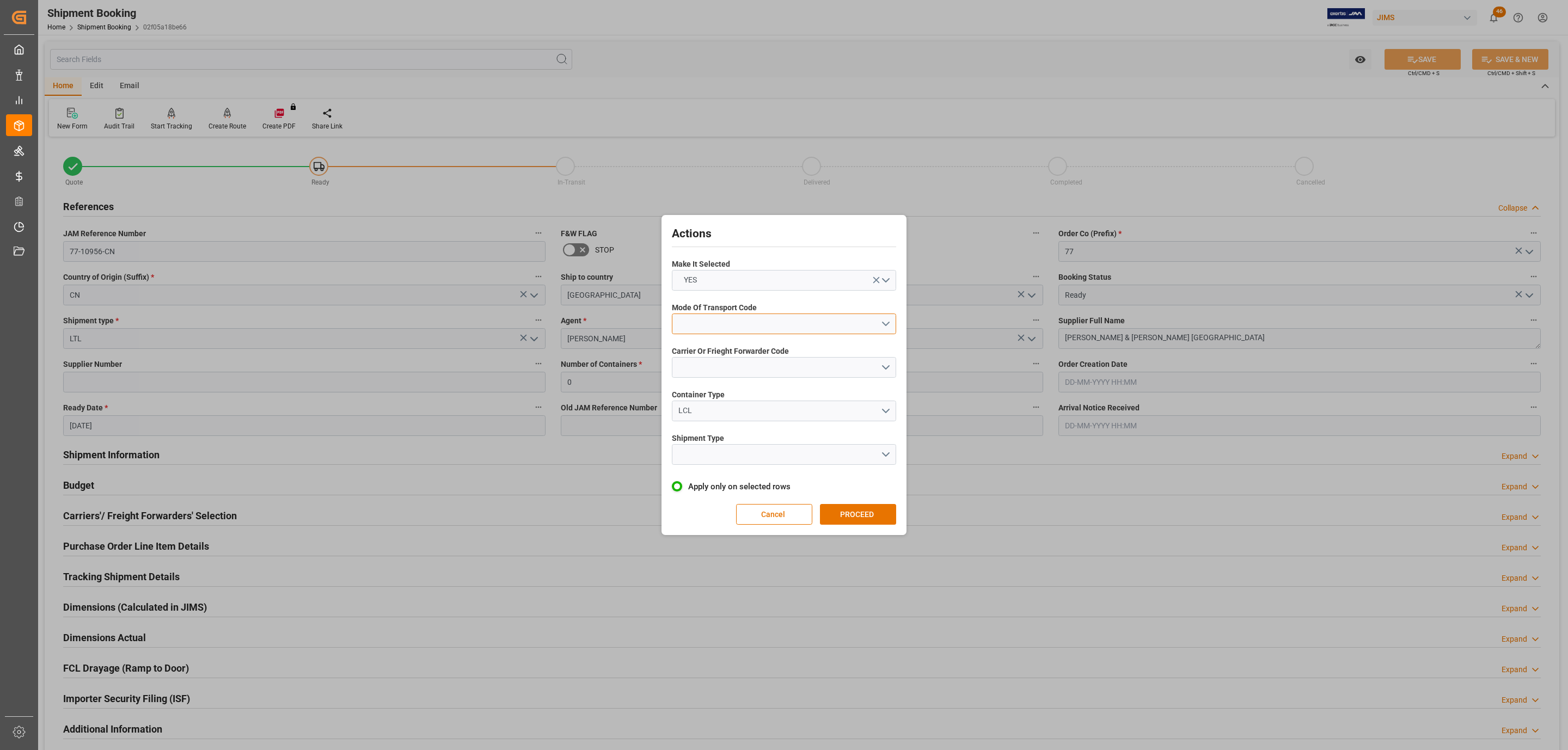
click at [745, 322] on button "open menu" at bounding box center [784, 323] width 224 height 20
click at [732, 392] on div "4- AIR FREIGHT" at bounding box center [784, 394] width 223 height 22
click at [730, 363] on button "open menu" at bounding box center [784, 367] width 224 height 20
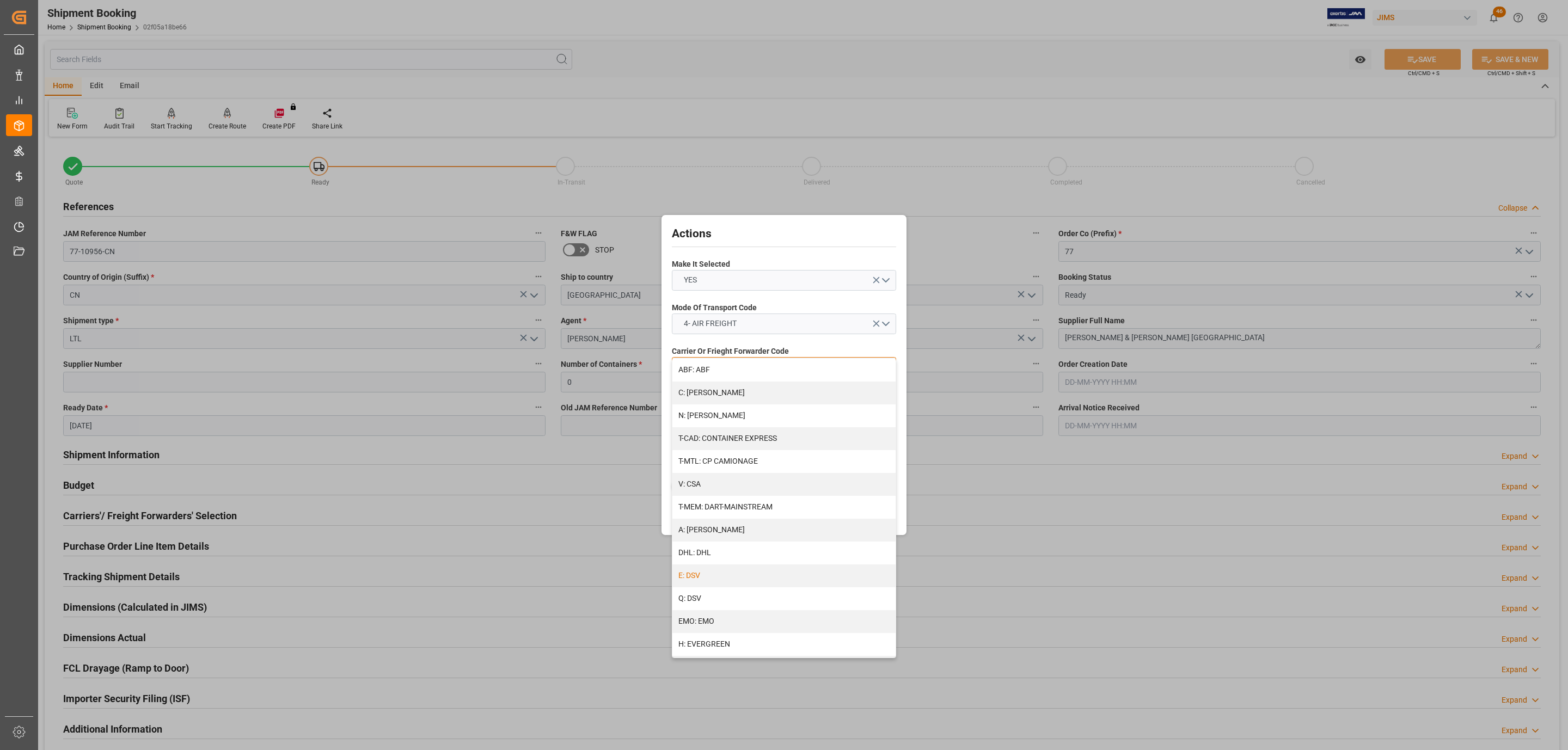
click at [737, 569] on div "E: DSV" at bounding box center [784, 575] width 223 height 22
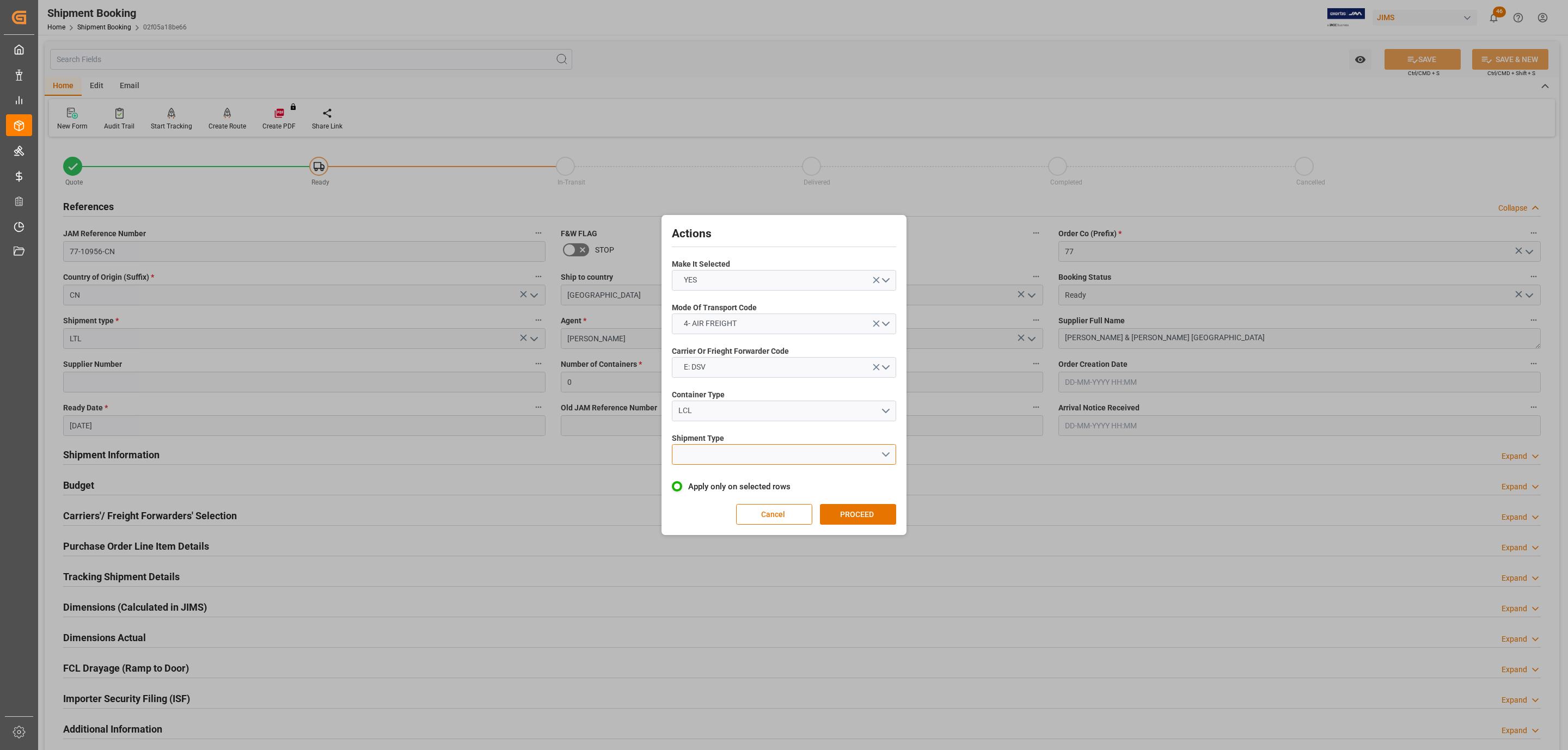
click at [712, 456] on button "open menu" at bounding box center [784, 453] width 224 height 20
click at [713, 457] on div "LTL" at bounding box center [784, 456] width 223 height 22
click at [874, 521] on button "PROCEED" at bounding box center [857, 514] width 76 height 20
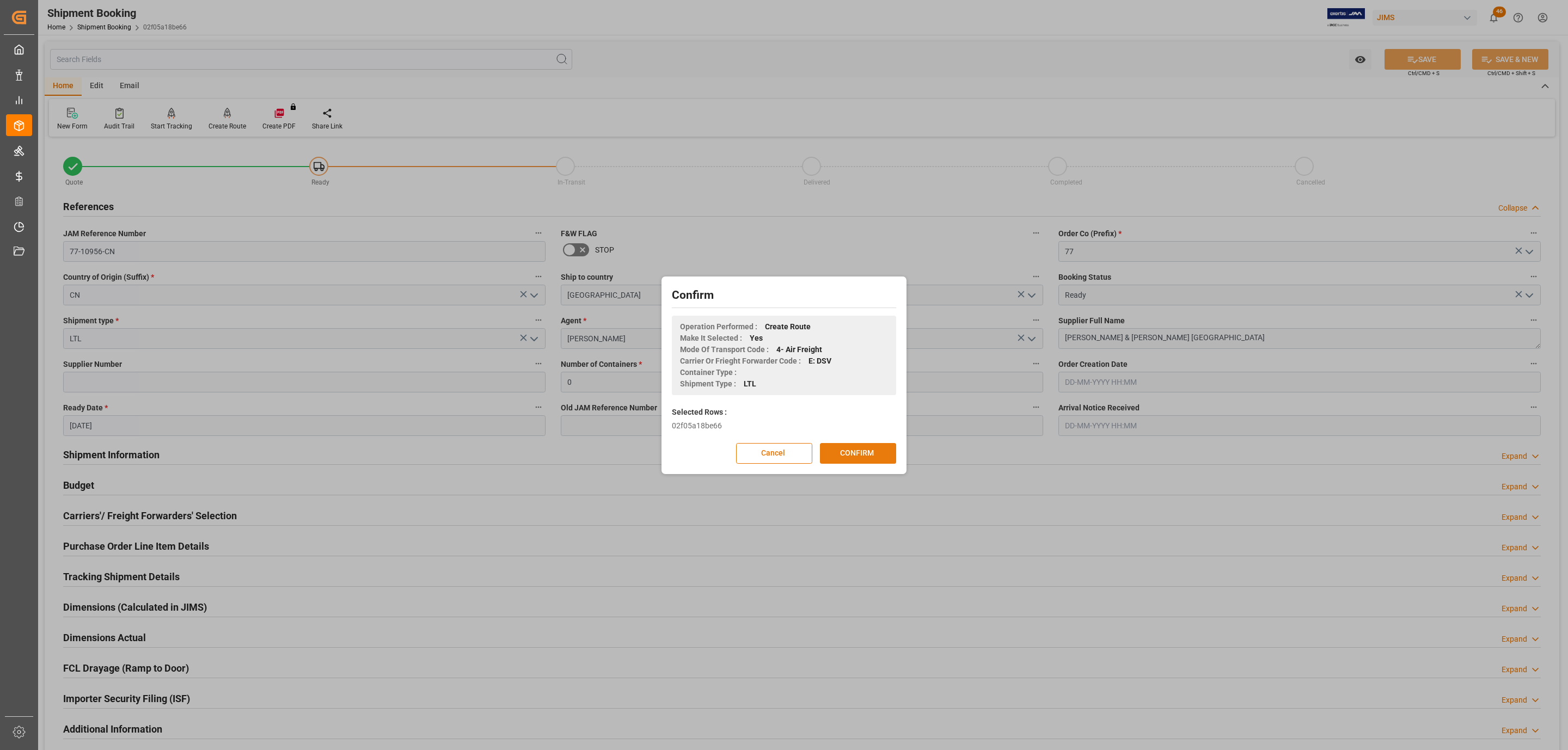
click at [874, 461] on button "CONFIRM" at bounding box center [857, 452] width 76 height 20
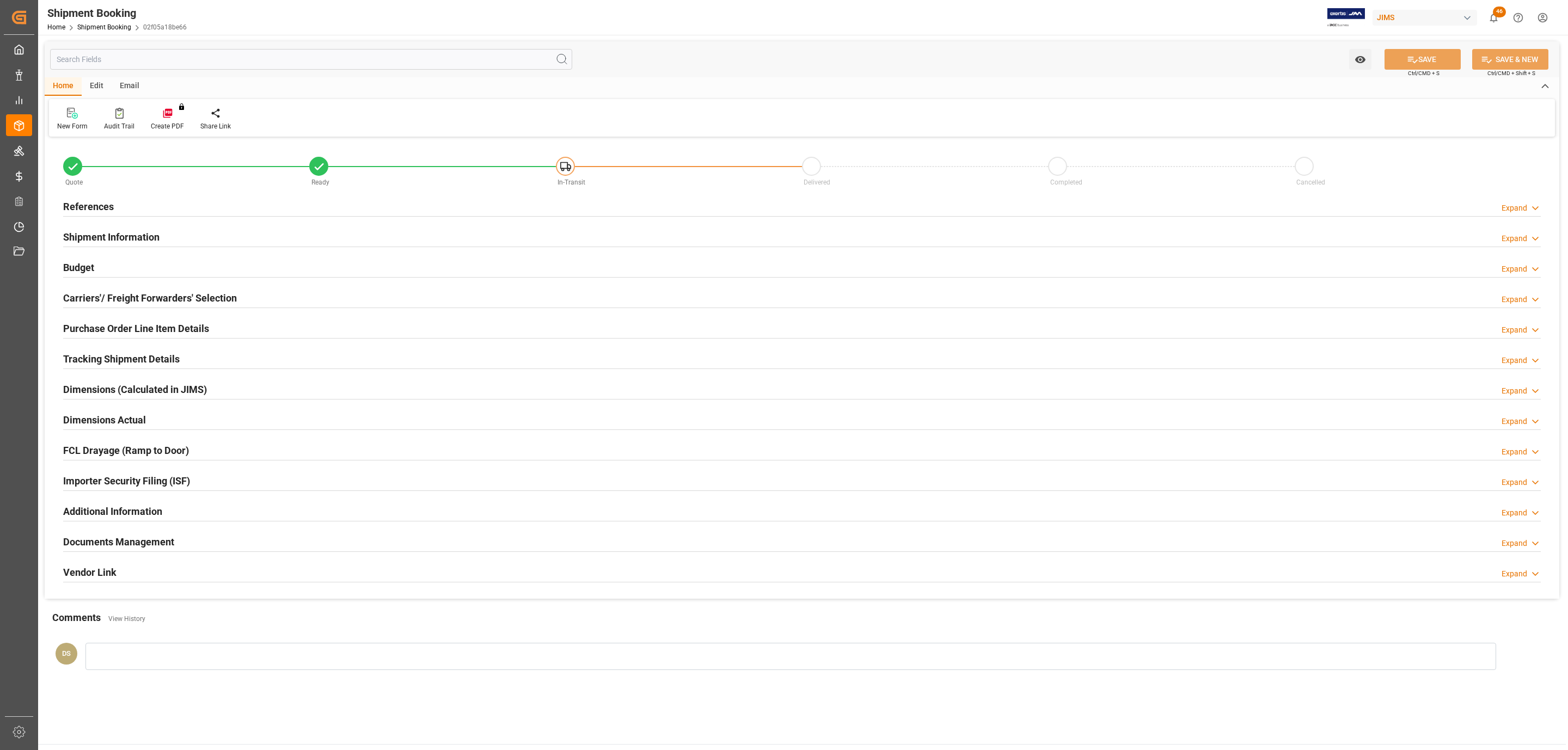
type input "0"
type input "[DATE]"
click at [102, 201] on h2 "References" at bounding box center [89, 206] width 51 height 15
